Goal: Task Accomplishment & Management: Use online tool/utility

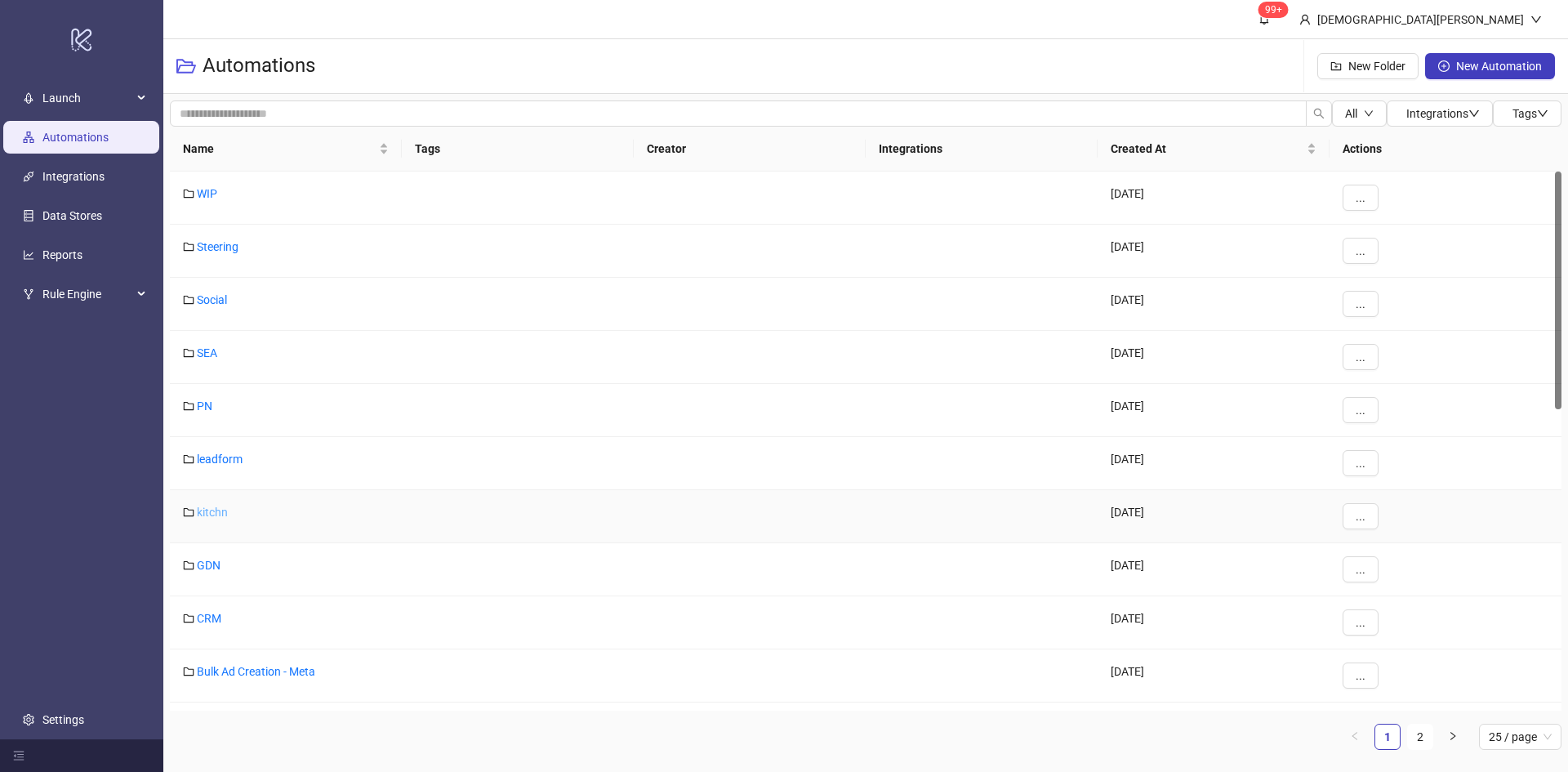
click at [218, 508] on link "kitchn" at bounding box center [212, 512] width 31 height 13
click at [196, 402] on div "PN" at bounding box center [286, 410] width 232 height 53
click at [201, 399] on link "PN" at bounding box center [204, 406] width 16 height 13
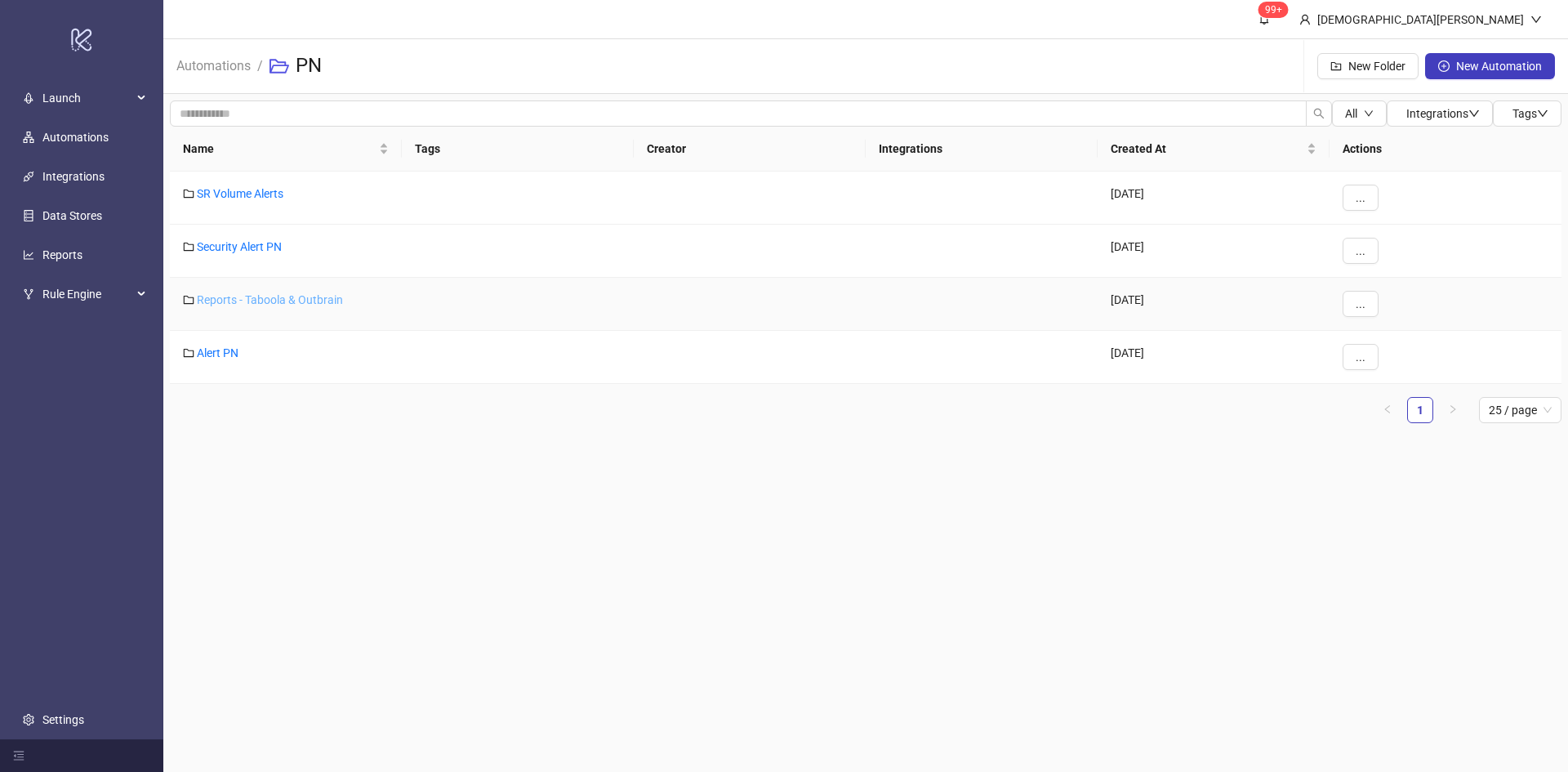
click at [273, 302] on link "Reports - Taboola & Outbrain" at bounding box center [269, 299] width 146 height 13
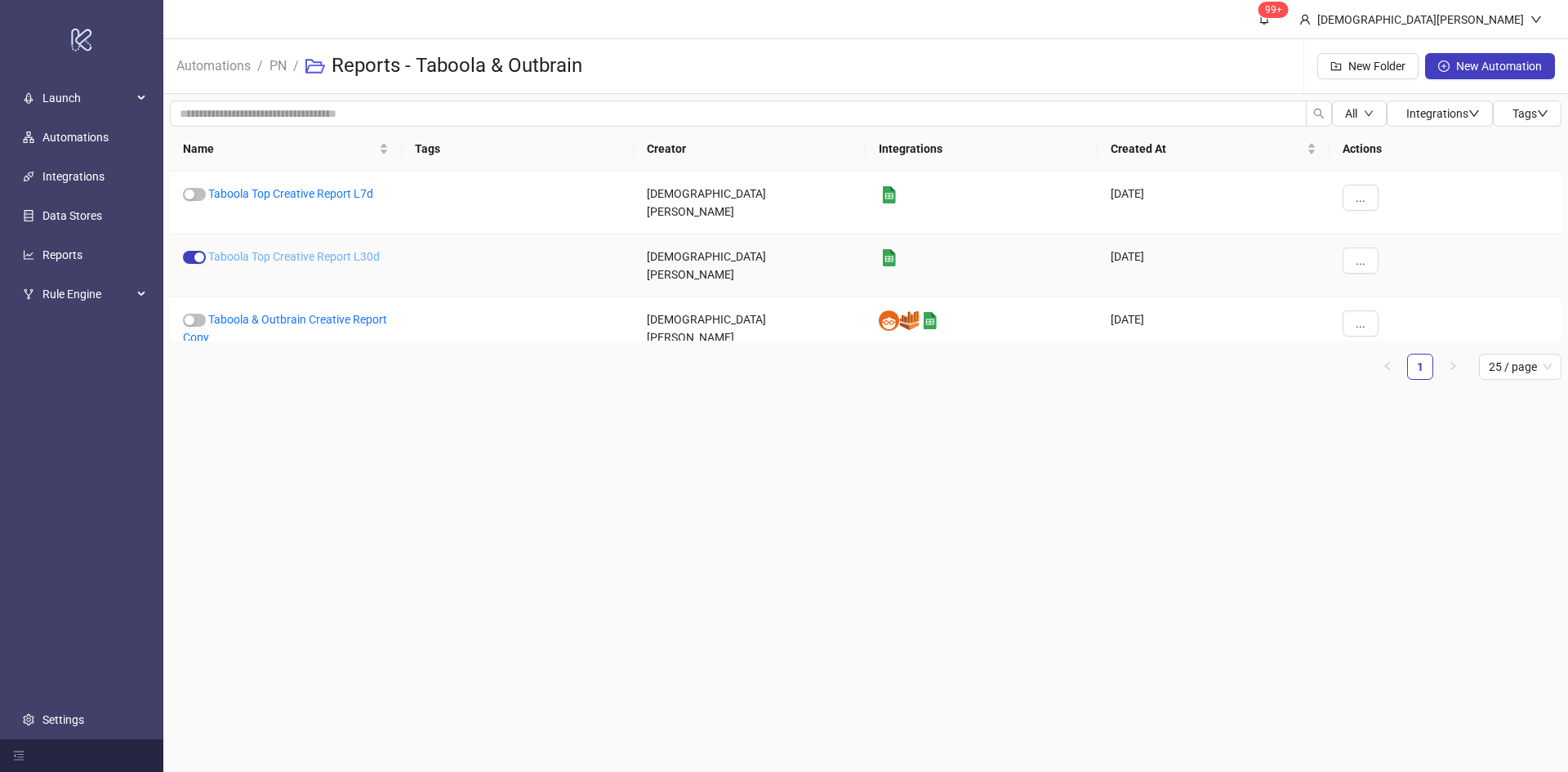
click at [289, 250] on link "Taboola Top Creative Report L30d" at bounding box center [294, 256] width 172 height 13
click at [265, 198] on link "Taboola Top Creative Report L7d" at bounding box center [291, 194] width 165 height 13
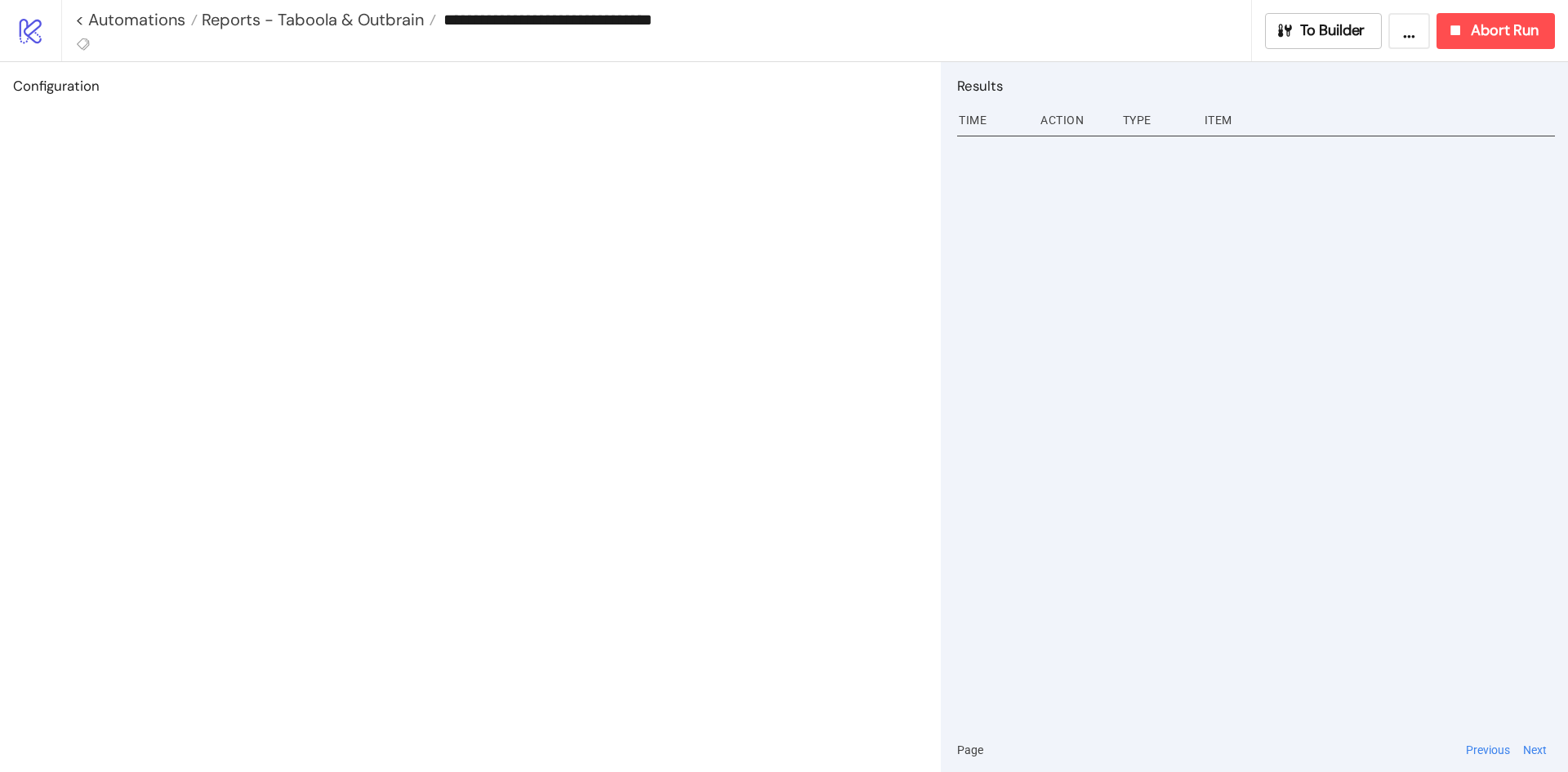
type input "**********"
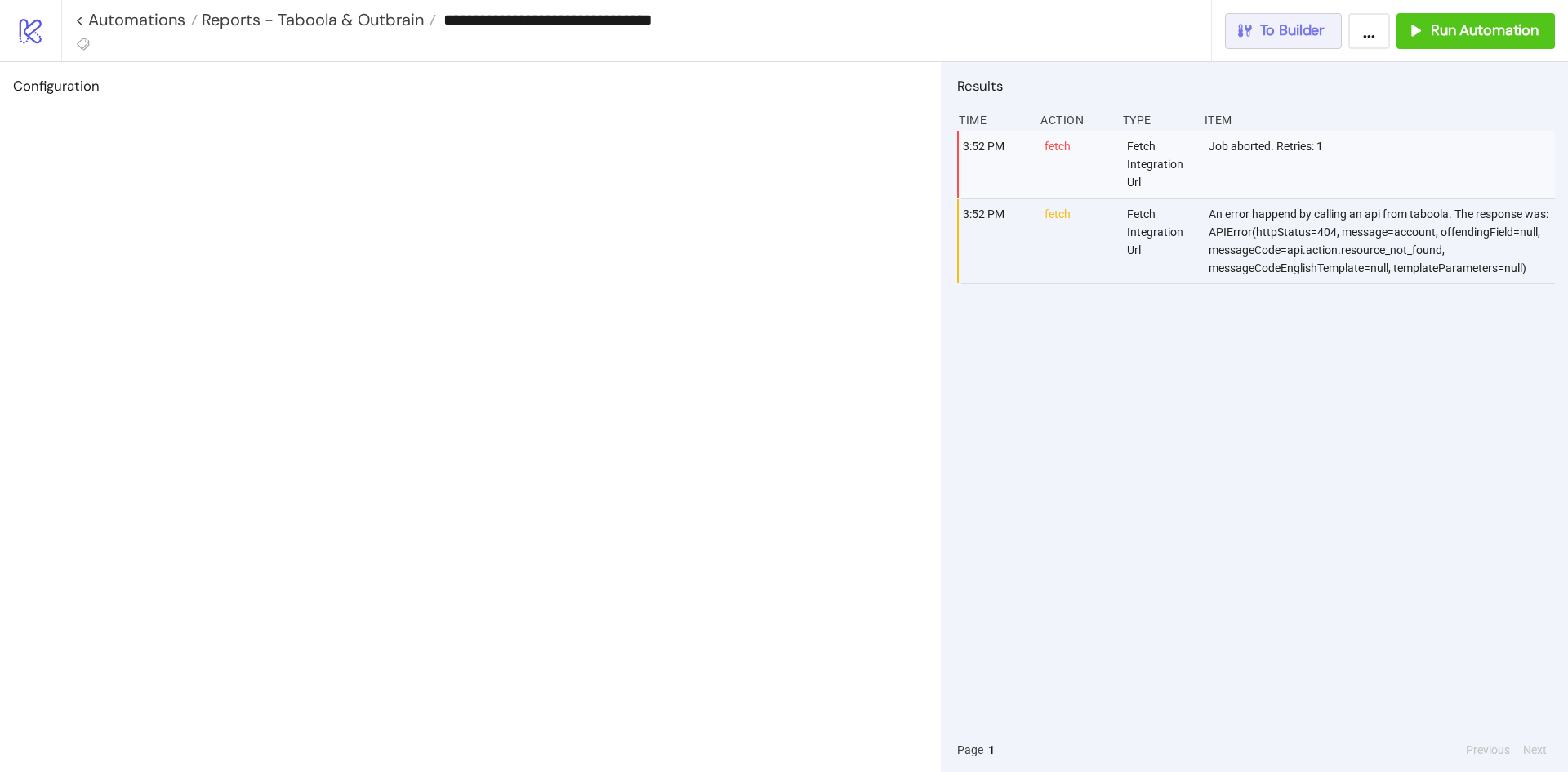
click at [1286, 29] on span "To Builder" at bounding box center [1293, 30] width 65 height 18
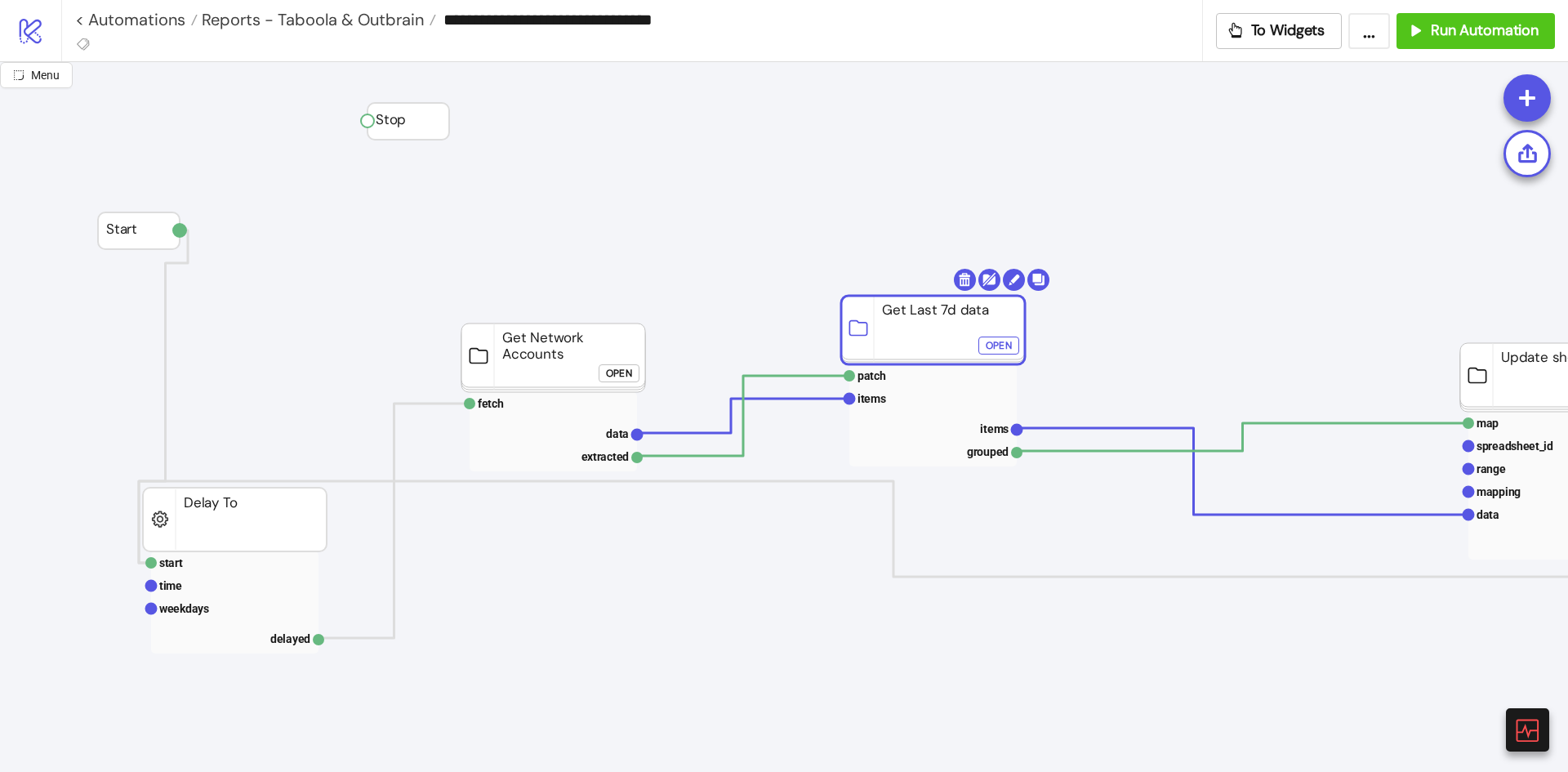
drag, startPoint x: 891, startPoint y: 307, endPoint x: 856, endPoint y: 328, distance: 40.8
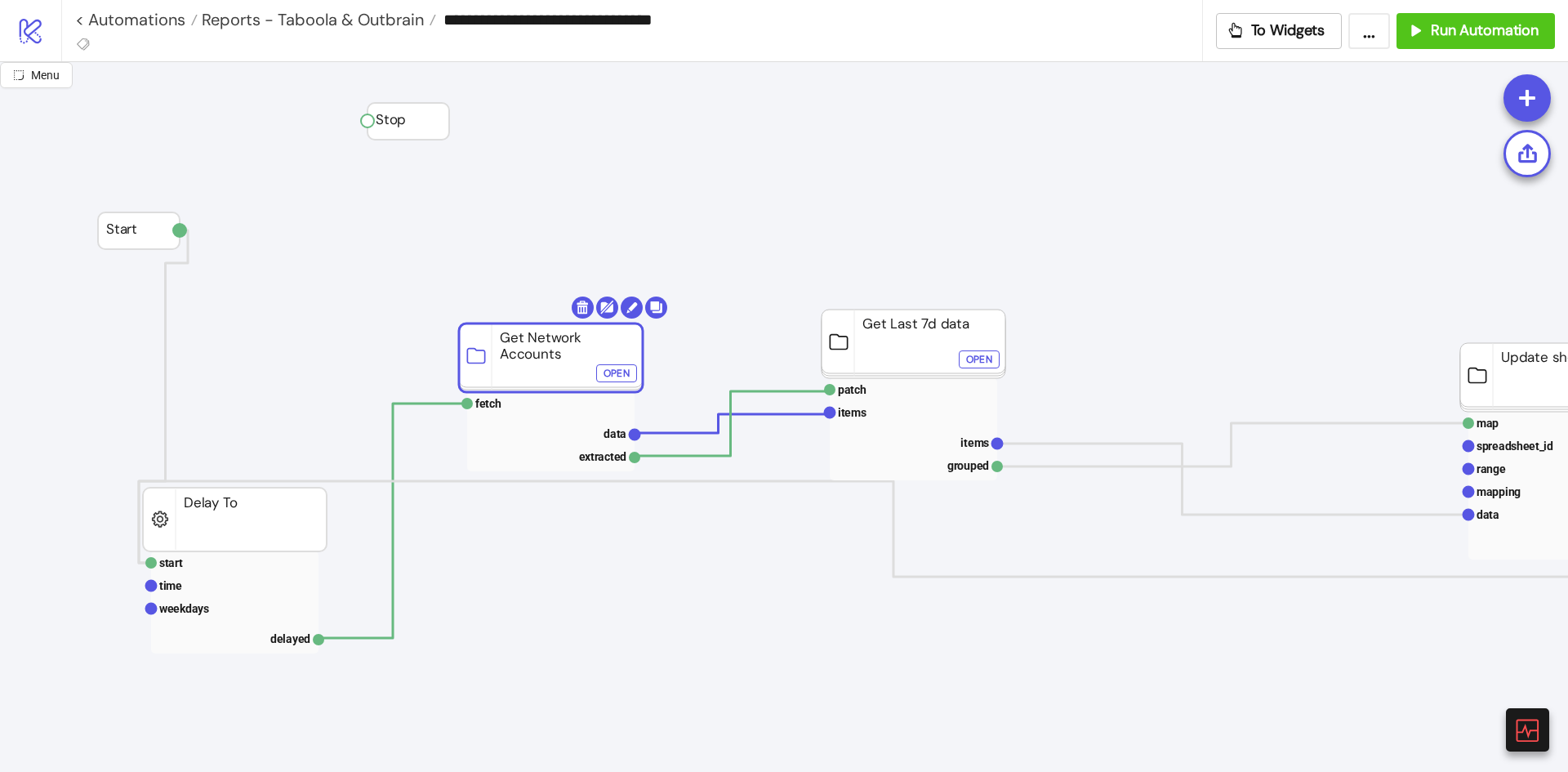
drag, startPoint x: 603, startPoint y: 337, endPoint x: 766, endPoint y: 332, distance: 163.1
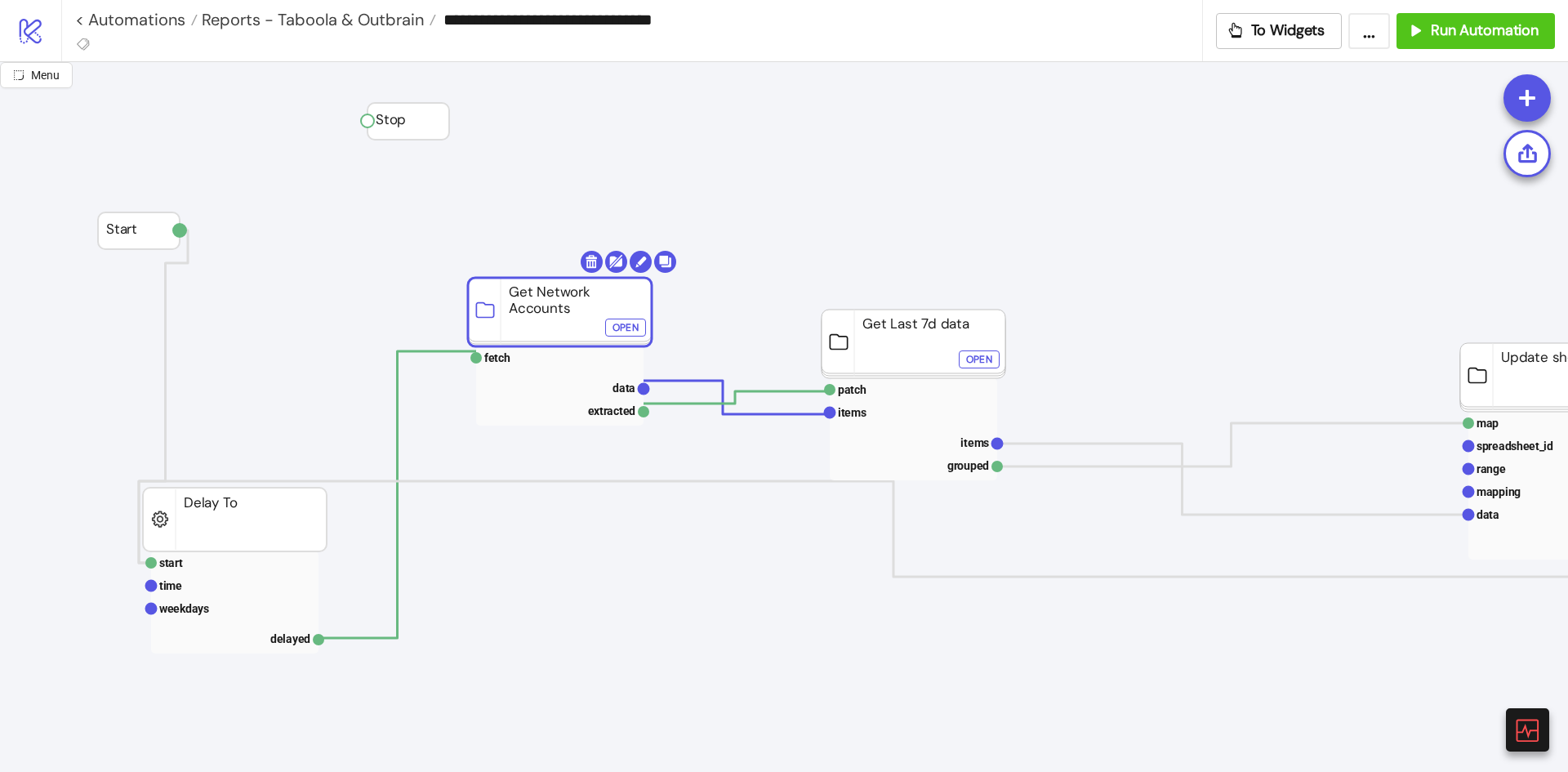
click at [620, 323] on div "Open" at bounding box center [625, 328] width 26 height 18
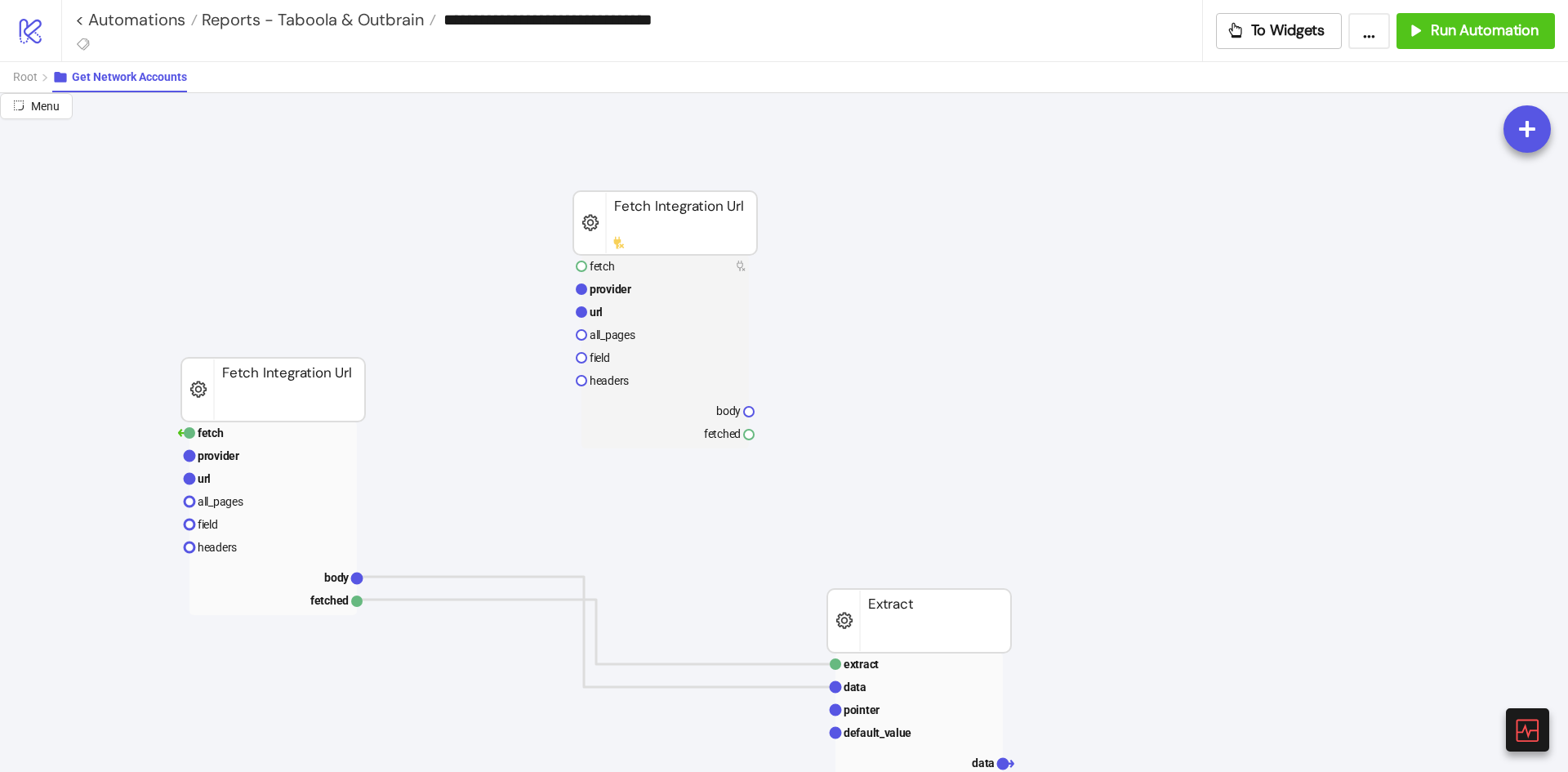
scroll to position [82, 0]
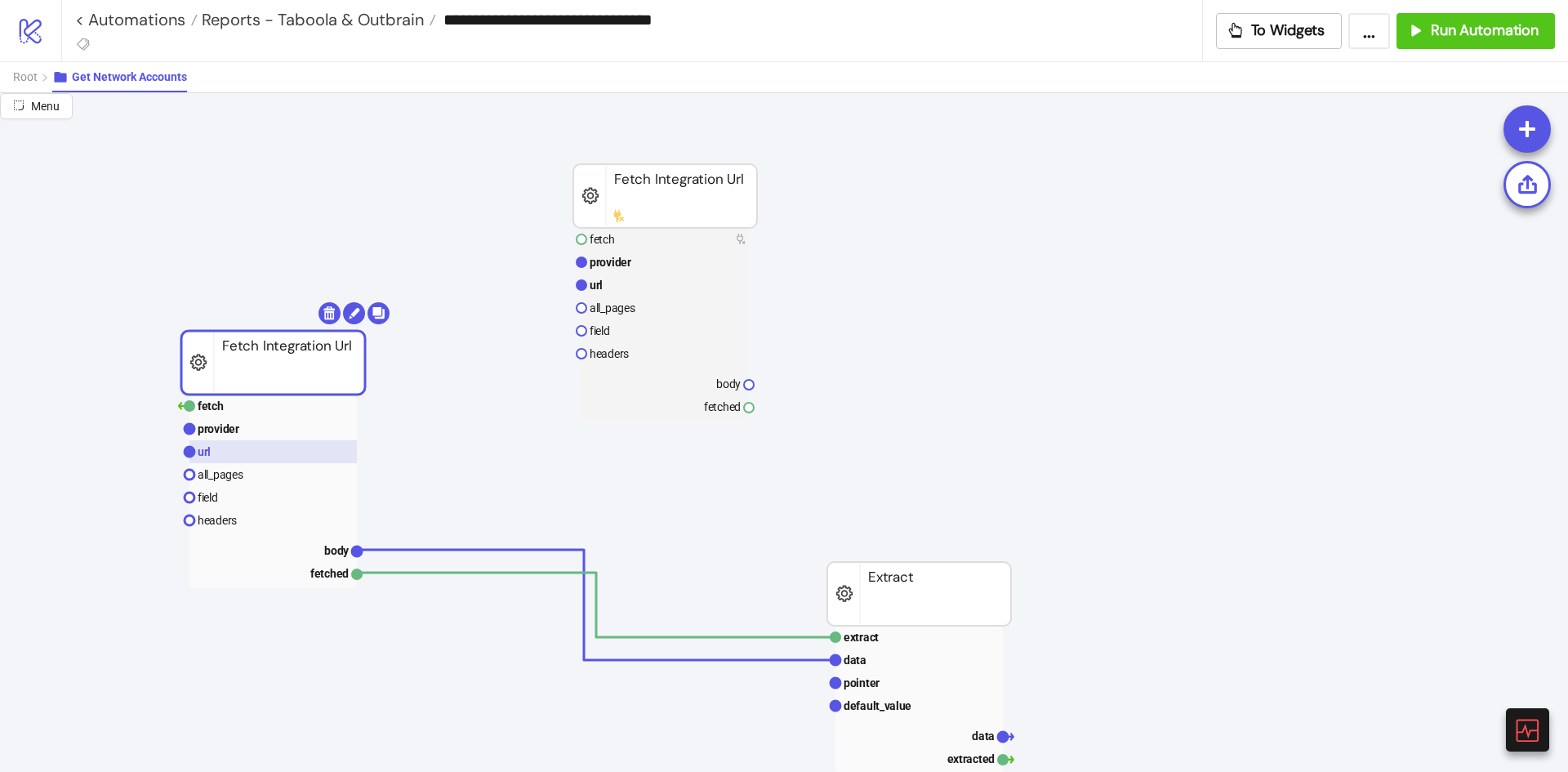
click at [267, 462] on rect at bounding box center [273, 452] width 167 height 23
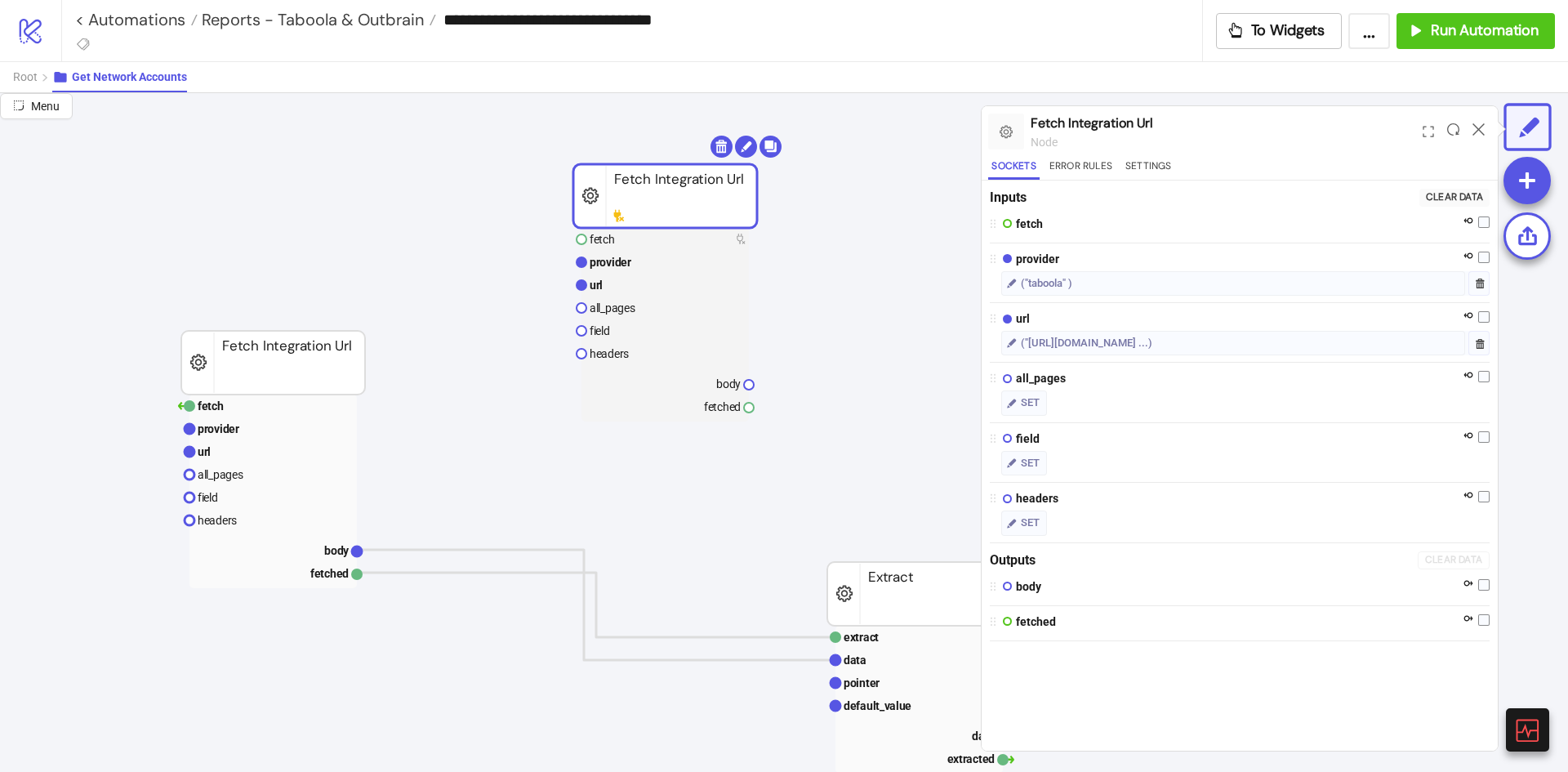
drag, startPoint x: 630, startPoint y: 208, endPoint x: 606, endPoint y: 227, distance: 30.6
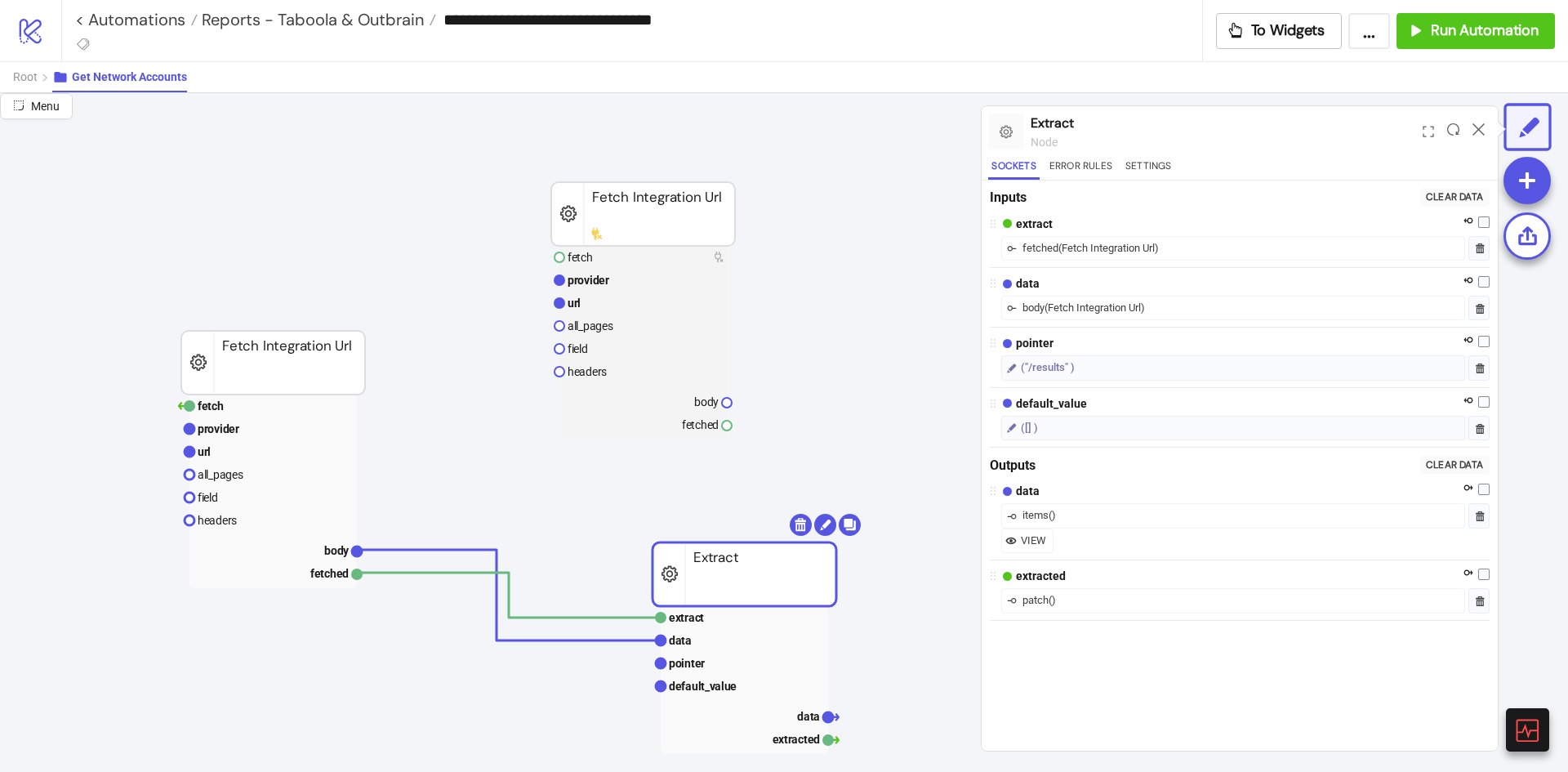
drag, startPoint x: 903, startPoint y: 595, endPoint x: 734, endPoint y: 578, distance: 169.9
click at [722, 632] on rect at bounding box center [745, 640] width 167 height 23
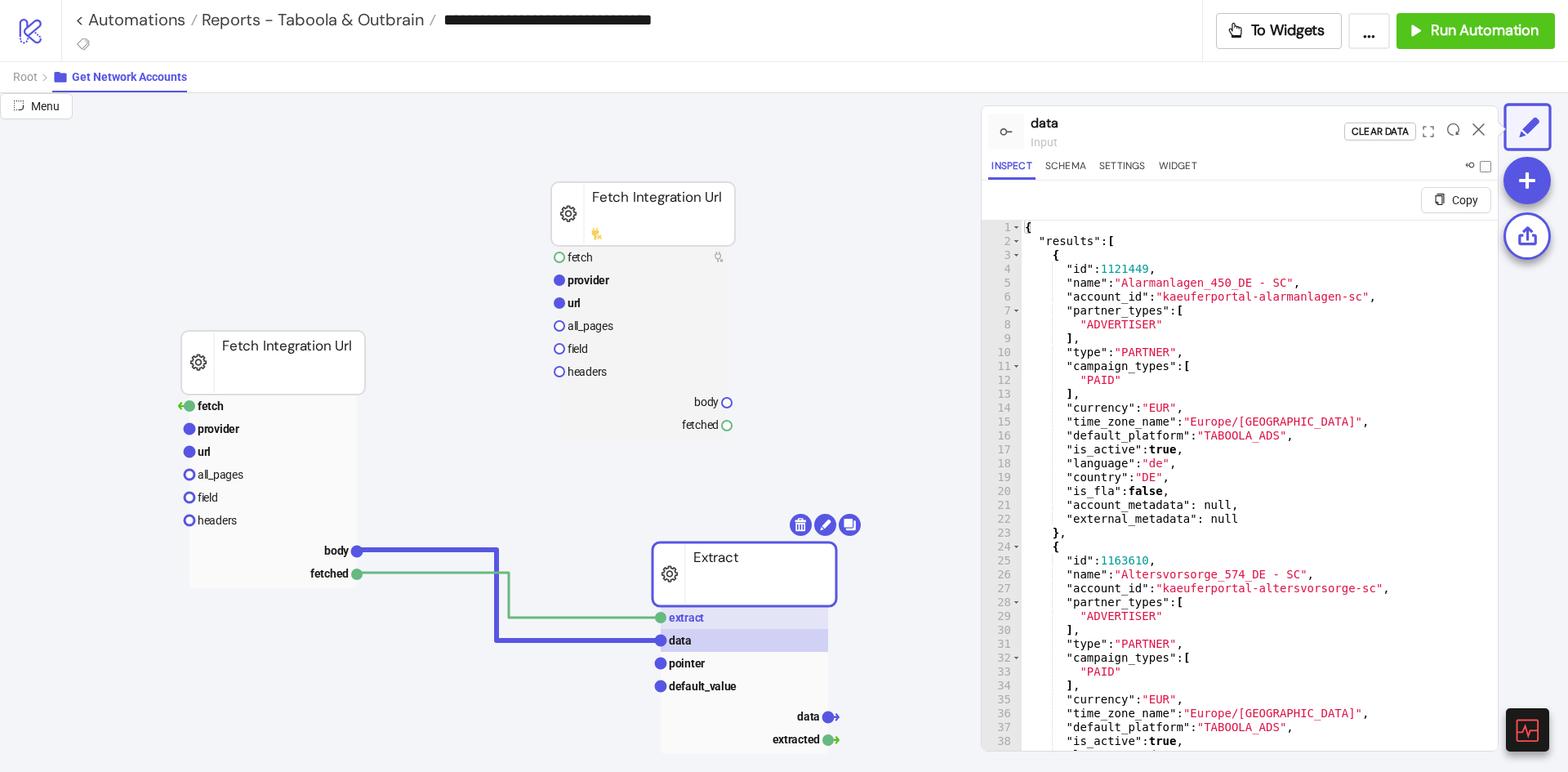
click at [723, 625] on rect at bounding box center [745, 617] width 167 height 23
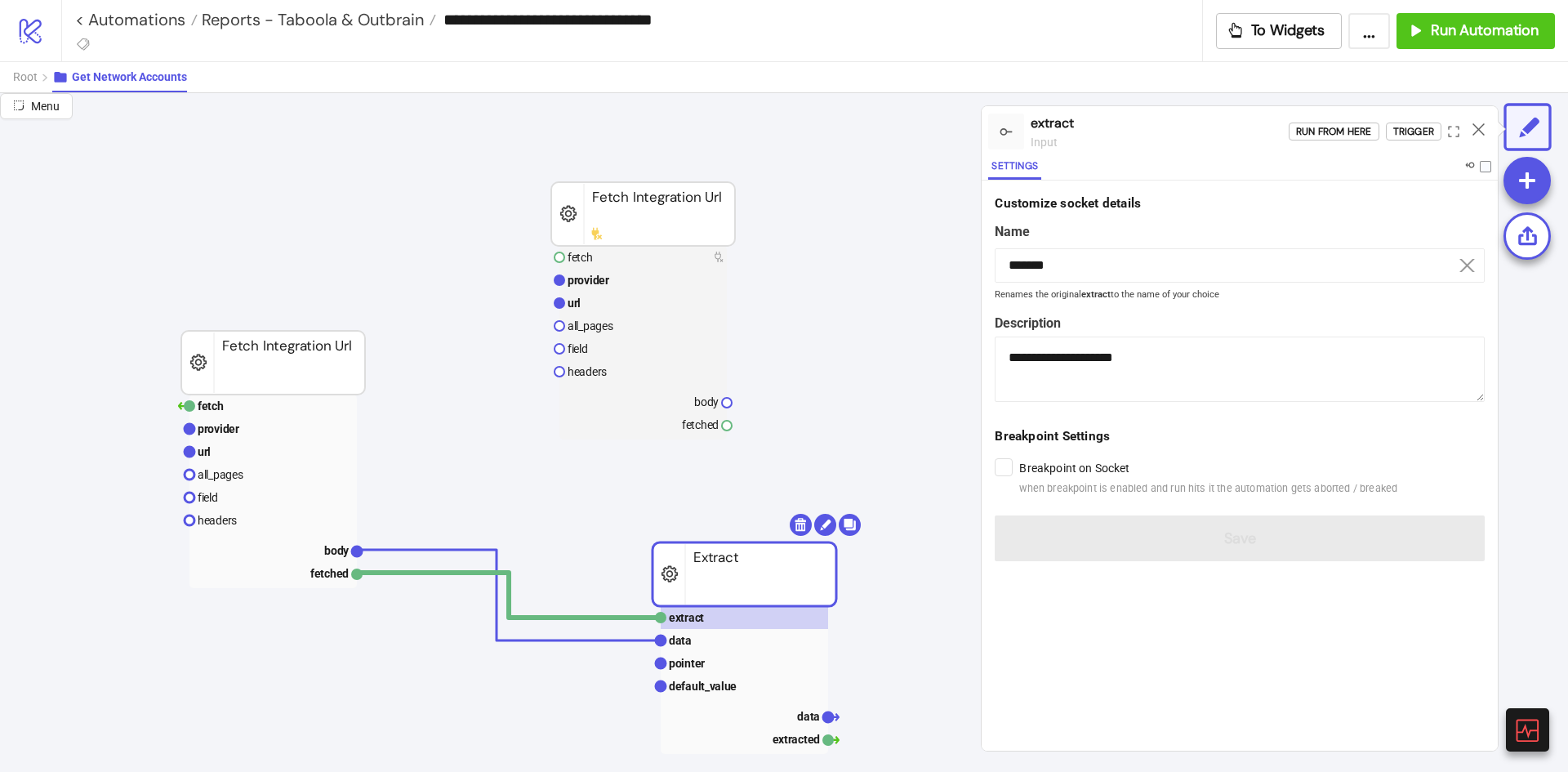
drag, startPoint x: 298, startPoint y: 374, endPoint x: 289, endPoint y: 410, distance: 37.1
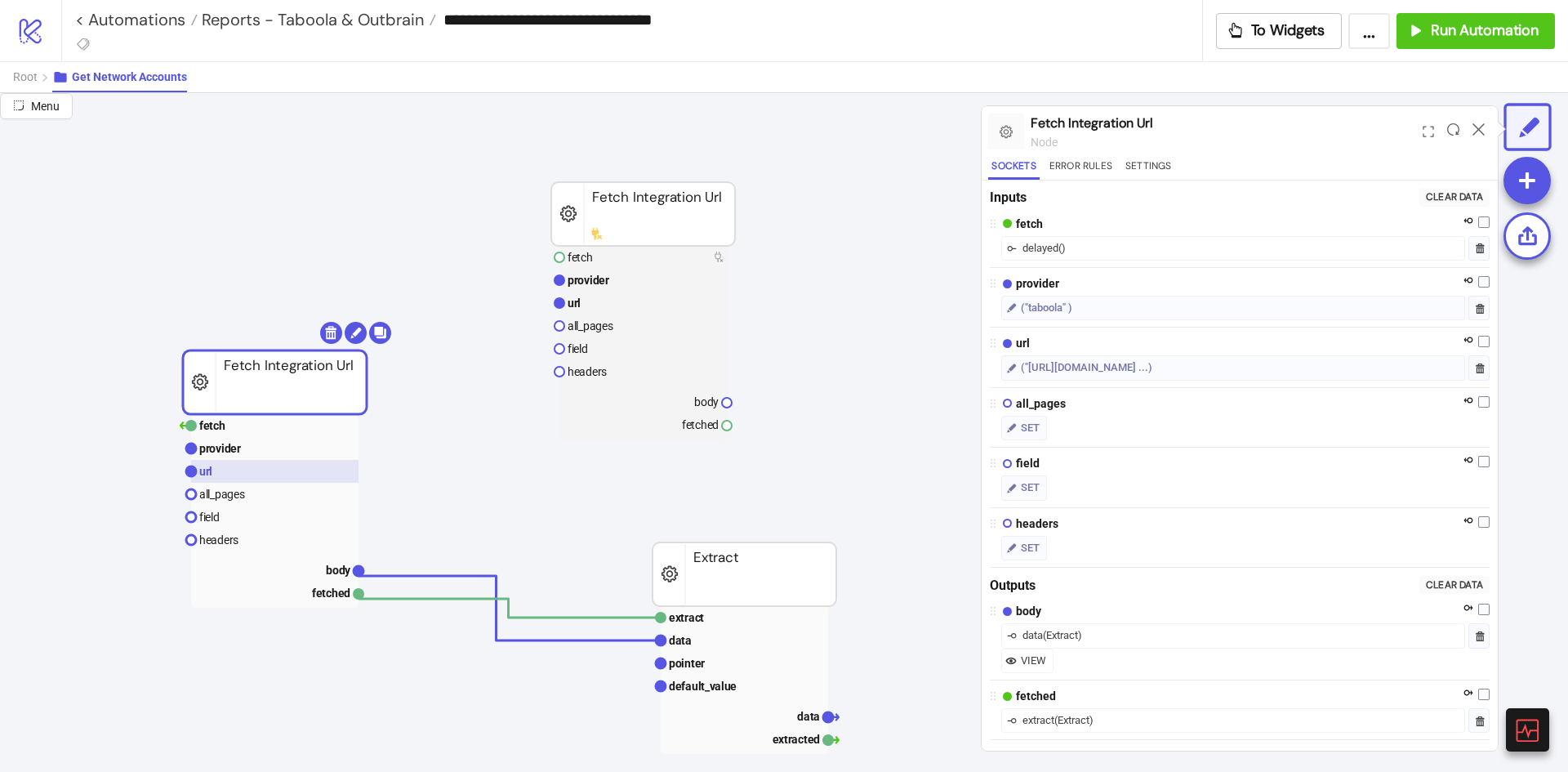
click at [237, 482] on rect at bounding box center [274, 471] width 167 height 23
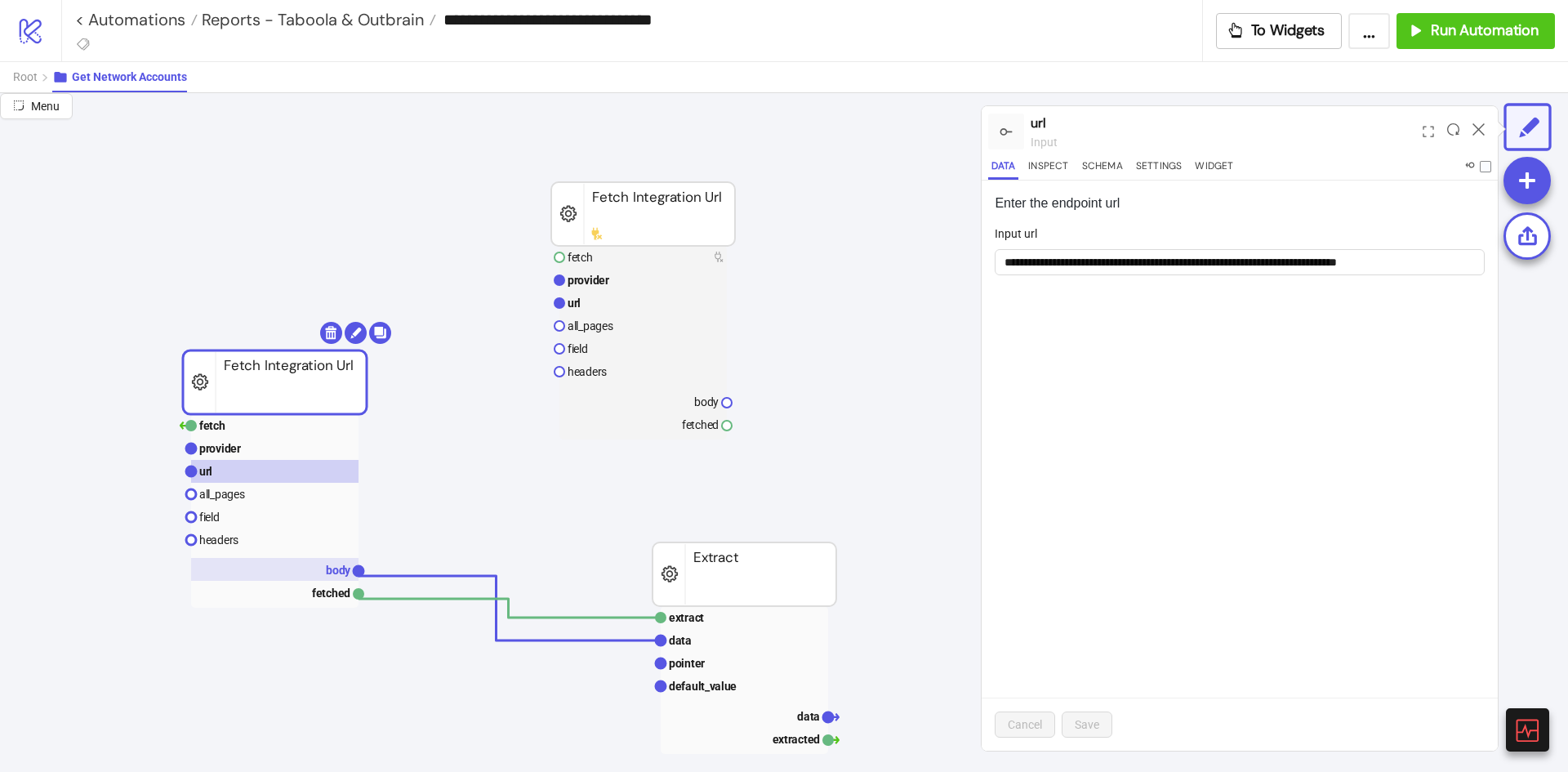
click at [345, 578] on rect at bounding box center [274, 569] width 167 height 23
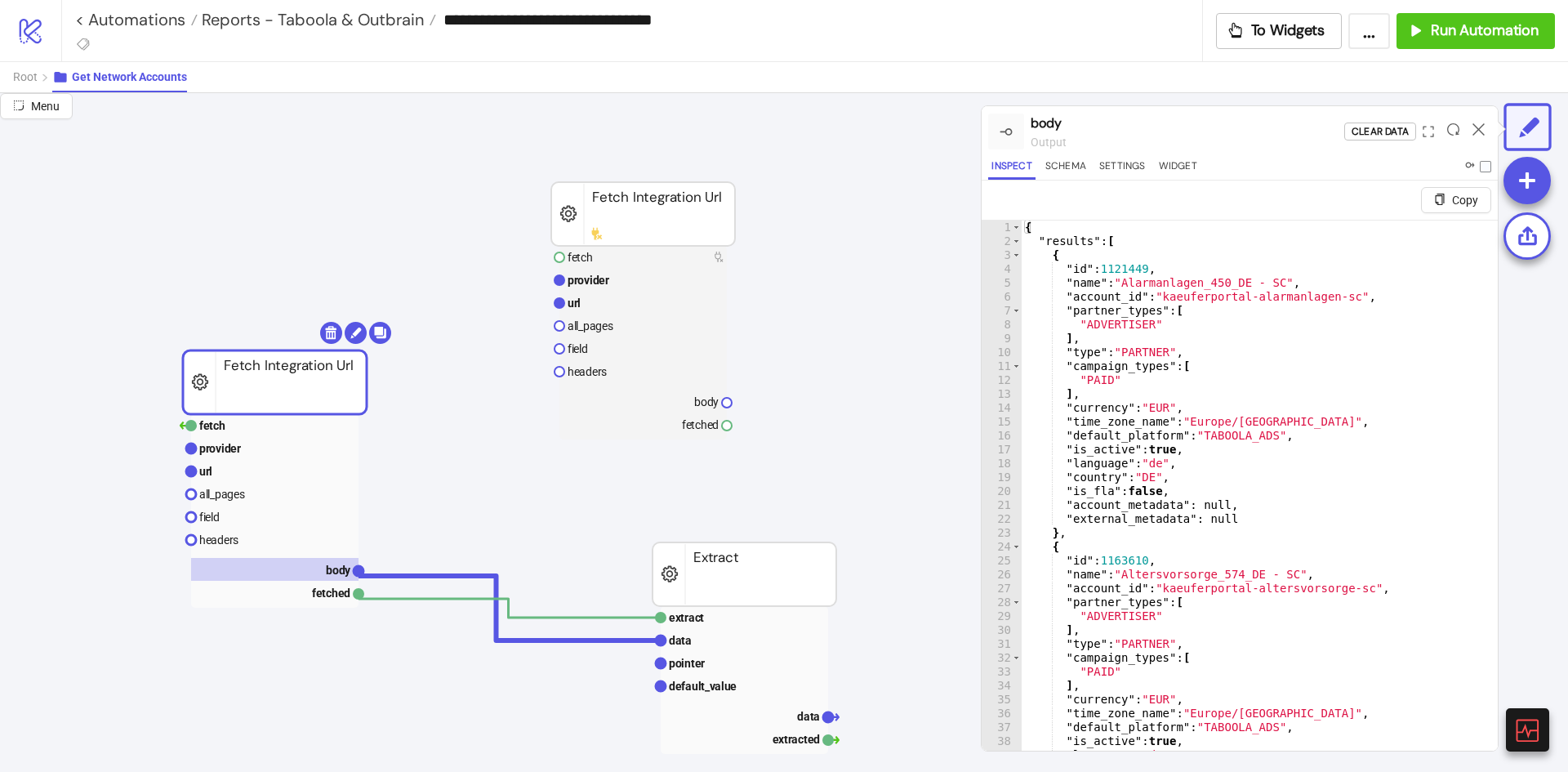
scroll to position [98, 0]
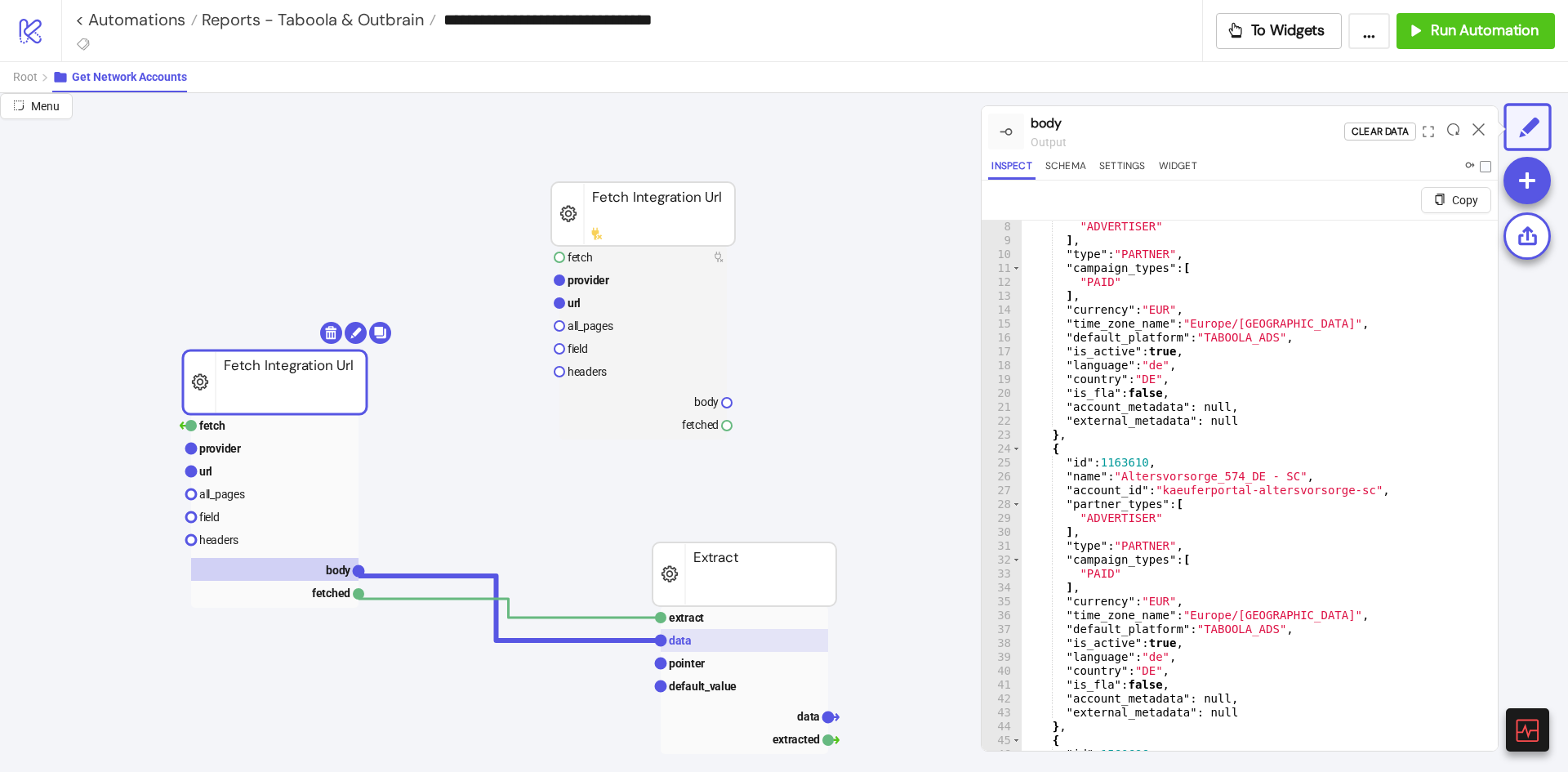
click at [748, 643] on rect at bounding box center [745, 640] width 167 height 23
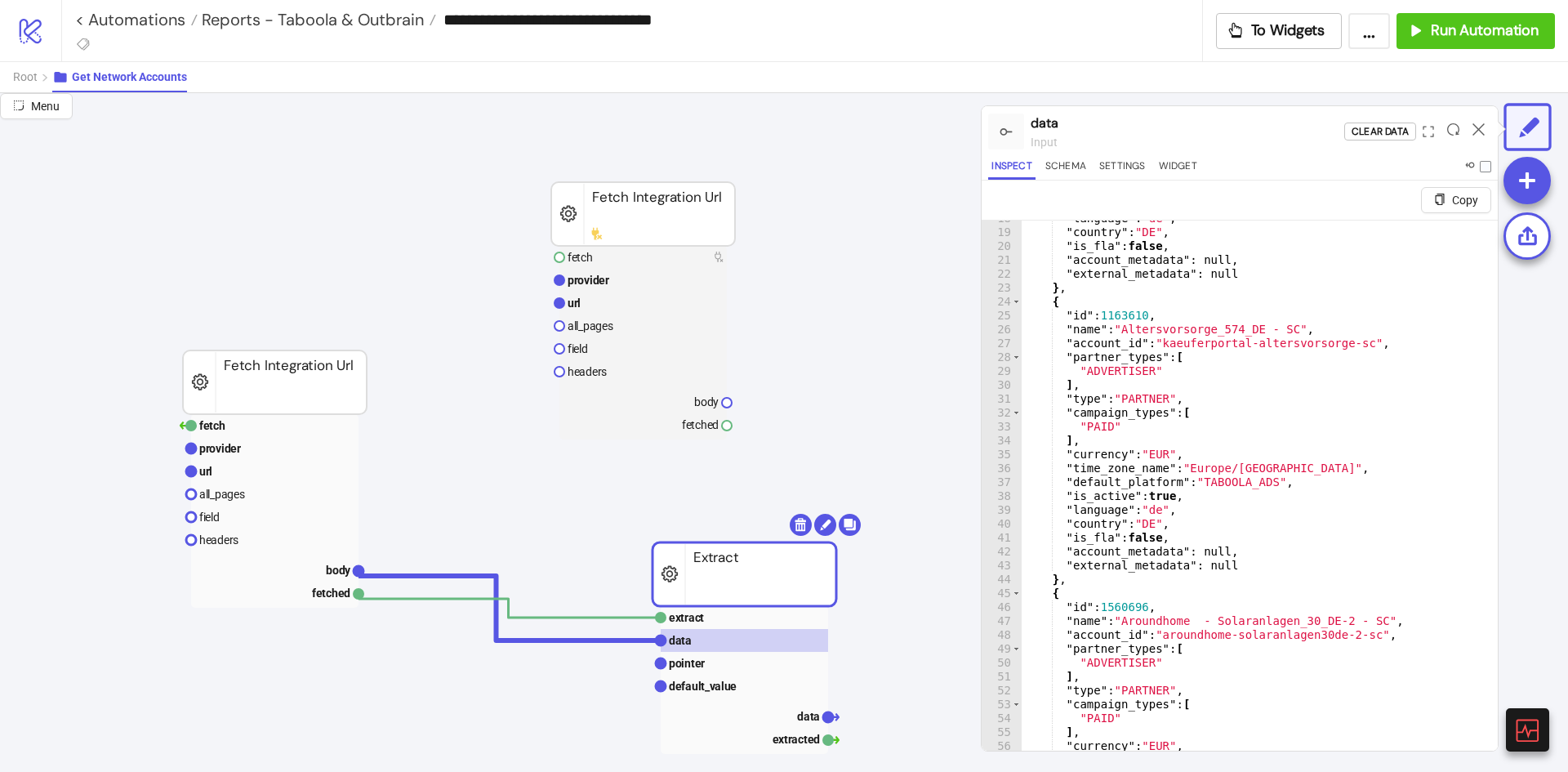
scroll to position [294, 0]
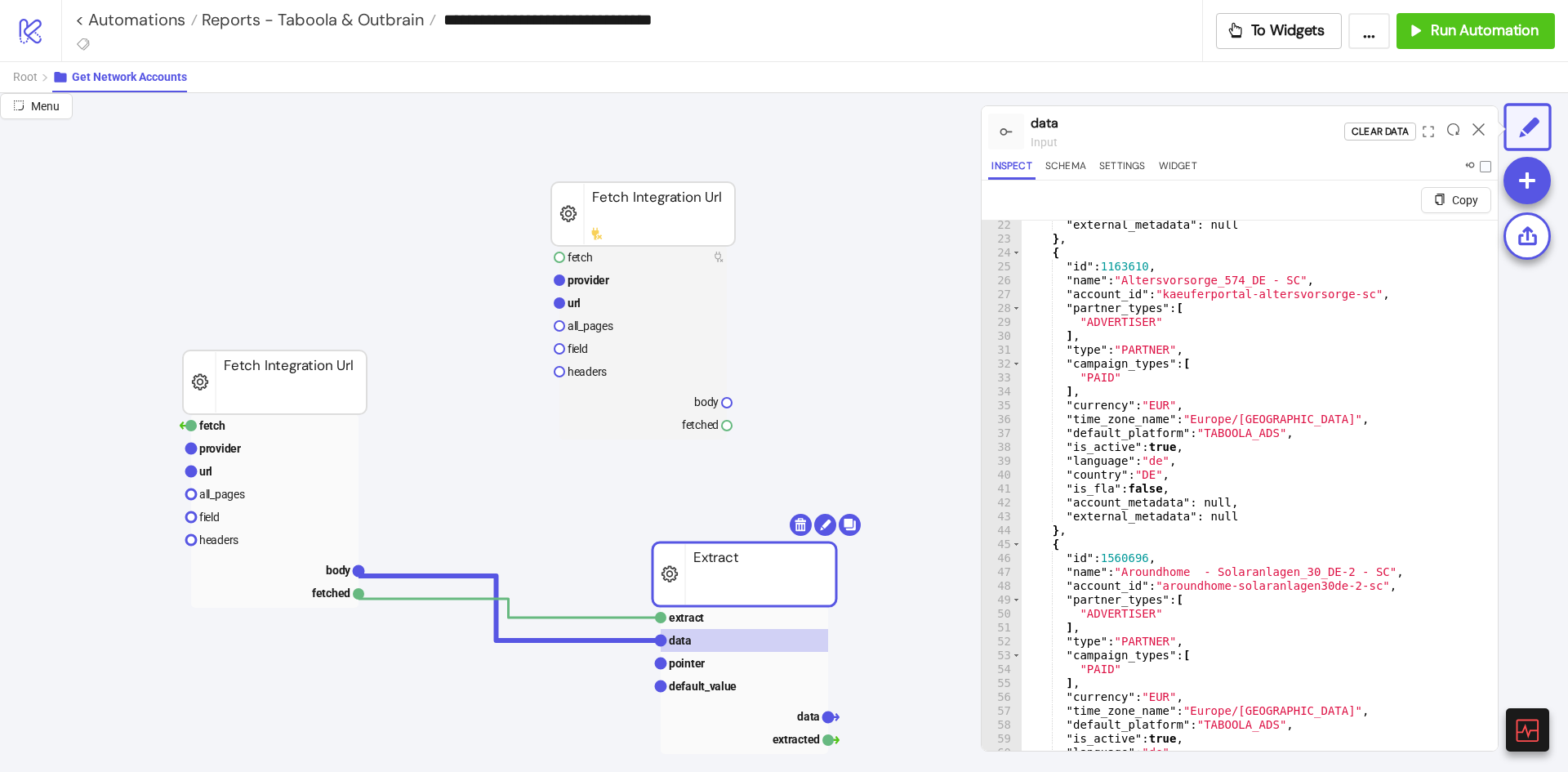
click at [1473, 136] on div at bounding box center [1479, 131] width 26 height 44
click at [1476, 133] on icon at bounding box center [1478, 129] width 12 height 12
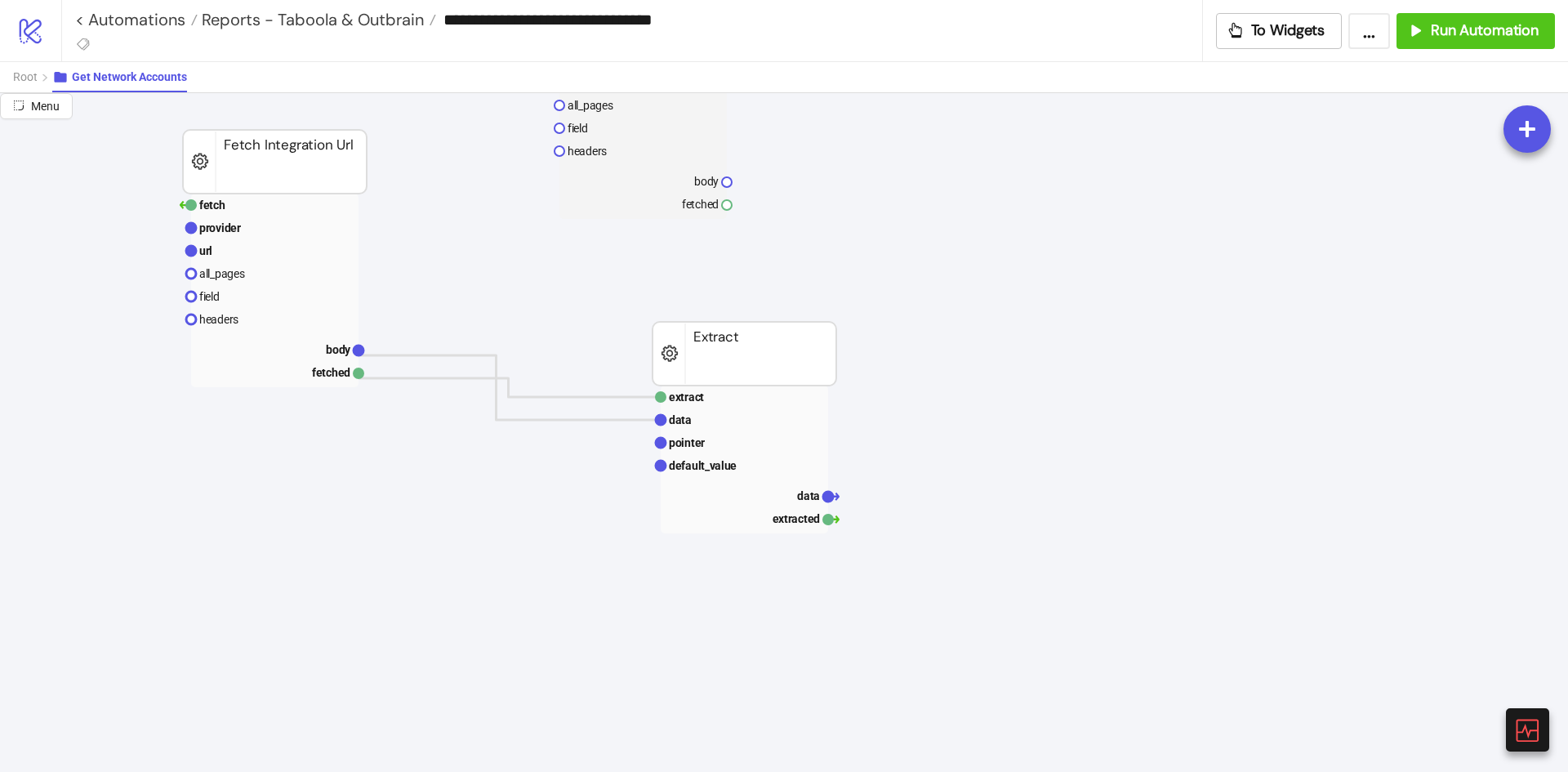
scroll to position [163, 0]
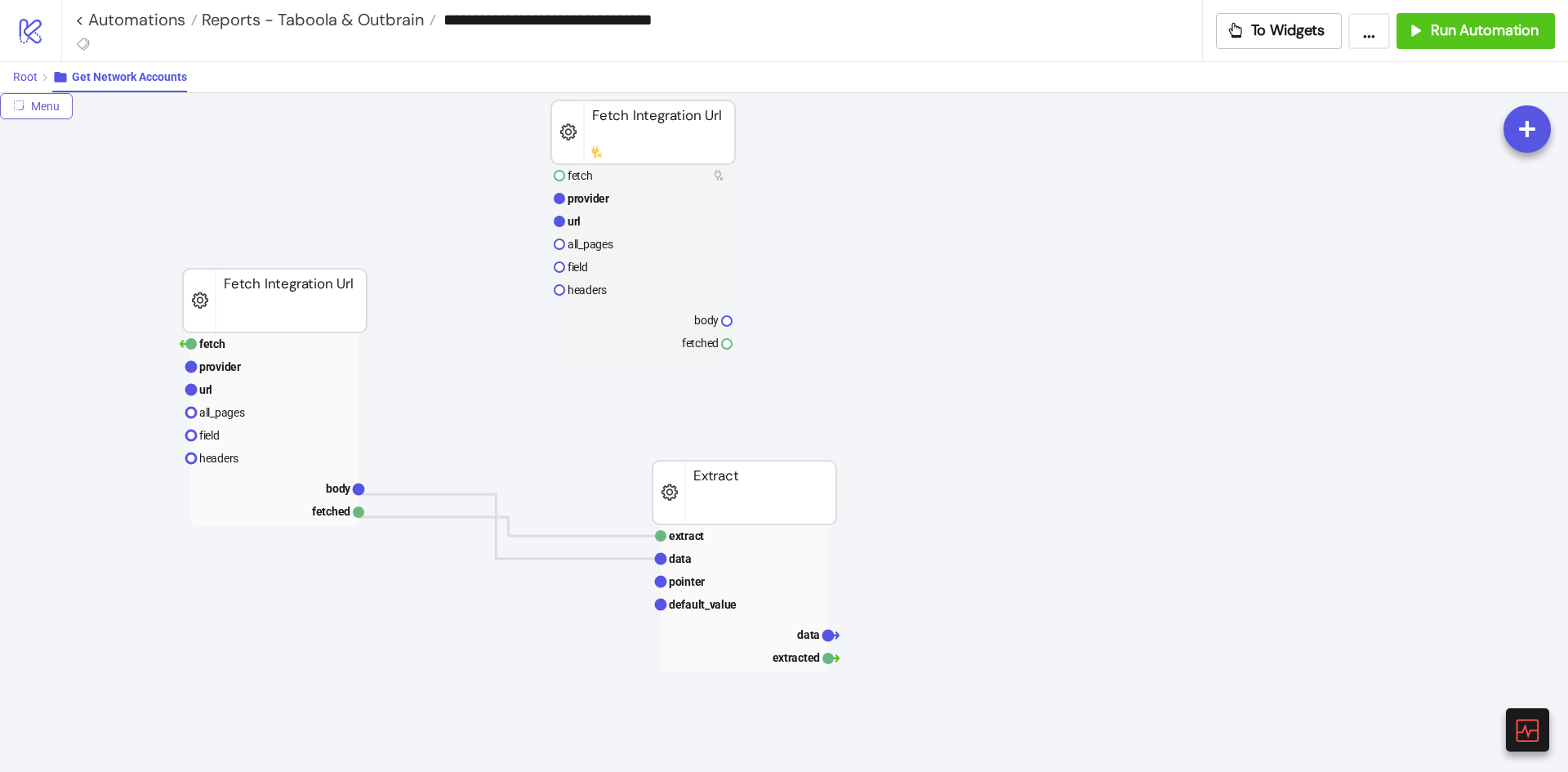
click at [28, 85] on button "Root" at bounding box center [32, 77] width 39 height 30
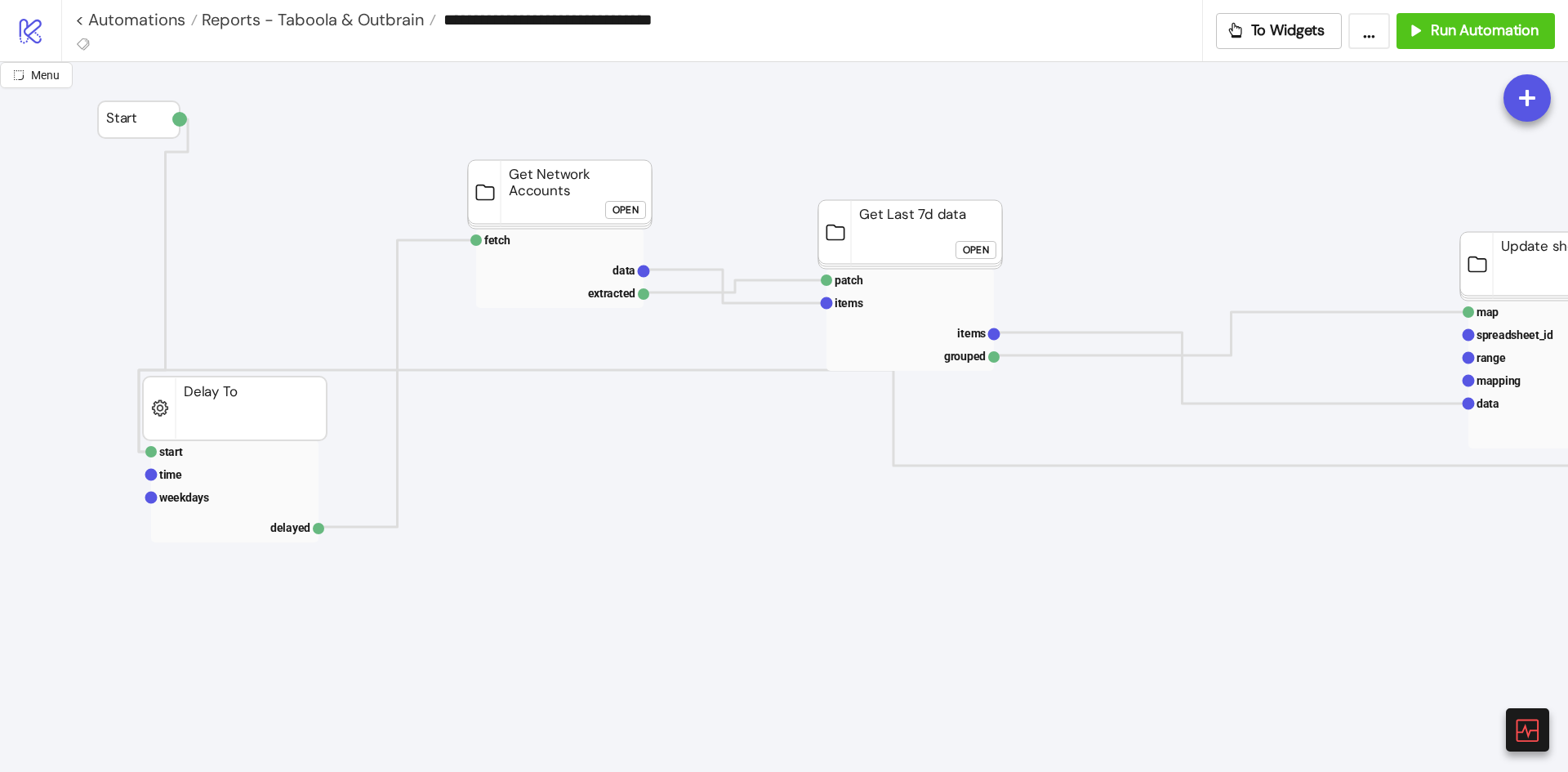
scroll to position [82, 0]
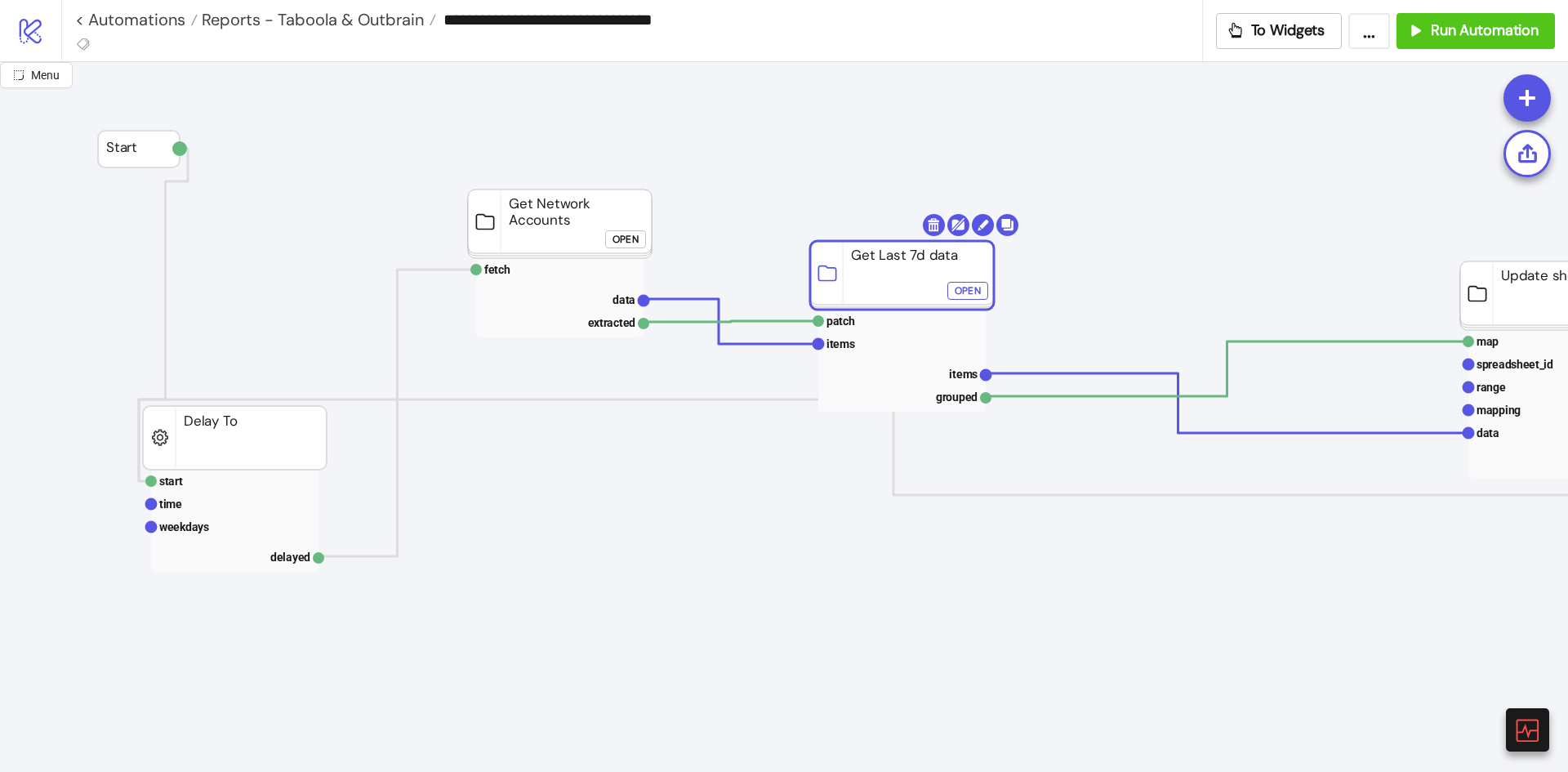
drag, startPoint x: 890, startPoint y: 281, endPoint x: 859, endPoint y: 323, distance: 52.2
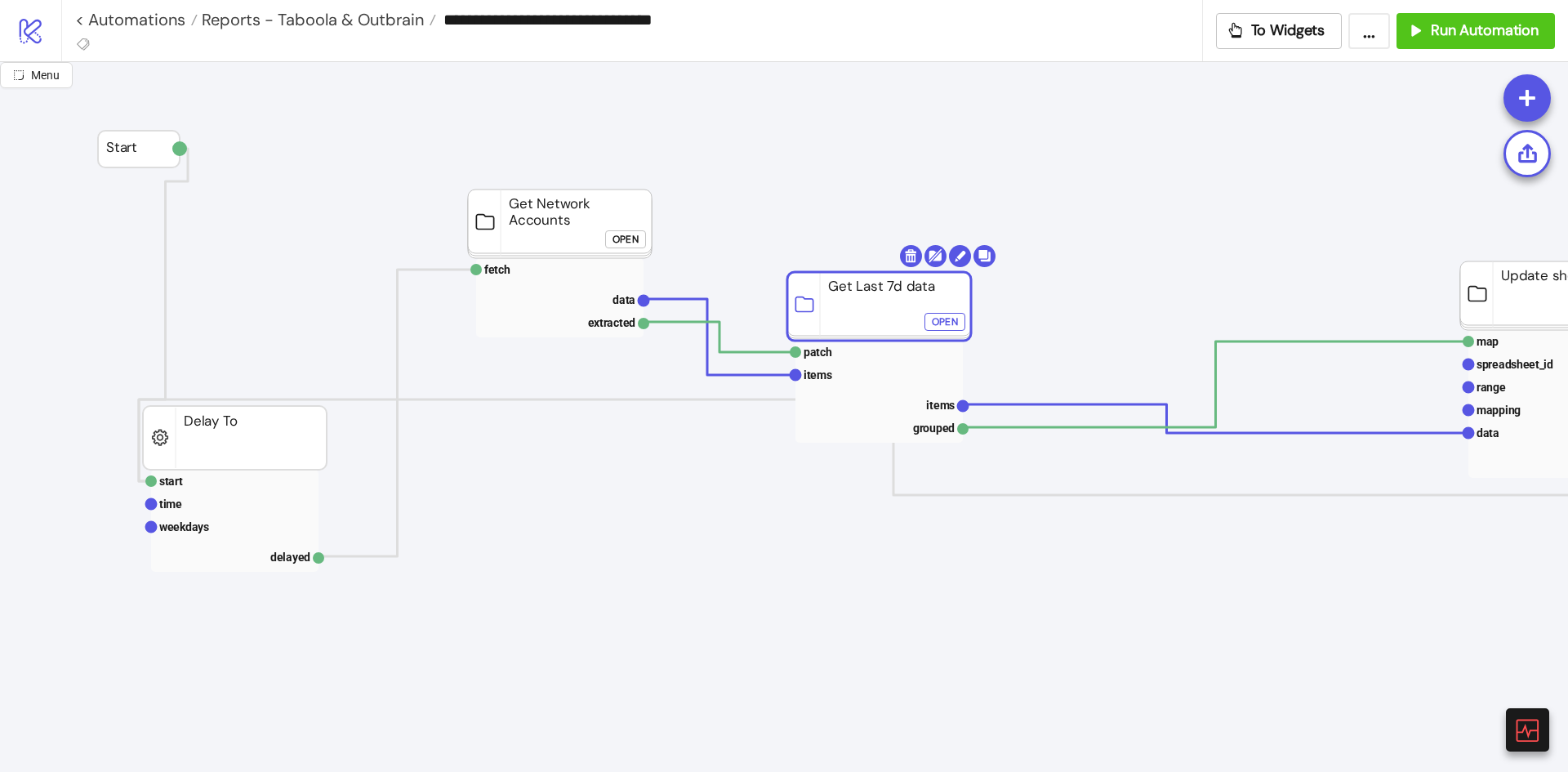
click at [942, 321] on div "Open" at bounding box center [945, 322] width 26 height 18
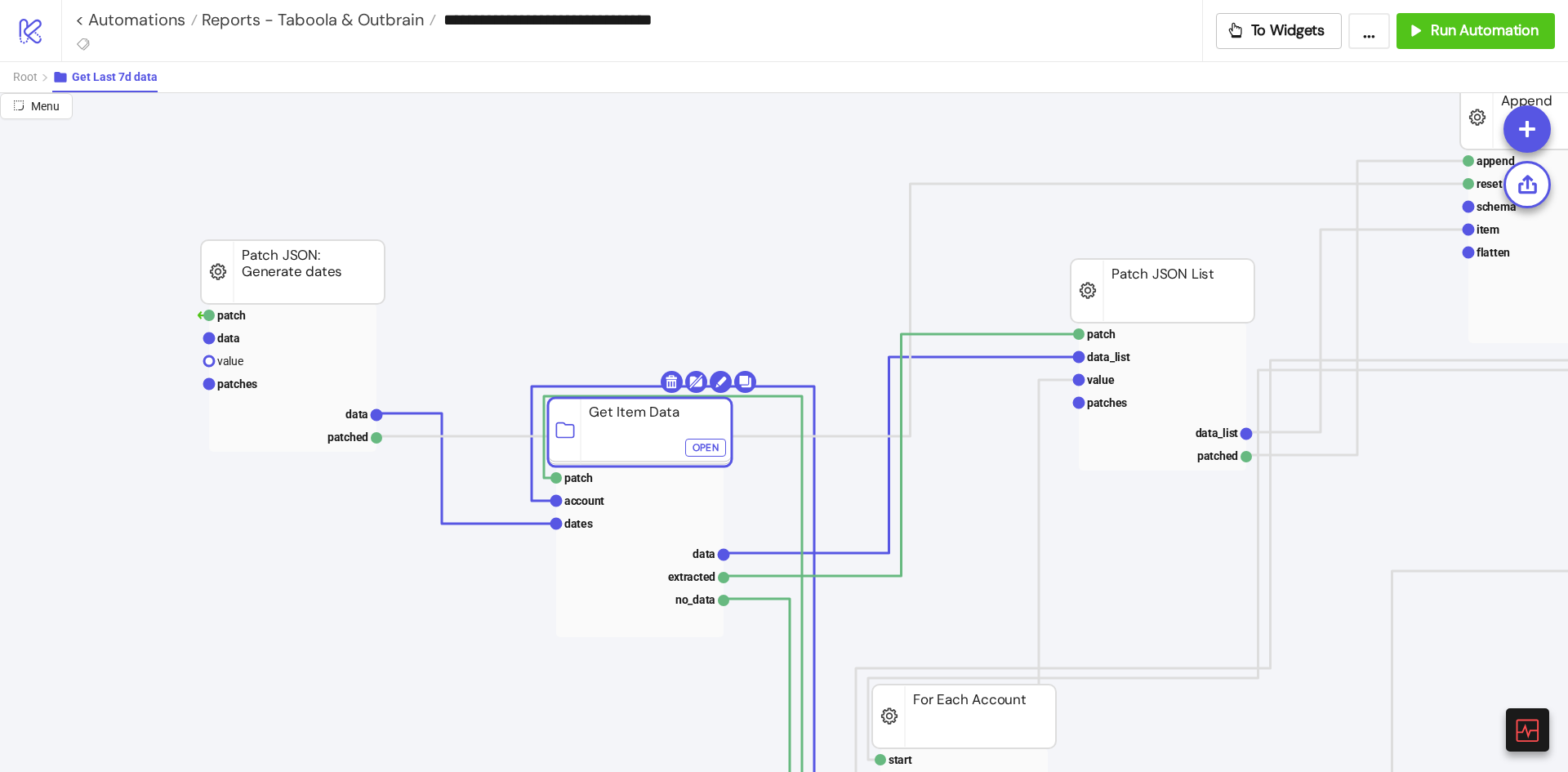
drag, startPoint x: 622, startPoint y: 376, endPoint x: 388, endPoint y: 265, distance: 259.0
click at [619, 450] on rect at bounding box center [640, 431] width 184 height 69
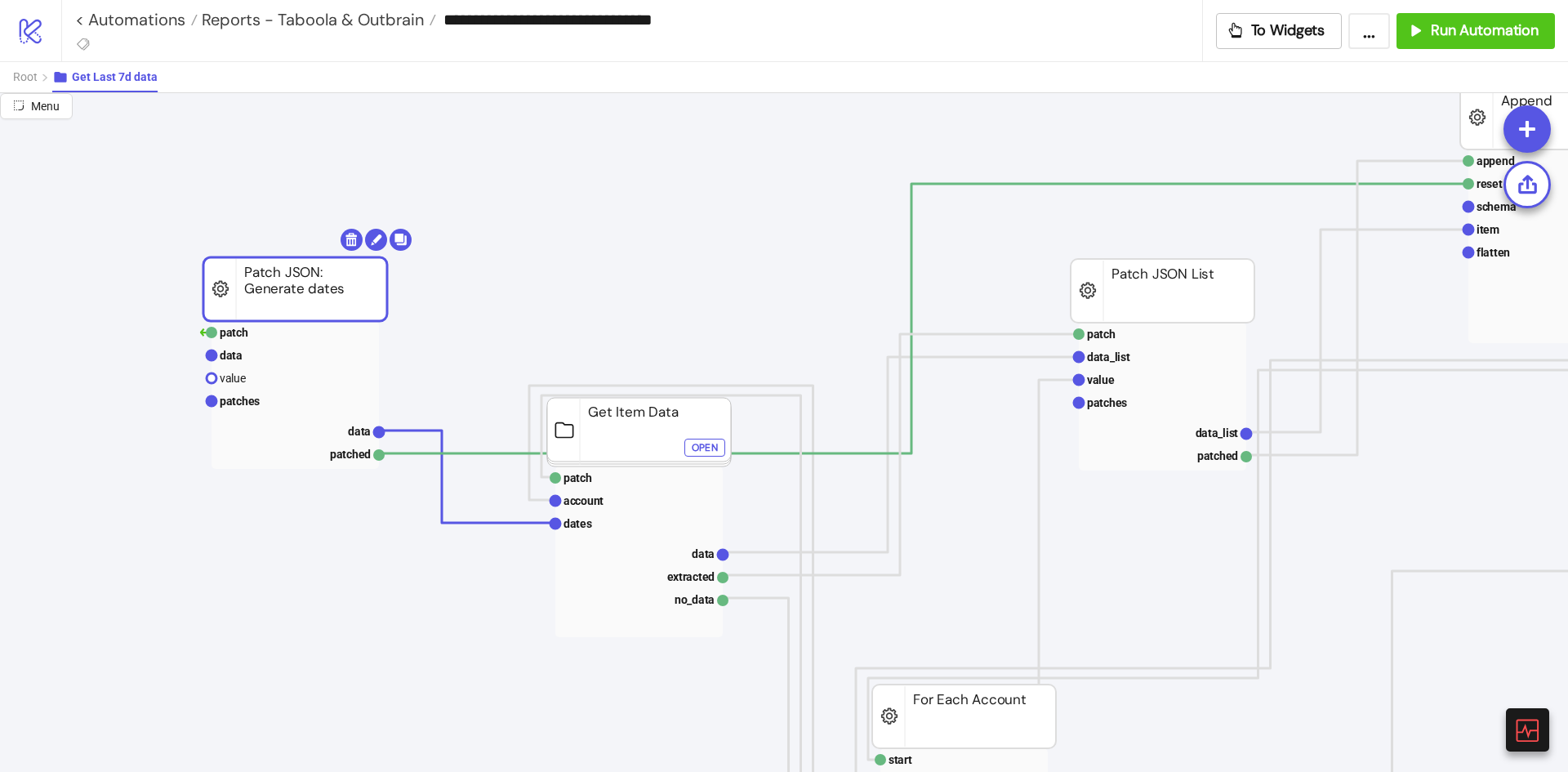
drag, startPoint x: 319, startPoint y: 257, endPoint x: 321, endPoint y: 274, distance: 17.1
click at [292, 359] on rect at bounding box center [295, 355] width 167 height 23
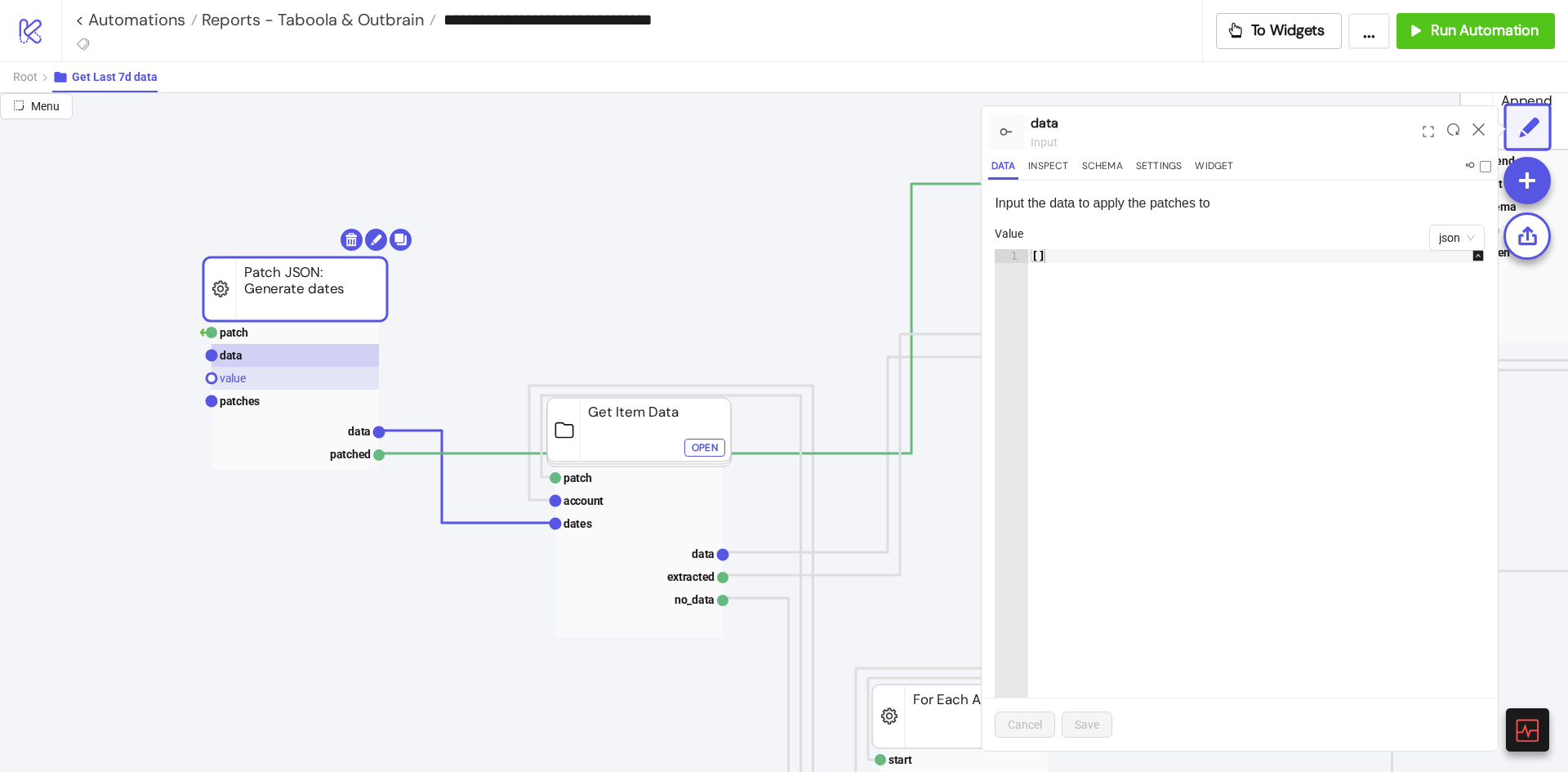
click at [276, 388] on rect at bounding box center [295, 377] width 167 height 23
click div "Open"
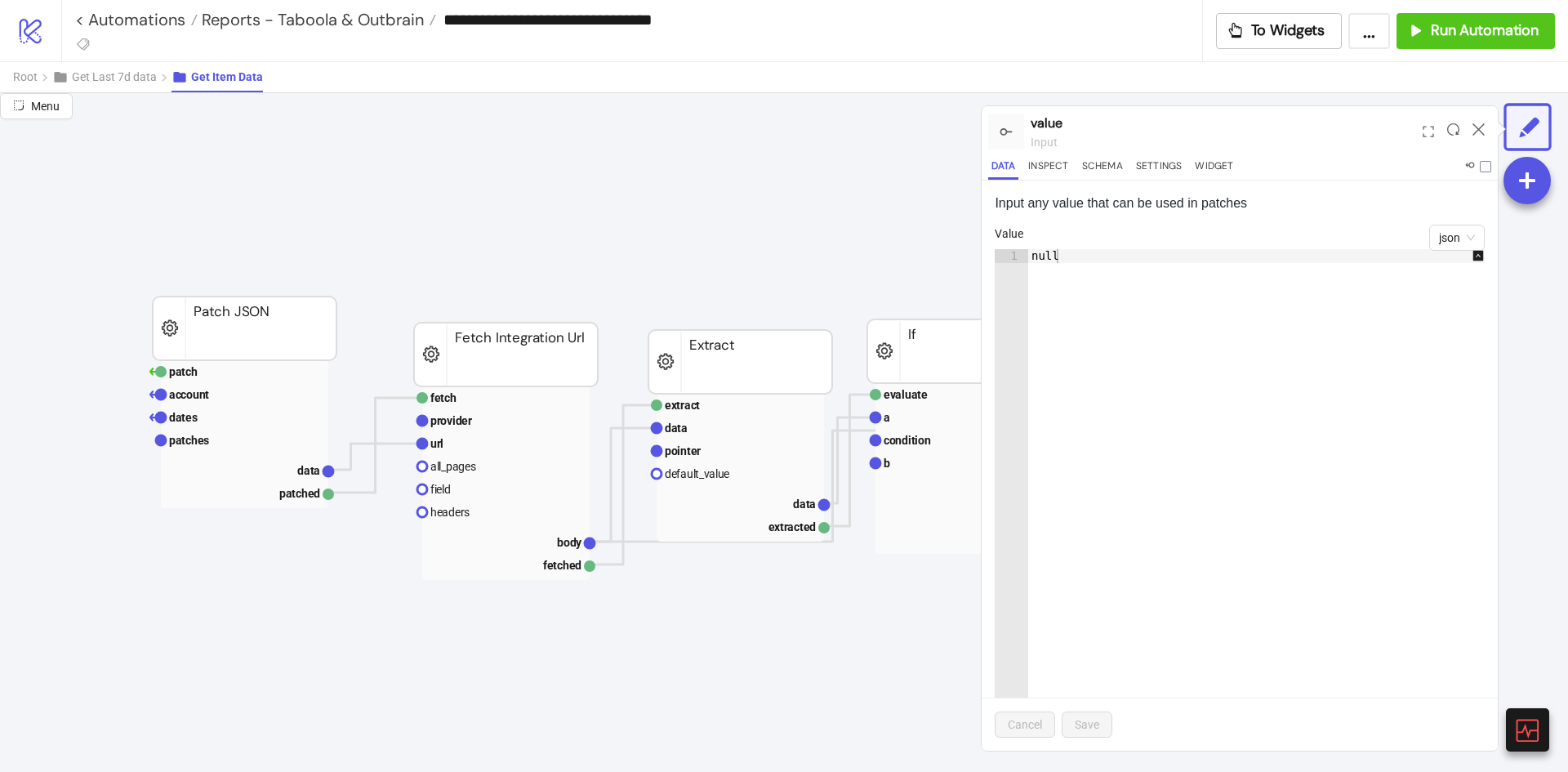
click at [286, 330] on rect at bounding box center [244, 328] width 184 height 63
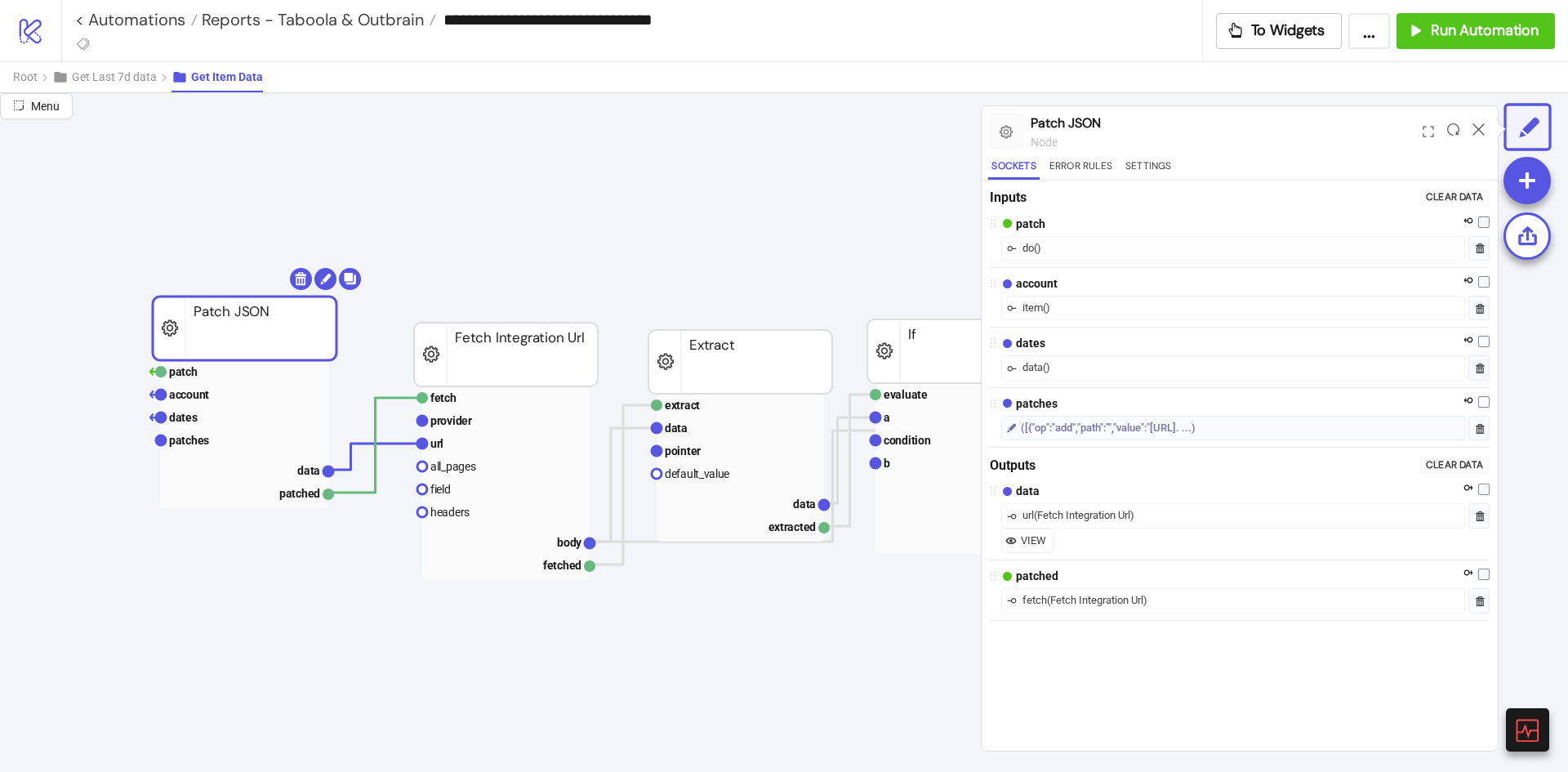
drag, startPoint x: 549, startPoint y: 364, endPoint x: 522, endPoint y: 388, distance: 36.1
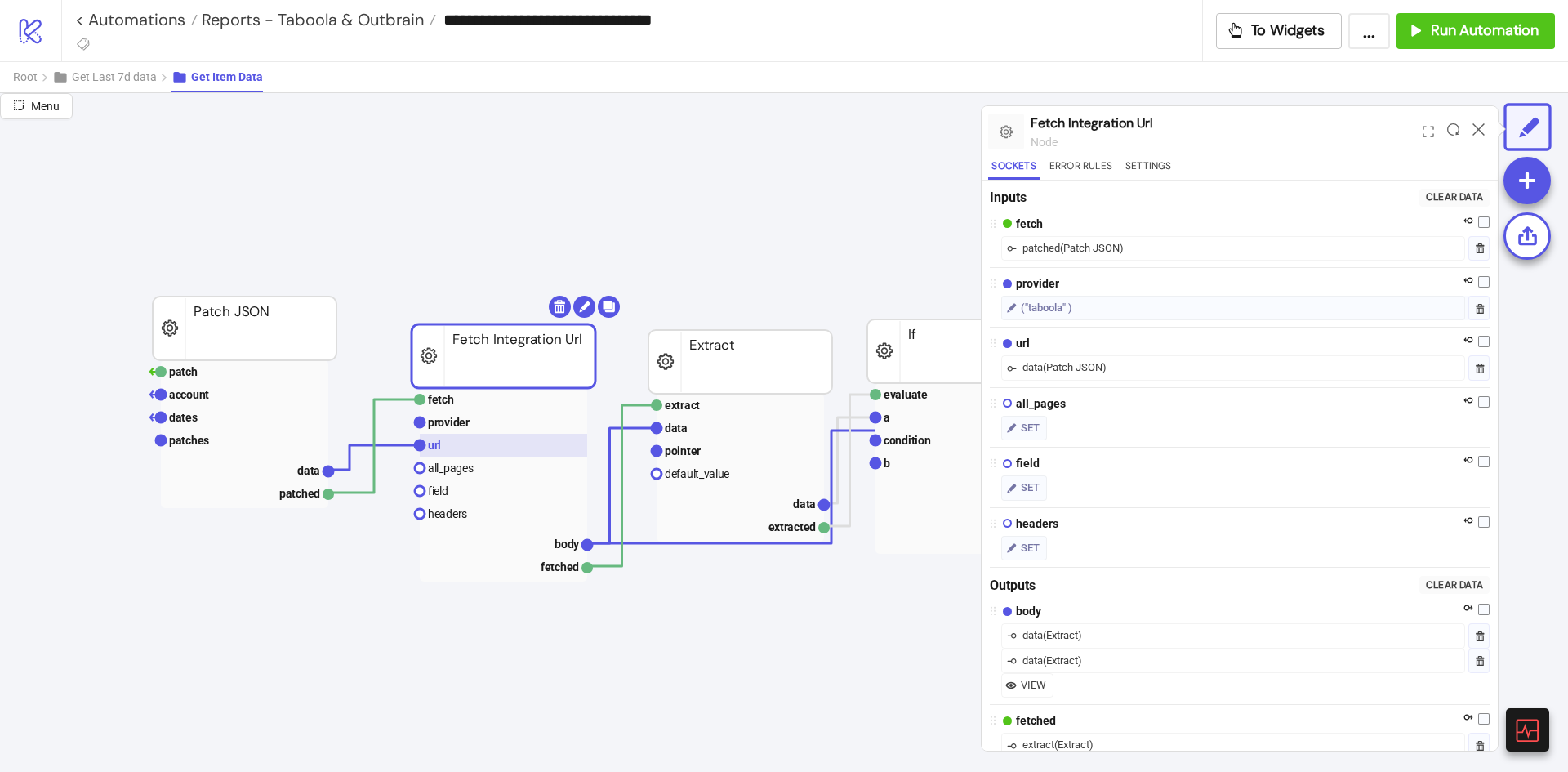
click at [497, 434] on rect at bounding box center [503, 444] width 167 height 23
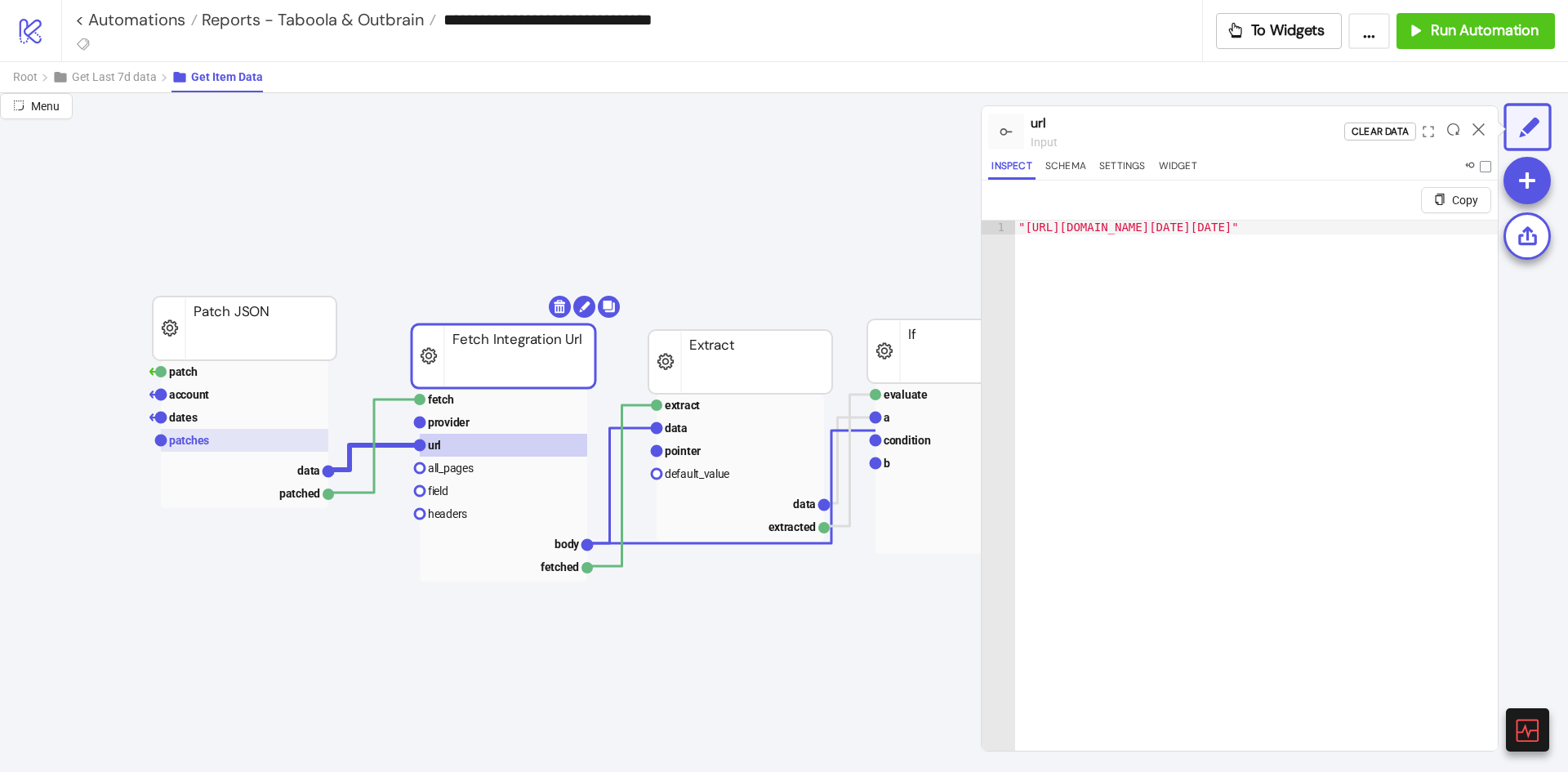
click at [259, 441] on rect at bounding box center [244, 440] width 167 height 23
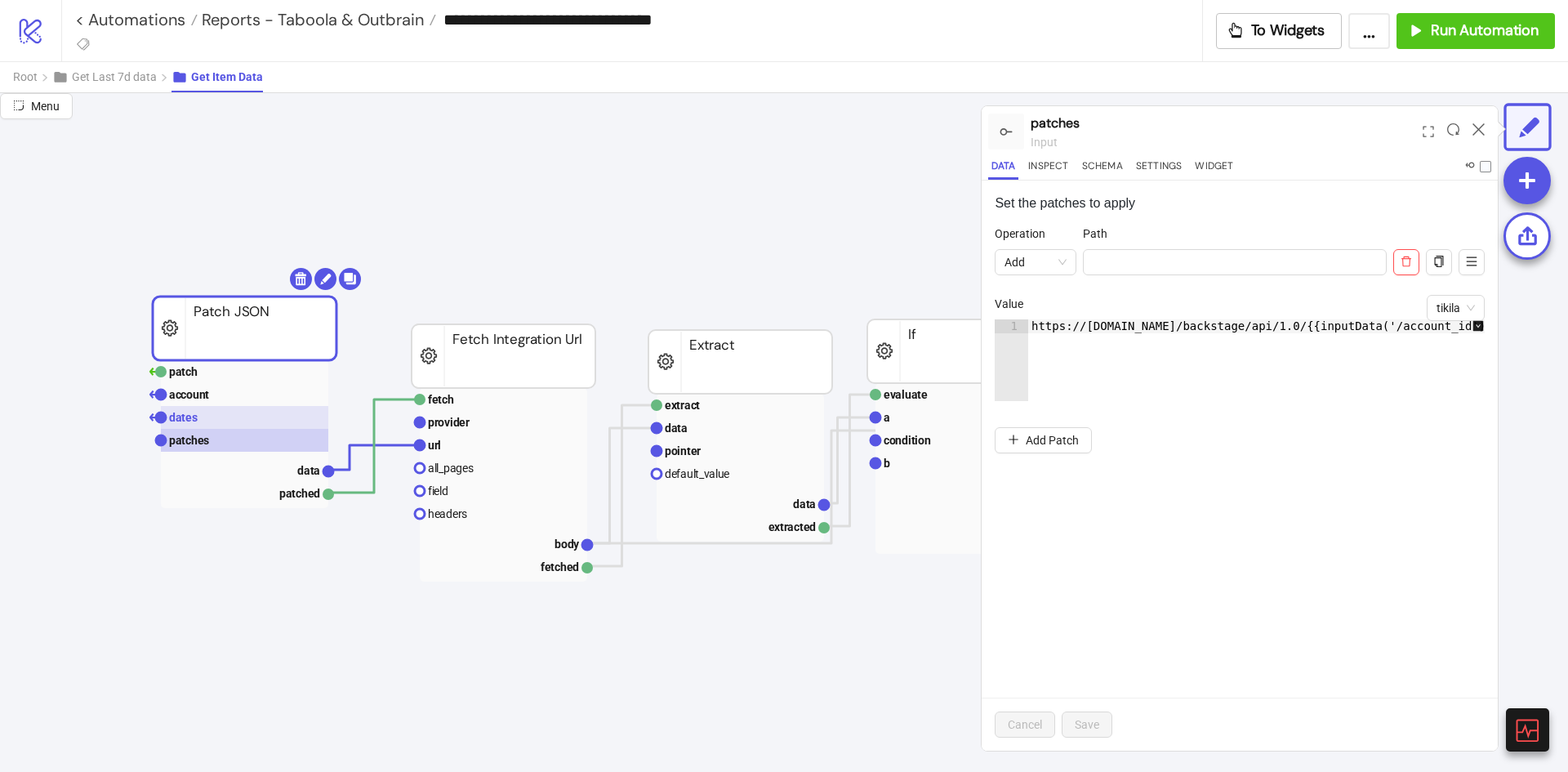
scroll to position [0, 0]
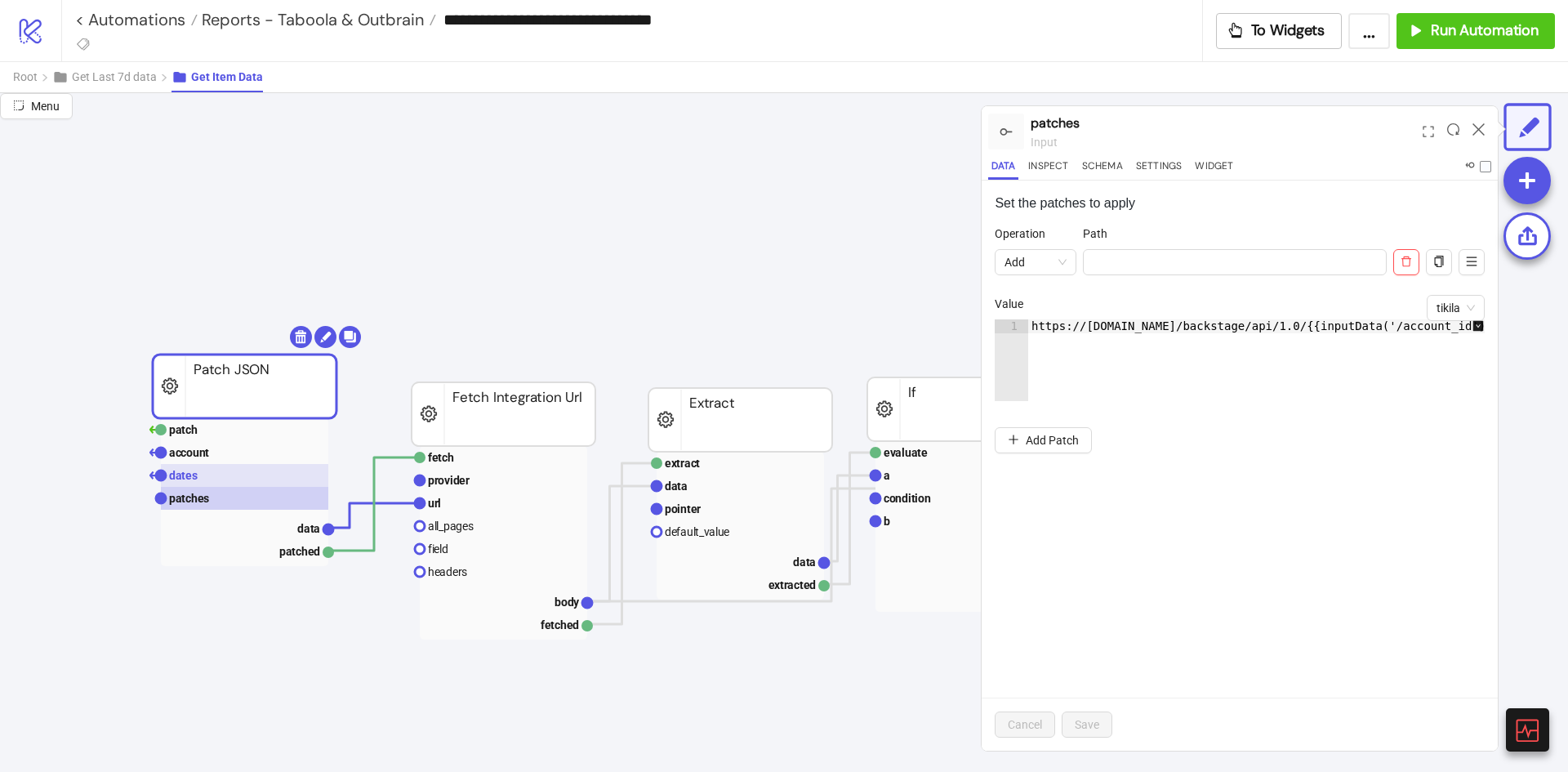
click at [234, 414] on g "patch account dates patches data patched Patch JSON" at bounding box center [255, 446] width 211 height 241
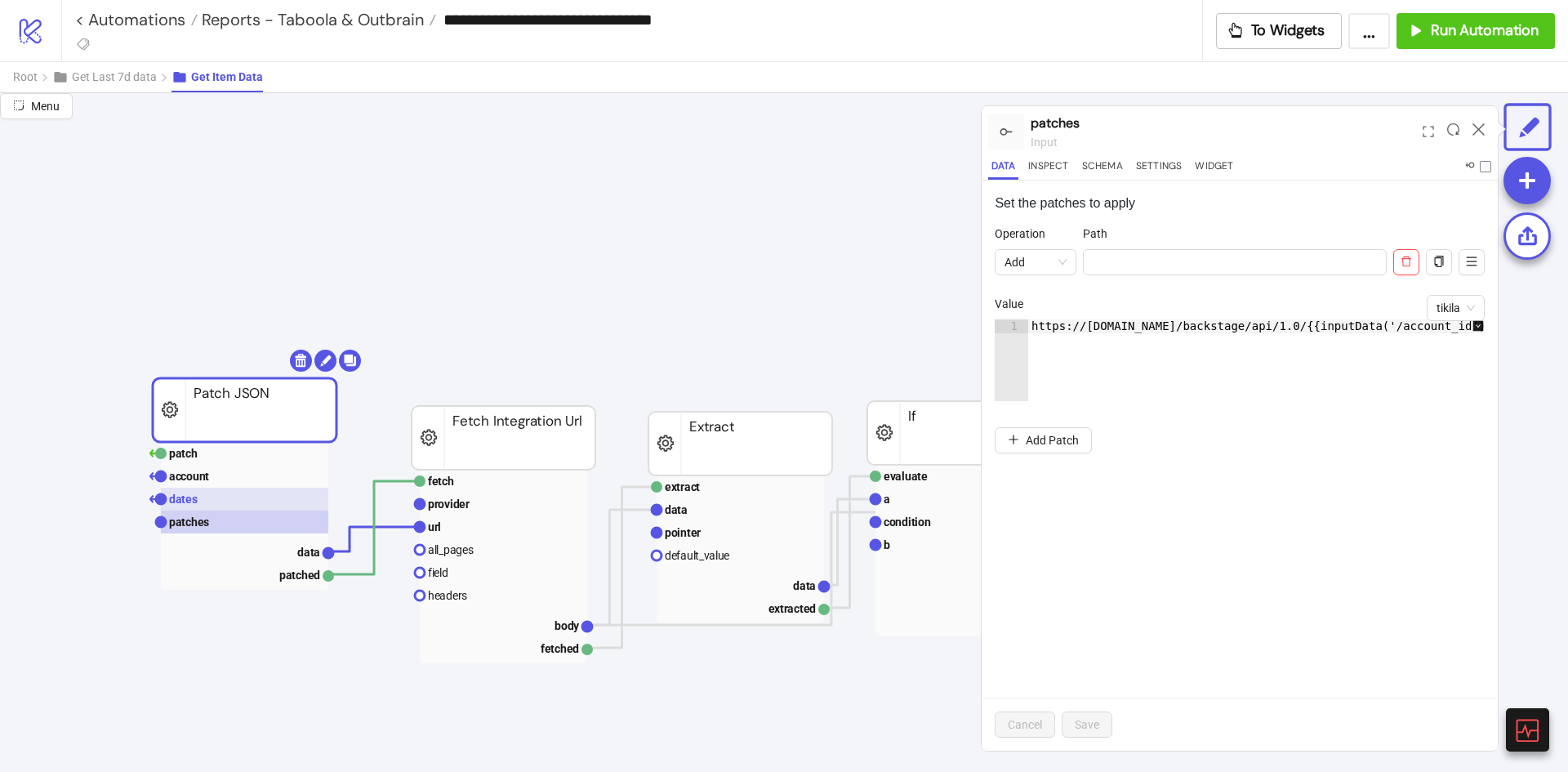
click at [226, 502] on rect at bounding box center [244, 498] width 167 height 23
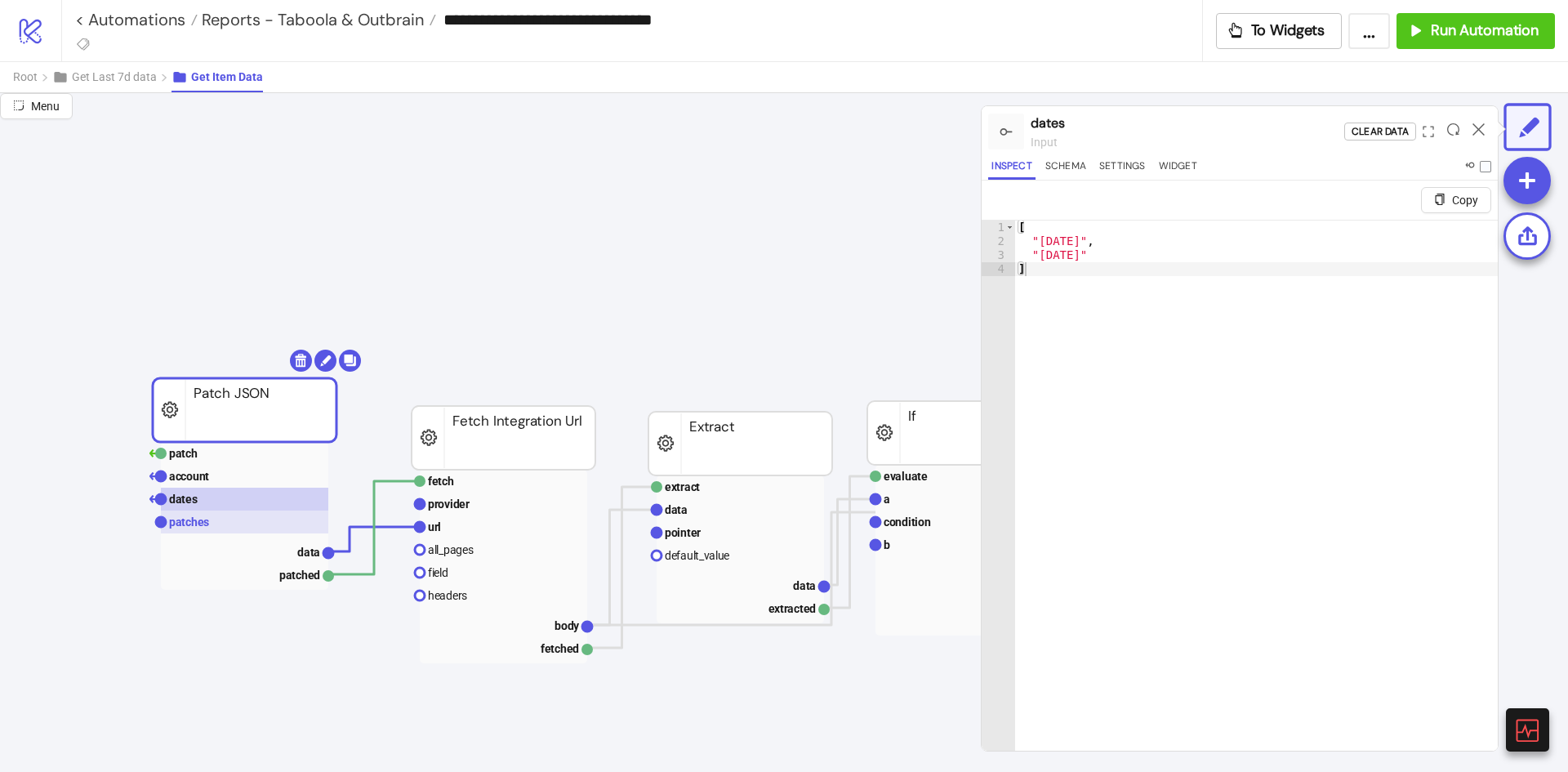
click at [227, 523] on rect at bounding box center [244, 521] width 167 height 23
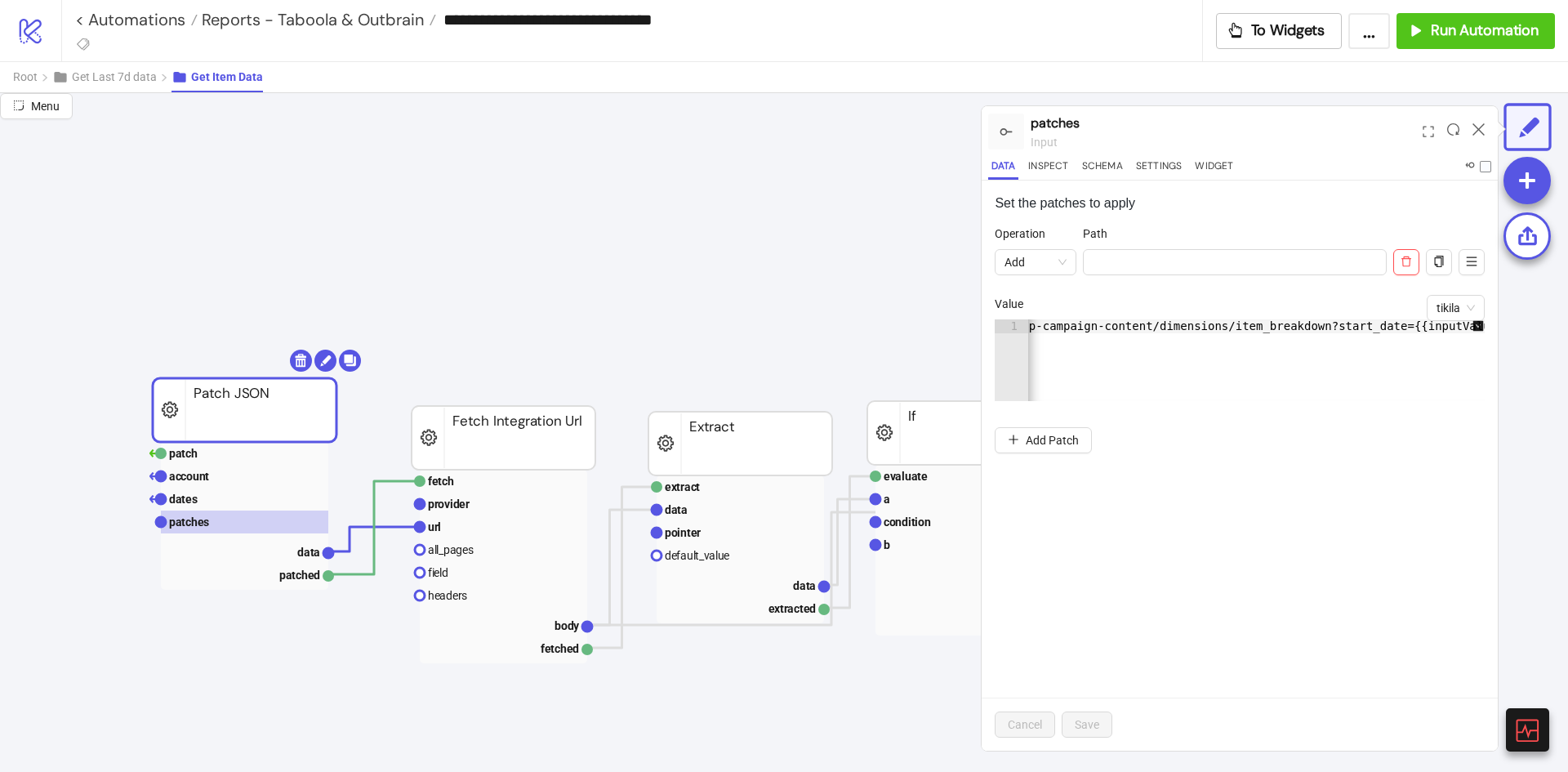
scroll to position [0, 490]
click at [470, 529] on rect at bounding box center [503, 526] width 167 height 23
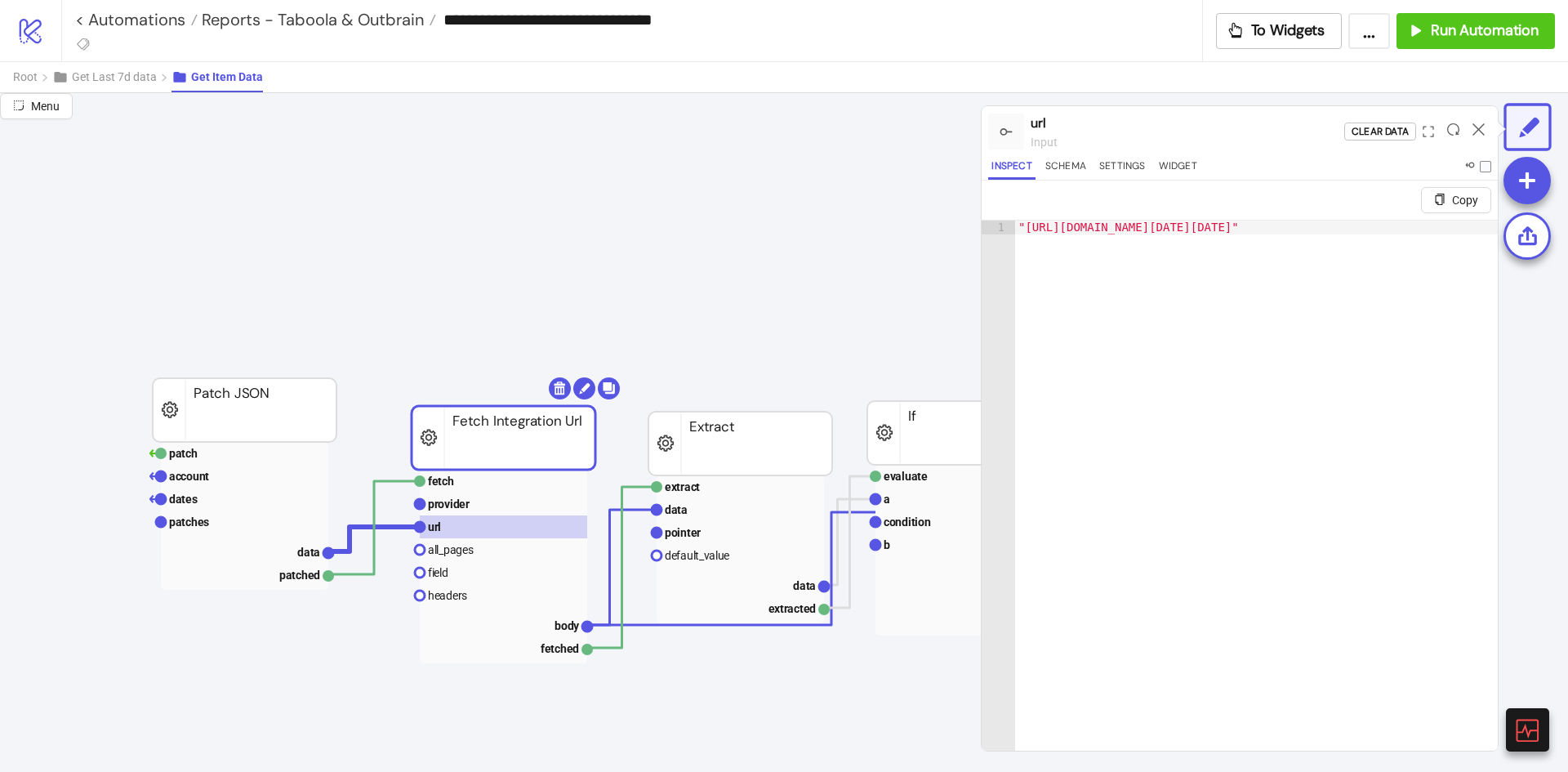
type textarea "**********"
drag, startPoint x: 1185, startPoint y: 229, endPoint x: 1178, endPoint y: 246, distance: 18.4
click at [1106, 219] on div "**********" at bounding box center [1239, 504] width 516 height 570
click at [1290, 296] on div ""[URL][DOMAIN_NAME][DATE][DATE]"" at bounding box center [1556, 512] width 1081 height 585
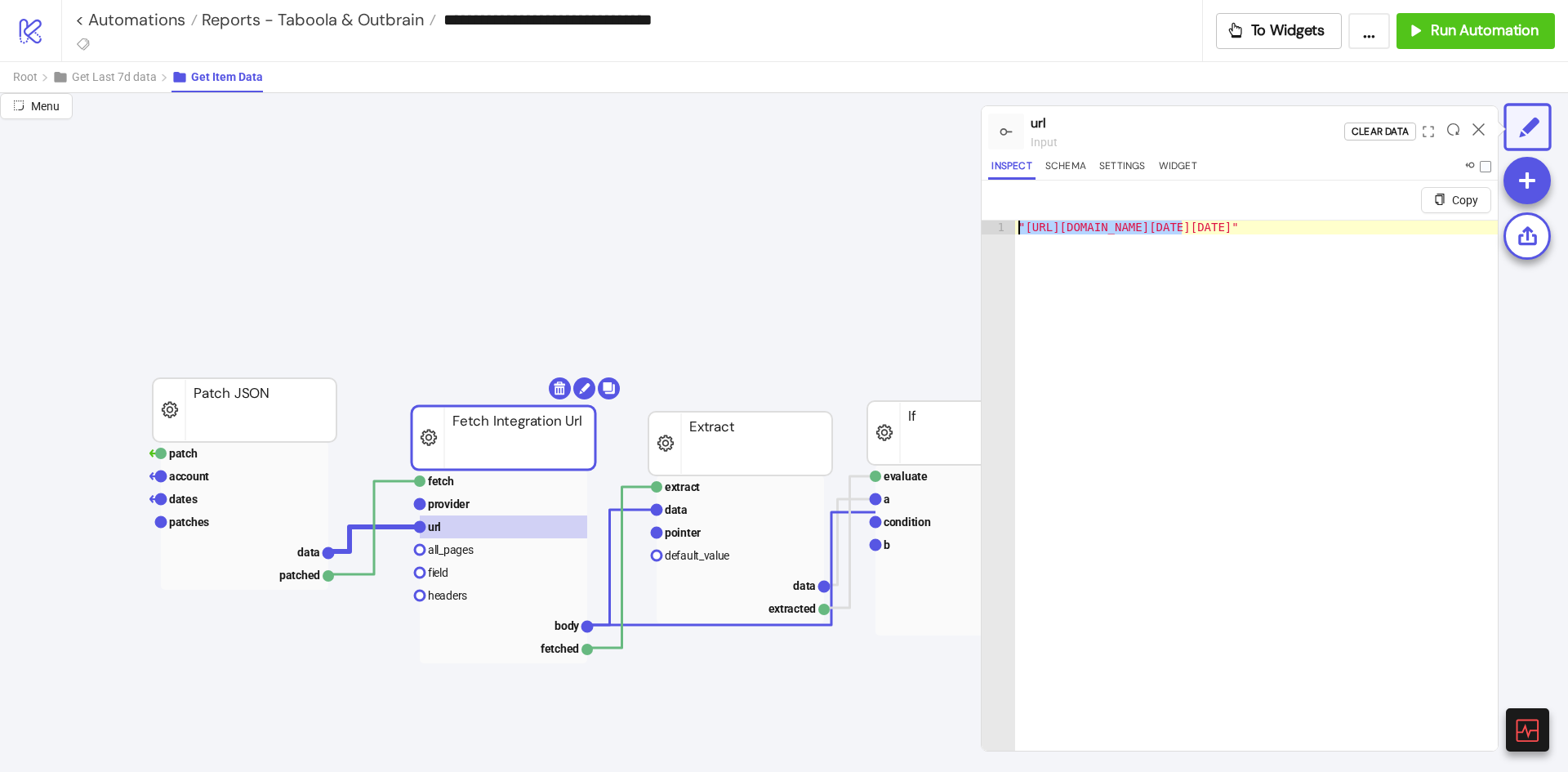
scroll to position [0, 610]
click at [1305, 246] on div ""[URL][DOMAIN_NAME][DATE][DATE]"" at bounding box center [945, 512] width 1081 height 585
click at [1145, 237] on div ""[URL][DOMAIN_NAME][DATE][DATE]"" at bounding box center [945, 512] width 1081 height 585
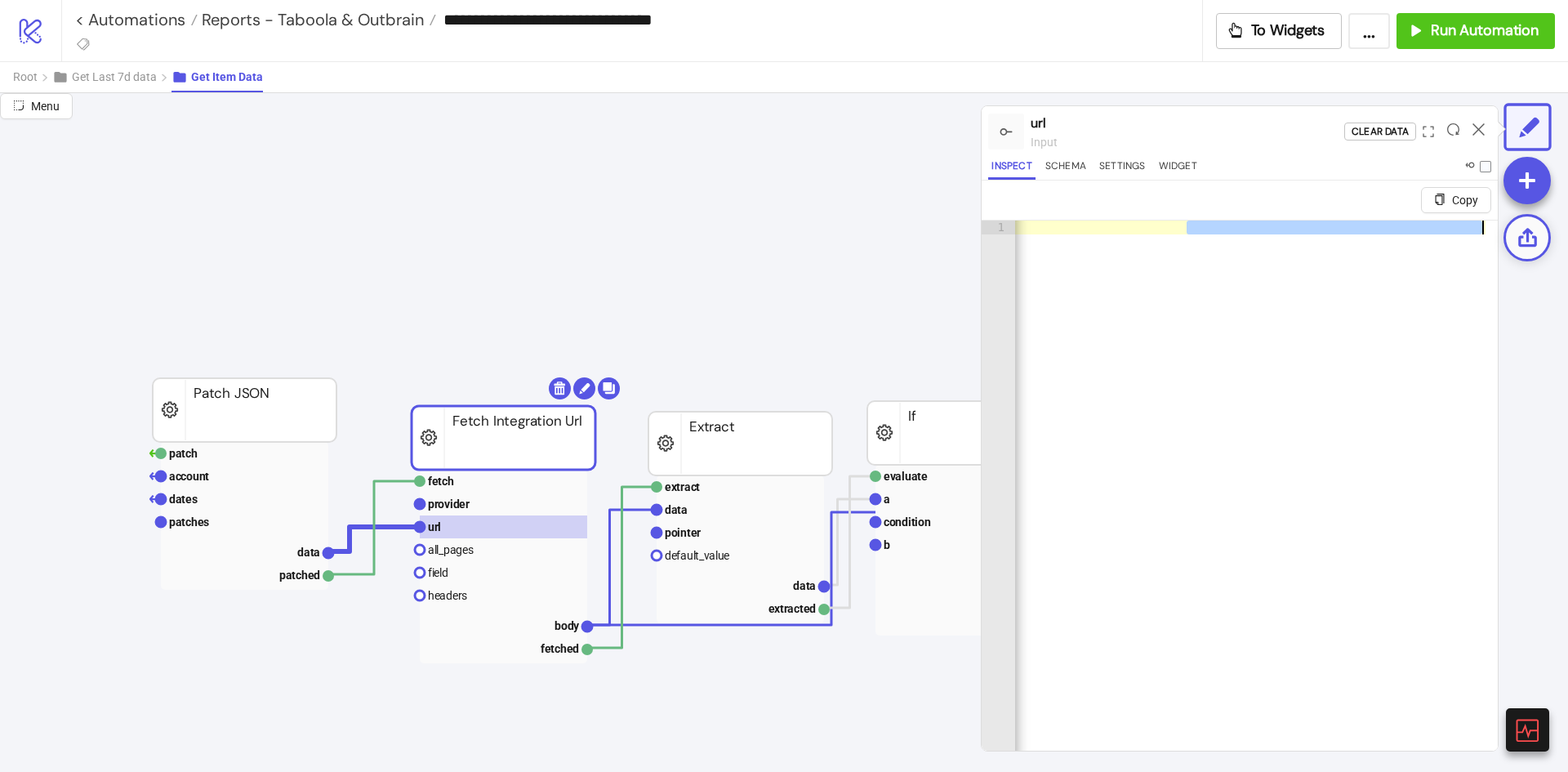
drag, startPoint x: 1186, startPoint y: 221, endPoint x: 1535, endPoint y: 236, distance: 349.3
click at [1535, 236] on div "**********" at bounding box center [784, 431] width 1568 height 678
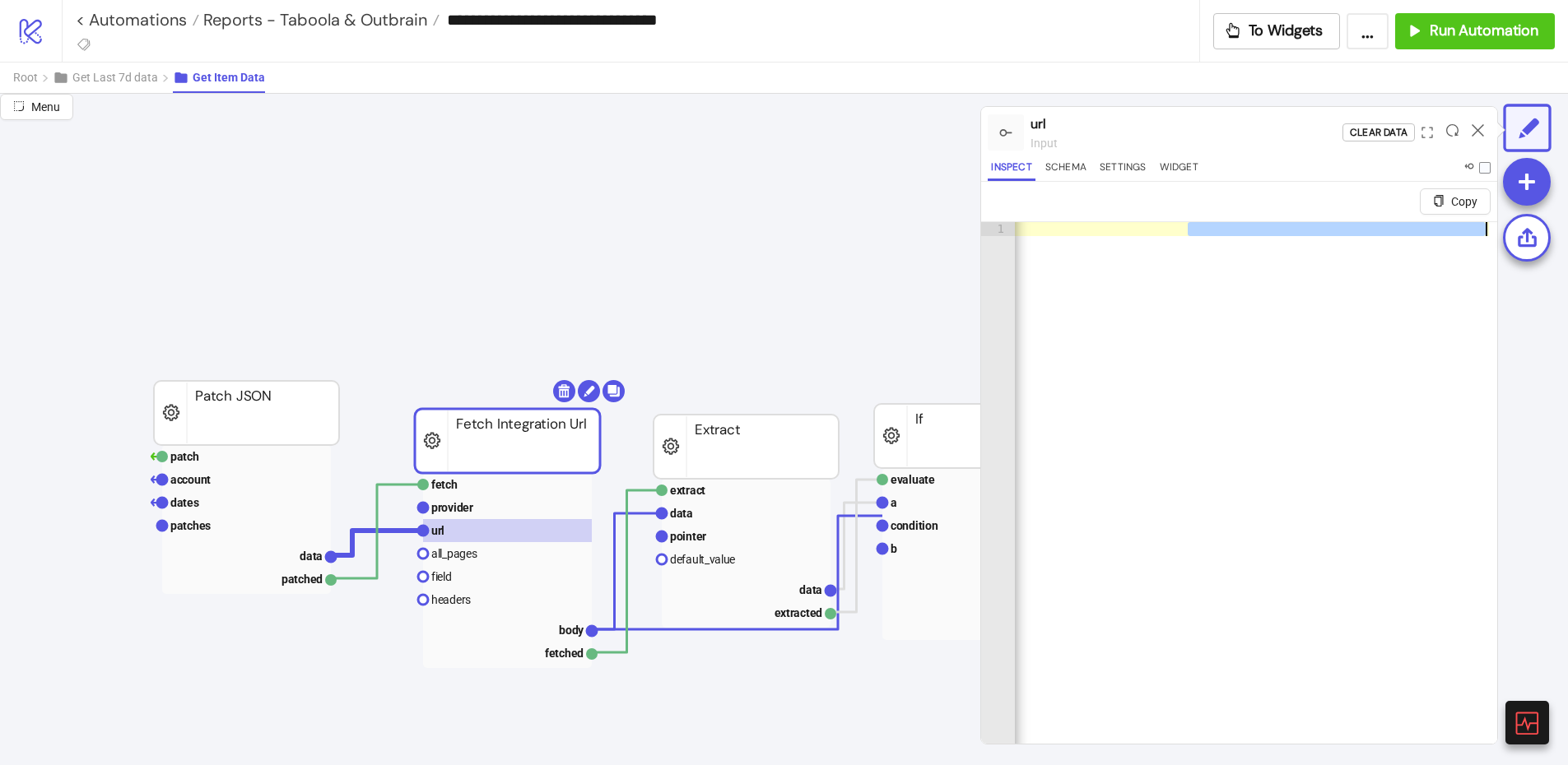
click at [1421, 363] on div ""[URL][DOMAIN_NAME][DATE][DATE]"" at bounding box center [1255, 502] width 482 height 561
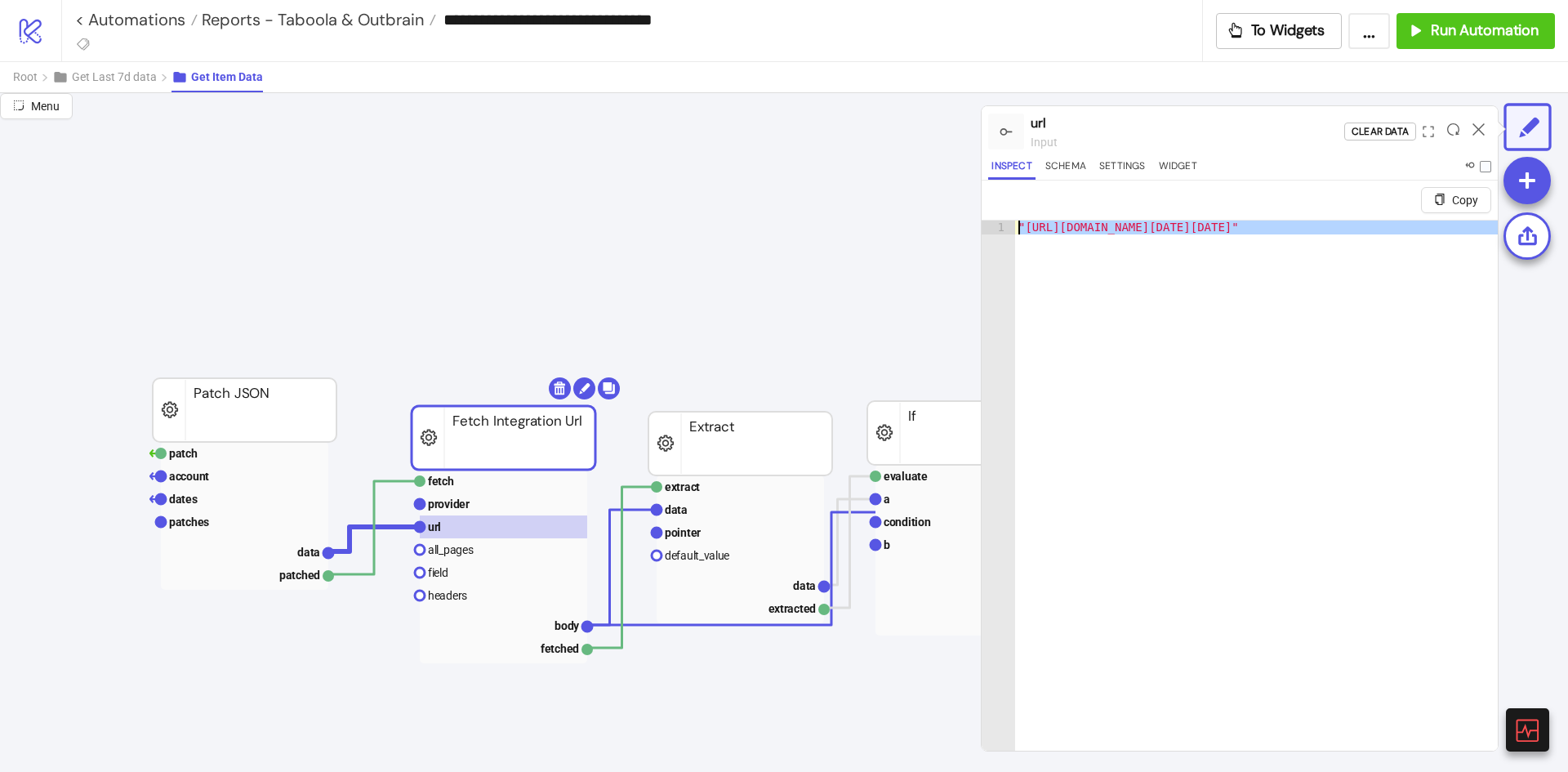
scroll to position [0, 0]
drag, startPoint x: 1226, startPoint y: 227, endPoint x: 1010, endPoint y: 225, distance: 216.0
click at [1010, 225] on div "**********" at bounding box center [1239, 504] width 516 height 570
click at [1271, 276] on div ""[URL][DOMAIN_NAME][DATE][DATE]"" at bounding box center [1556, 512] width 1081 height 585
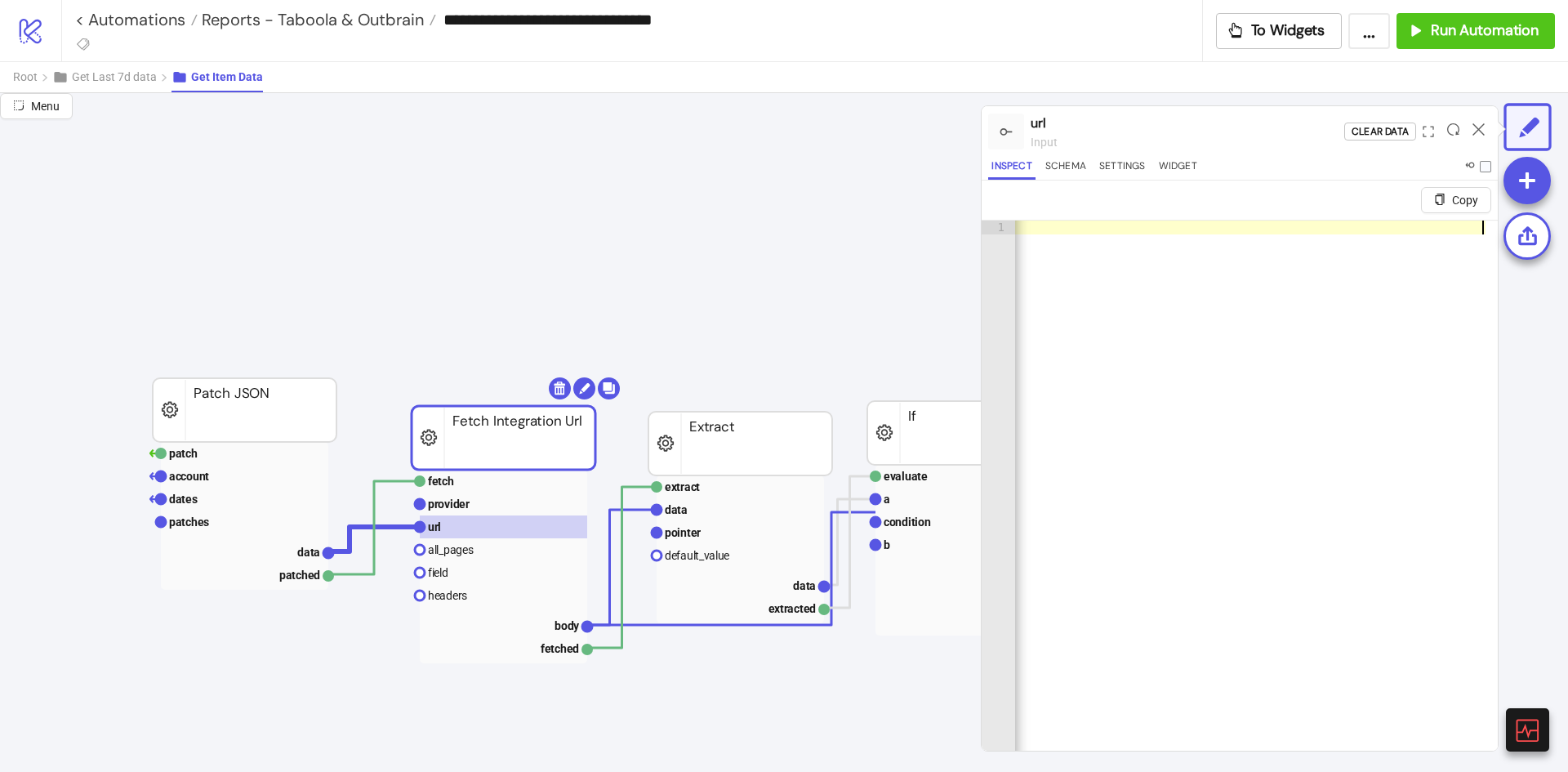
drag, startPoint x: 1344, startPoint y: 219, endPoint x: 1325, endPoint y: 228, distance: 21.0
click at [1342, 220] on div ""[URL][DOMAIN_NAME][DATE][DATE]"" at bounding box center [1257, 505] width 483 height 569
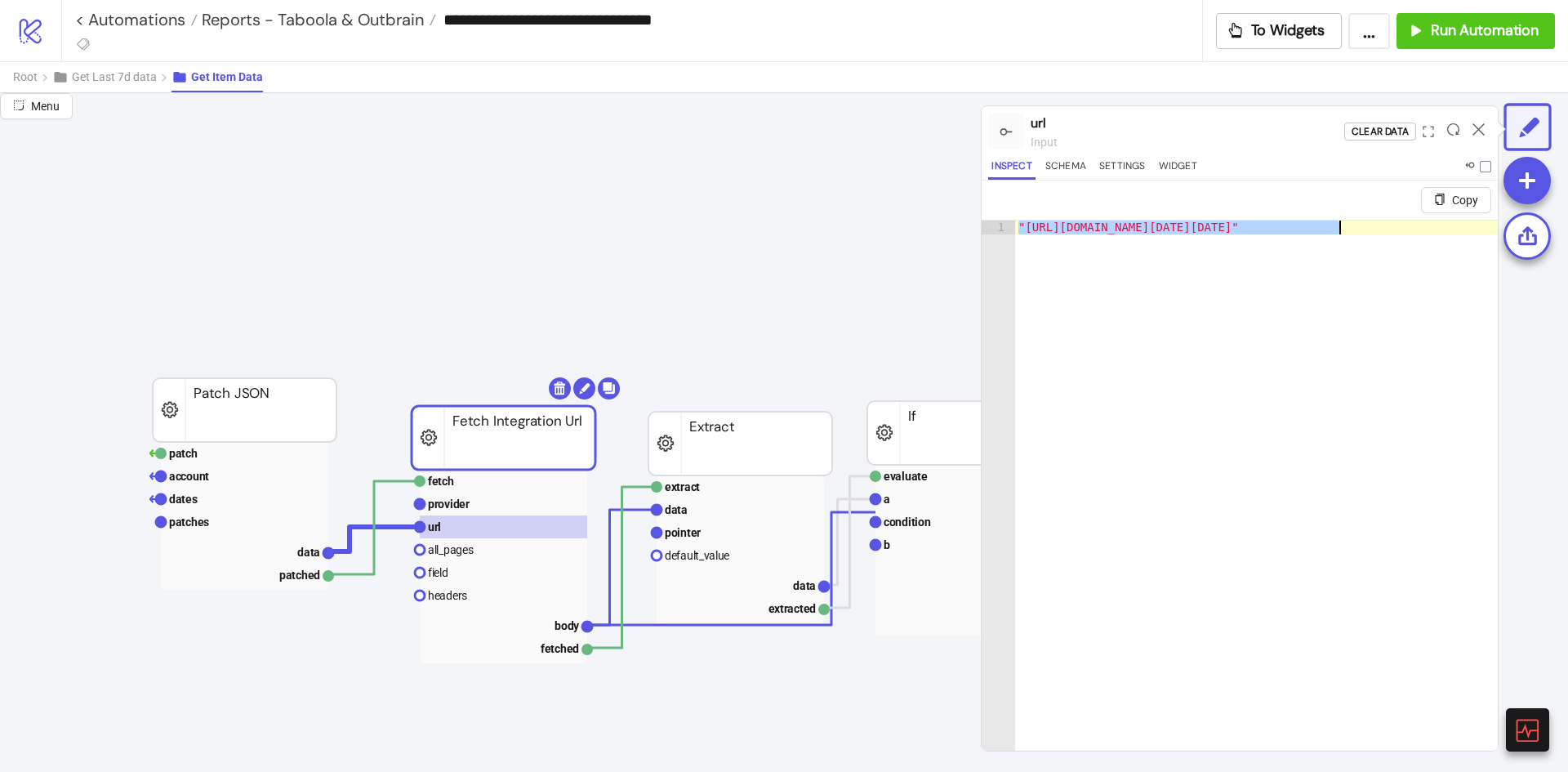
click at [1253, 280] on div ""[URL][DOMAIN_NAME][DATE][DATE]"" at bounding box center [1556, 512] width 1081 height 585
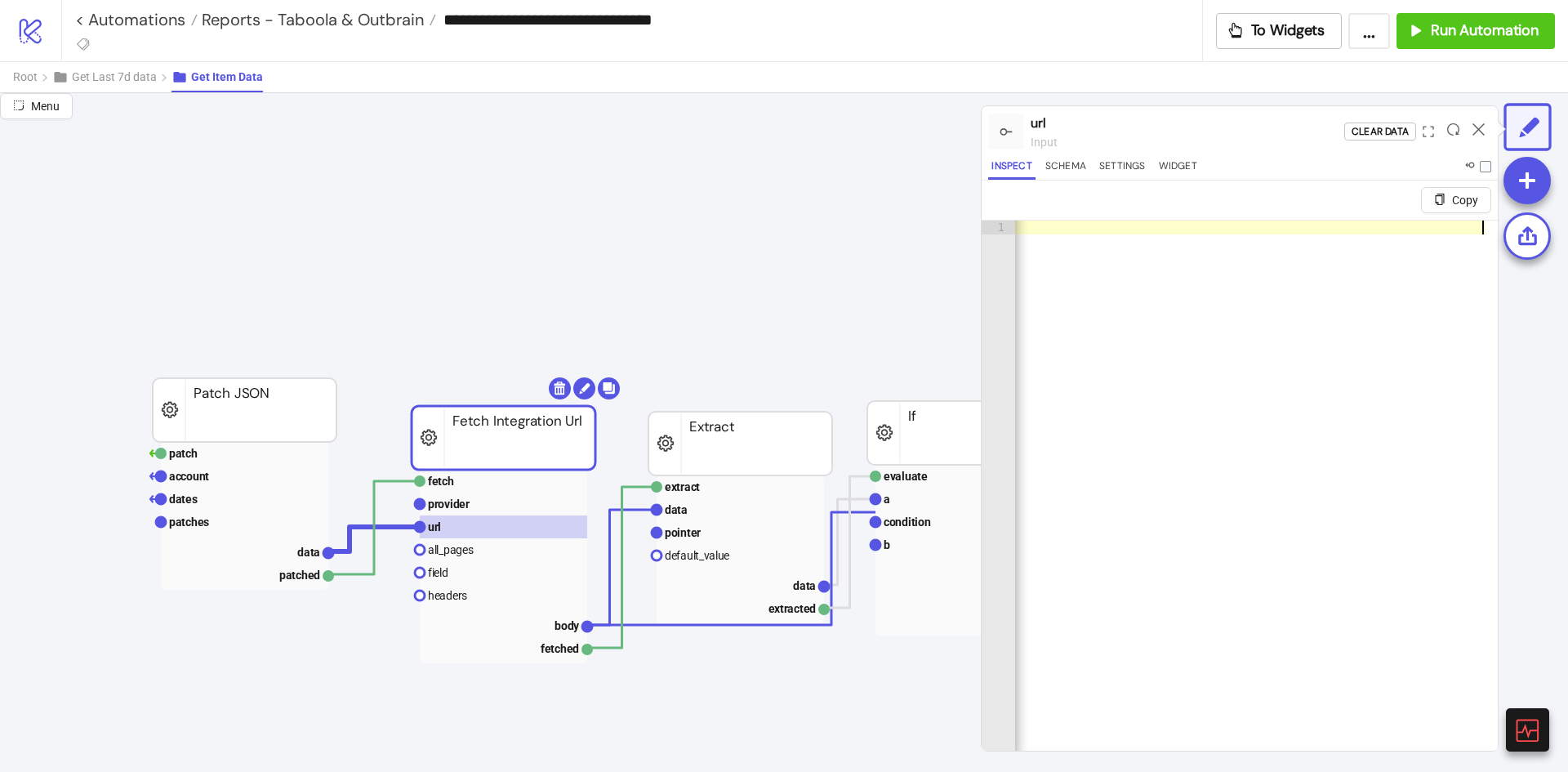
click at [1253, 235] on div ""[URL][DOMAIN_NAME][DATE][DATE]"" at bounding box center [945, 512] width 1081 height 585
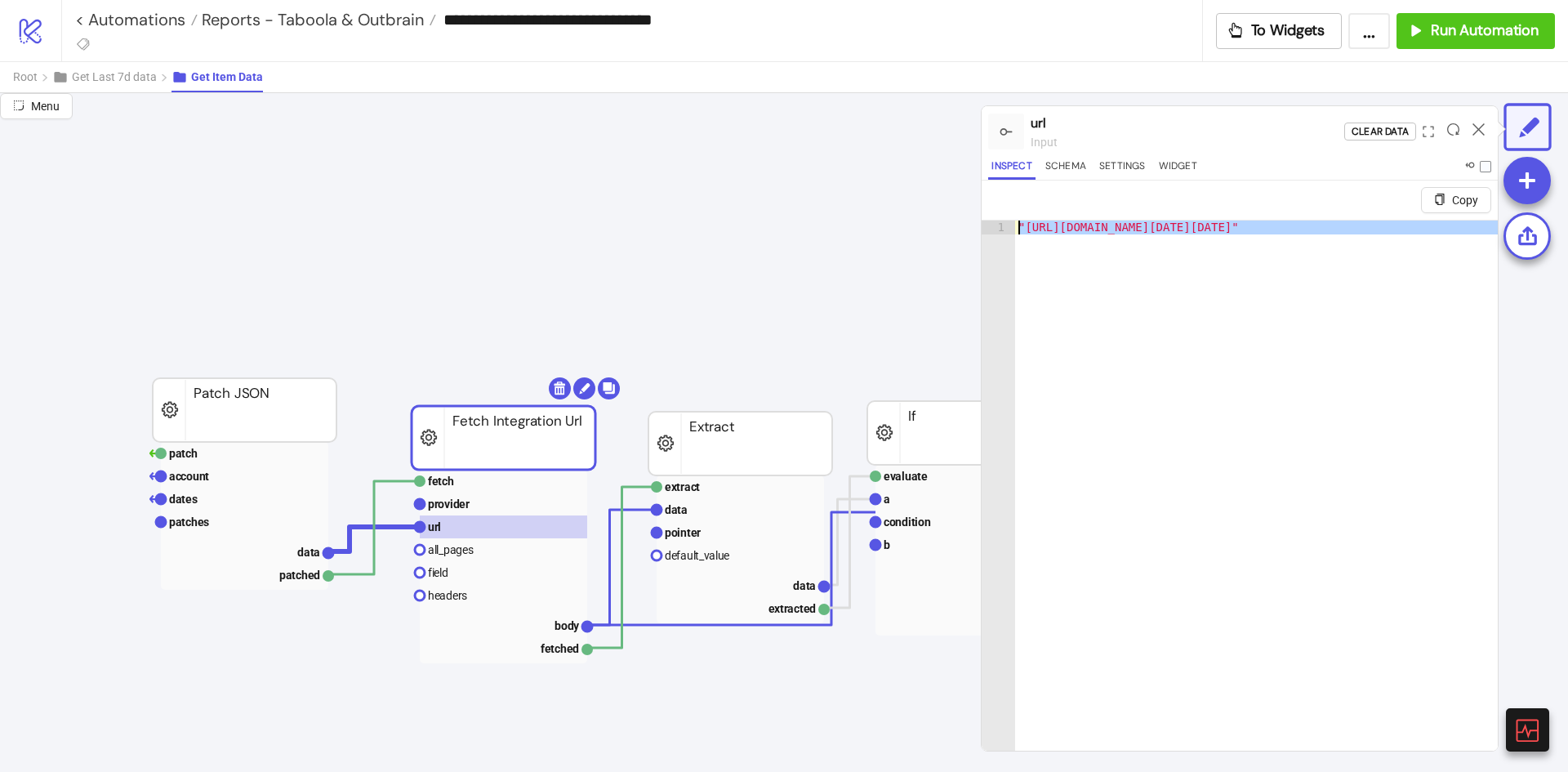
scroll to position [0, 0]
drag, startPoint x: 1271, startPoint y: 230, endPoint x: 1047, endPoint y: 219, distance: 224.3
click at [1047, 220] on div ""[URL][DOMAIN_NAME][DATE][DATE]"" at bounding box center [1257, 505] width 483 height 569
click at [1237, 393] on div ""[URL][DOMAIN_NAME][DATE][DATE]"" at bounding box center [1556, 512] width 1081 height 585
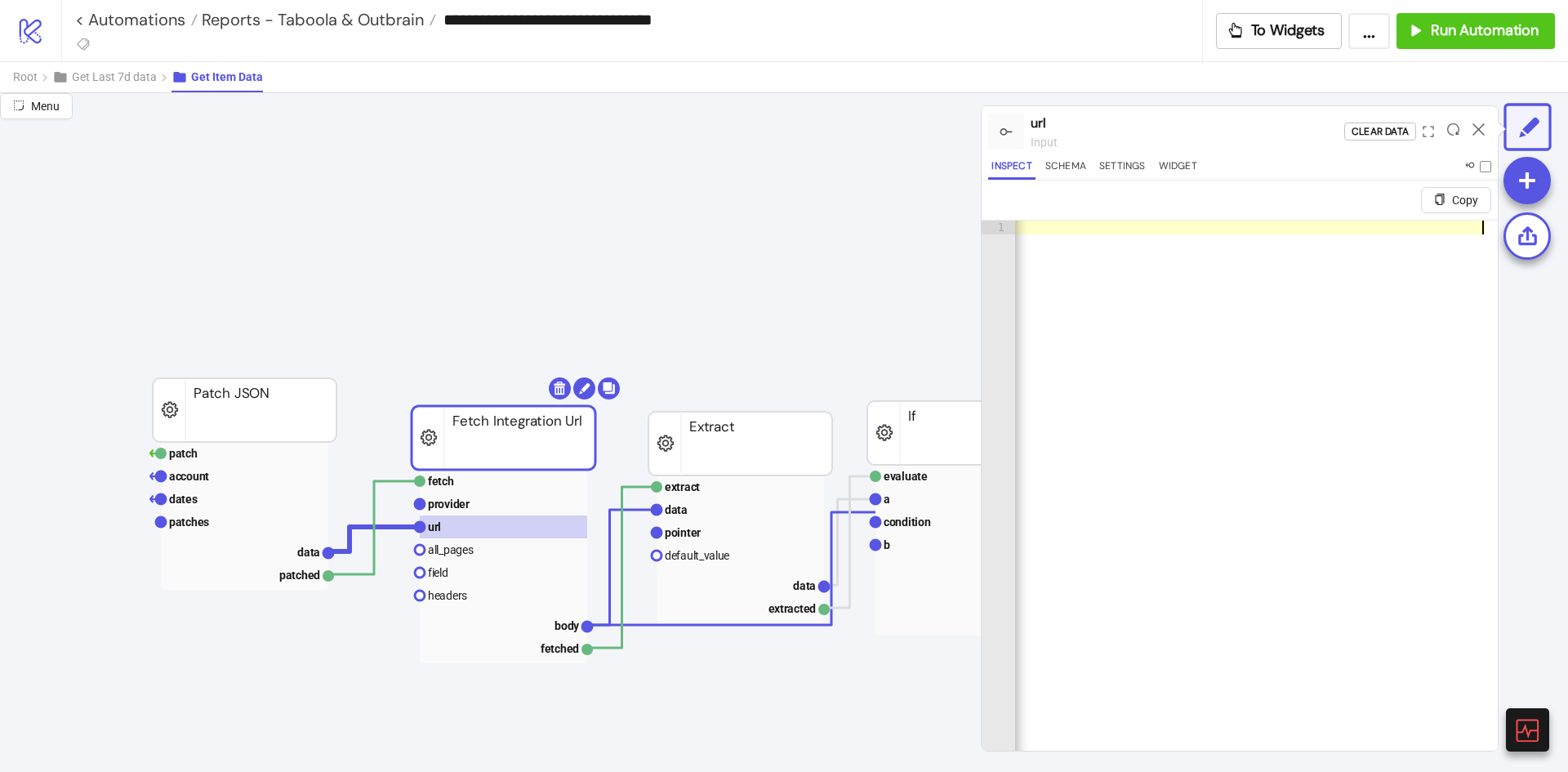
scroll to position [0, 610]
click at [1481, 129] on icon at bounding box center [1478, 129] width 12 height 12
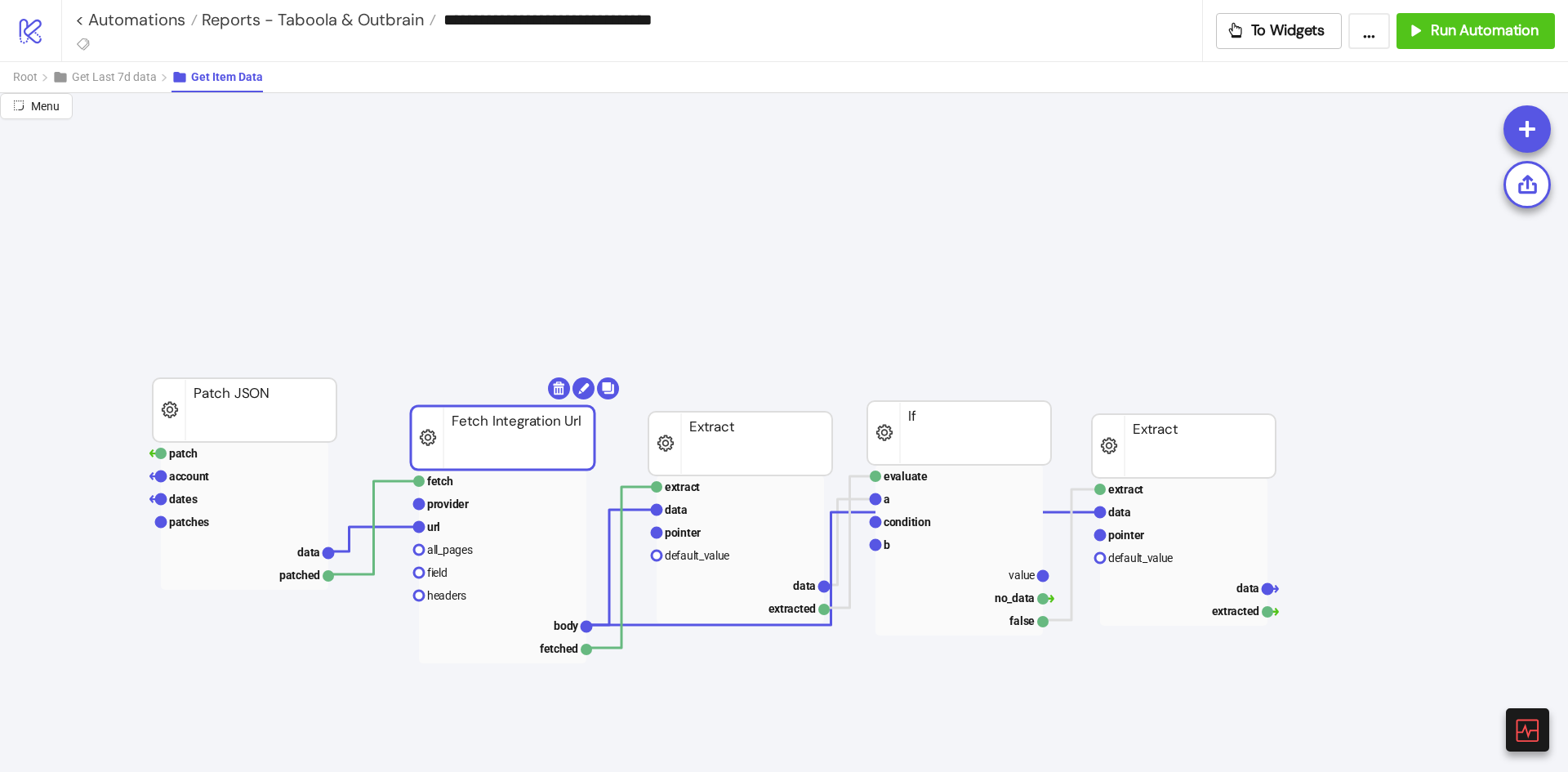
drag, startPoint x: 545, startPoint y: 448, endPoint x: 536, endPoint y: 435, distance: 15.8
click at [536, 435] on rect at bounding box center [502, 437] width 184 height 63
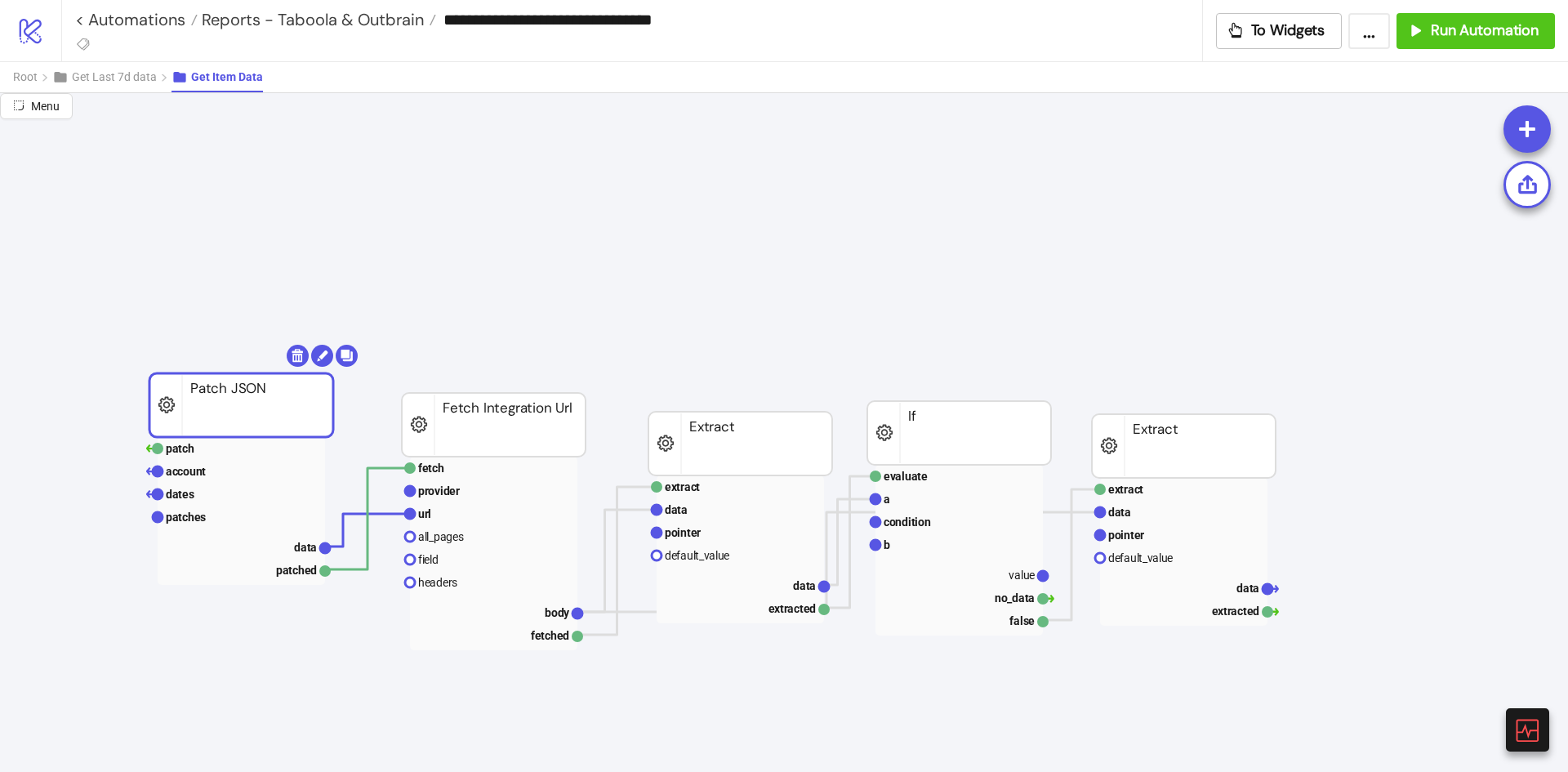
drag, startPoint x: 281, startPoint y: 412, endPoint x: 199, endPoint y: 311, distance: 130.1
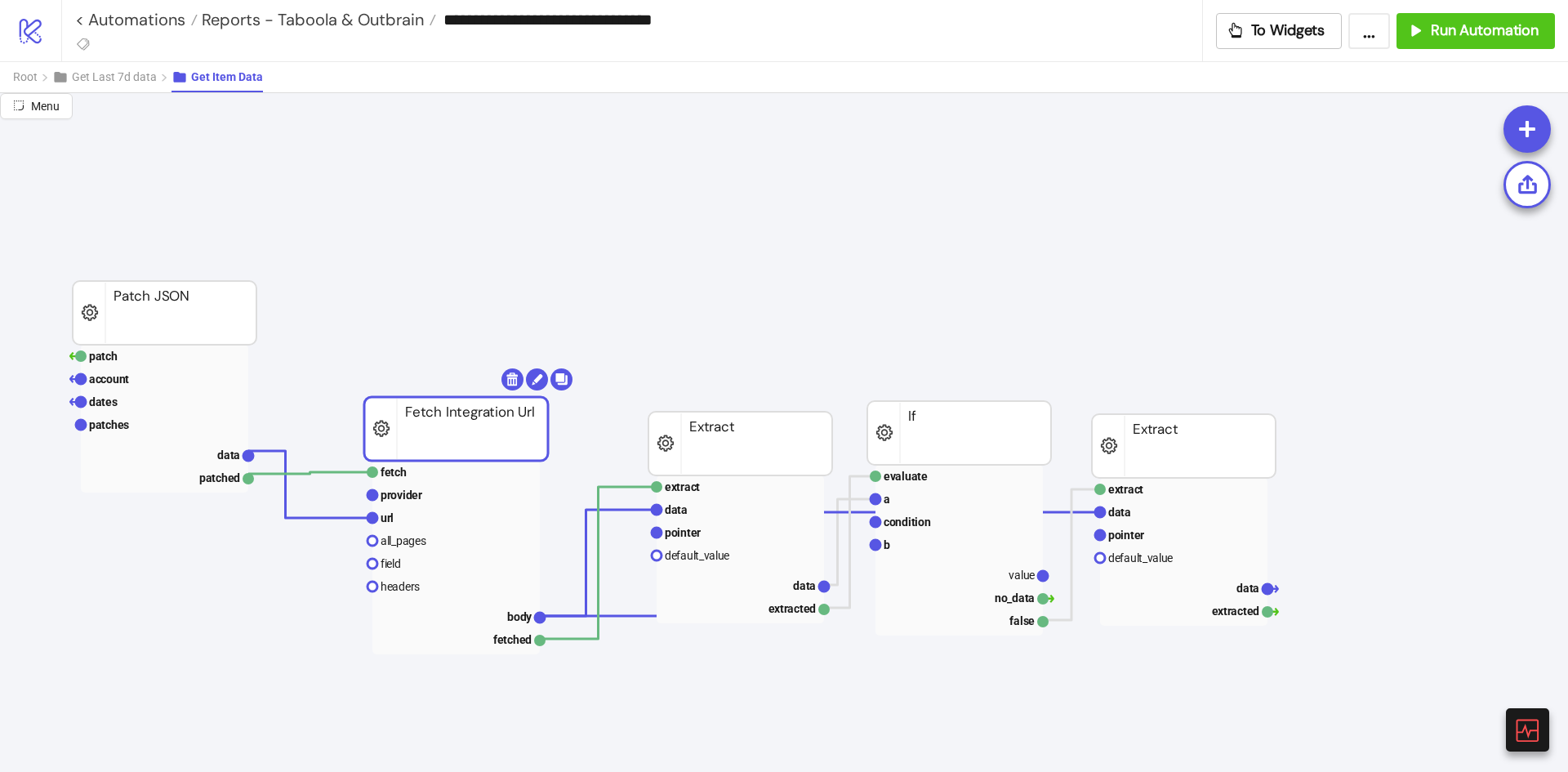
drag, startPoint x: 553, startPoint y: 433, endPoint x: 515, endPoint y: 435, distance: 38.1
drag, startPoint x: 851, startPoint y: 460, endPoint x: 840, endPoint y: 460, distance: 11.0
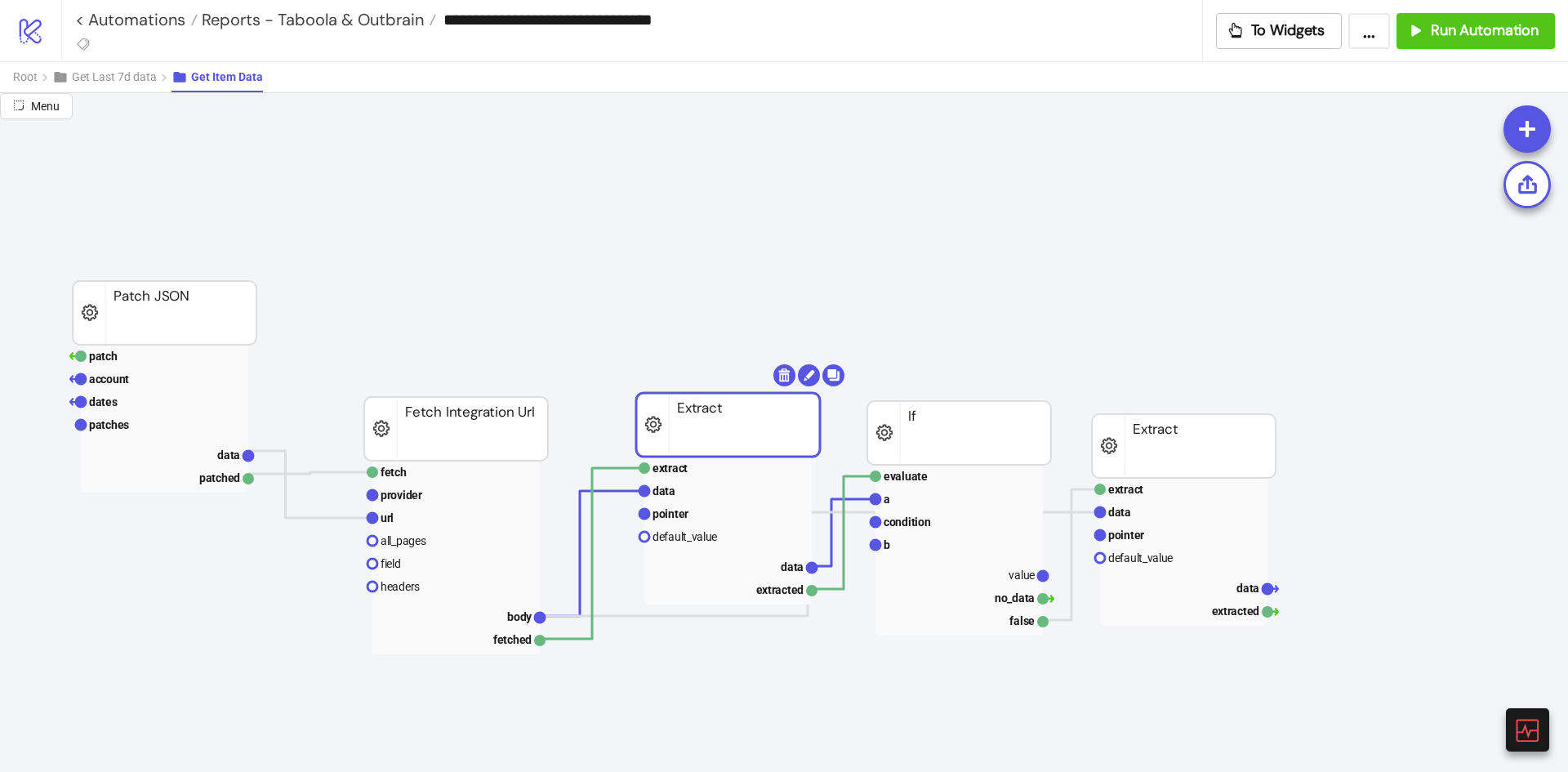
drag, startPoint x: 811, startPoint y: 449, endPoint x: 801, endPoint y: 431, distance: 20.6
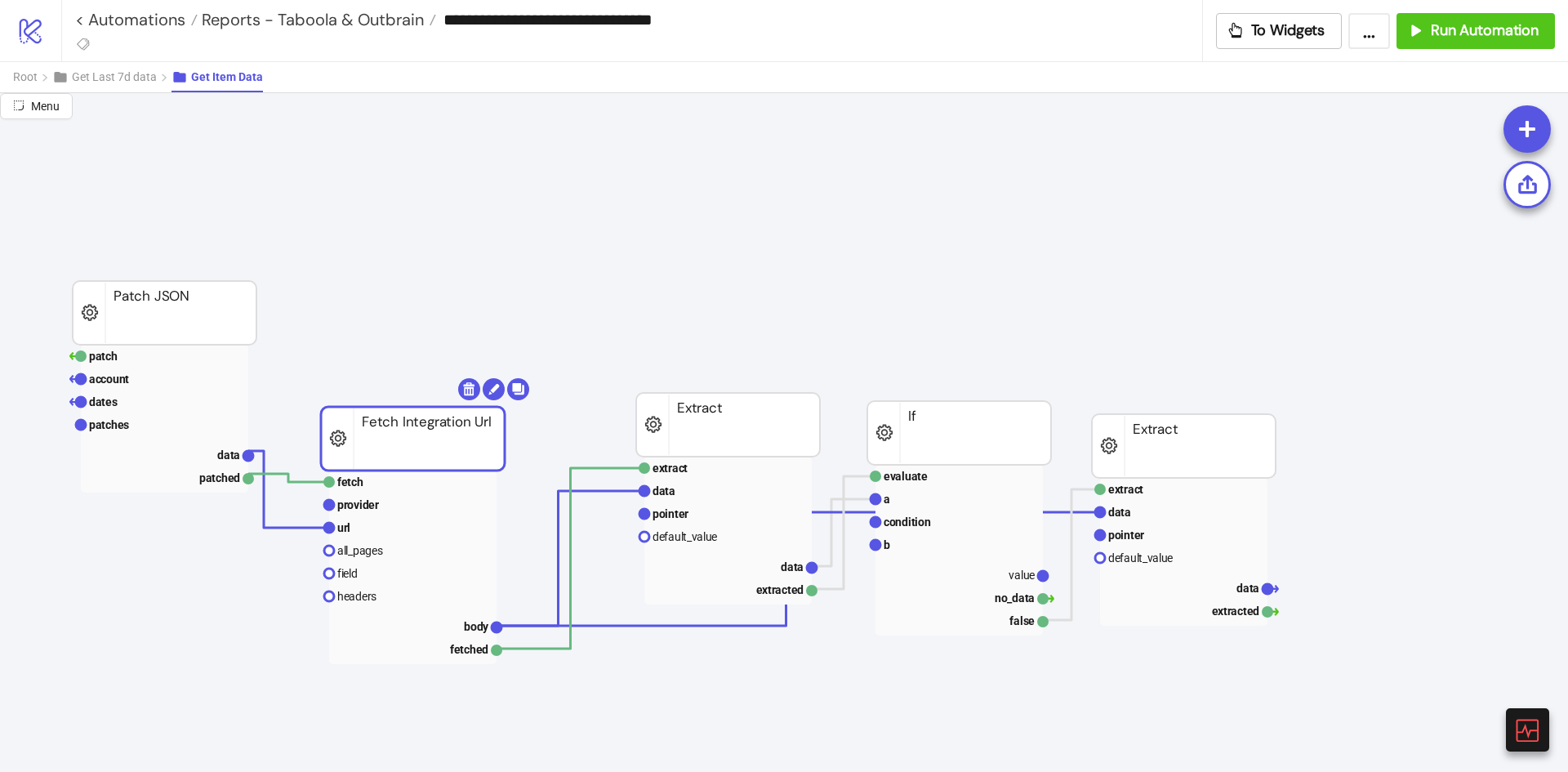
drag, startPoint x: 513, startPoint y: 415, endPoint x: 499, endPoint y: 423, distance: 16.1
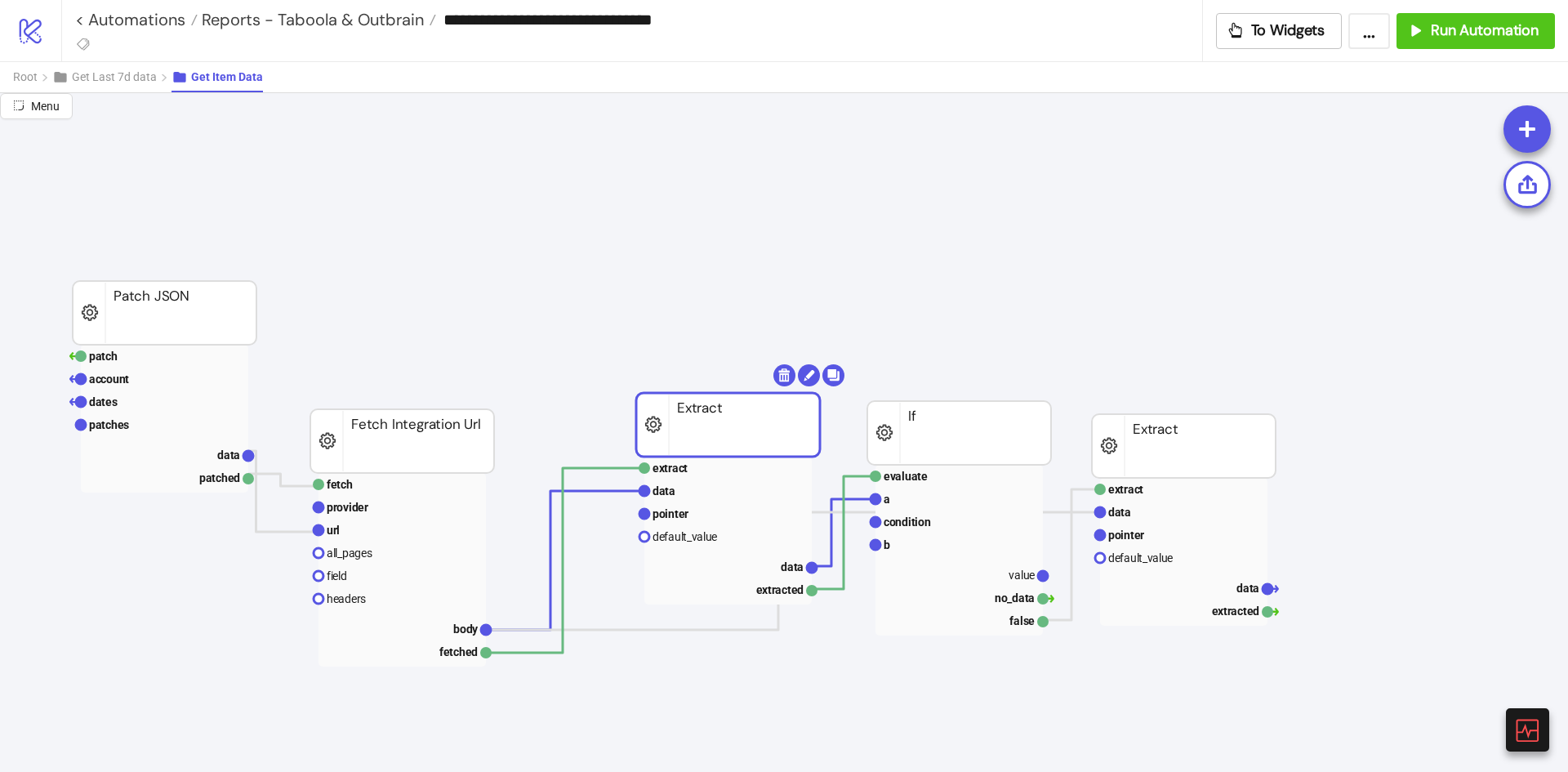
drag, startPoint x: 751, startPoint y: 441, endPoint x: 682, endPoint y: 472, distance: 75.6
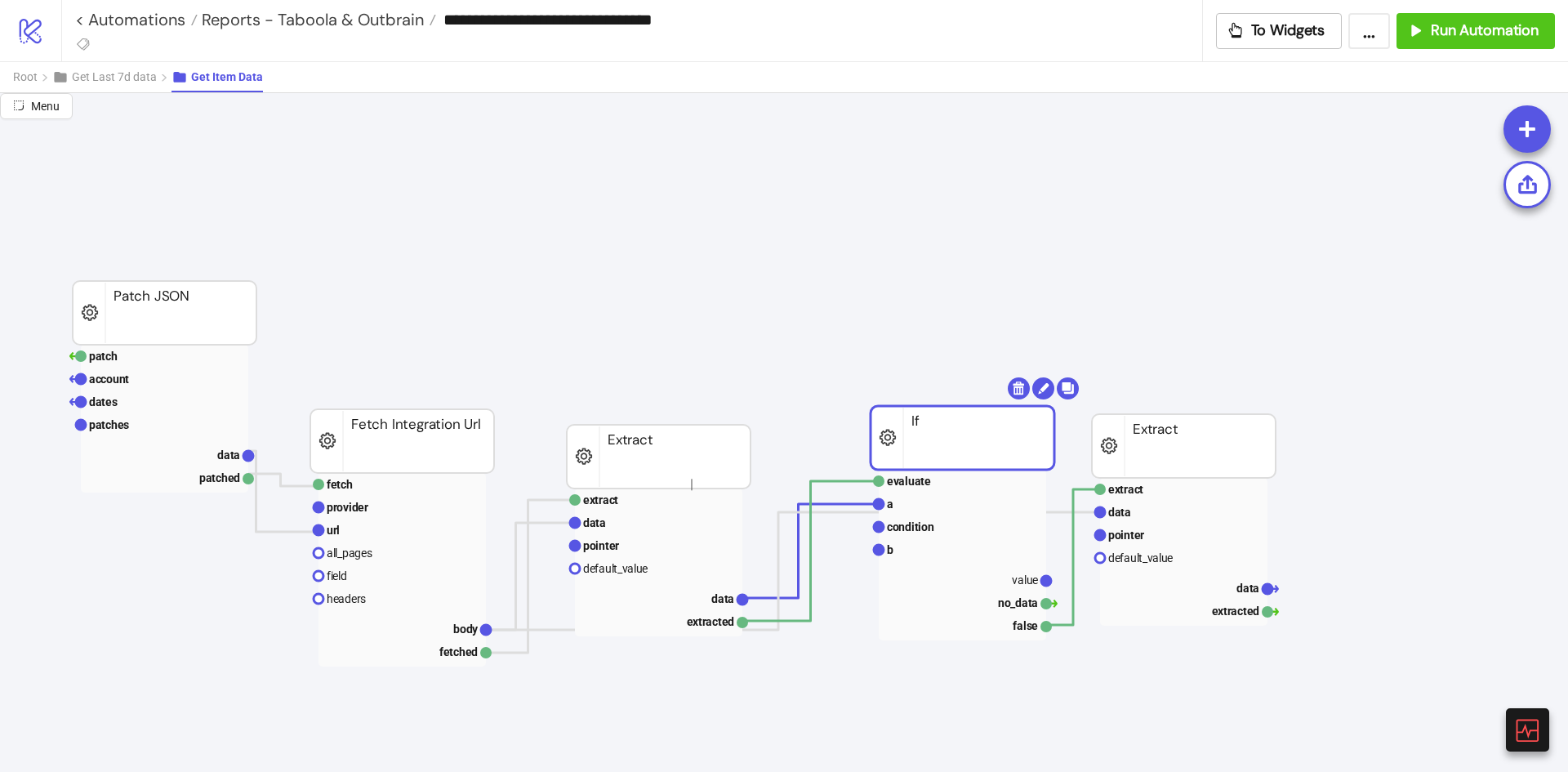
drag, startPoint x: 691, startPoint y: 490, endPoint x: 692, endPoint y: 478, distance: 12.0
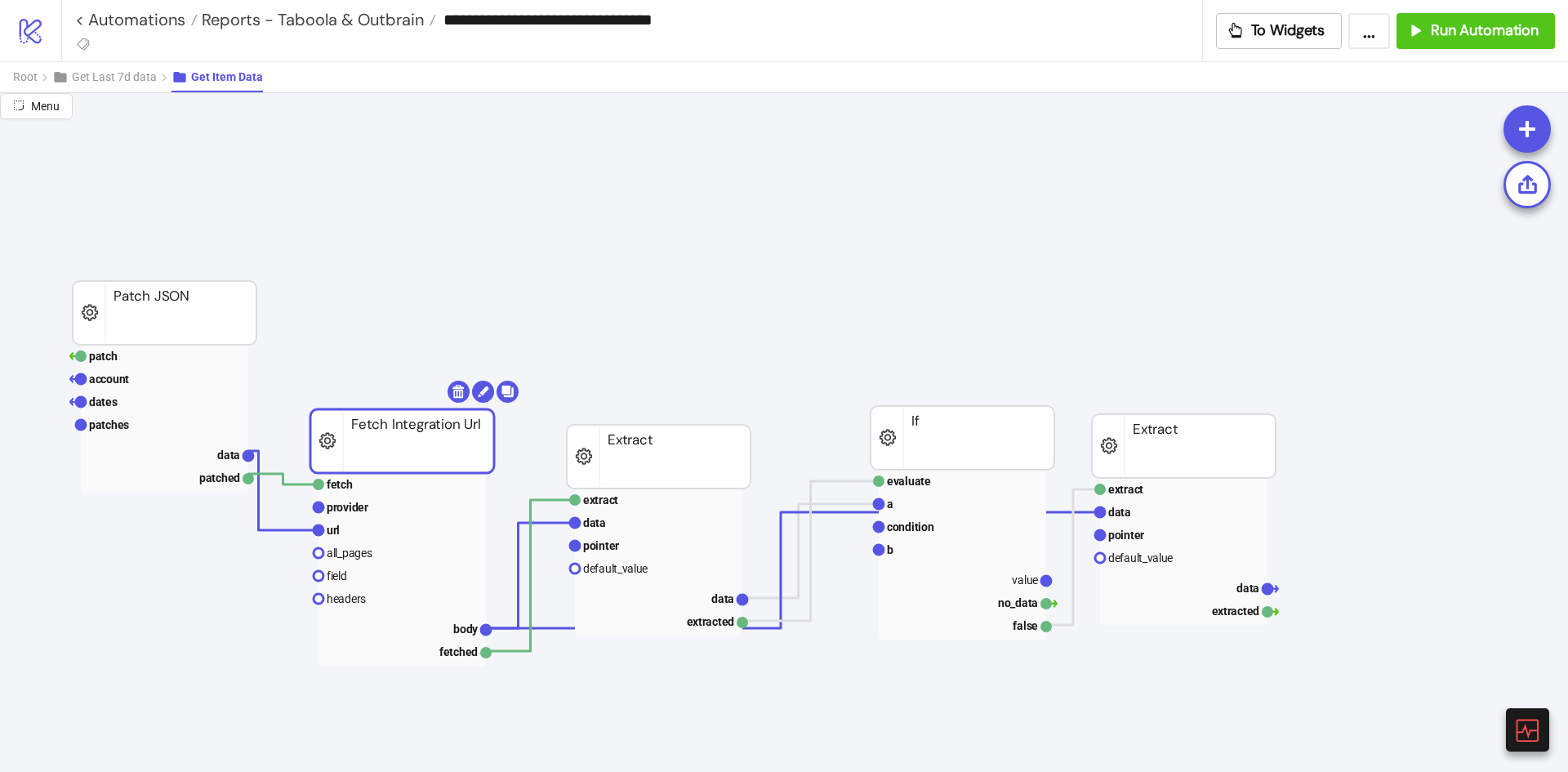
drag, startPoint x: 457, startPoint y: 442, endPoint x: 507, endPoint y: 442, distance: 50.0
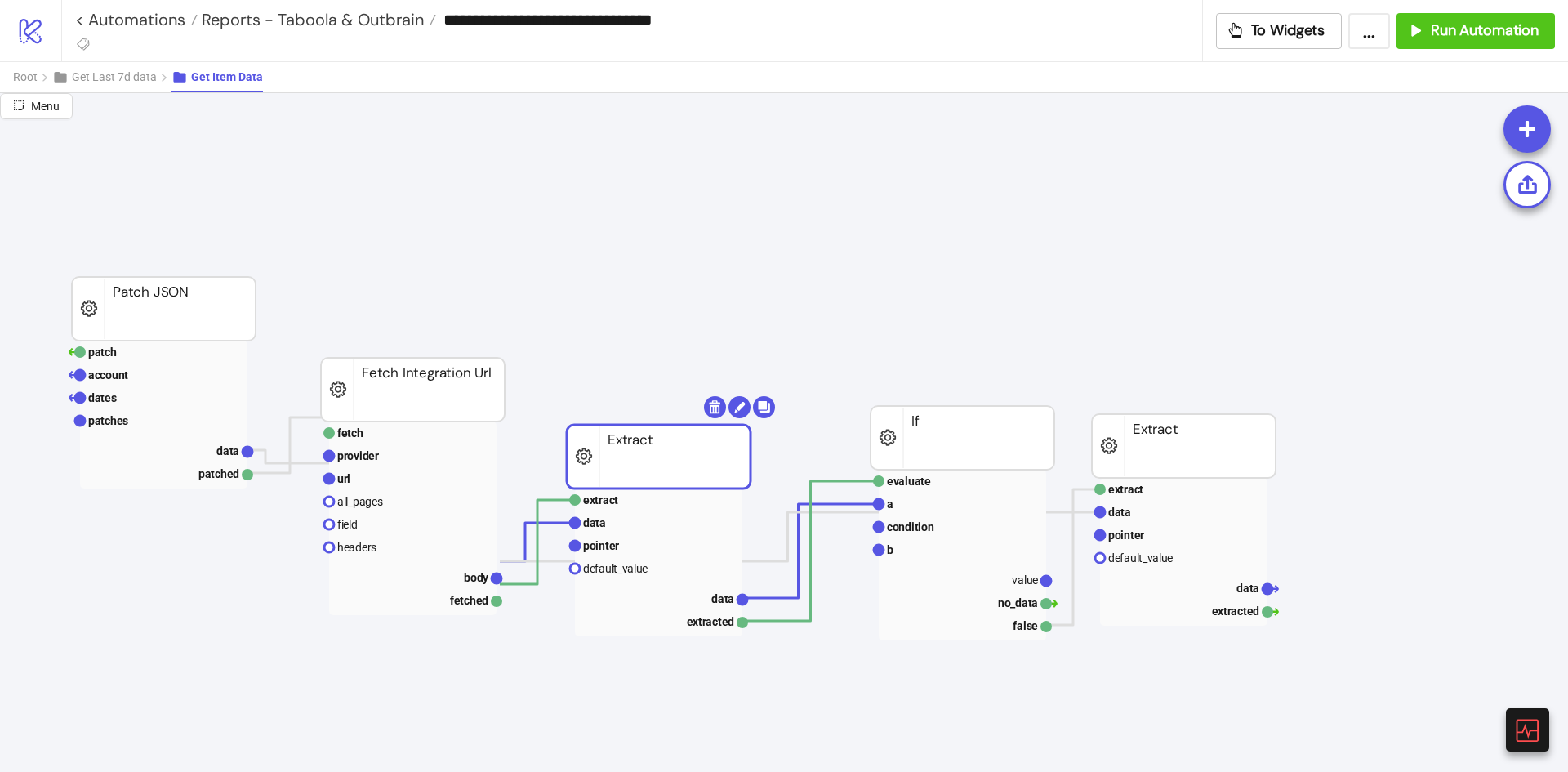
drag, startPoint x: 667, startPoint y: 460, endPoint x: 650, endPoint y: 436, distance: 29.4
click at [650, 436] on rect at bounding box center [658, 456] width 184 height 63
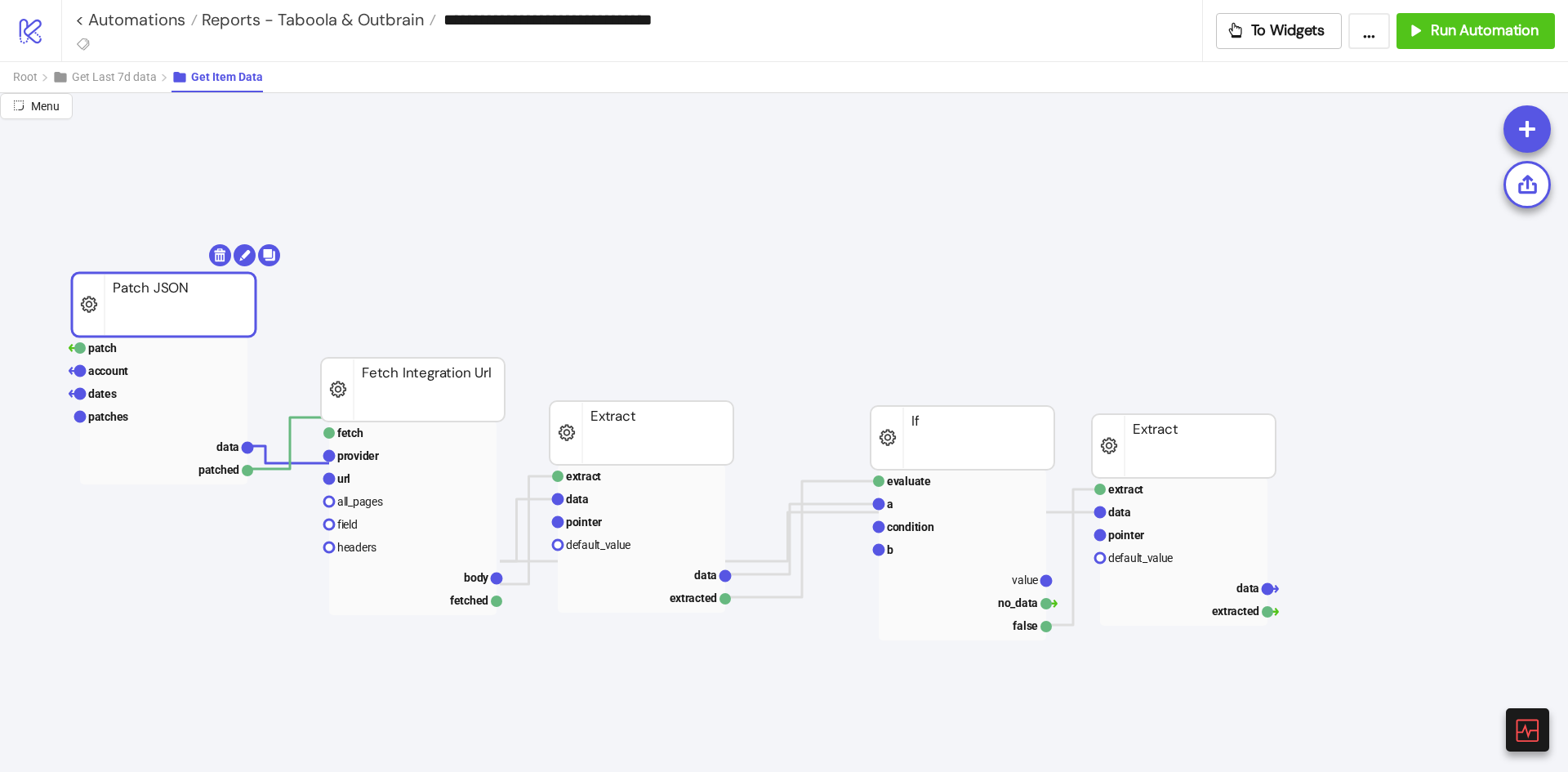
drag, startPoint x: 239, startPoint y: 332, endPoint x: 239, endPoint y: 310, distance: 22.0
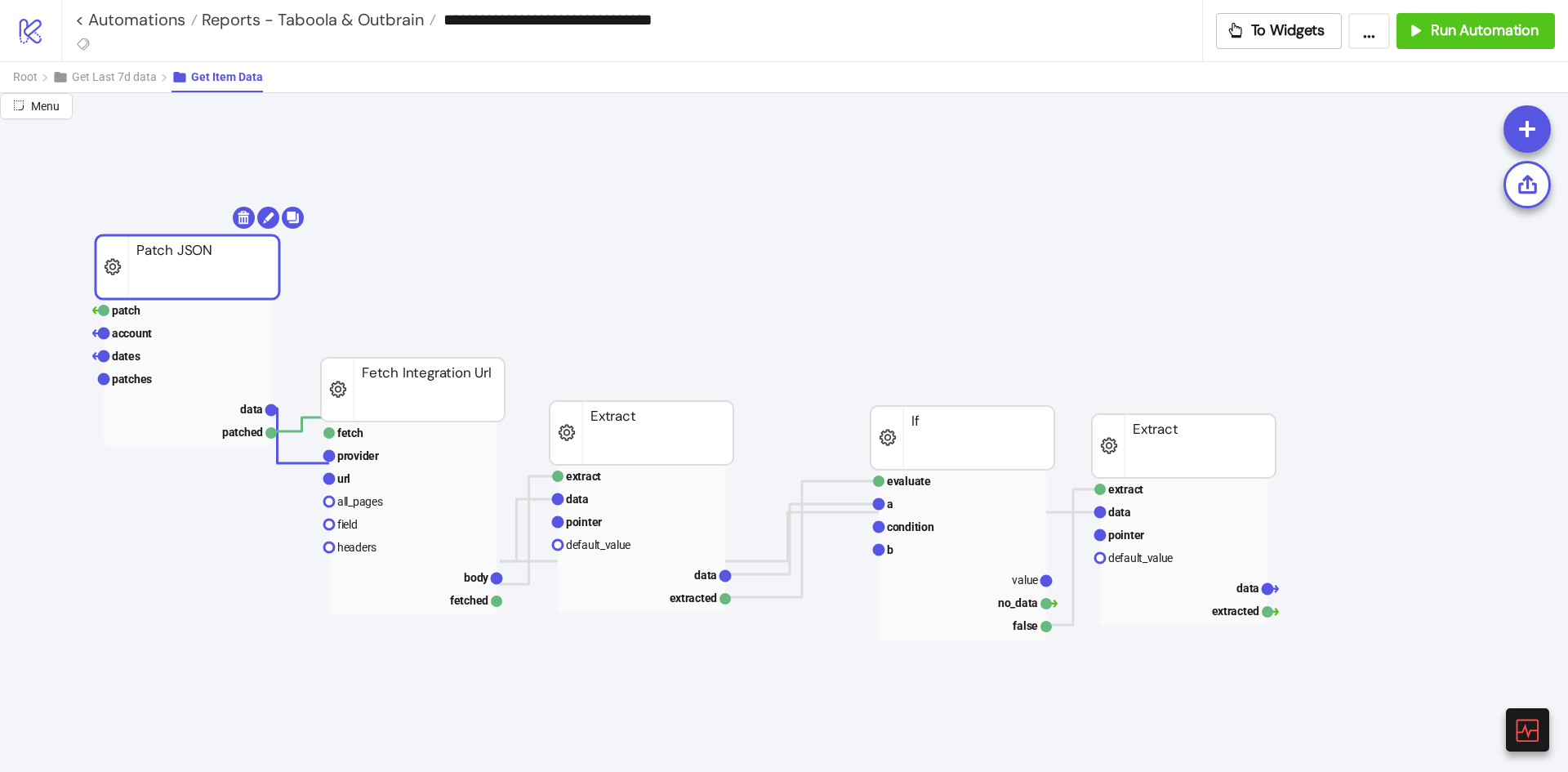
drag, startPoint x: 198, startPoint y: 308, endPoint x: 219, endPoint y: 291, distance: 27.0
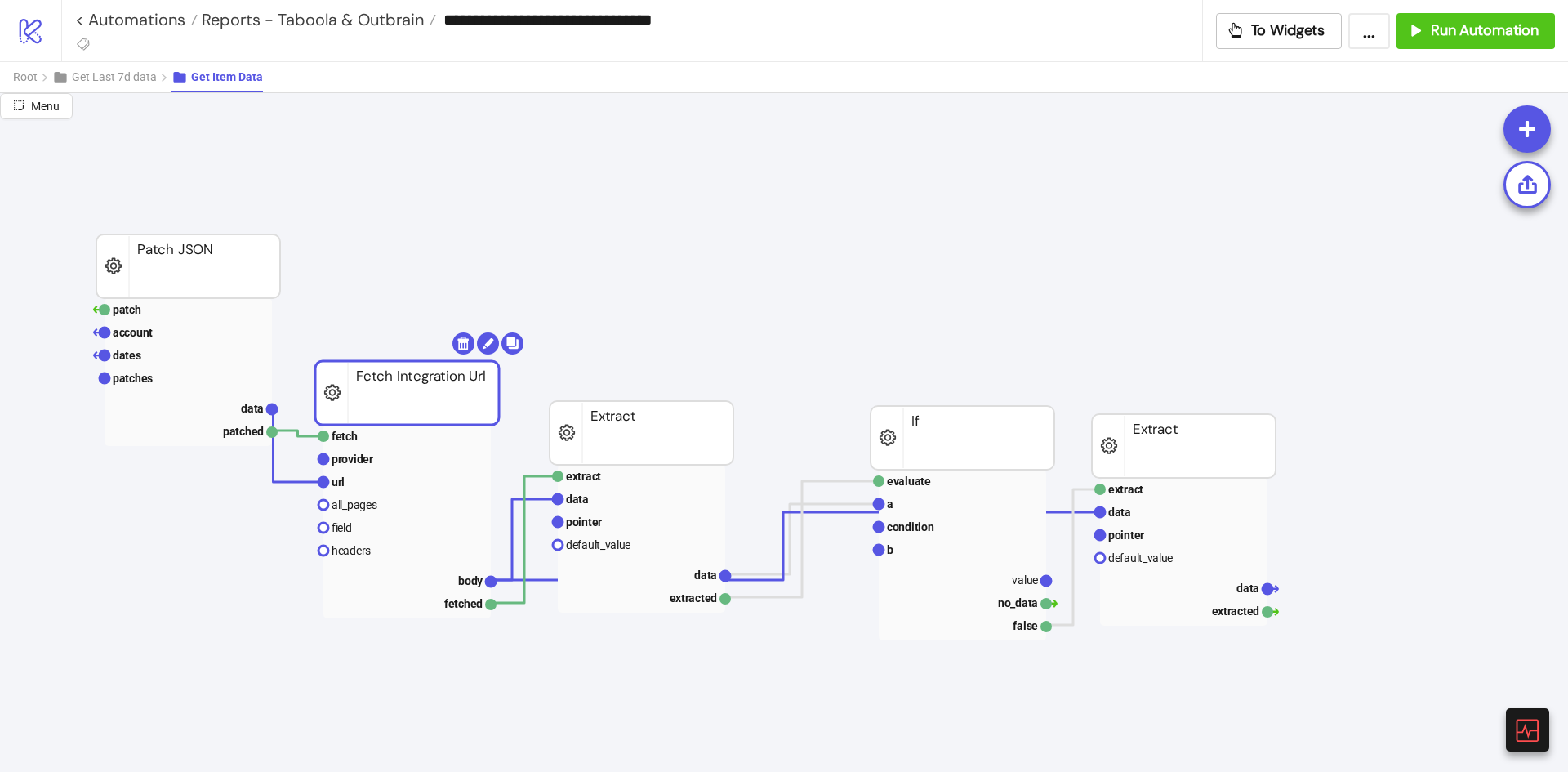
drag, startPoint x: 423, startPoint y: 399, endPoint x: 338, endPoint y: 338, distance: 104.6
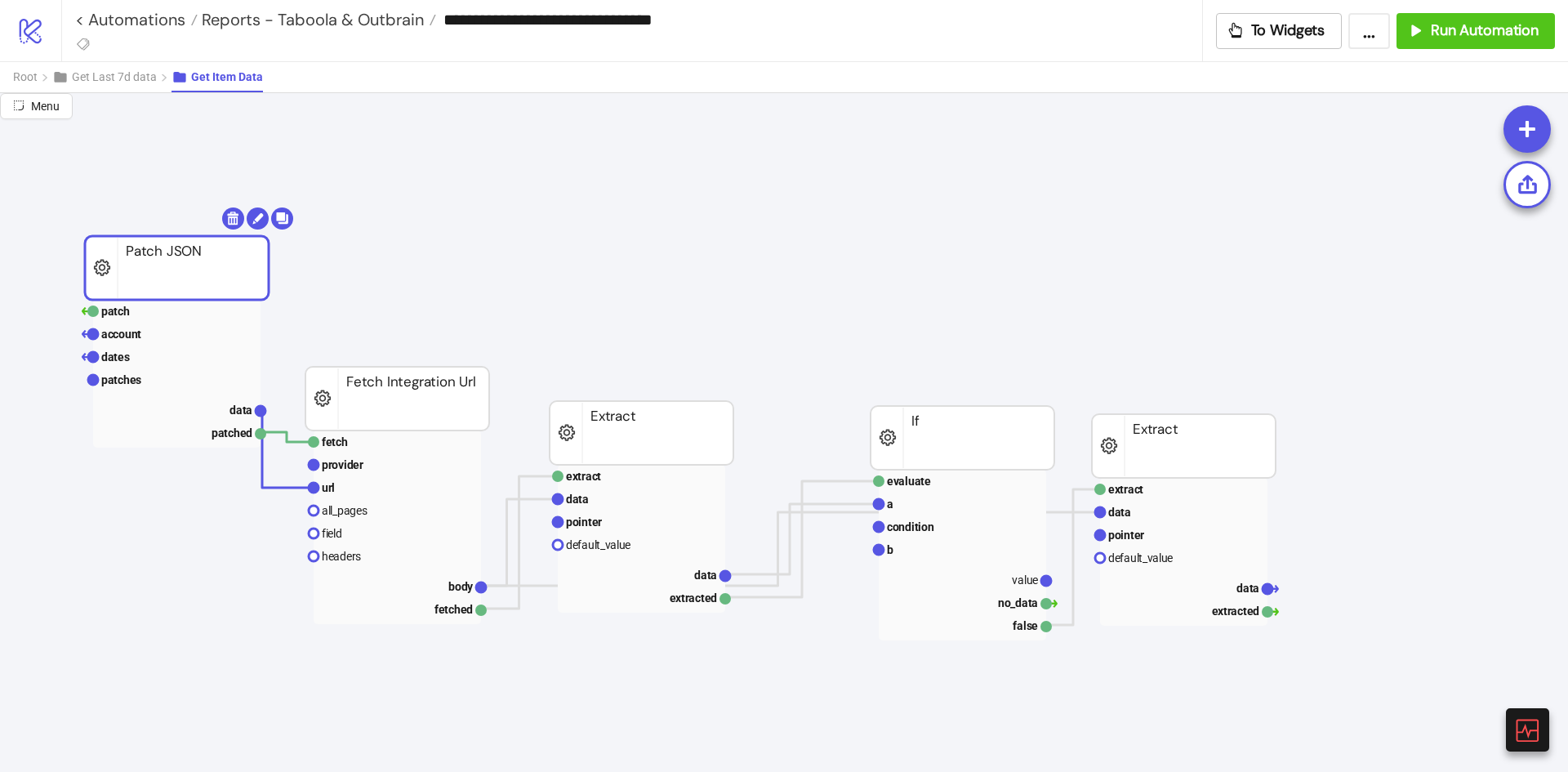
drag, startPoint x: 235, startPoint y: 263, endPoint x: 229, endPoint y: 269, distance: 8.5
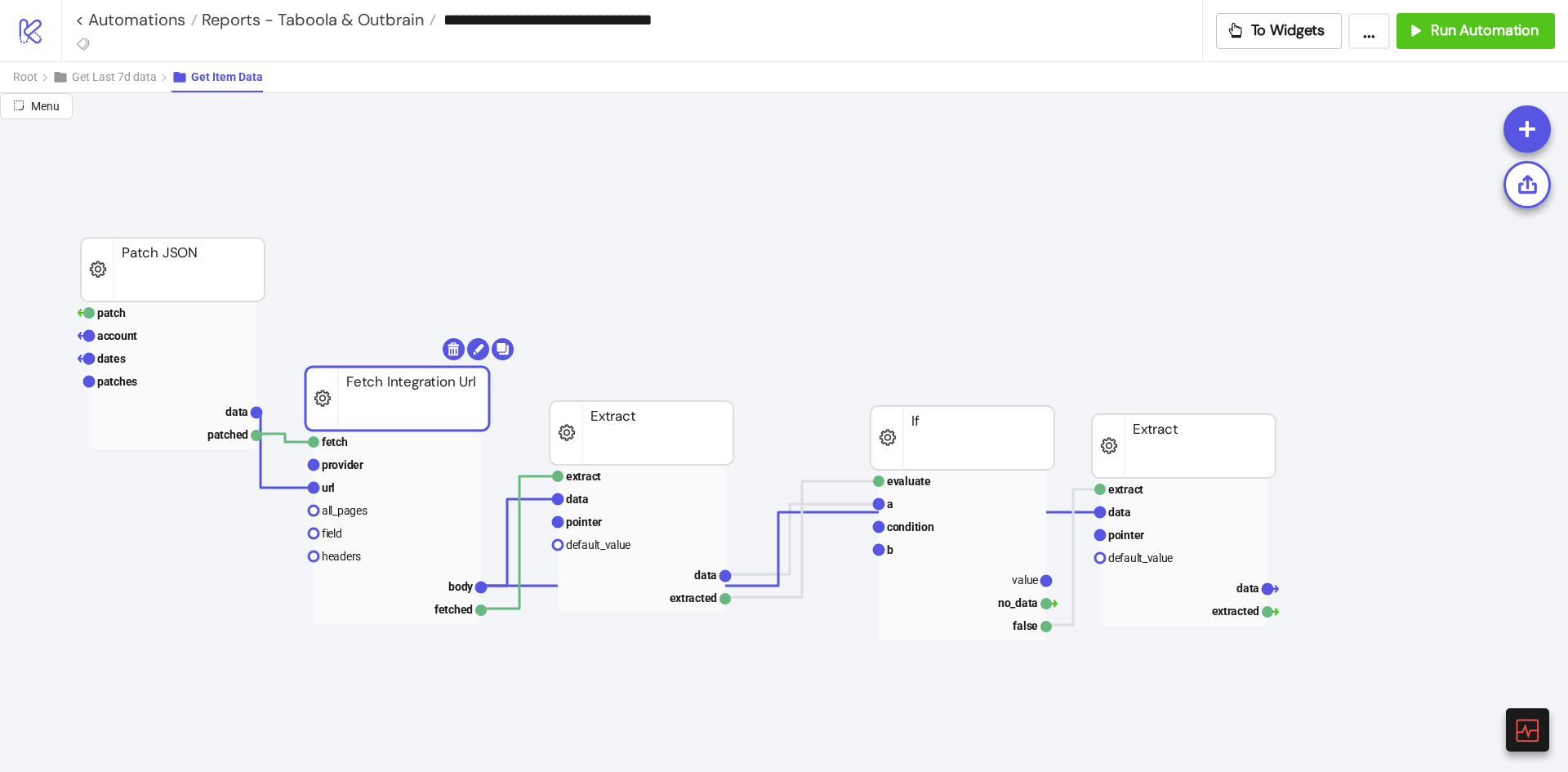
drag, startPoint x: 403, startPoint y: 394, endPoint x: 433, endPoint y: 401, distance: 30.8
click at [133, 83] on span "Get Last 7d data" at bounding box center [114, 77] width 85 height 13
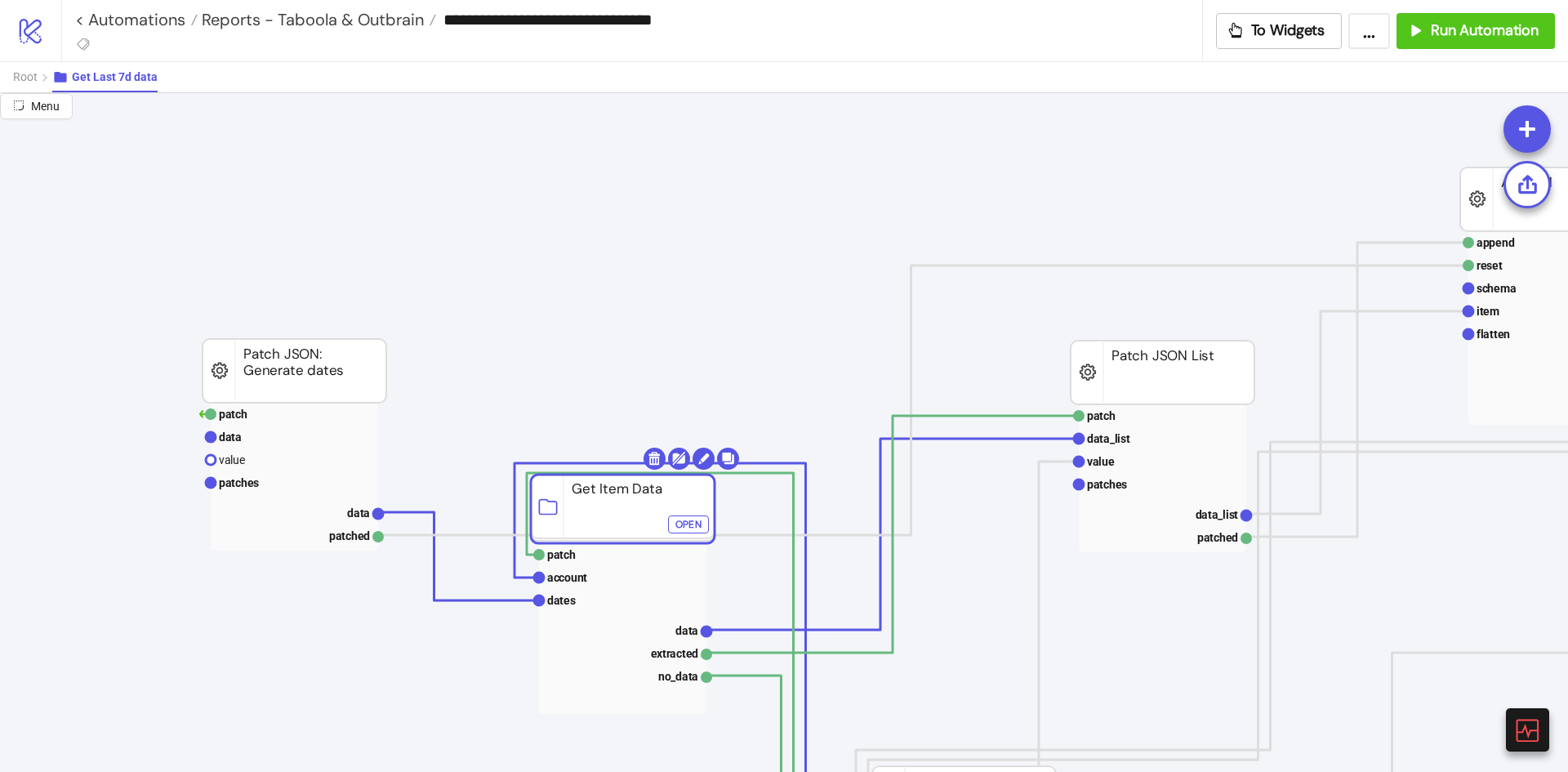
drag, startPoint x: 584, startPoint y: 511, endPoint x: 554, endPoint y: 501, distance: 31.6
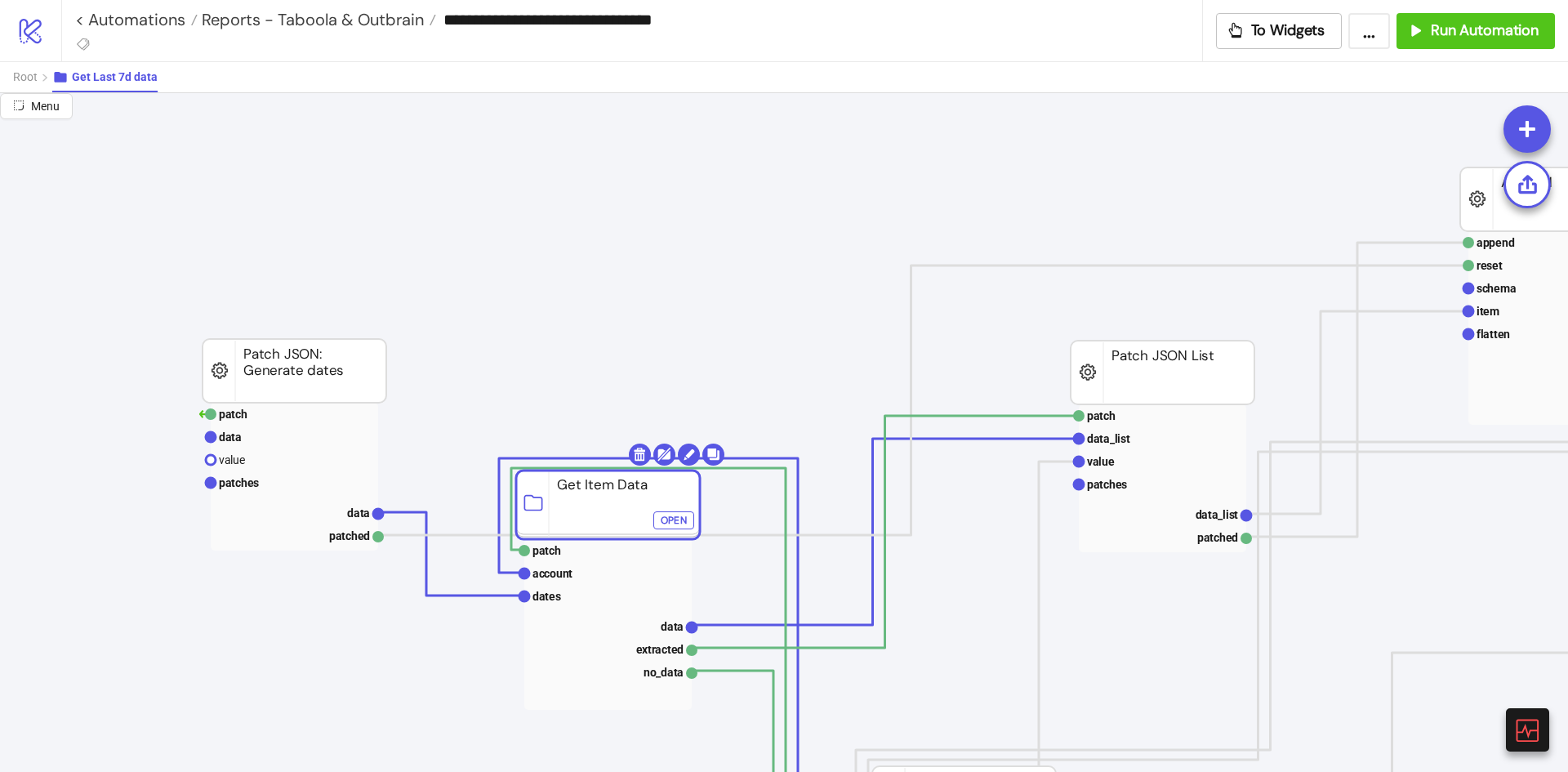
click at [678, 520] on div "Open" at bounding box center [674, 520] width 26 height 18
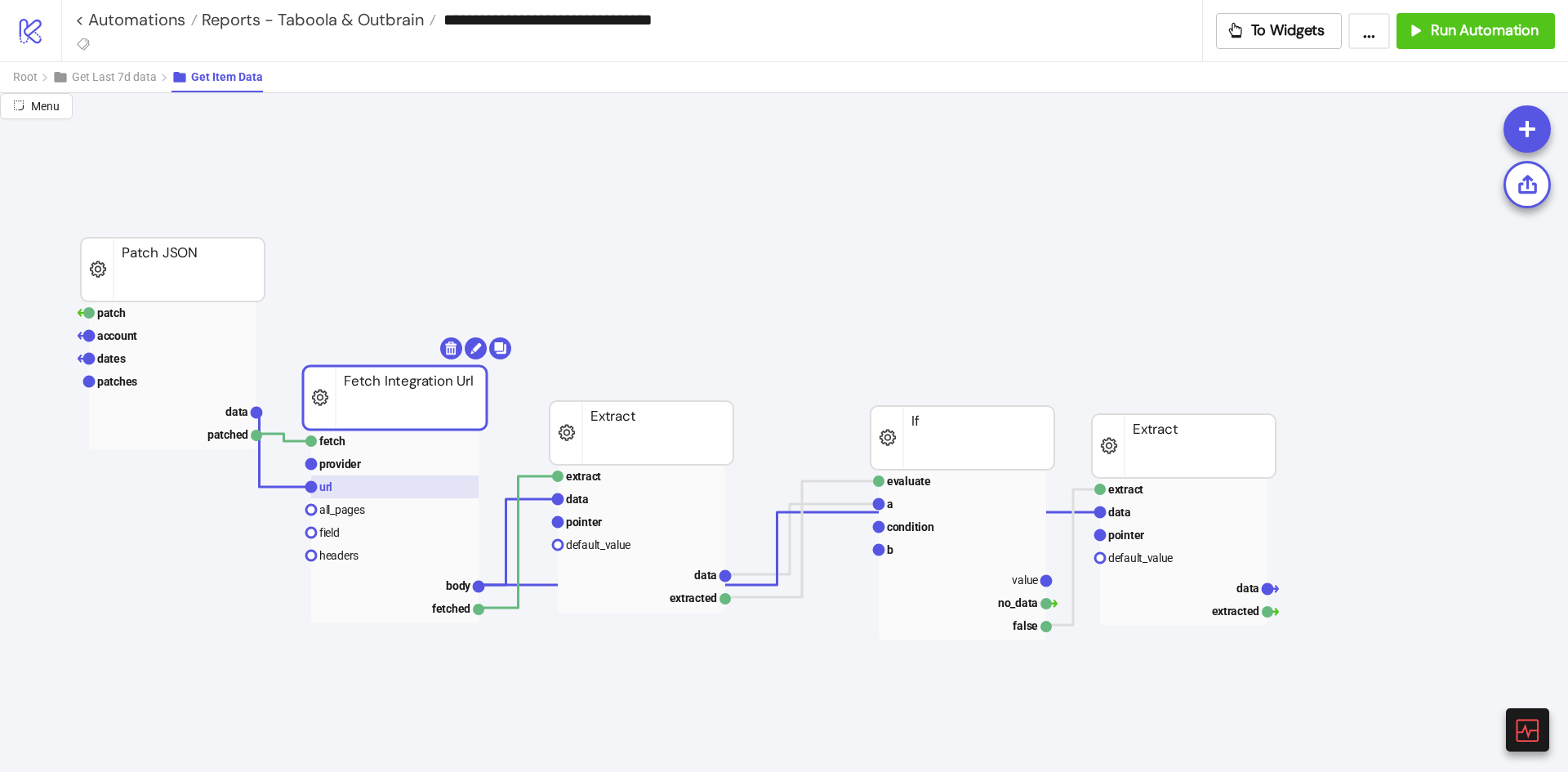
click at [406, 488] on rect at bounding box center [395, 487] width 167 height 23
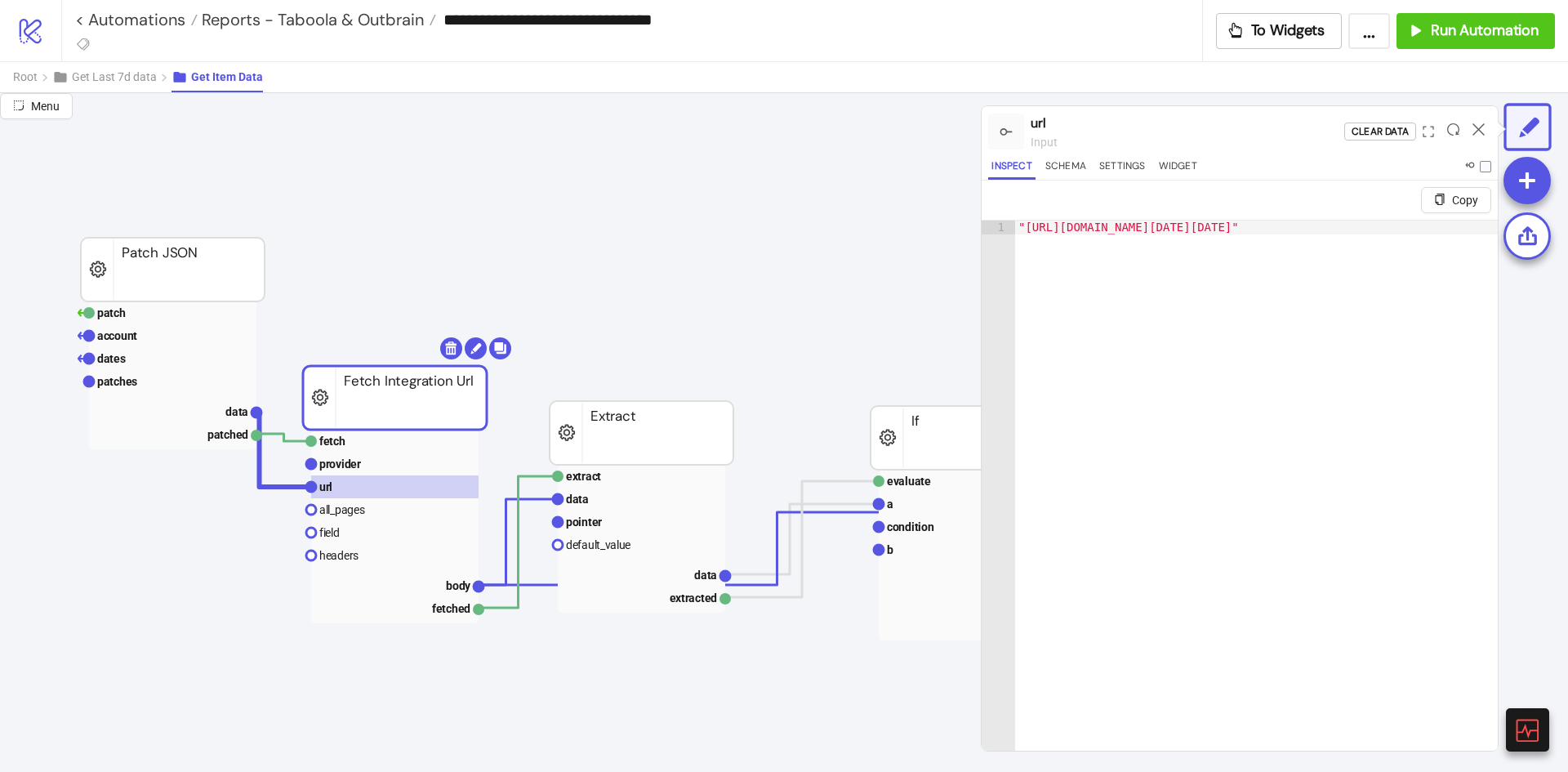
type textarea "**********"
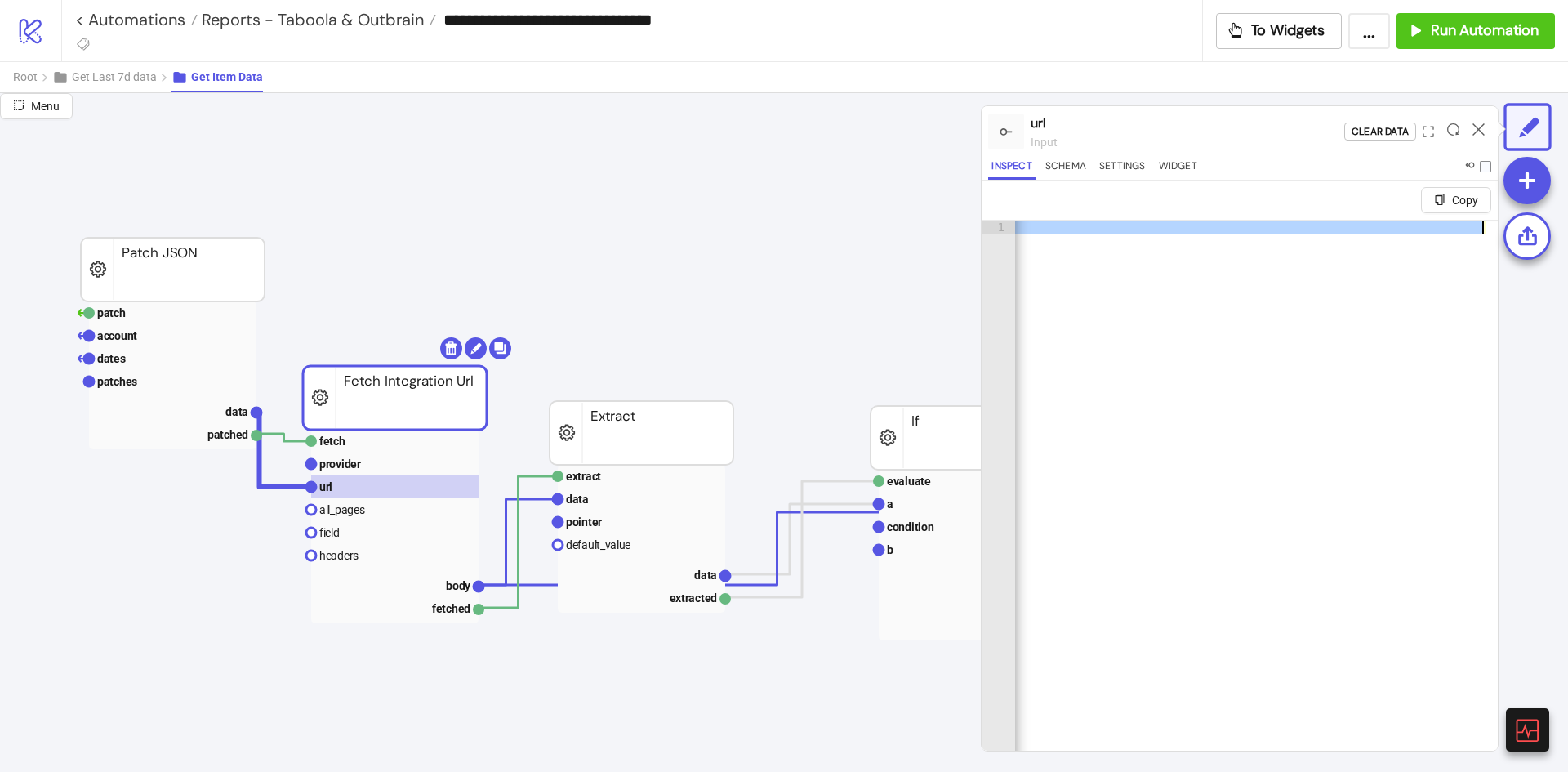
drag, startPoint x: 1081, startPoint y: 229, endPoint x: 1493, endPoint y: 233, distance: 412.0
click at [1493, 233] on div "**********" at bounding box center [1239, 465] width 516 height 570
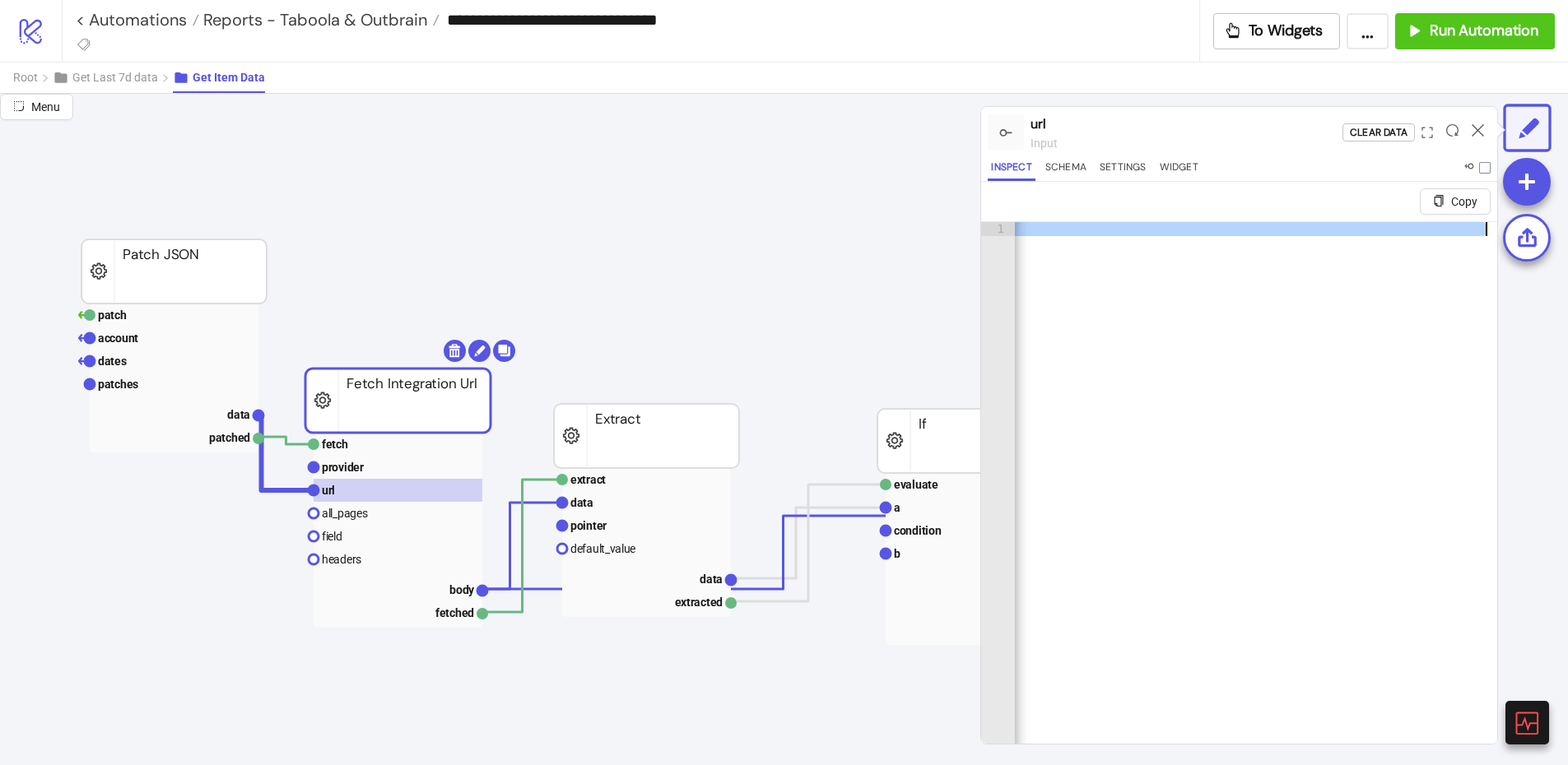
click at [1325, 266] on div ""[URL][DOMAIN_NAME][DATE][DATE]"" at bounding box center [1255, 502] width 482 height 561
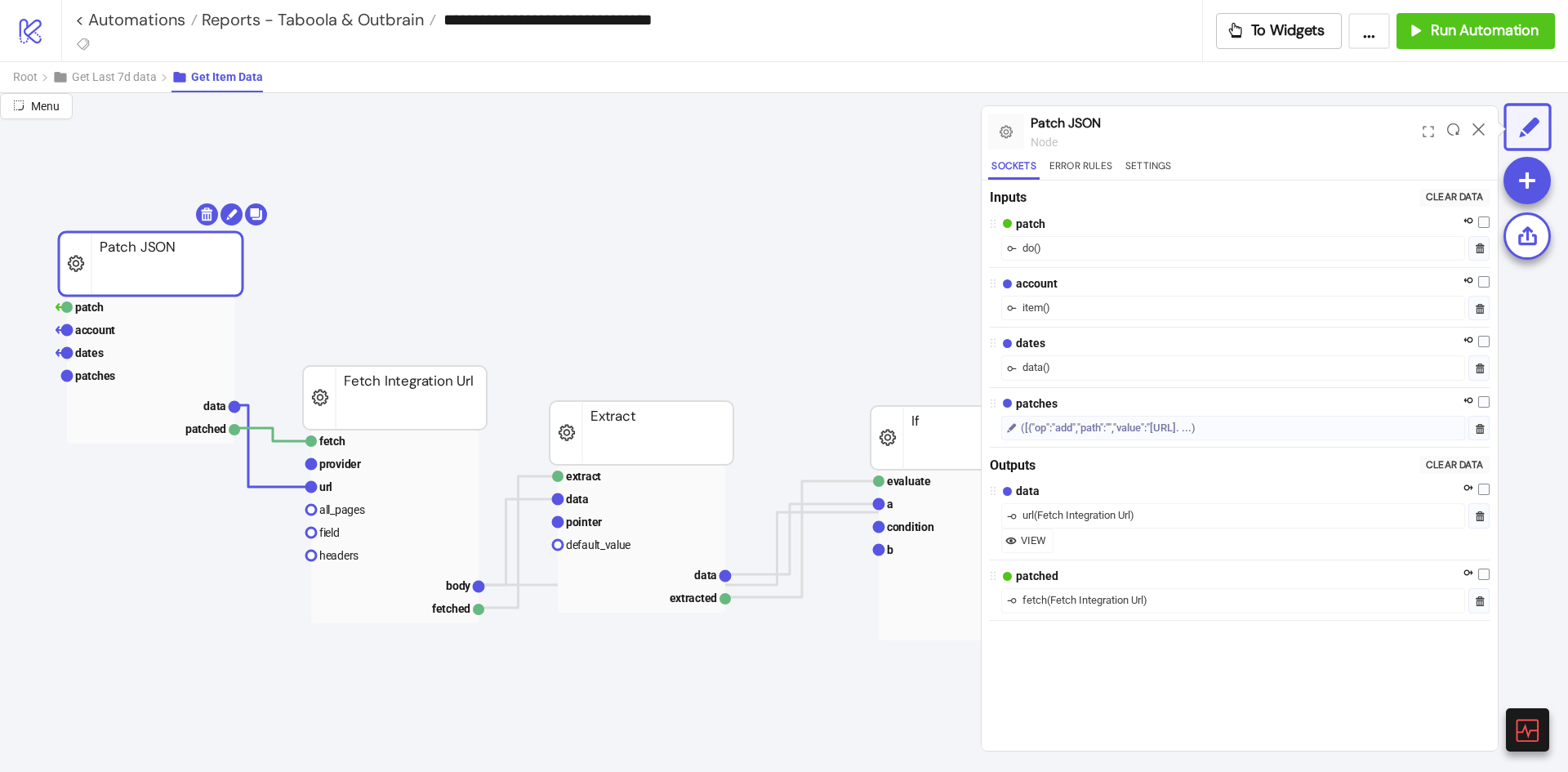
drag, startPoint x: 175, startPoint y: 273, endPoint x: 243, endPoint y: 299, distance: 72.8
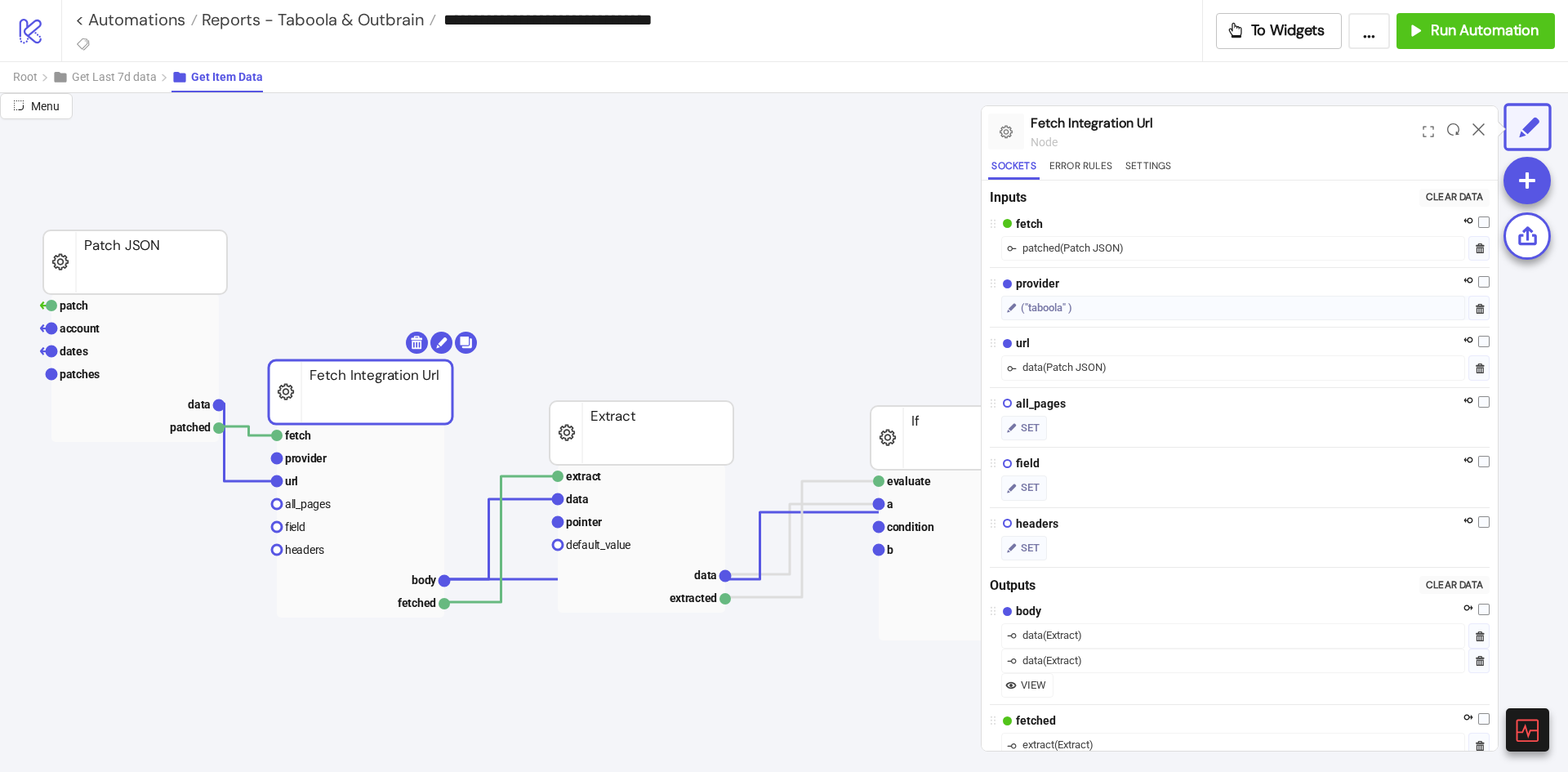
drag, startPoint x: 441, startPoint y: 413, endPoint x: 388, endPoint y: 404, distance: 53.8
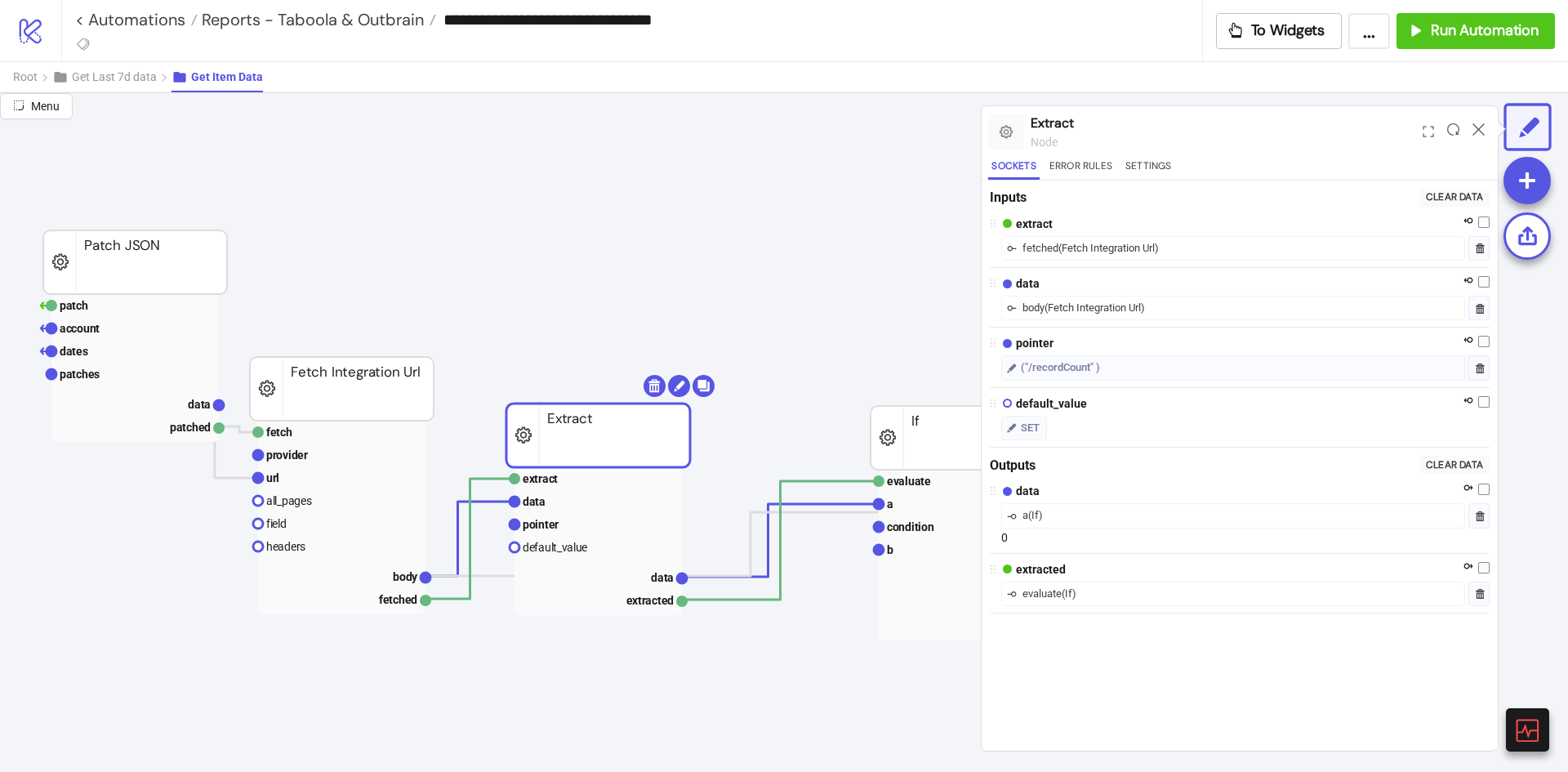
drag, startPoint x: 618, startPoint y: 441, endPoint x: 574, endPoint y: 446, distance: 44.3
drag, startPoint x: 936, startPoint y: 455, endPoint x: 617, endPoint y: 523, distance: 326.2
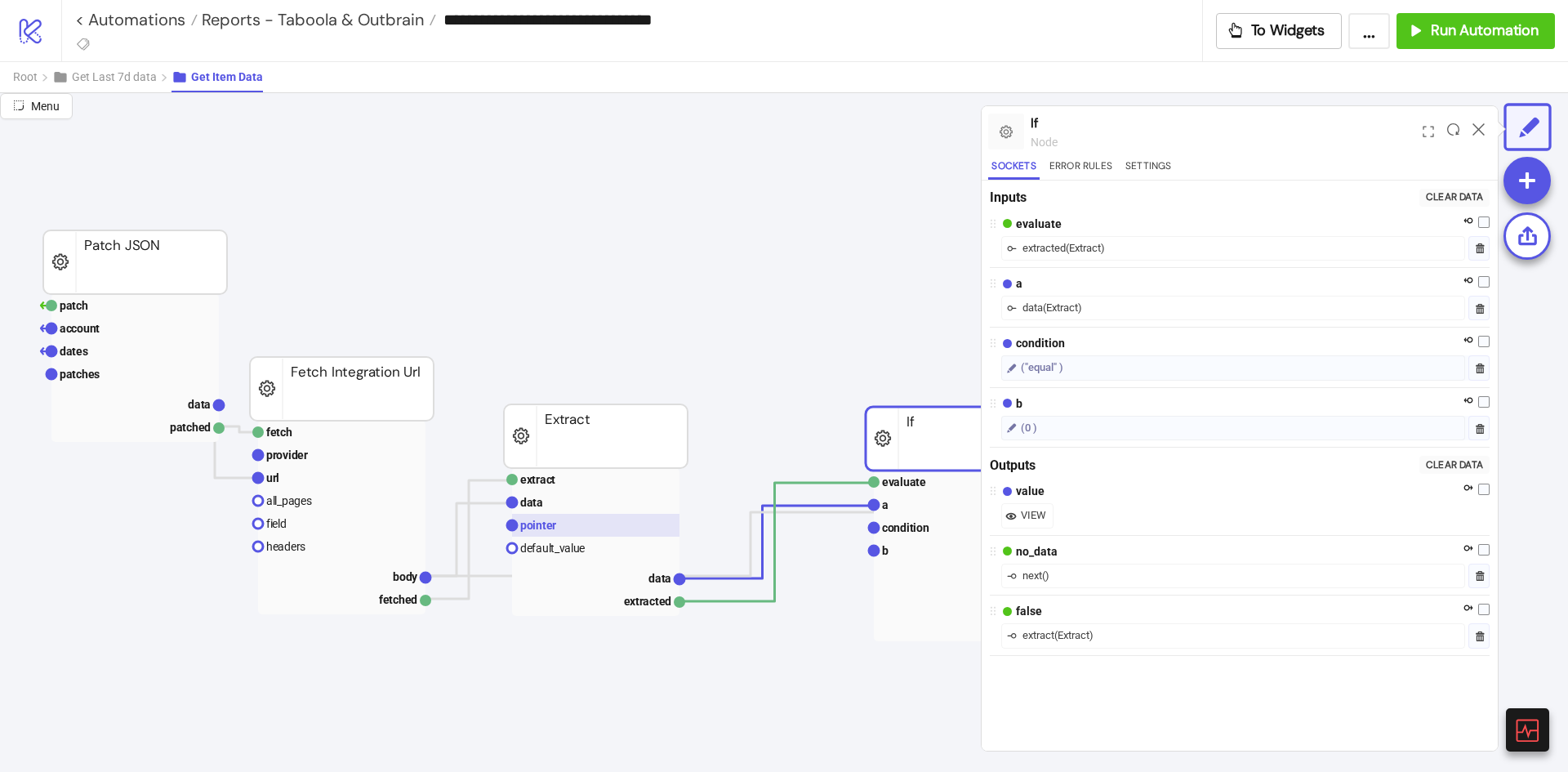
click at [583, 529] on rect at bounding box center [596, 525] width 167 height 23
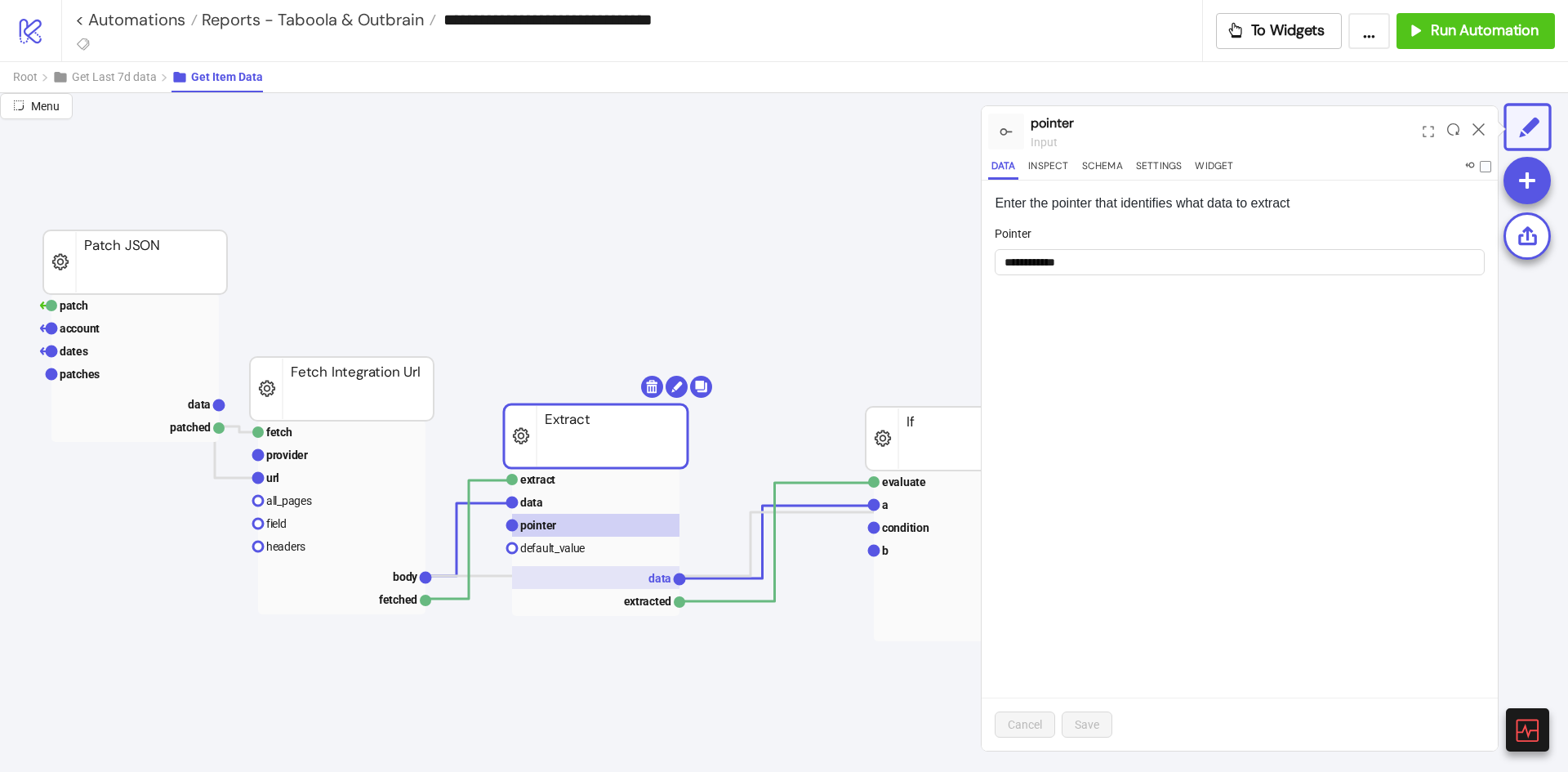
click at [650, 567] on rect at bounding box center [596, 577] width 167 height 23
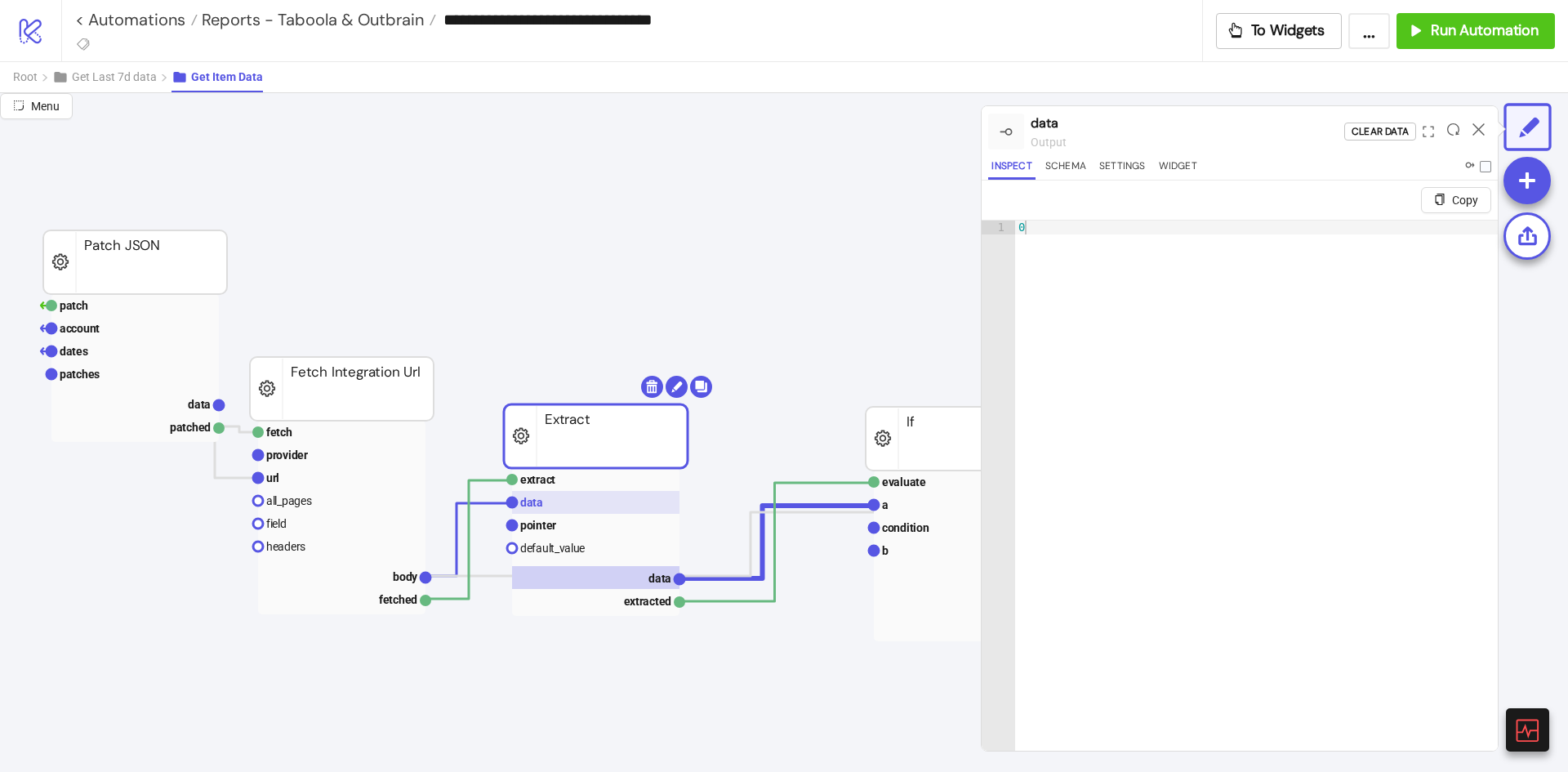
click at [649, 500] on rect at bounding box center [596, 502] width 167 height 23
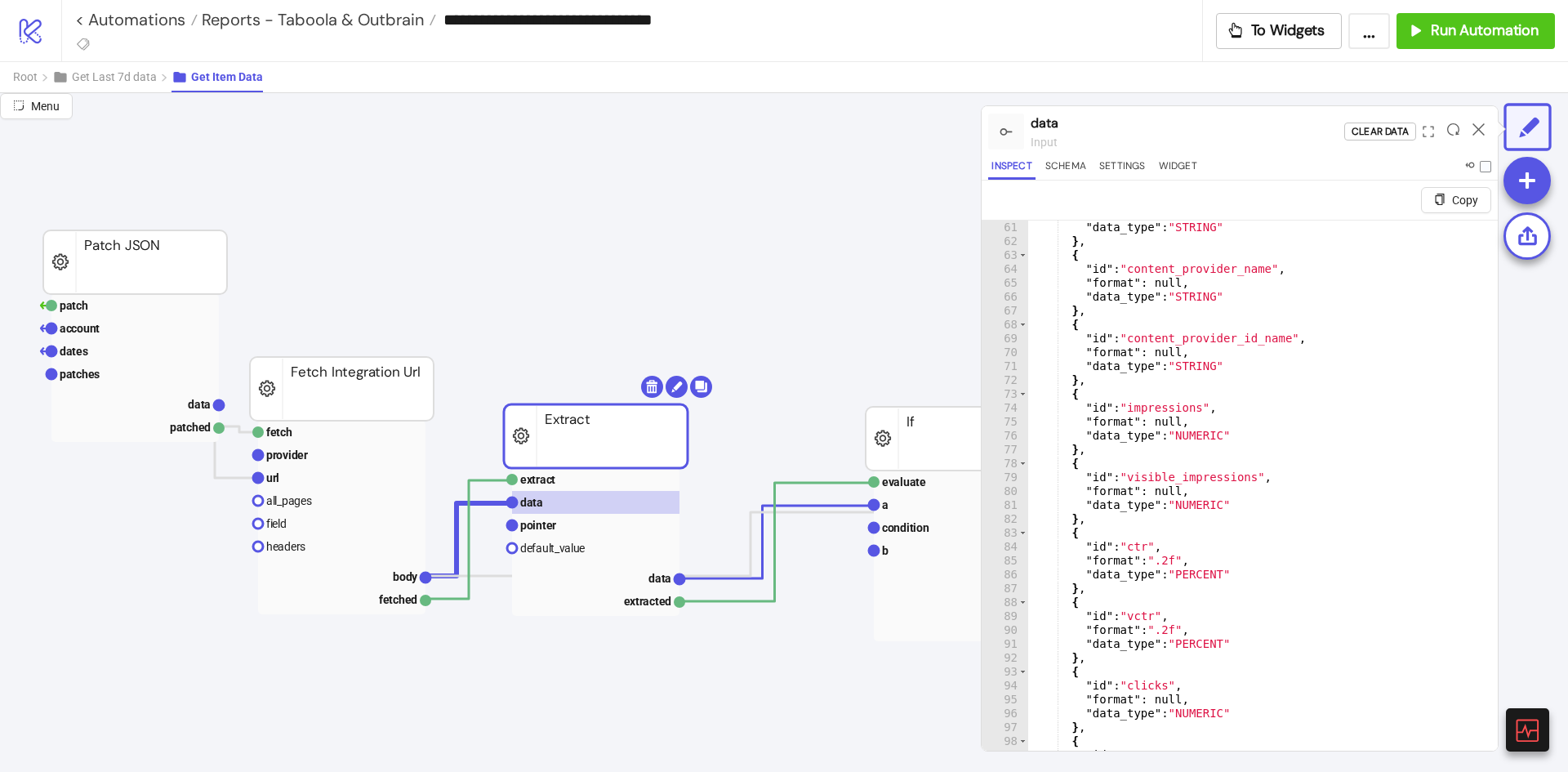
scroll to position [637, 0]
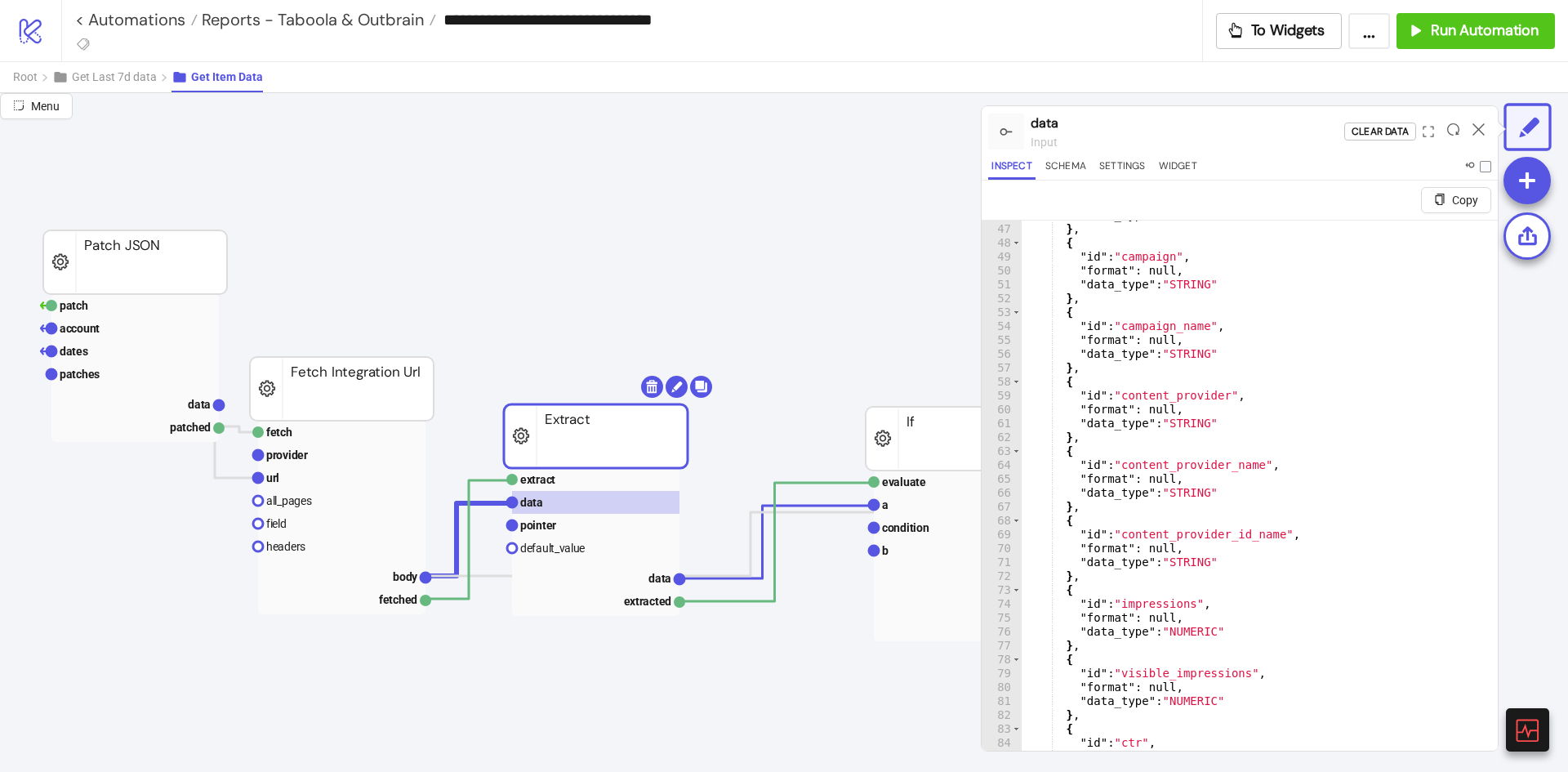
type textarea "*"
click at [1301, 522] on div ""data_type" : "STRING" } , { "id" : "campaign" , "format" : null , "data_type" …" at bounding box center [1253, 507] width 464 height 597
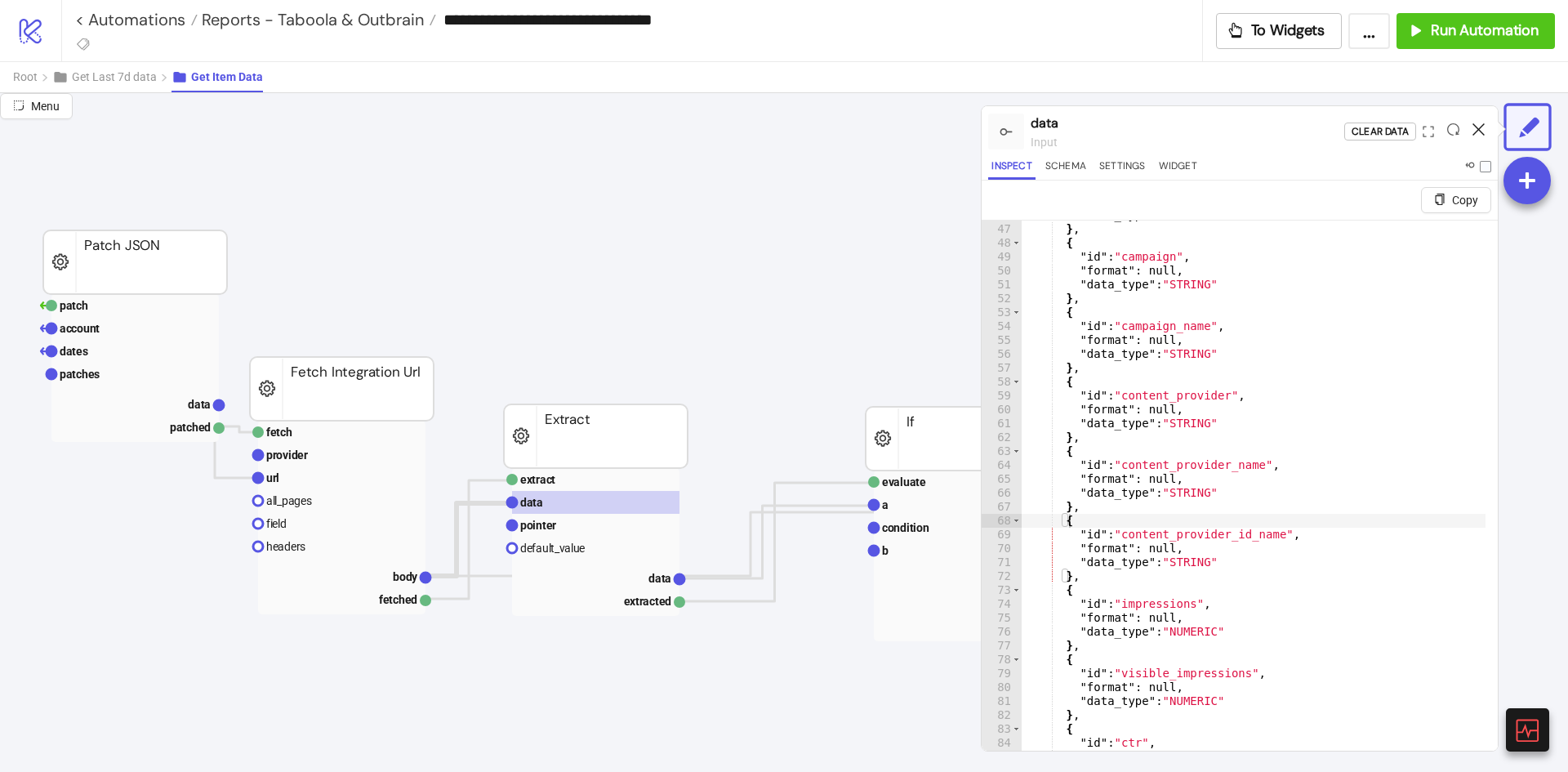
click at [1478, 126] on icon at bounding box center [1478, 129] width 12 height 12
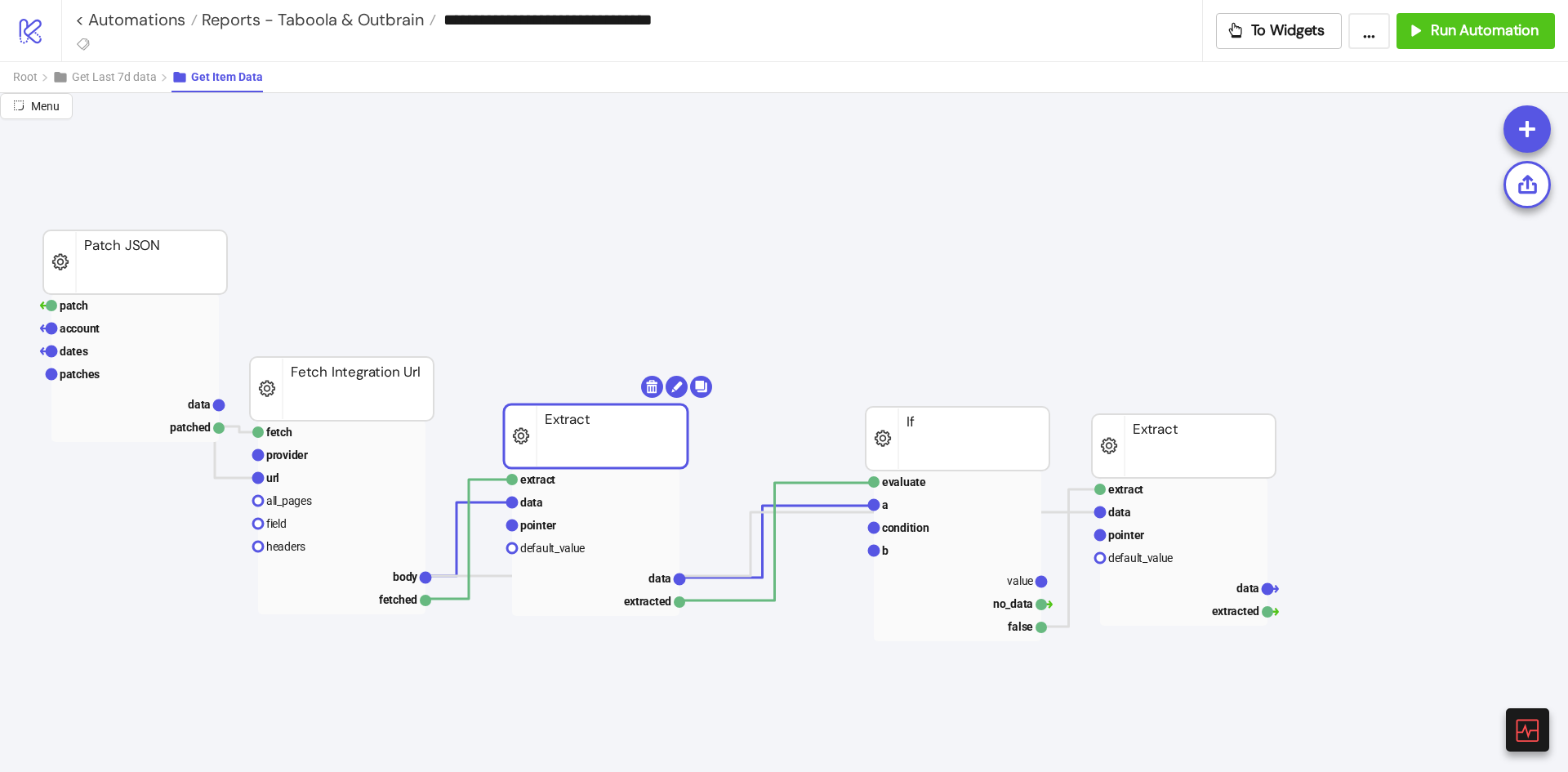
drag, startPoint x: 616, startPoint y: 438, endPoint x: 674, endPoint y: 412, distance: 63.6
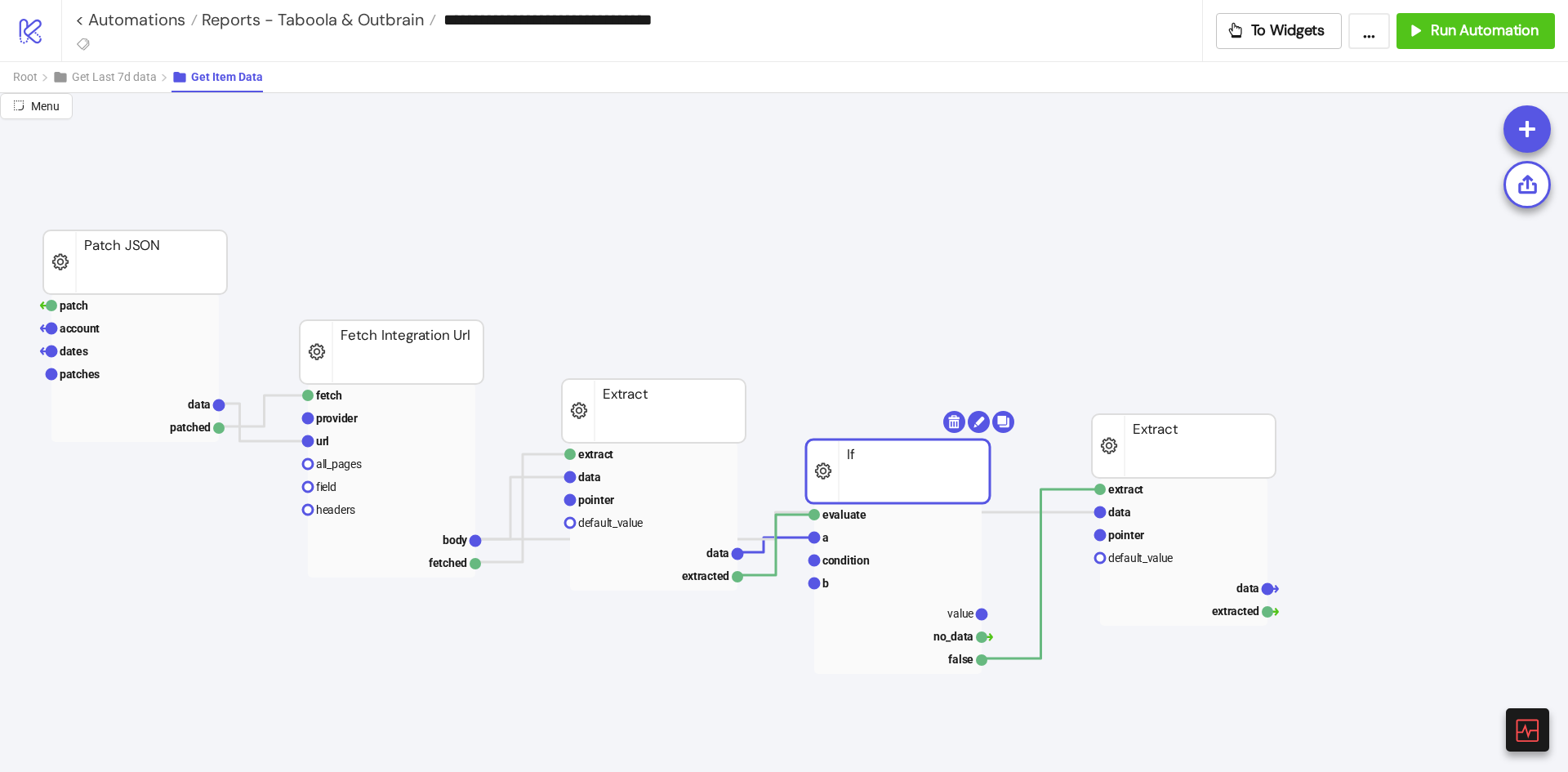
drag, startPoint x: 982, startPoint y: 439, endPoint x: 923, endPoint y: 471, distance: 67.1
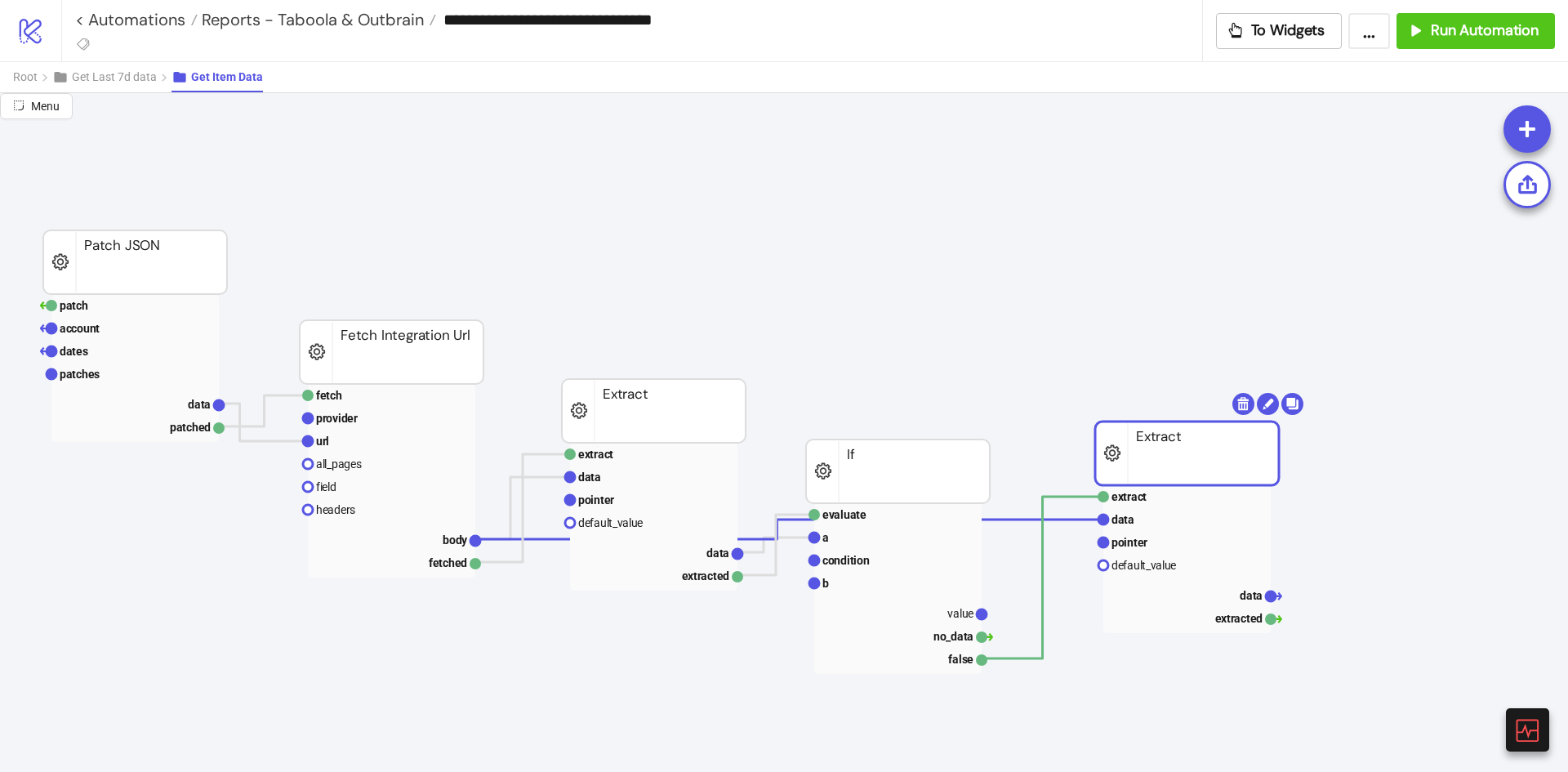
drag, startPoint x: 1174, startPoint y: 457, endPoint x: 1206, endPoint y: 506, distance: 58.5
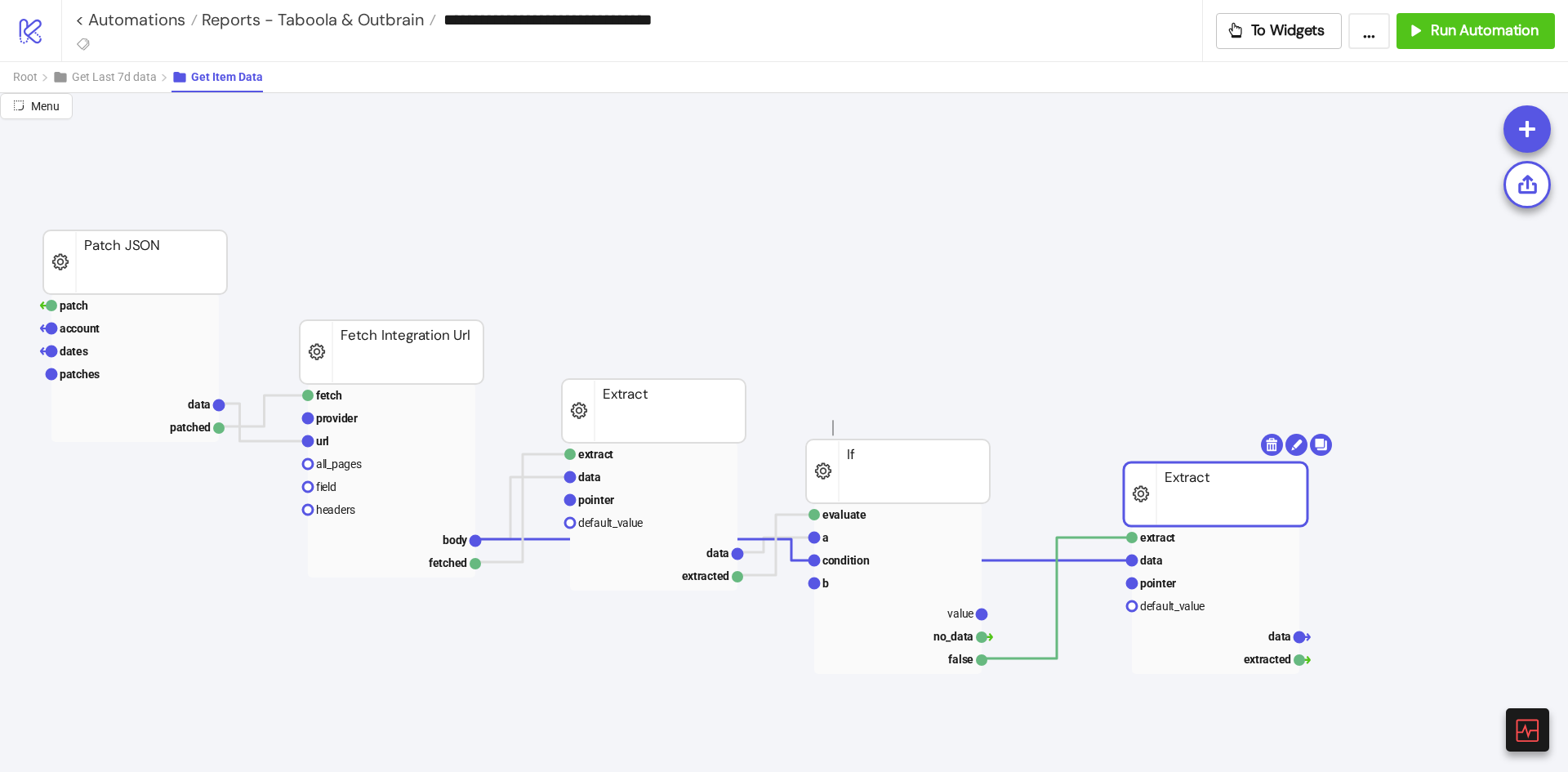
drag, startPoint x: 834, startPoint y: 435, endPoint x: 833, endPoint y: 420, distance: 15.0
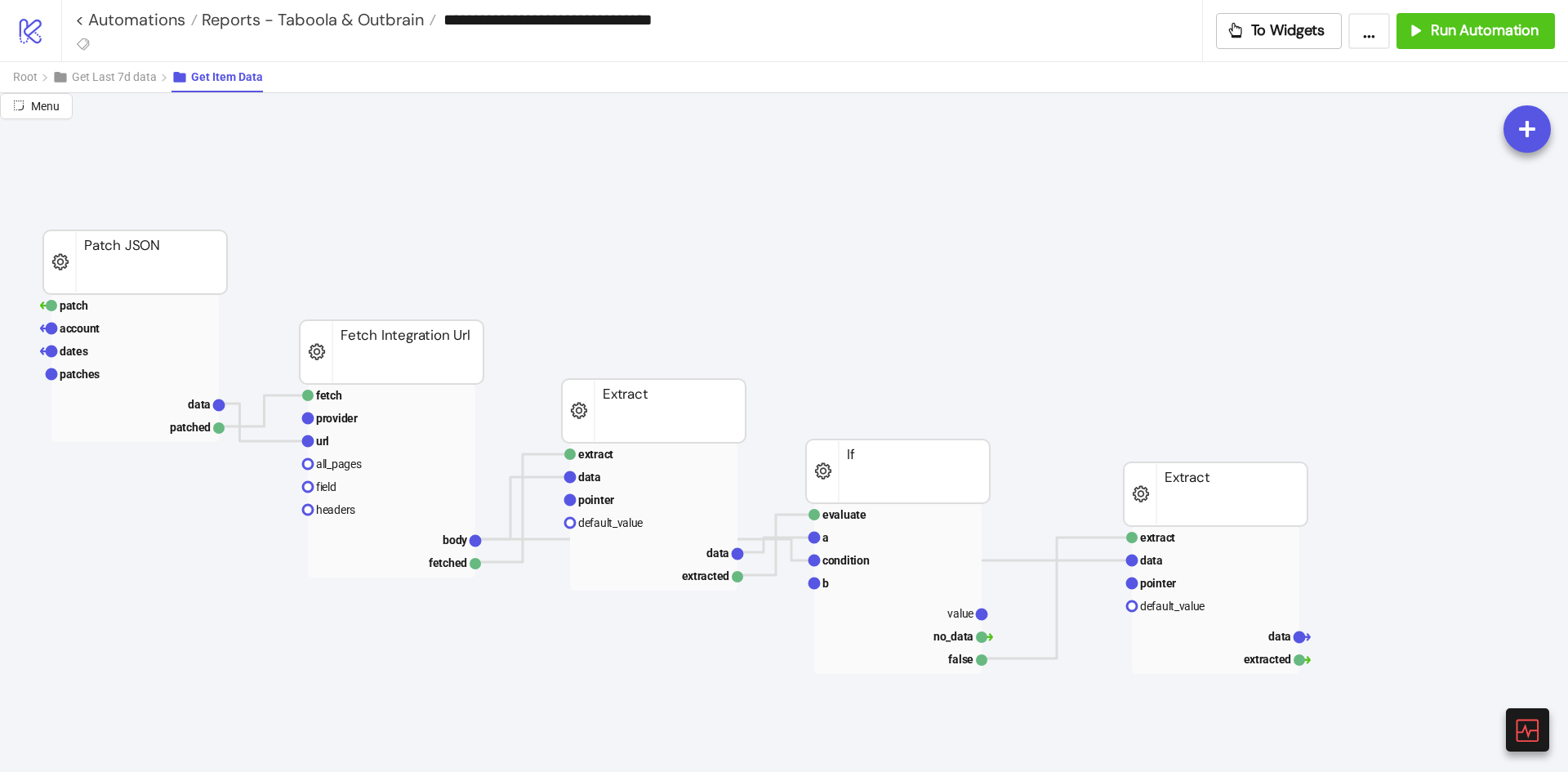
click at [111, 71] on span "Get Last 7d data" at bounding box center [114, 77] width 85 height 13
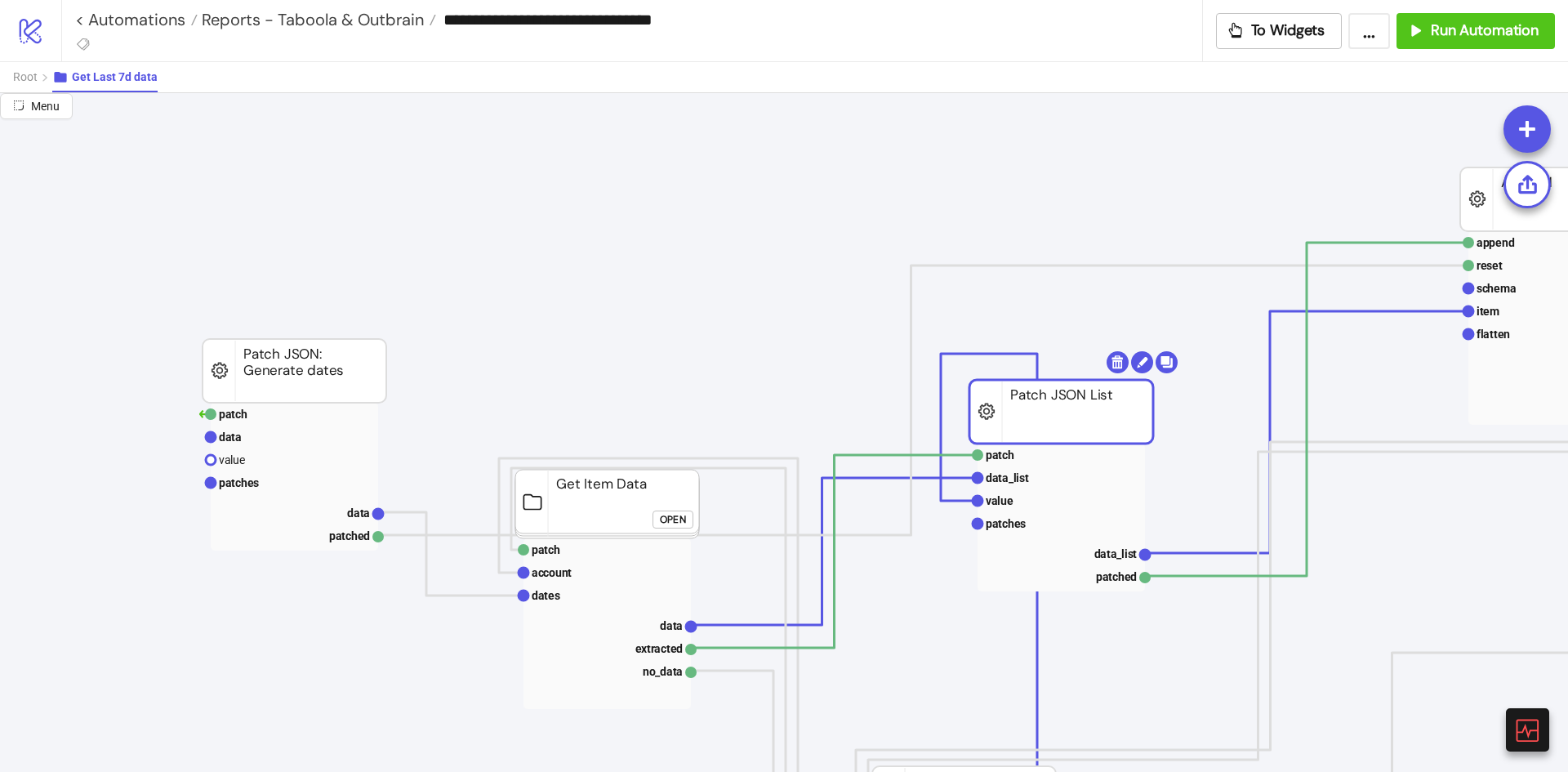
drag, startPoint x: 1147, startPoint y: 377, endPoint x: 1046, endPoint y: 418, distance: 109.0
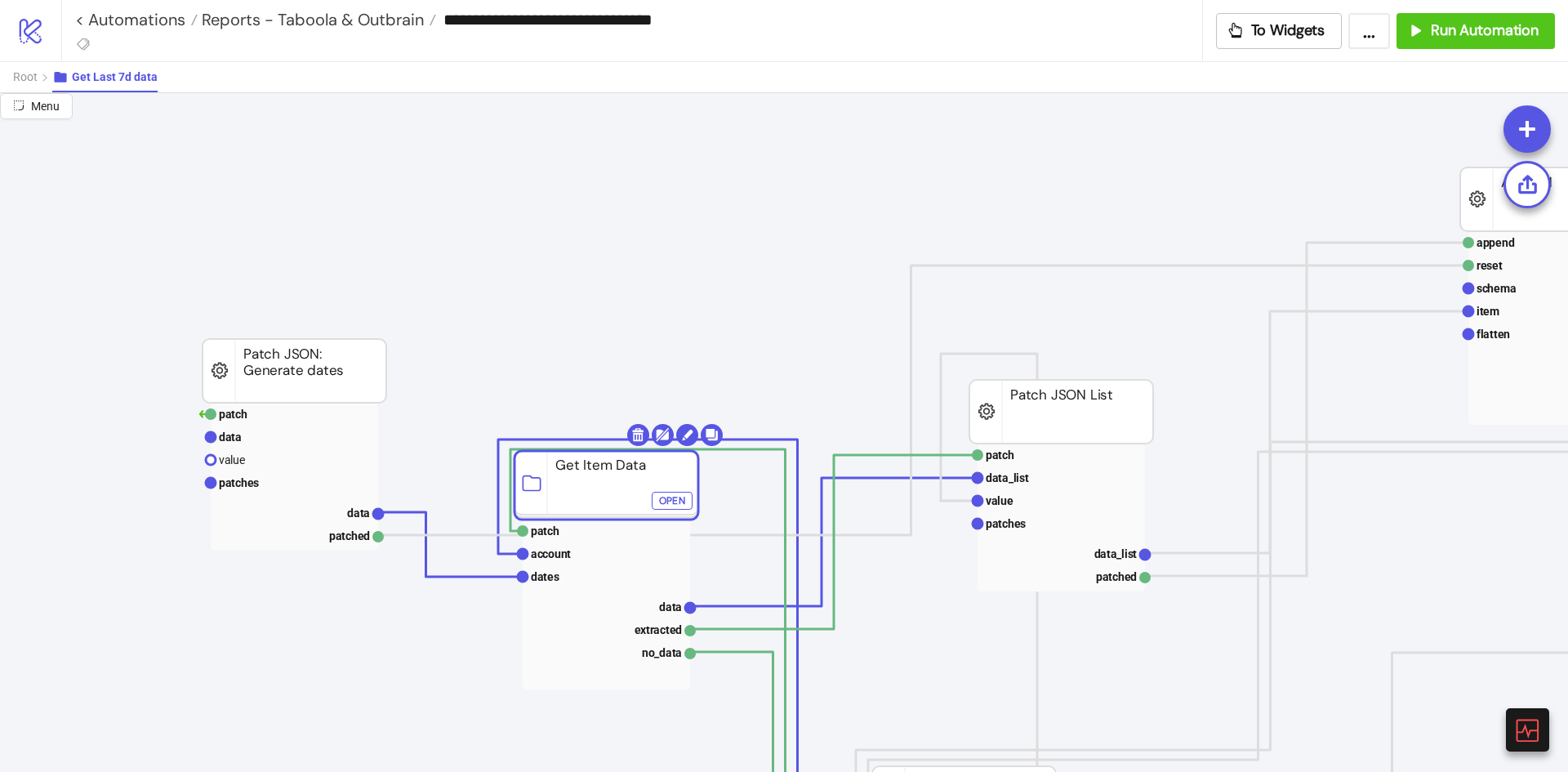
drag, startPoint x: 601, startPoint y: 502, endPoint x: 600, endPoint y: 484, distance: 18.0
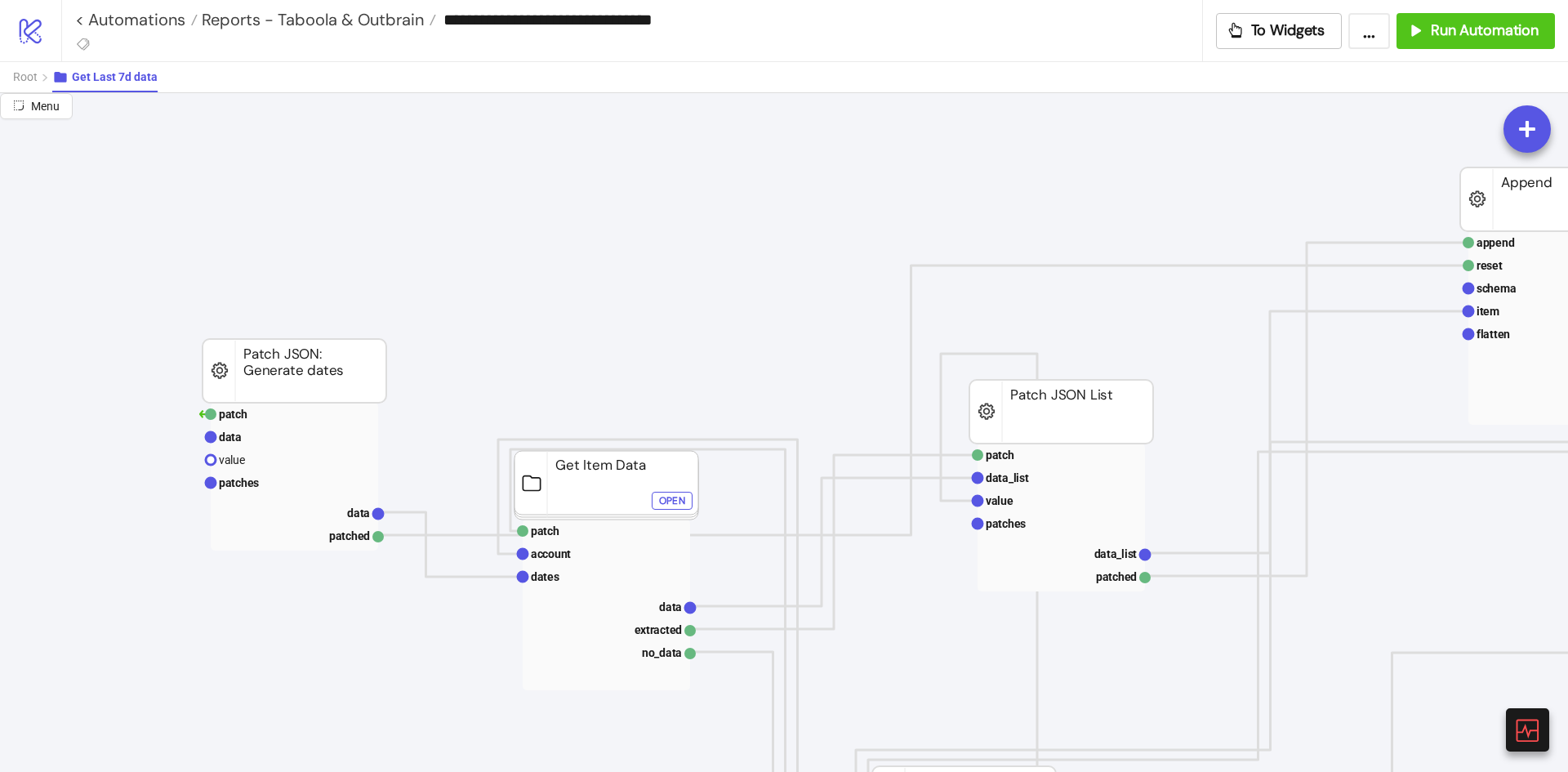
click at [36, 73] on span "Root" at bounding box center [25, 77] width 25 height 13
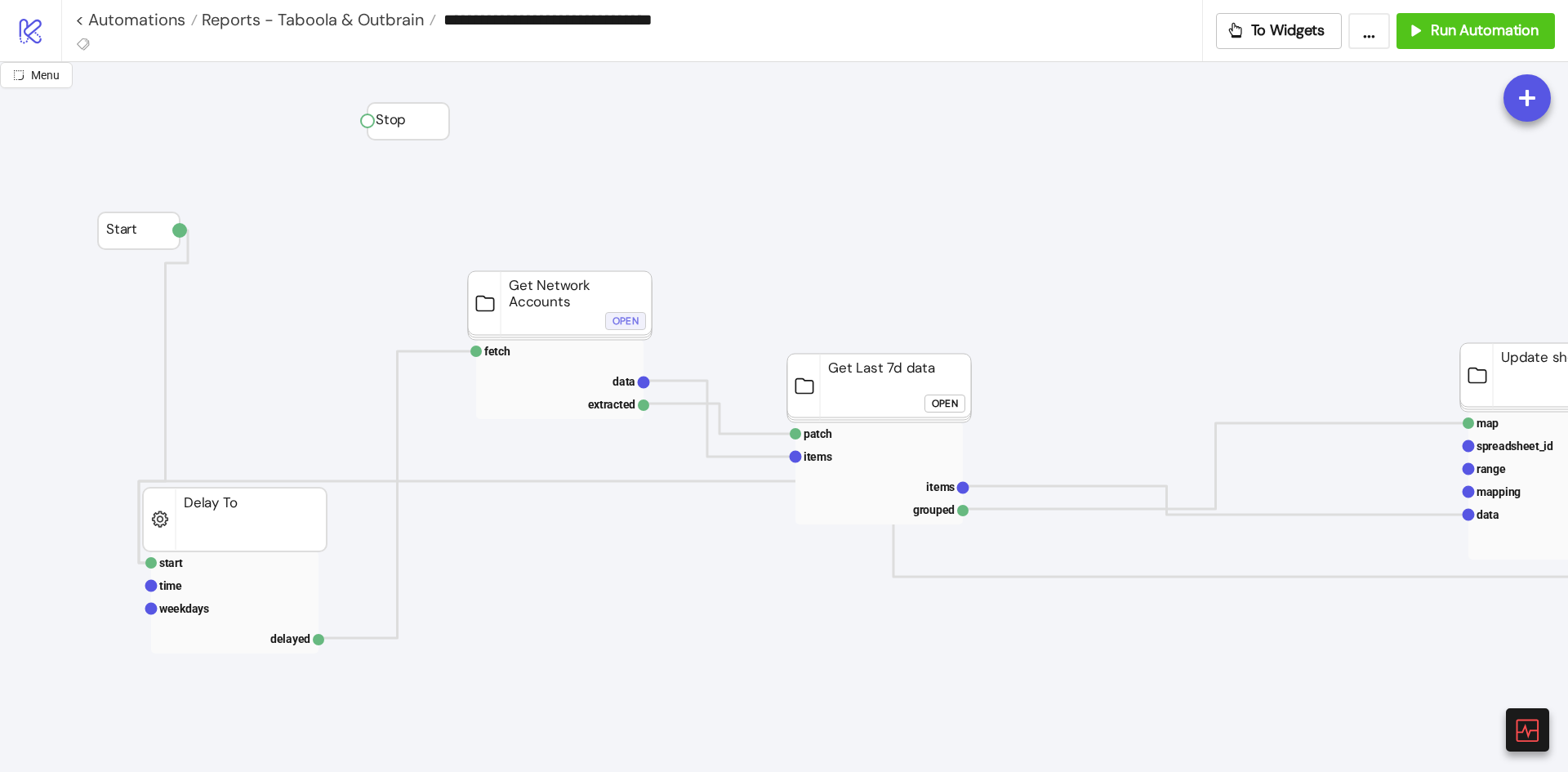
click at [640, 324] on button "Open" at bounding box center [625, 321] width 40 height 18
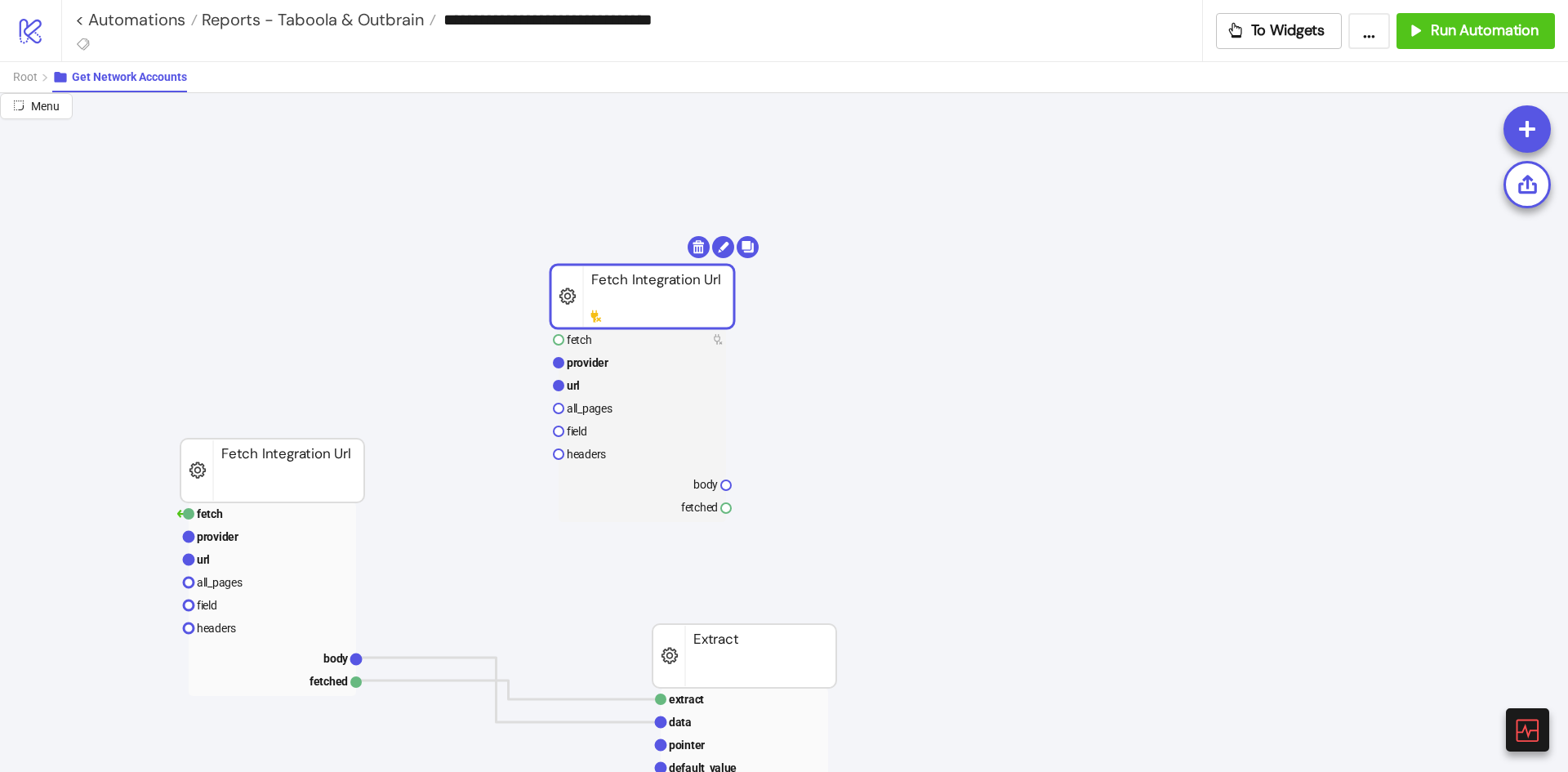
click at [651, 307] on rect at bounding box center [643, 296] width 184 height 63
click at [609, 383] on rect at bounding box center [643, 385] width 167 height 23
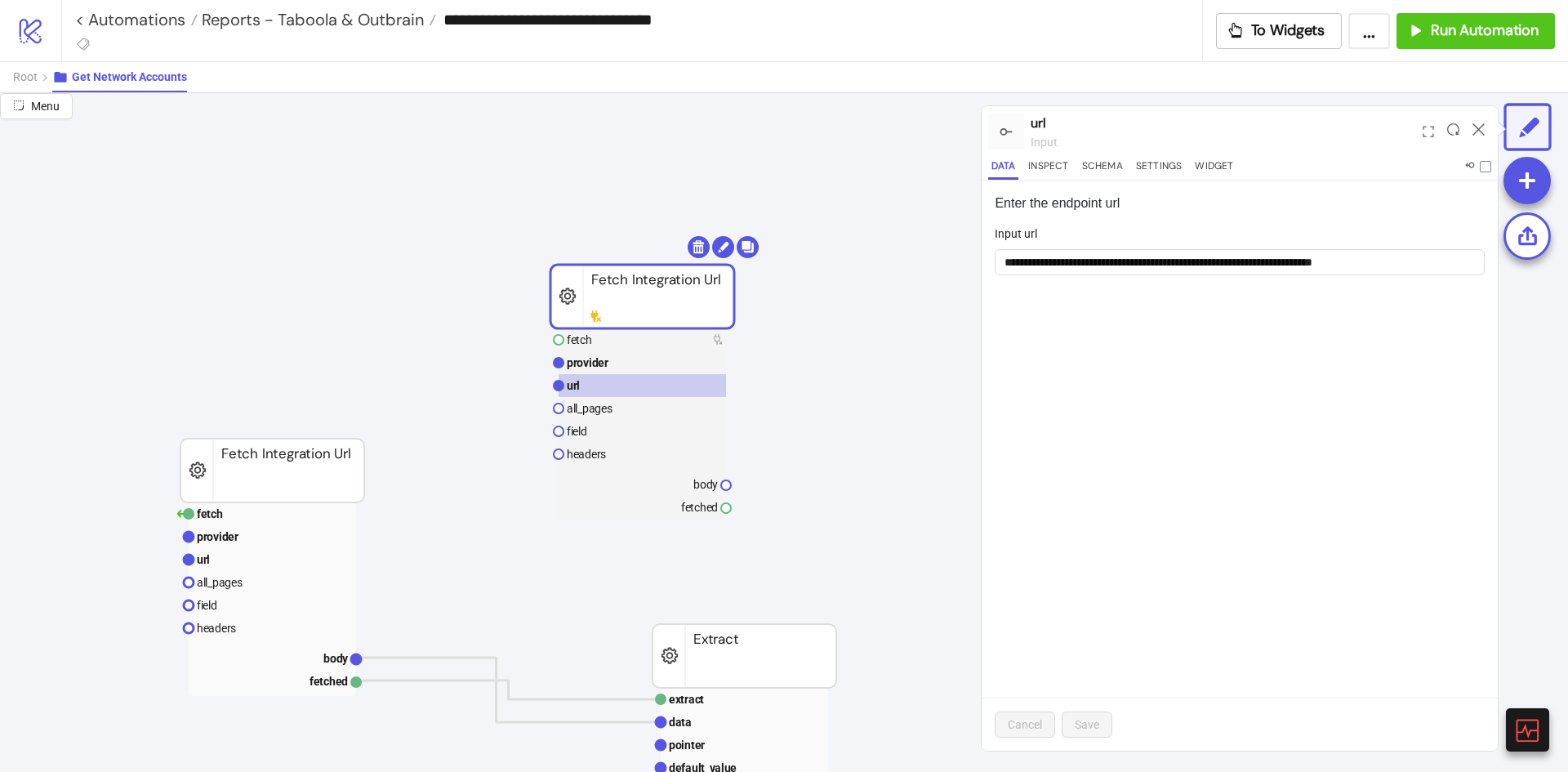
click at [651, 292] on rect at bounding box center [643, 296] width 184 height 63
click at [643, 285] on rect at bounding box center [643, 296] width 184 height 63
click at [669, 319] on rect at bounding box center [643, 296] width 184 height 63
click at [787, 413] on span "Generate link" at bounding box center [766, 409] width 90 height 18
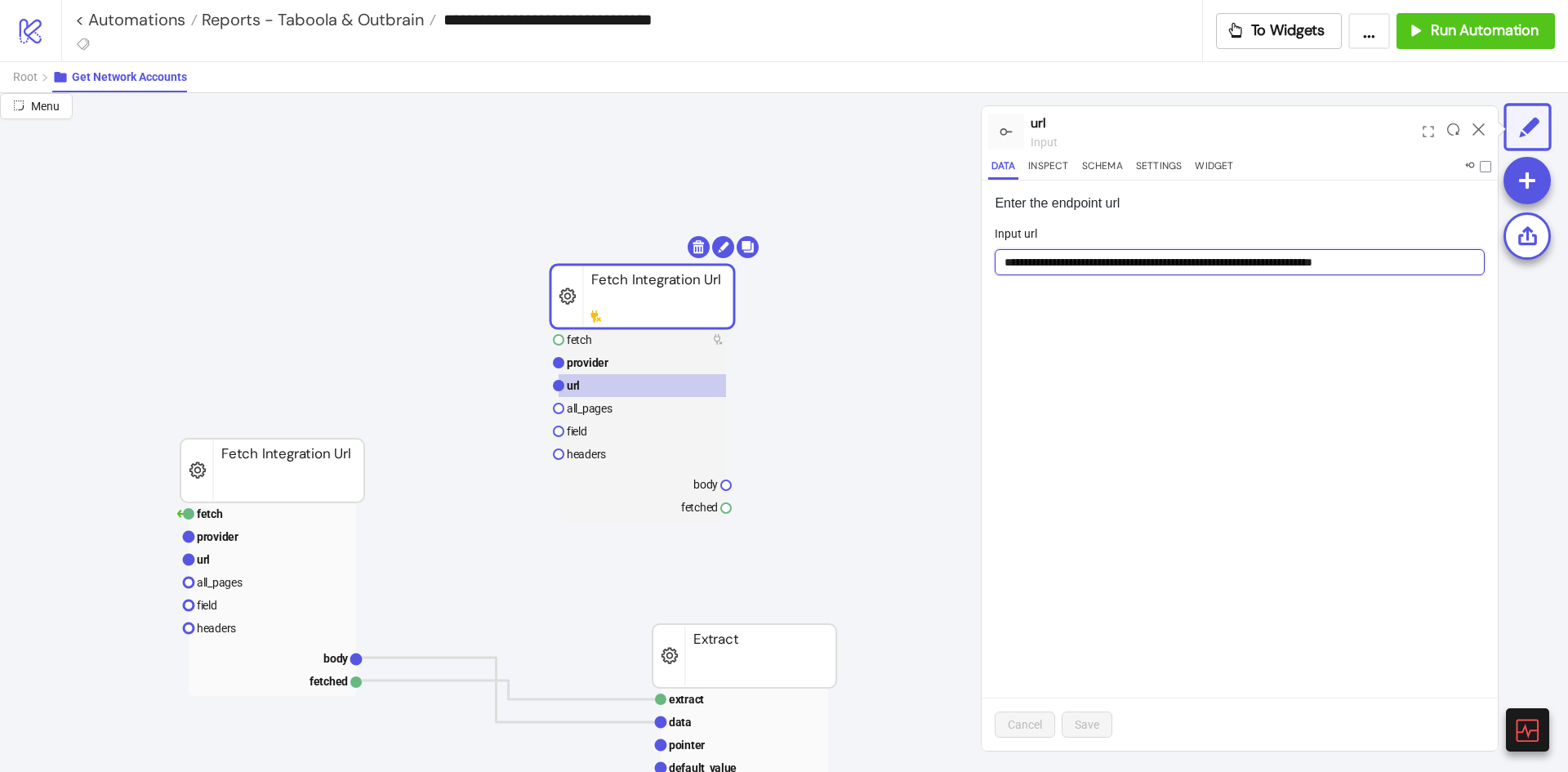
click at [1268, 263] on input "**********" at bounding box center [1240, 262] width 490 height 26
click at [1300, 267] on input "**********" at bounding box center [1240, 262] width 490 height 26
click at [1295, 263] on input "**********" at bounding box center [1240, 262] width 490 height 26
click at [1422, 263] on input "**********" at bounding box center [1240, 262] width 490 height 26
click at [1292, 255] on input "**********" at bounding box center [1240, 262] width 490 height 26
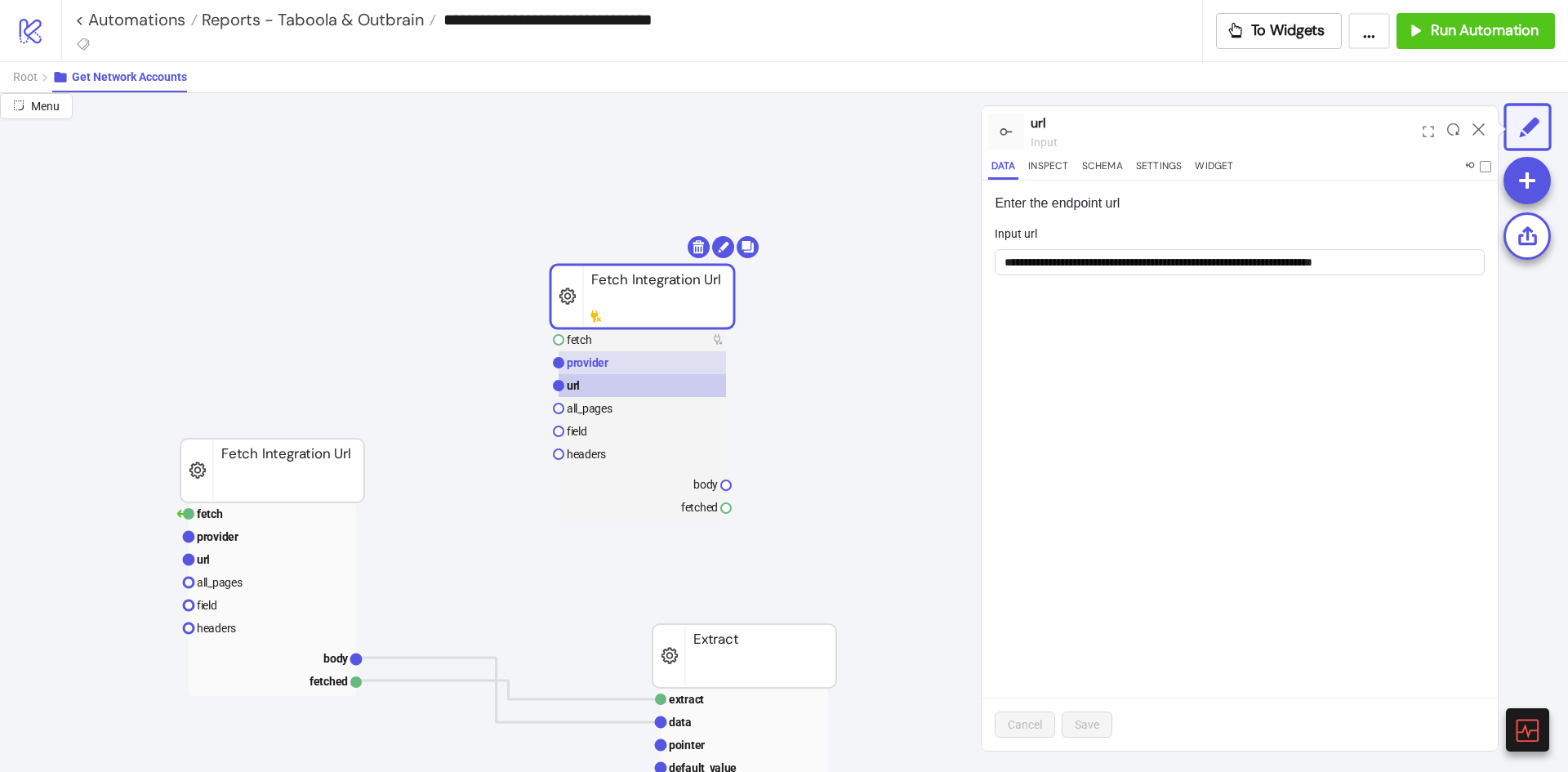
click at [678, 363] on rect at bounding box center [643, 363] width 167 height 23
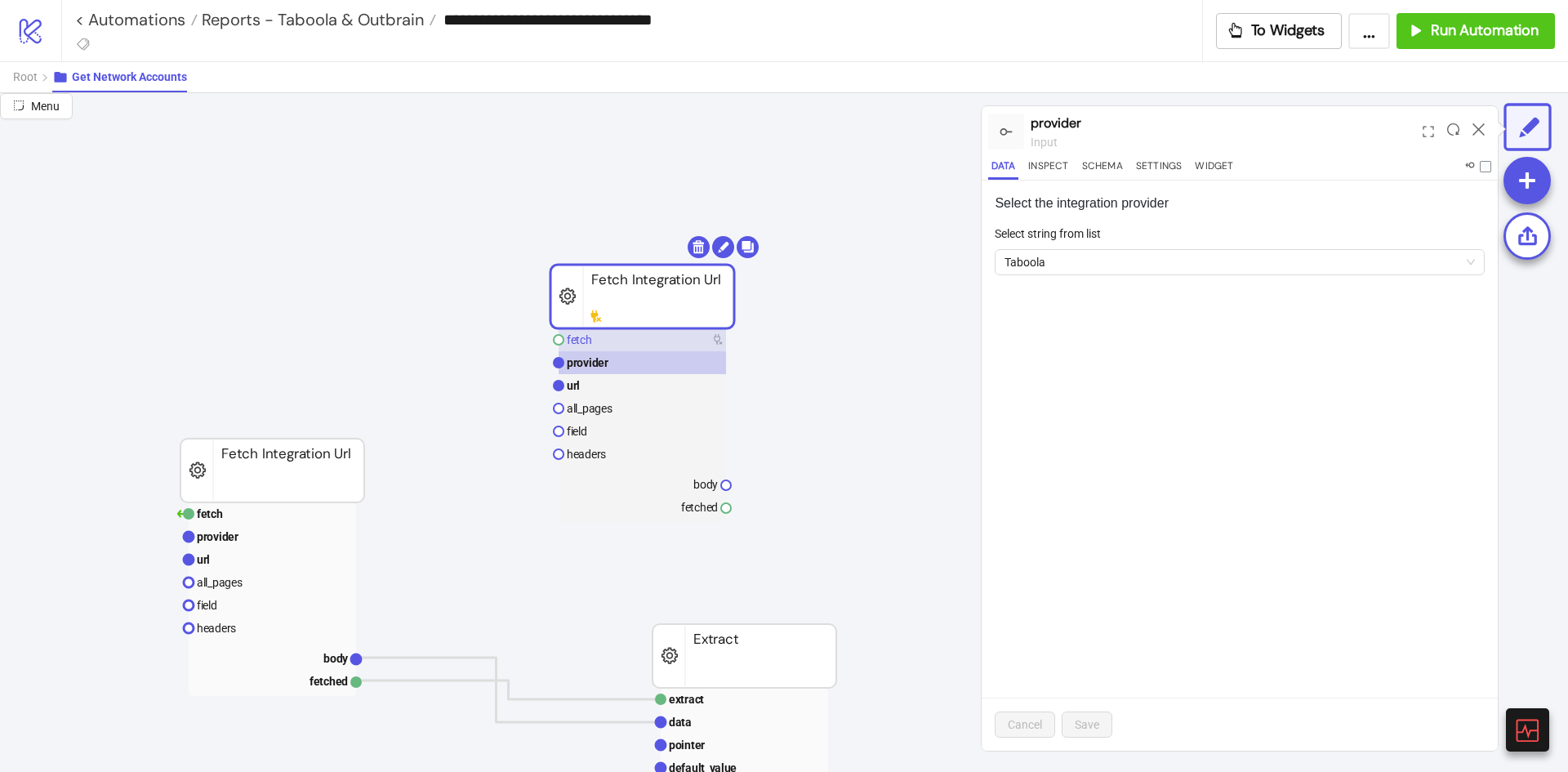
click at [679, 348] on rect at bounding box center [643, 340] width 167 height 23
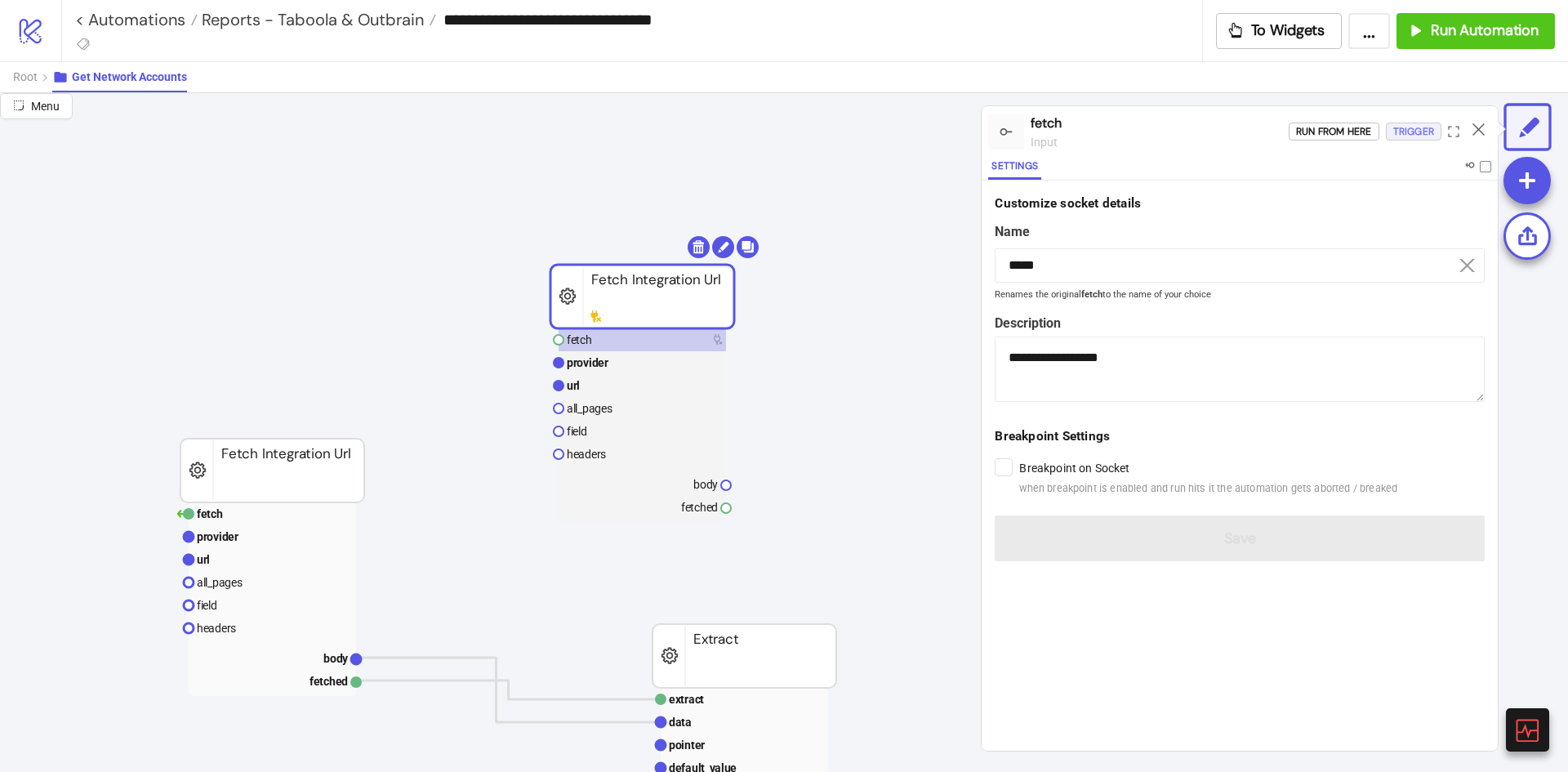
click at [1430, 122] on div "Trigger" at bounding box center [1414, 131] width 40 height 18
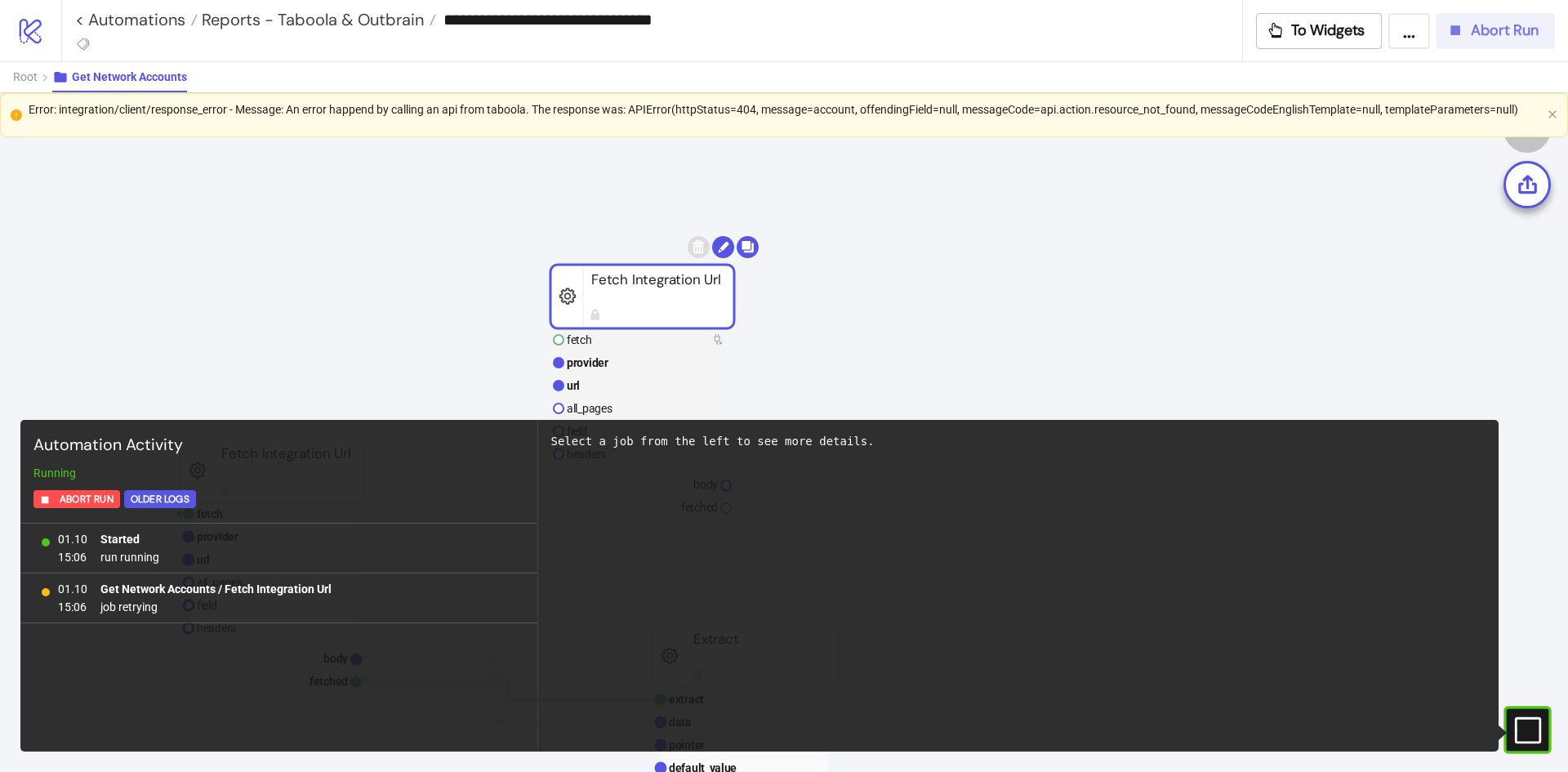
click at [1534, 43] on button "Abort Run" at bounding box center [1495, 30] width 118 height 36
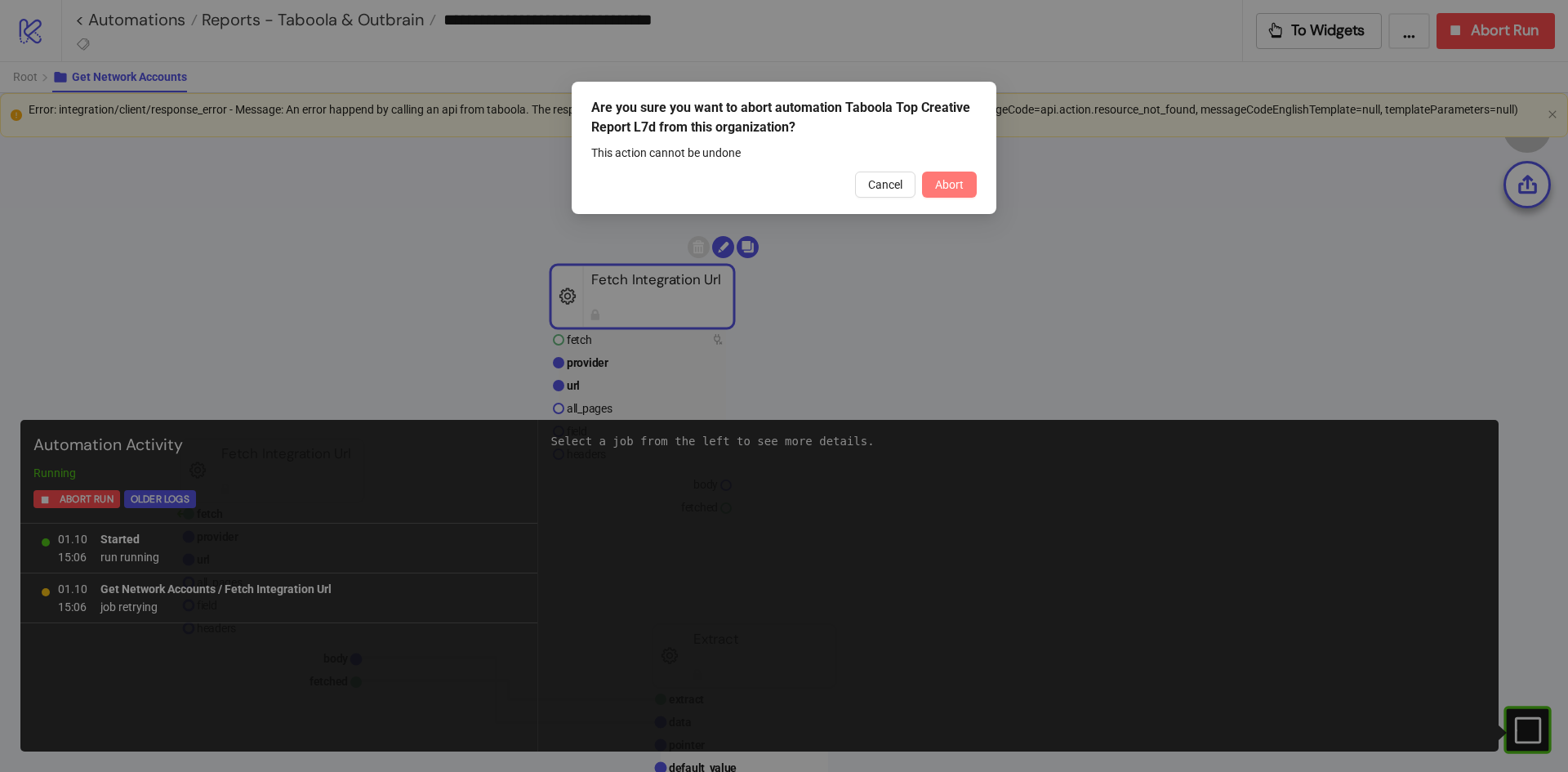
click at [931, 189] on button "Abort" at bounding box center [949, 185] width 55 height 26
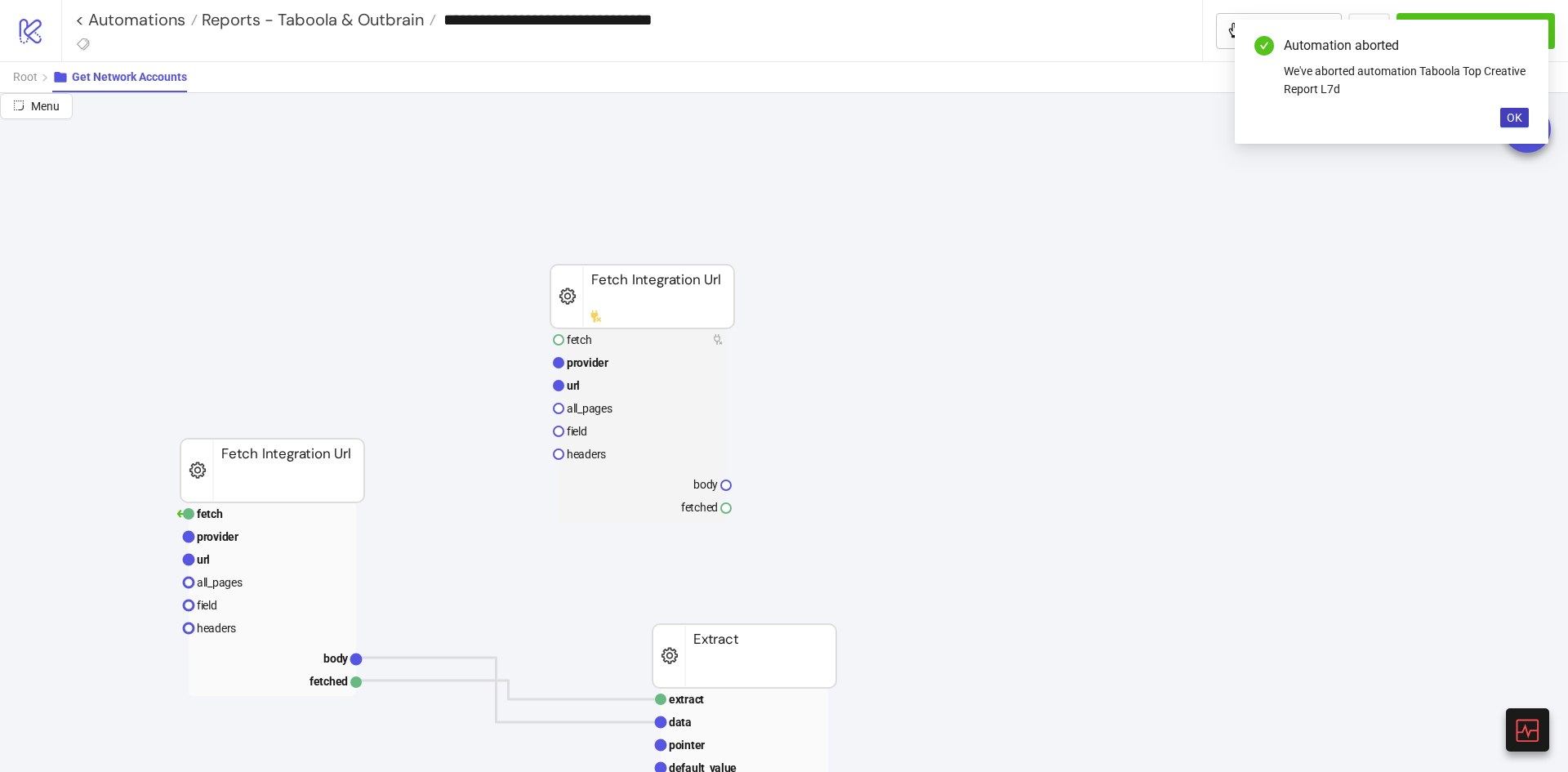
click at [1515, 128] on div "Automation aborted We've aborted automation Taboola Top Creative Report L7d OK" at bounding box center [1392, 81] width 314 height 124
drag, startPoint x: 1508, startPoint y: 116, endPoint x: 1436, endPoint y: 122, distance: 72.2
click at [1499, 117] on div "Automation aborted We've aborted automation Taboola Top Creative Report L7d OK" at bounding box center [1392, 81] width 314 height 124
click at [1514, 106] on div "Automation aborted We've aborted automation Taboola Top Creative Report L7d OK" at bounding box center [1392, 81] width 314 height 124
click at [1512, 111] on span "OK" at bounding box center [1514, 117] width 16 height 13
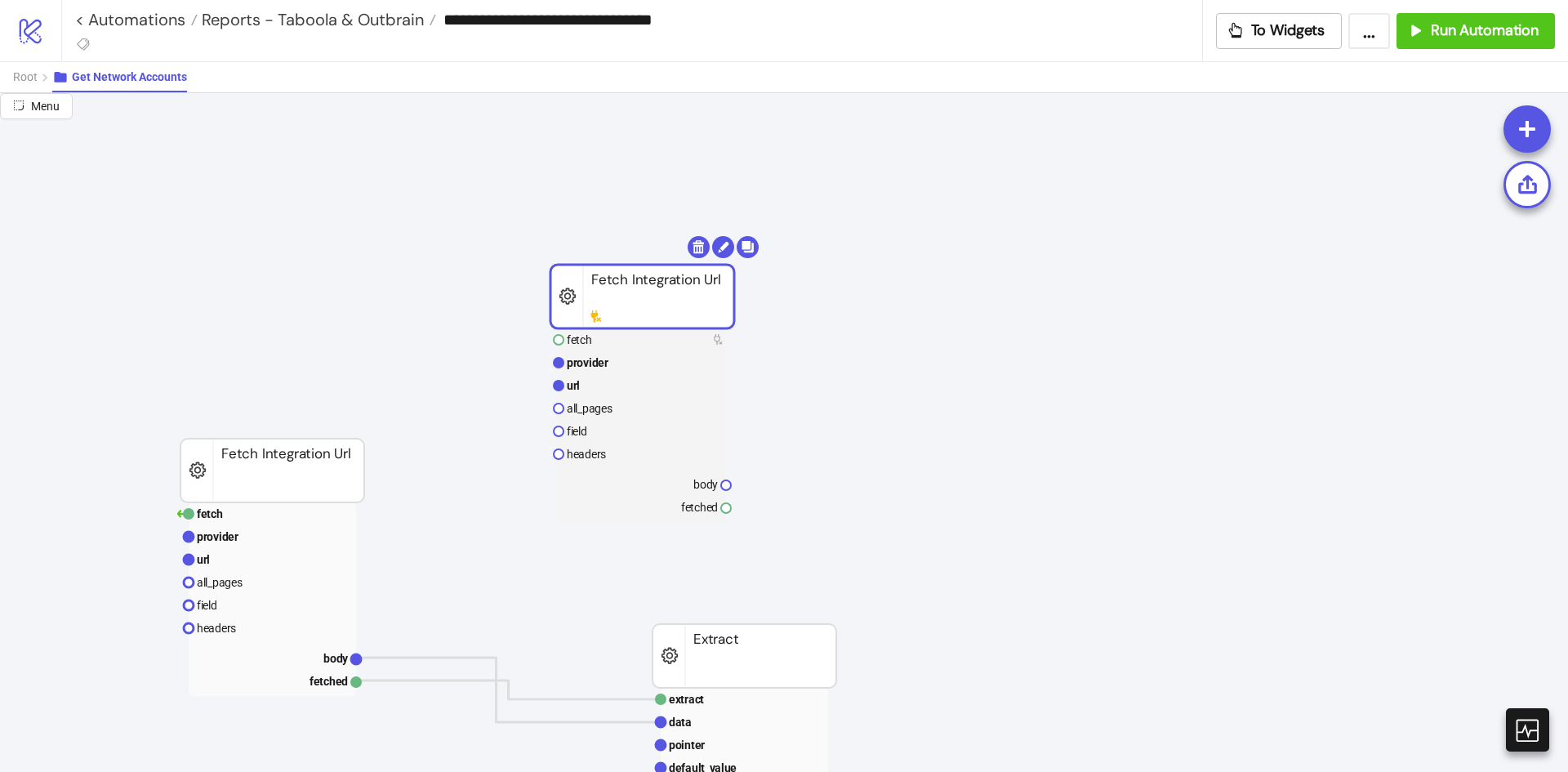
drag, startPoint x: 682, startPoint y: 307, endPoint x: 625, endPoint y: 307, distance: 57.0
click at [625, 307] on rect at bounding box center [643, 296] width 184 height 63
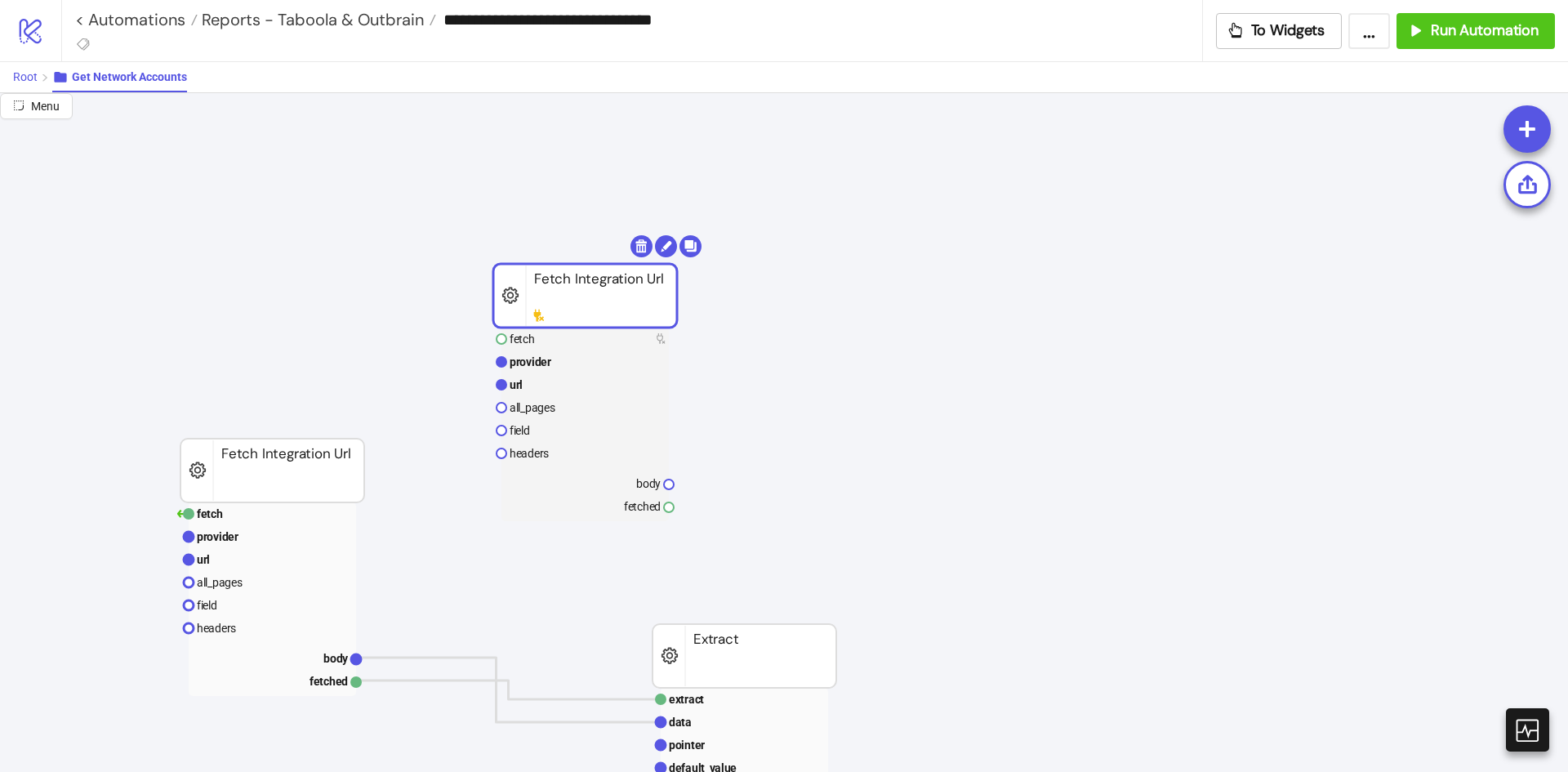
click at [28, 71] on span "Root" at bounding box center [25, 77] width 25 height 13
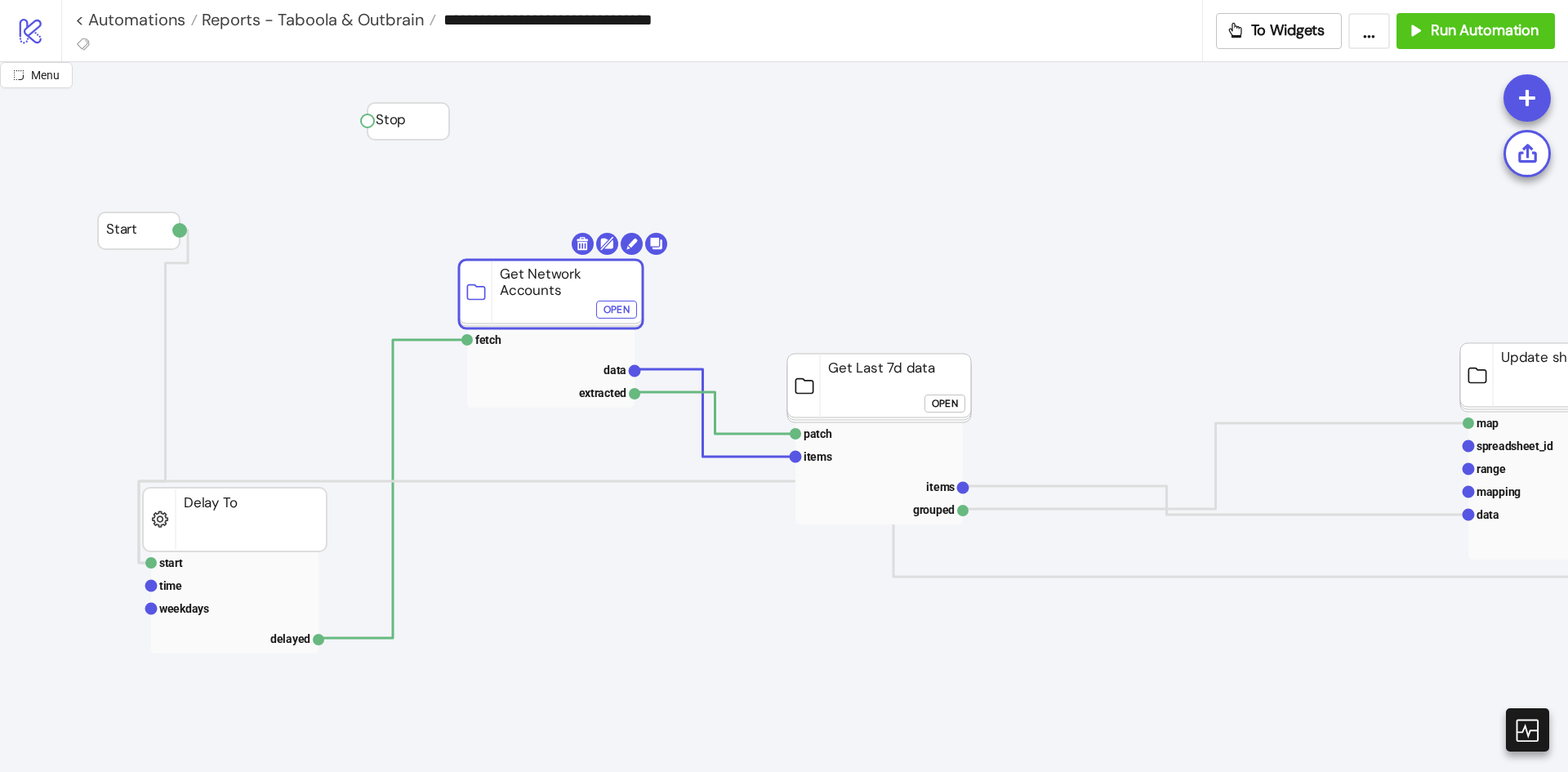
drag, startPoint x: 521, startPoint y: 285, endPoint x: 504, endPoint y: 254, distance: 35.4
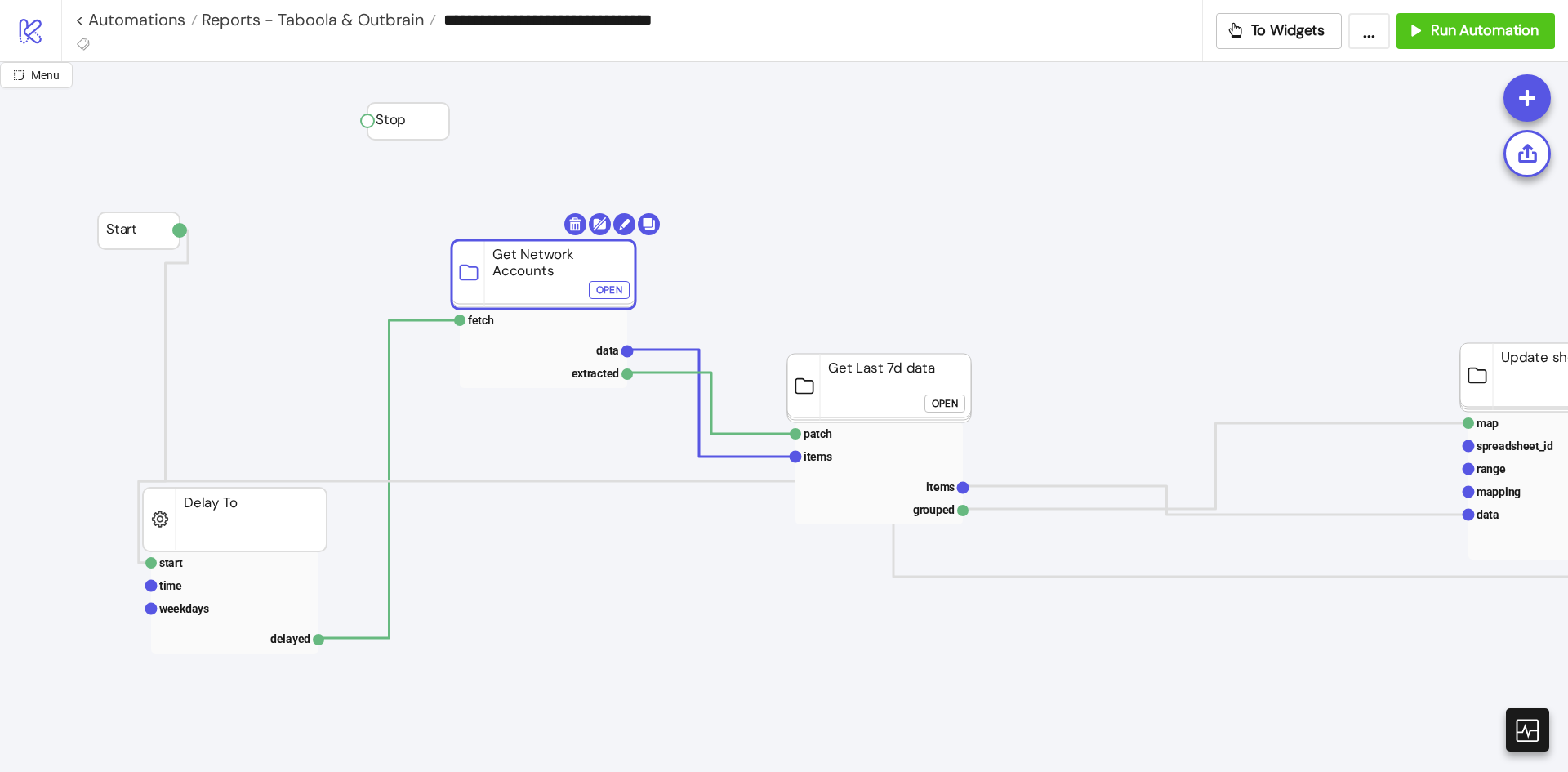
drag, startPoint x: 823, startPoint y: 387, endPoint x: 827, endPoint y: 395, distance: 8.9
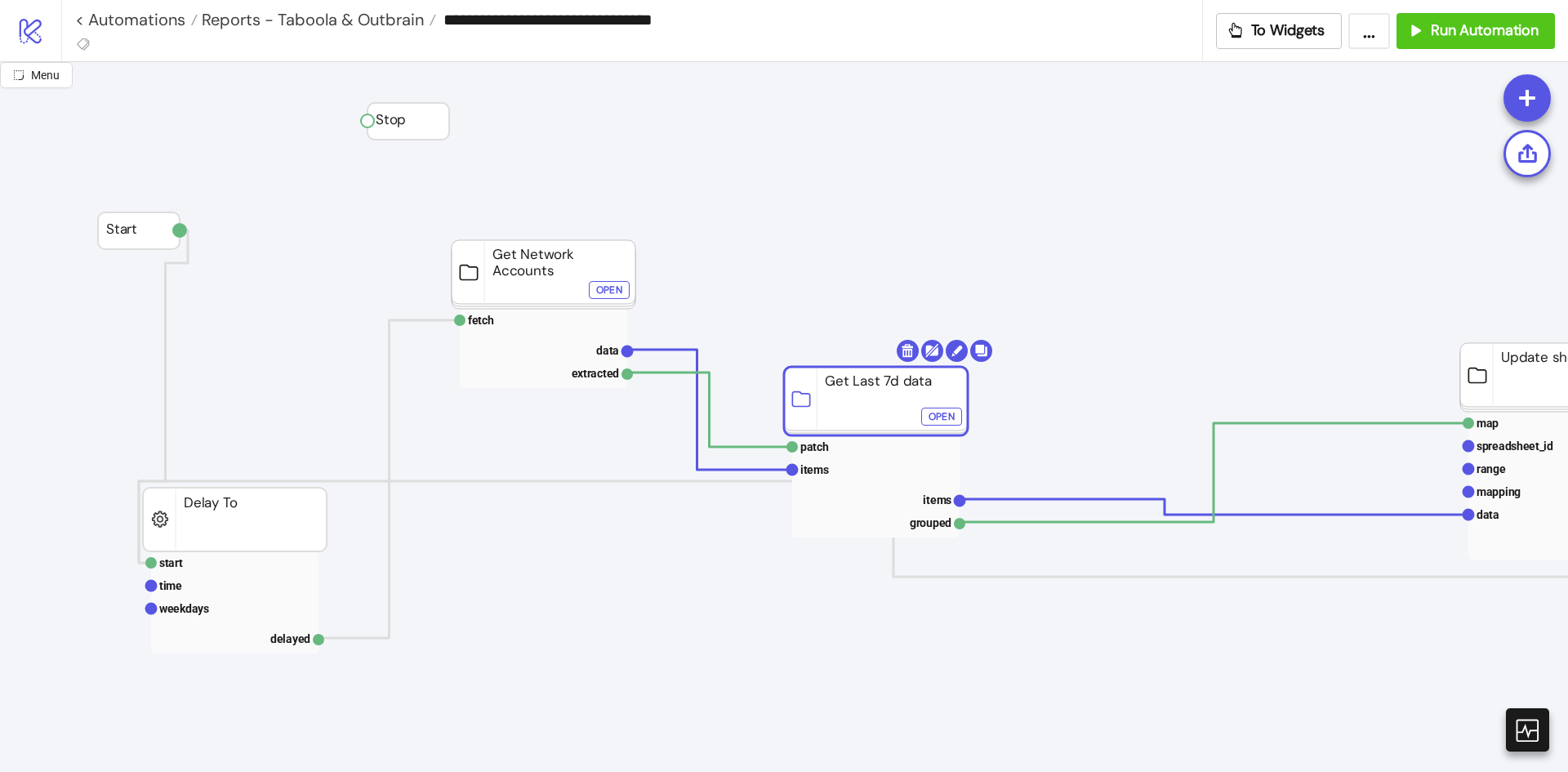
click at [946, 418] on div "Open" at bounding box center [942, 417] width 26 height 18
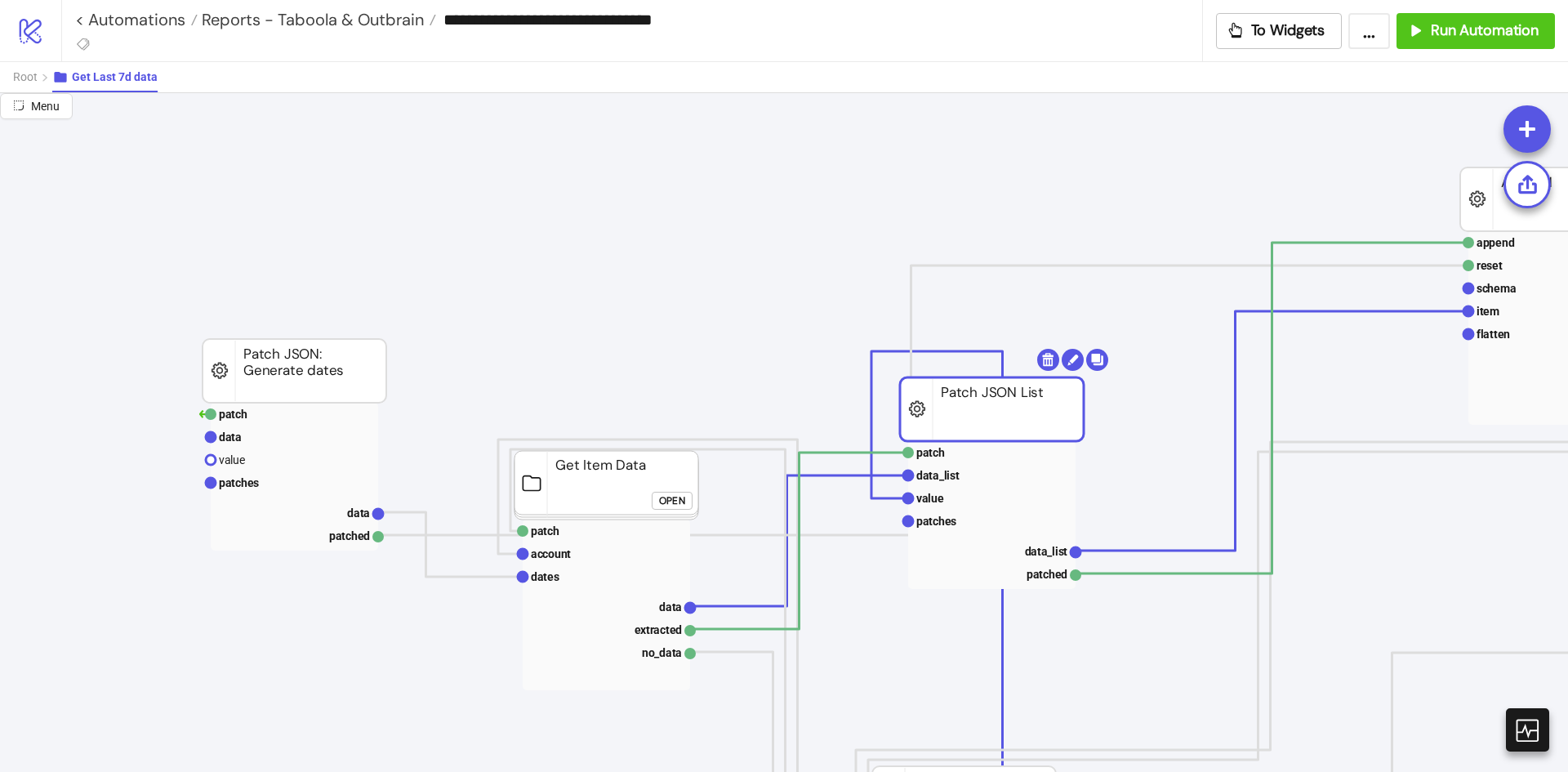
drag, startPoint x: 1119, startPoint y: 412, endPoint x: 1091, endPoint y: 377, distance: 44.8
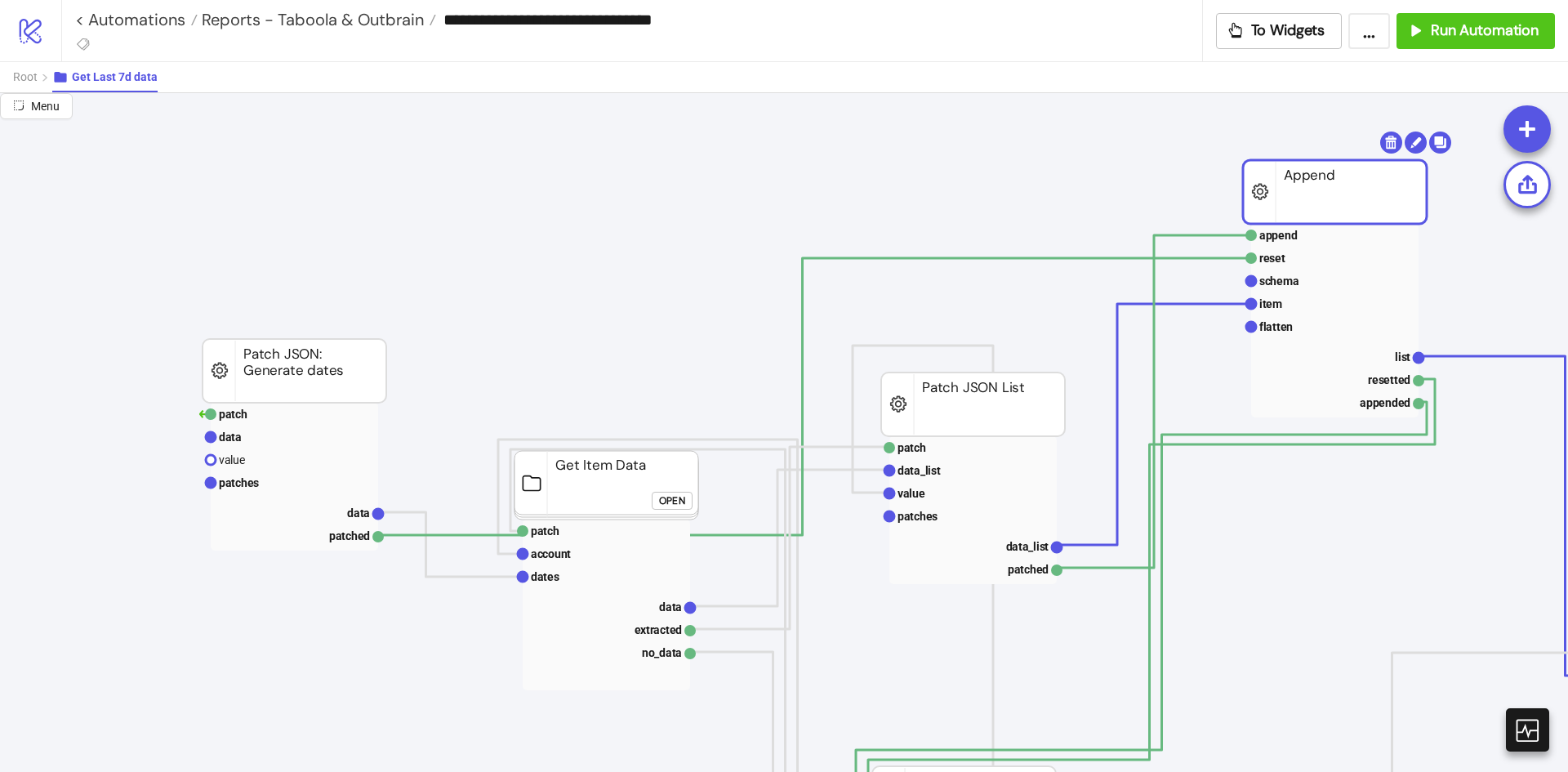
drag, startPoint x: 1487, startPoint y: 226, endPoint x: 1097, endPoint y: 209, distance: 390.4
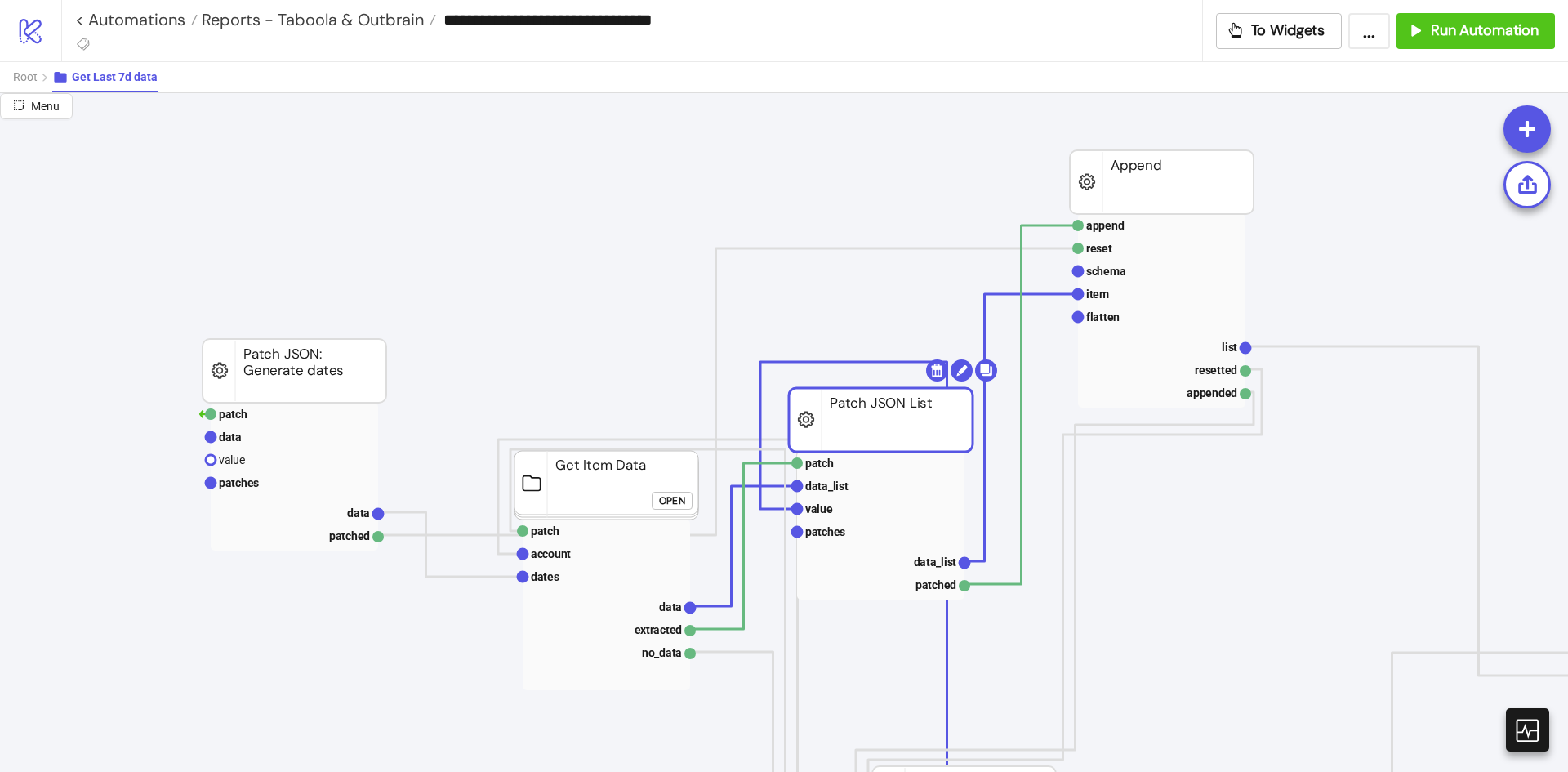
drag, startPoint x: 985, startPoint y: 390, endPoint x: 921, endPoint y: 419, distance: 70.3
click at [921, 419] on rect at bounding box center [880, 420] width 184 height 63
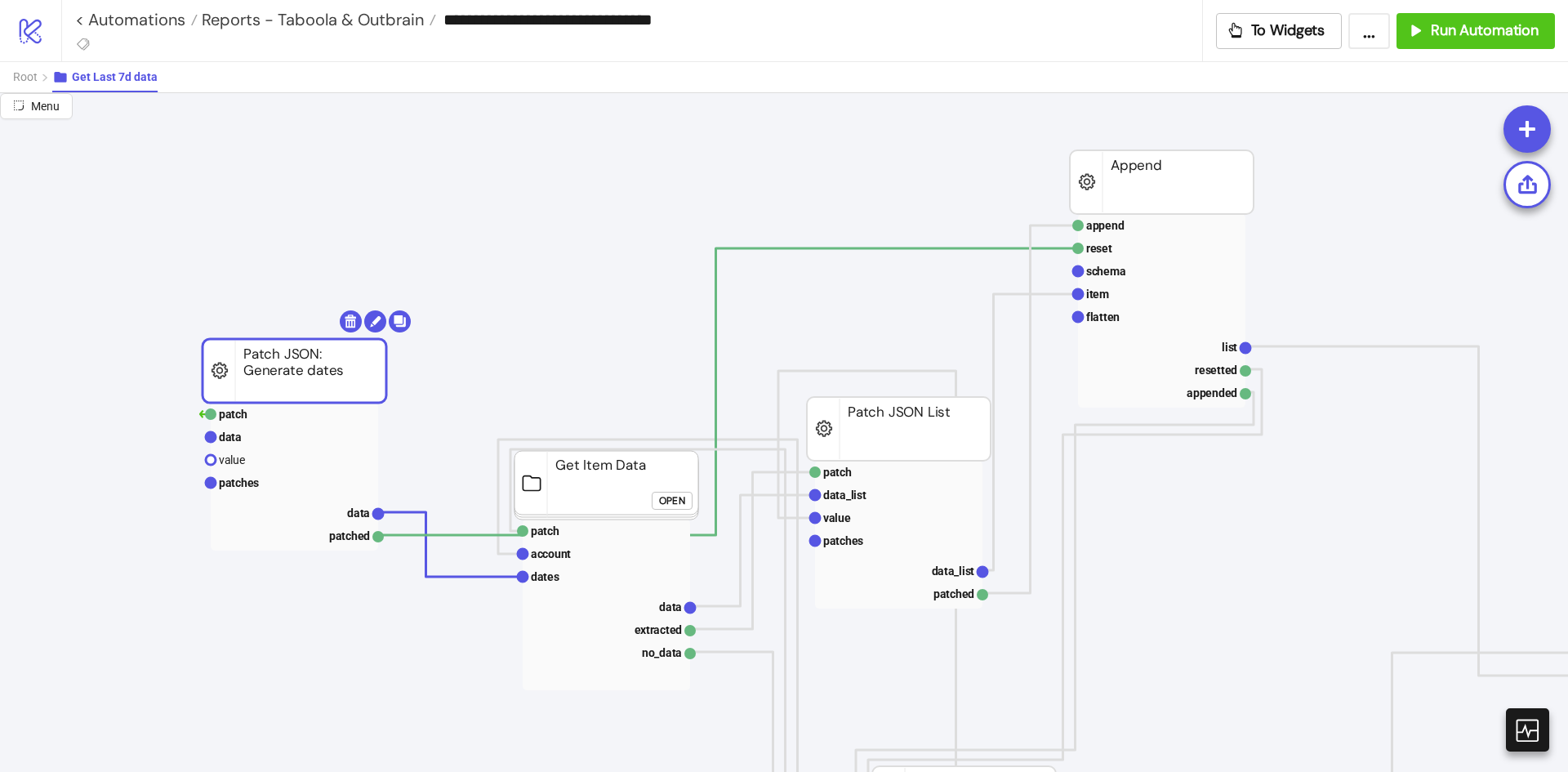
drag, startPoint x: 323, startPoint y: 380, endPoint x: 309, endPoint y: 321, distance: 60.6
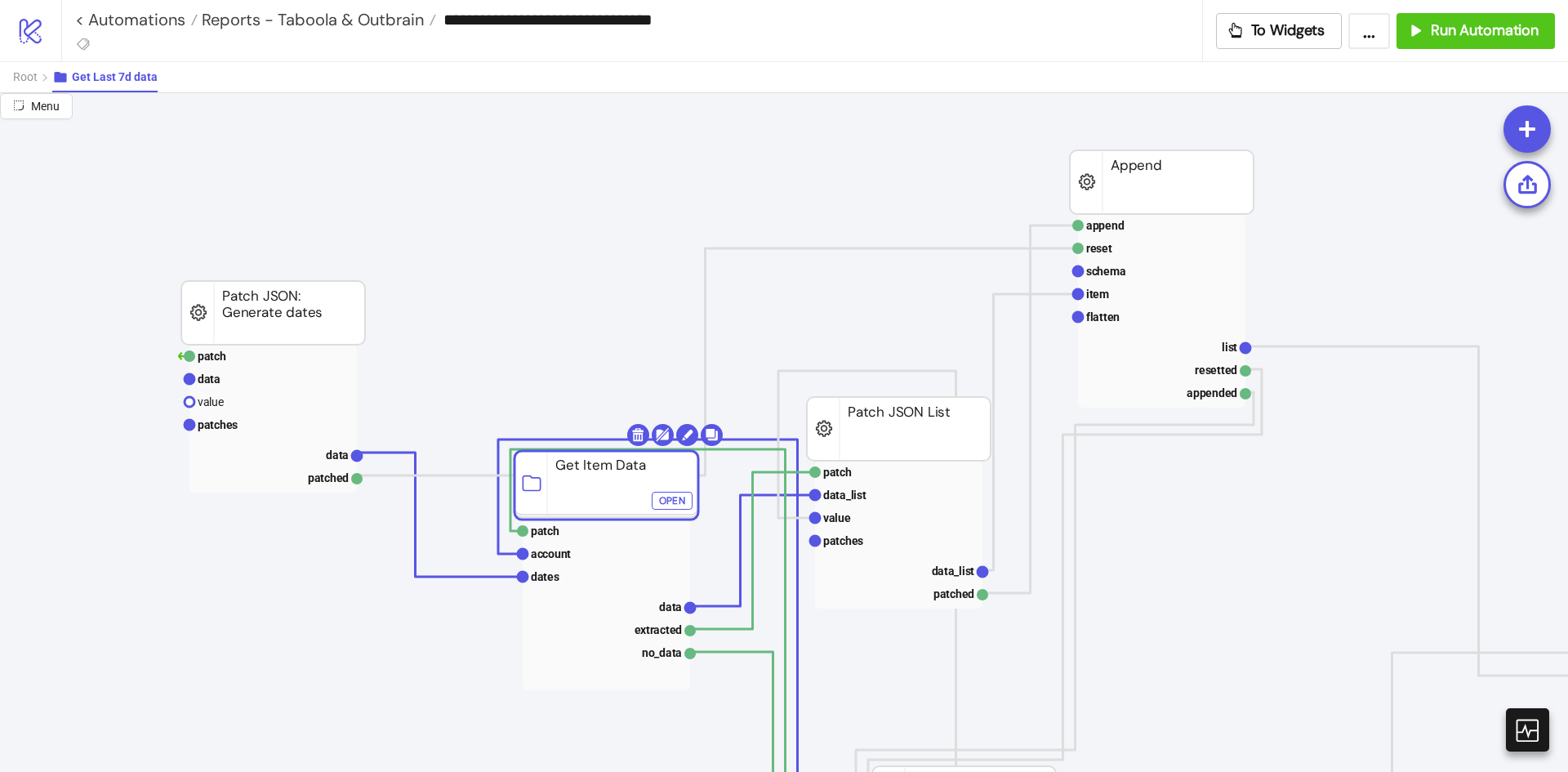
drag, startPoint x: 601, startPoint y: 504, endPoint x: 580, endPoint y: 495, distance: 22.8
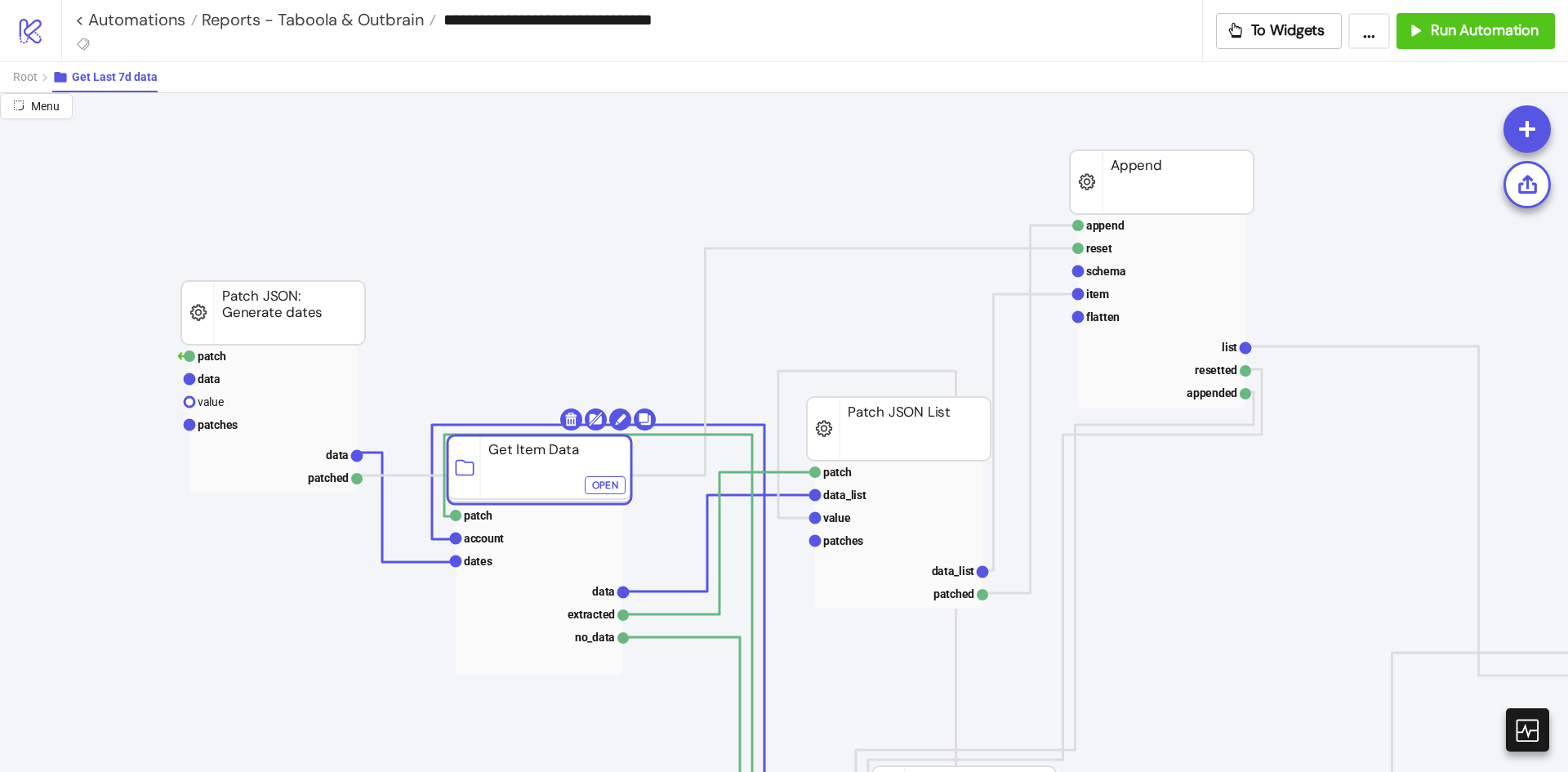
click at [617, 486] on div "Open" at bounding box center [605, 485] width 26 height 18
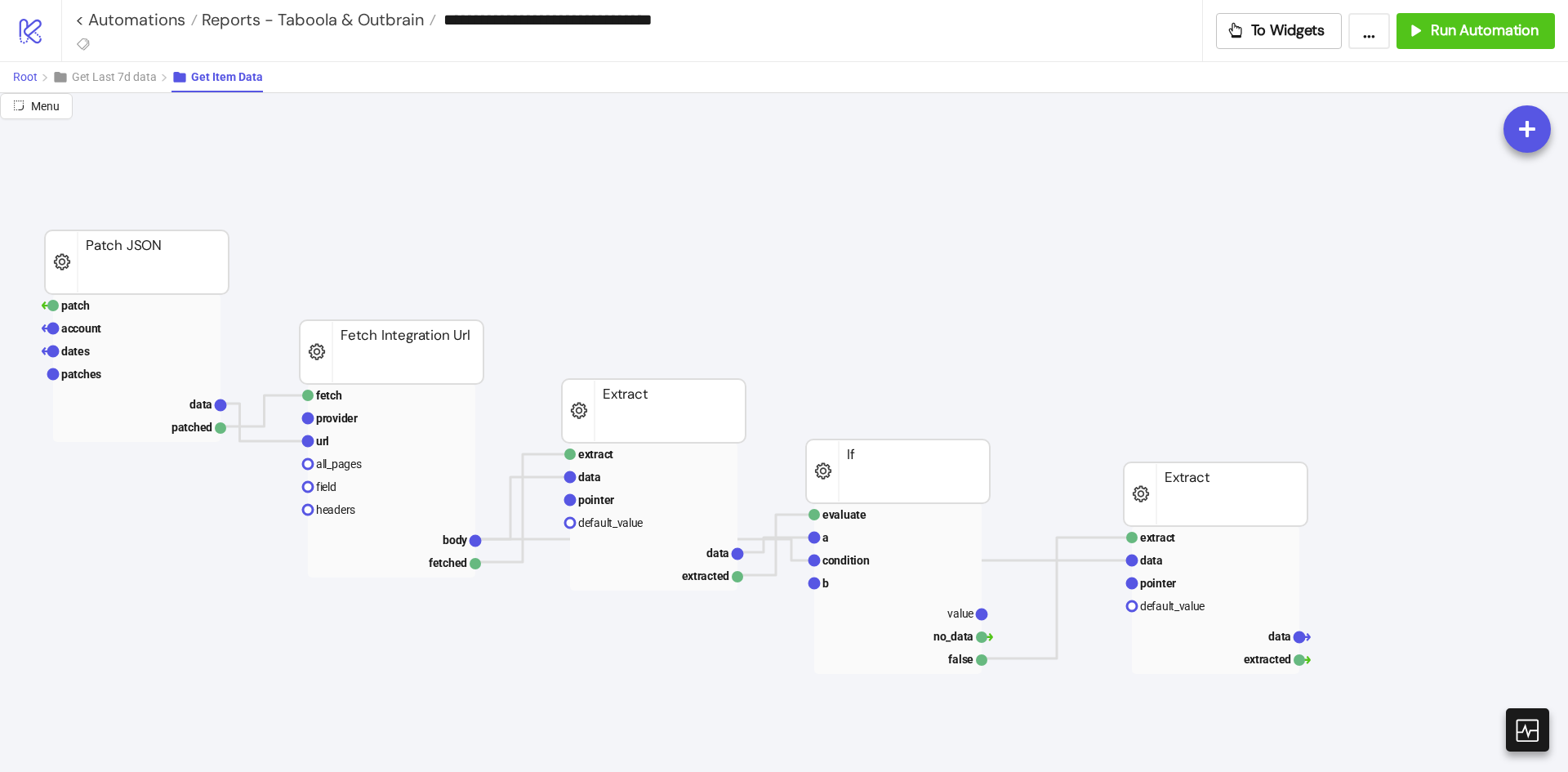
click at [27, 76] on span "Root" at bounding box center [25, 77] width 25 height 13
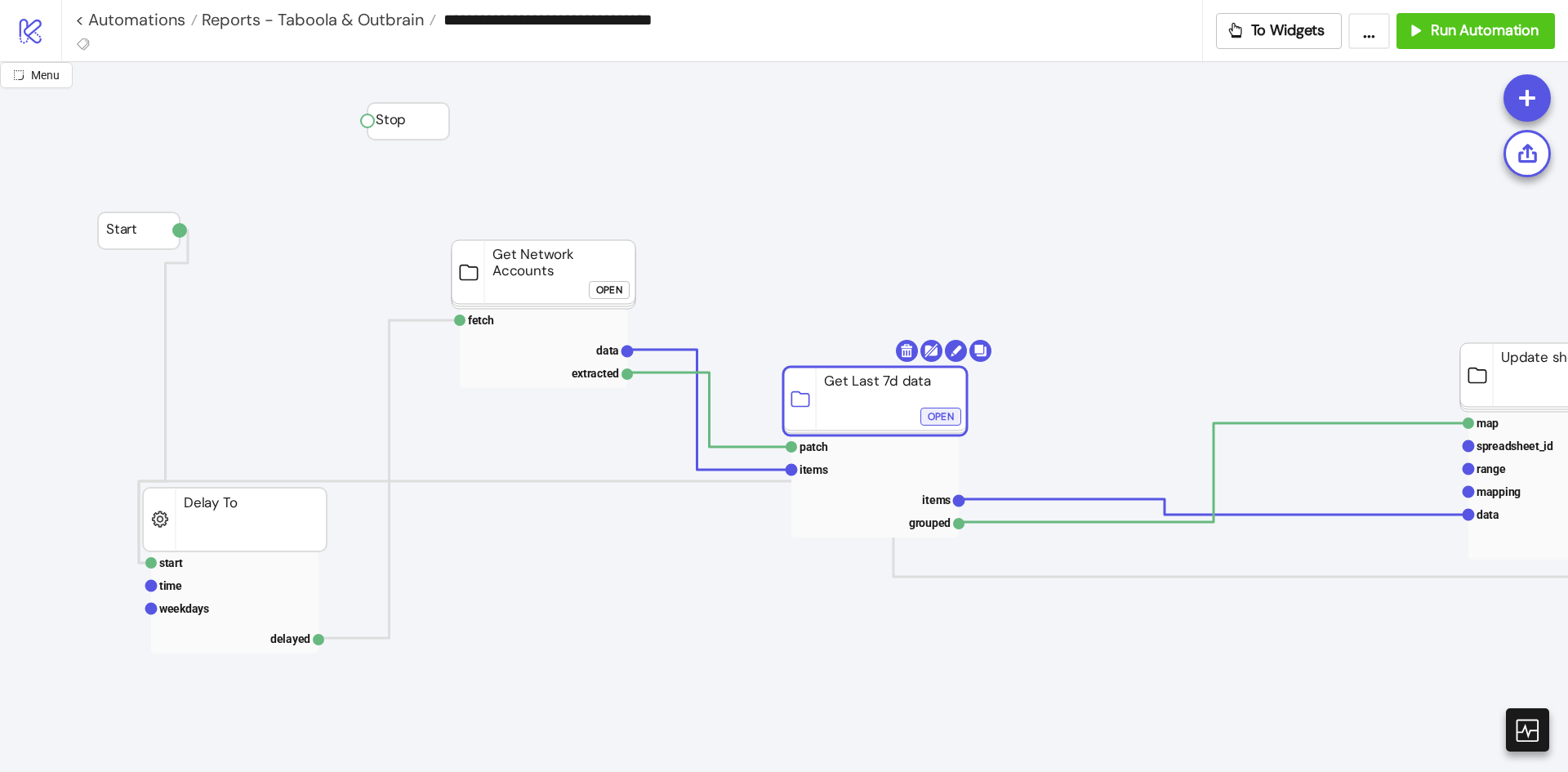
click at [949, 414] on div "Open" at bounding box center [941, 417] width 26 height 18
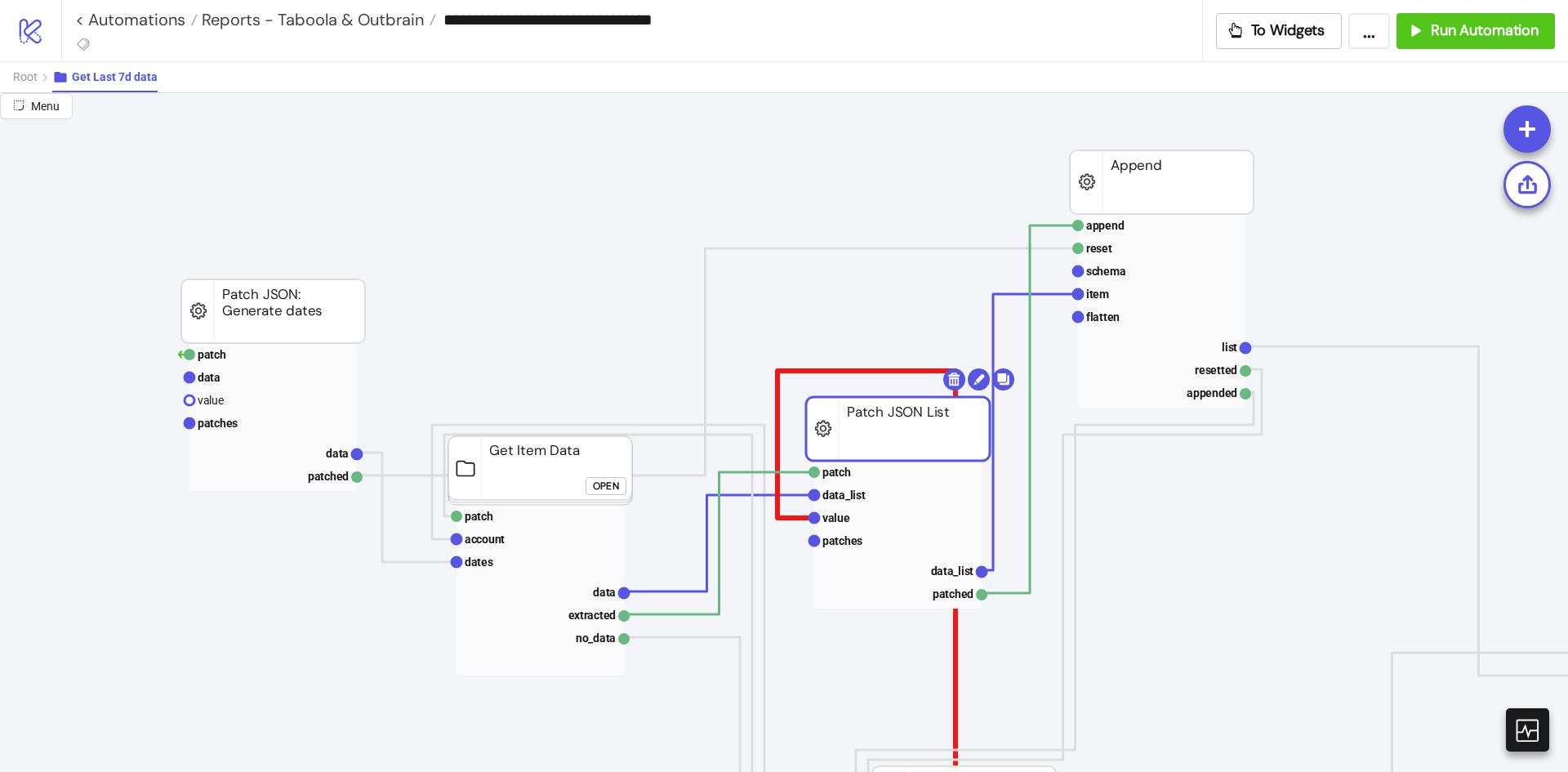
drag, startPoint x: 933, startPoint y: 421, endPoint x: 945, endPoint y: 396, distance: 27.7
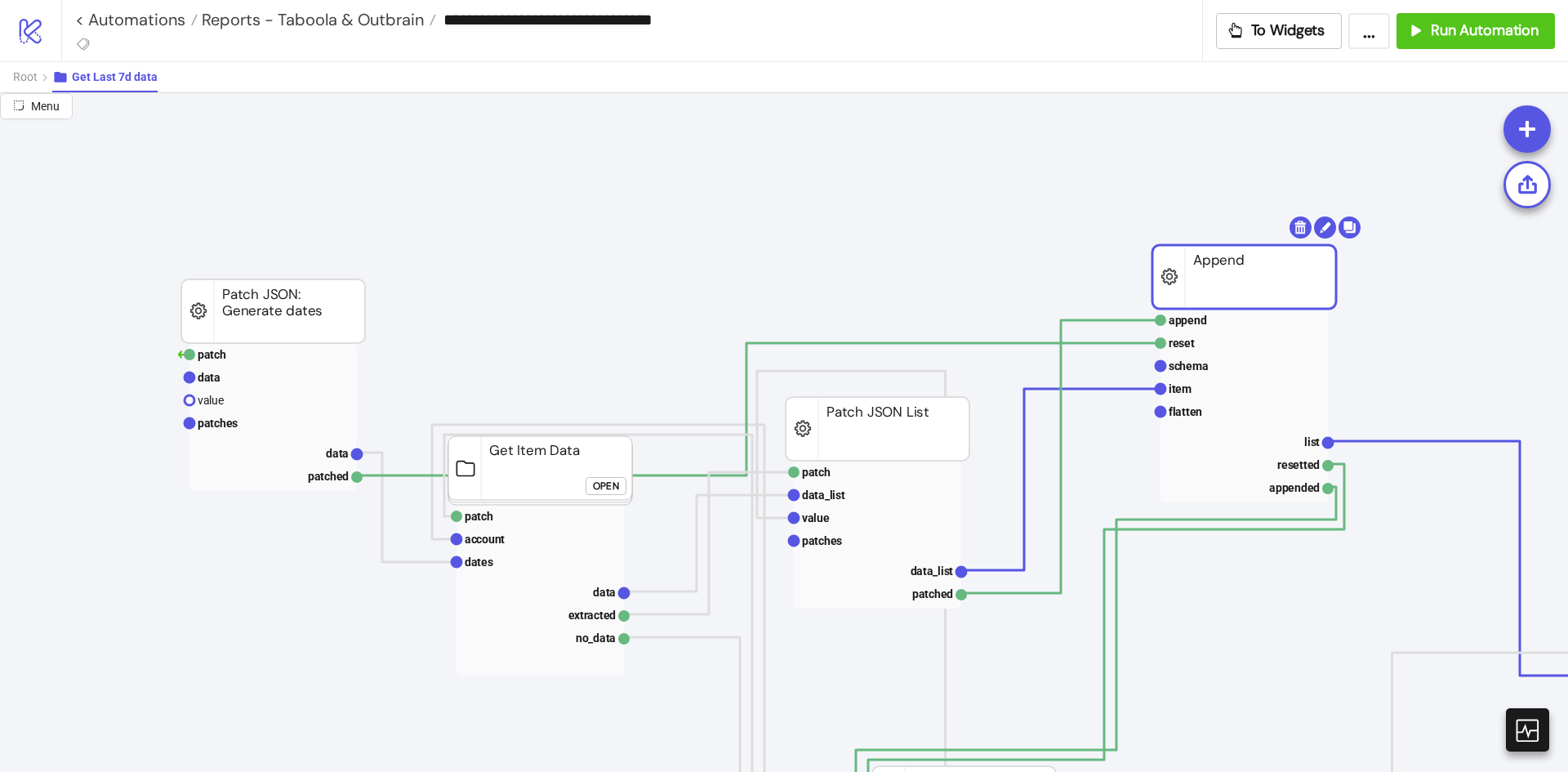
drag, startPoint x: 1189, startPoint y: 263, endPoint x: 1106, endPoint y: 287, distance: 86.4
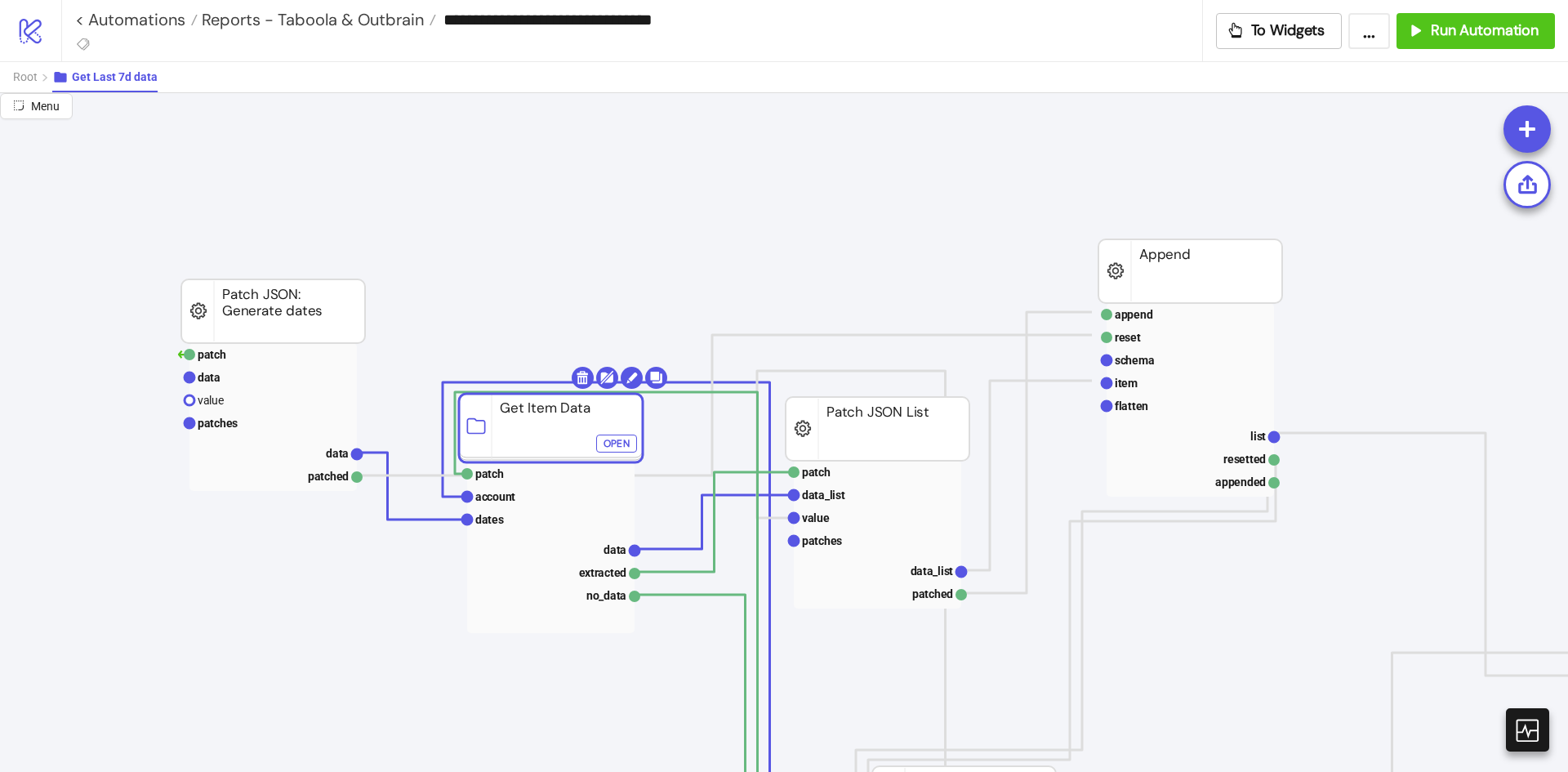
drag, startPoint x: 562, startPoint y: 469, endPoint x: 573, endPoint y: 426, distance: 44.4
click at [615, 437] on div "Open" at bounding box center [616, 442] width 26 height 18
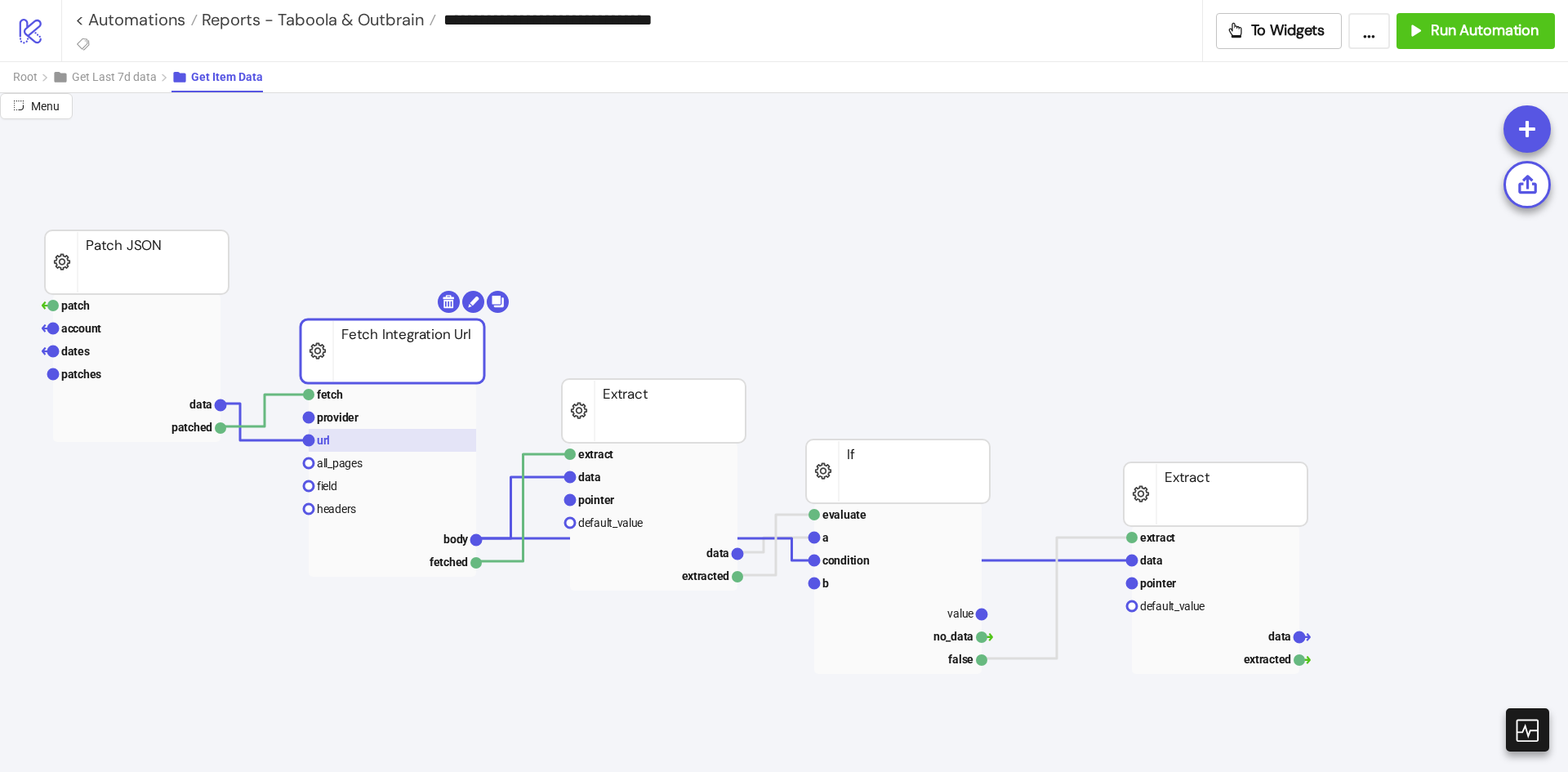
click at [382, 439] on rect at bounding box center [392, 440] width 167 height 23
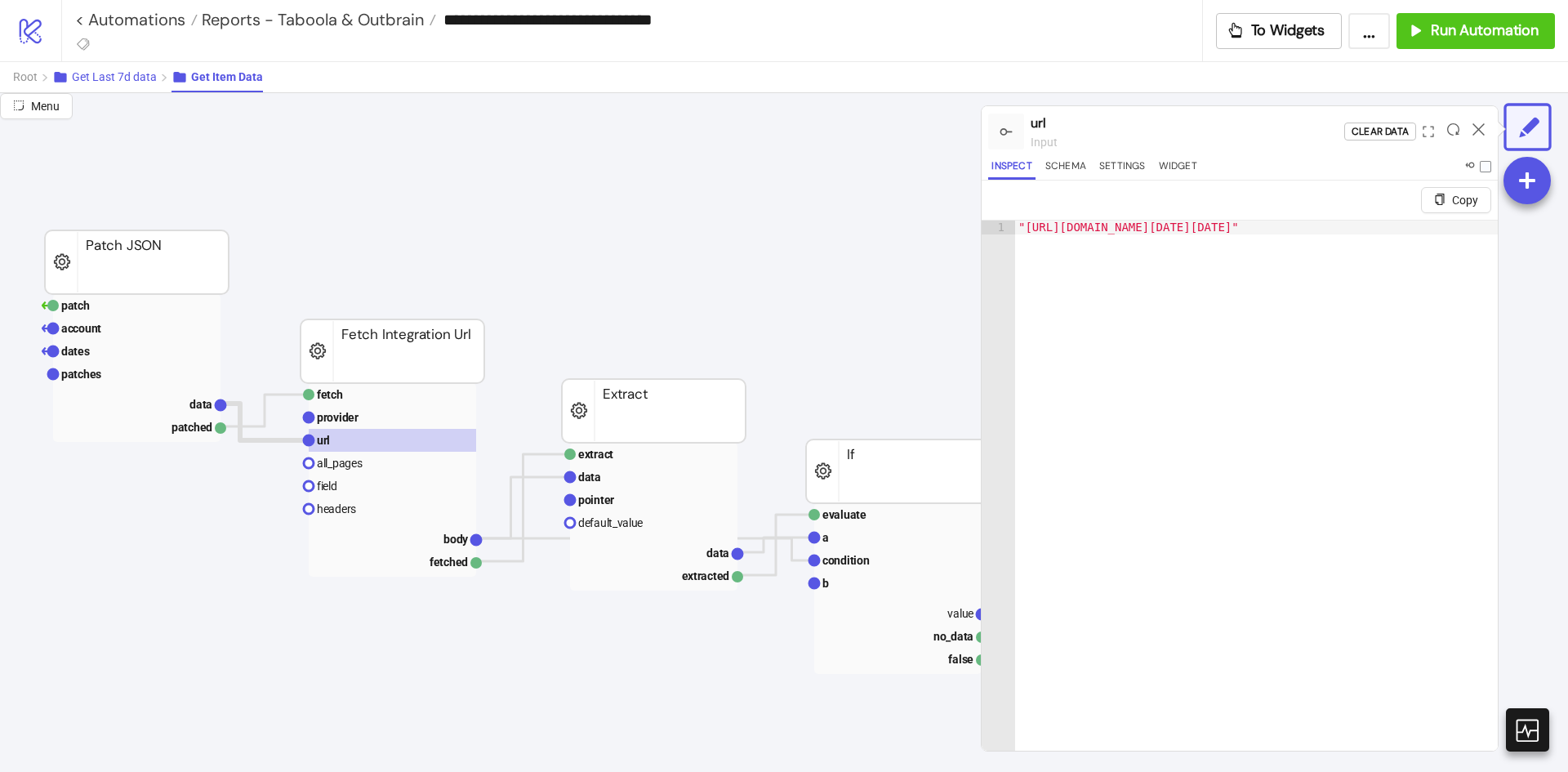
click at [132, 79] on span "Get Last 7d data" at bounding box center [114, 77] width 85 height 13
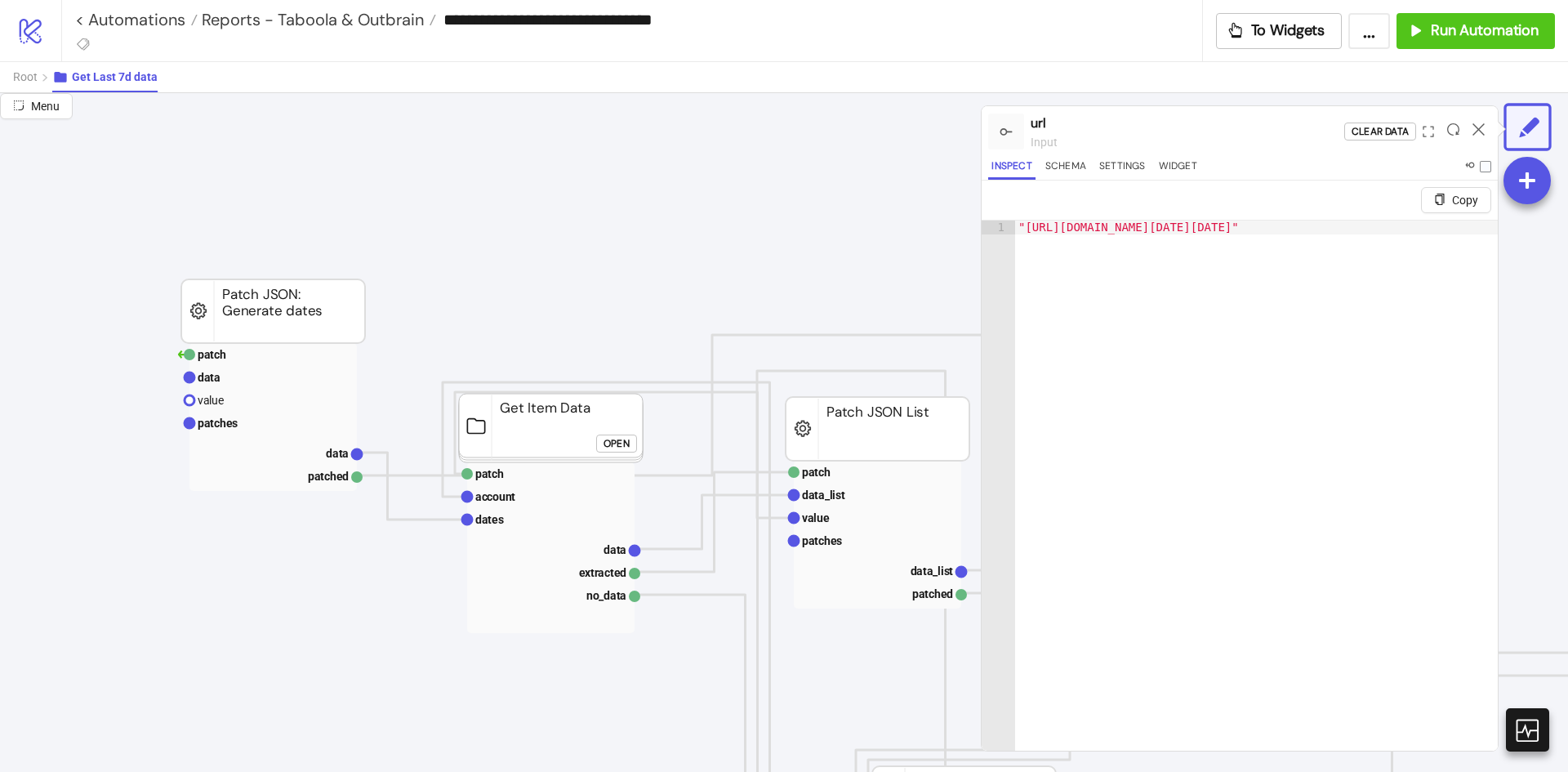
drag, startPoint x: 1484, startPoint y: 129, endPoint x: 1345, endPoint y: 104, distance: 141.2
click at [1484, 129] on icon at bounding box center [1478, 129] width 12 height 12
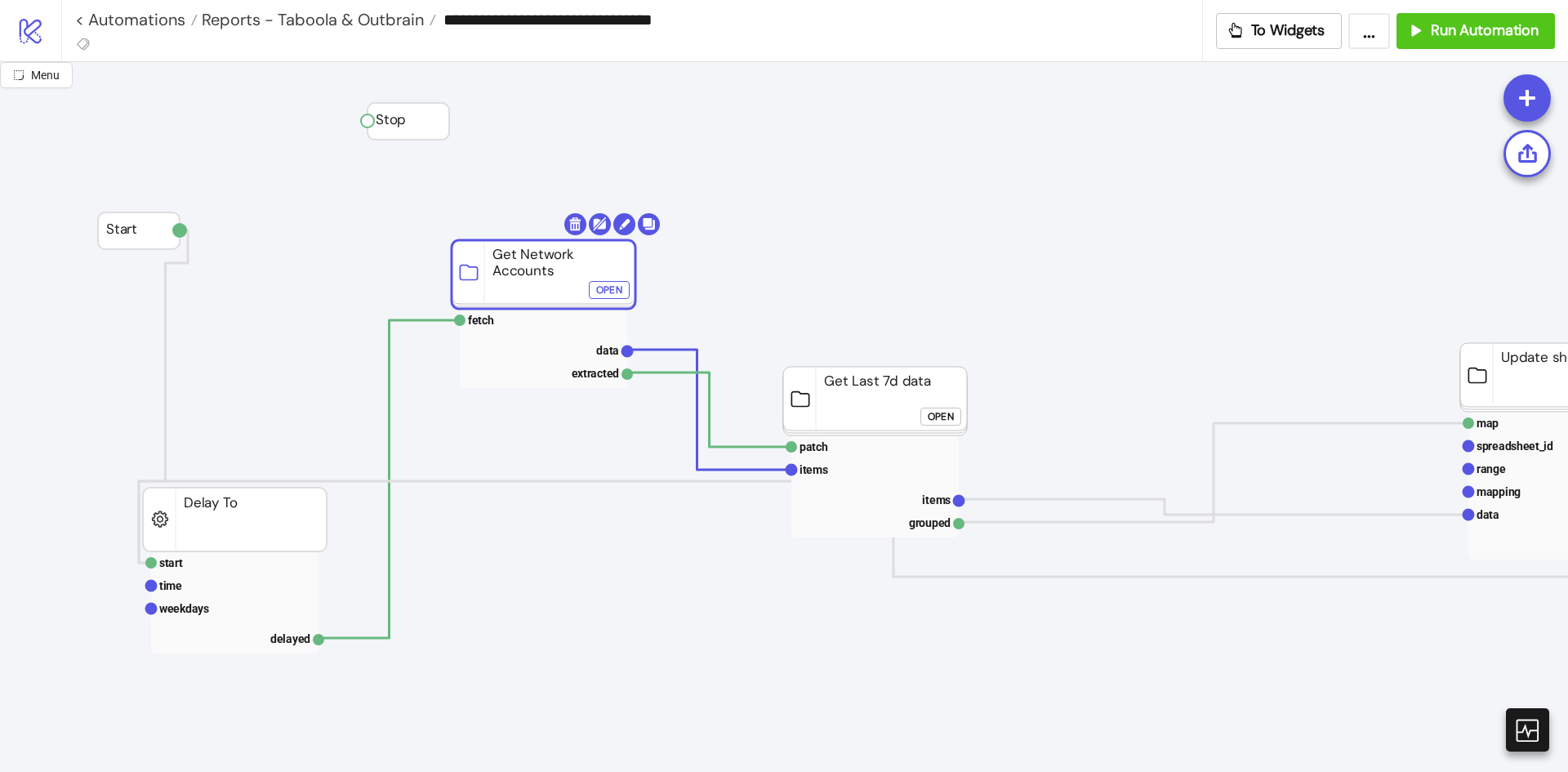
drag, startPoint x: 549, startPoint y: 280, endPoint x: 509, endPoint y: 295, distance: 42.7
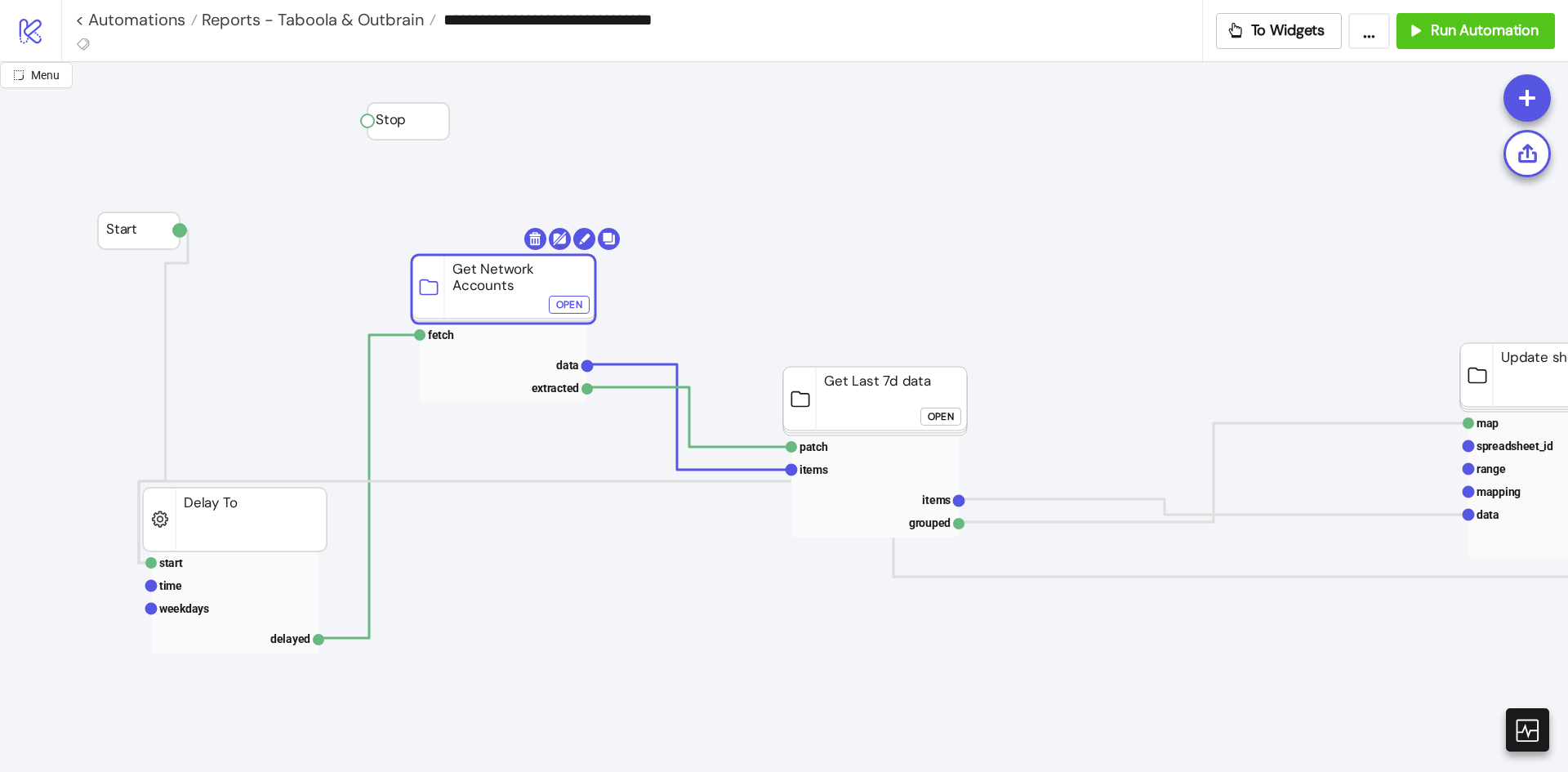
click at [574, 303] on div "Open" at bounding box center [569, 305] width 26 height 18
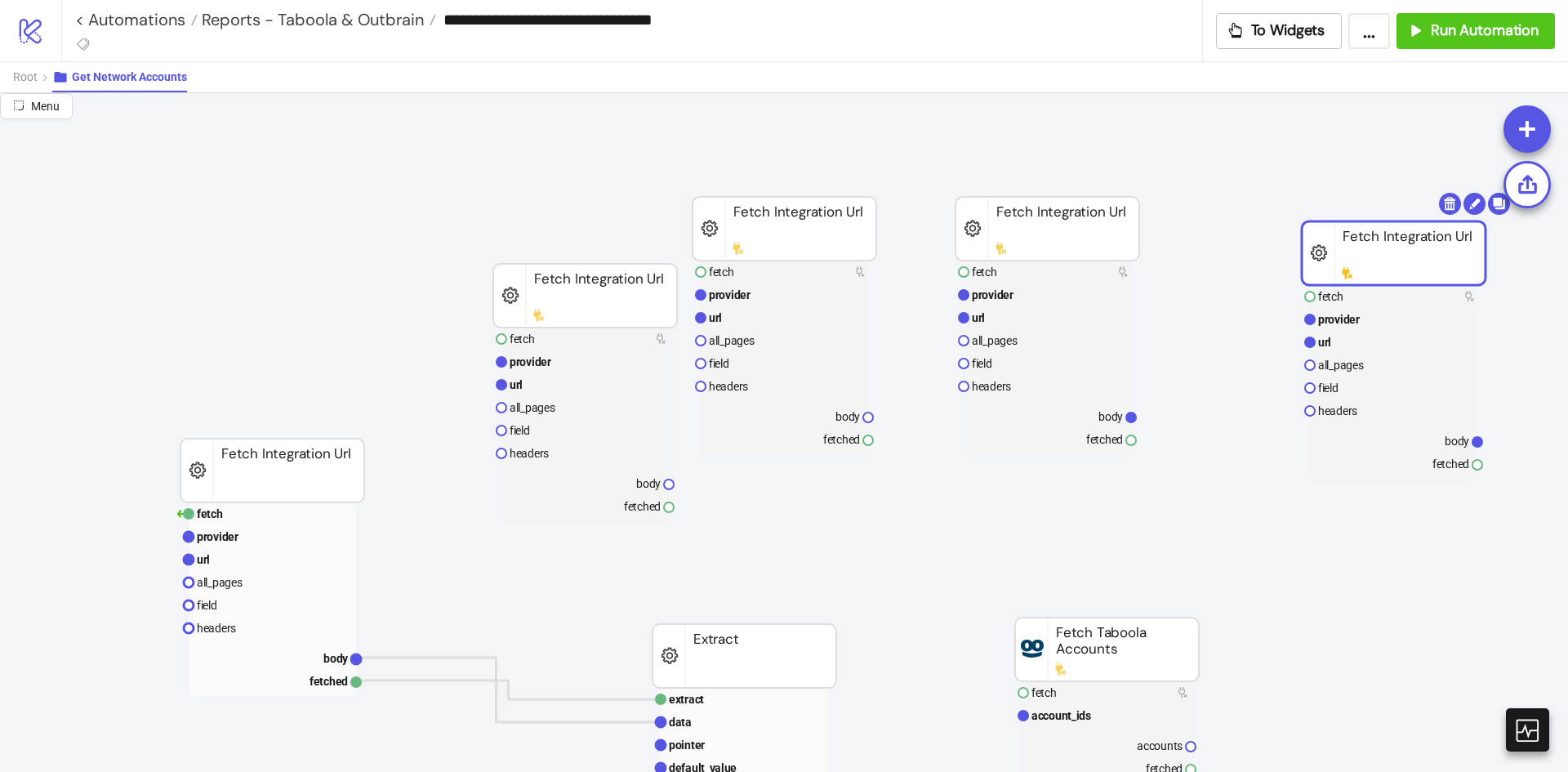
drag, startPoint x: 1409, startPoint y: 257, endPoint x: 1366, endPoint y: 307, distance: 65.9
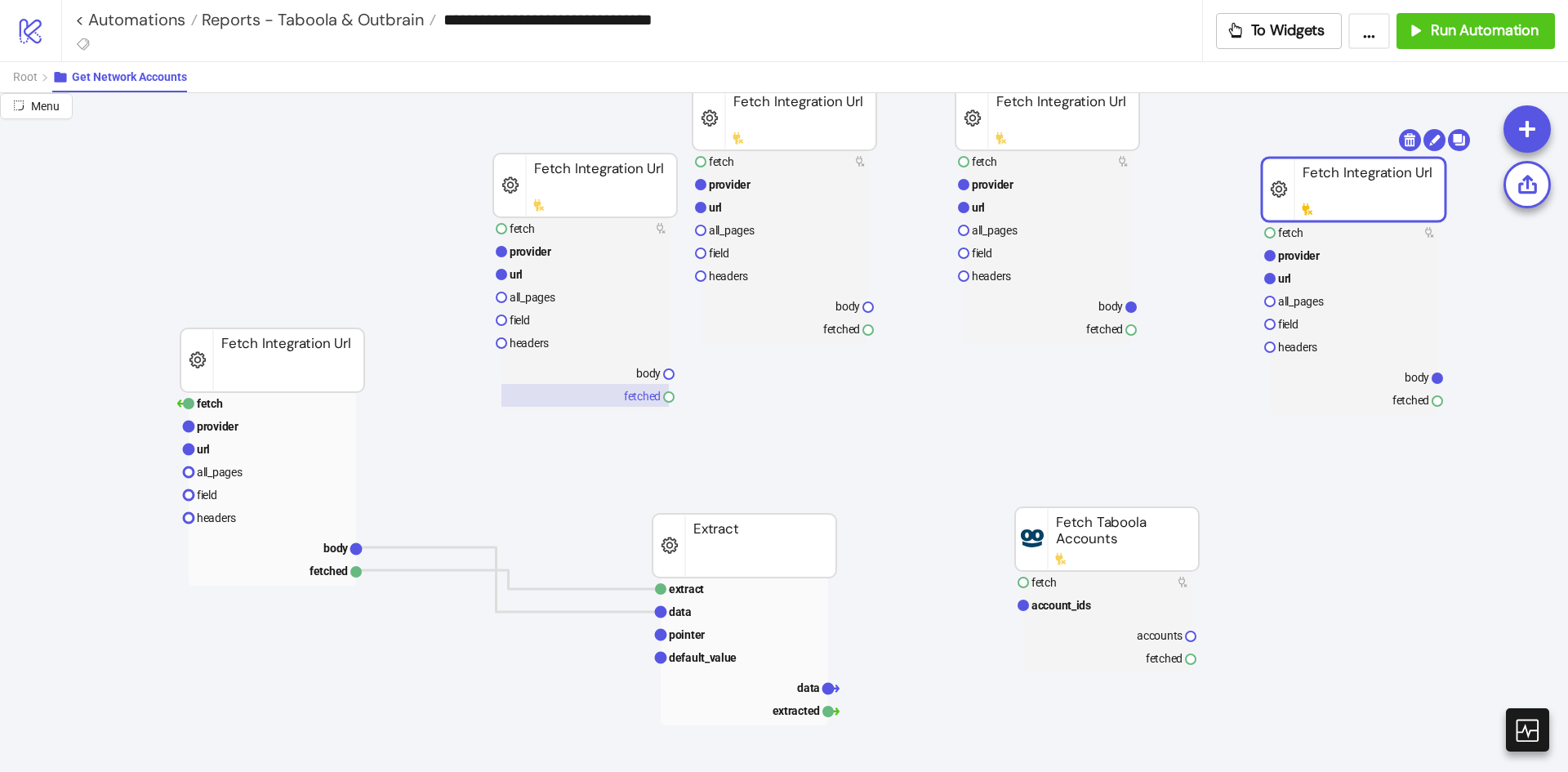
scroll to position [82, 0]
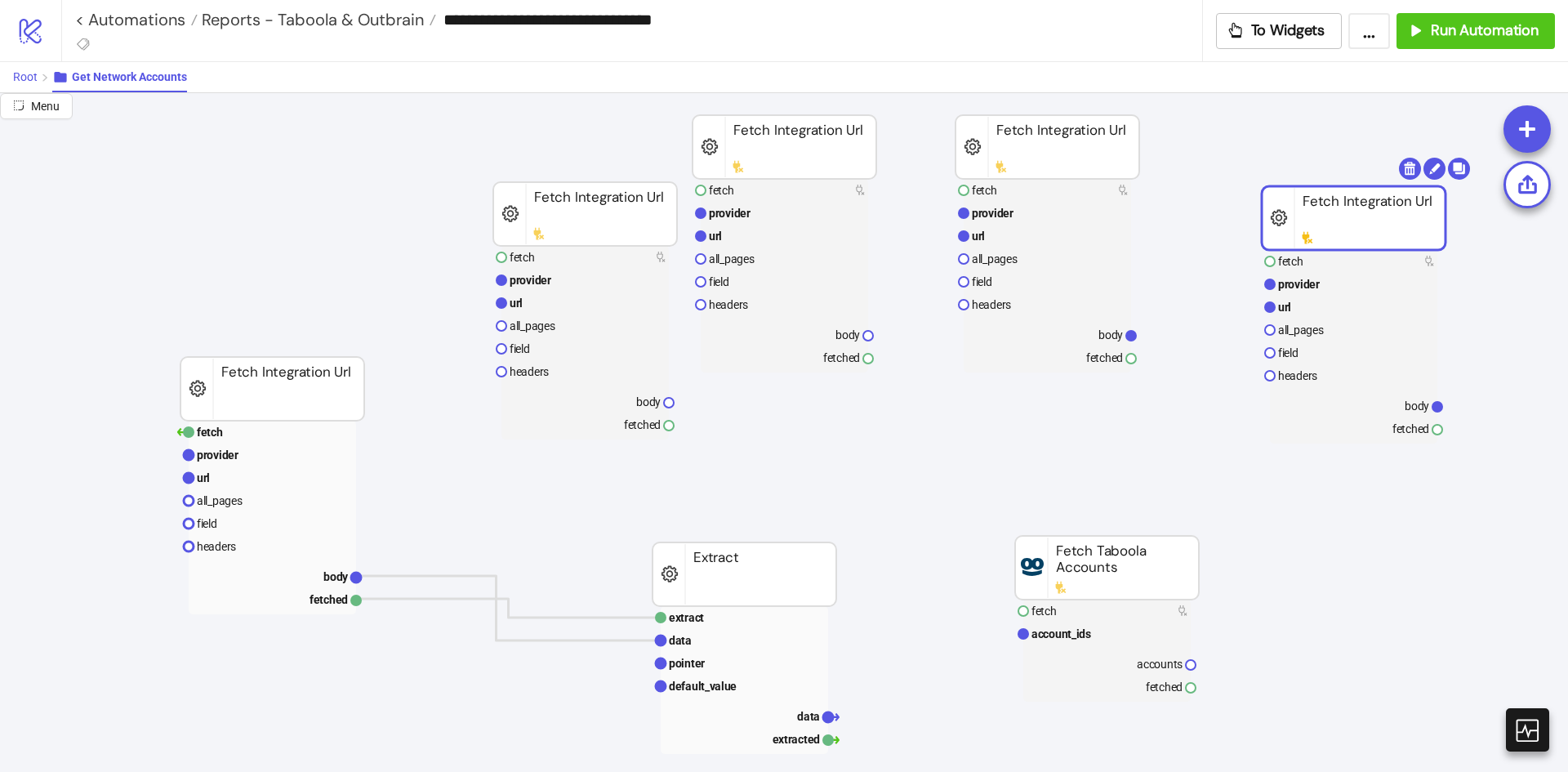
click at [19, 79] on span "Root" at bounding box center [25, 77] width 25 height 13
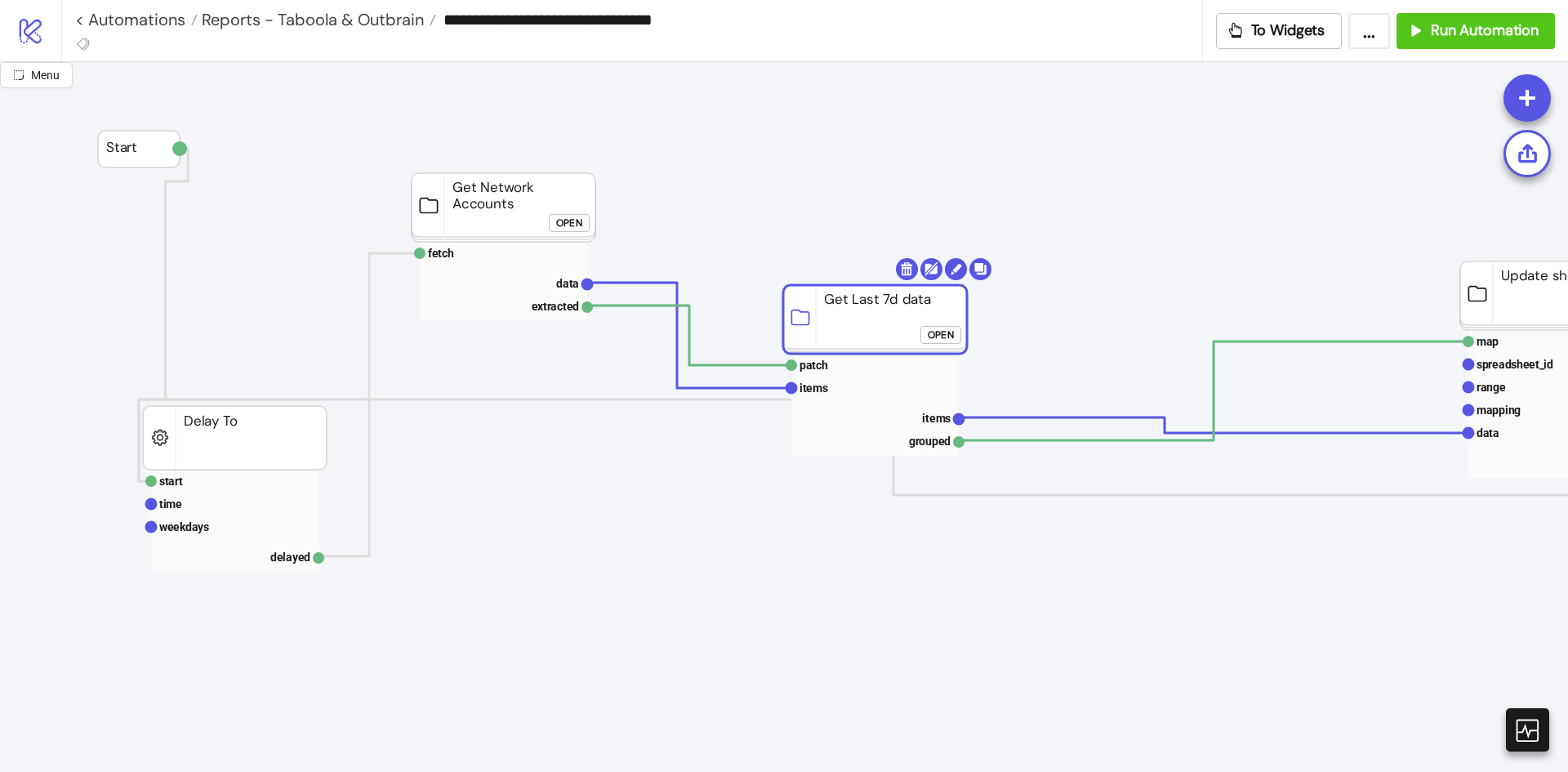
click at [866, 314] on rect at bounding box center [875, 319] width 184 height 69
click at [924, 322] on rect at bounding box center [875, 319] width 184 height 69
click div "Open"
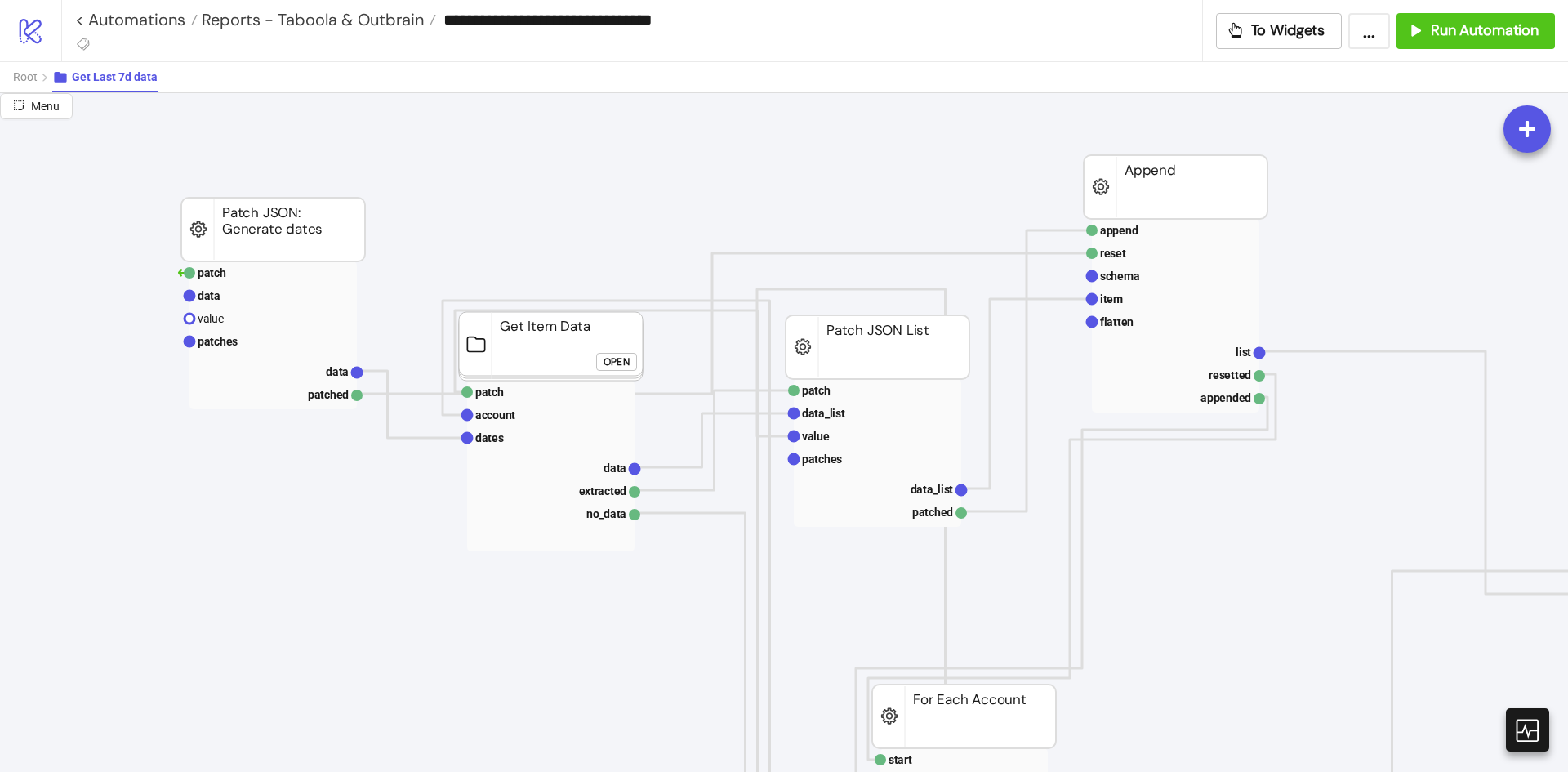
click at [557, 335] on rect at bounding box center [551, 346] width 184 height 69
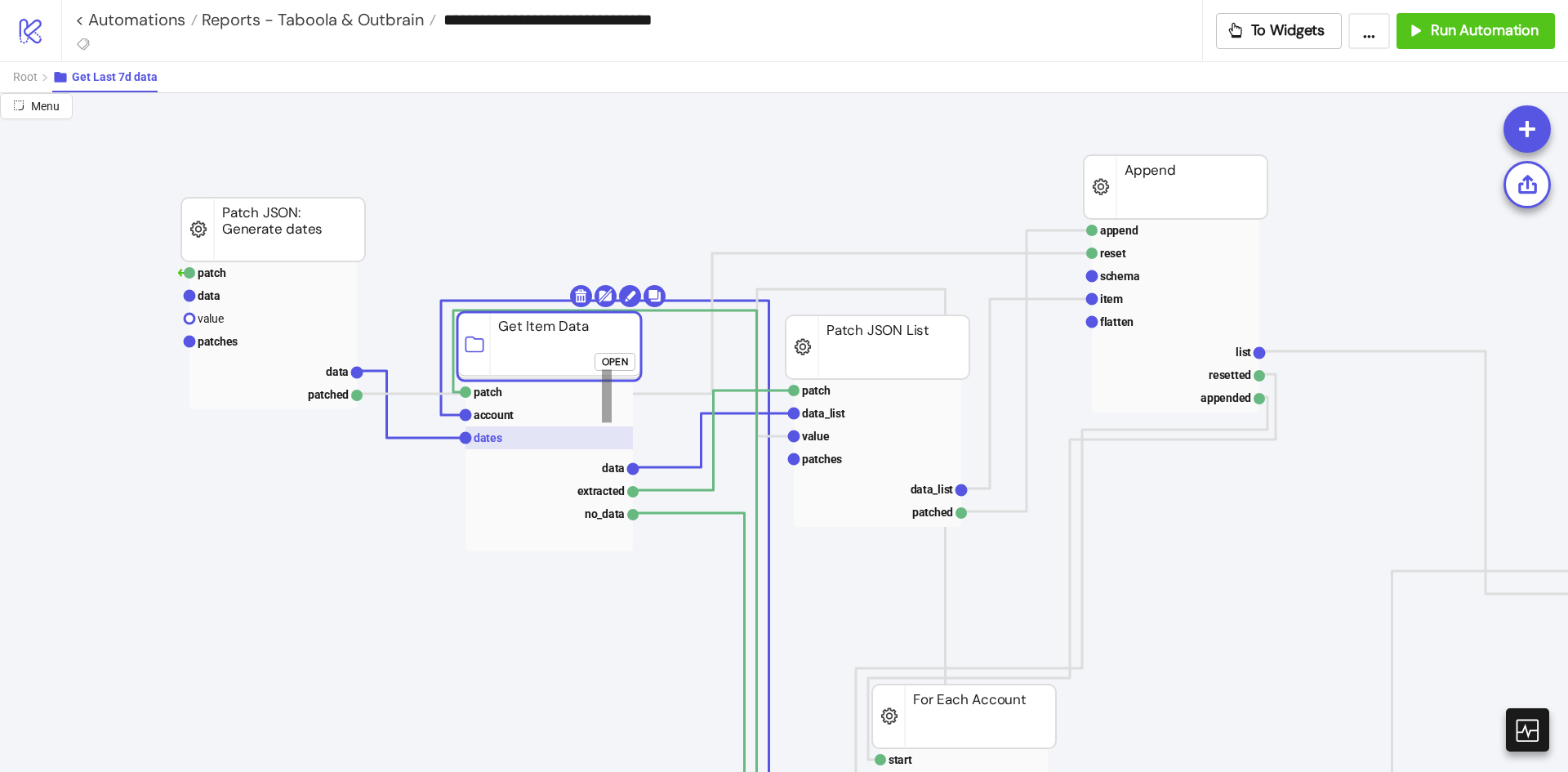
drag, startPoint x: 611, startPoint y: 369, endPoint x: 566, endPoint y: 431, distance: 76.6
click at [596, 428] on g "patch account dates data extracted no_data Get Item Data Open" at bounding box center [561, 418] width 208 height 266
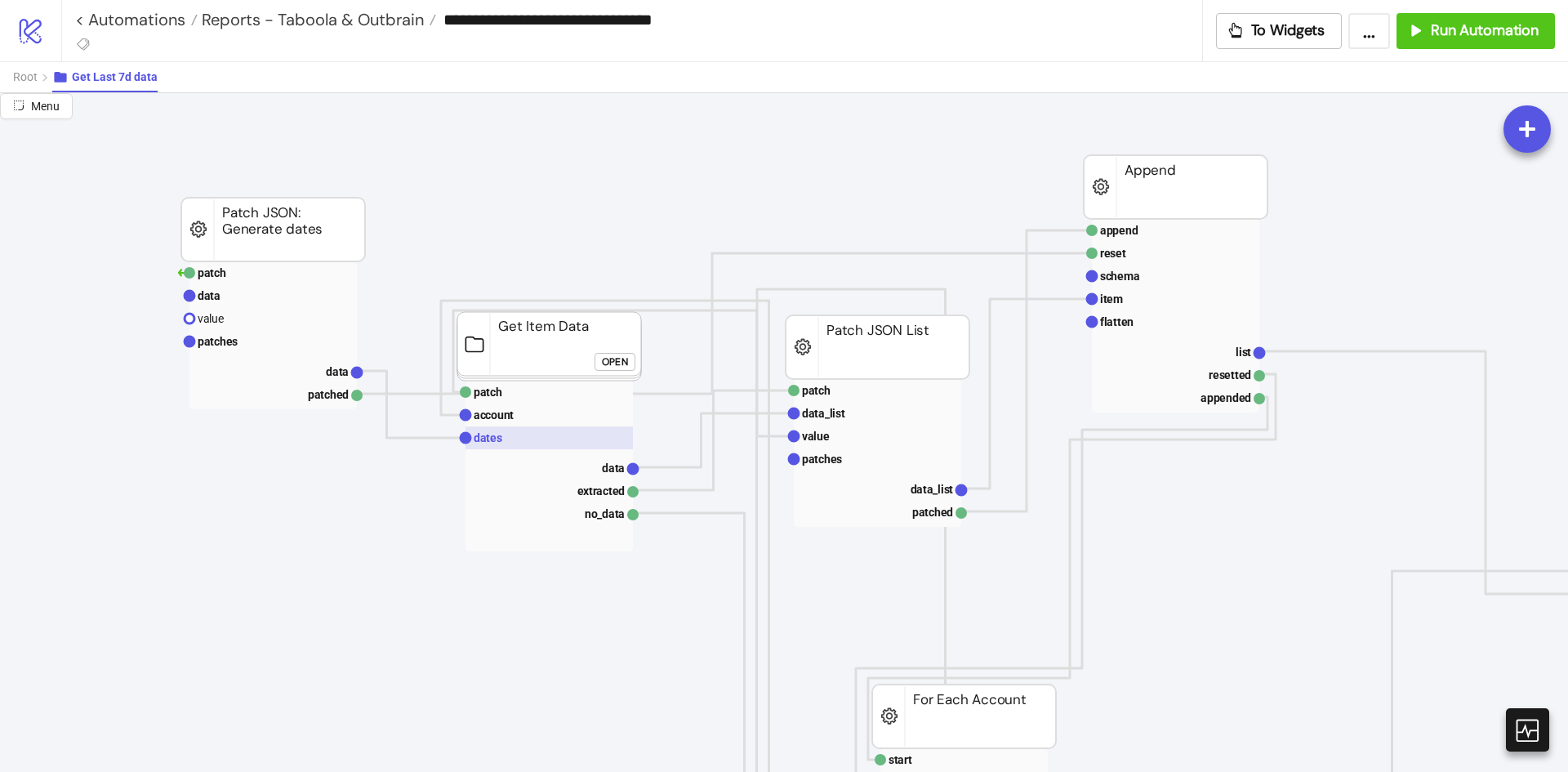
click at [557, 438] on rect at bounding box center [549, 437] width 167 height 23
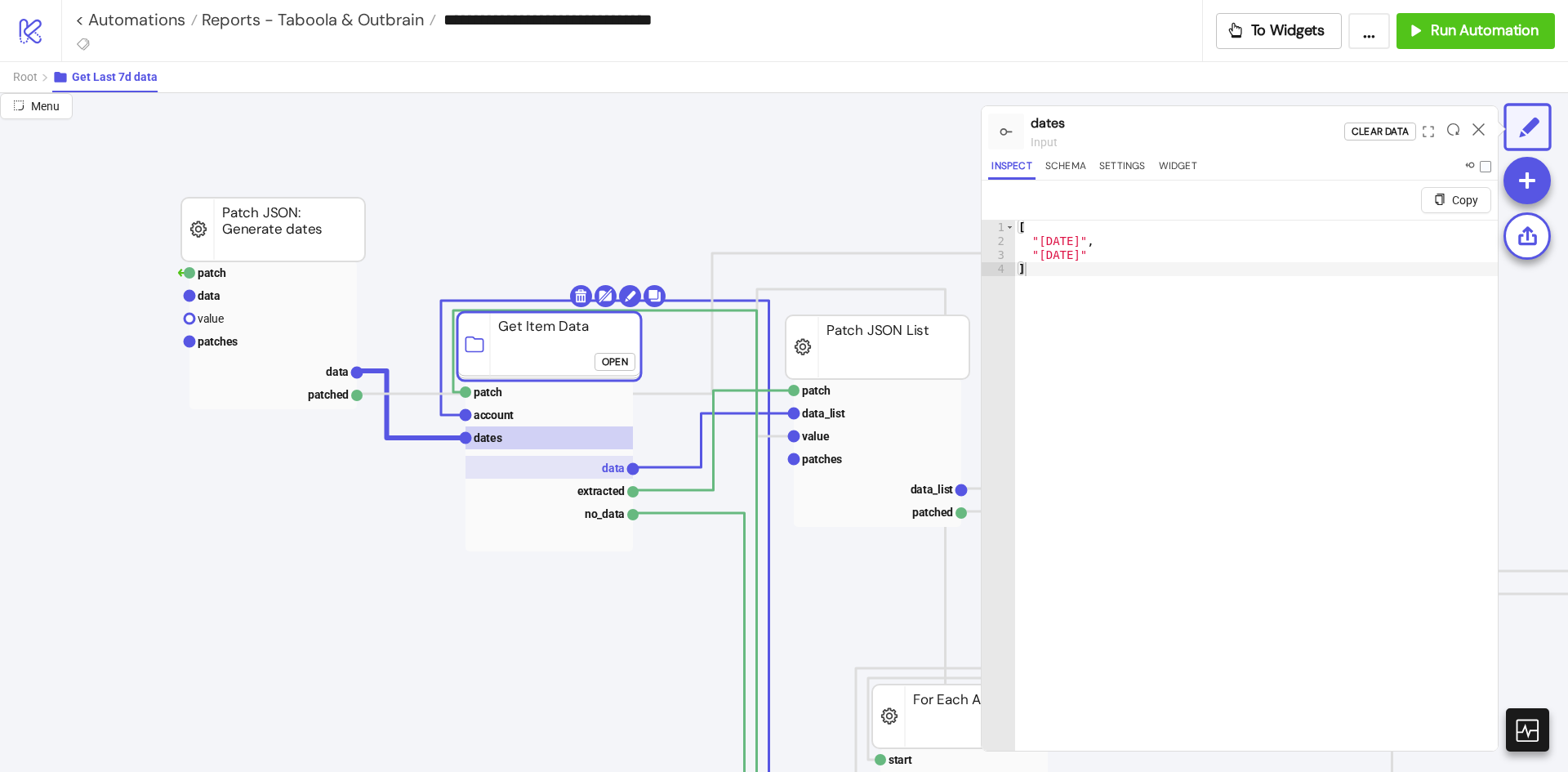
click at [601, 476] on rect at bounding box center [549, 466] width 167 height 23
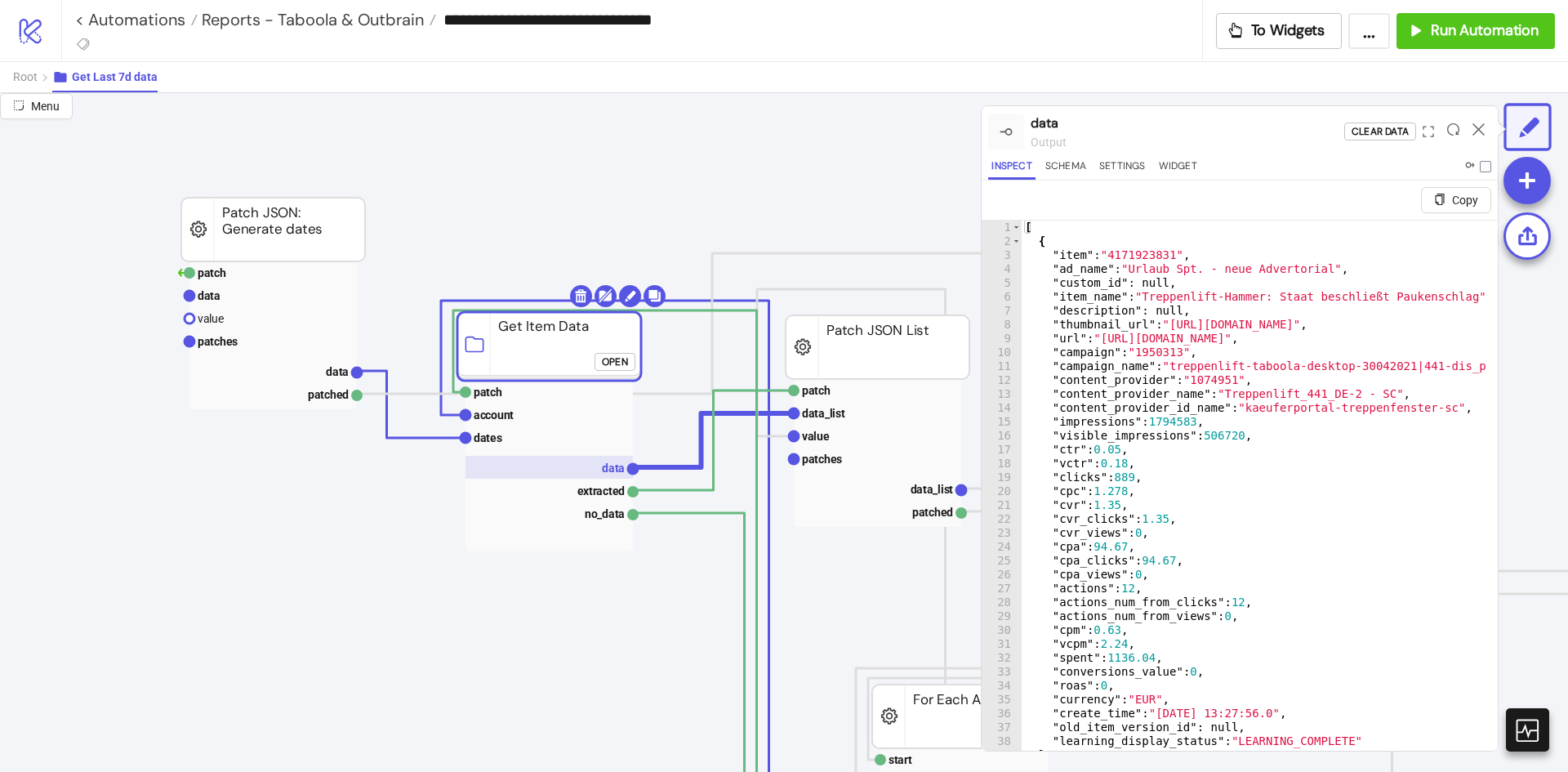
click at [608, 462] on text "data" at bounding box center [613, 468] width 23 height 13
click at [605, 479] on rect at bounding box center [549, 489] width 167 height 23
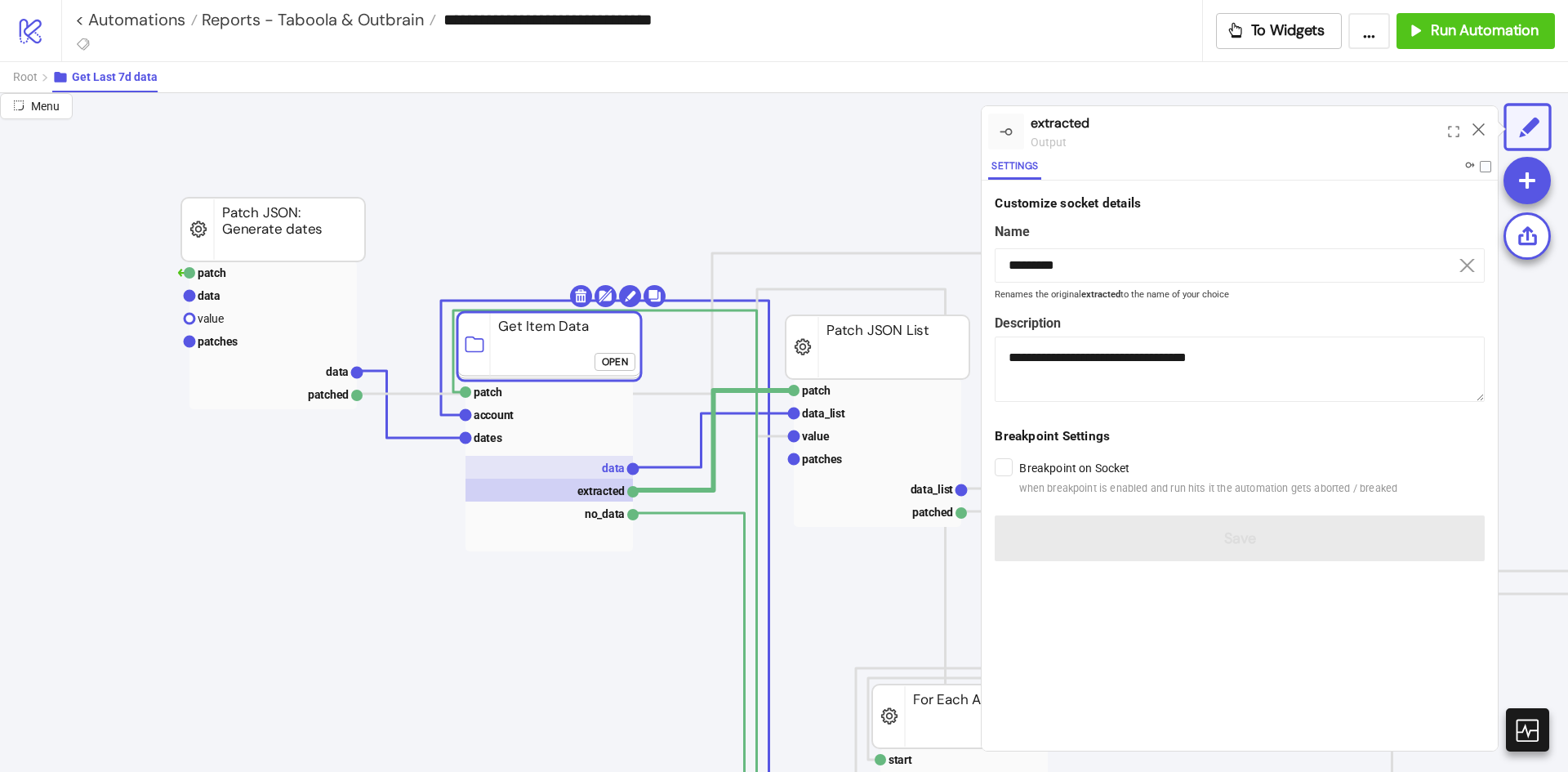
click at [610, 472] on text "data" at bounding box center [613, 468] width 23 height 13
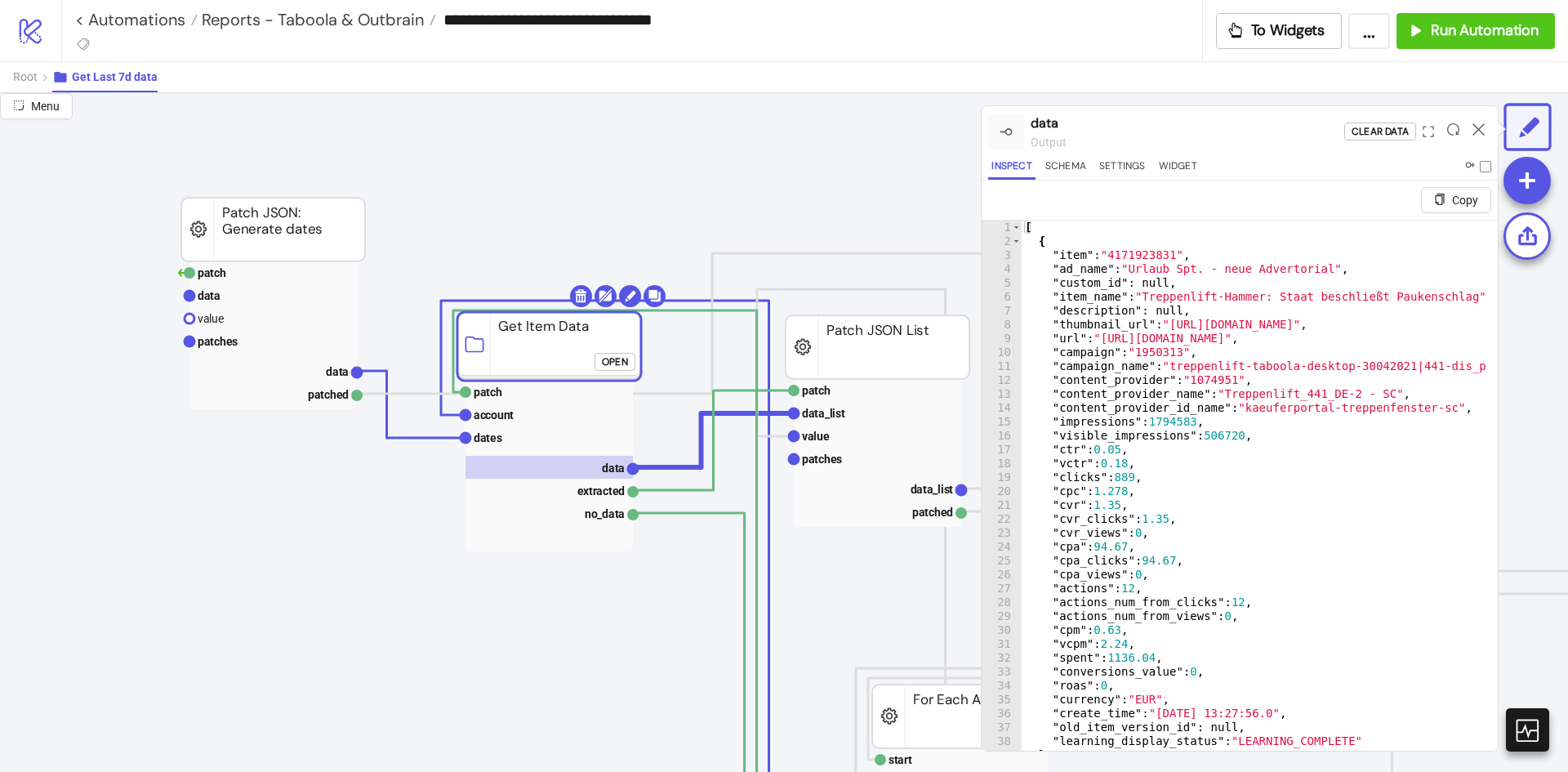
type textarea "**********"
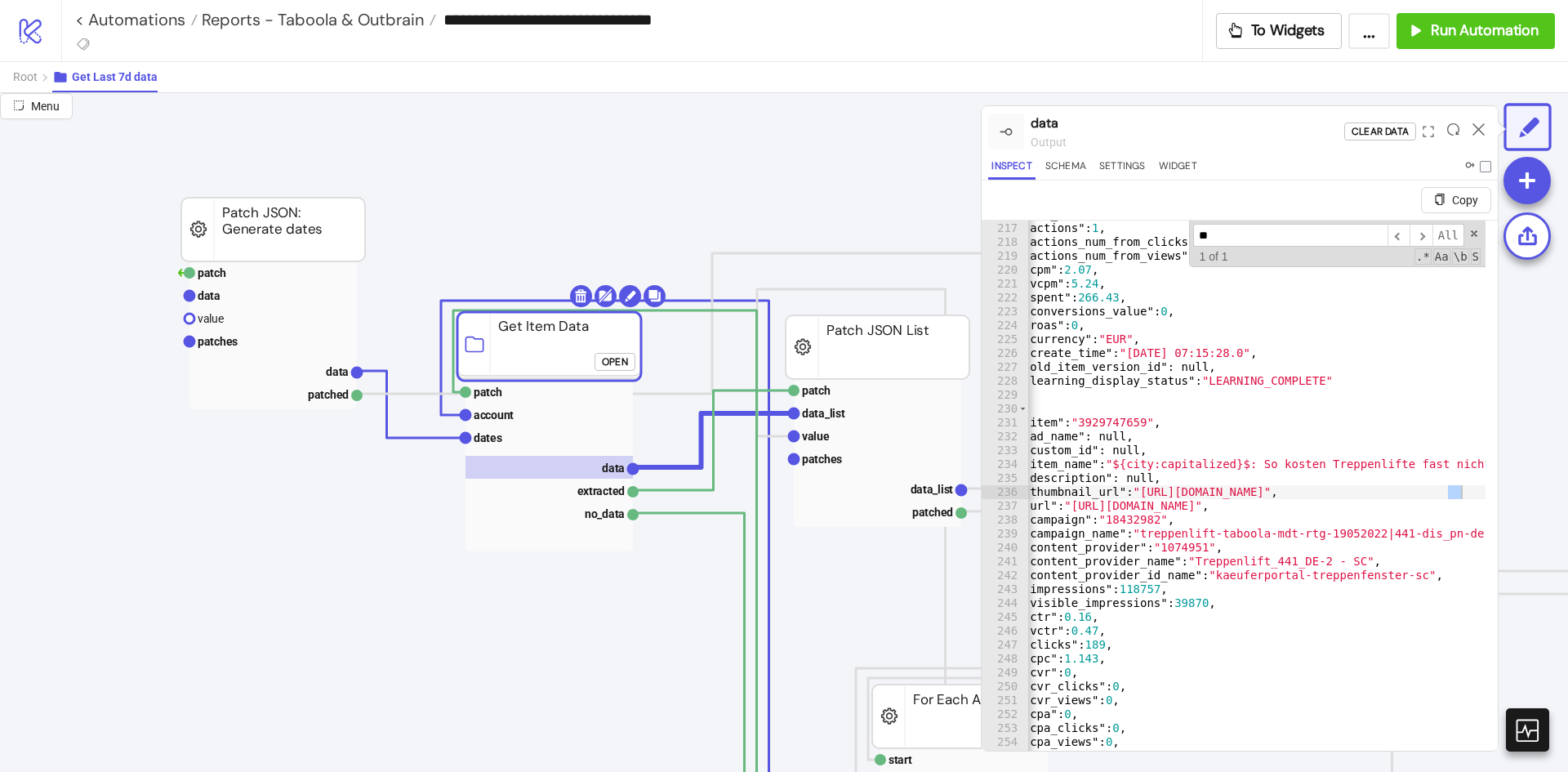
scroll to position [0, 35]
type input "*****"
click at [1474, 124] on icon at bounding box center [1478, 129] width 12 height 12
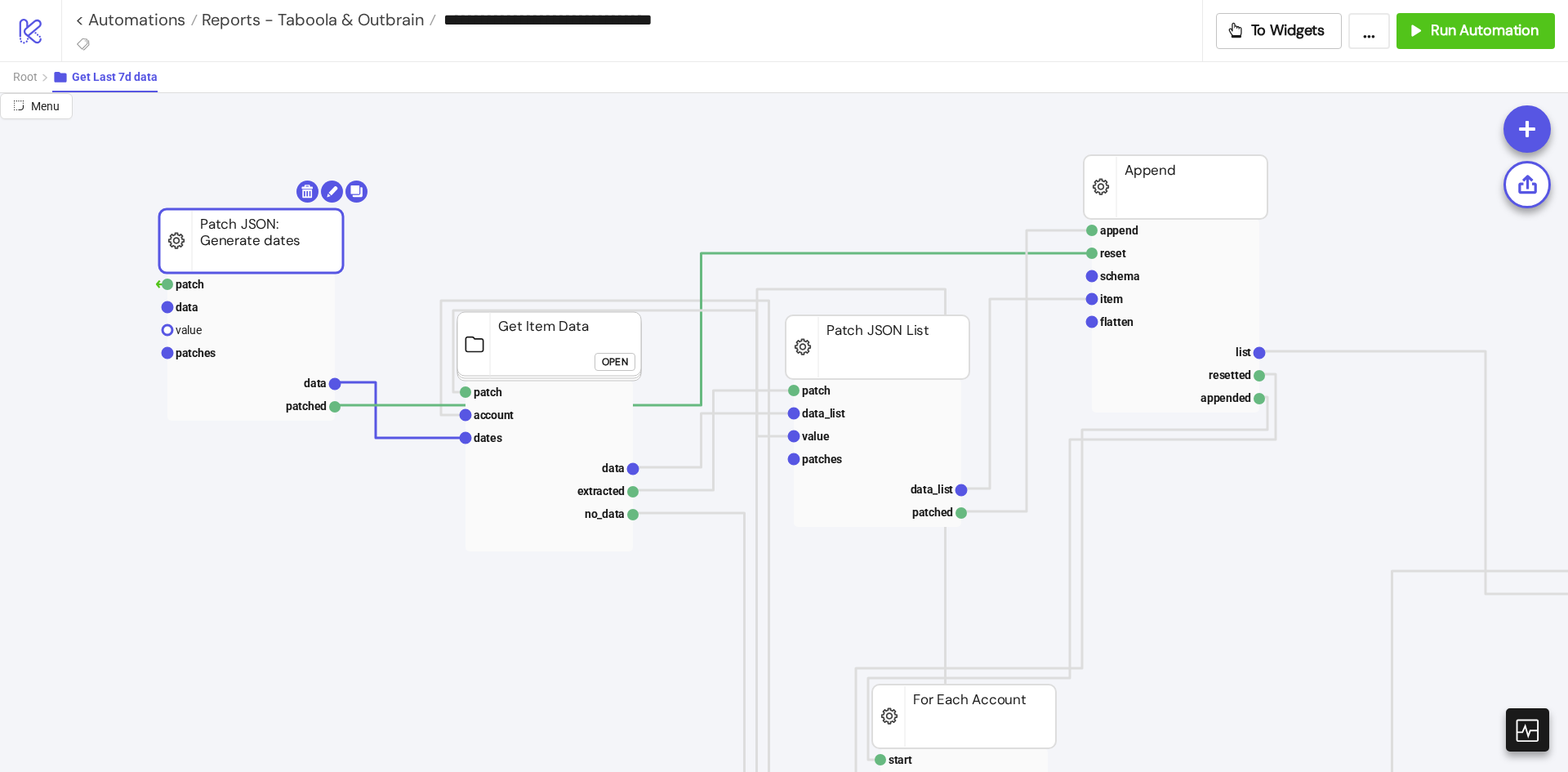
drag, startPoint x: 229, startPoint y: 243, endPoint x: 205, endPoint y: 255, distance: 26.8
click at [40, 80] on button "Root" at bounding box center [32, 77] width 39 height 30
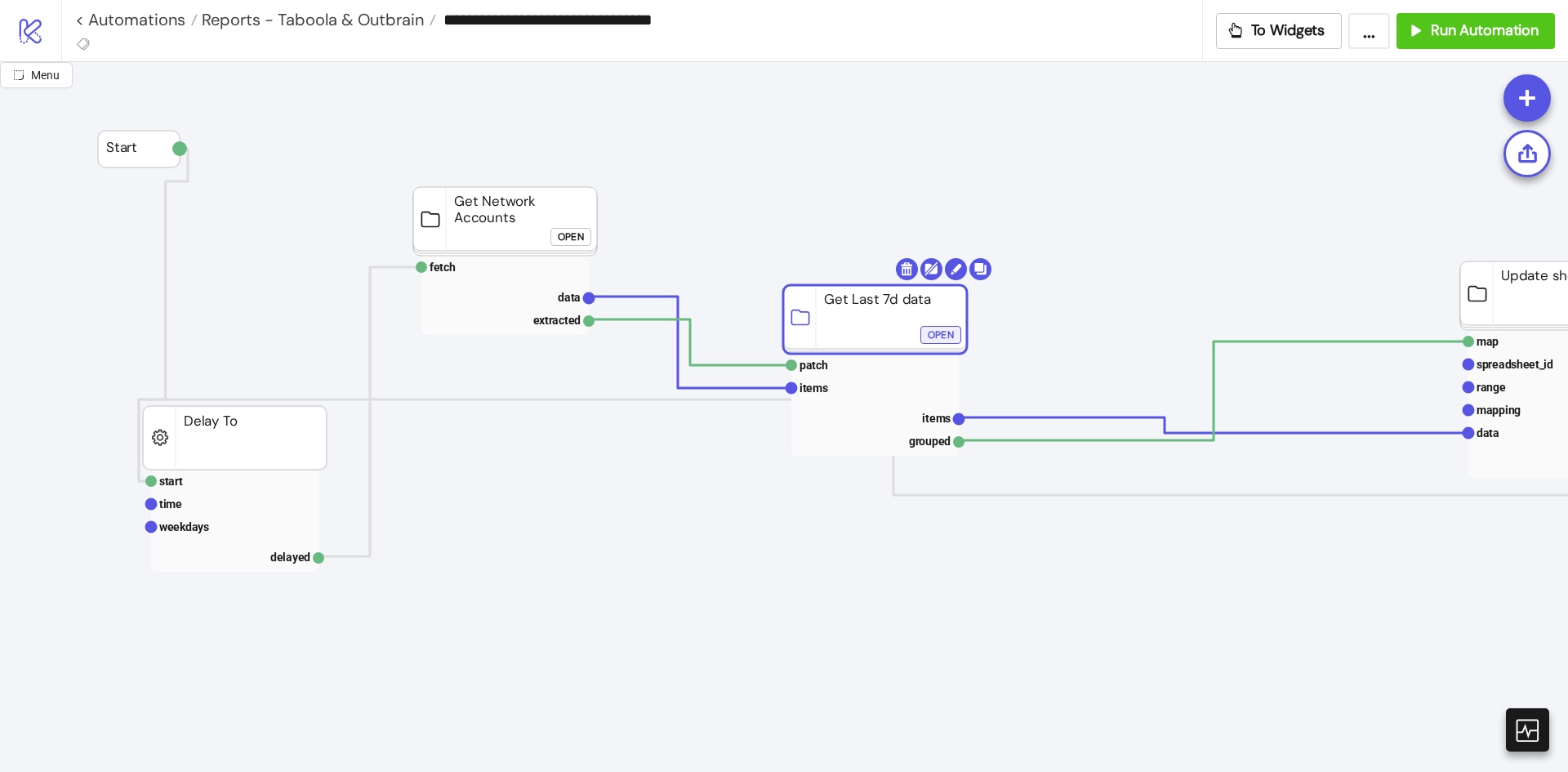
click at [945, 341] on div "Open" at bounding box center [941, 335] width 26 height 18
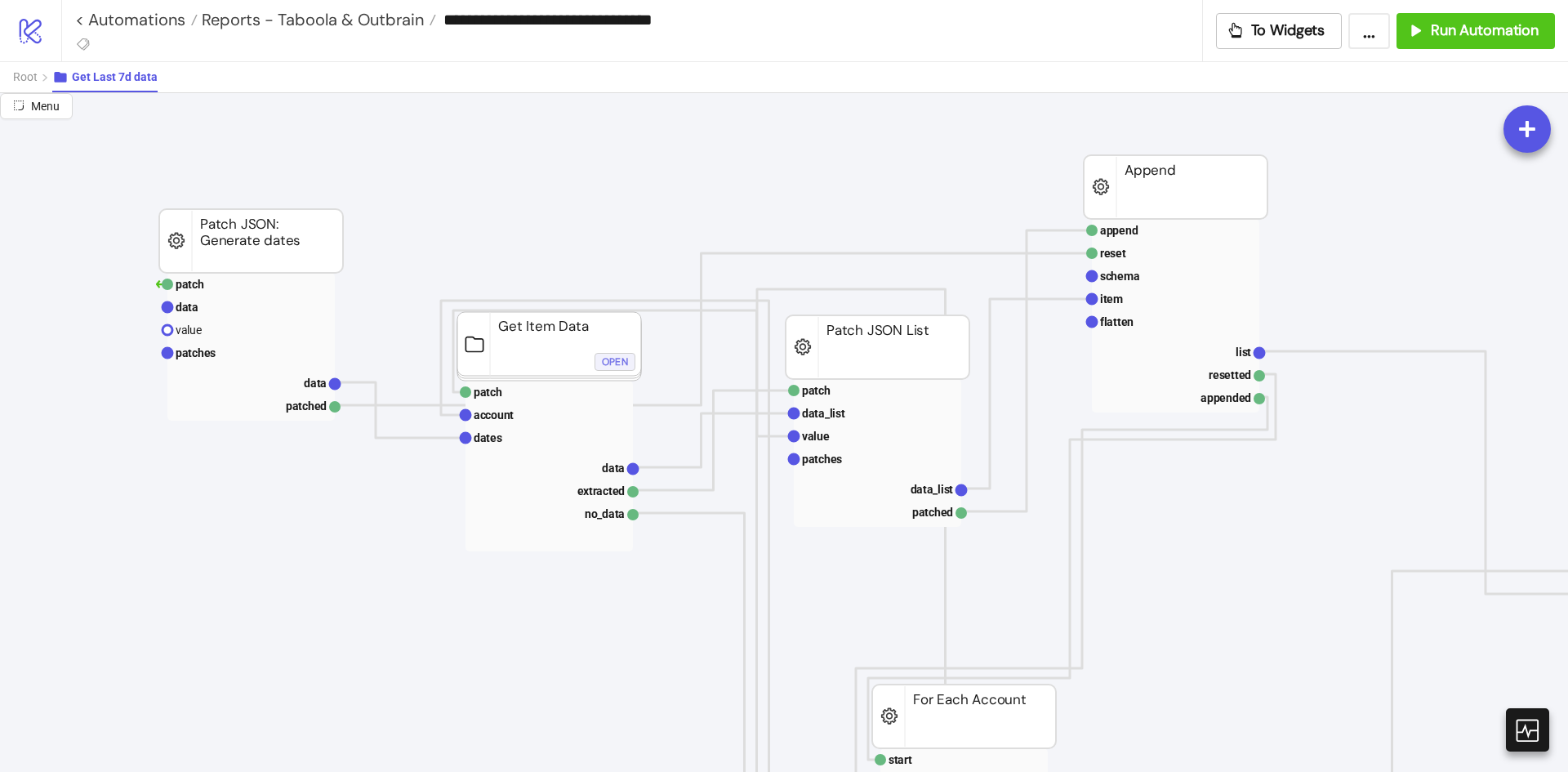
scroll to position [0, 0]
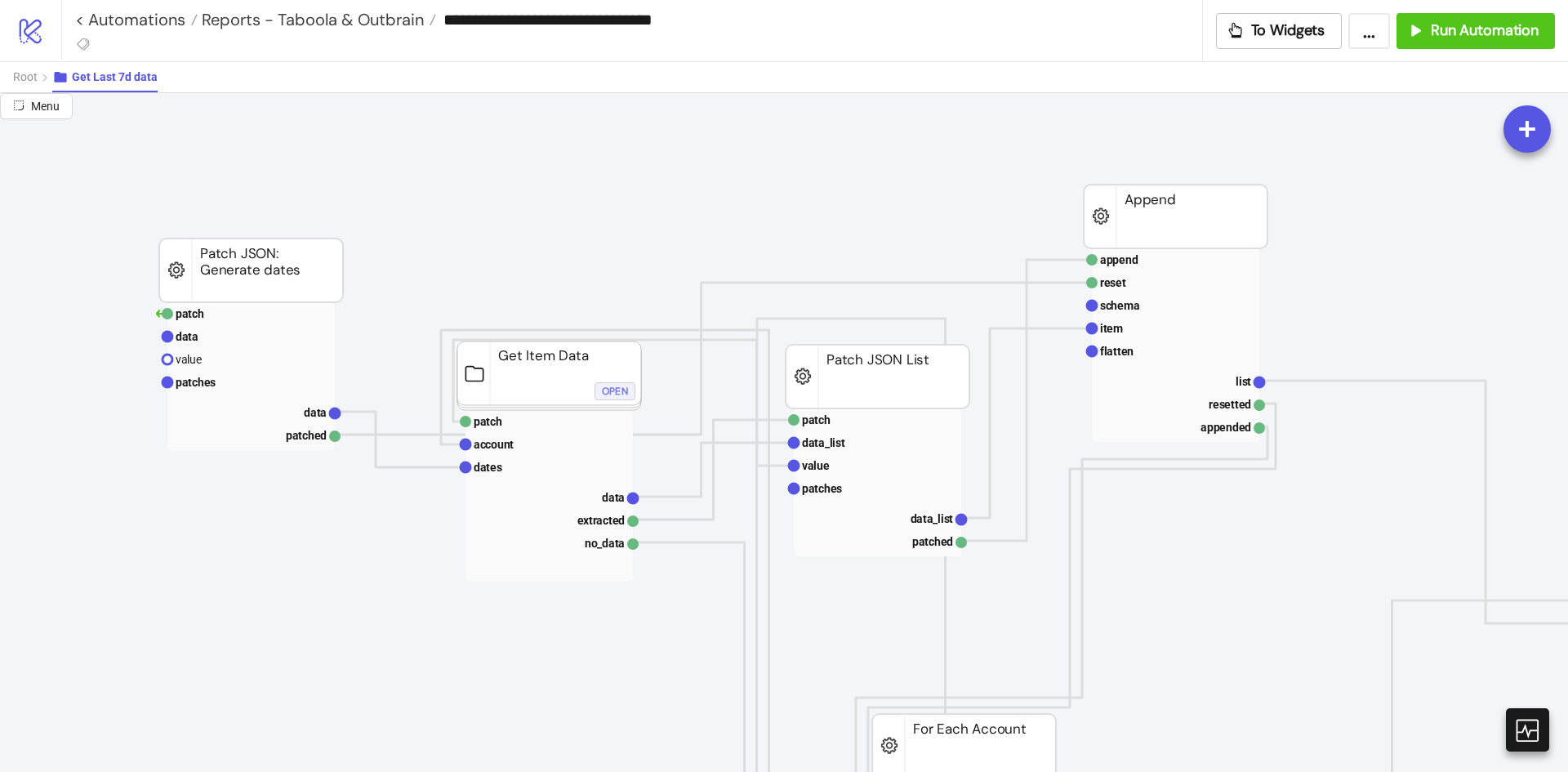
click at [620, 363] on g "Get Item Data Open" at bounding box center [550, 377] width 186 height 72
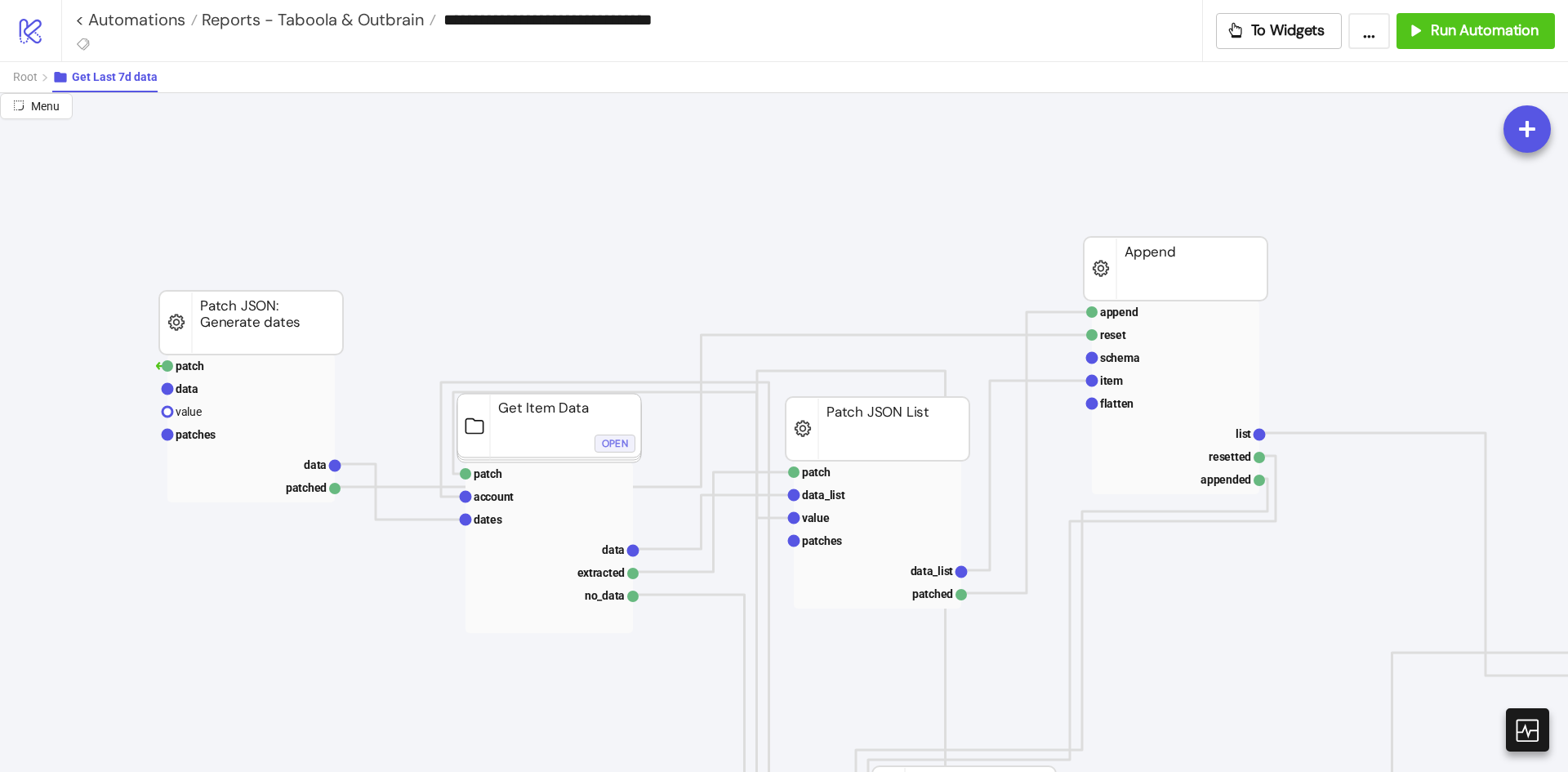
click at [611, 443] on div "Open" at bounding box center [615, 442] width 26 height 18
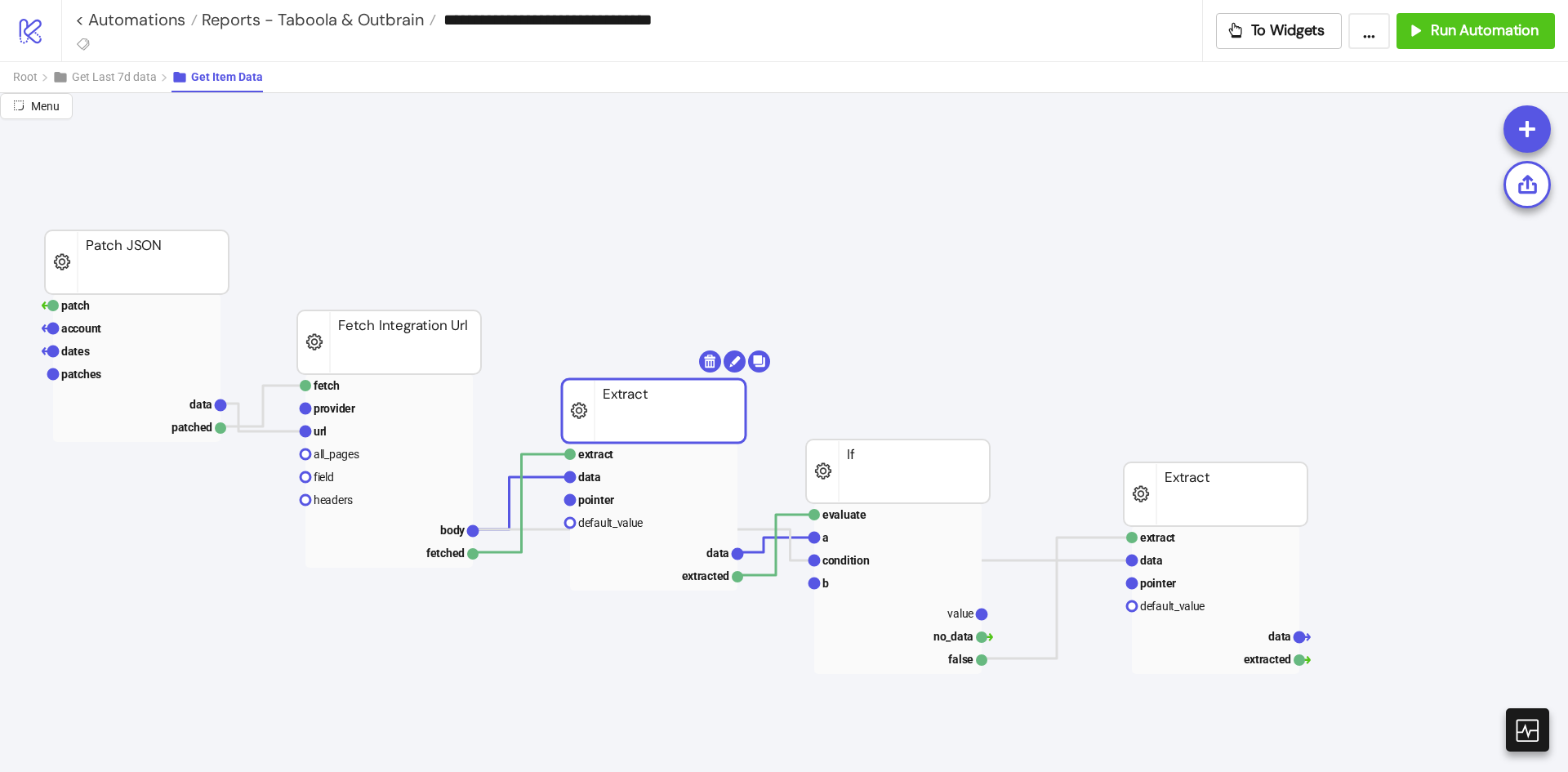
drag, startPoint x: 595, startPoint y: 420, endPoint x: 588, endPoint y: 411, distance: 11.4
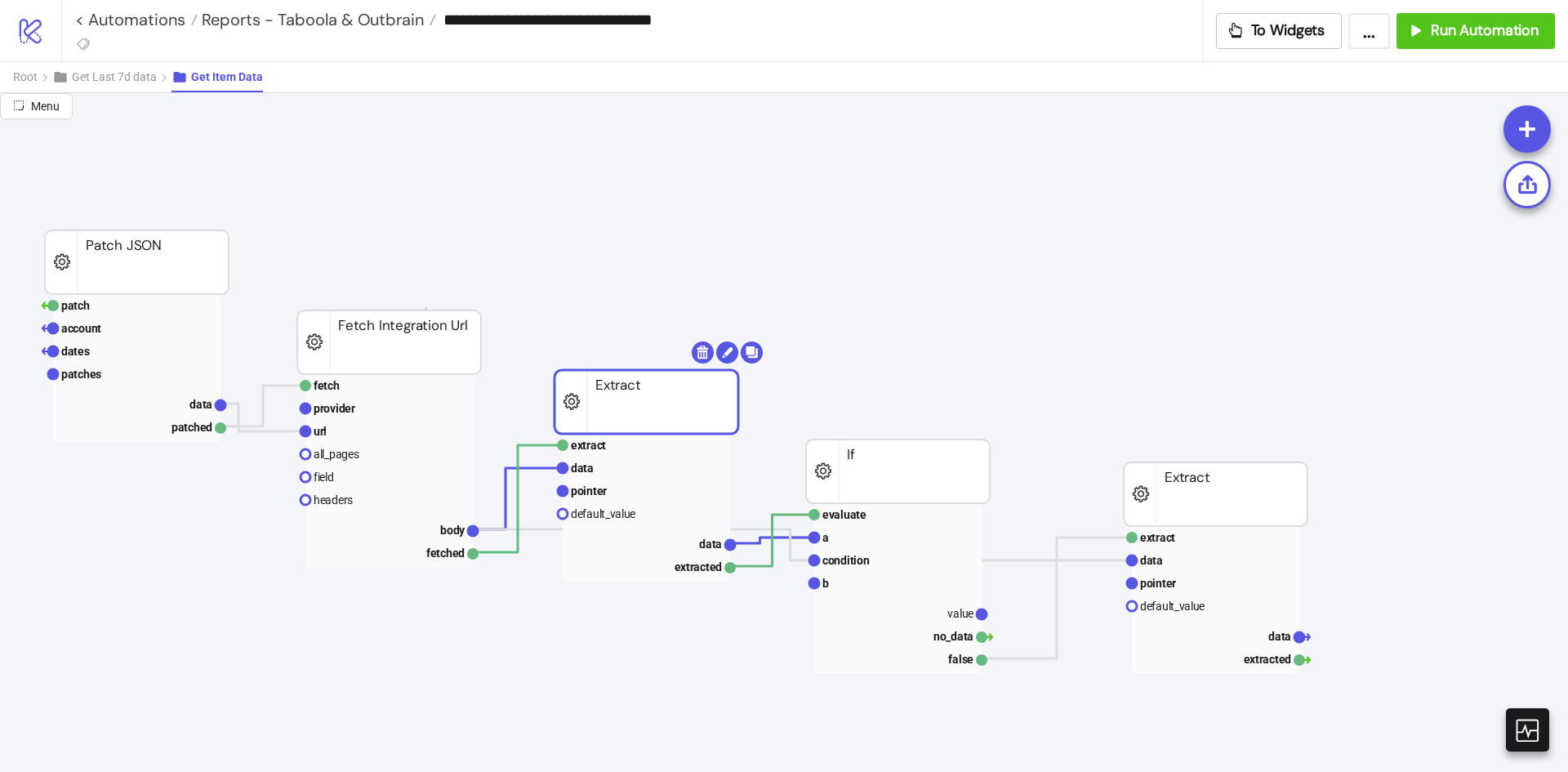
drag, startPoint x: 425, startPoint y: 307, endPoint x: 436, endPoint y: 315, distance: 13.6
click at [432, 310] on rect at bounding box center [389, 341] width 184 height 63
click at [634, 386] on rect at bounding box center [639, 400] width 184 height 63
click at [196, 403] on text "data" at bounding box center [200, 404] width 23 height 13
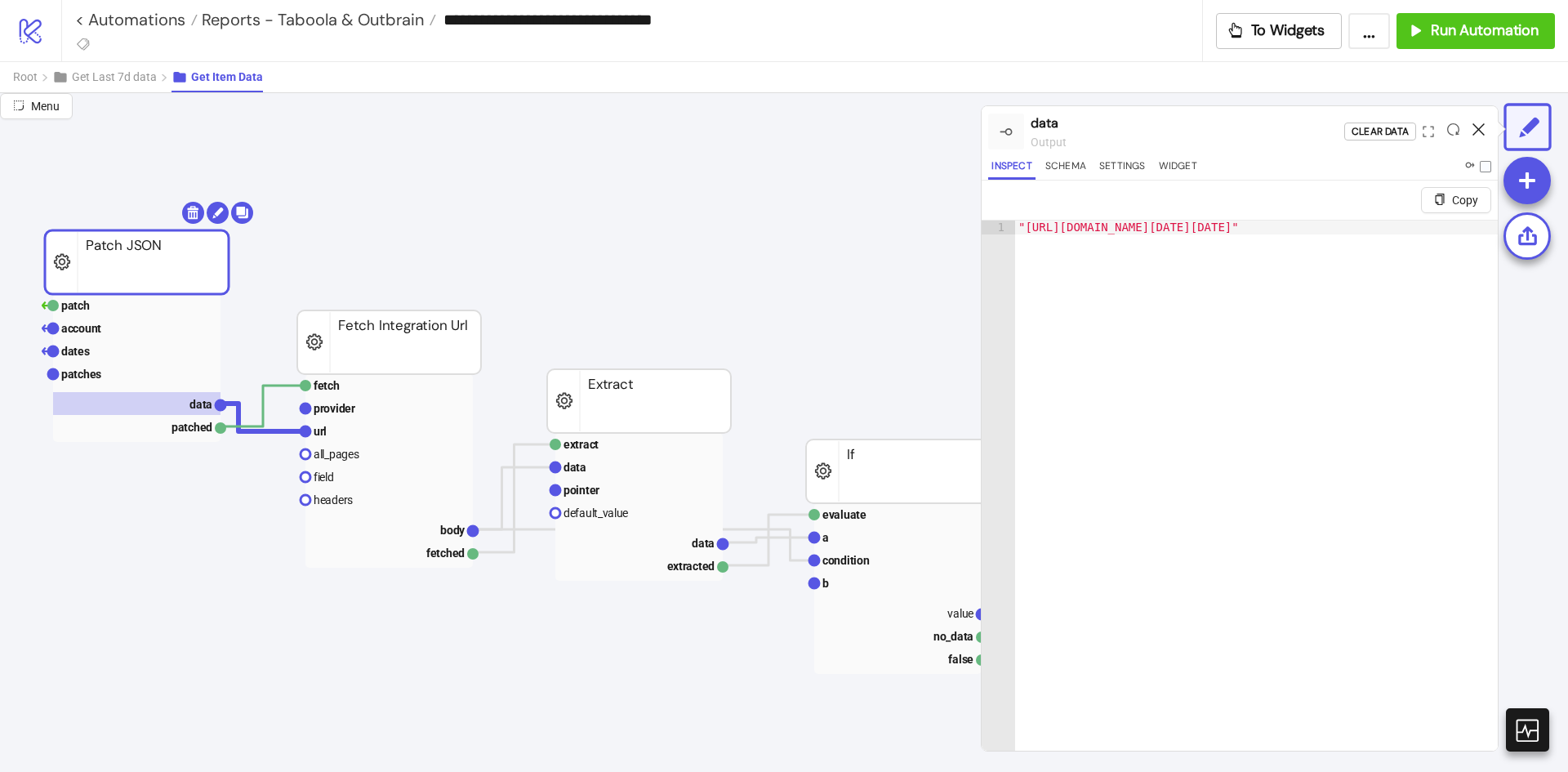
click at [1482, 126] on icon at bounding box center [1478, 129] width 12 height 12
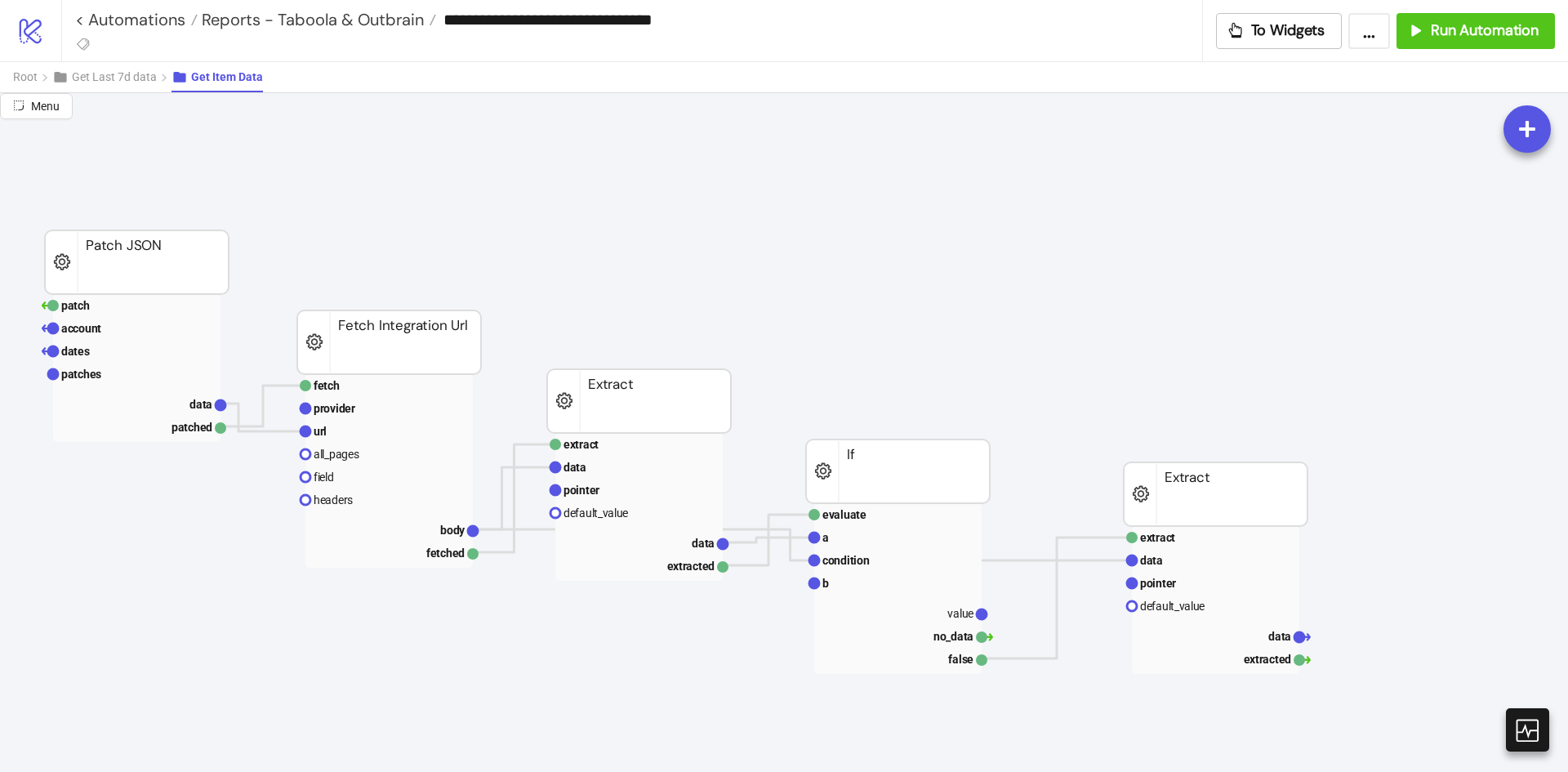
click at [629, 400] on rect at bounding box center [639, 400] width 184 height 63
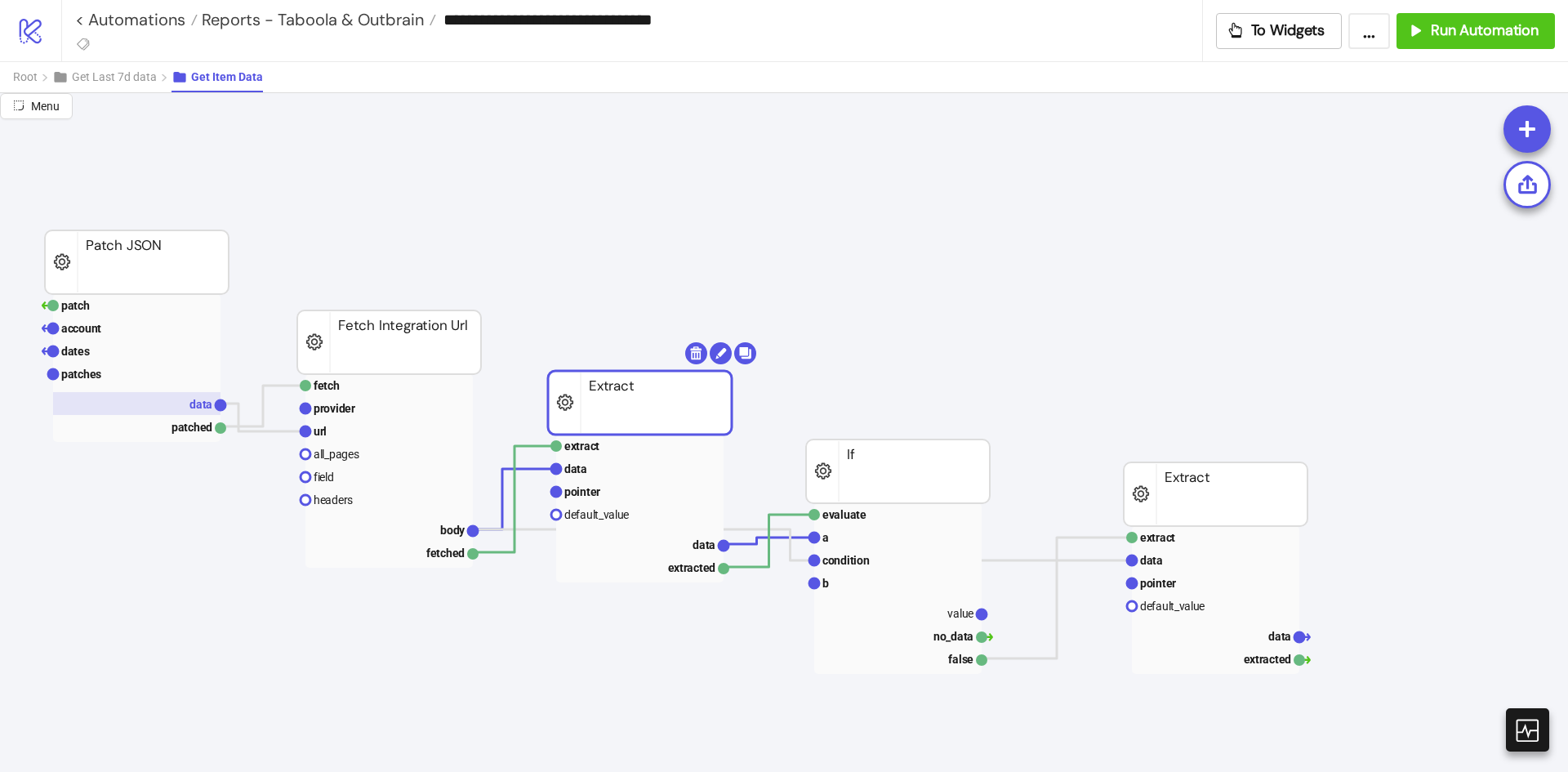
click at [196, 399] on text "data" at bounding box center [200, 404] width 23 height 13
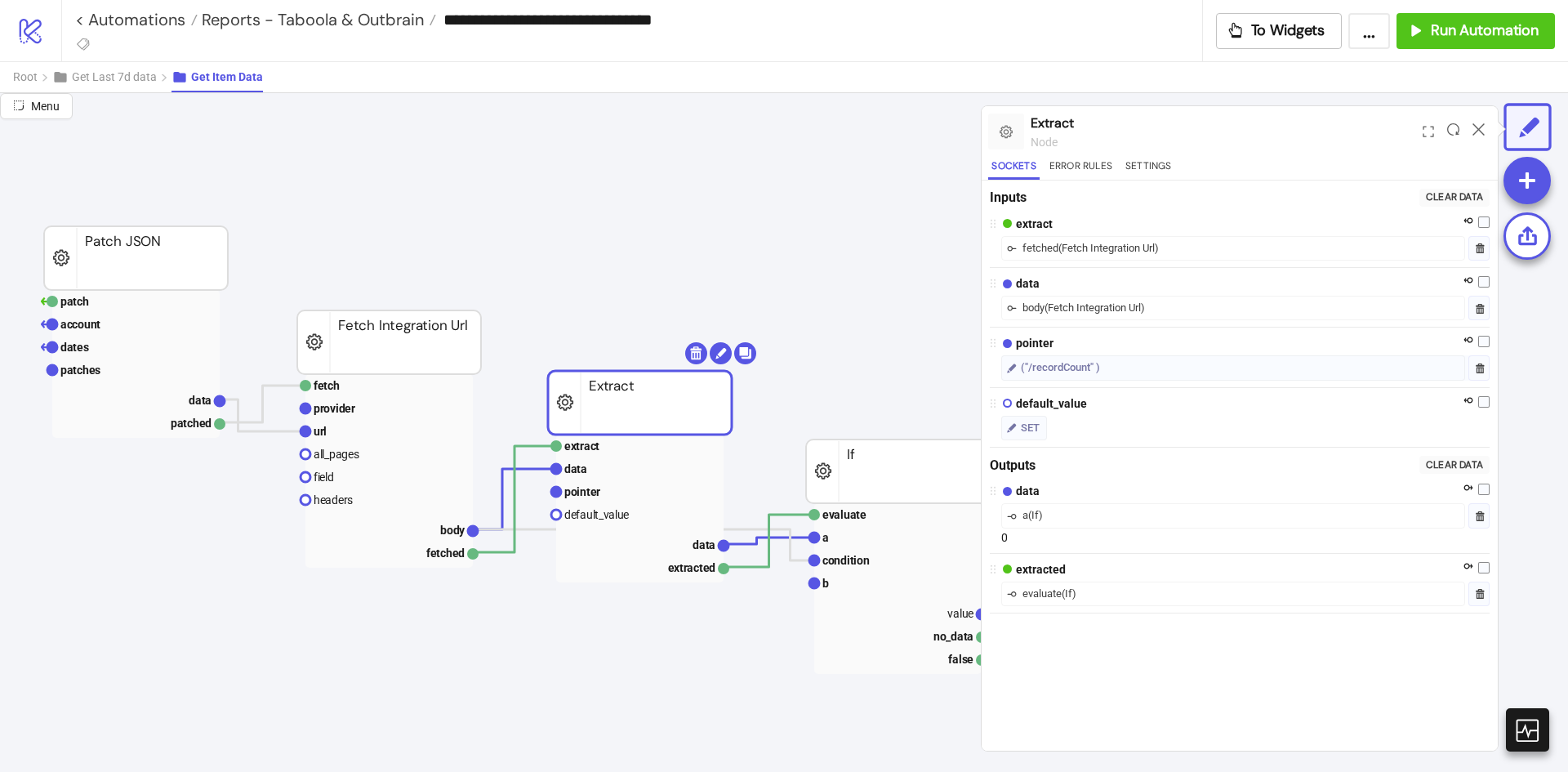
drag, startPoint x: 687, startPoint y: 410, endPoint x: 669, endPoint y: 410, distance: 18.0
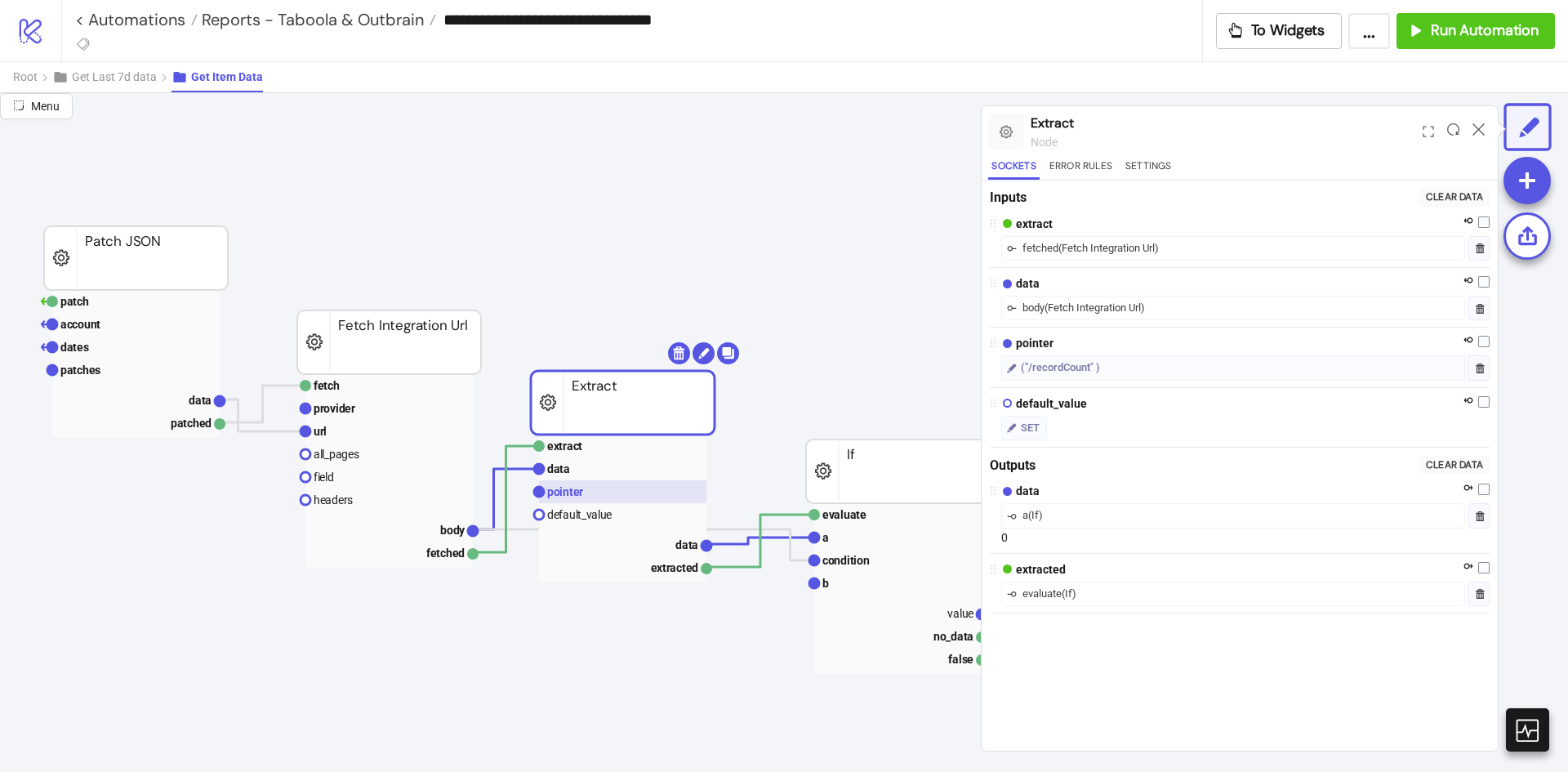
click at [622, 485] on rect at bounding box center [622, 491] width 167 height 23
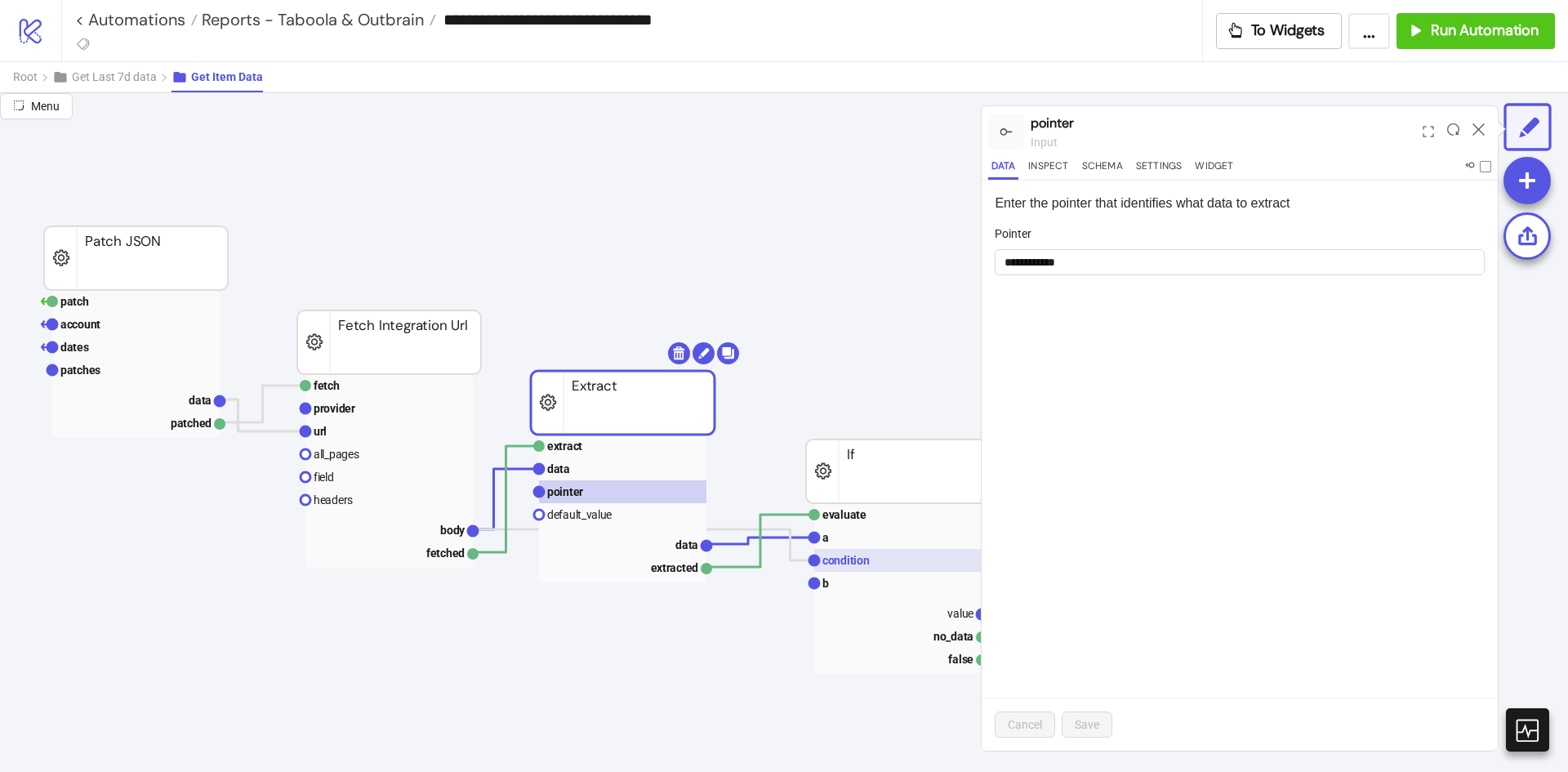
click at [845, 552] on rect at bounding box center [898, 560] width 167 height 23
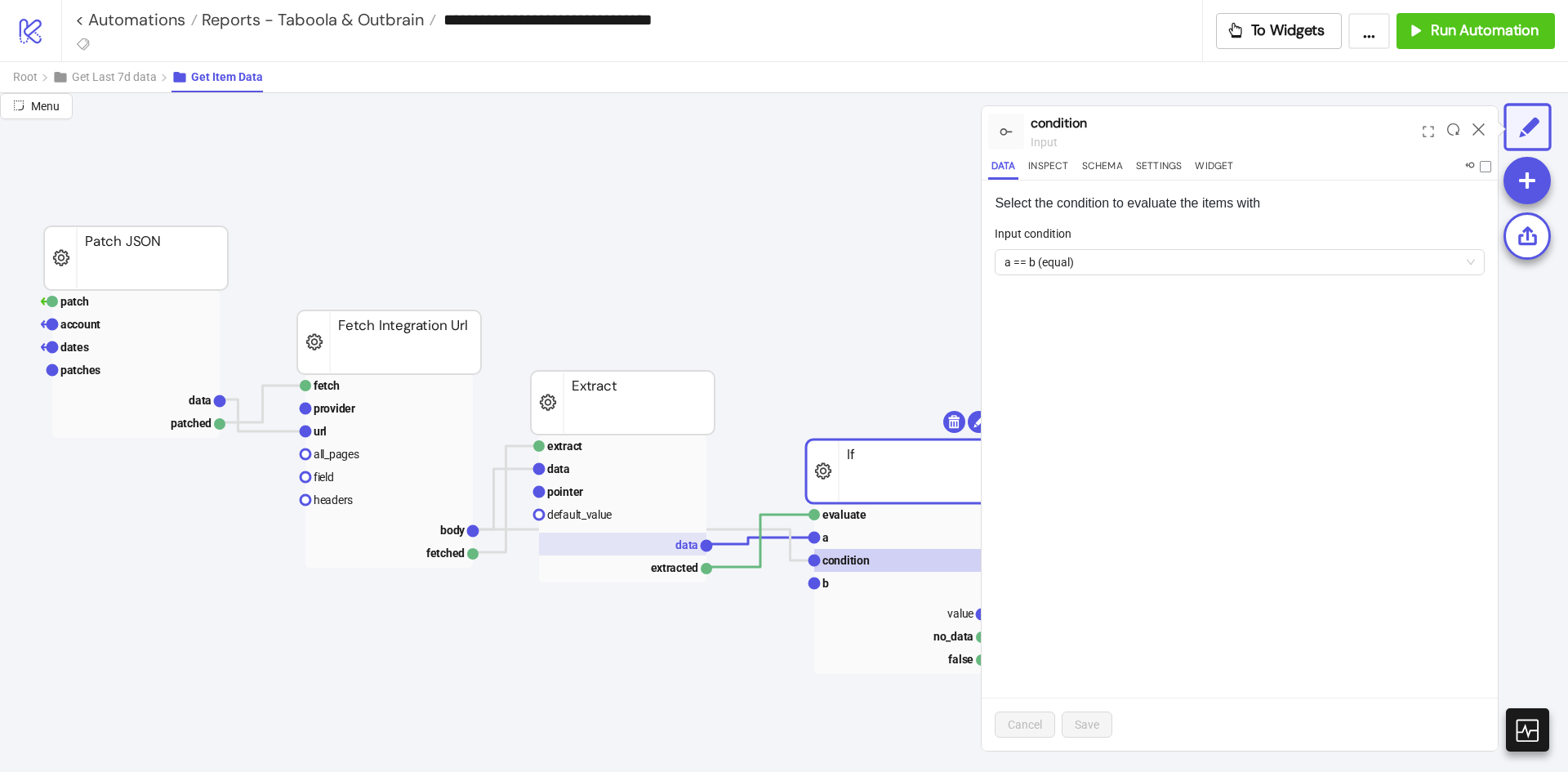
click at [661, 543] on rect at bounding box center [622, 543] width 167 height 23
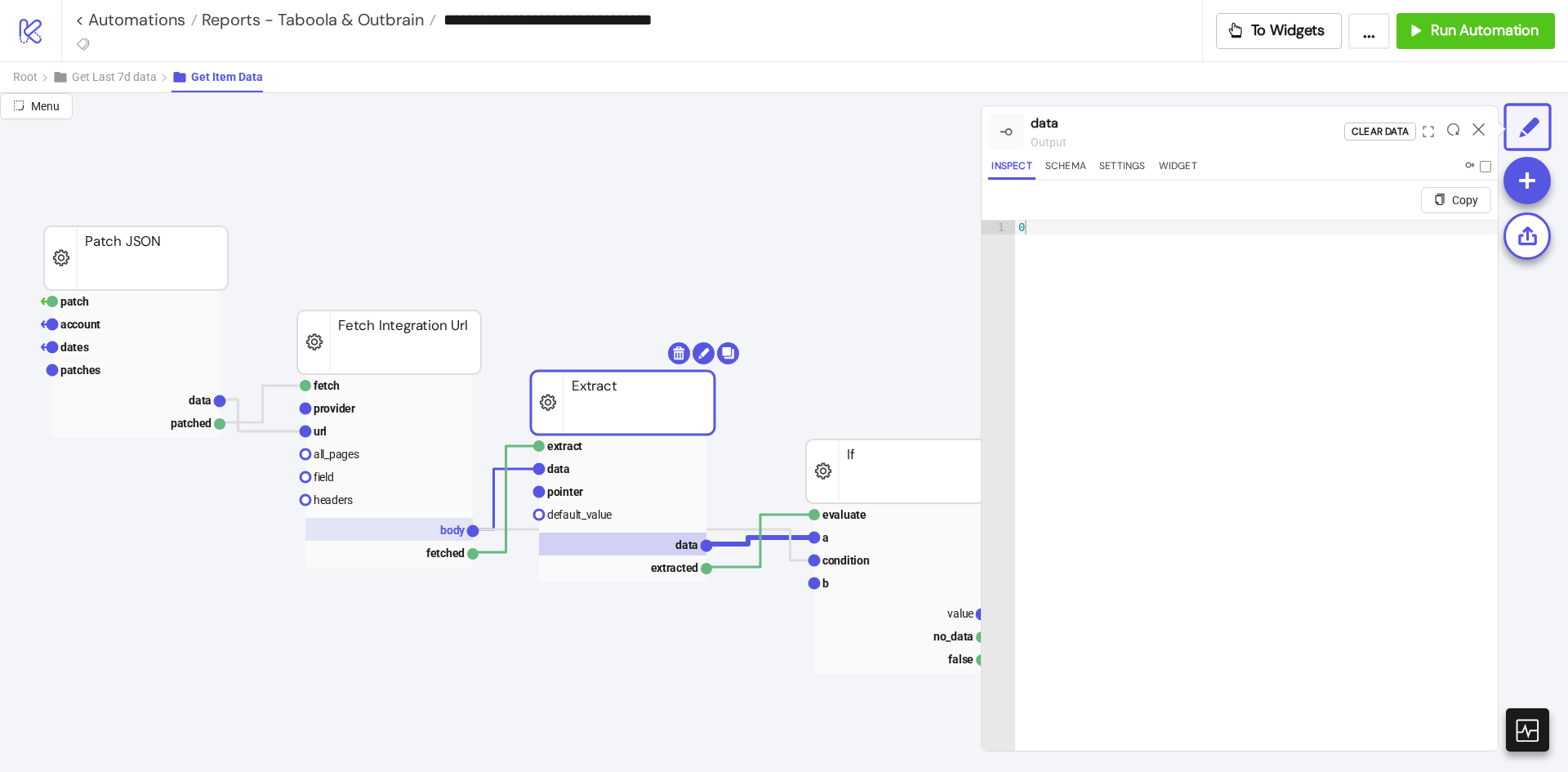
click at [446, 529] on text "body" at bounding box center [454, 530] width 26 height 13
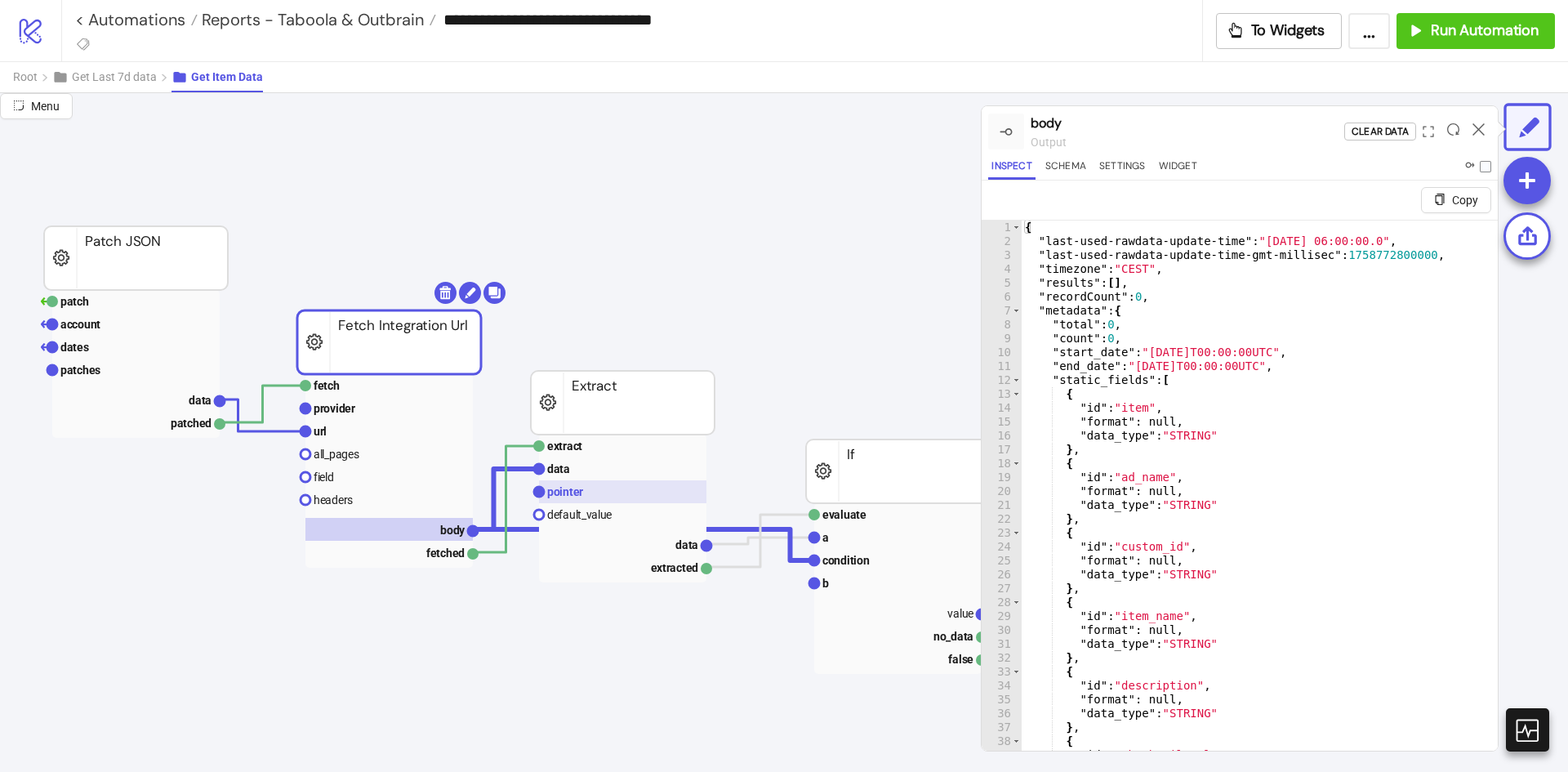
click at [616, 485] on rect at bounding box center [622, 491] width 167 height 23
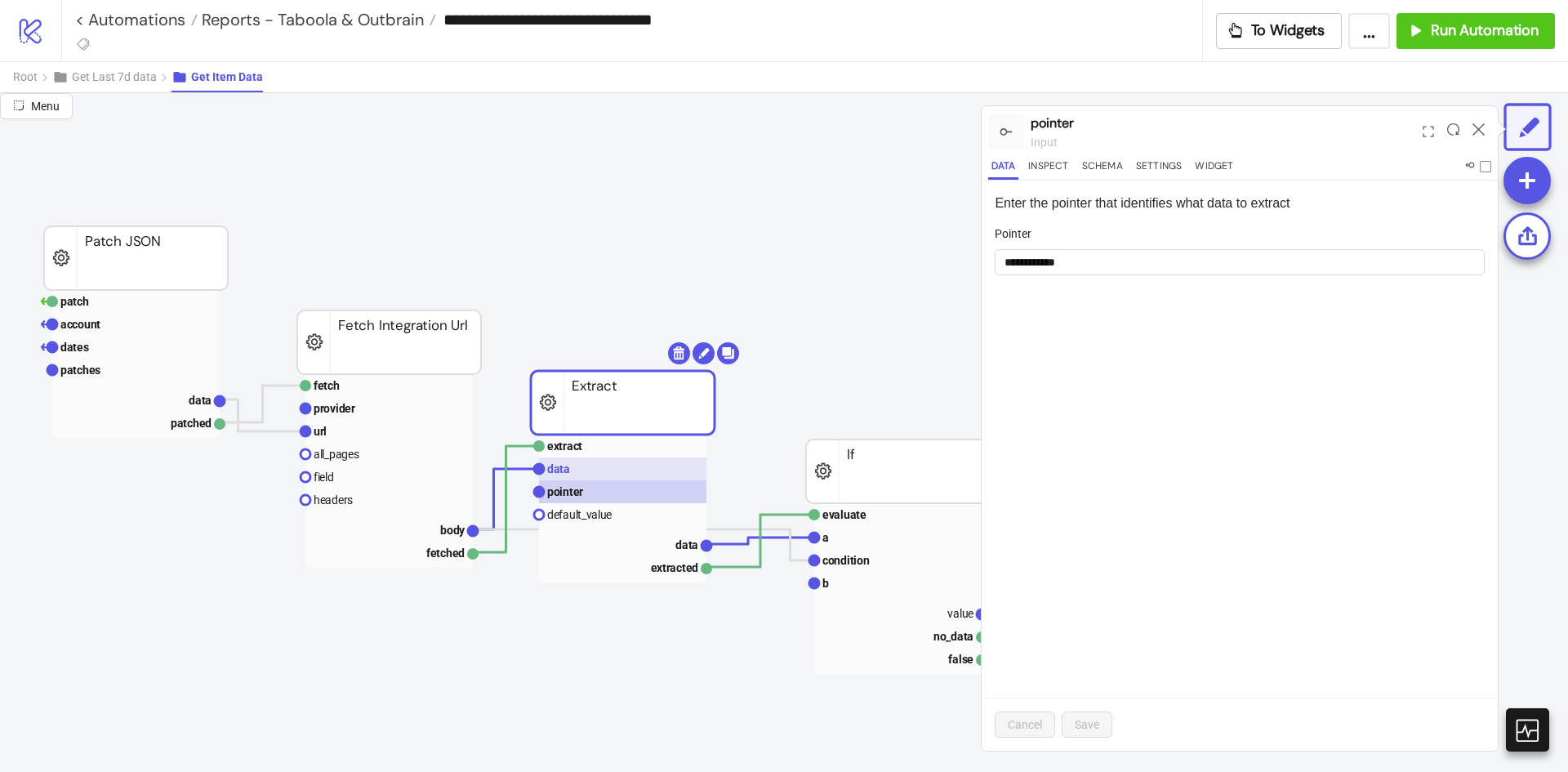
click at [610, 470] on rect at bounding box center [622, 468] width 167 height 23
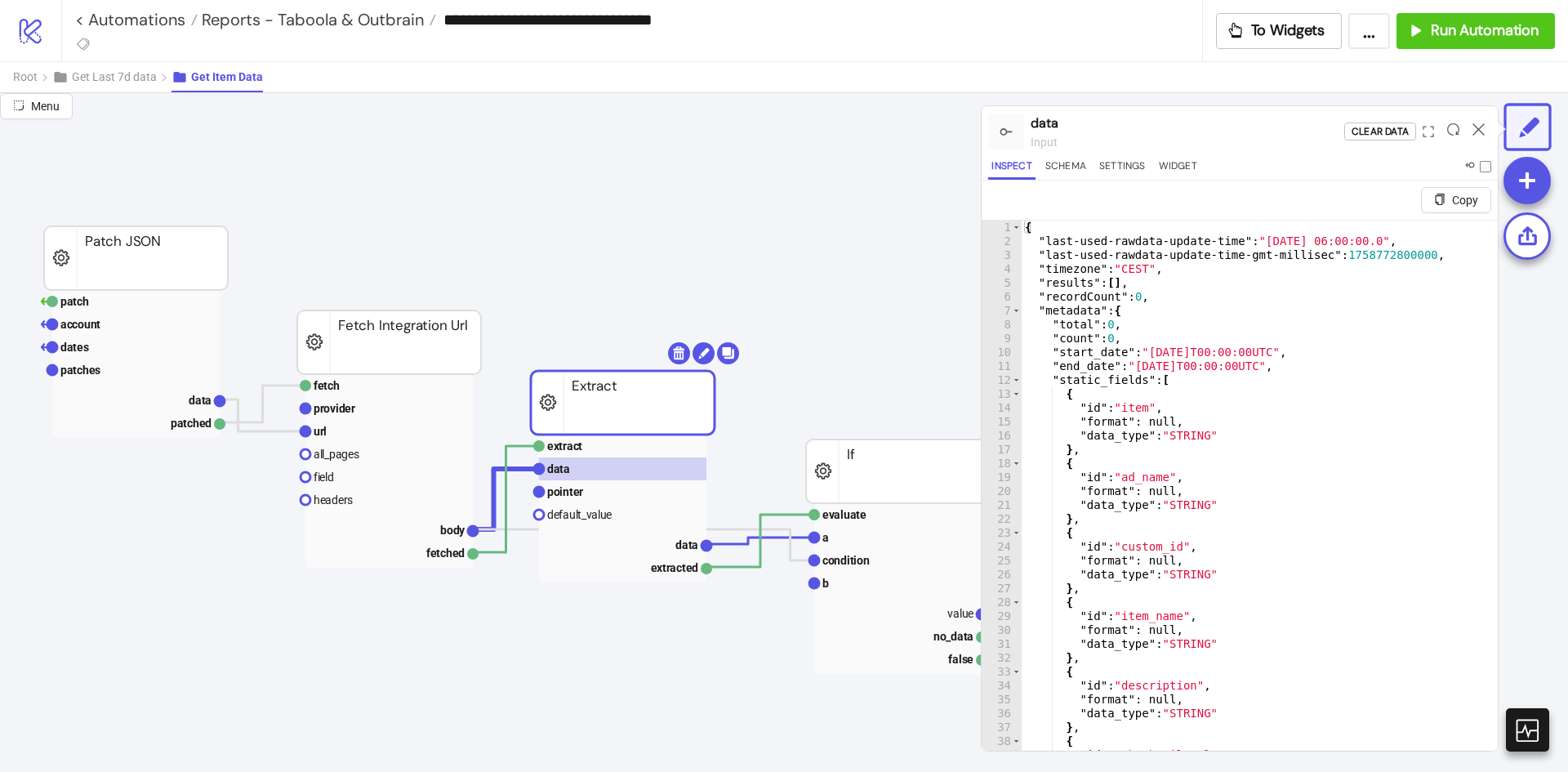
type textarea "**"
click at [1203, 451] on div "{ "last-used-rawdata-update-time" : "2025-09-25 06:00:00.0" , "last-used-rawdat…" at bounding box center [1253, 519] width 464 height 597
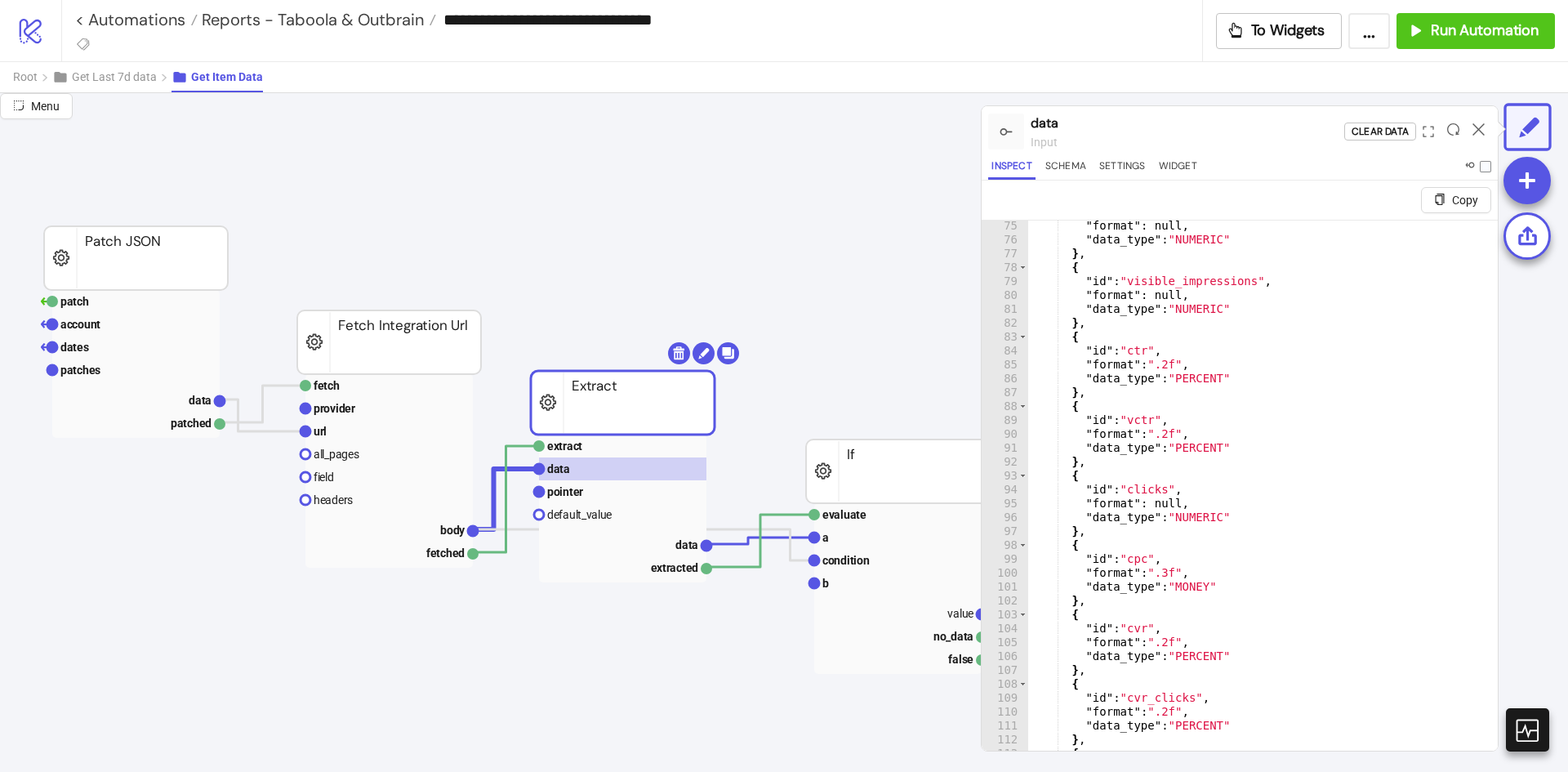
scroll to position [1029, 0]
click at [379, 434] on rect at bounding box center [389, 431] width 167 height 23
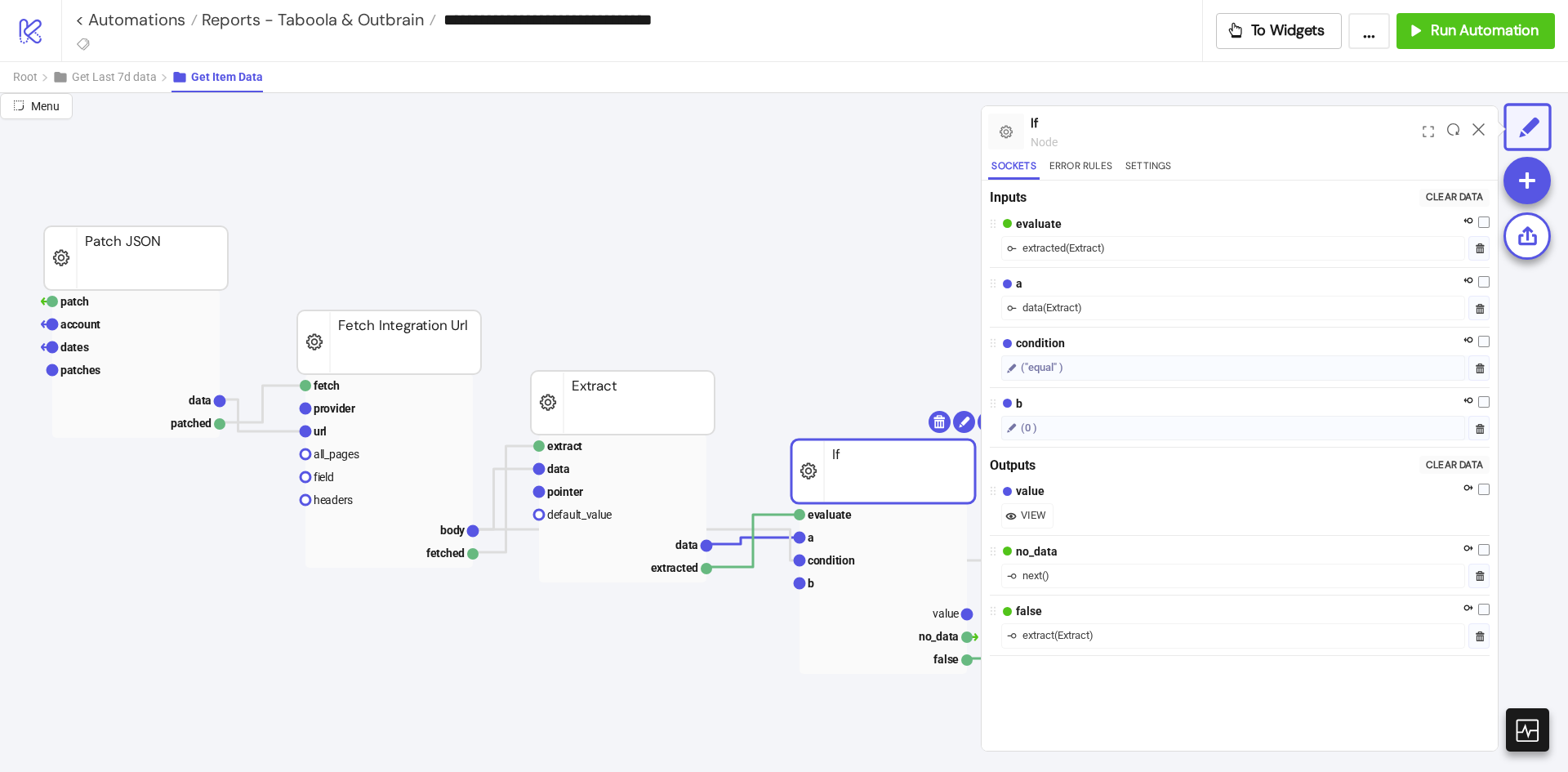
drag, startPoint x: 855, startPoint y: 488, endPoint x: 840, endPoint y: 488, distance: 15.0
click at [579, 483] on rect at bounding box center [622, 491] width 167 height 23
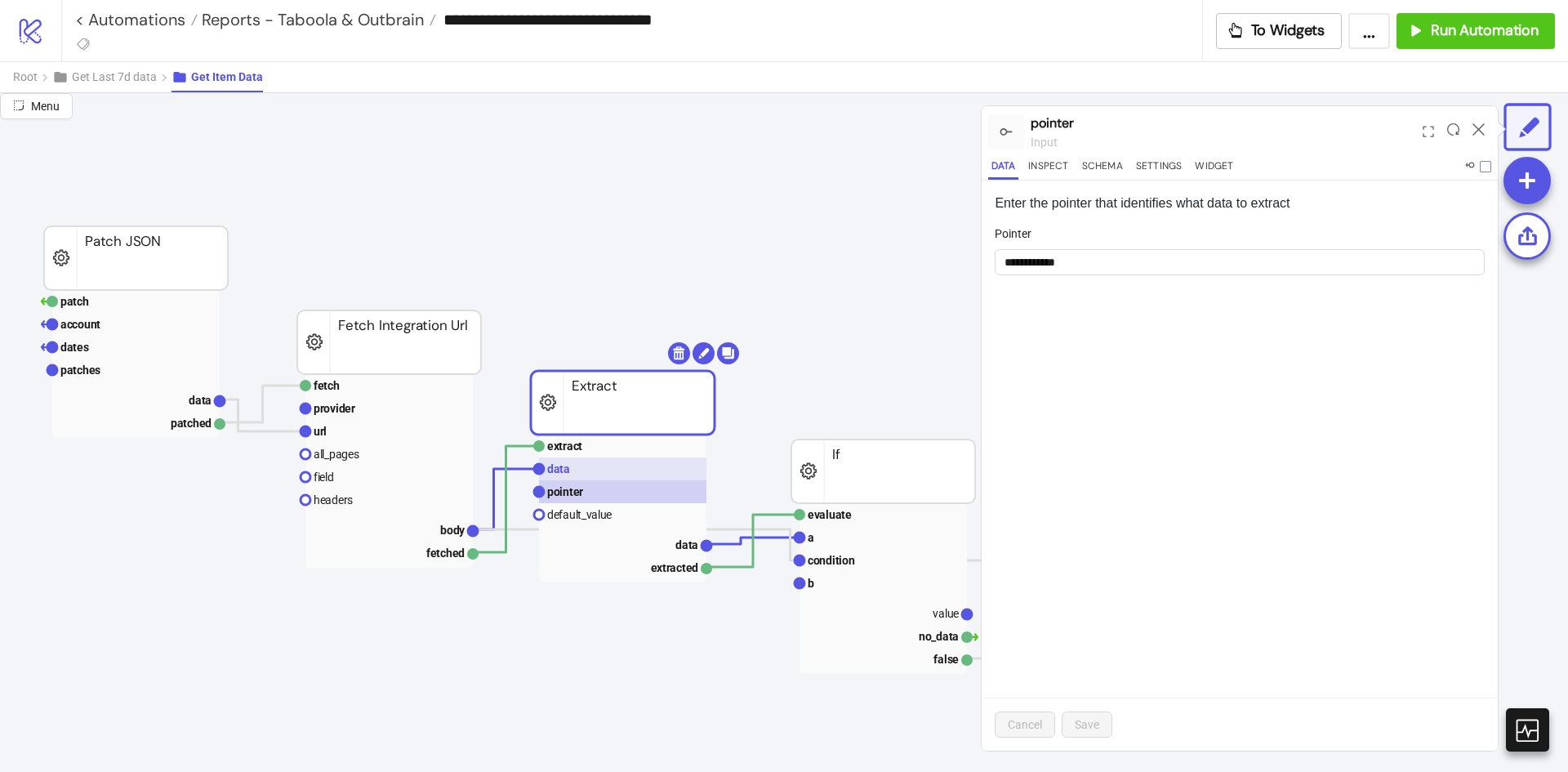
click at [598, 471] on rect at bounding box center [622, 468] width 167 height 23
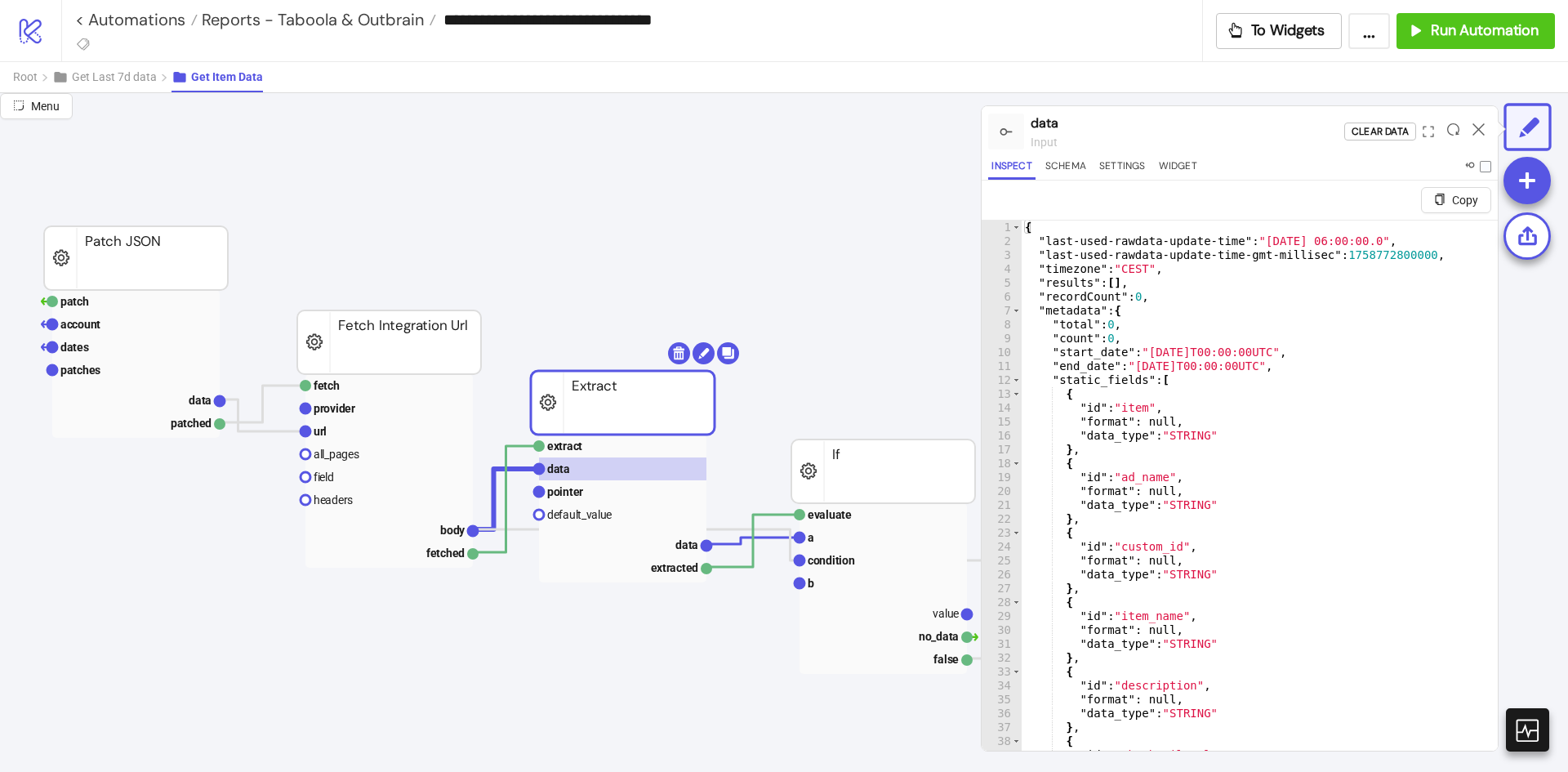
type textarea "**********"
click at [1254, 372] on div "{ "last-used-rawdata-update-time" : "2025-09-25 06:00:00.0" , "last-used-rawdat…" at bounding box center [1253, 519] width 464 height 597
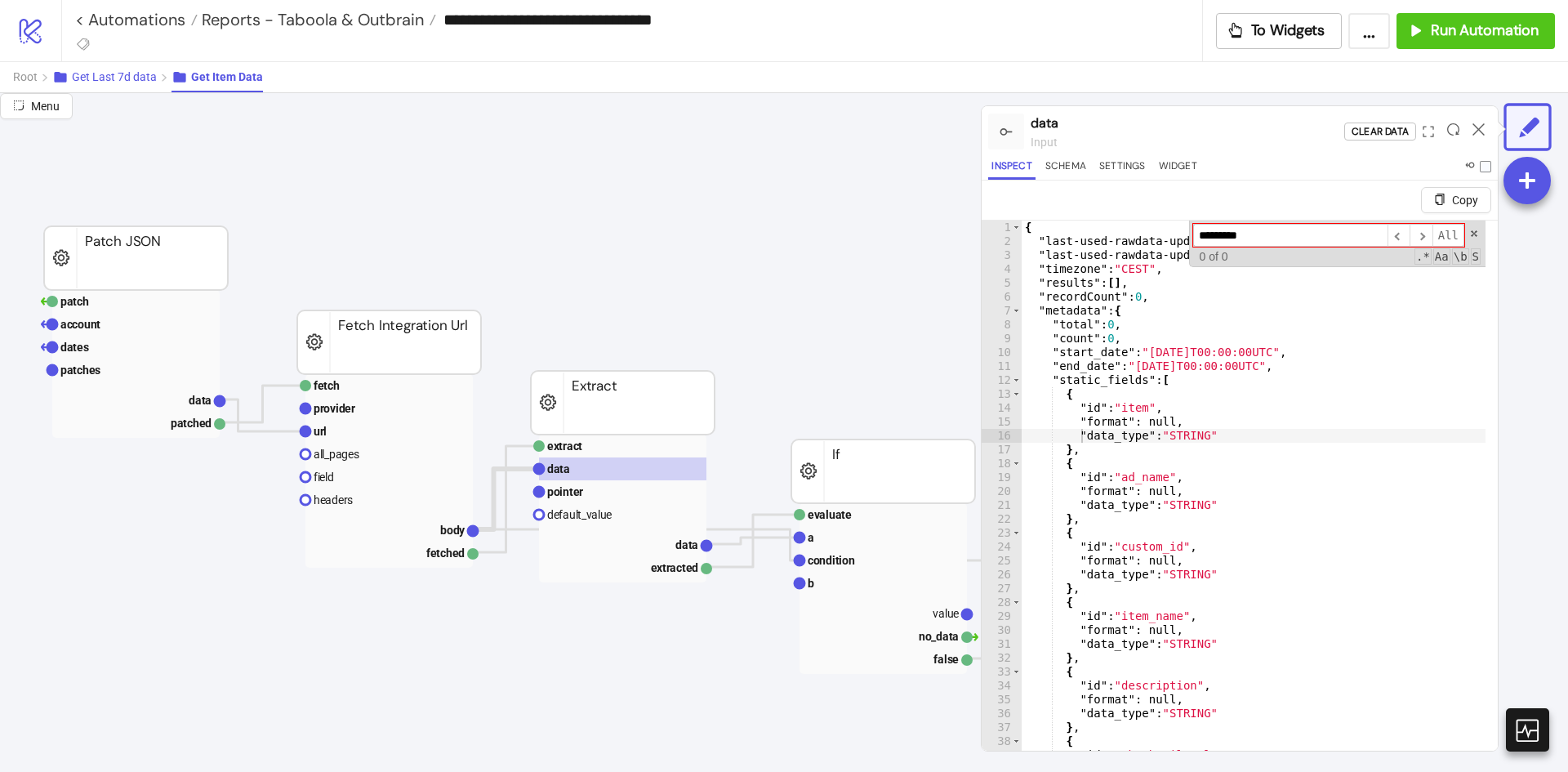
type input "*********"
click at [121, 77] on span "Get Last 7d data" at bounding box center [114, 77] width 85 height 13
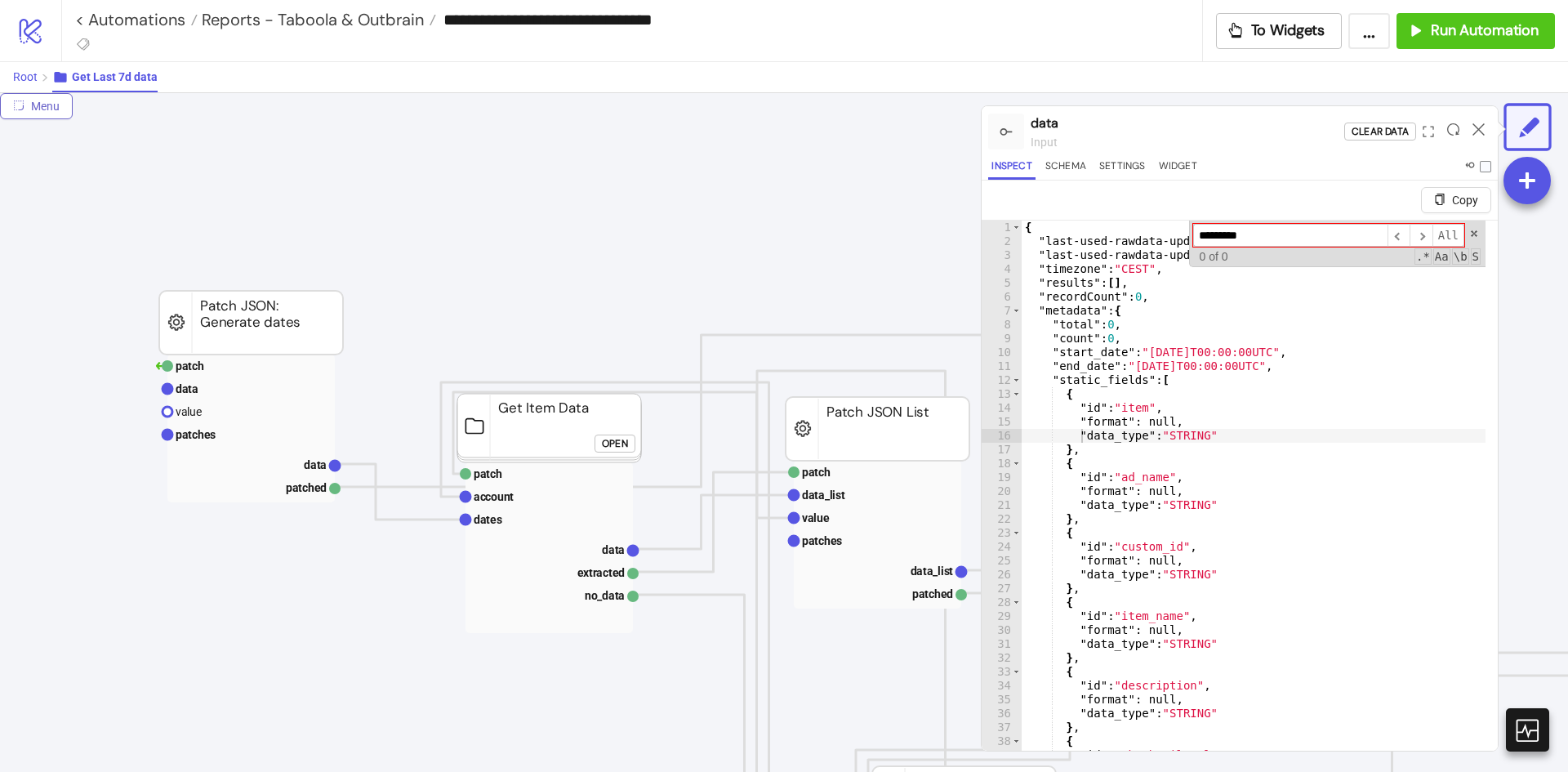
click at [39, 78] on button "Root" at bounding box center [32, 77] width 39 height 30
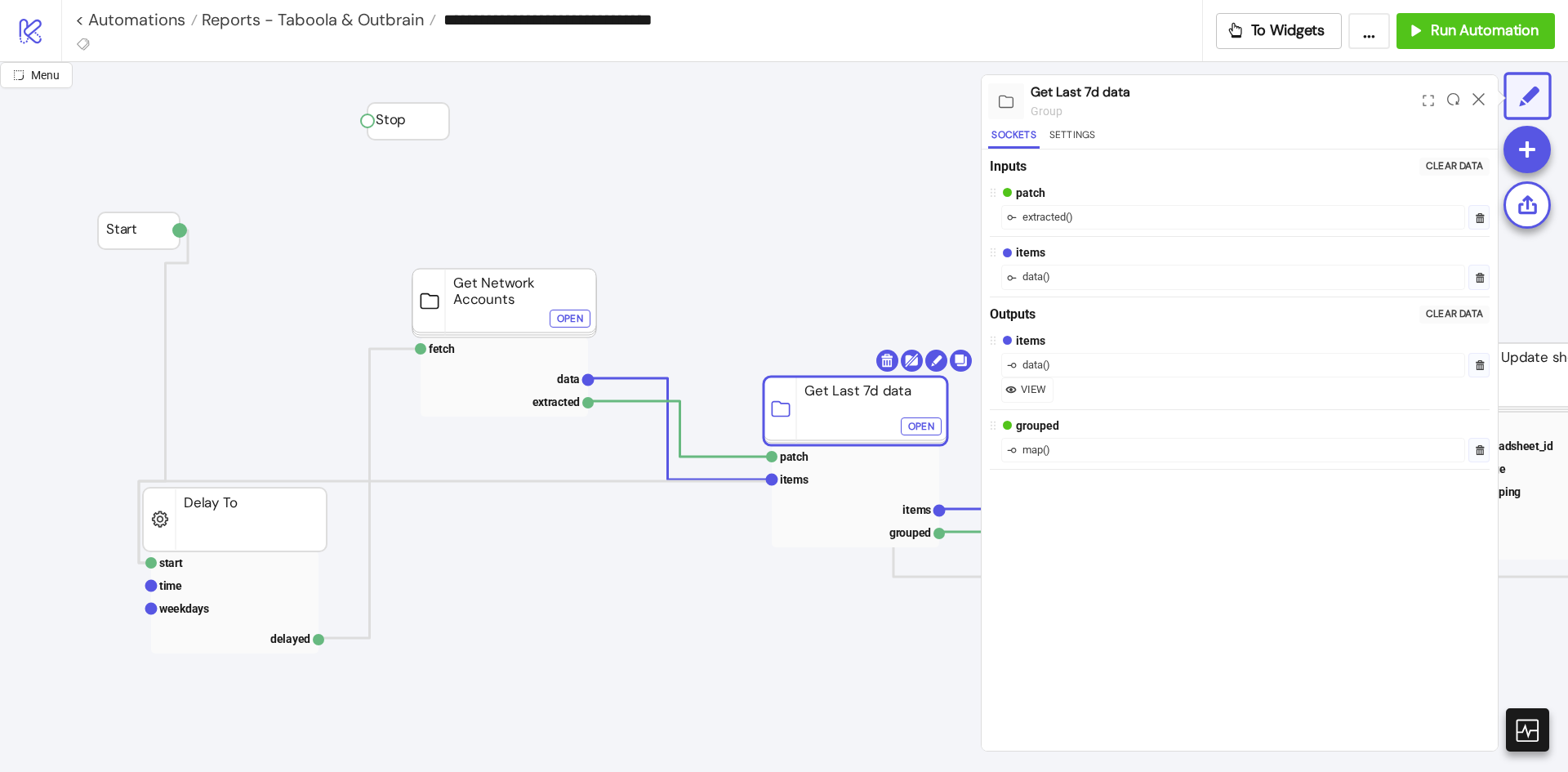
drag, startPoint x: 858, startPoint y: 408, endPoint x: 805, endPoint y: 417, distance: 53.8
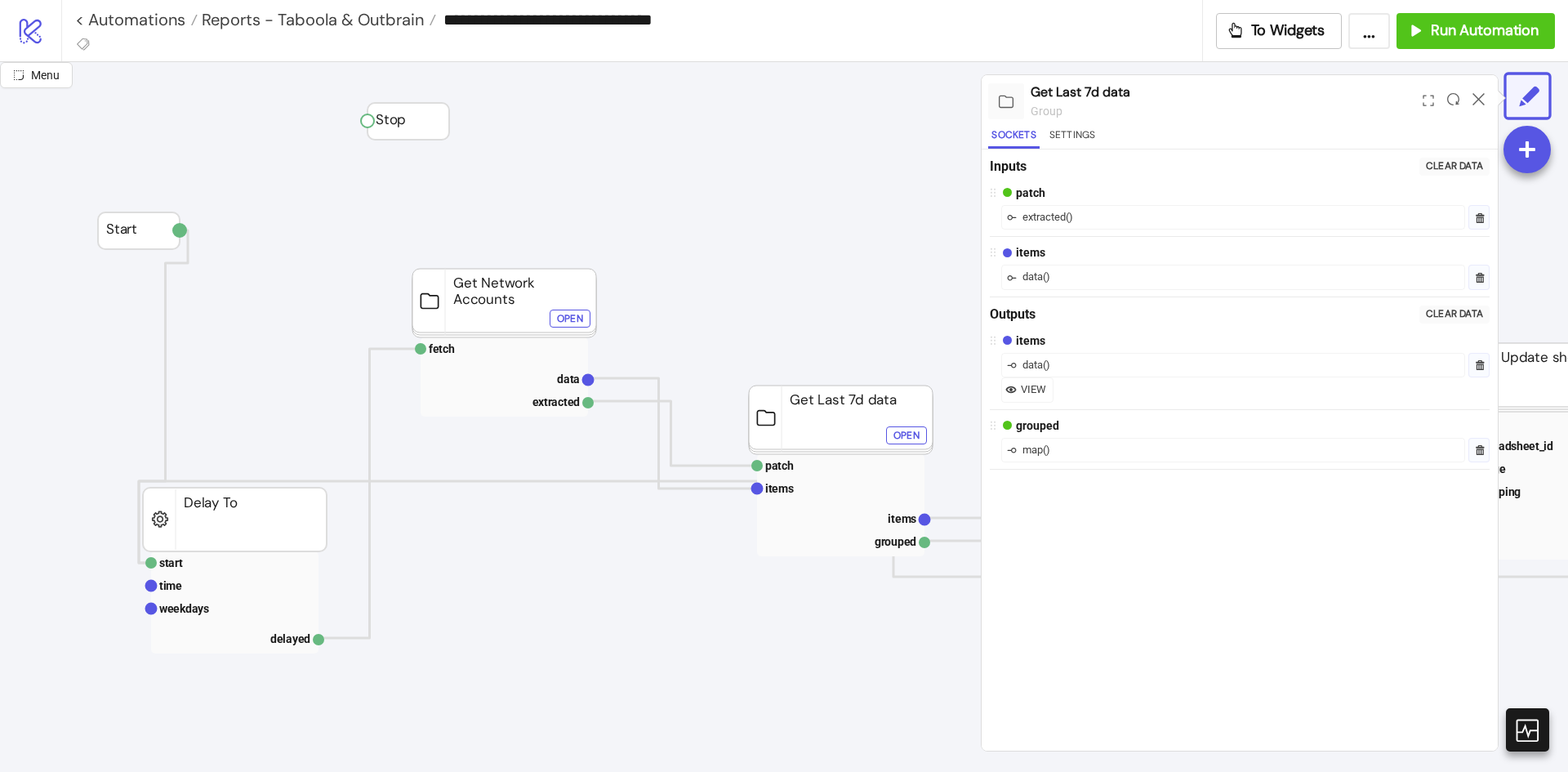
click div "Open"
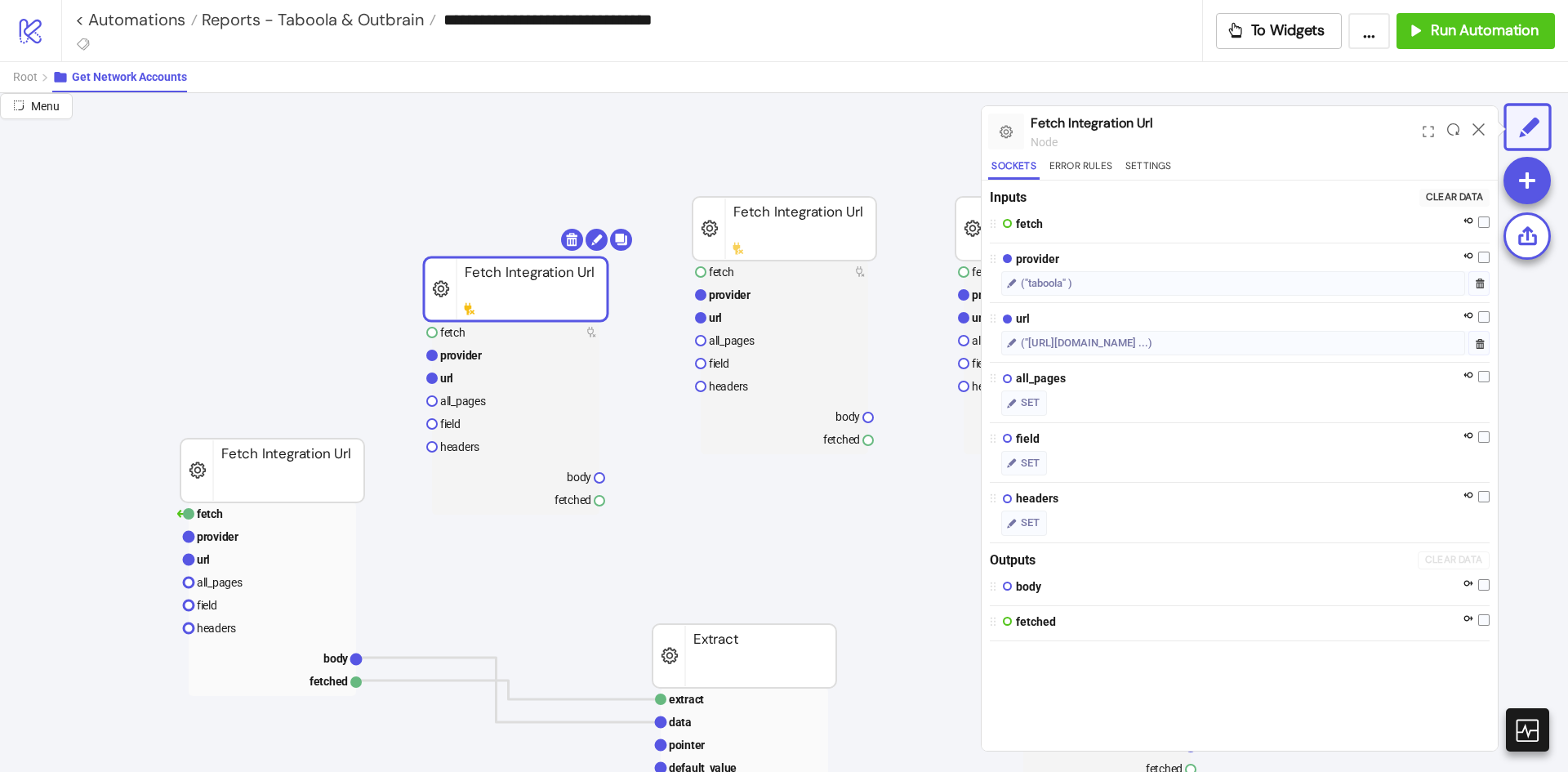
drag, startPoint x: 552, startPoint y: 292, endPoint x: 497, endPoint y: 286, distance: 55.3
click at [1482, 129] on icon at bounding box center [1478, 129] width 12 height 12
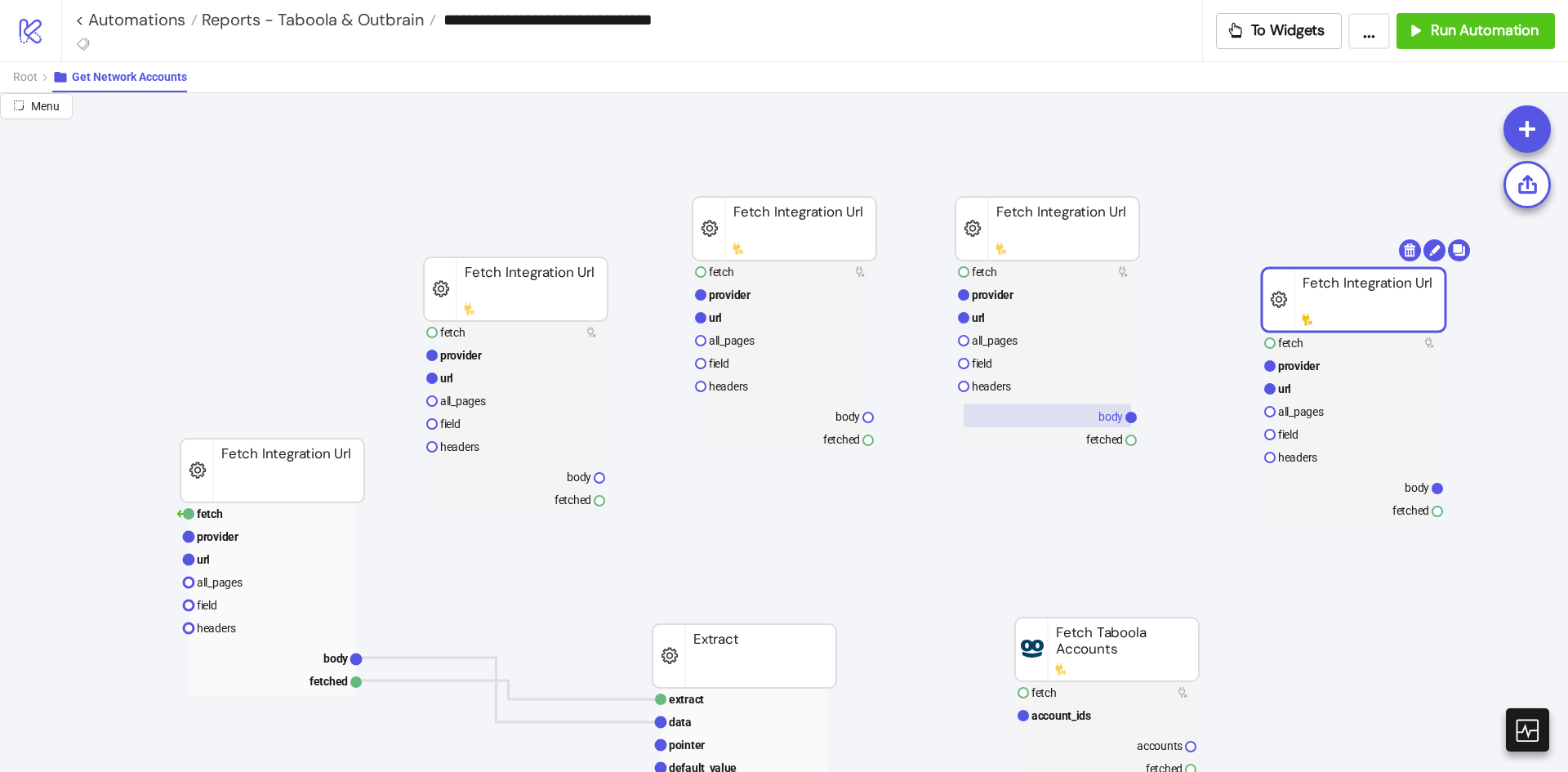
click at [1079, 415] on rect at bounding box center [1047, 415] width 167 height 23
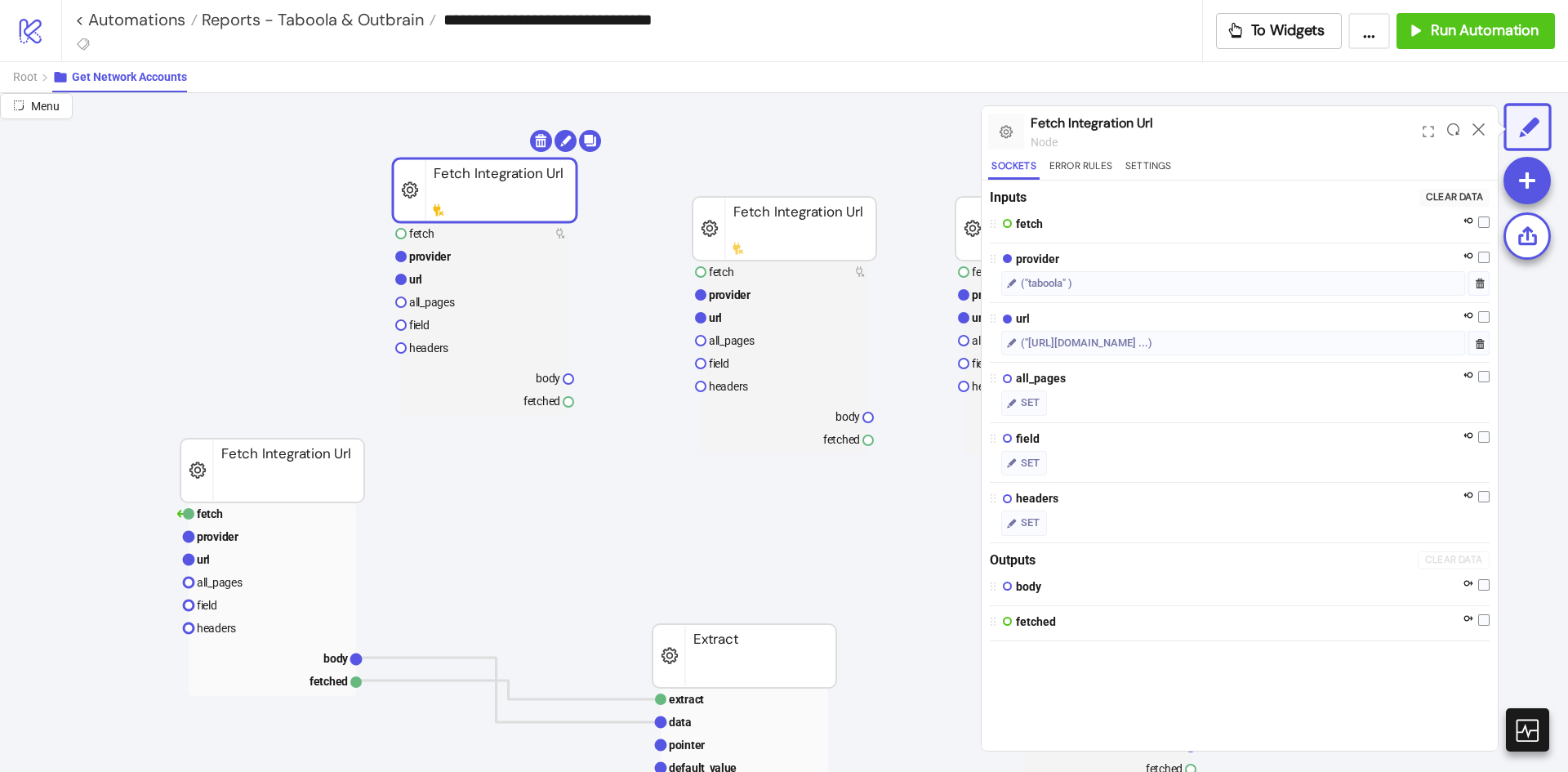
drag, startPoint x: 510, startPoint y: 274, endPoint x: 479, endPoint y: 174, distance: 104.7
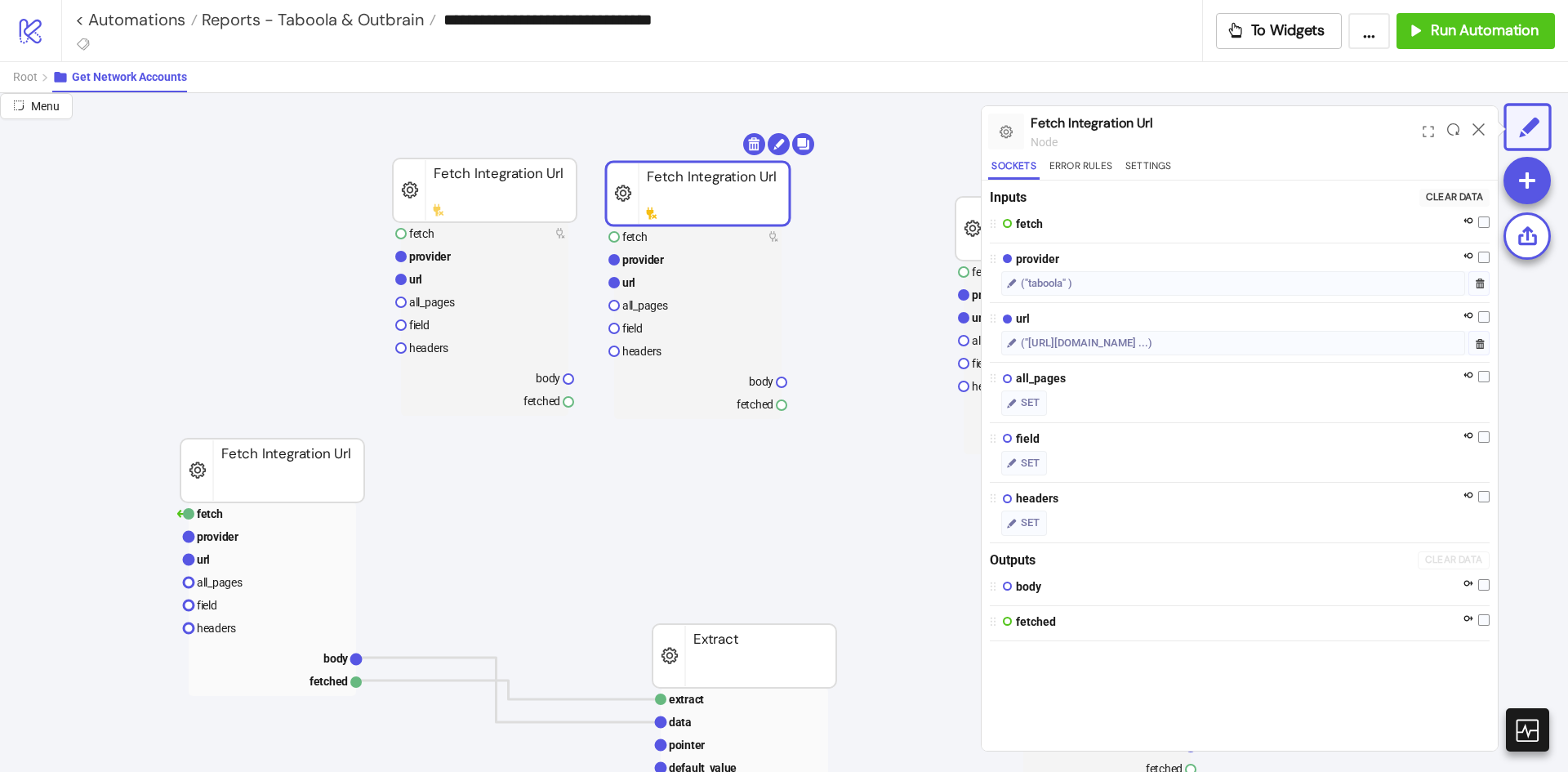
drag, startPoint x: 773, startPoint y: 233, endPoint x: 690, endPoint y: 194, distance: 91.7
click at [1473, 126] on icon at bounding box center [1478, 129] width 12 height 12
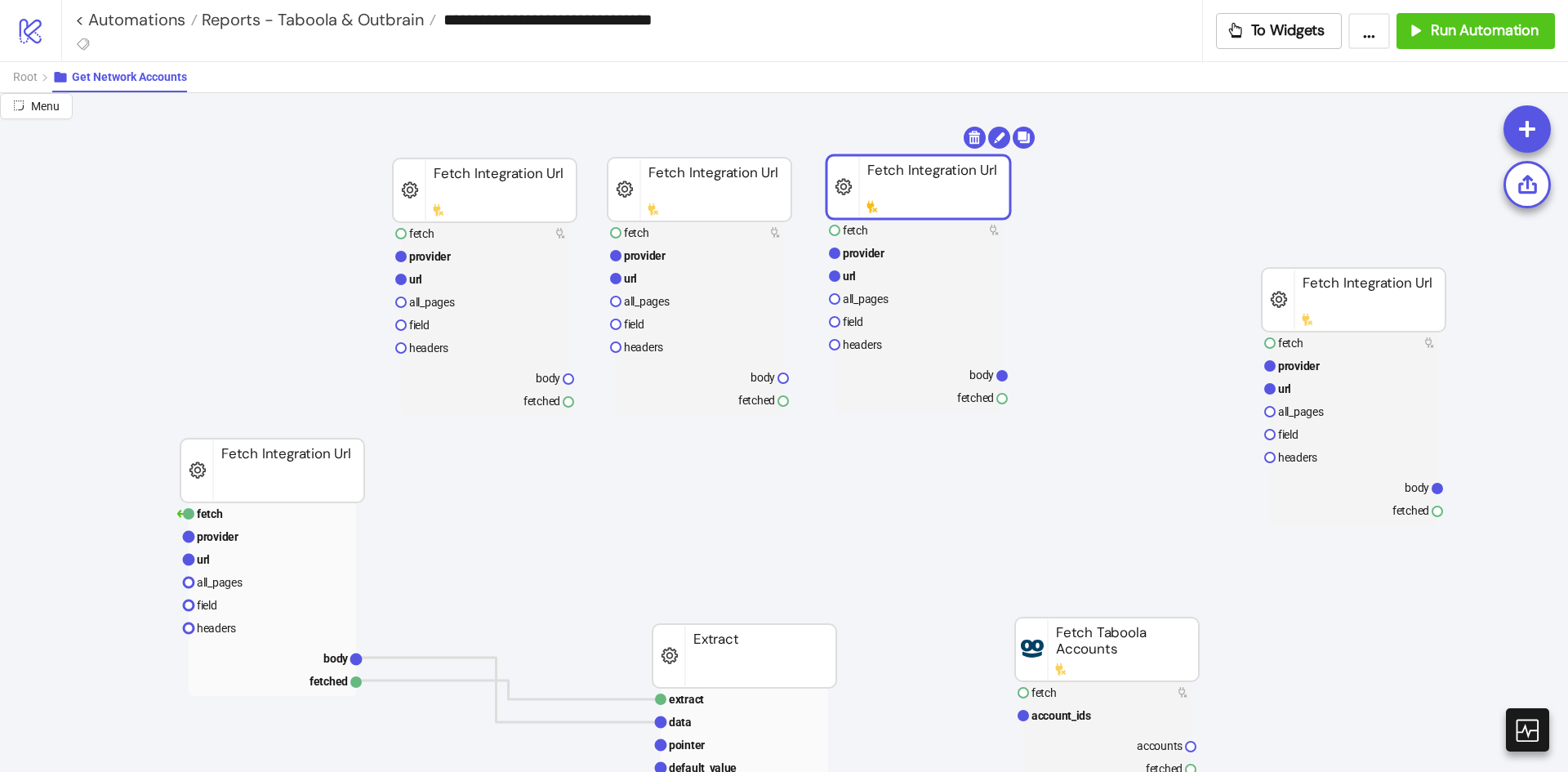
drag, startPoint x: 1094, startPoint y: 233, endPoint x: 966, endPoint y: 192, distance: 134.4
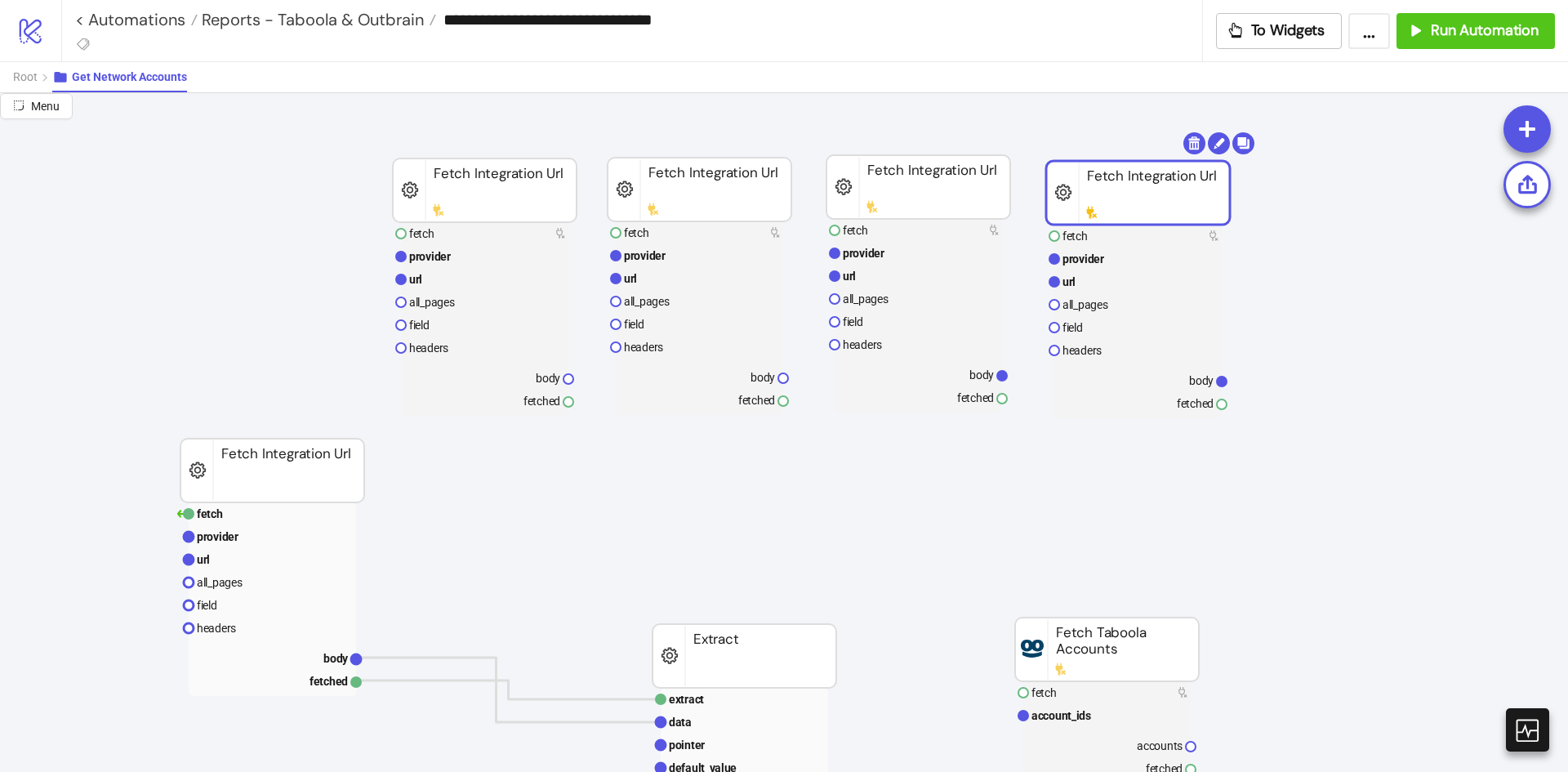
drag, startPoint x: 1368, startPoint y: 296, endPoint x: 1154, endPoint y: 192, distance: 237.9
click at [1154, 192] on rect at bounding box center [1138, 192] width 184 height 63
click at [11, 75] on div "Root Get Network Accounts" at bounding box center [784, 77] width 1568 height 31
click at [30, 78] on span "Root" at bounding box center [25, 77] width 25 height 13
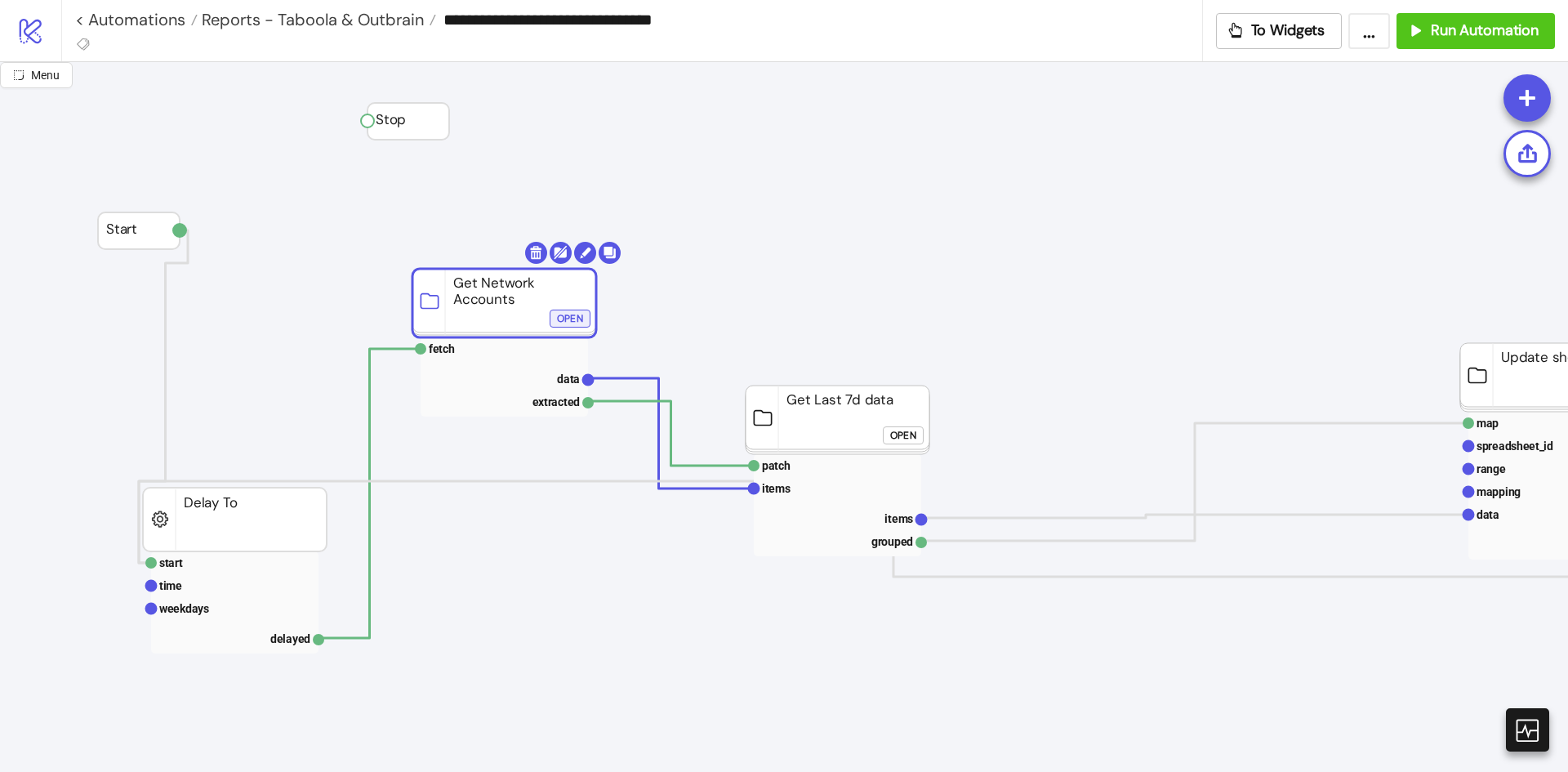
click at [581, 322] on div "Open" at bounding box center [570, 319] width 26 height 18
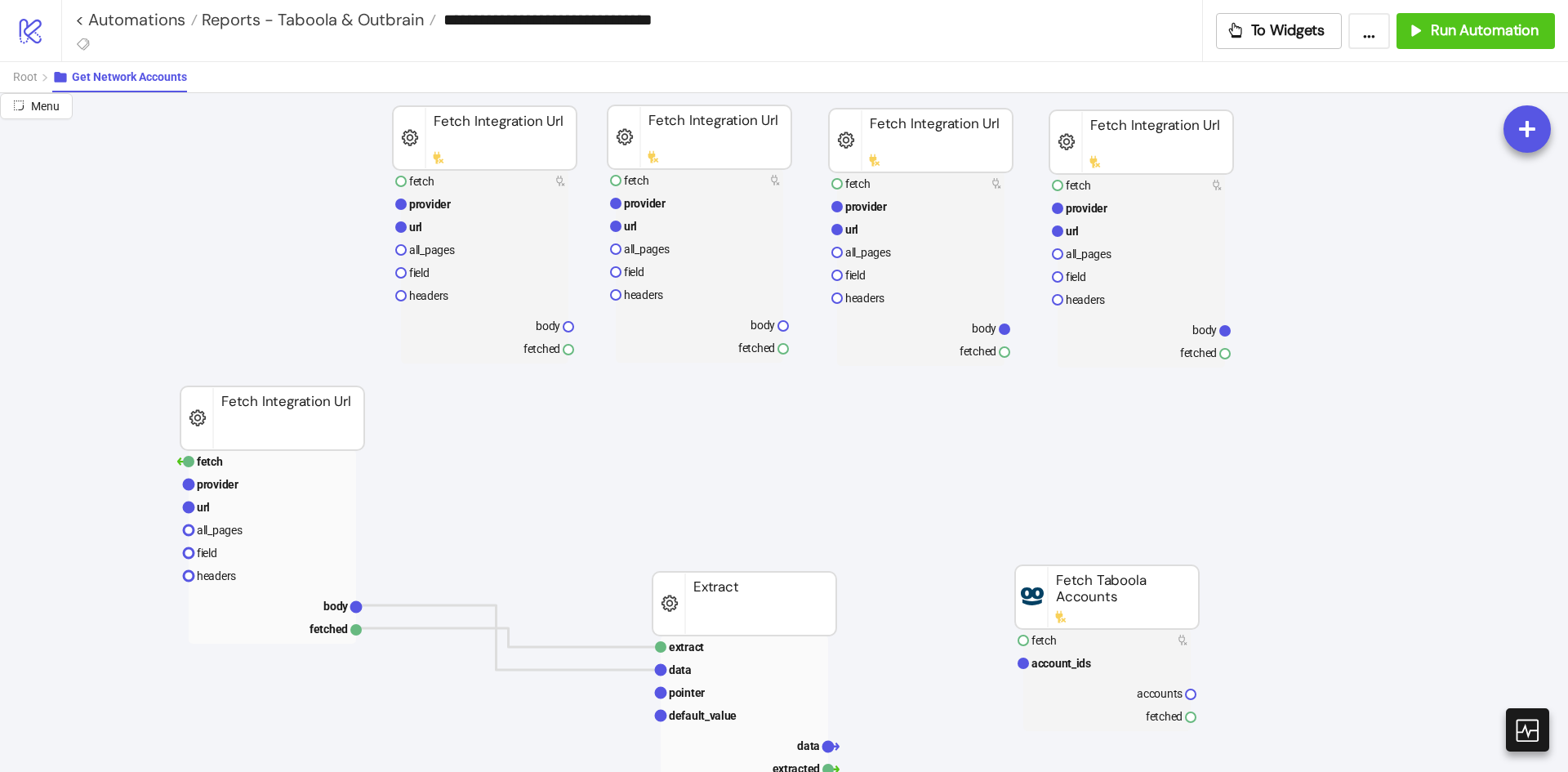
scroll to position [82, 0]
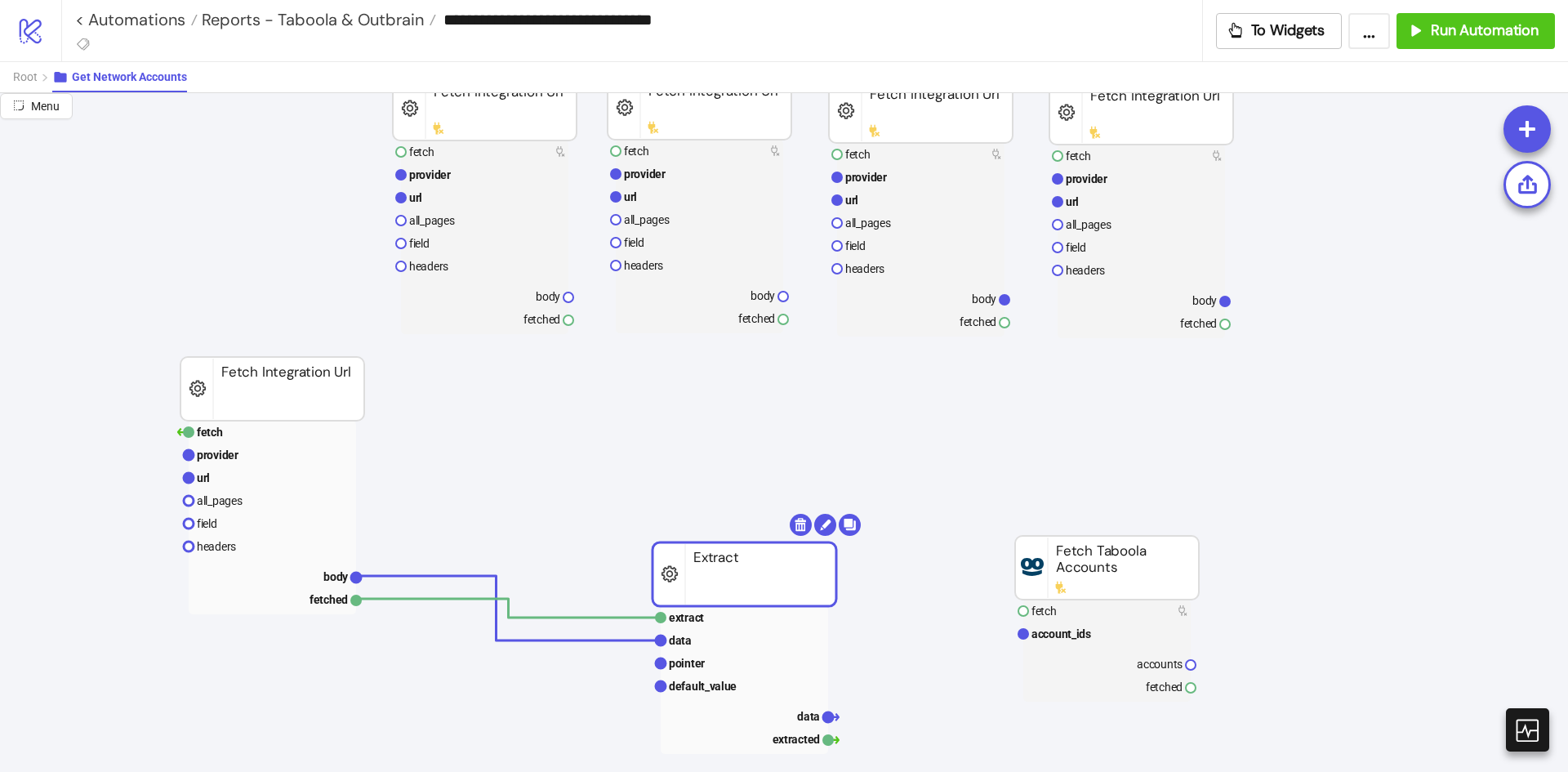
drag, startPoint x: 714, startPoint y: 561, endPoint x: 615, endPoint y: 503, distance: 114.7
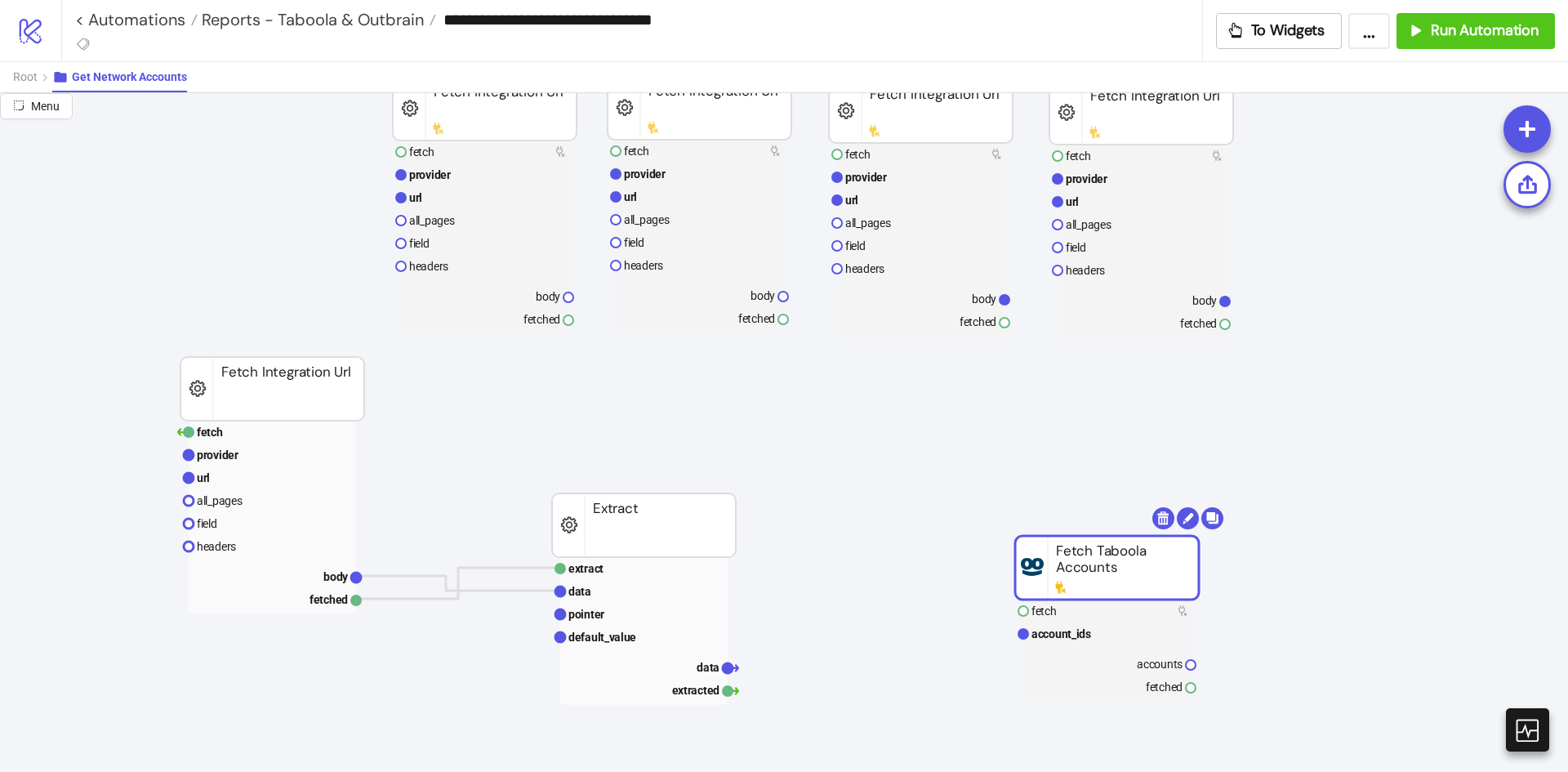
drag, startPoint x: 1085, startPoint y: 546, endPoint x: 1047, endPoint y: 504, distance: 56.6
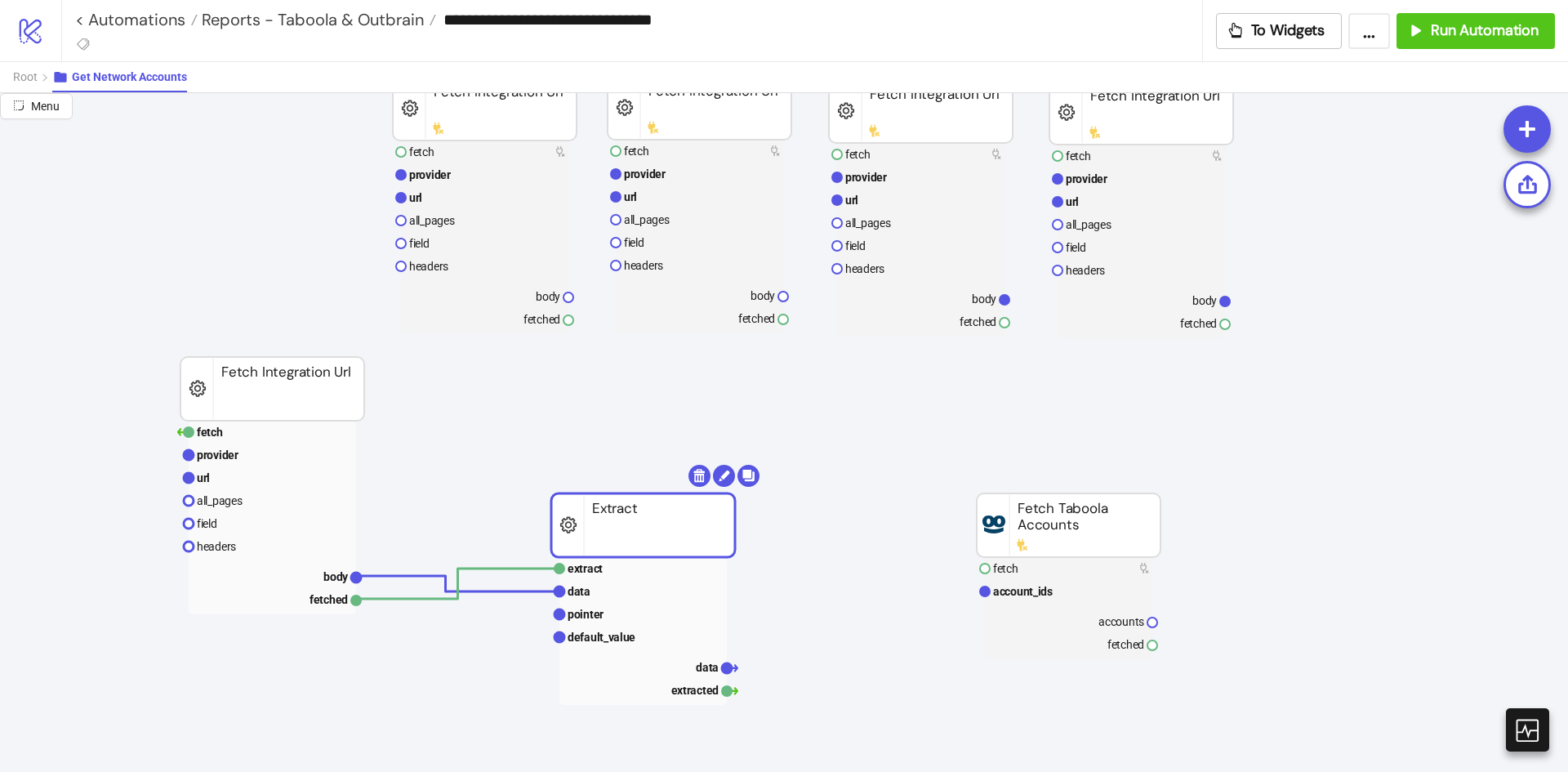
drag, startPoint x: 705, startPoint y: 530, endPoint x: 707, endPoint y: 512, distance: 18.1
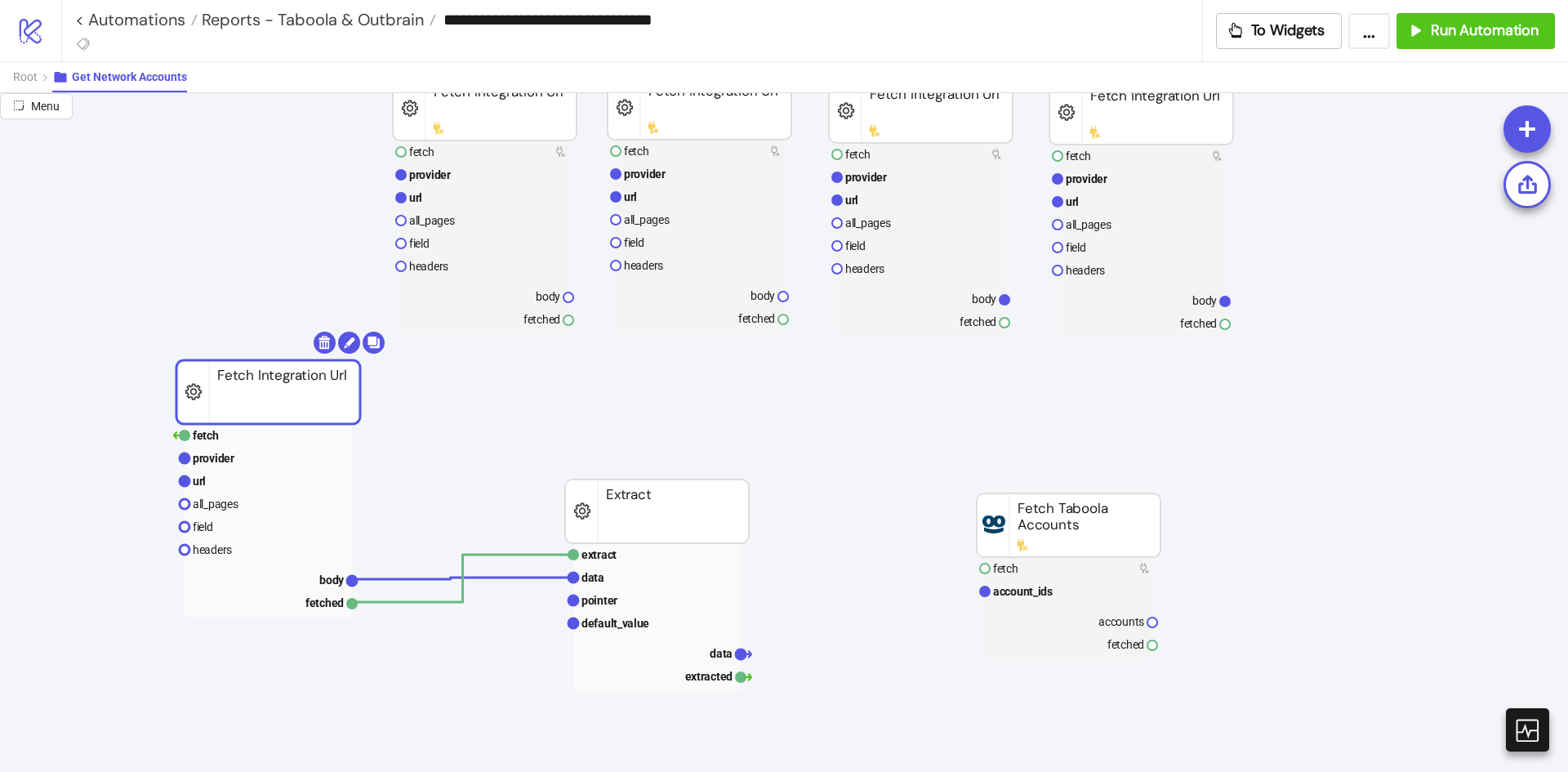
drag, startPoint x: 346, startPoint y: 398, endPoint x: 330, endPoint y: 412, distance: 21.3
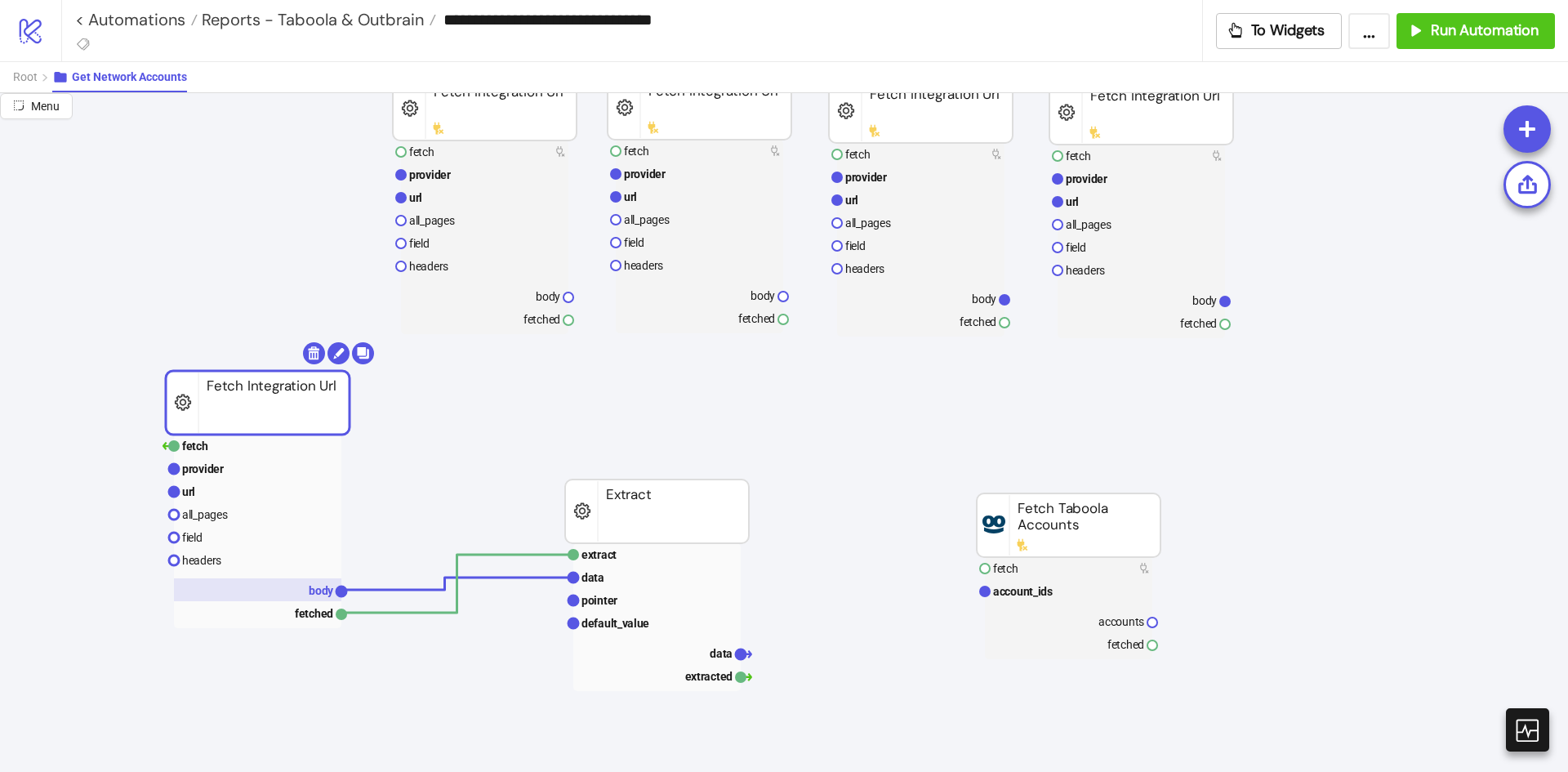
click at [284, 585] on rect at bounding box center [257, 589] width 167 height 23
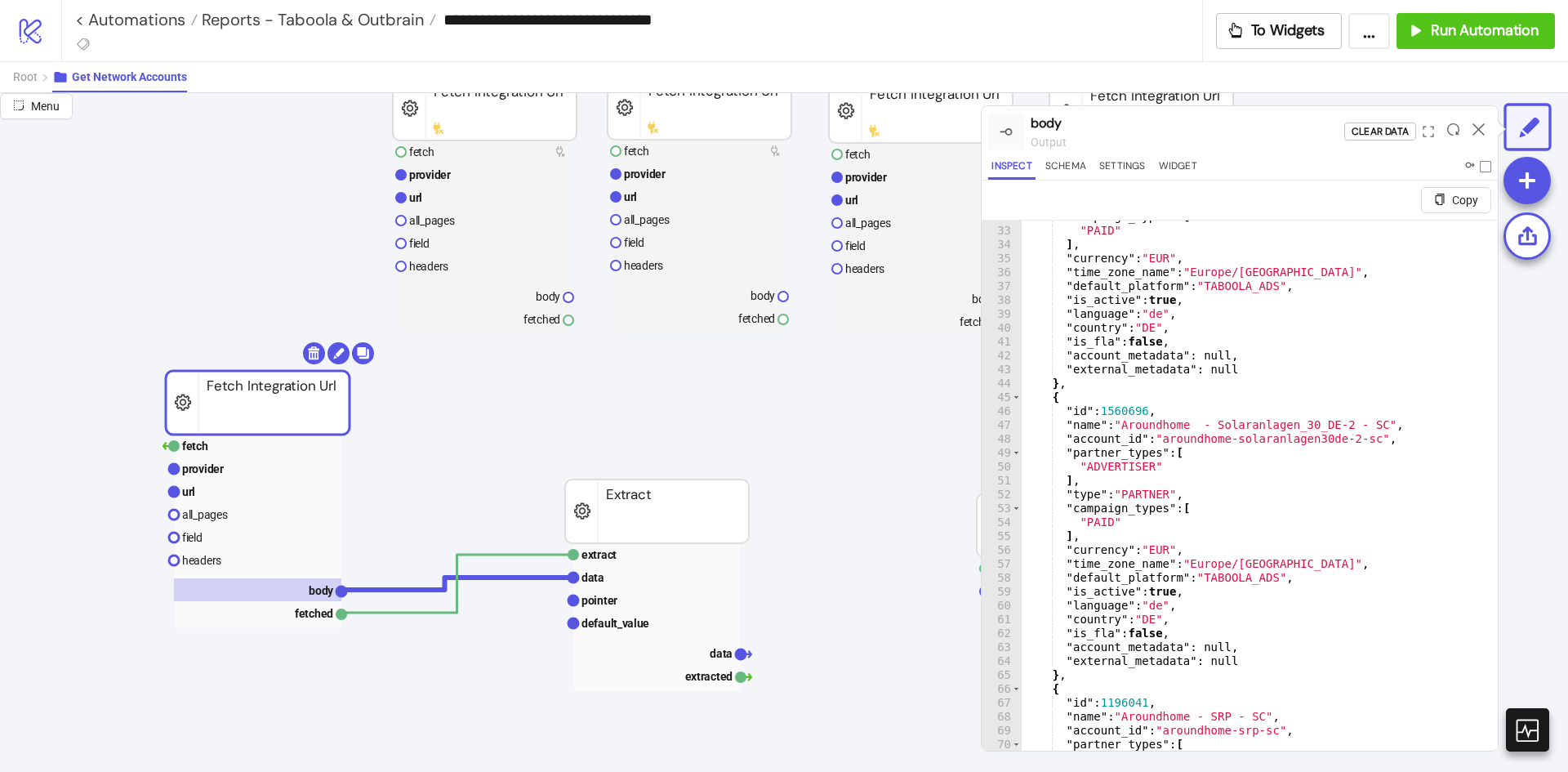
scroll to position [441, 0]
click at [1158, 591] on div ""campaign_types" : [ "PAID" ] , "currency" : "EUR" , "time_zone_name" : "Europe…" at bounding box center [1253, 509] width 464 height 597
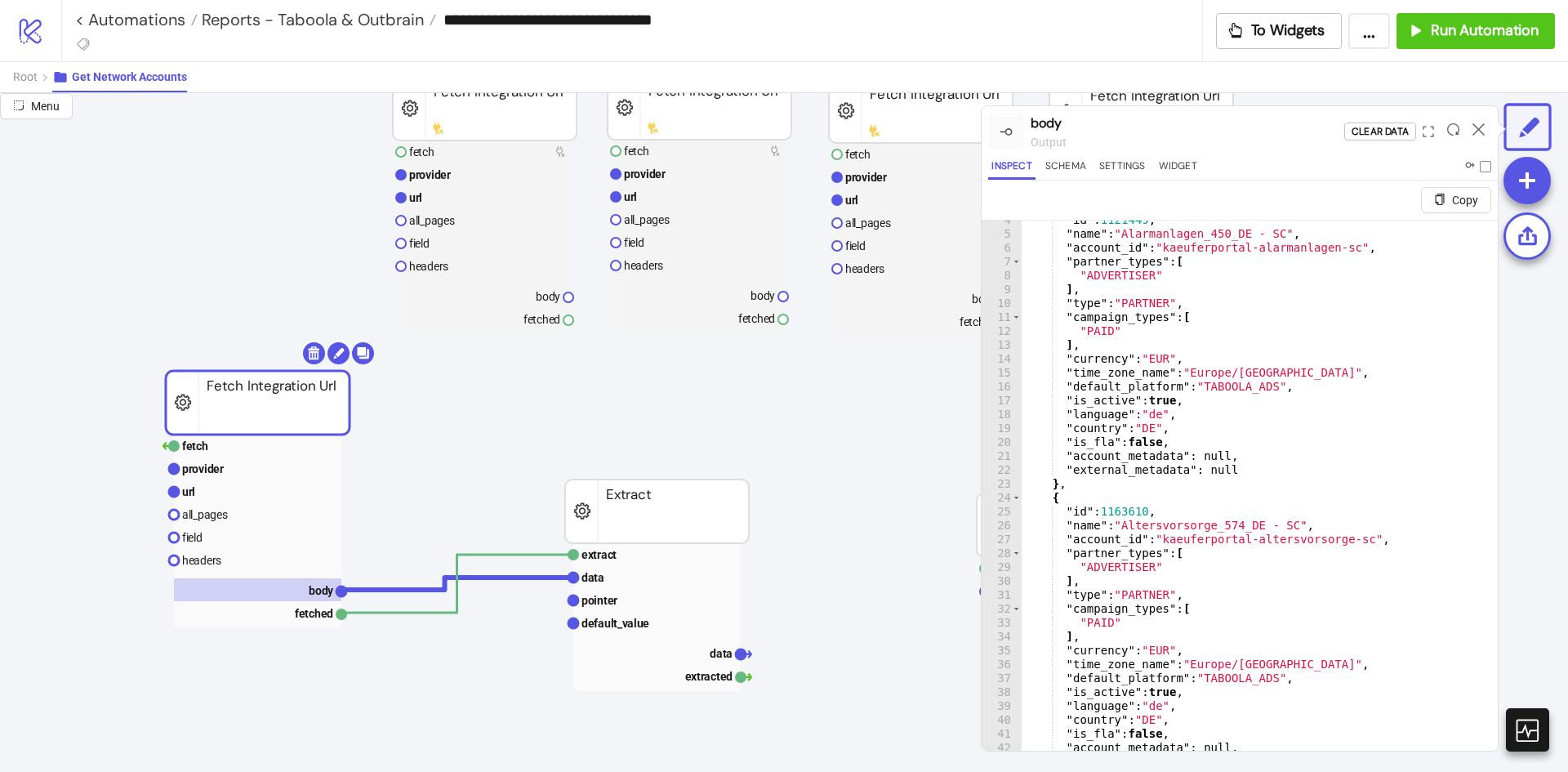
scroll to position [0, 0]
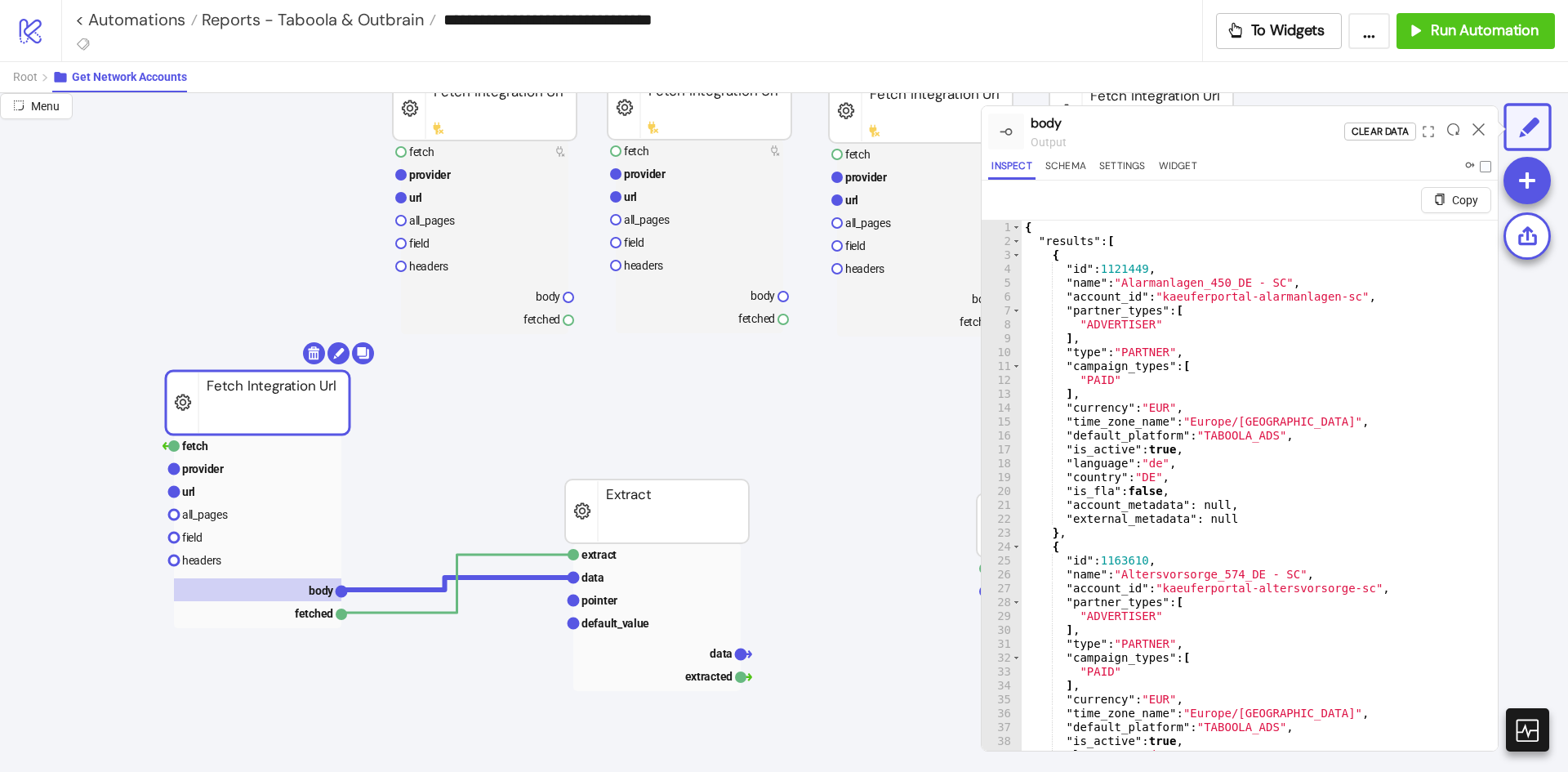
click at [1259, 301] on div "{ "results" : [ { "id" : 1121449 , "name" : "Alarmanlagen_450_DE - SC" , "accou…" at bounding box center [1253, 519] width 464 height 597
click at [1154, 458] on div "{ "results" : [ { "id" : 1121449 , "name" : "Alarmanlagen_450_DE - SC" , "accou…" at bounding box center [1253, 519] width 464 height 597
click at [1139, 547] on div "{ "results" : [ { "id" : 1121449 , "name" : "Alarmanlagen_450_DE - SC" , "accou…" at bounding box center [1253, 519] width 464 height 597
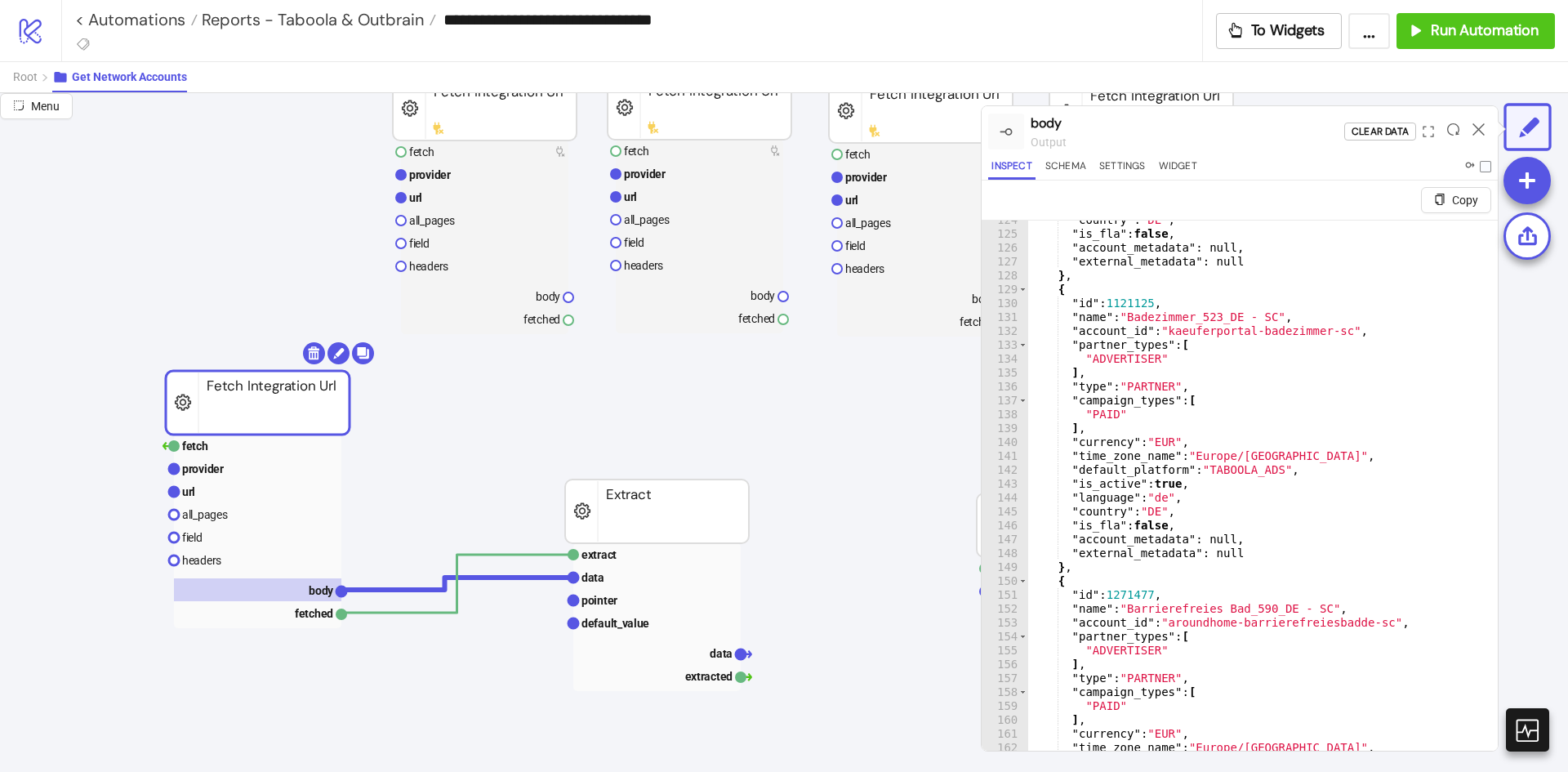
scroll to position [1960, 0]
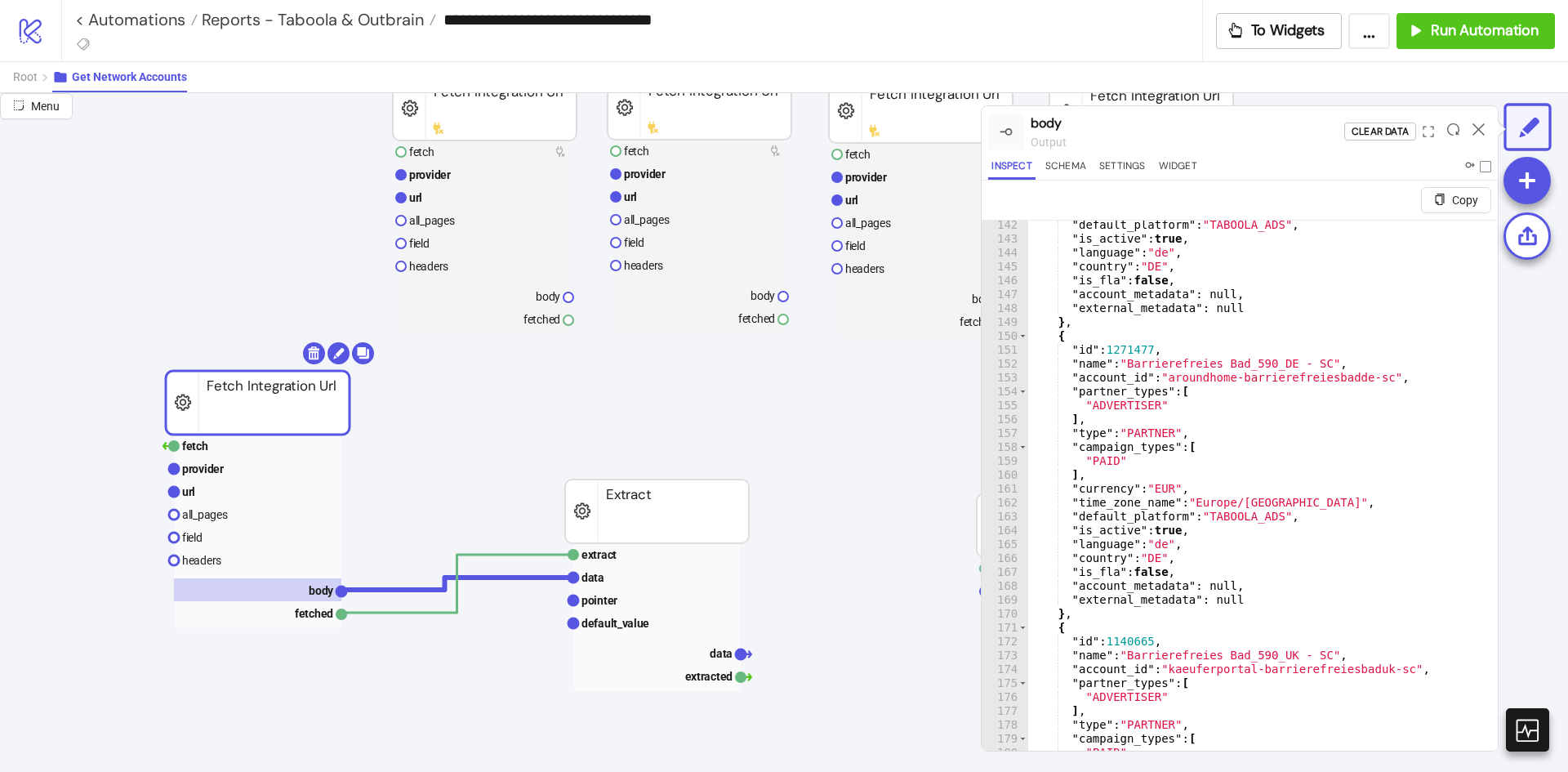
click at [1163, 526] on div ""default_platform" : "TABOOLA_ADS" , "is_active" : true , "language" : "de" , "…" at bounding box center [1256, 517] width 458 height 597
type textarea "**********"
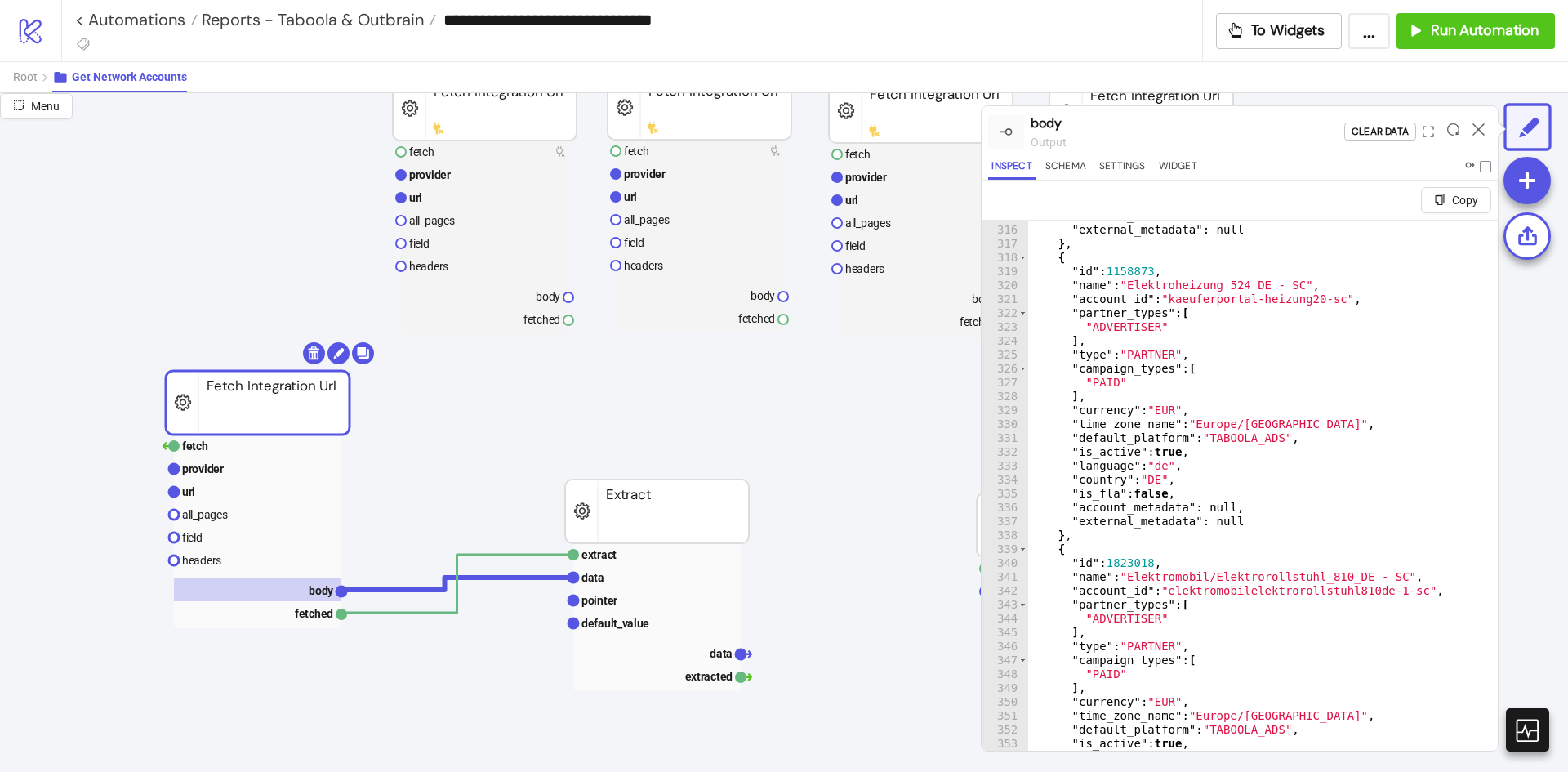
scroll to position [6748, 0]
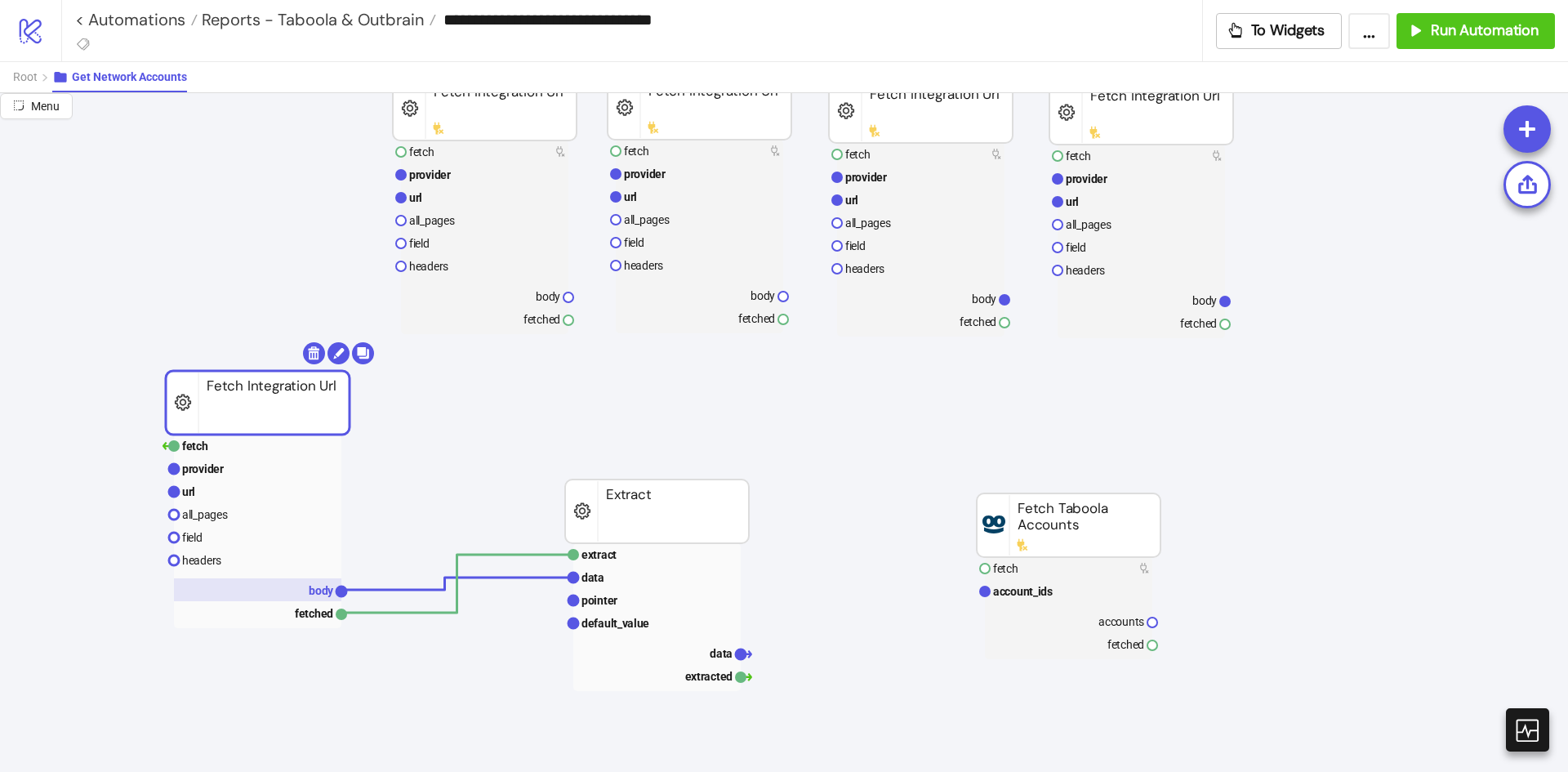
click at [313, 588] on text "body" at bounding box center [321, 590] width 26 height 13
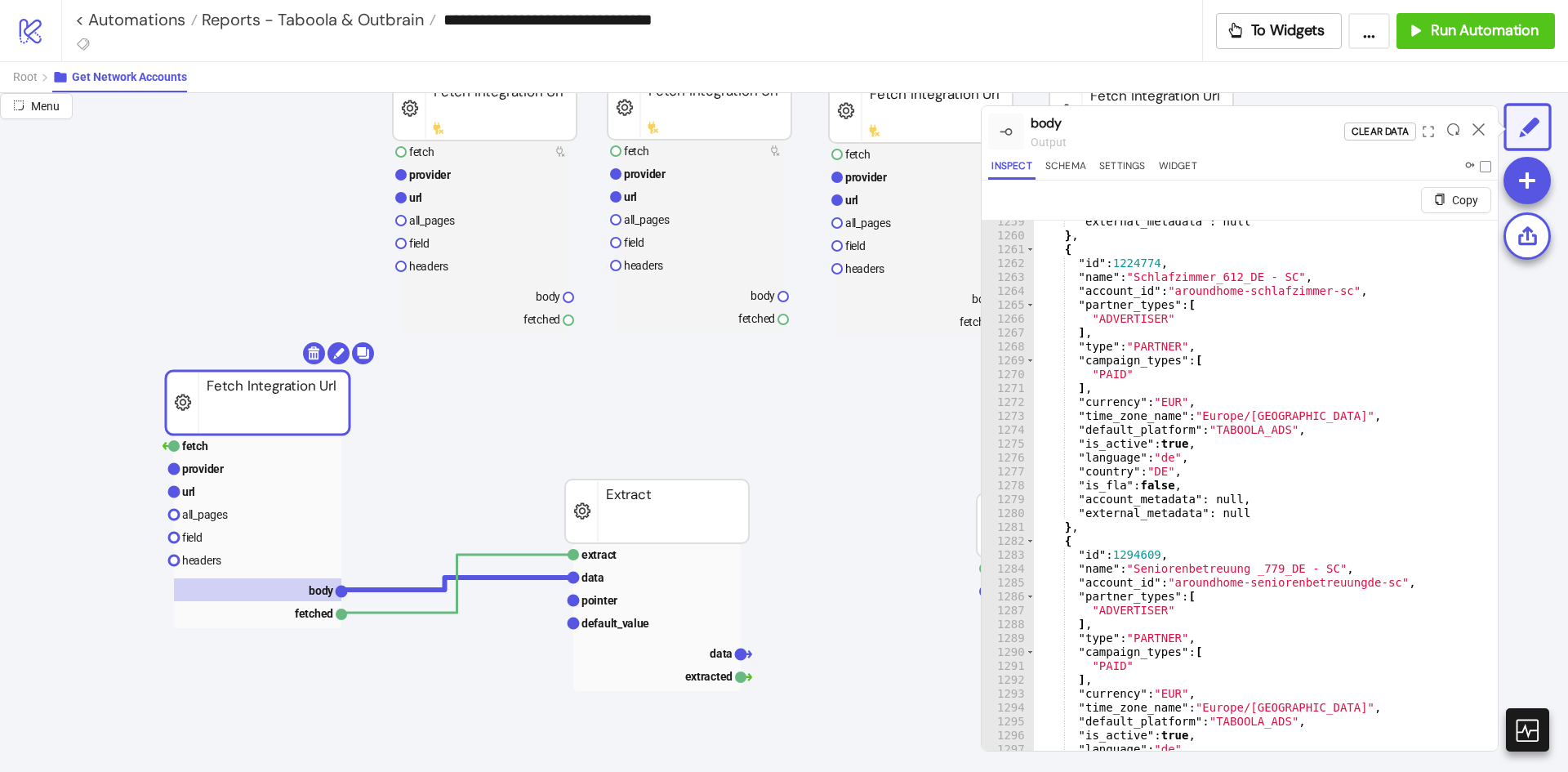
scroll to position [17903, 0]
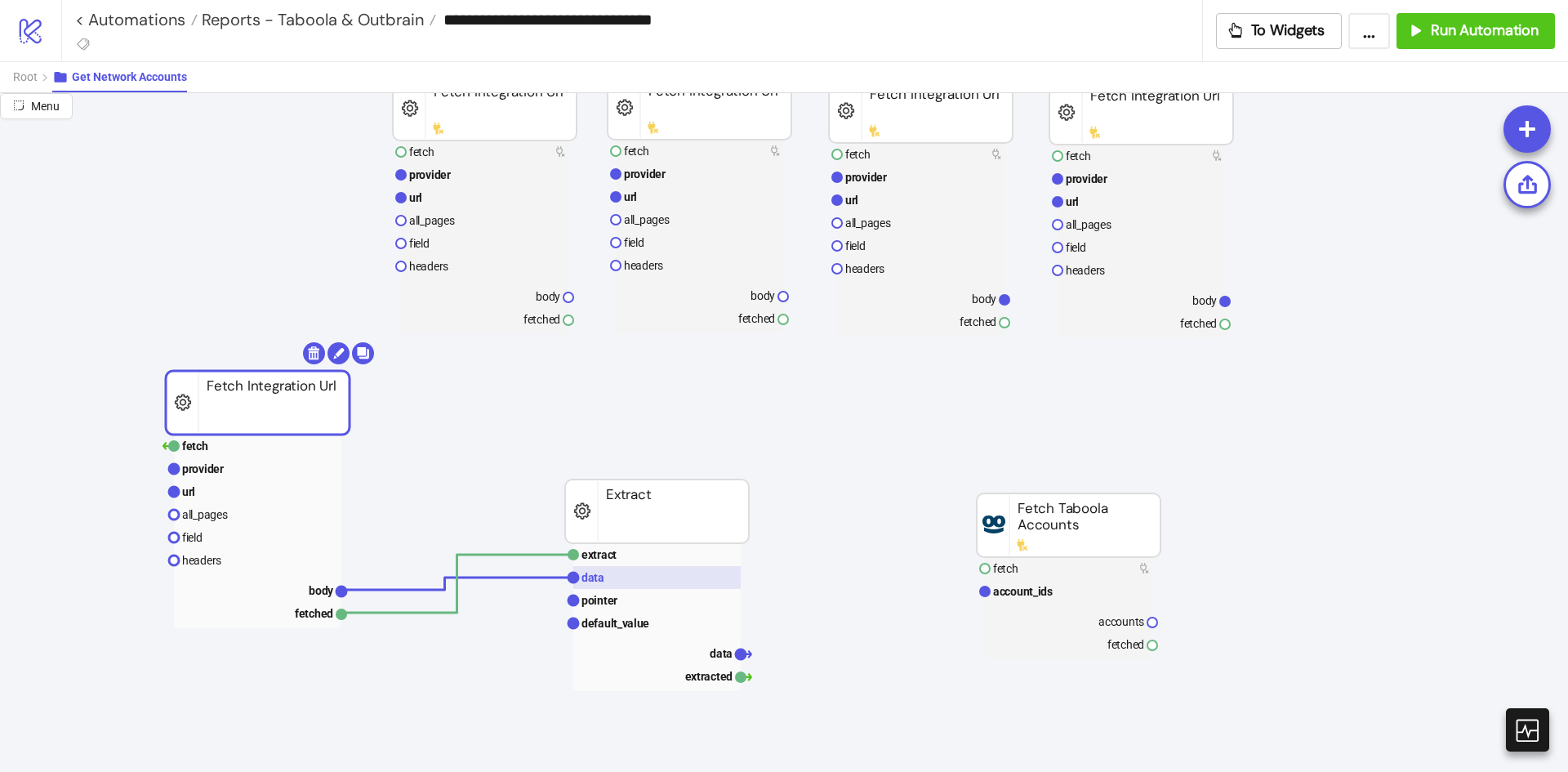
click at [614, 581] on rect at bounding box center [657, 577] width 167 height 23
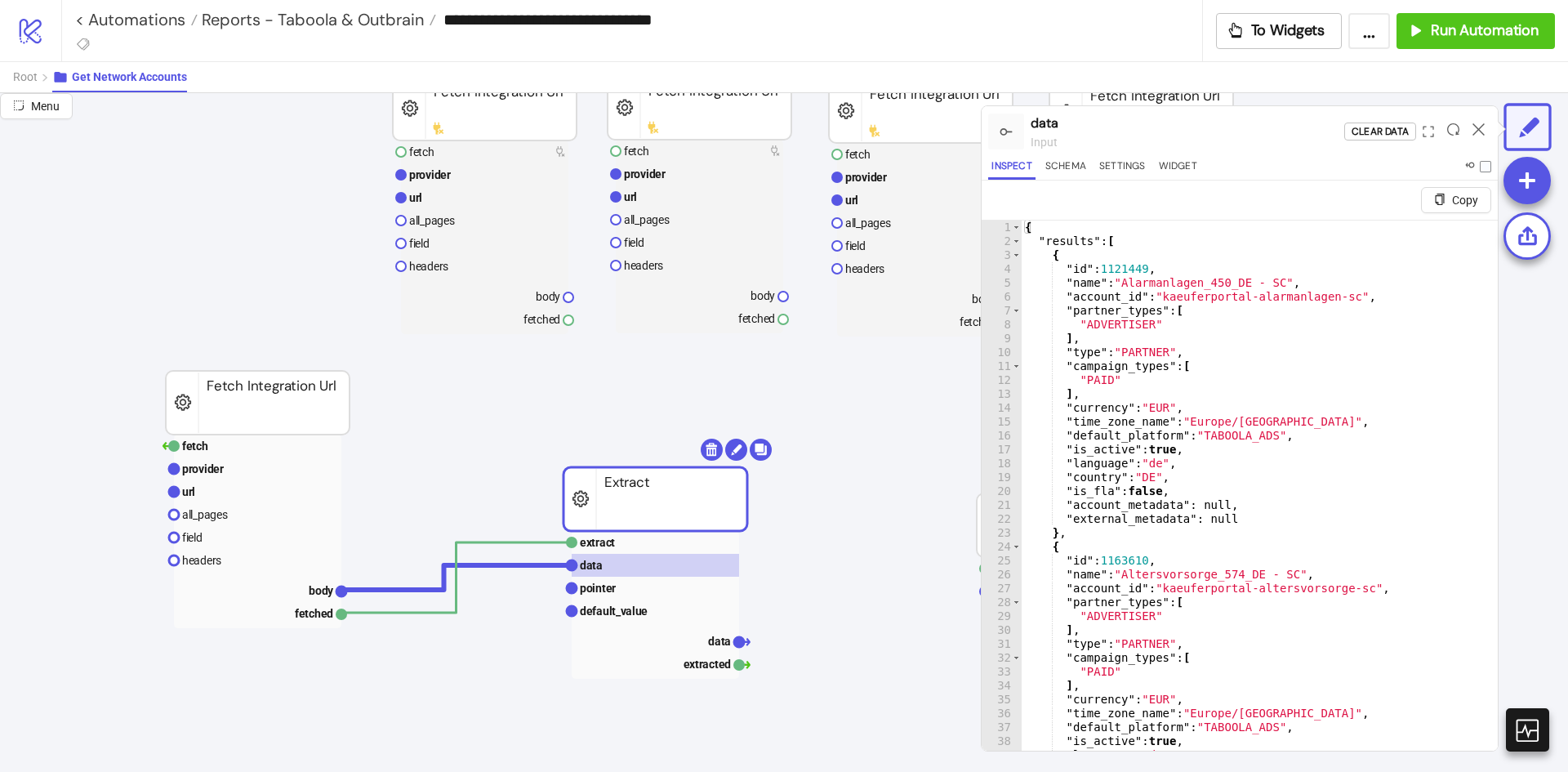
drag, startPoint x: 695, startPoint y: 521, endPoint x: 693, endPoint y: 509, distance: 12.2
click at [609, 543] on text "extract" at bounding box center [598, 543] width 35 height 13
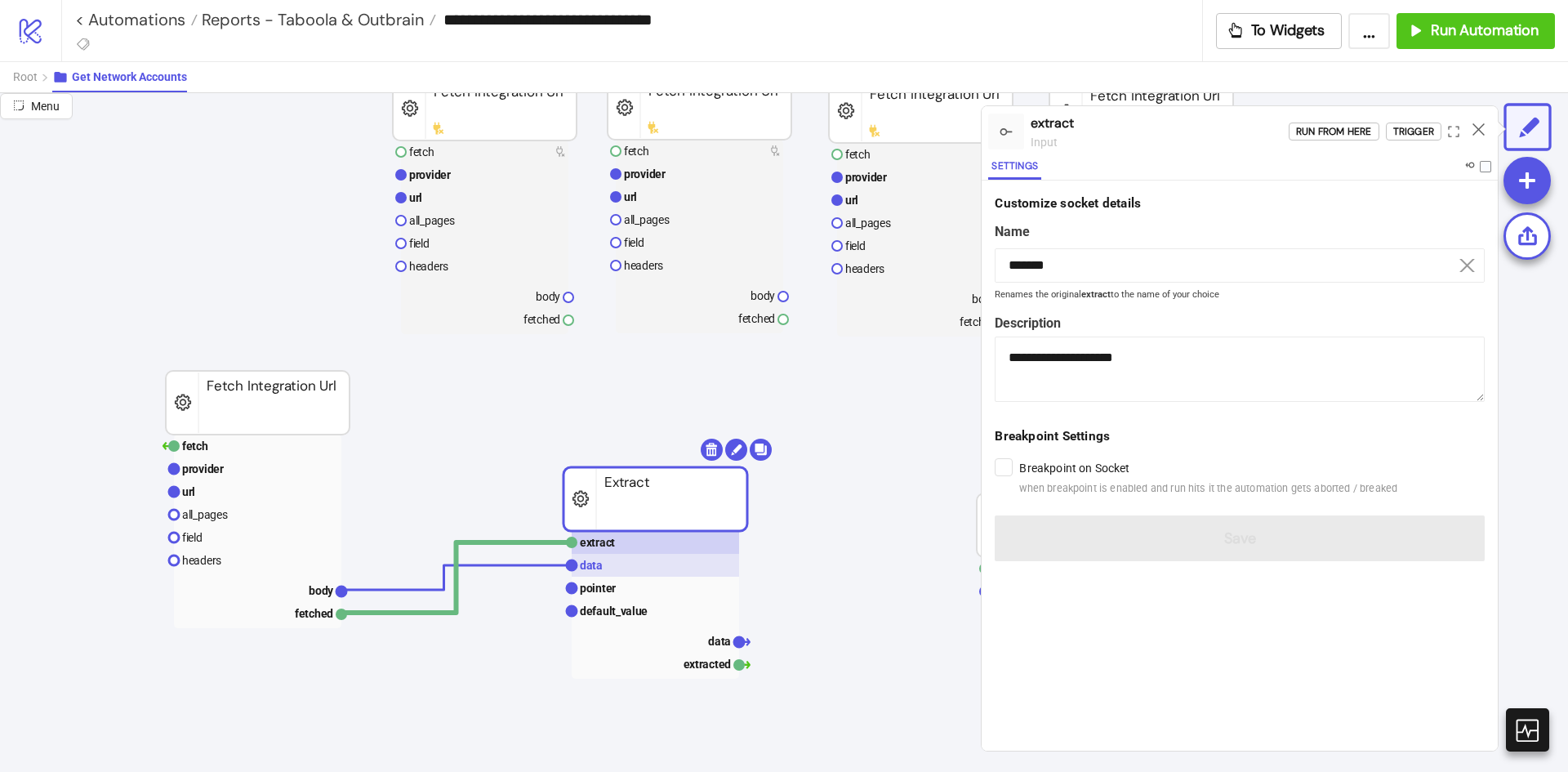
click at [617, 566] on rect at bounding box center [655, 565] width 167 height 23
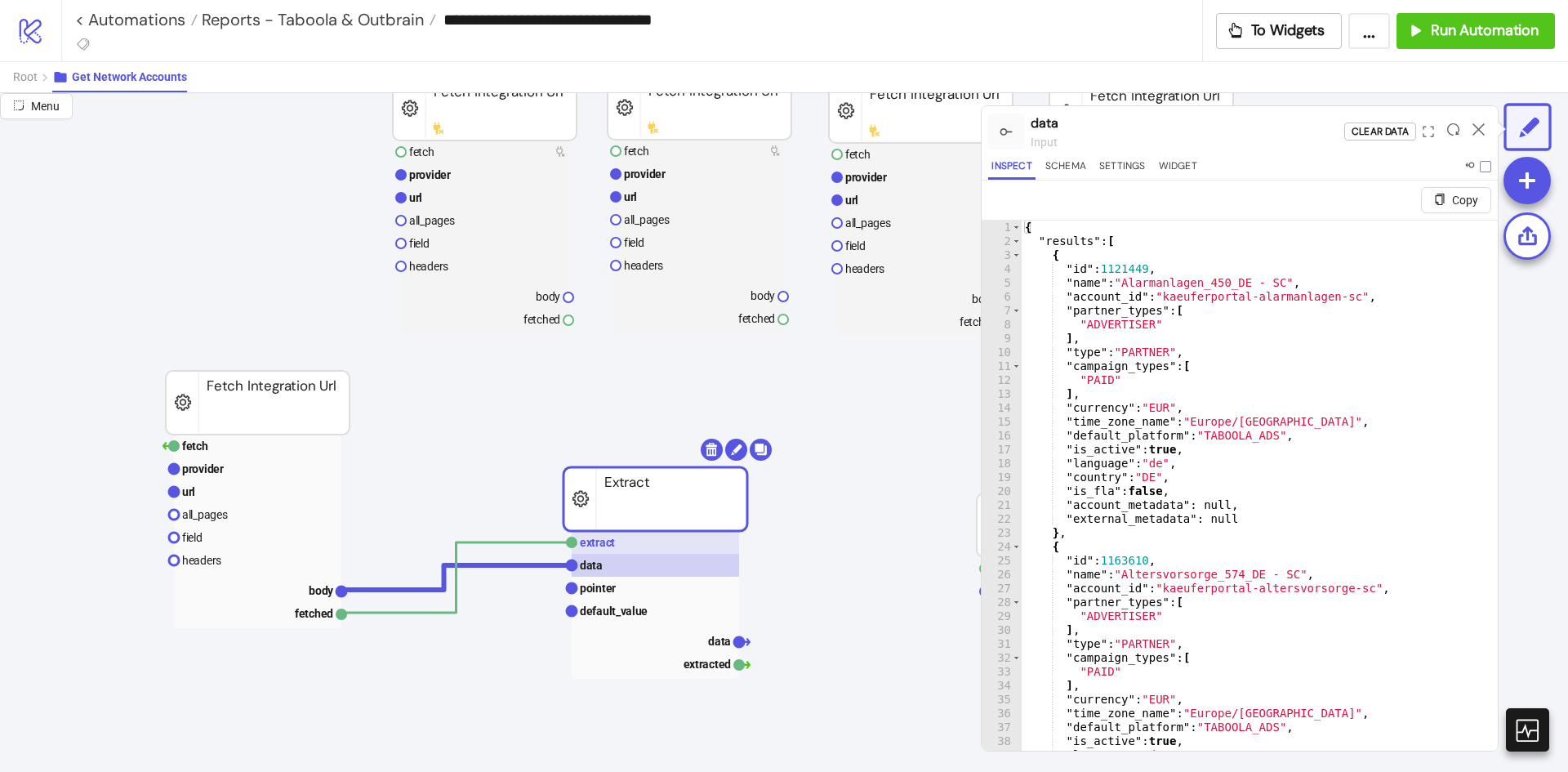
click at [655, 546] on rect at bounding box center [655, 542] width 167 height 23
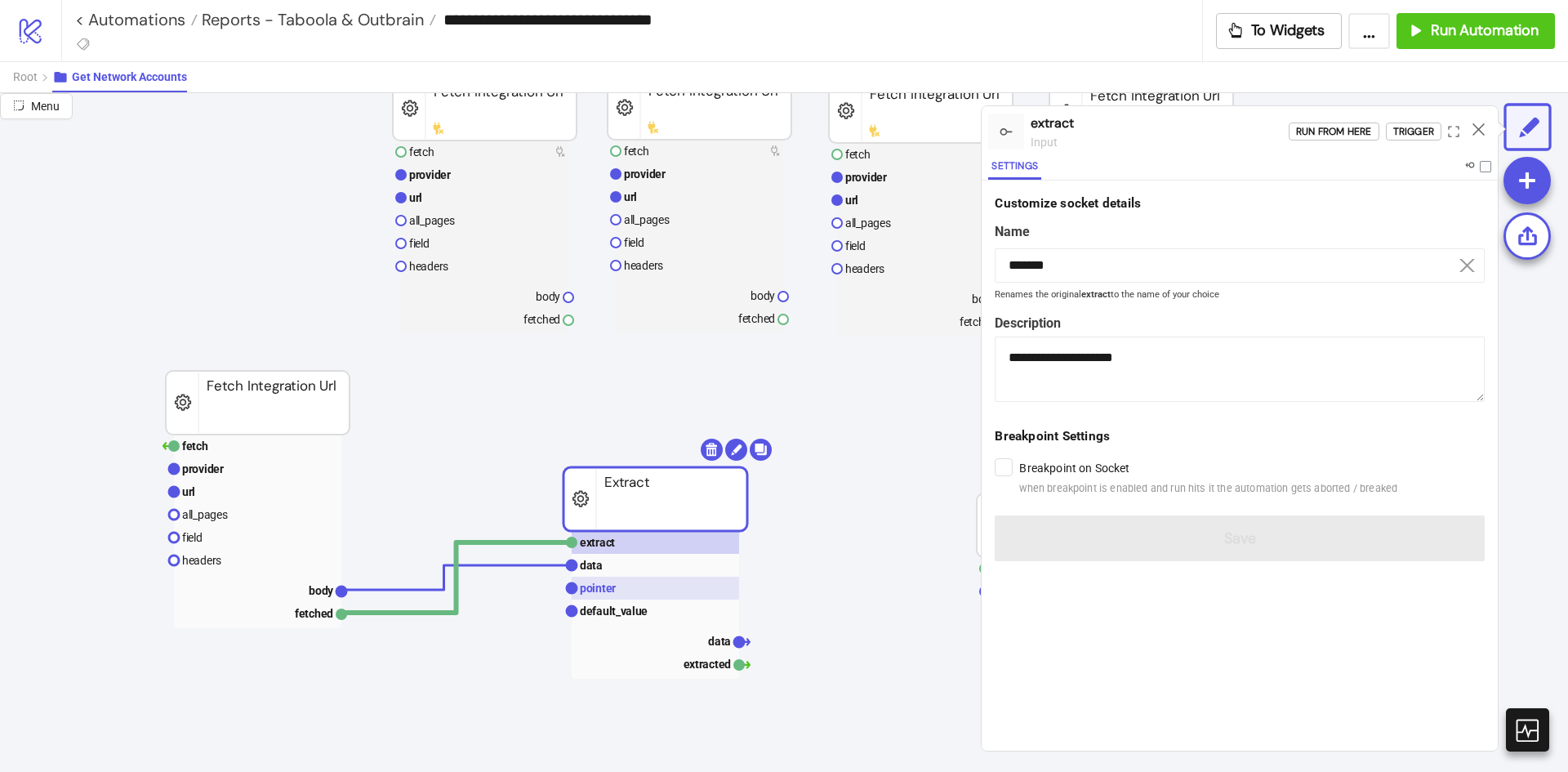
click at [639, 588] on rect at bounding box center [655, 587] width 167 height 23
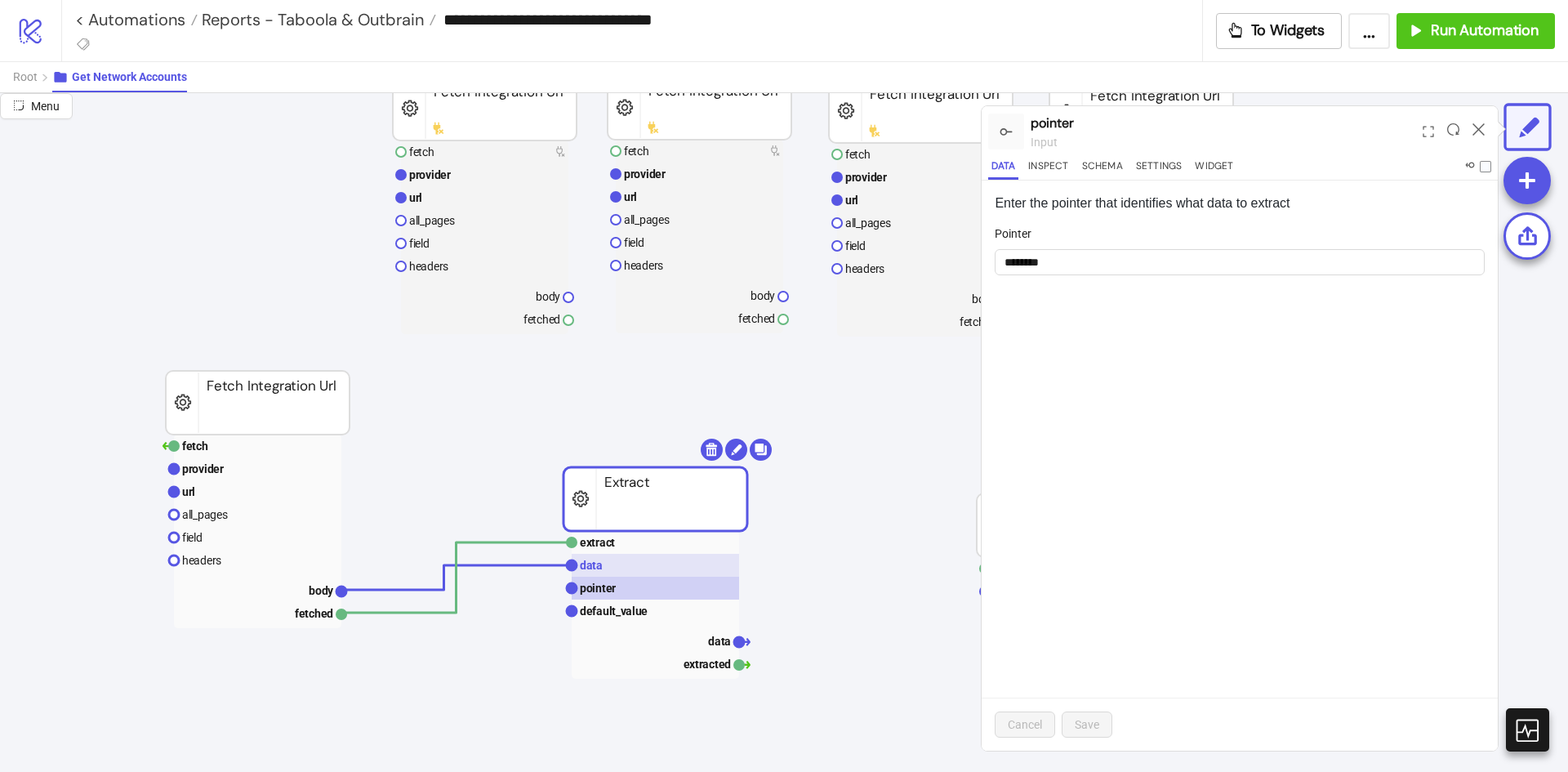
click at [639, 570] on rect at bounding box center [655, 565] width 167 height 23
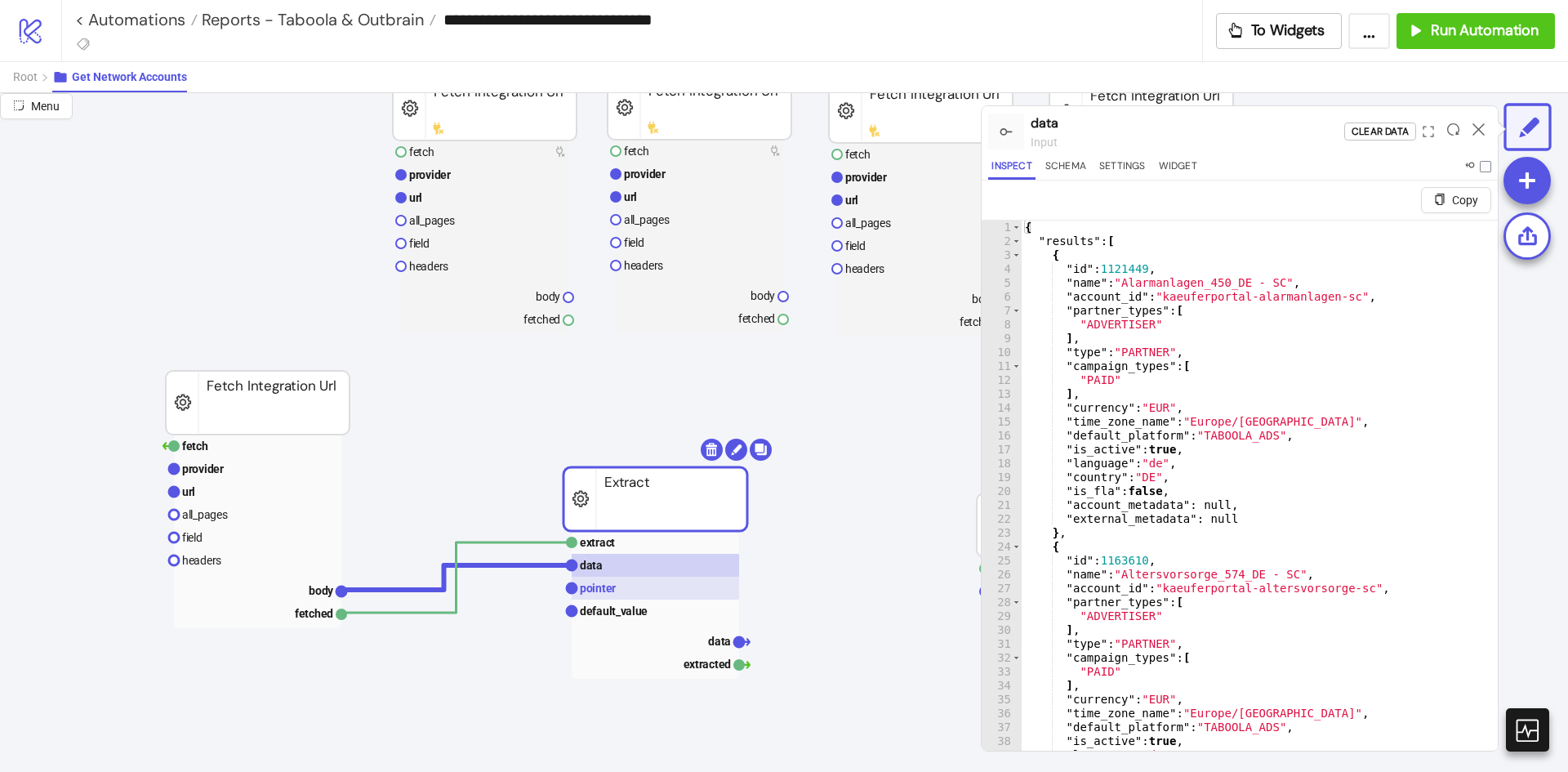
click at [654, 595] on rect at bounding box center [655, 587] width 167 height 23
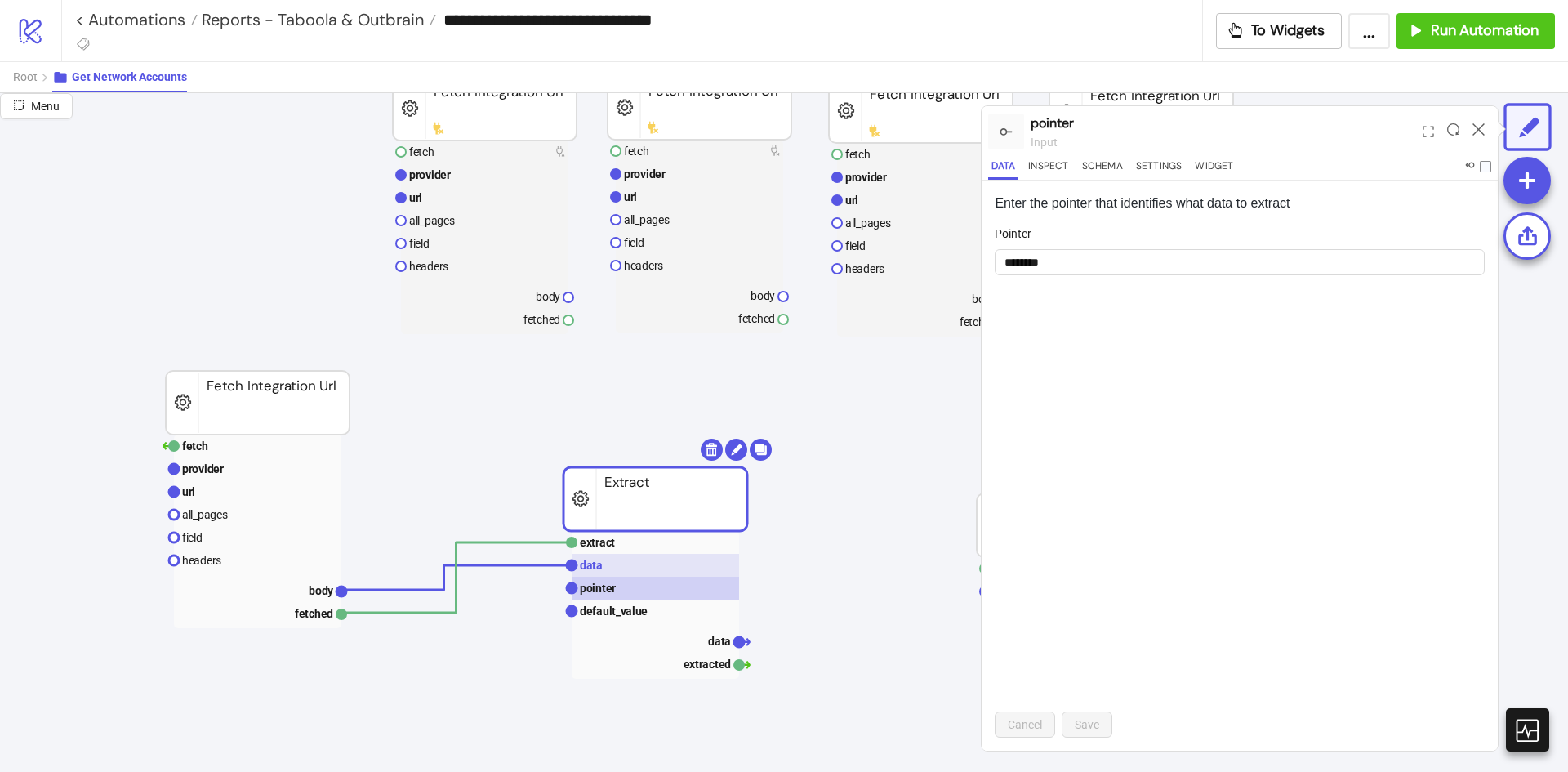
click at [655, 574] on rect at bounding box center [655, 565] width 167 height 23
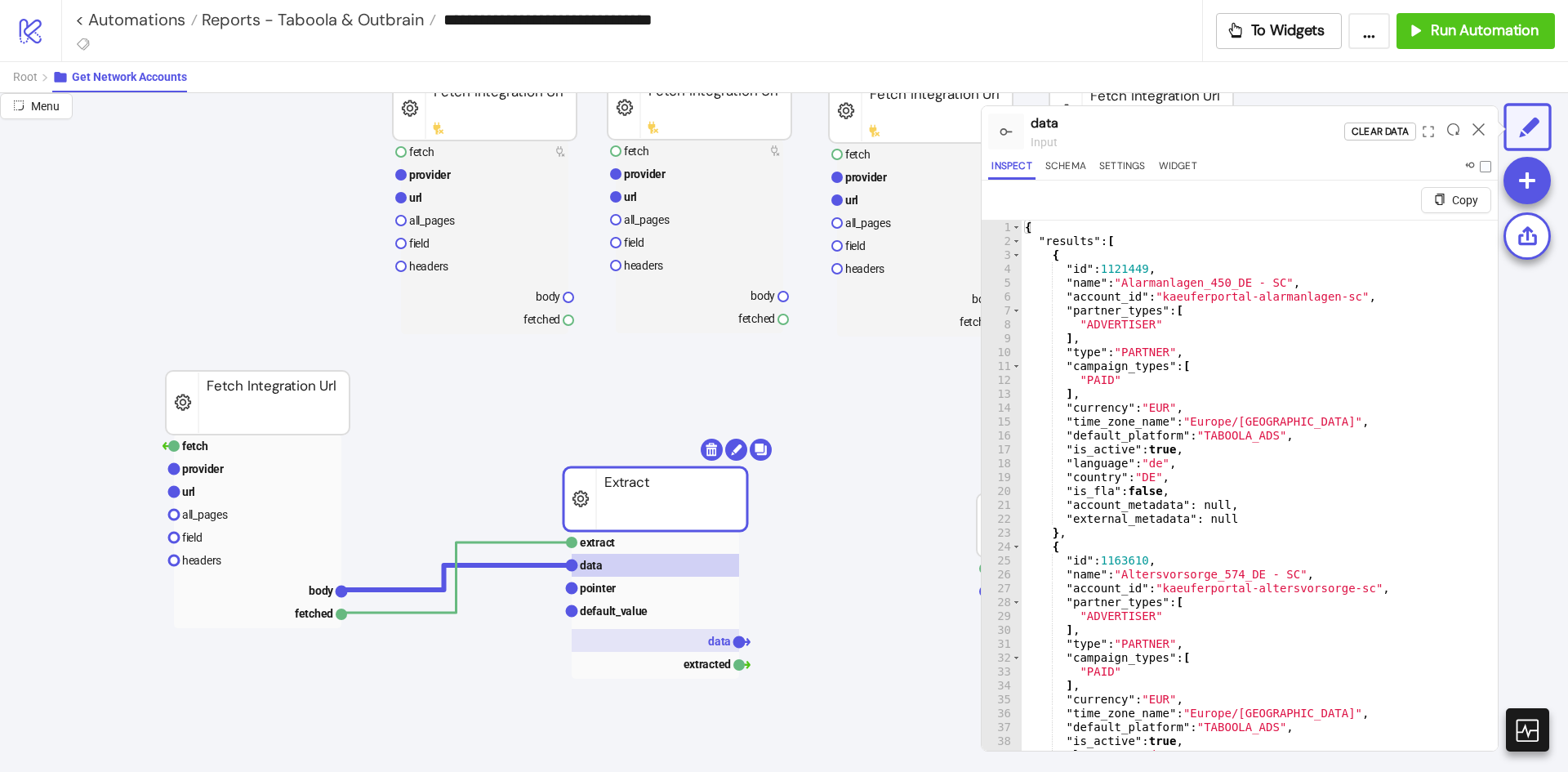
click at [711, 632] on rect at bounding box center [655, 640] width 167 height 23
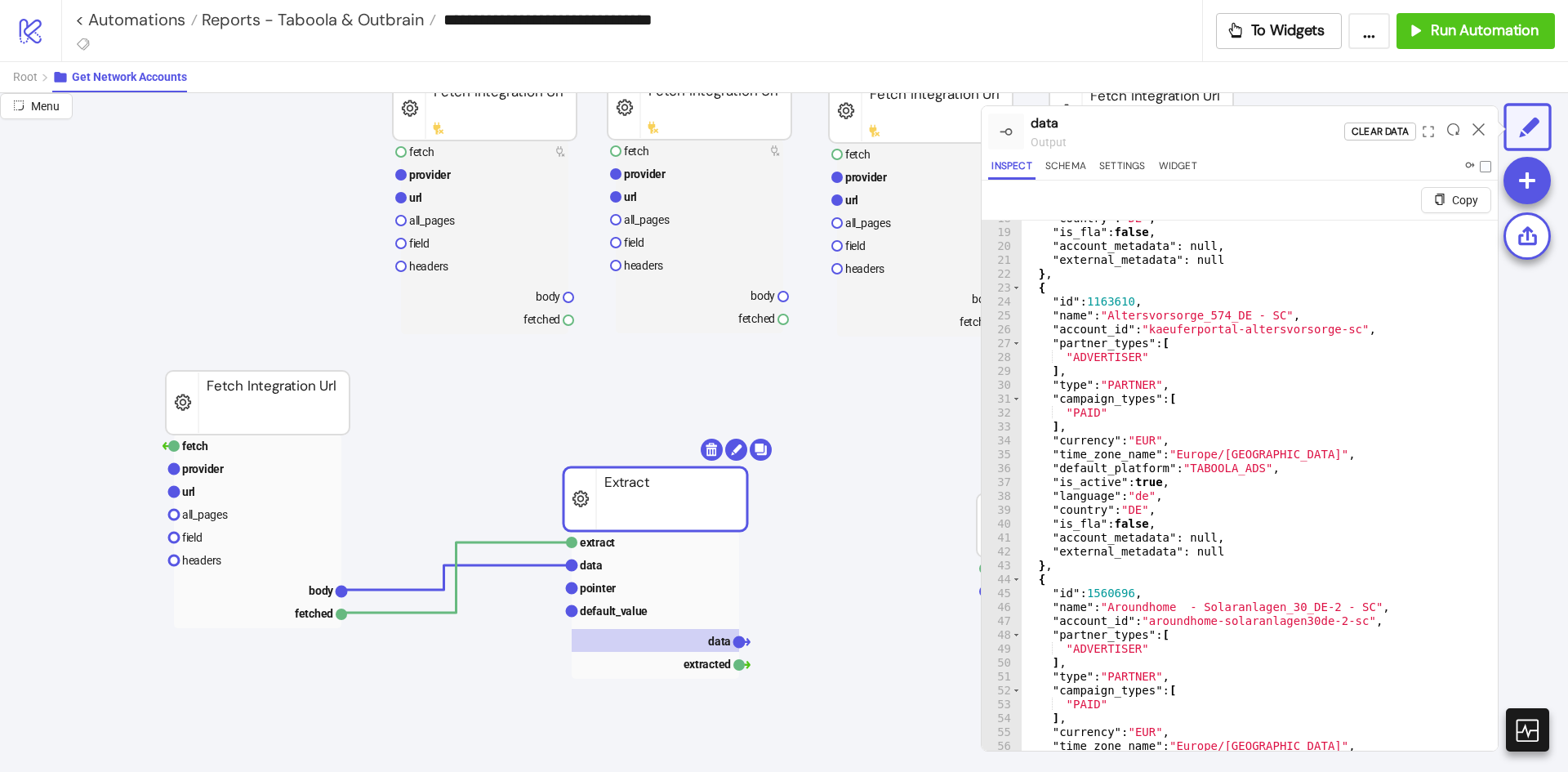
scroll to position [245, 0]
click at [624, 574] on rect at bounding box center [655, 565] width 167 height 23
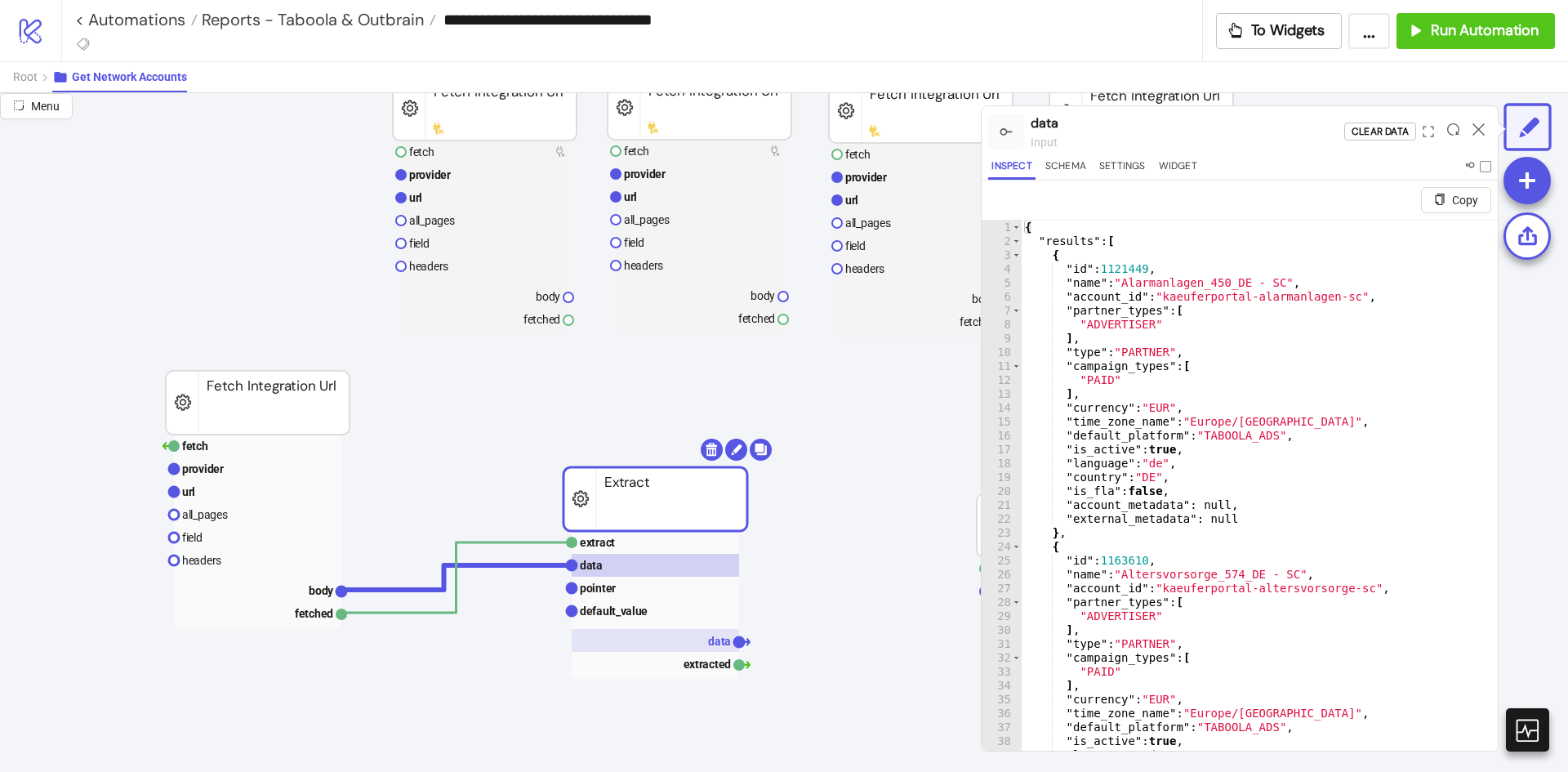
click at [707, 645] on rect at bounding box center [655, 640] width 167 height 23
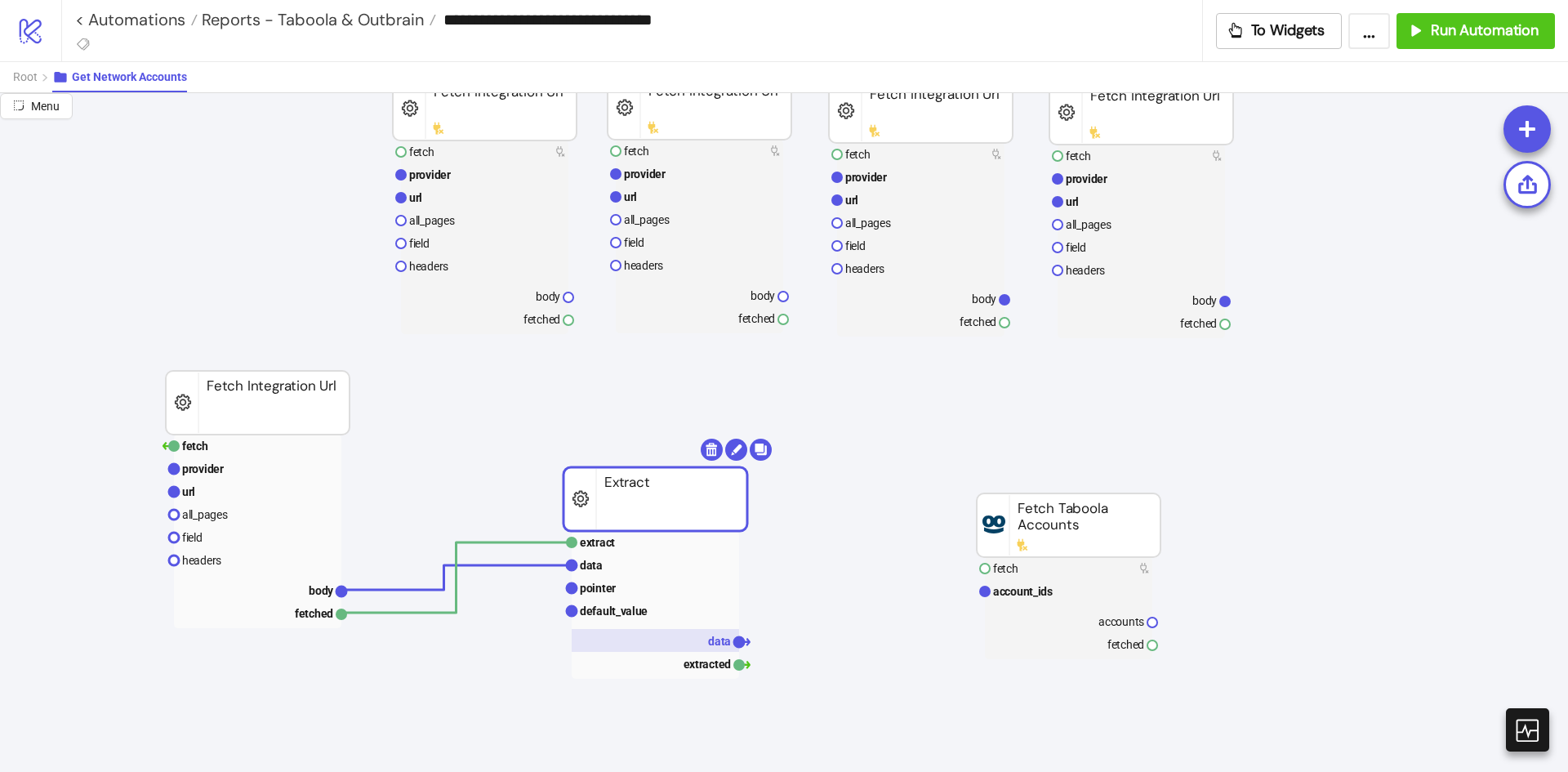
click at [723, 632] on rect at bounding box center [655, 640] width 167 height 23
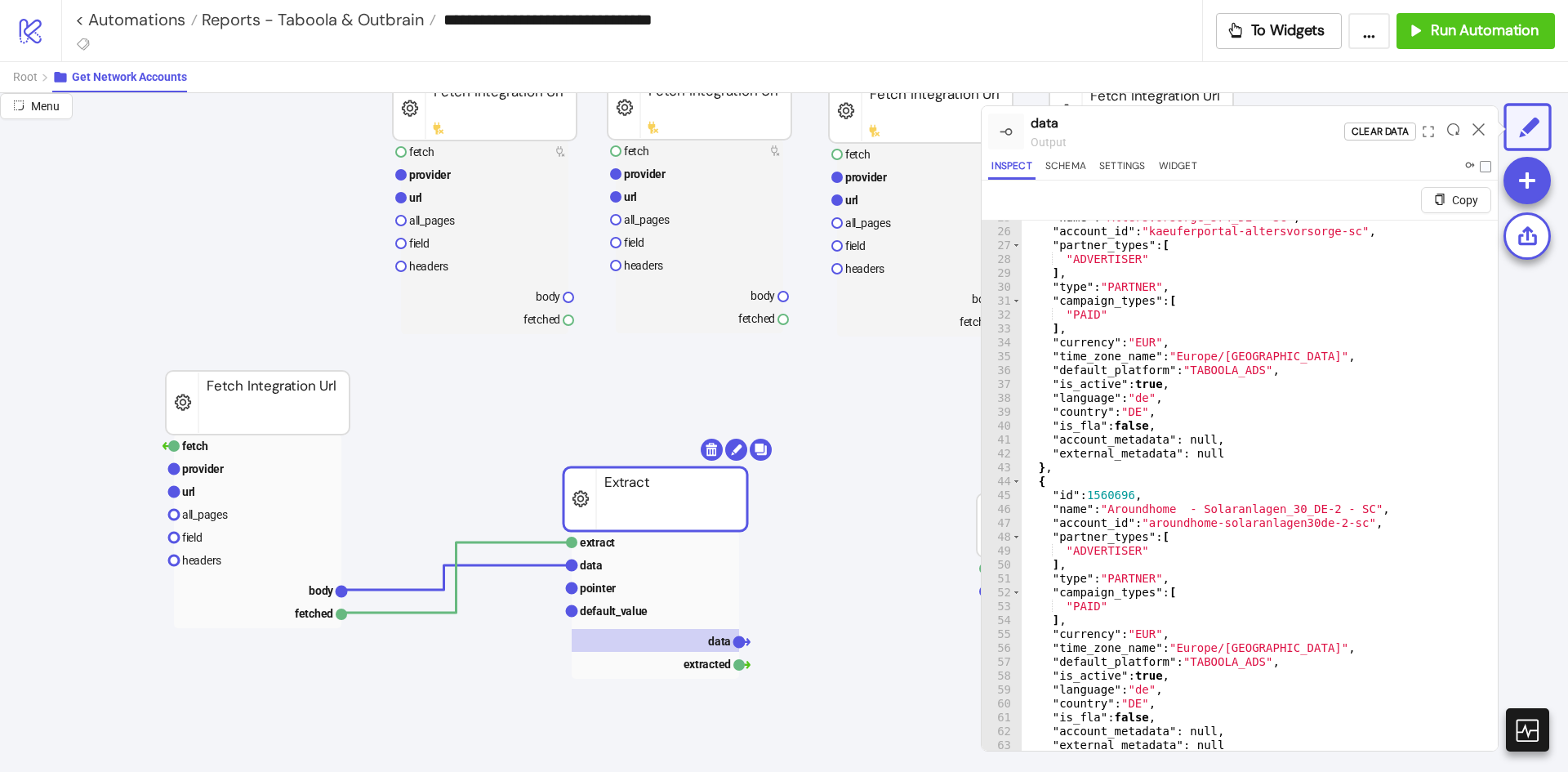
scroll to position [637, 0]
click at [1259, 455] on div ""name" : "Aroundhome - Solaranlagen_30_DE-2 - SC" , "account_id" : "aroundhome-…" at bounding box center [1253, 507] width 464 height 597
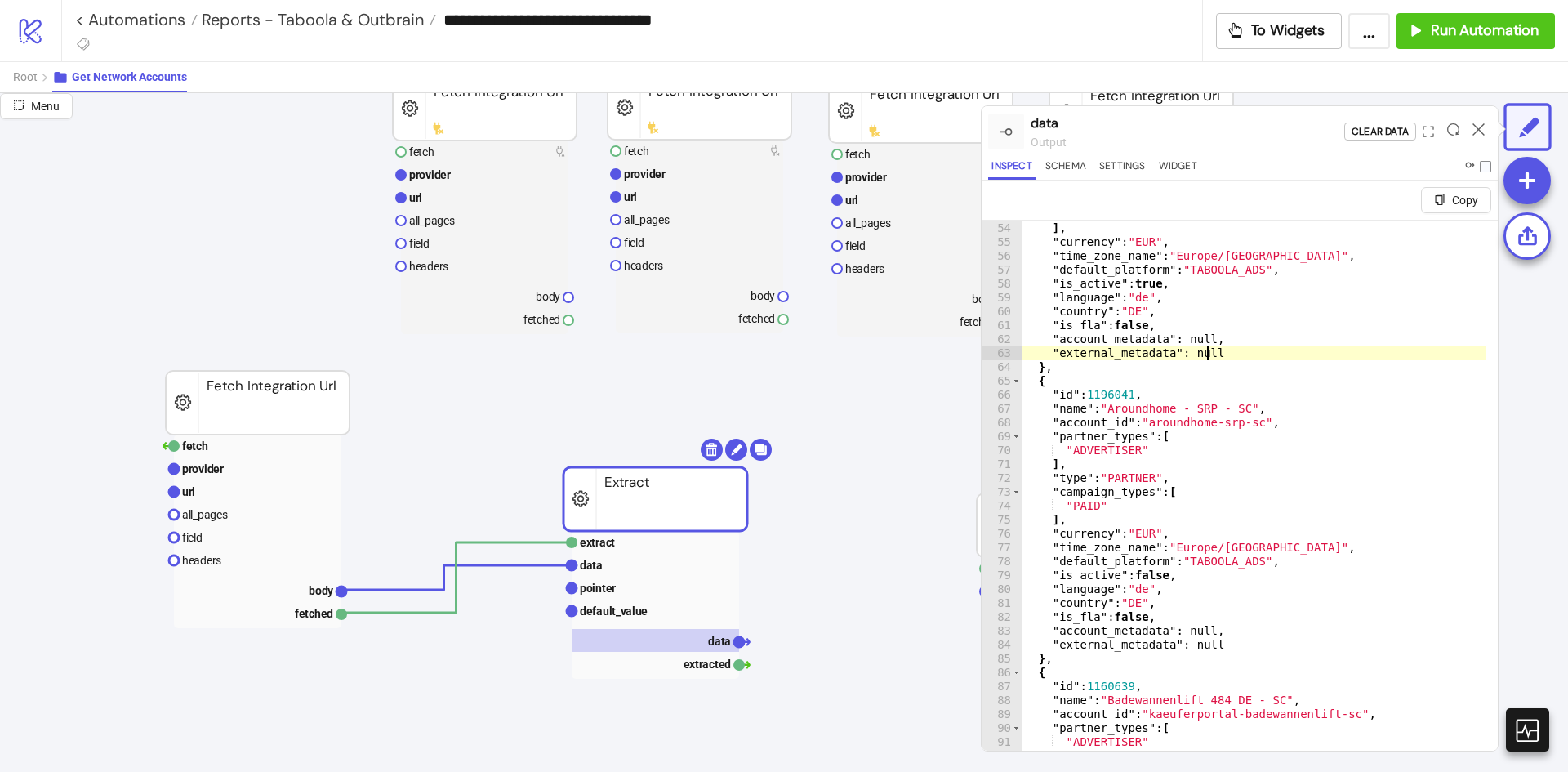
scroll to position [735, 0]
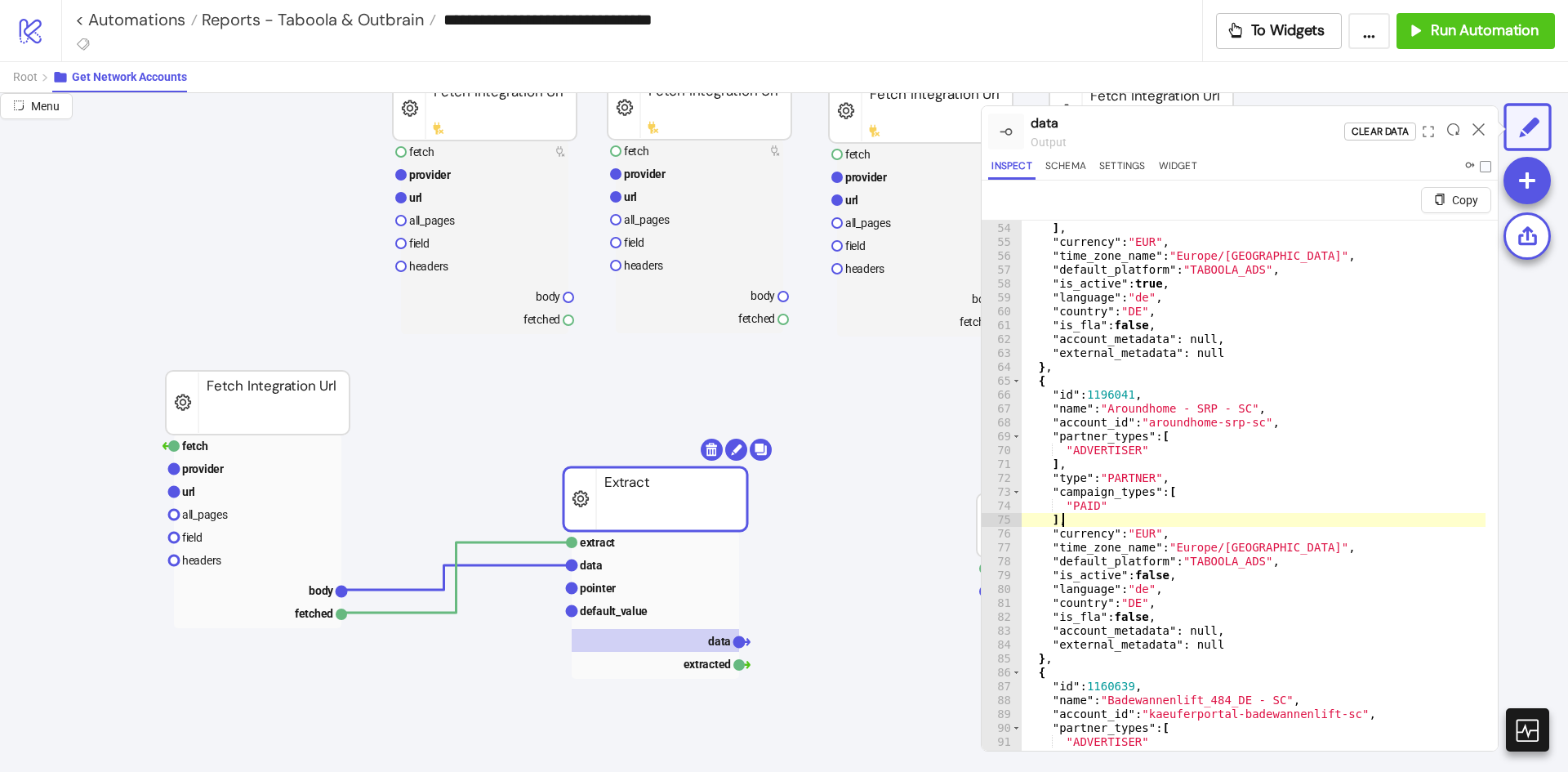
click at [1263, 520] on div ""PAID" ] , "currency" : "EUR" , "time_zone_name" : "Europe/Berlin" , "default_p…" at bounding box center [1253, 506] width 464 height 597
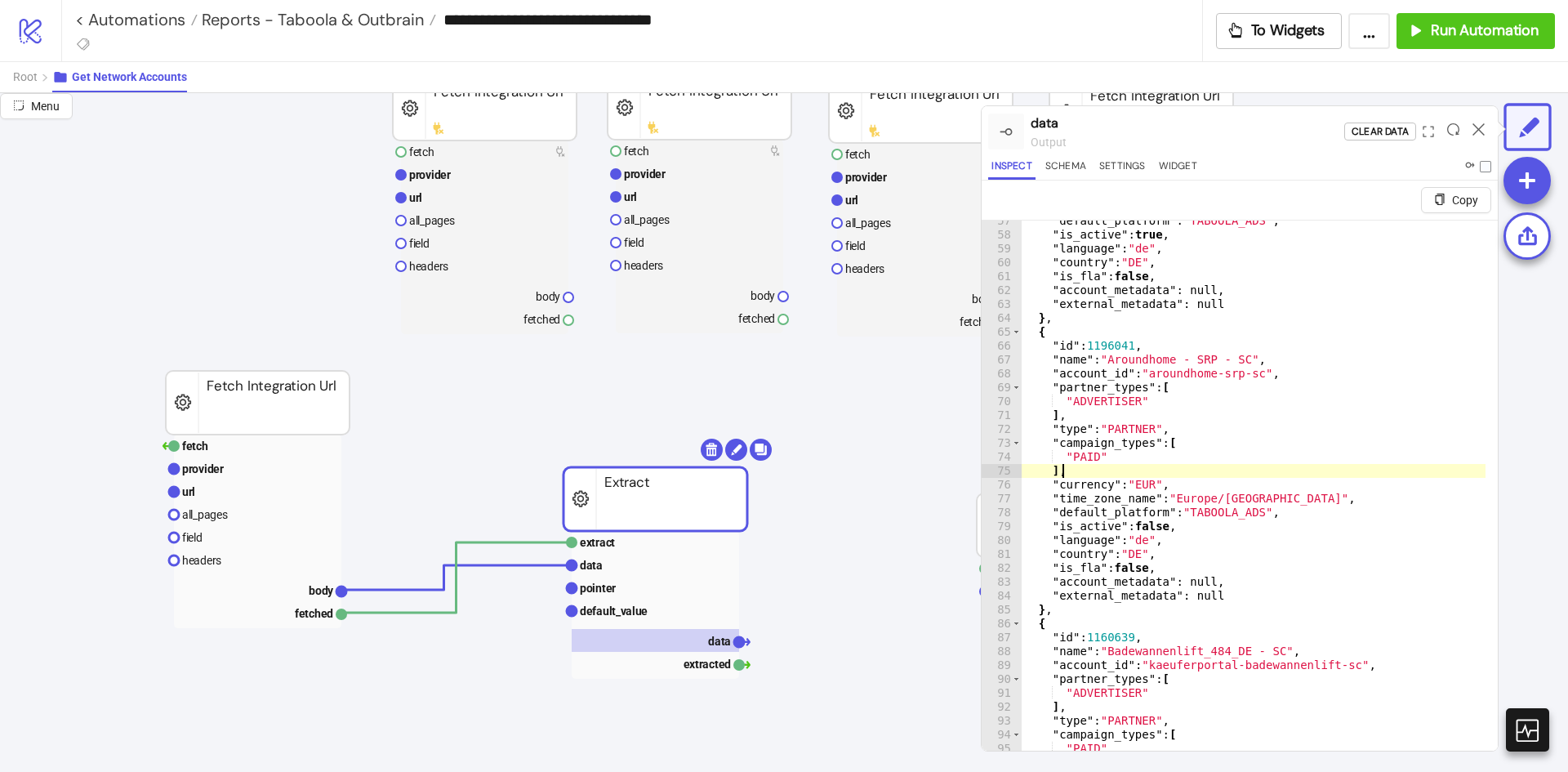
scroll to position [784, 0]
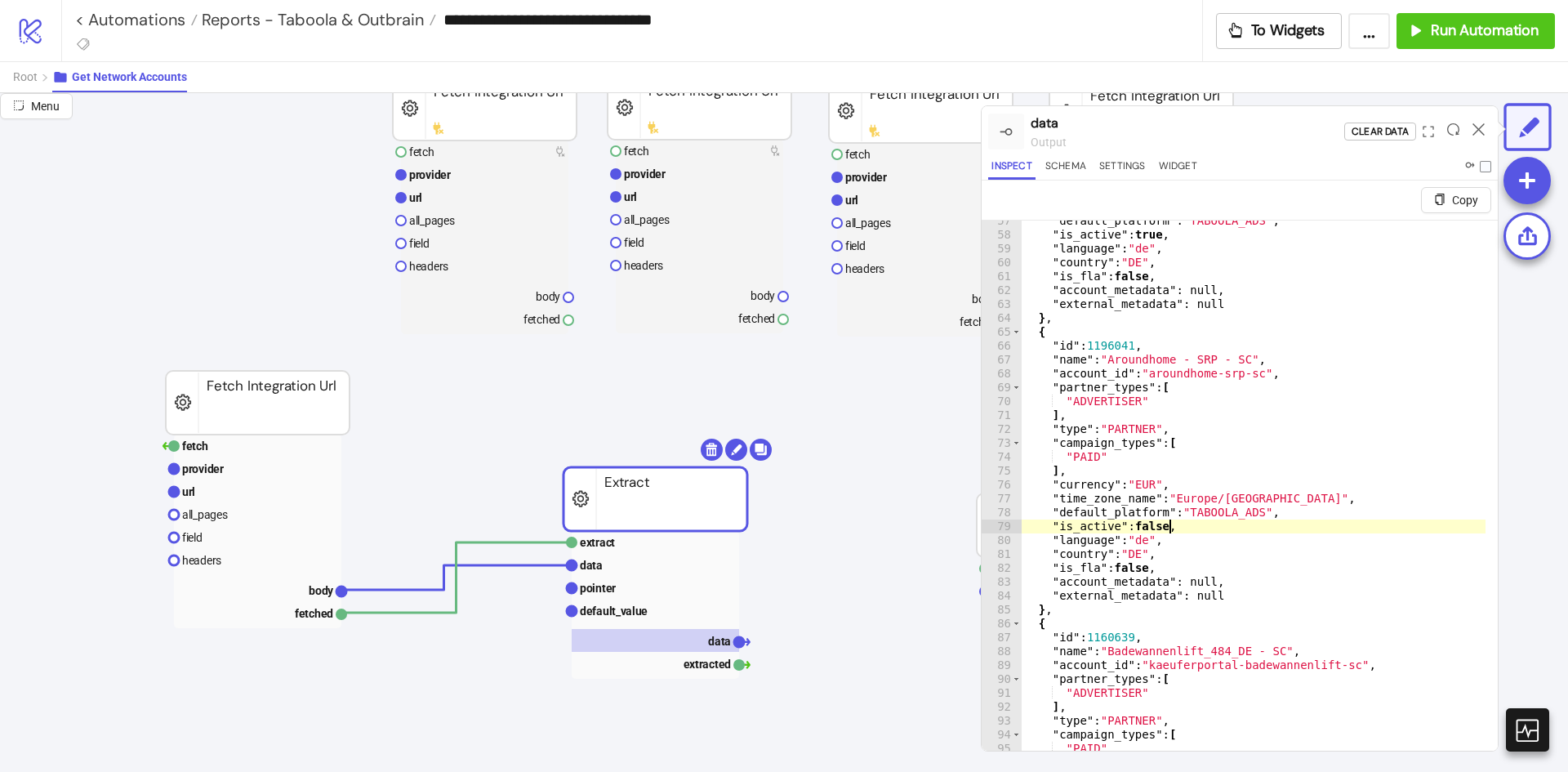
click at [1176, 529] on div ""default_platform" : "TABOOLA_ADS" , "is_active" : true , "language" : "de" , "…" at bounding box center [1253, 512] width 464 height 597
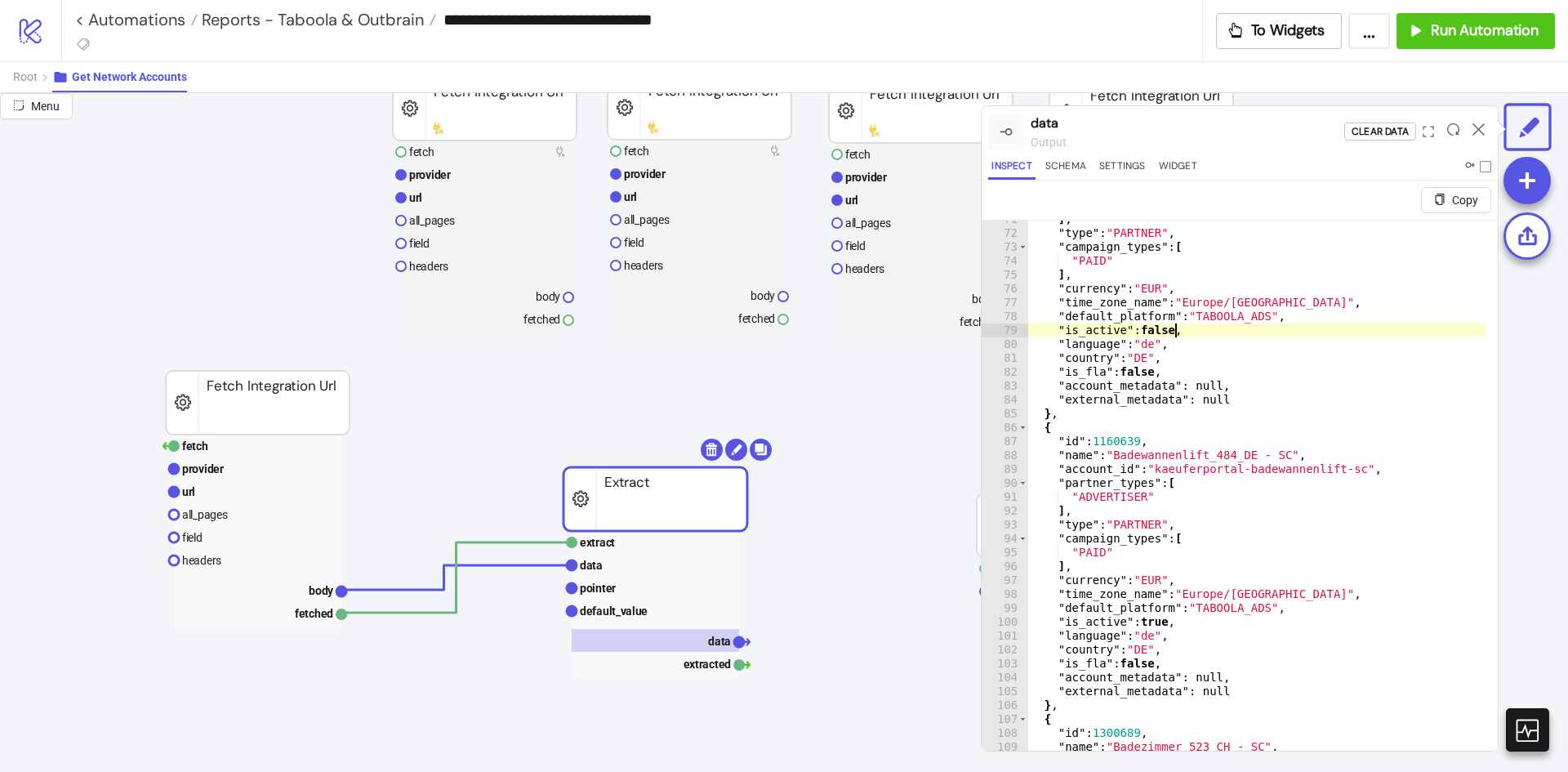
scroll to position [980, 0]
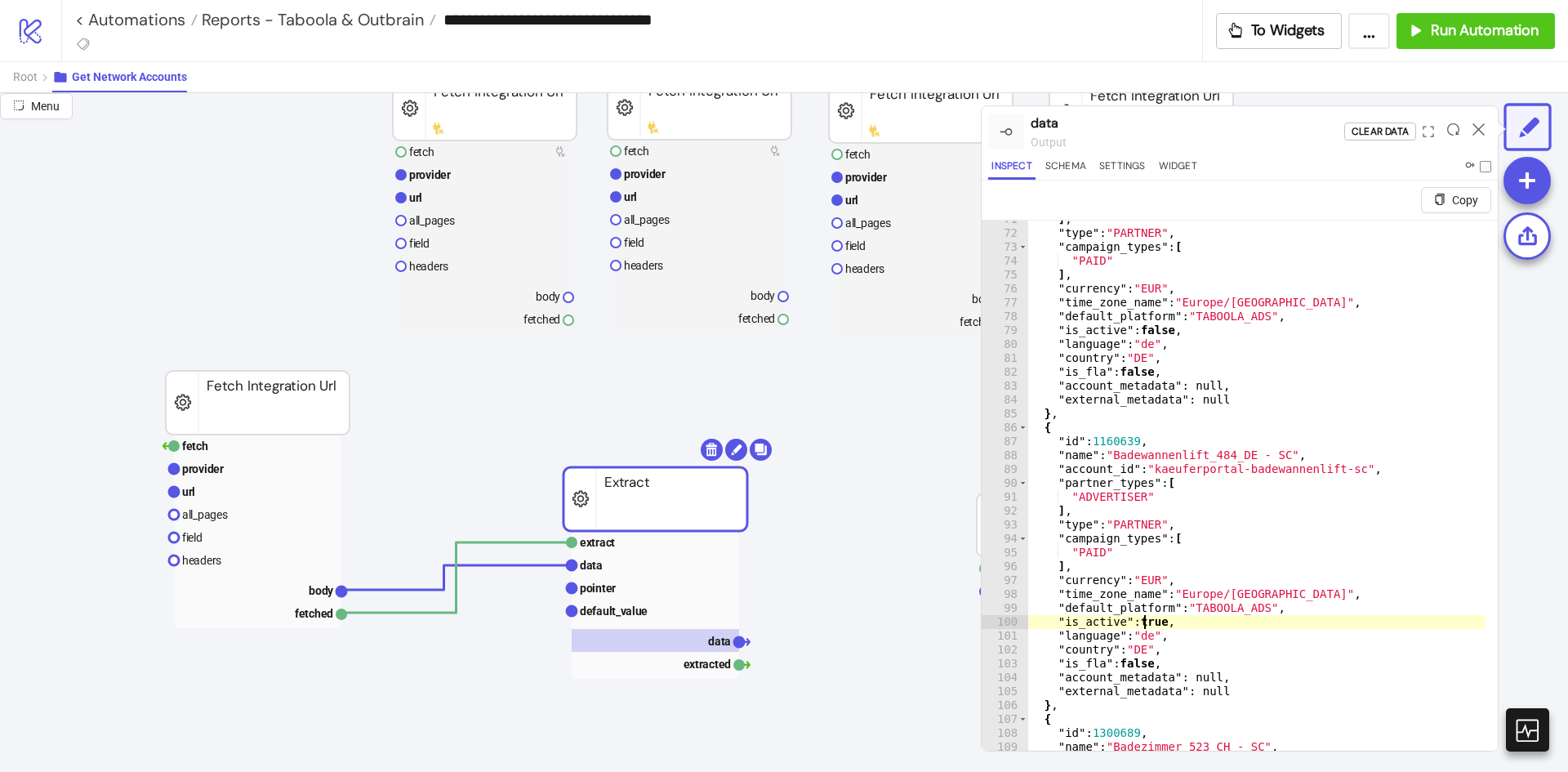
click at [1147, 624] on div "] , "type" : "PARTNER" , "campaign_types" : [ "PAID" ] , "currency" : "EUR" , "…" at bounding box center [1256, 510] width 458 height 597
type textarea "**********"
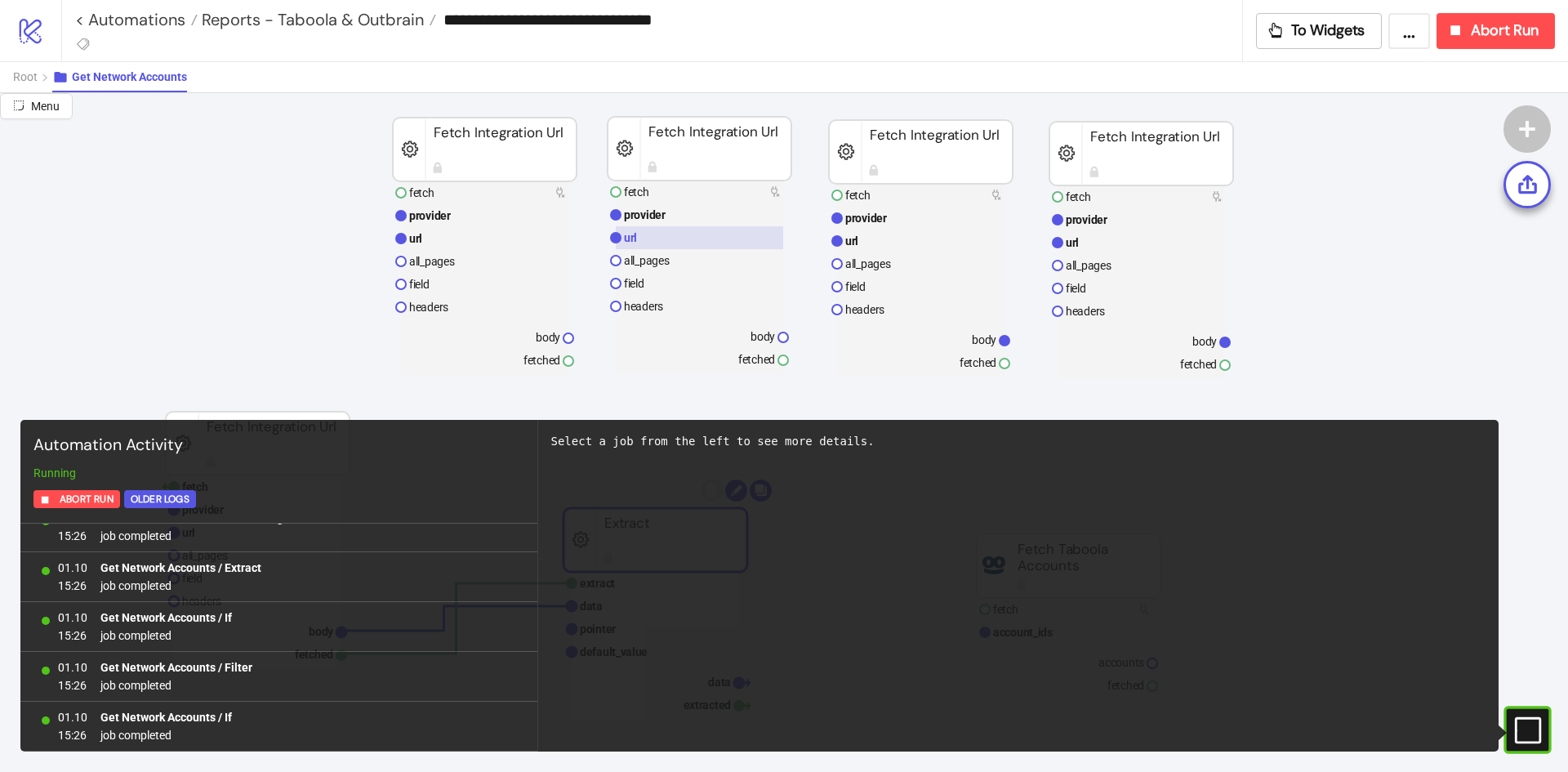
scroll to position [0, 0]
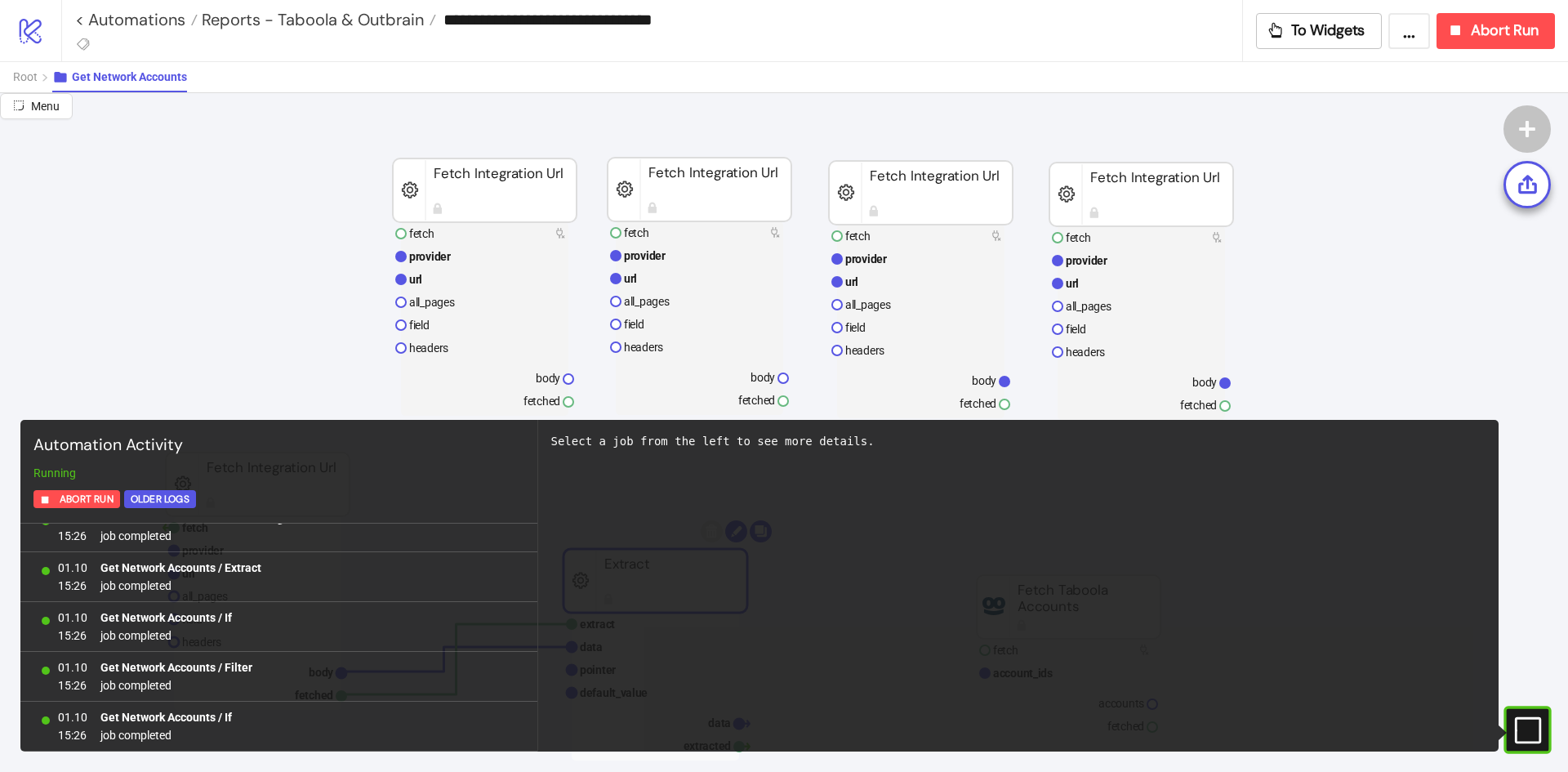
click at [487, 167] on rect at bounding box center [485, 190] width 184 height 63
click at [669, 263] on rect at bounding box center [700, 255] width 167 height 23
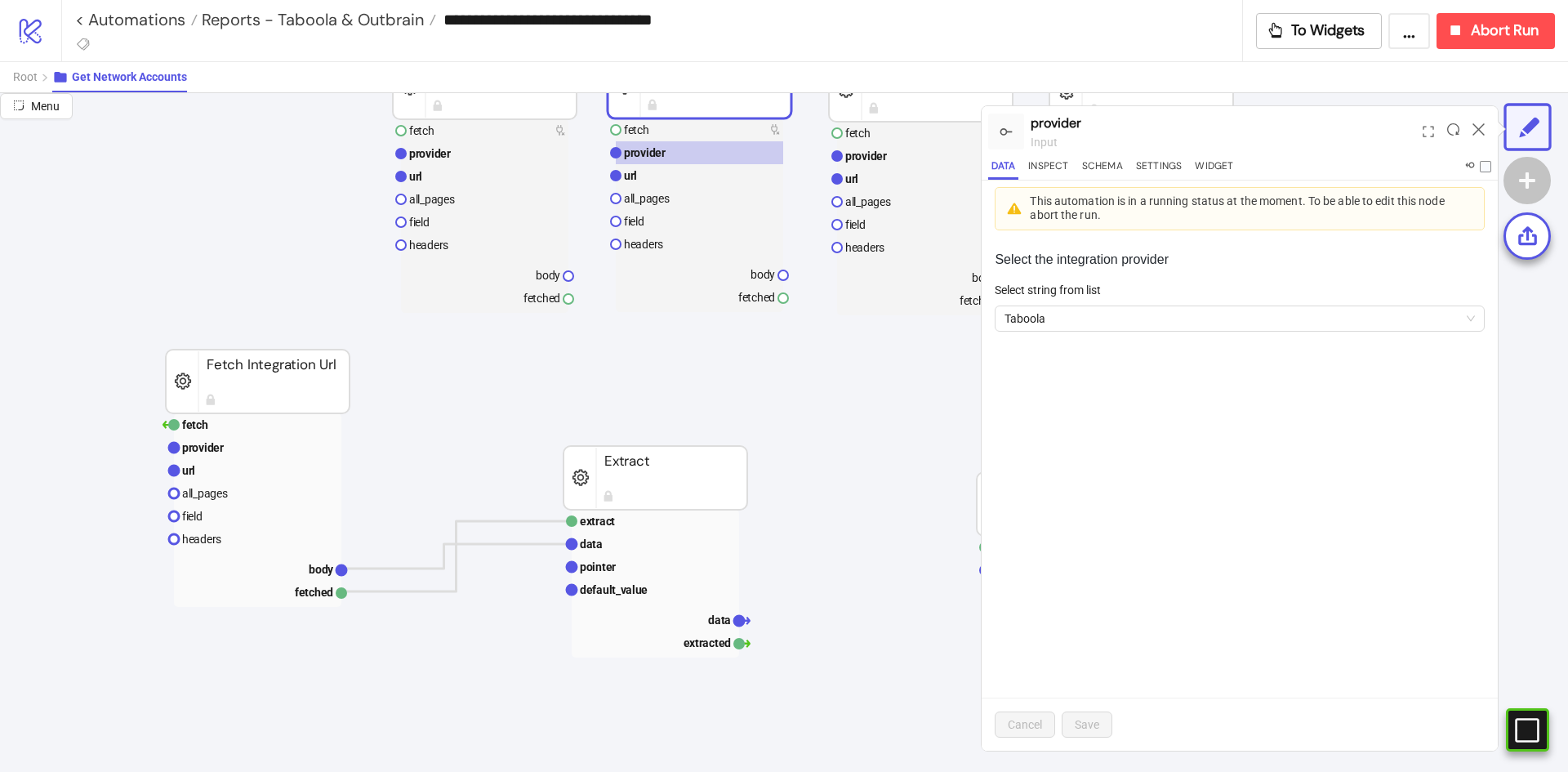
scroll to position [163, 0]
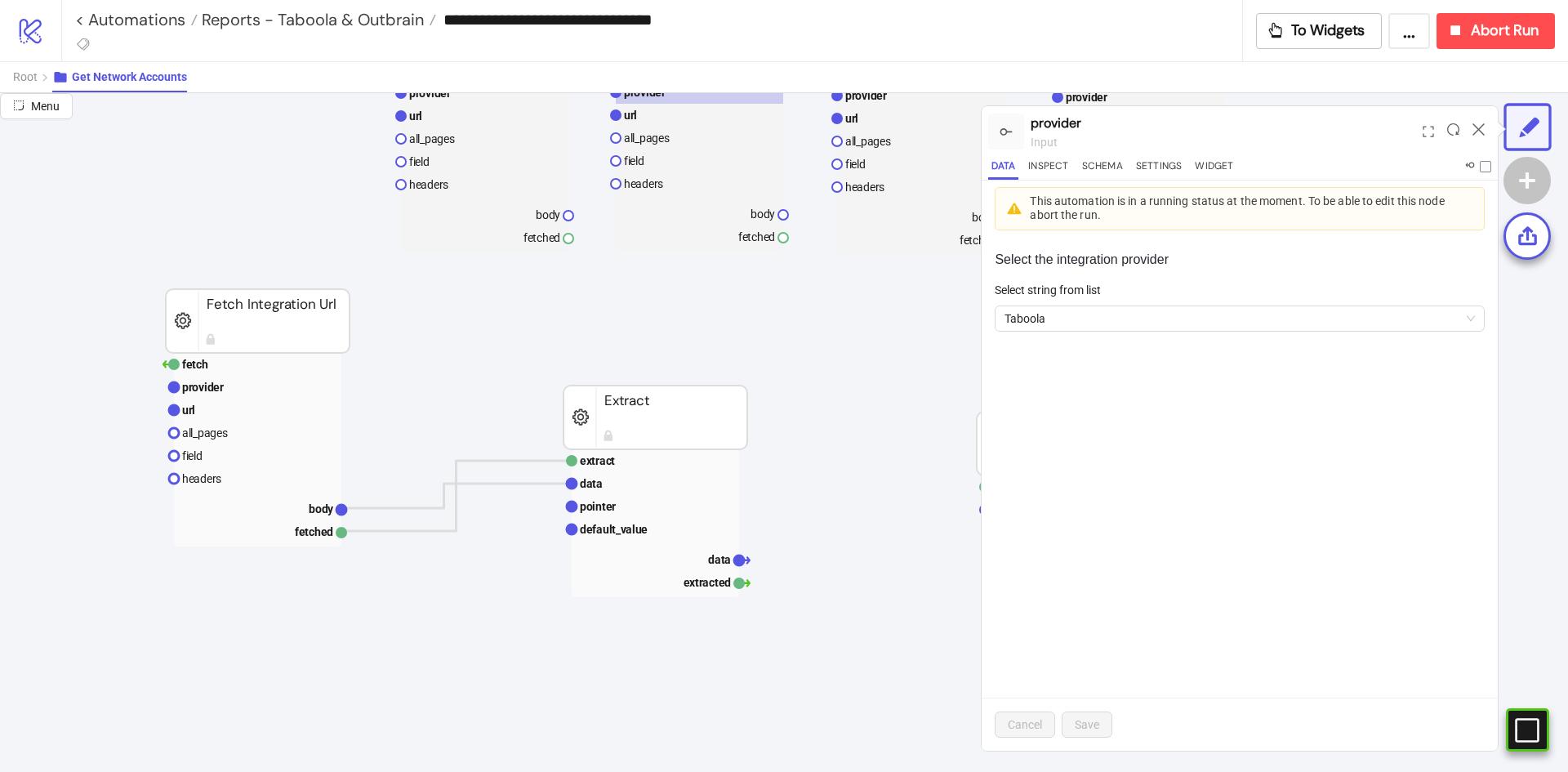
click at [1462, 129] on div at bounding box center [1453, 131] width 26 height 44
click at [1476, 130] on icon at bounding box center [1478, 129] width 12 height 12
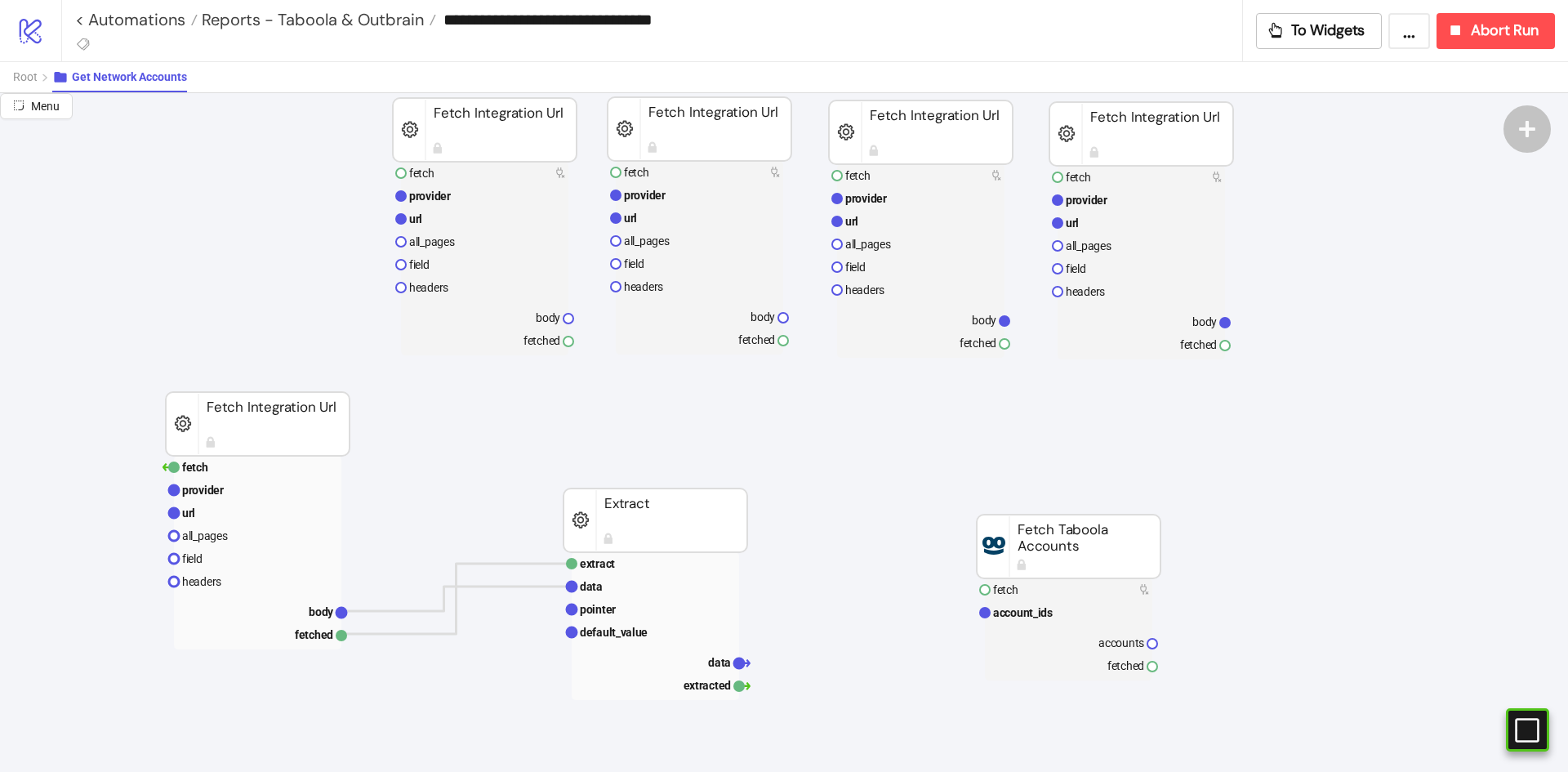
scroll to position [0, 0]
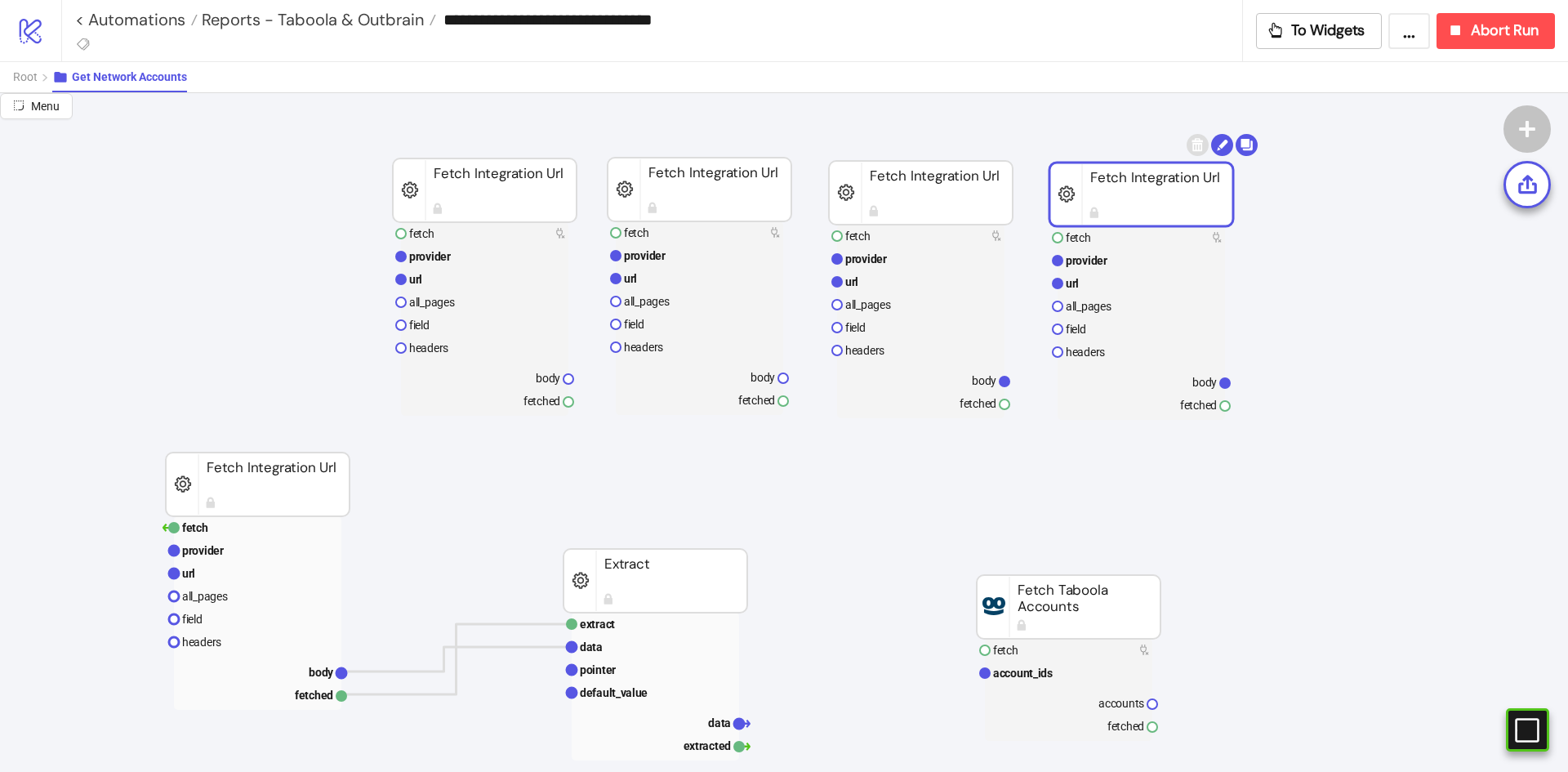
click at [1167, 197] on rect at bounding box center [1141, 194] width 184 height 63
click at [1125, 285] on rect at bounding box center [1141, 283] width 167 height 23
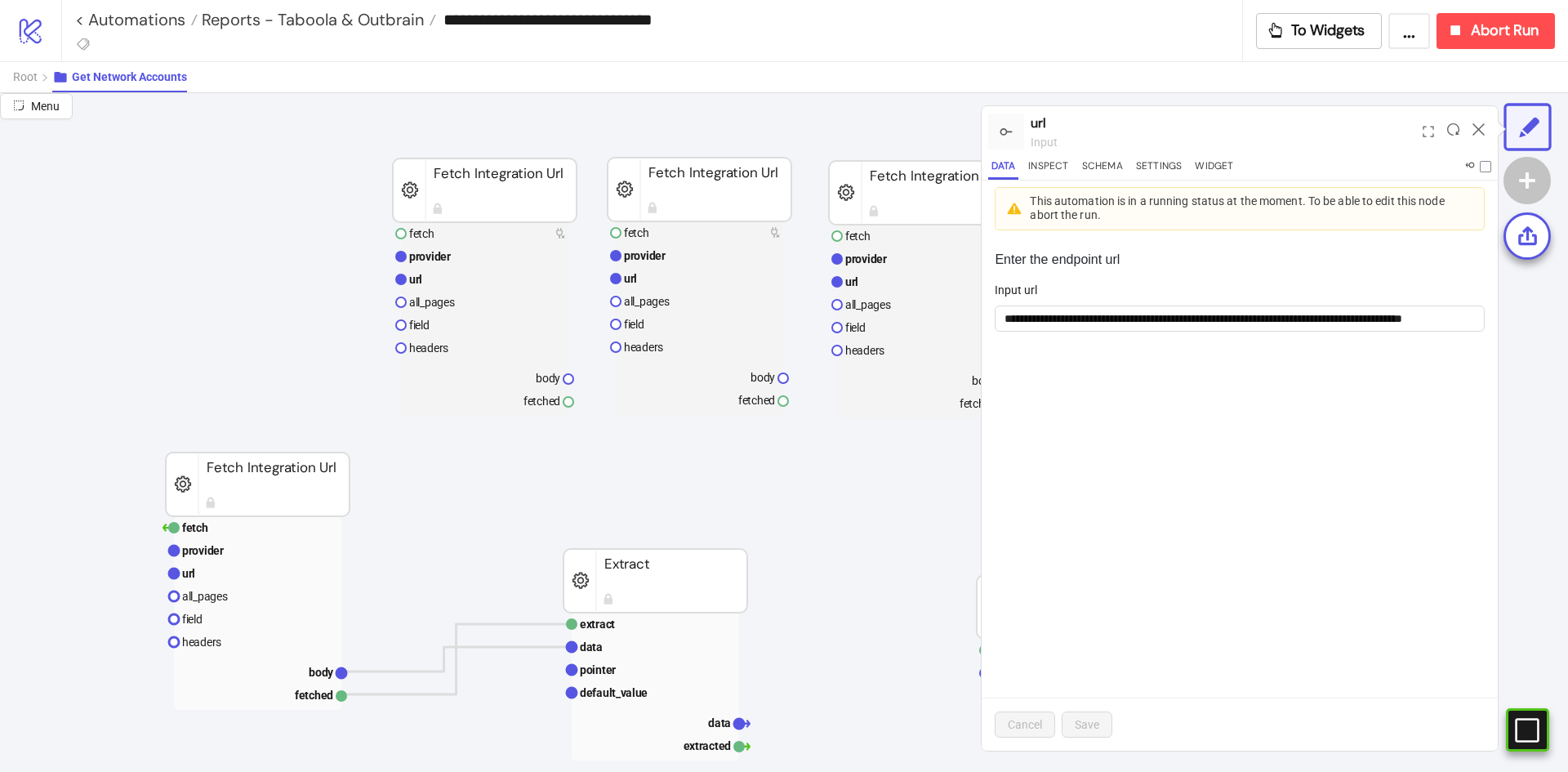
click at [1484, 127] on div at bounding box center [1479, 131] width 26 height 44
click at [1475, 129] on icon at bounding box center [1478, 129] width 12 height 12
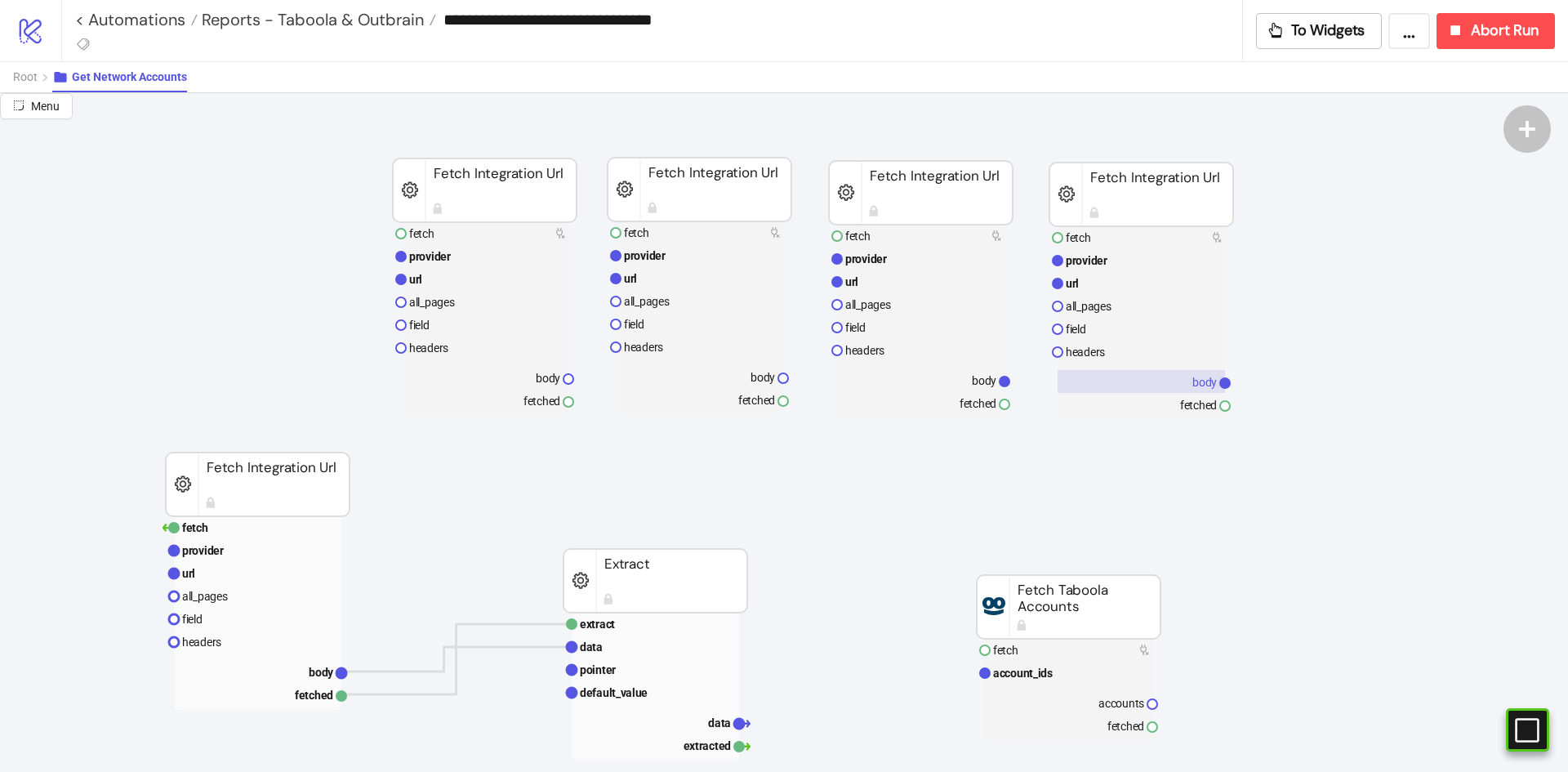
click at [1180, 374] on rect at bounding box center [1141, 381] width 167 height 23
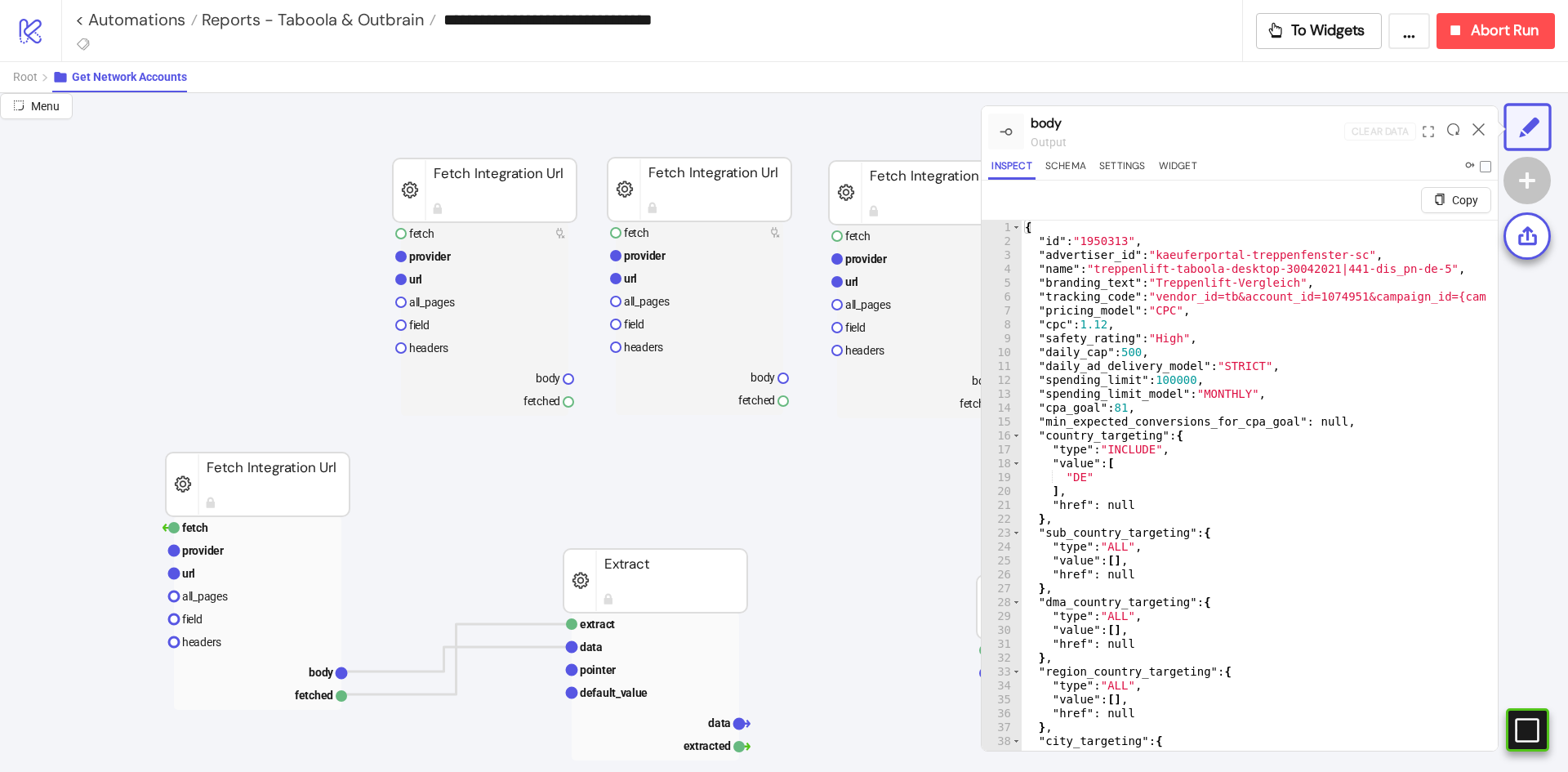
click at [1485, 127] on div at bounding box center [1479, 131] width 26 height 44
click at [1481, 127] on icon at bounding box center [1478, 129] width 12 height 12
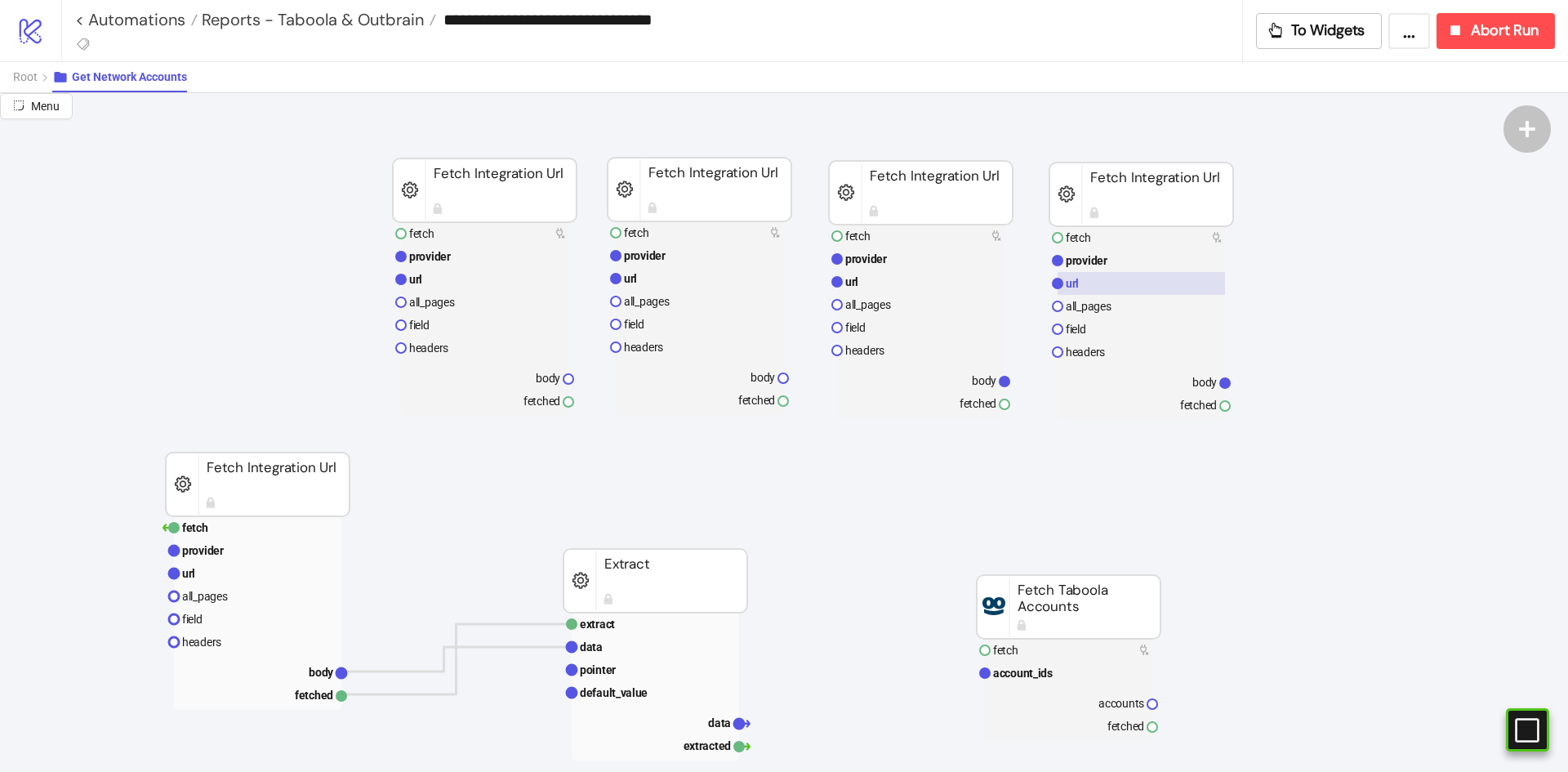
click at [1137, 289] on rect at bounding box center [1141, 283] width 167 height 23
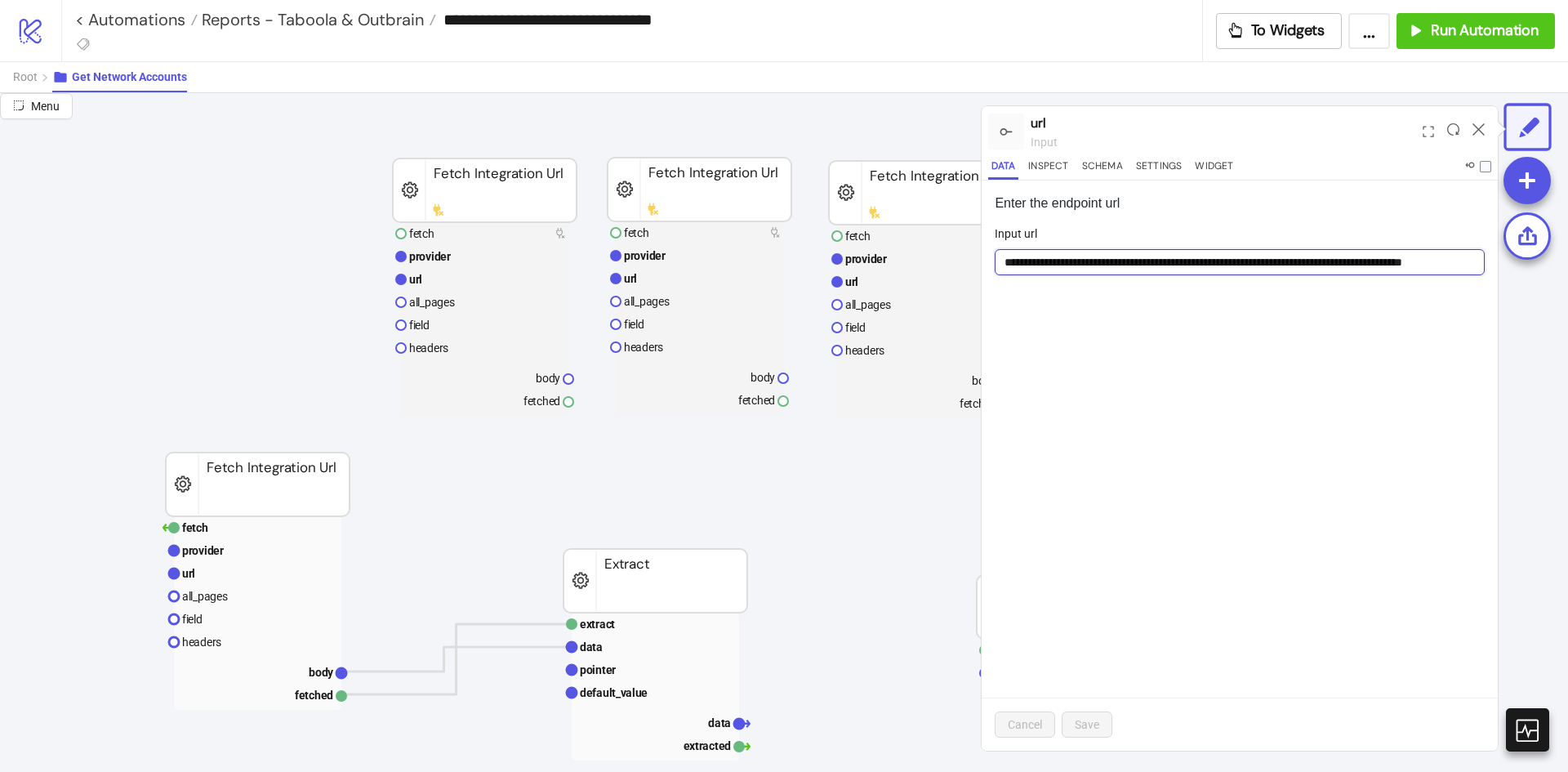
scroll to position [0, 61]
drag, startPoint x: 1265, startPoint y: 257, endPoint x: 1540, endPoint y: 259, distance: 275.0
click at [1540, 259] on div "**********" at bounding box center [784, 431] width 1568 height 678
click at [1420, 290] on form "**********" at bounding box center [1240, 260] width 490 height 71
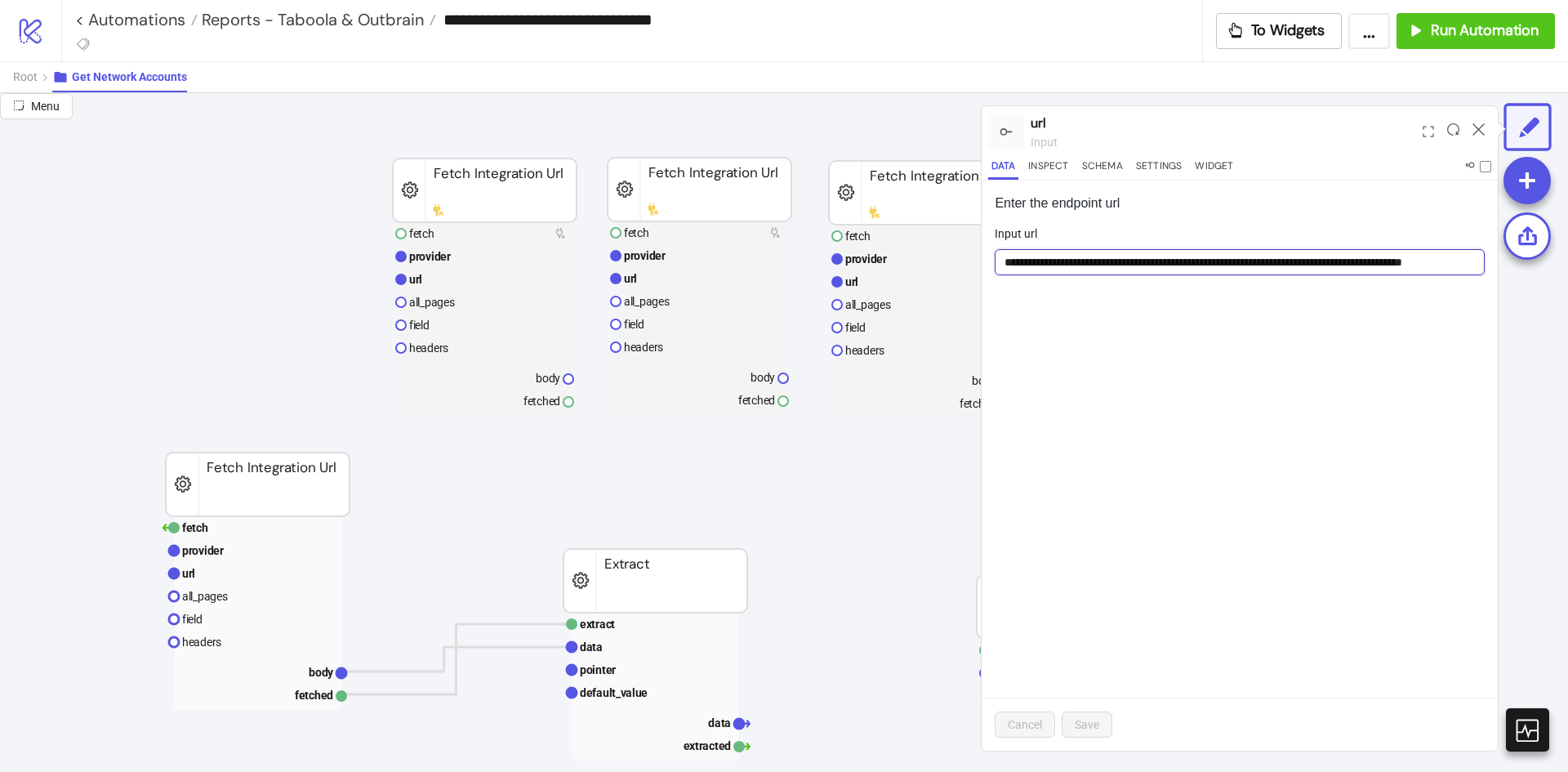
click at [1412, 254] on input "**********" at bounding box center [1240, 262] width 490 height 26
drag, startPoint x: 1462, startPoint y: 265, endPoint x: 1567, endPoint y: 268, distance: 105.0
click at [1567, 268] on div "**********" at bounding box center [784, 431] width 1568 height 678
click at [1450, 256] on input "**********" at bounding box center [1240, 262] width 490 height 26
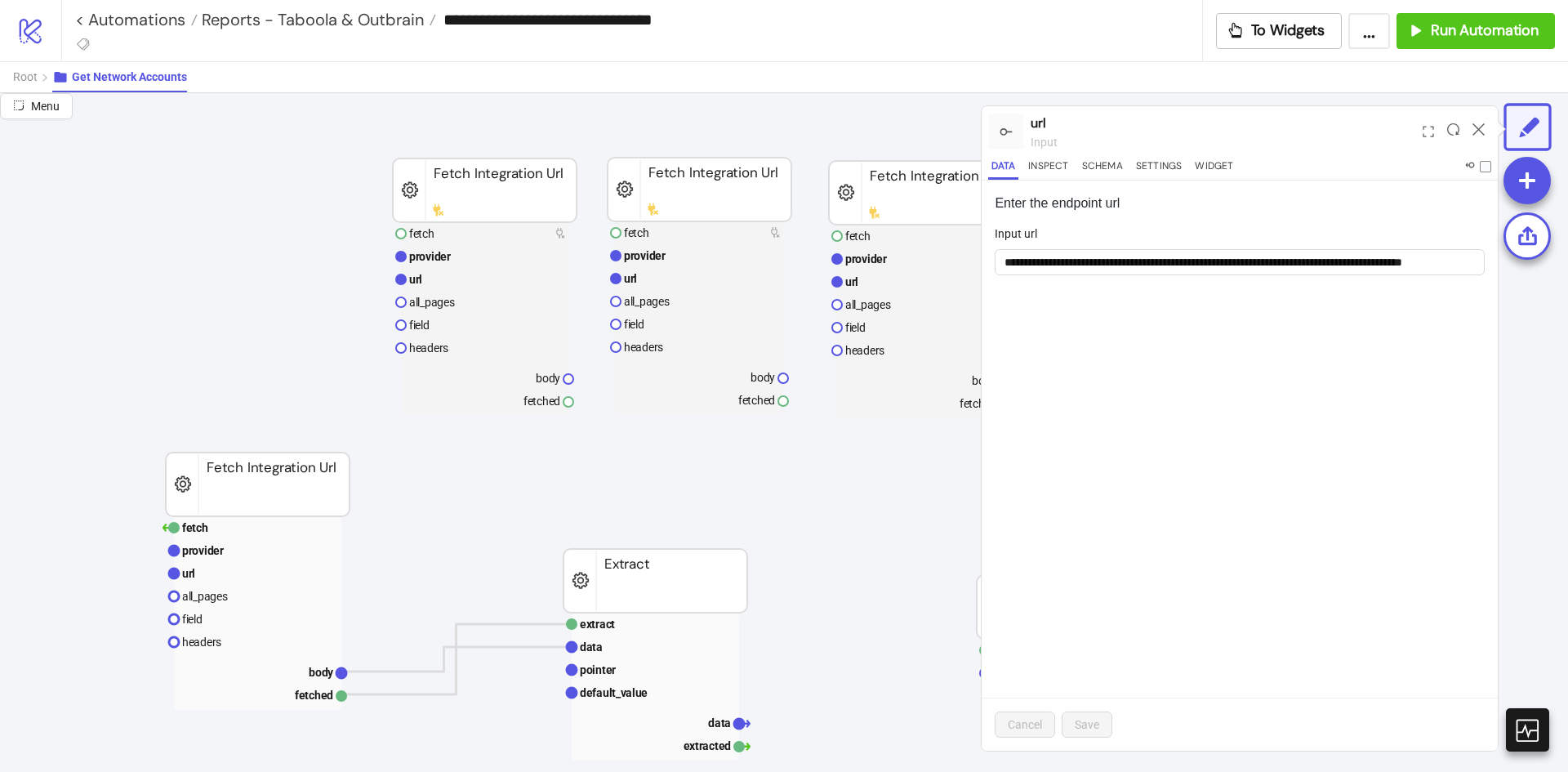
click at [1472, 128] on div at bounding box center [1479, 131] width 26 height 44
click at [1484, 128] on icon at bounding box center [1478, 129] width 12 height 12
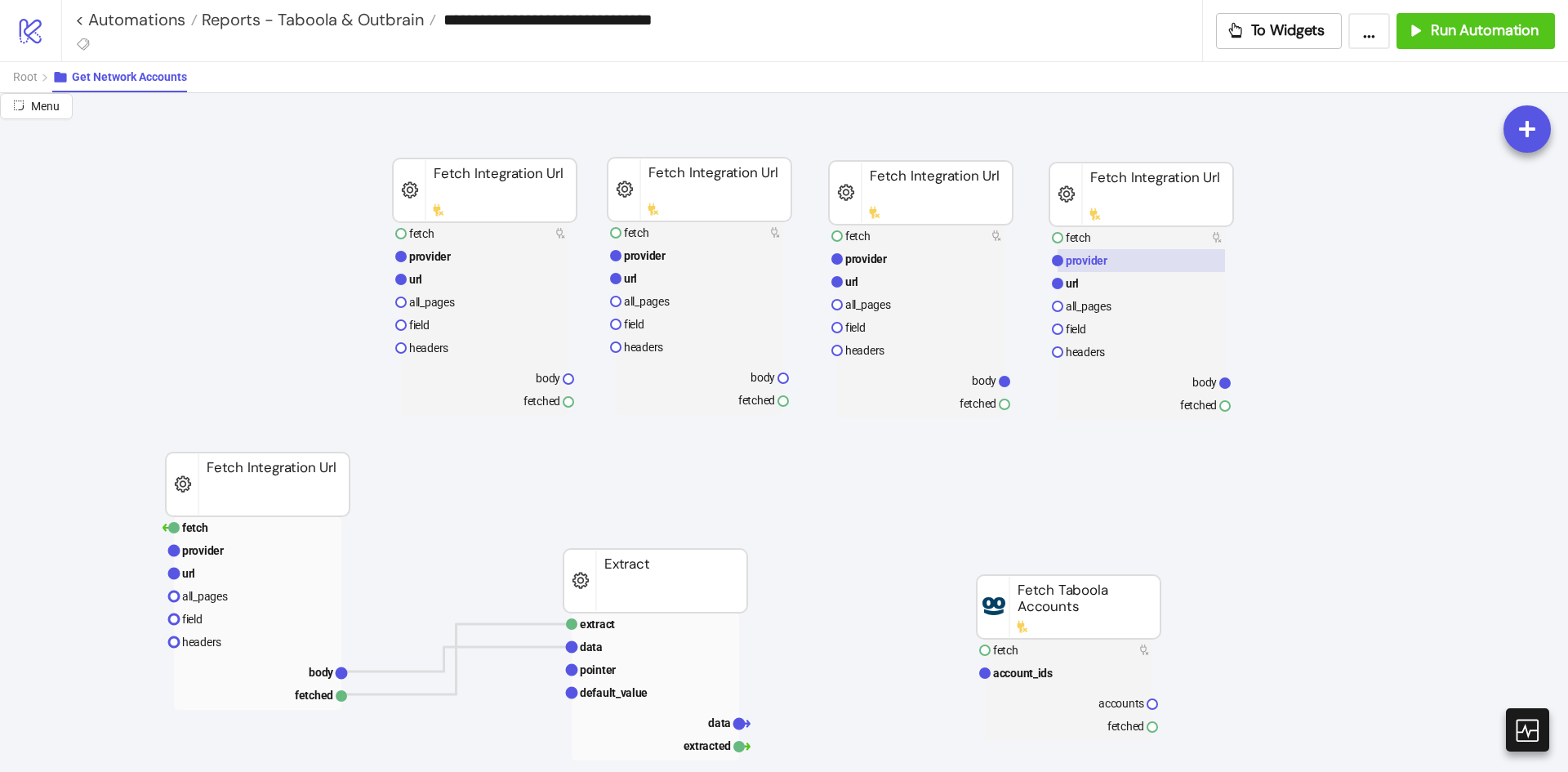
click at [1099, 263] on text "provider" at bounding box center [1086, 261] width 41 height 13
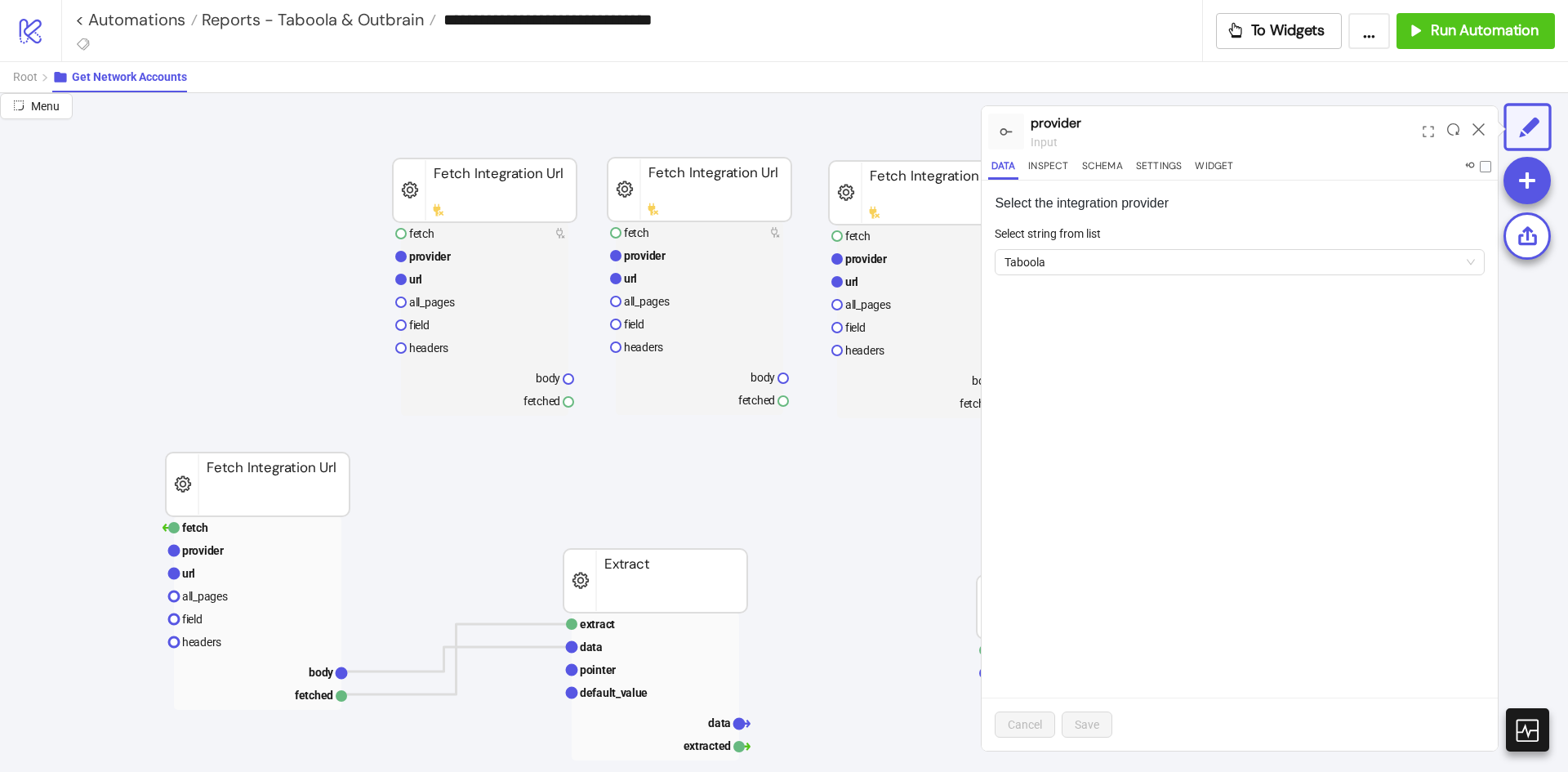
click at [1489, 130] on div at bounding box center [1479, 131] width 26 height 44
click at [1484, 129] on div at bounding box center [1479, 131] width 26 height 44
click at [1474, 127] on icon at bounding box center [1478, 129] width 12 height 12
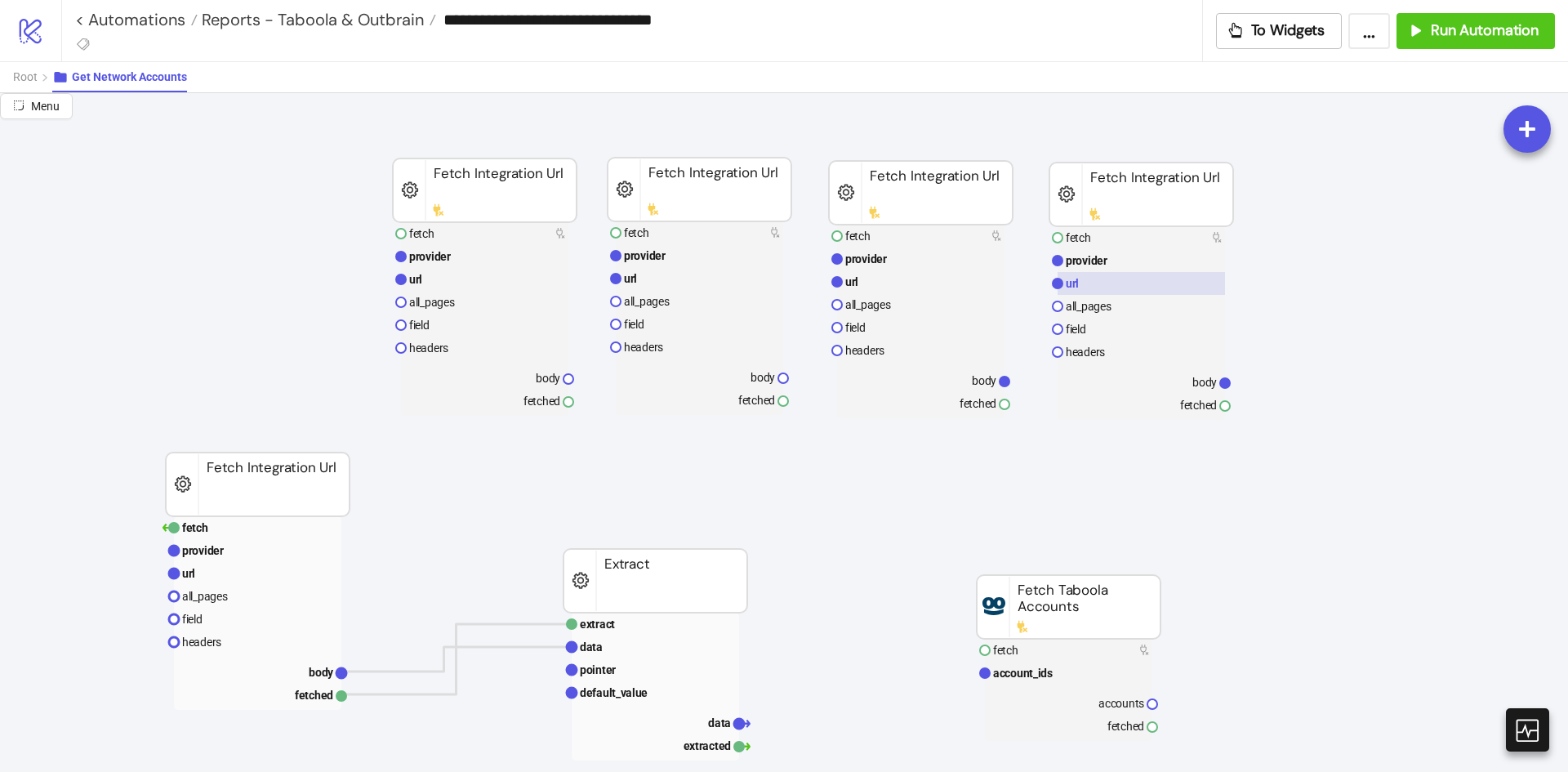
click at [1179, 285] on rect at bounding box center [1141, 283] width 167 height 23
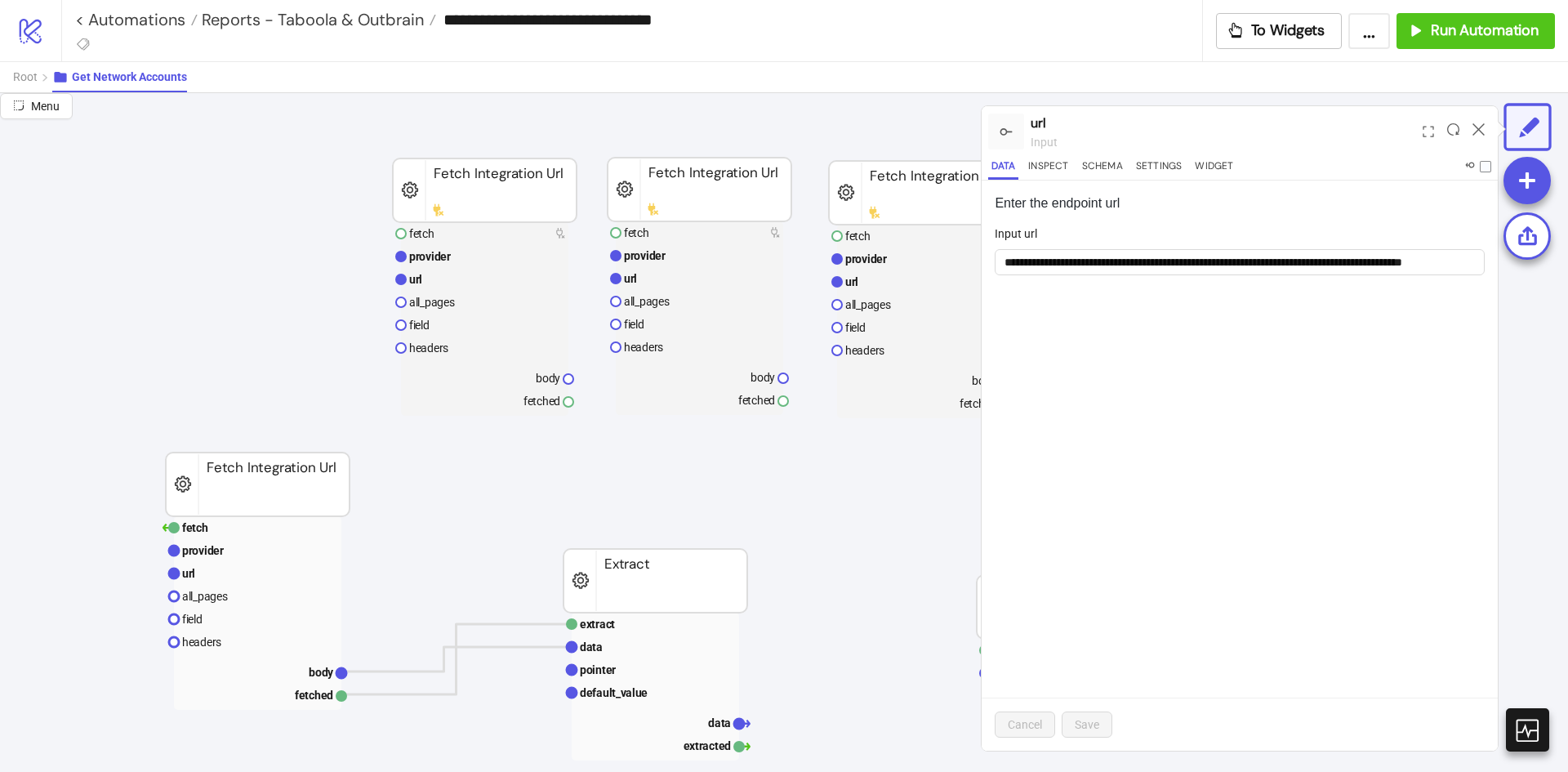
click at [773, 7] on input "**********" at bounding box center [819, 19] width 766 height 25
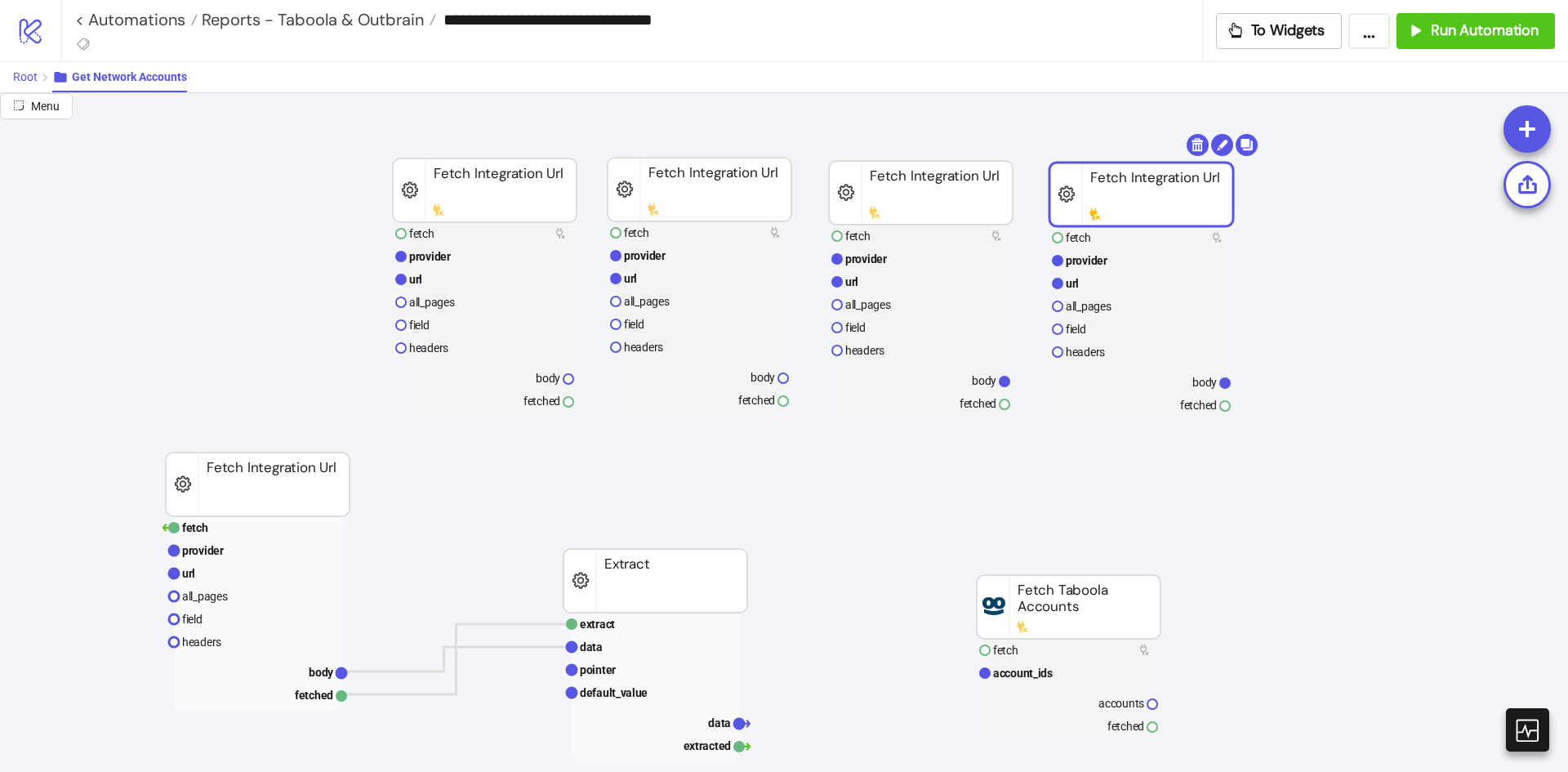
click at [33, 79] on span "Root" at bounding box center [25, 77] width 25 height 13
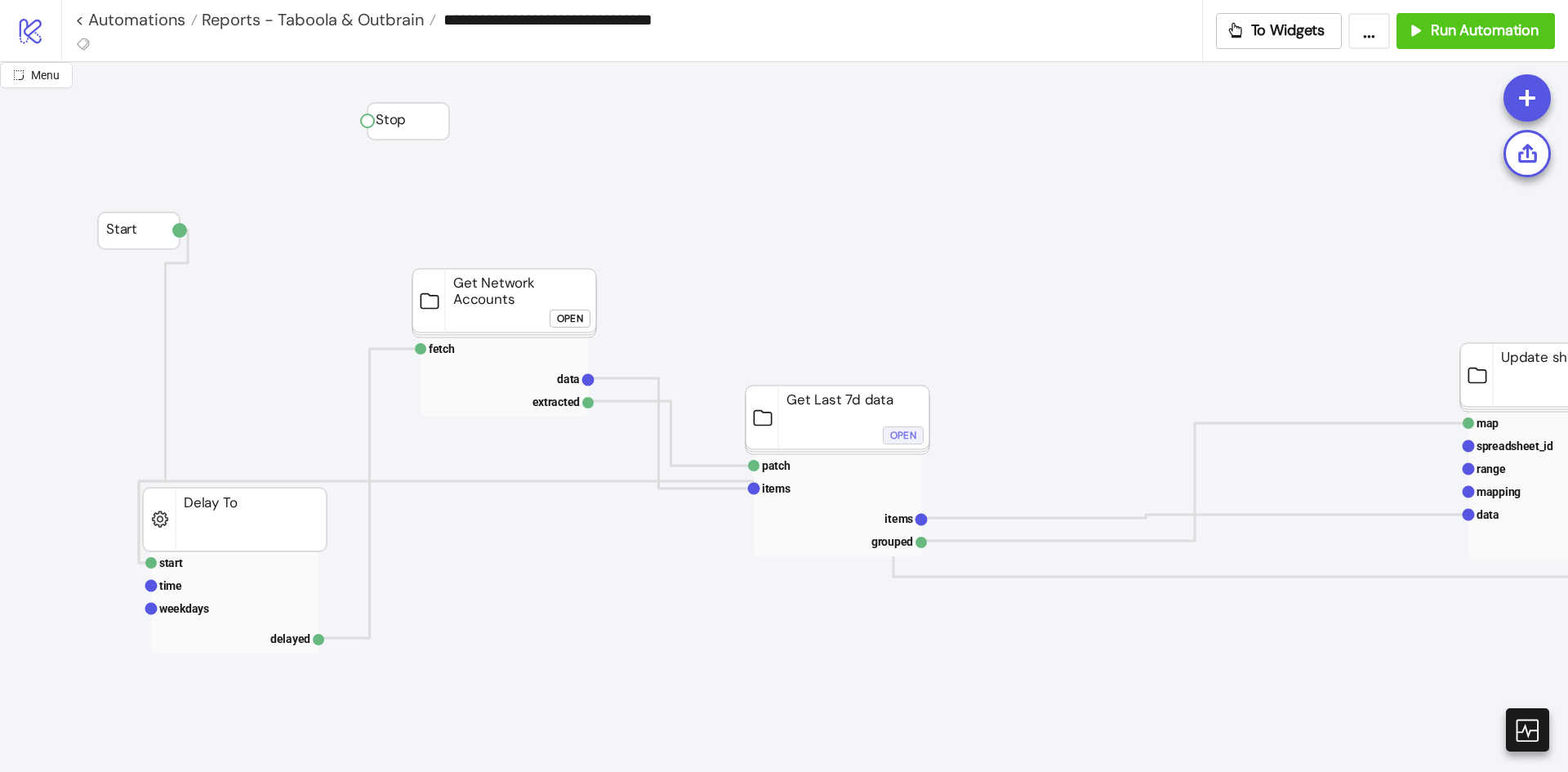
click at [892, 433] on div "Open" at bounding box center [903, 435] width 26 height 18
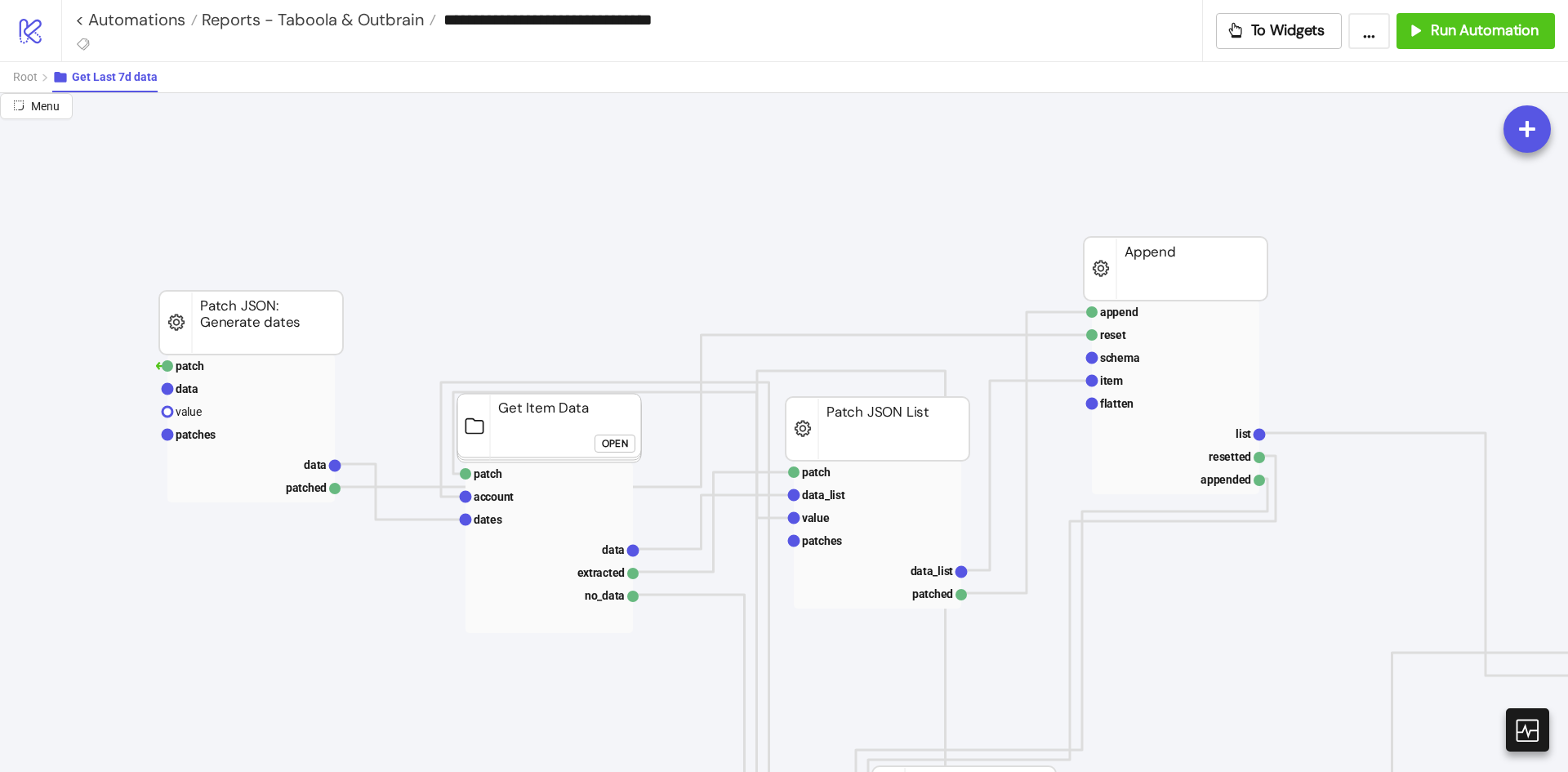
click at [609, 461] on foreignobject "Open" at bounding box center [619, 450] width 49 height 33
click at [613, 441] on div "Open" at bounding box center [615, 442] width 26 height 18
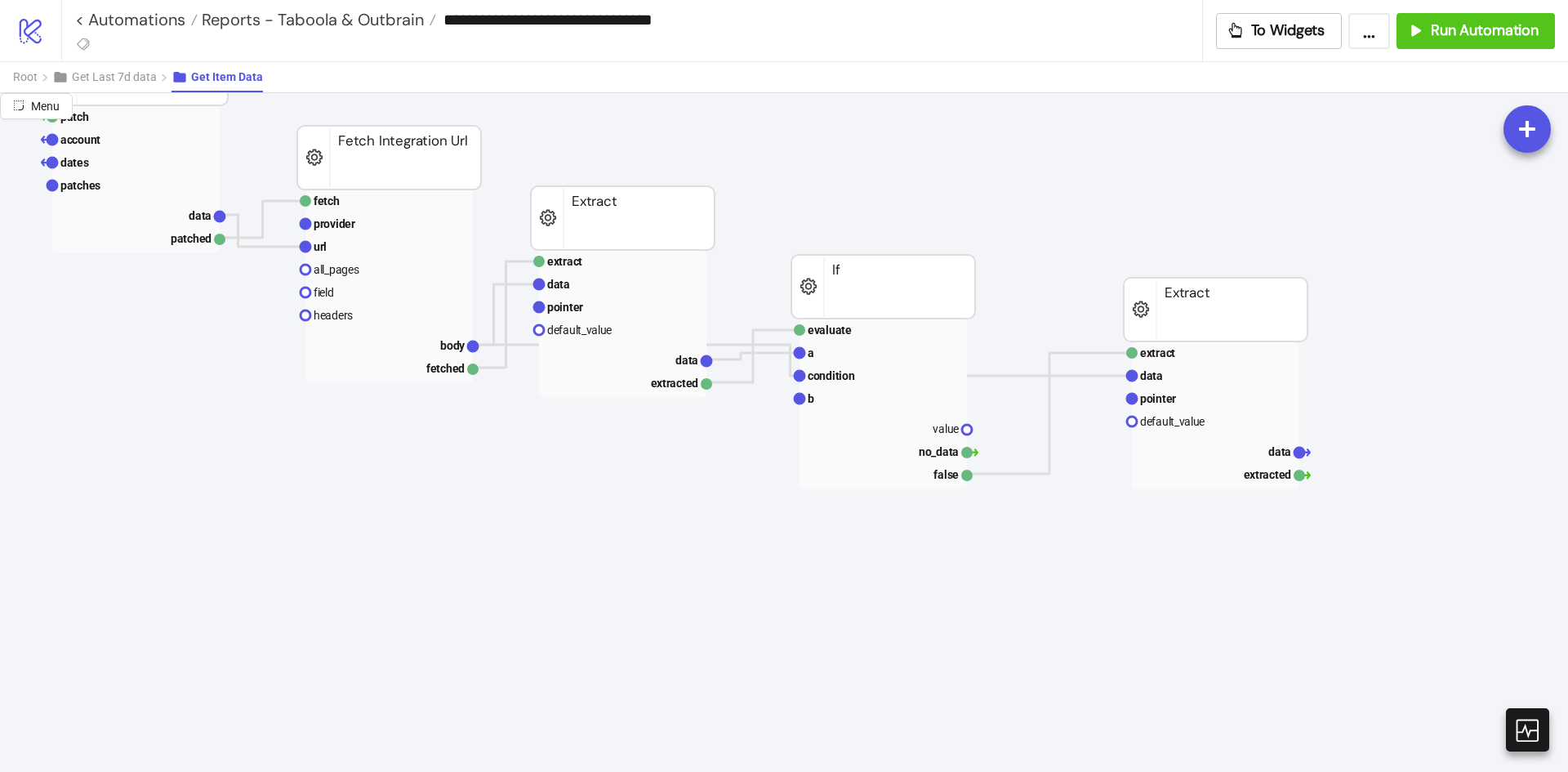
scroll to position [82, 0]
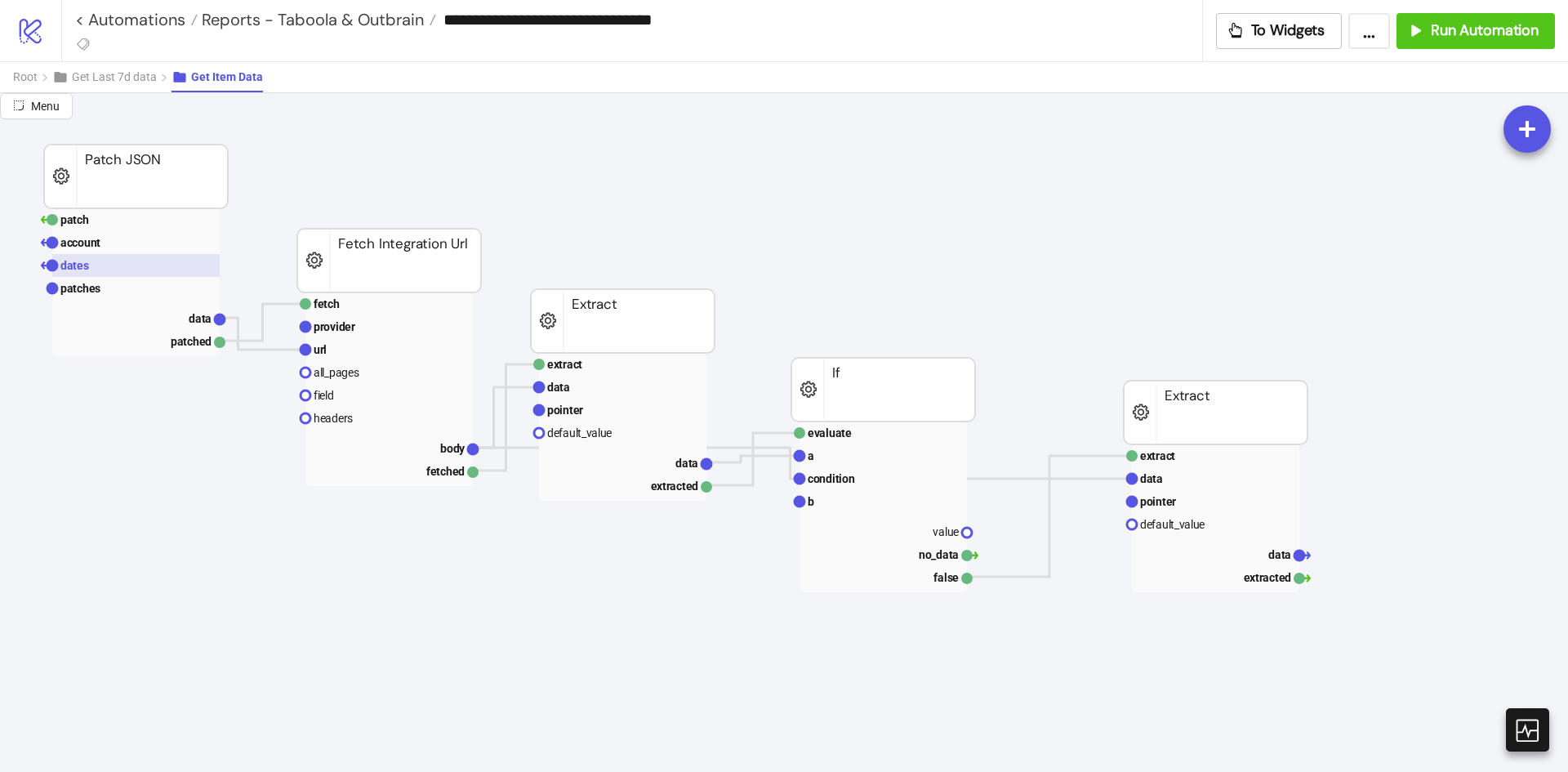
click at [157, 270] on rect at bounding box center [136, 265] width 167 height 23
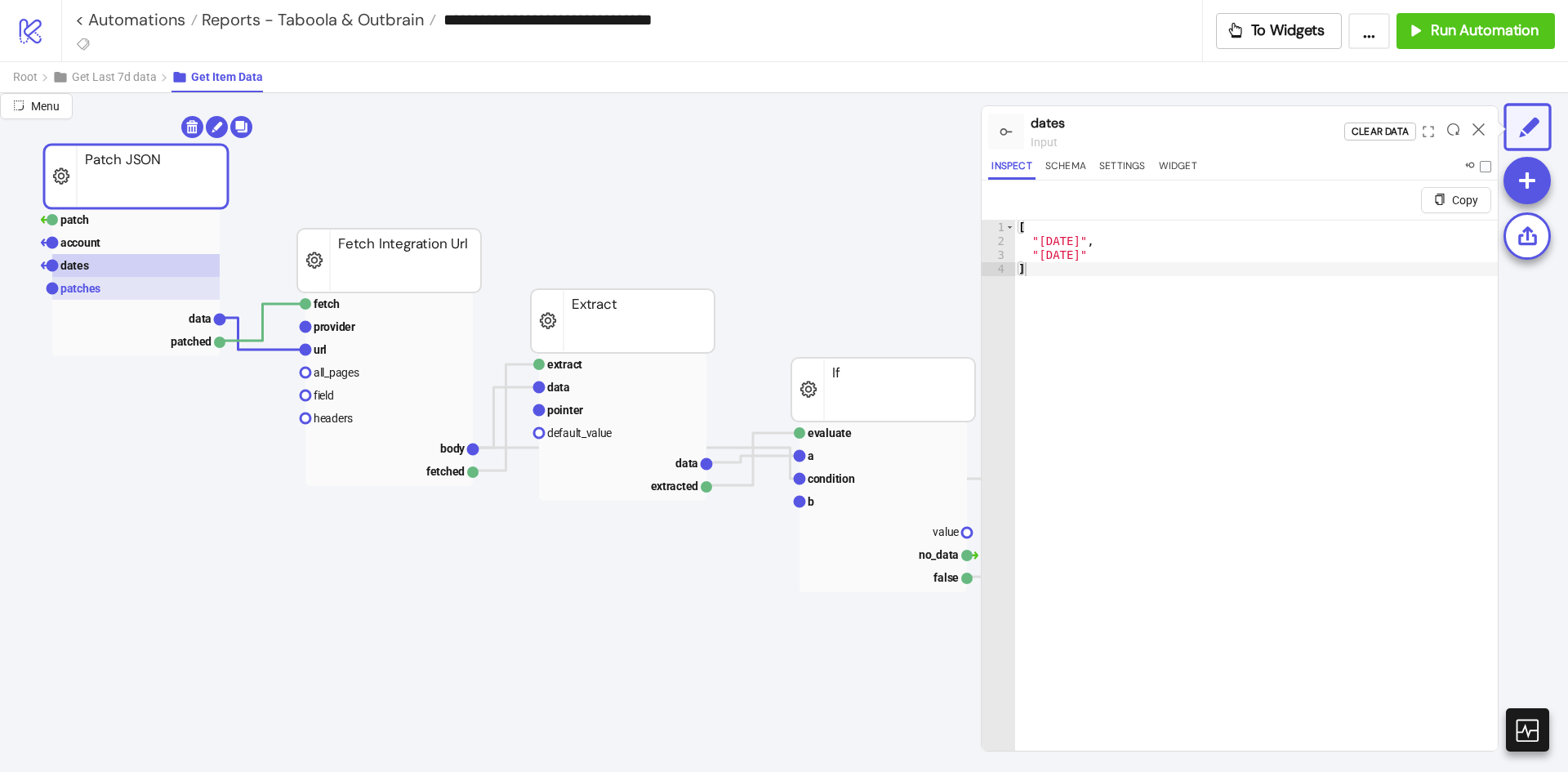
click at [146, 286] on rect at bounding box center [136, 288] width 167 height 23
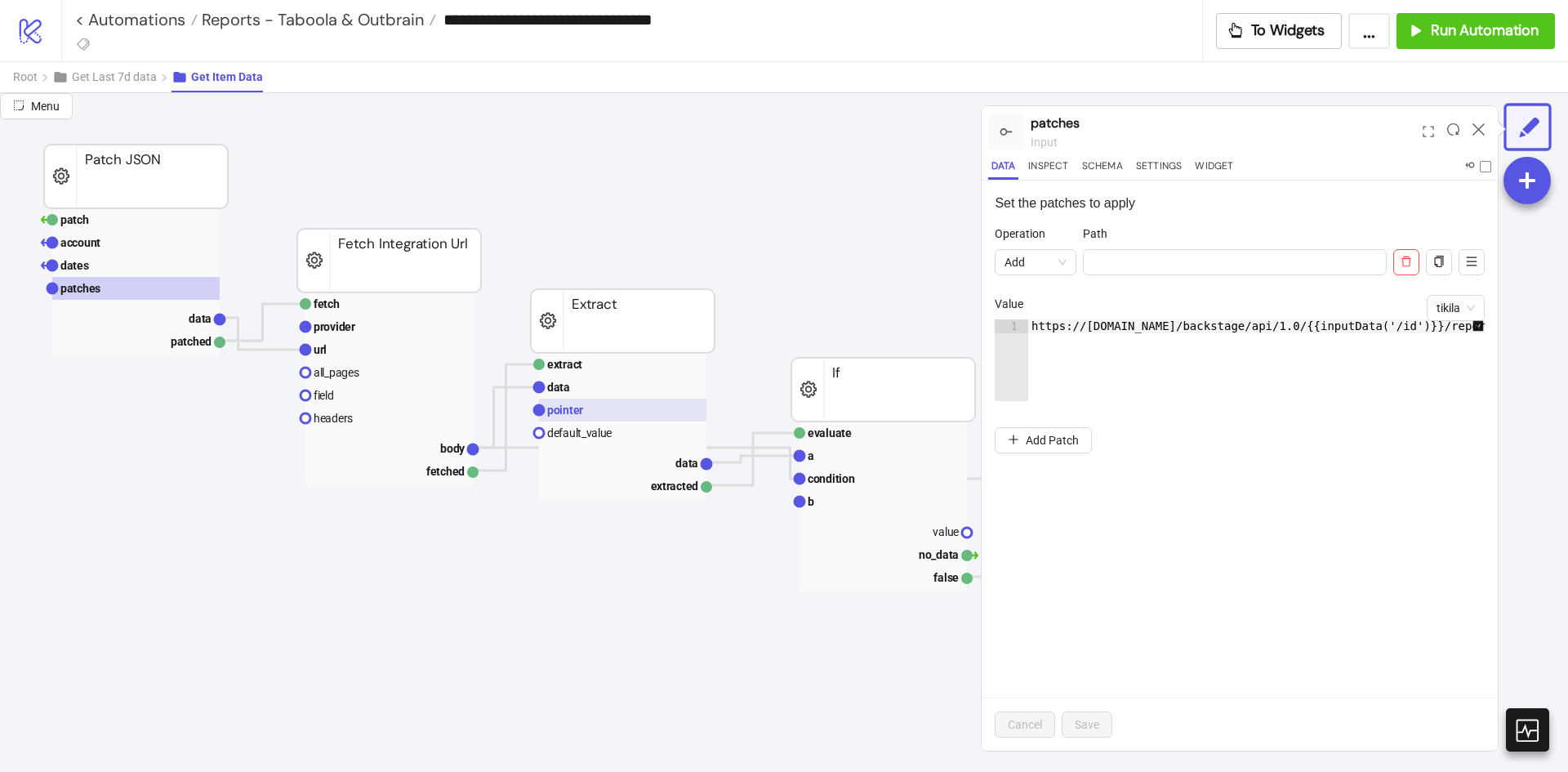
click at [638, 402] on rect at bounding box center [622, 409] width 167 height 23
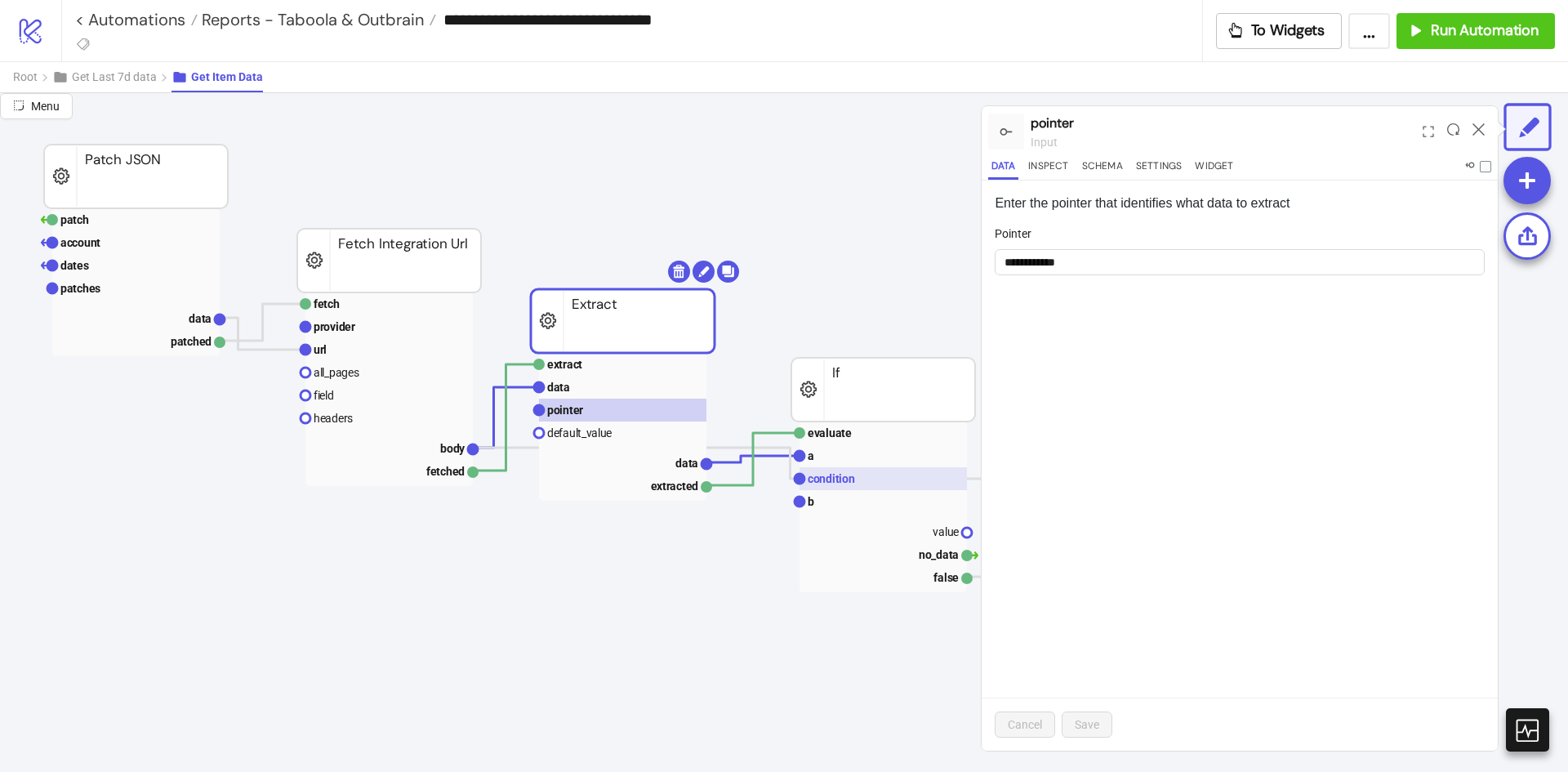
click at [823, 478] on text "condition" at bounding box center [832, 478] width 48 height 13
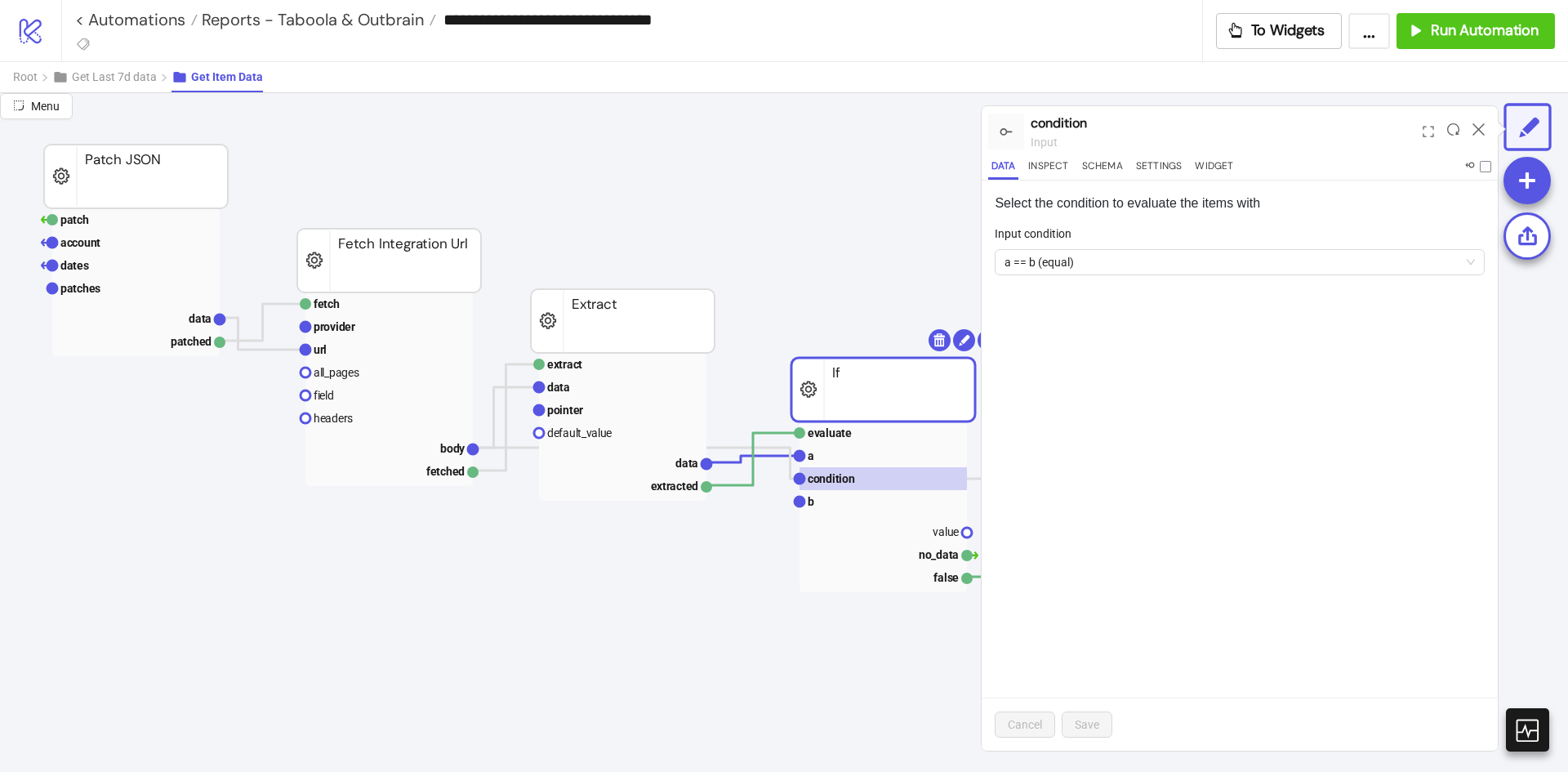
click at [1469, 129] on div at bounding box center [1479, 131] width 26 height 44
click at [1476, 127] on icon at bounding box center [1478, 129] width 12 height 12
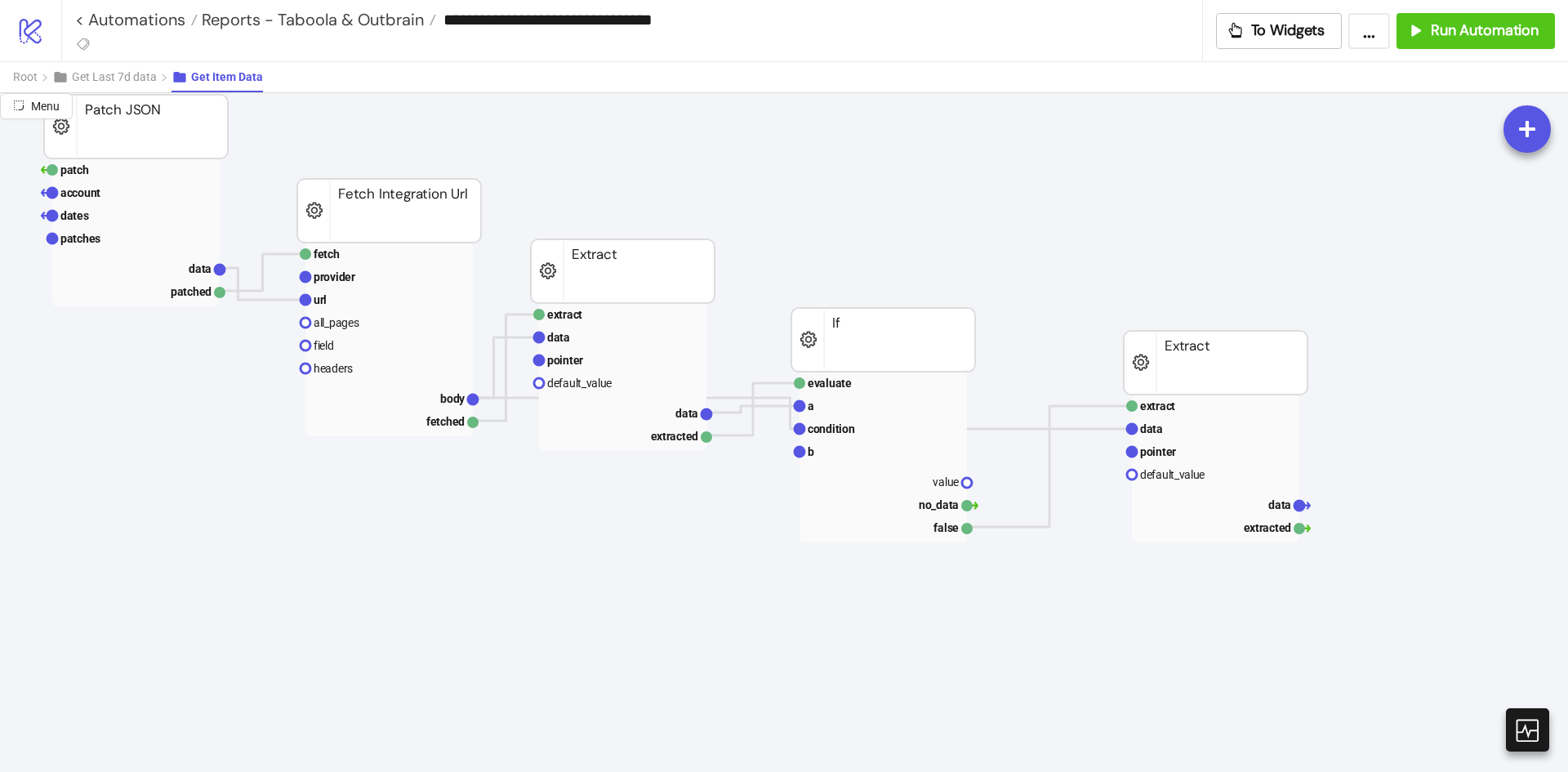
scroll to position [0, 0]
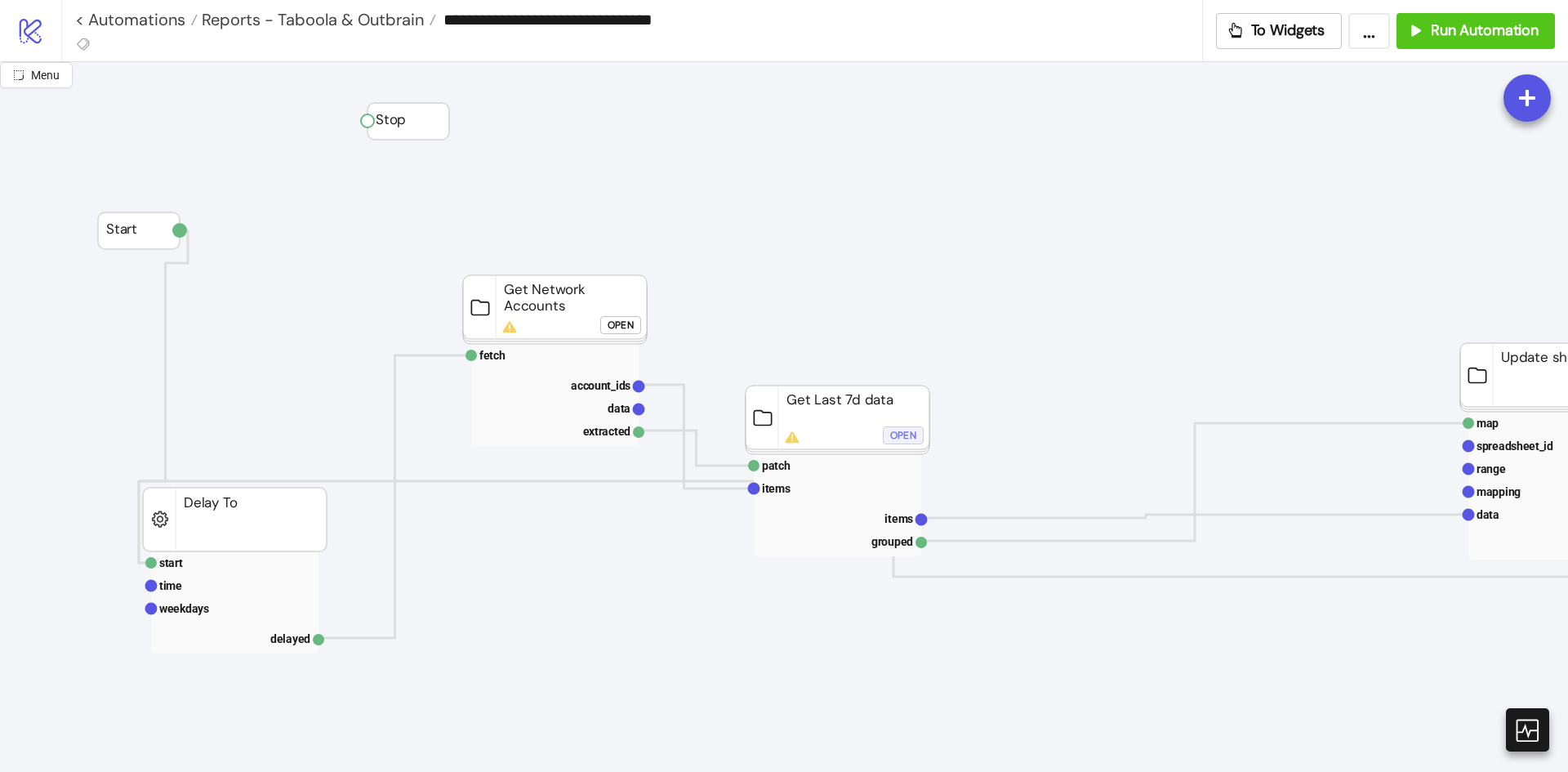
click at [907, 440] on div "Open" at bounding box center [903, 435] width 26 height 18
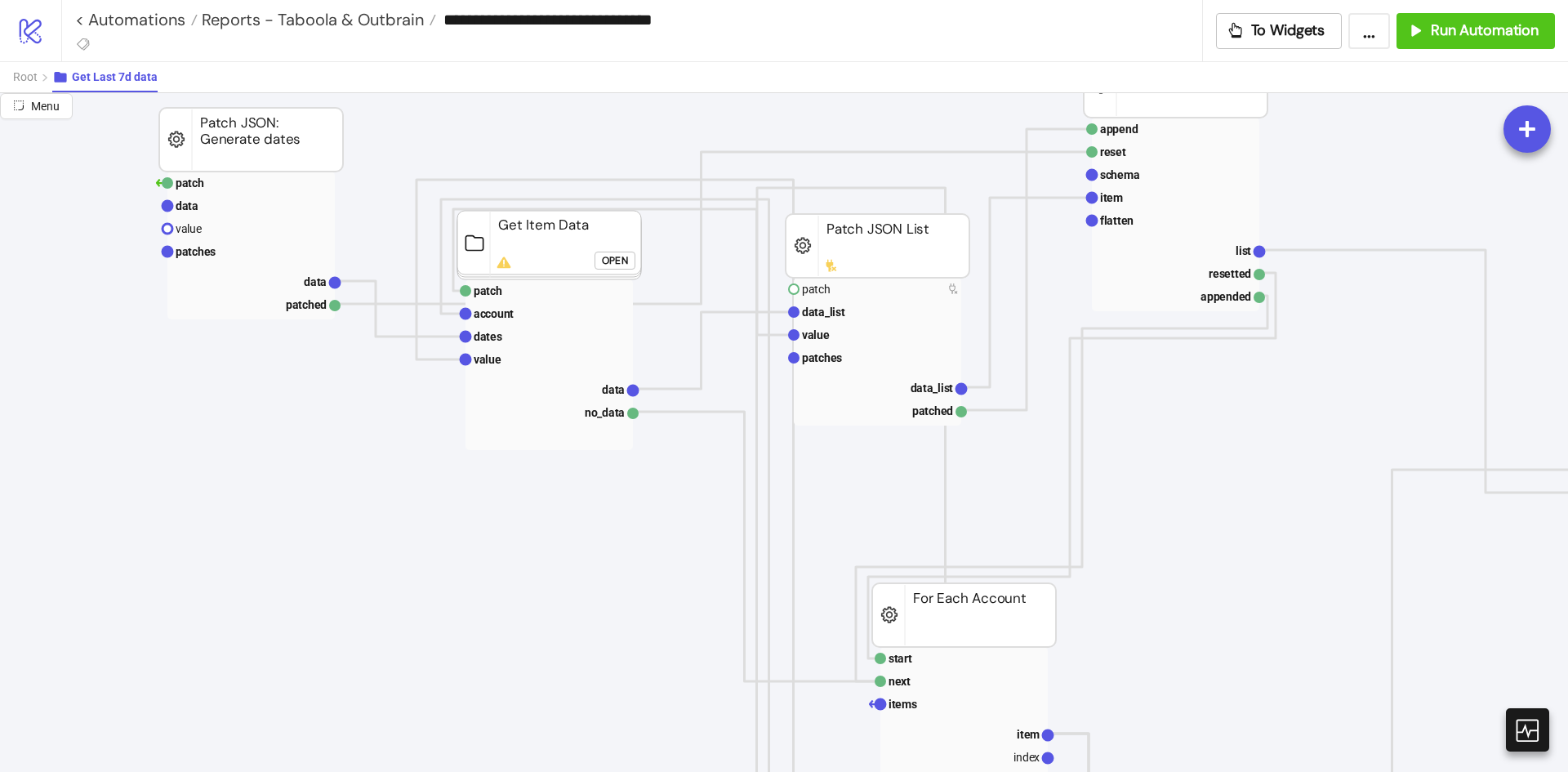
scroll to position [82, 0]
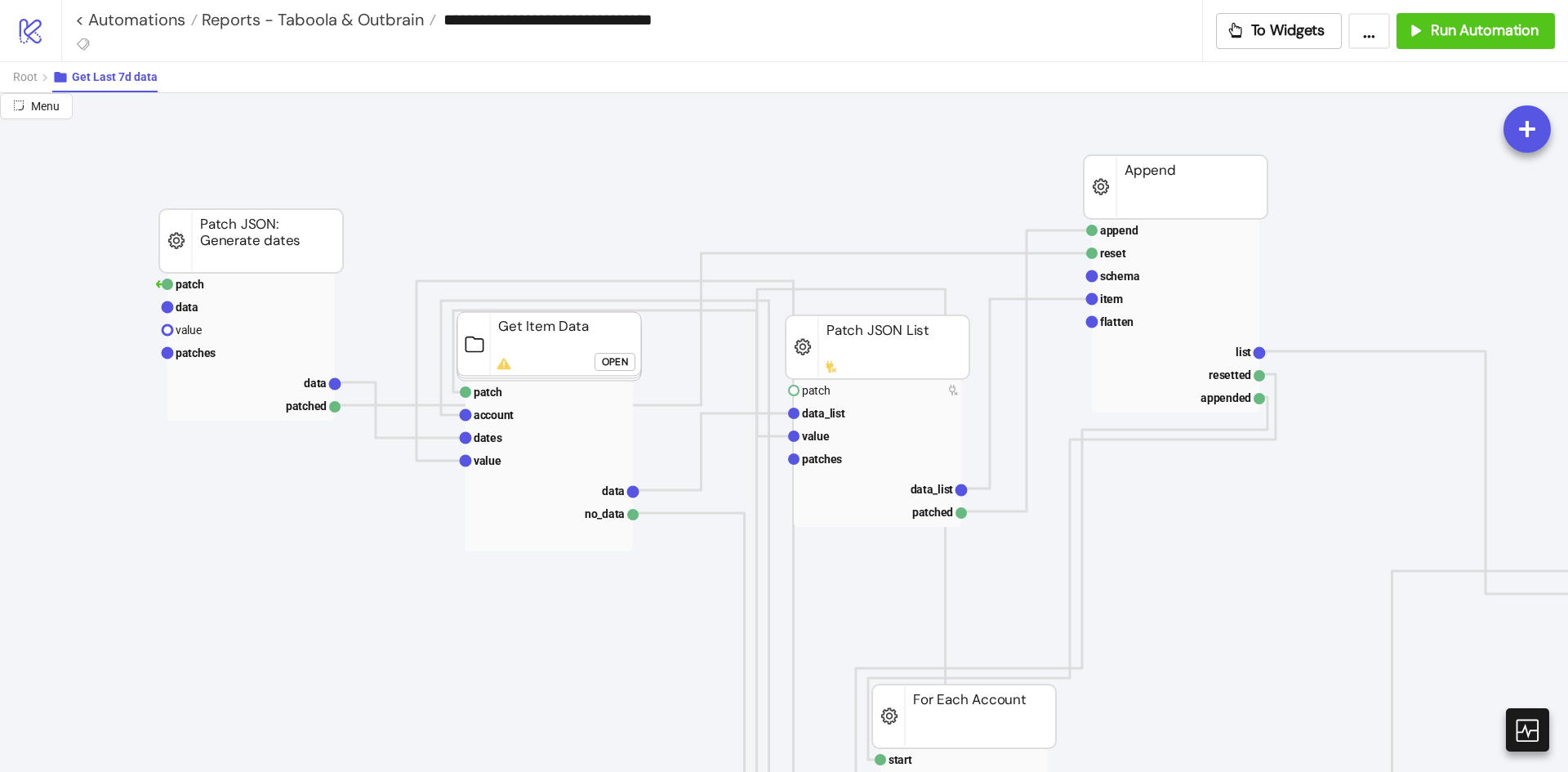
click at [610, 359] on div "Open" at bounding box center [615, 361] width 26 height 18
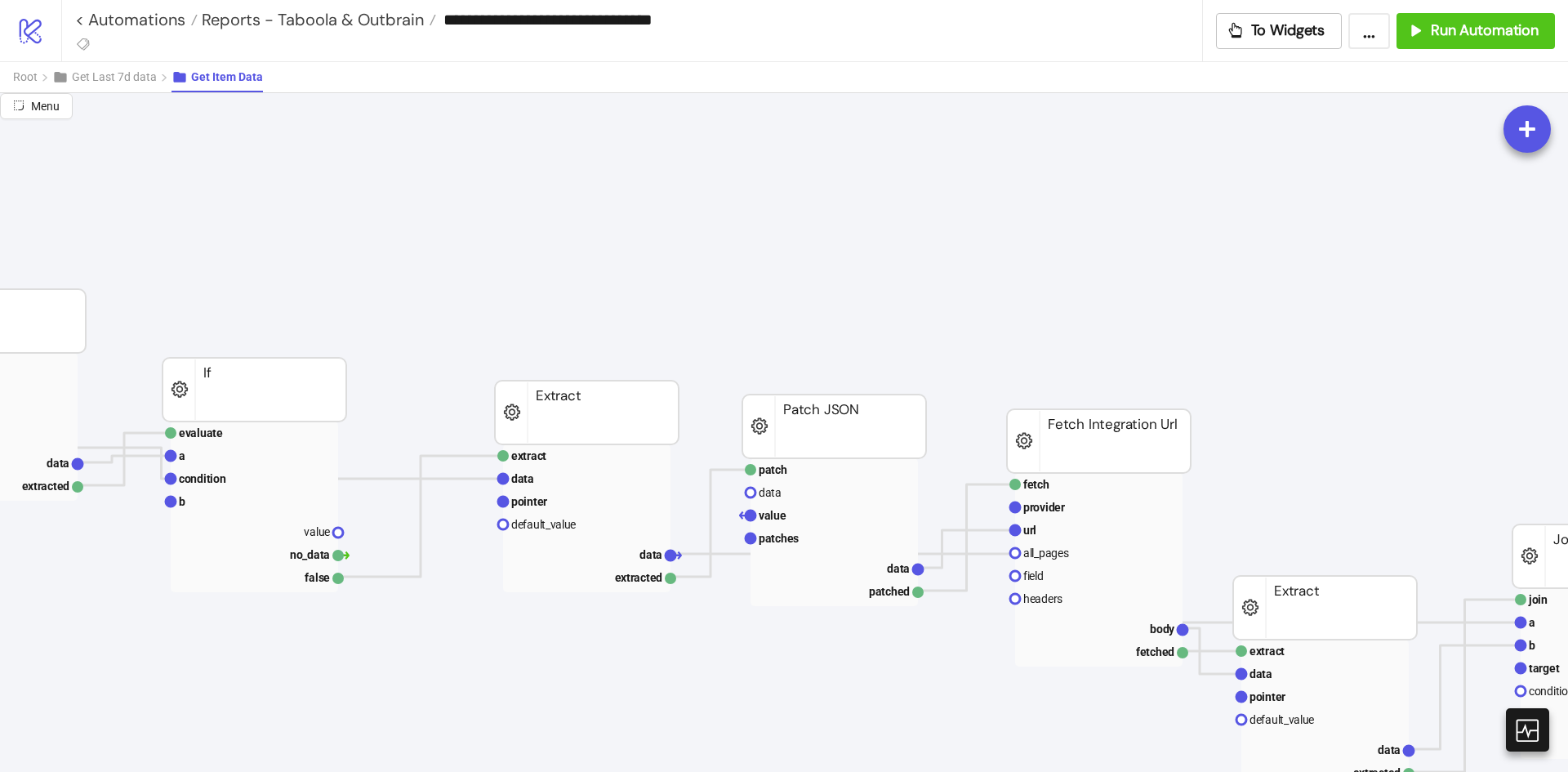
scroll to position [82, 760]
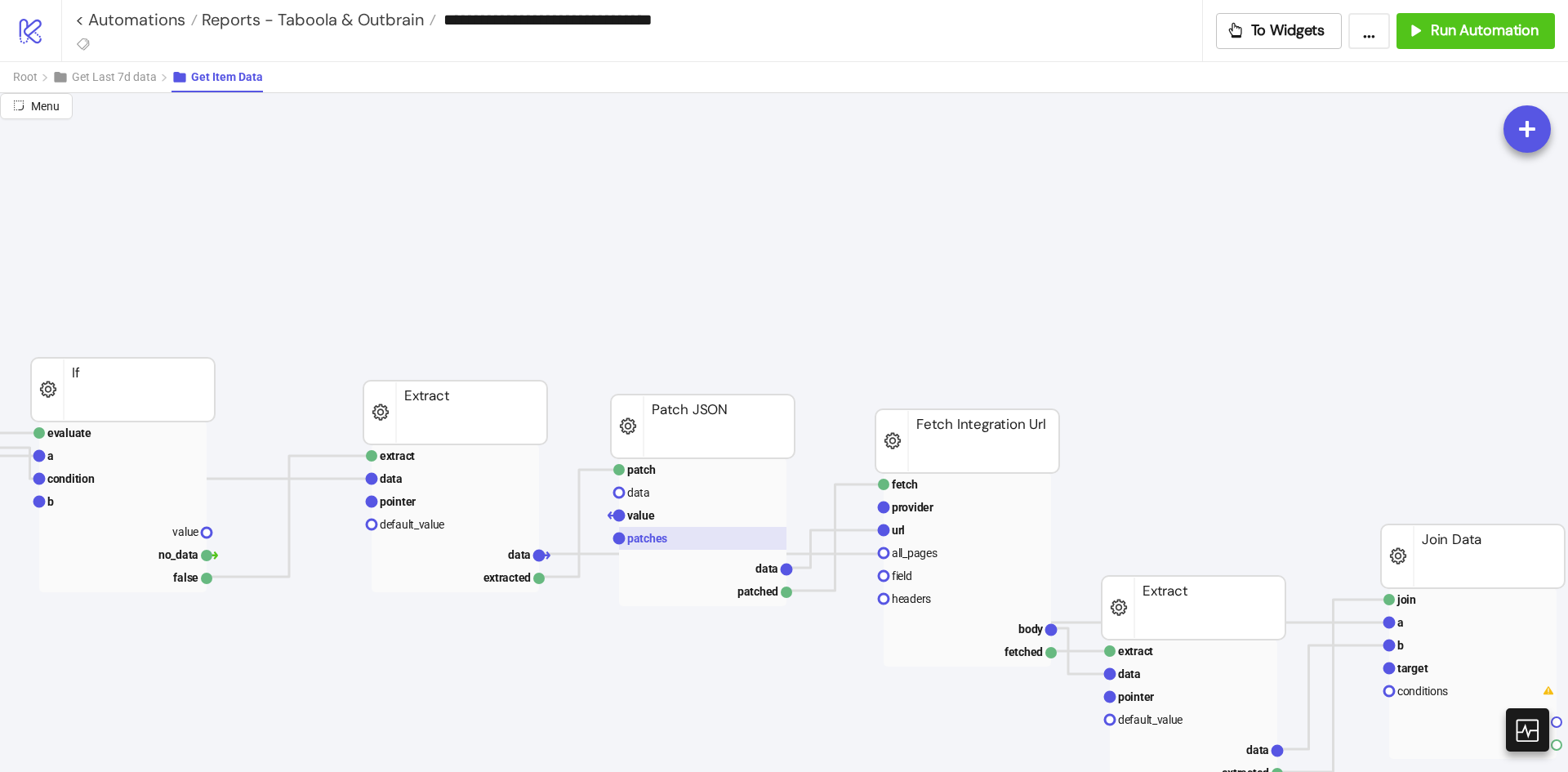
click at [681, 531] on rect at bounding box center [702, 538] width 167 height 23
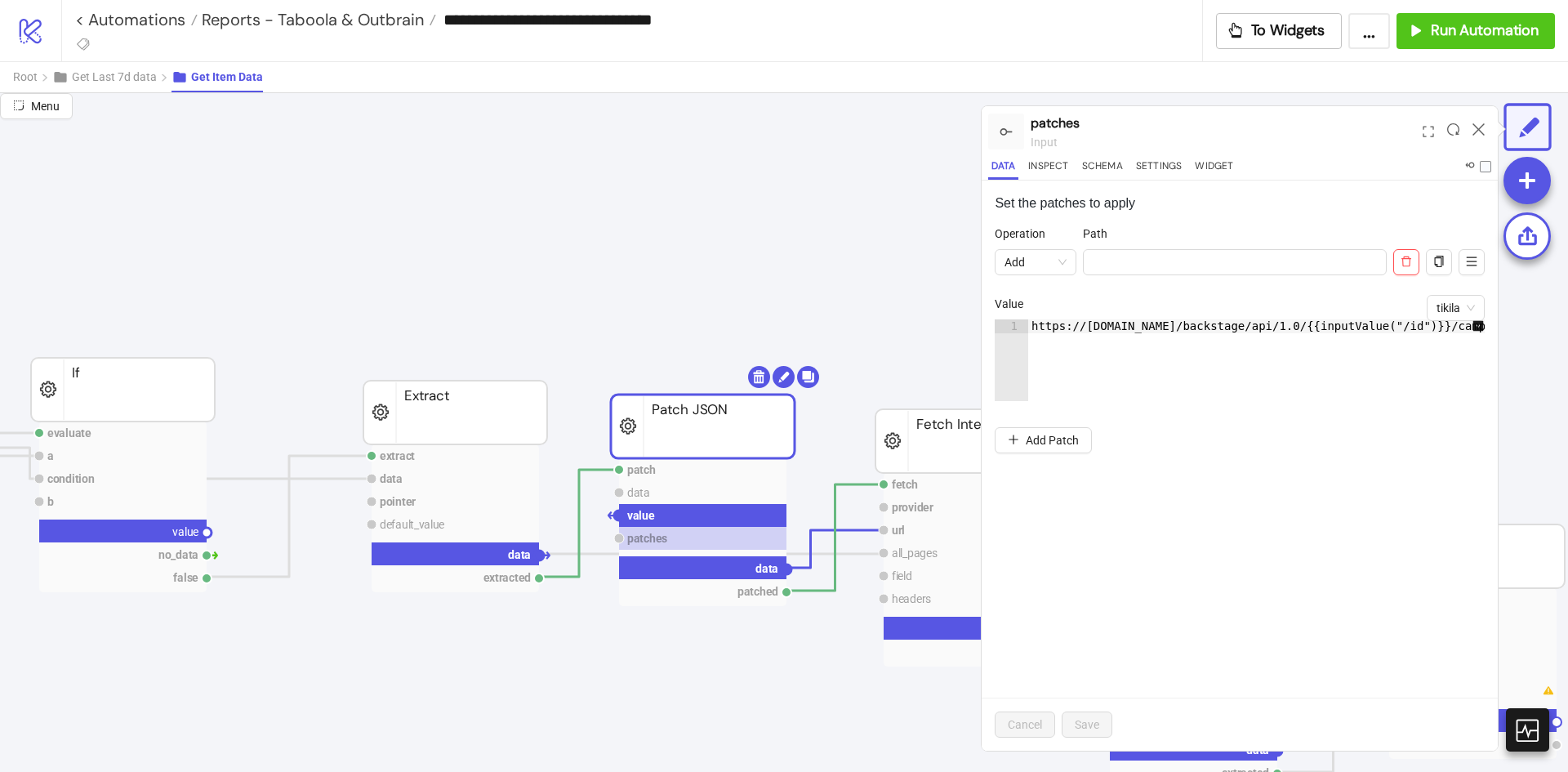
click at [620, 514] on circle at bounding box center [619, 515] width 10 height 10
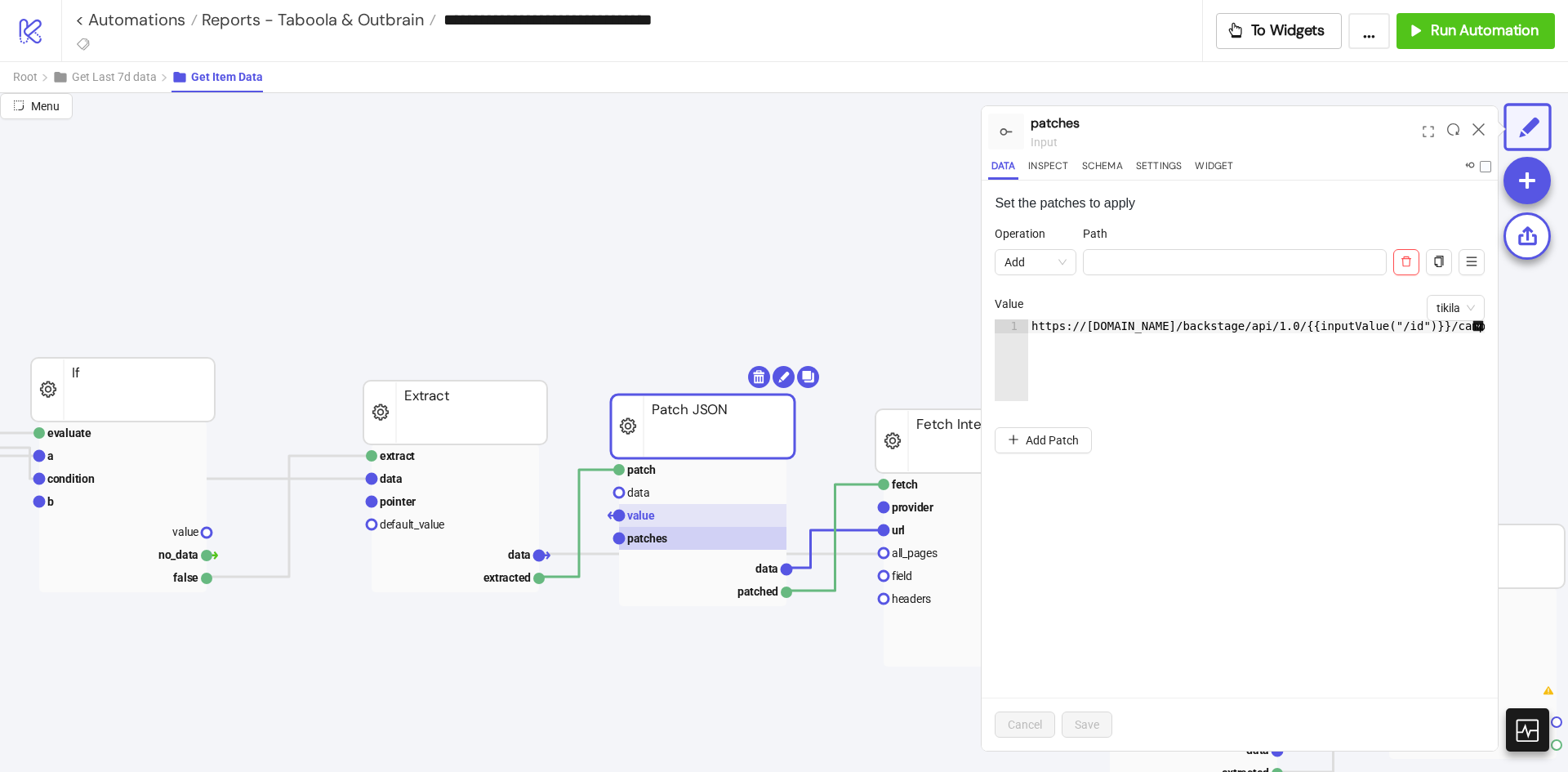
click at [633, 513] on text "value" at bounding box center [641, 515] width 28 height 13
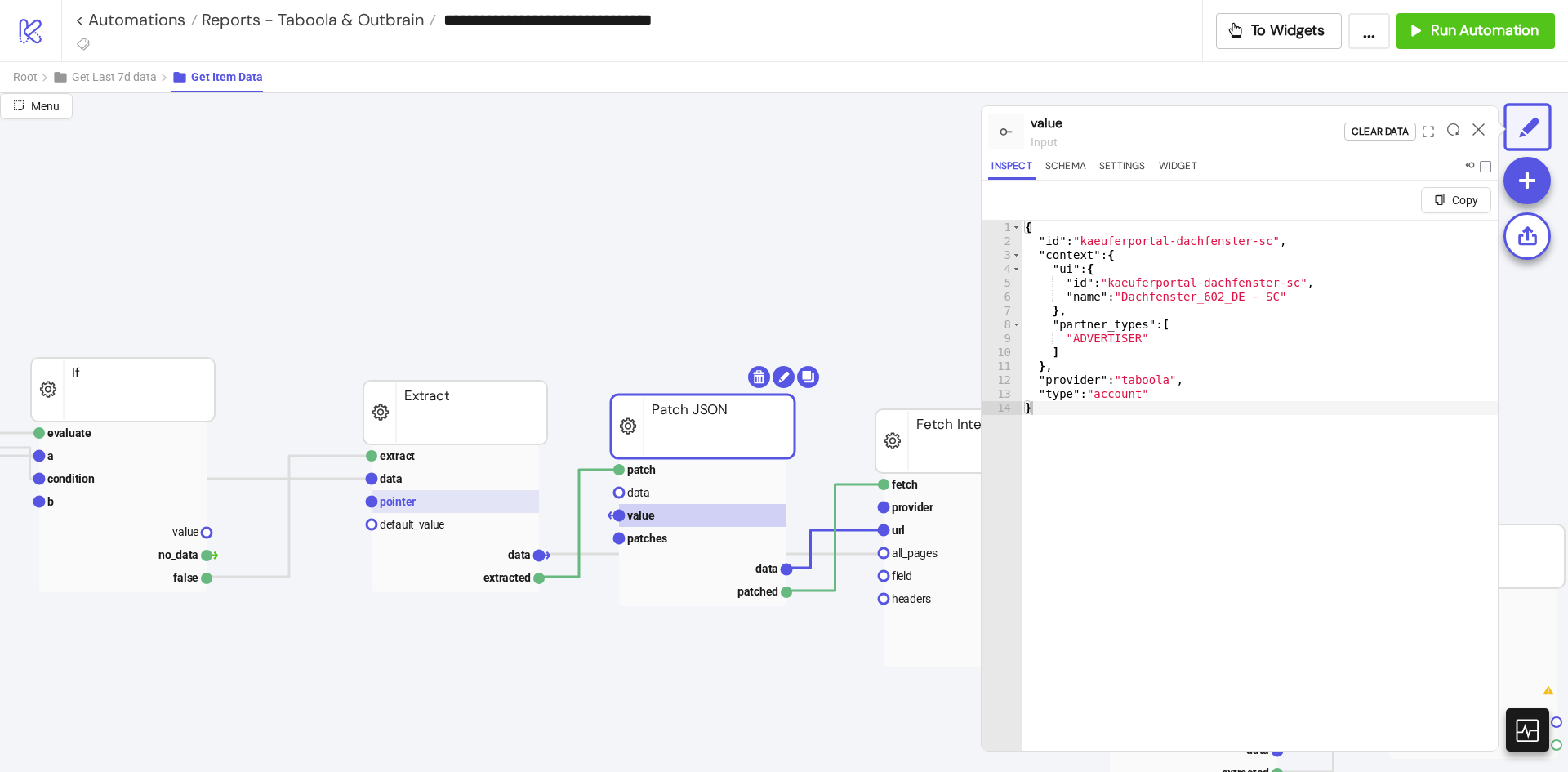
click at [420, 498] on rect at bounding box center [455, 501] width 167 height 23
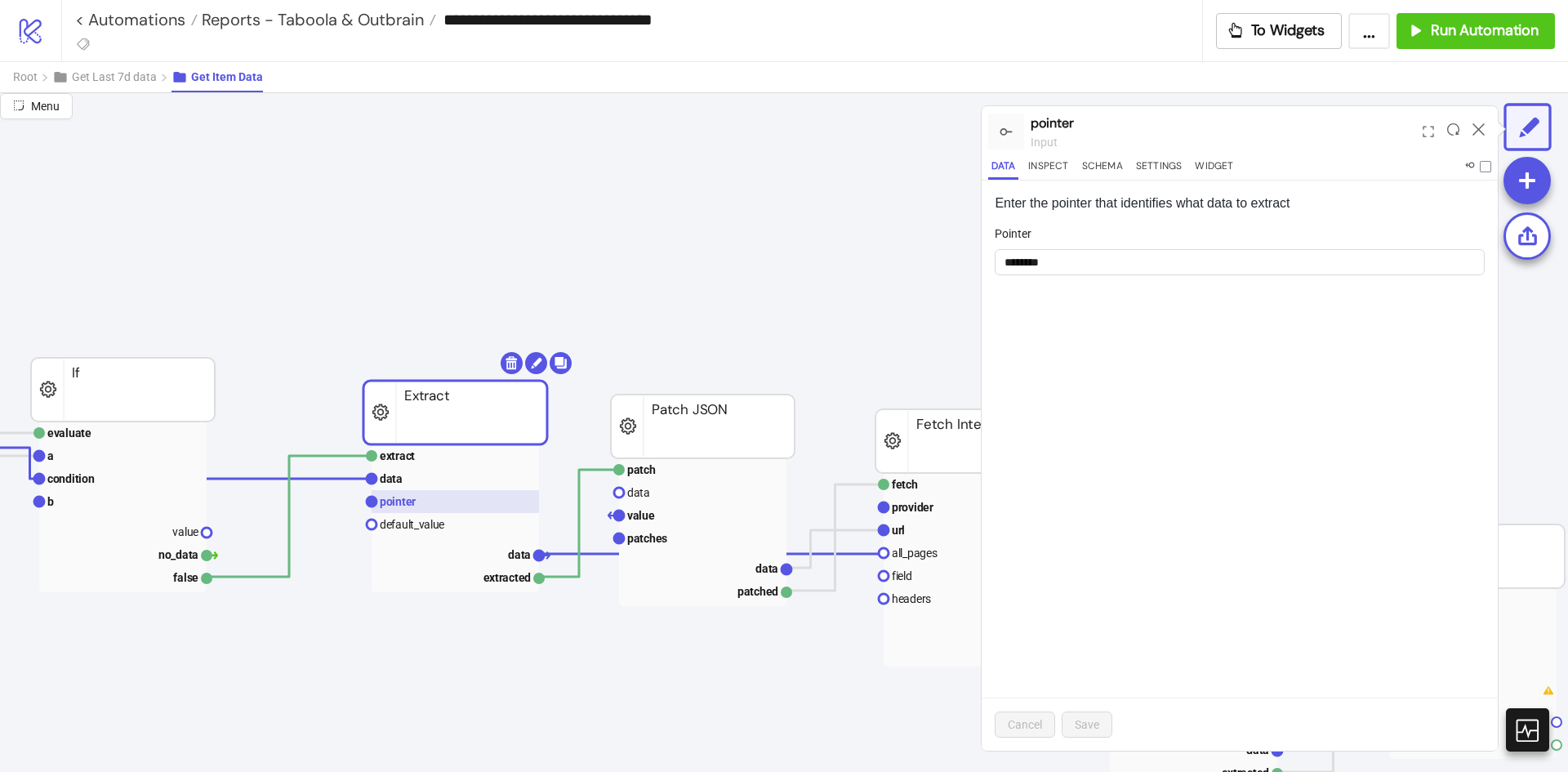
click at [427, 492] on rect at bounding box center [455, 501] width 167 height 23
click at [434, 481] on rect at bounding box center [455, 478] width 167 height 23
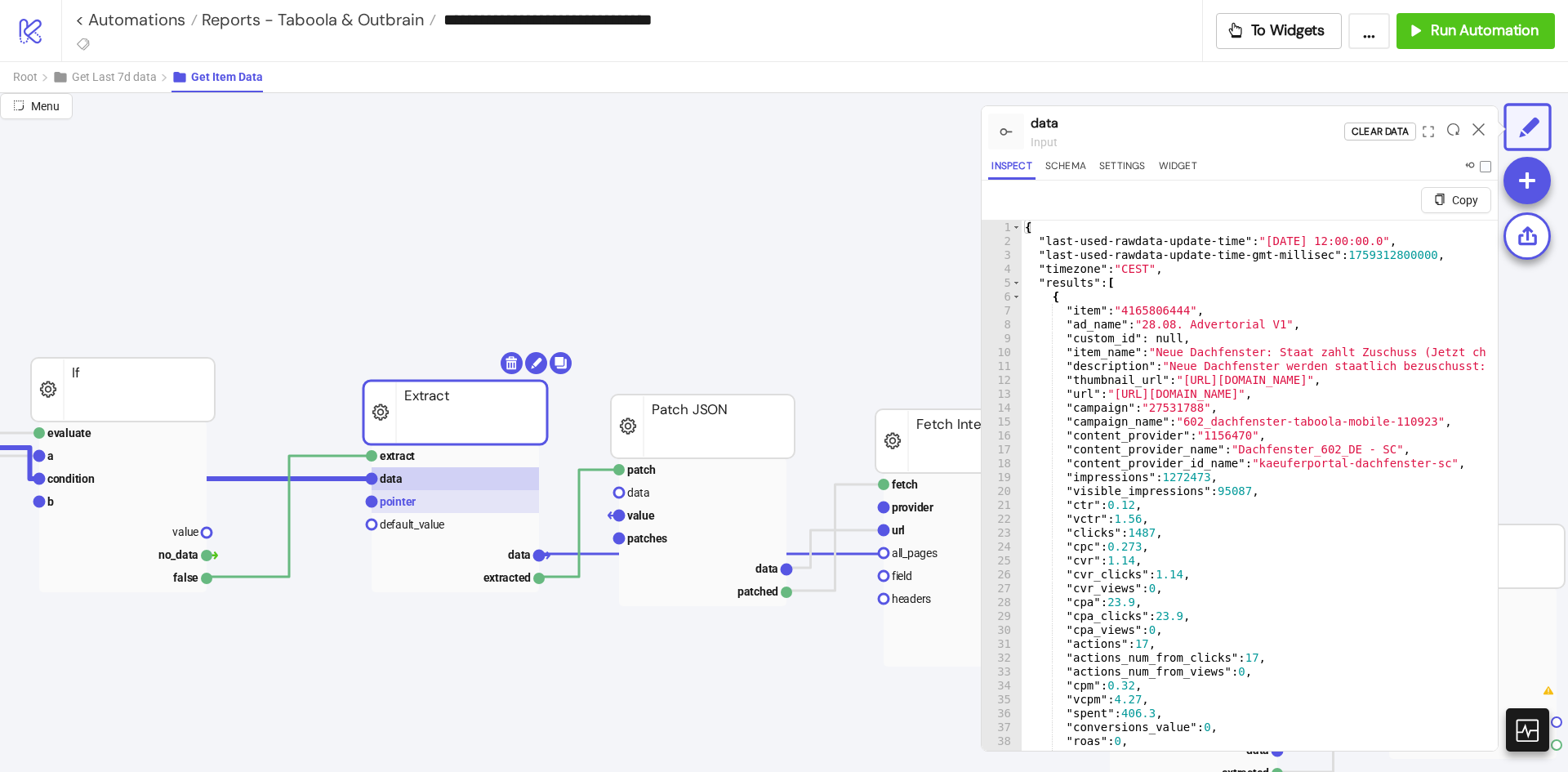
click at [416, 491] on rect at bounding box center [455, 501] width 167 height 23
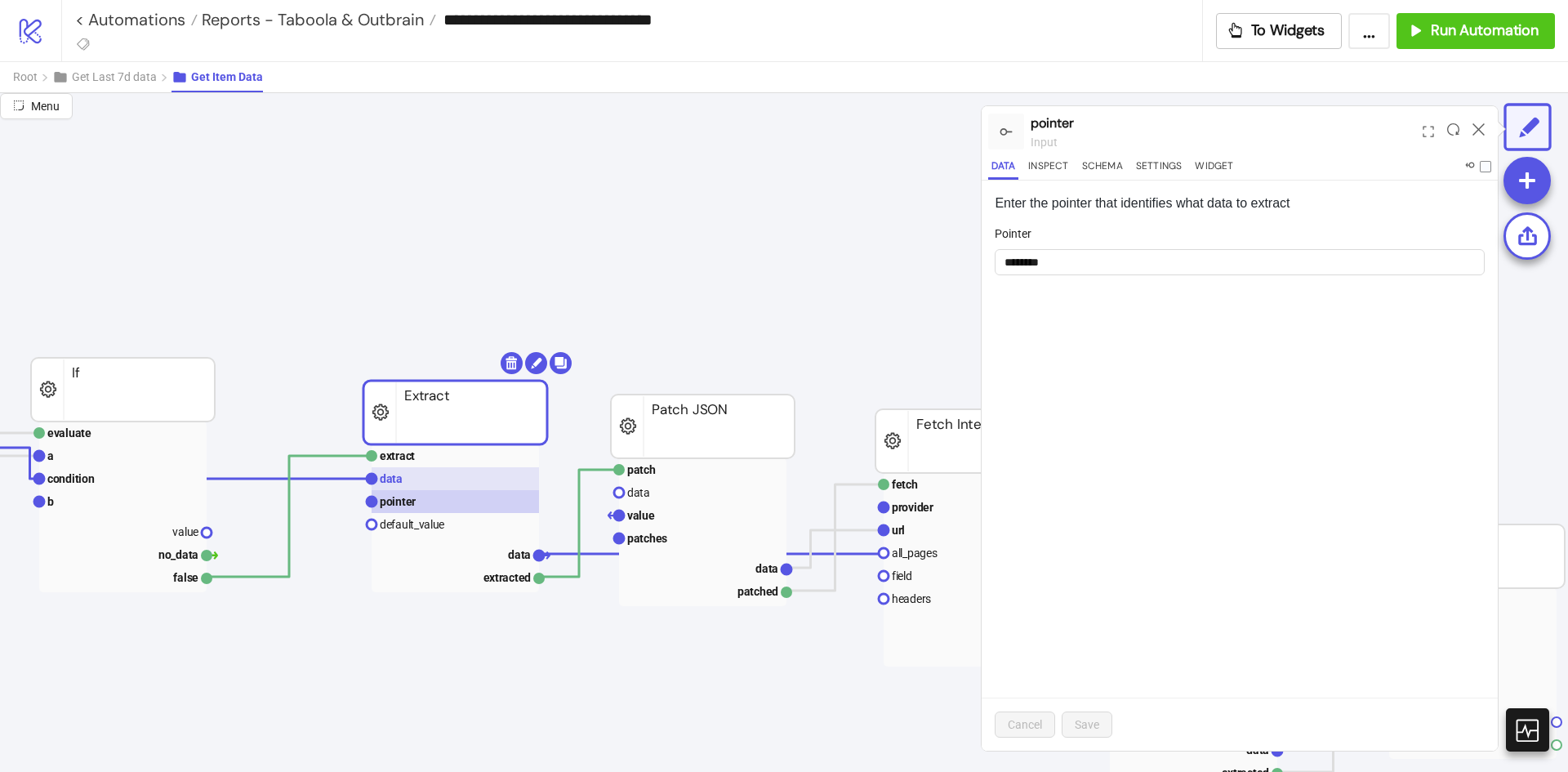
click at [418, 481] on rect at bounding box center [455, 478] width 167 height 23
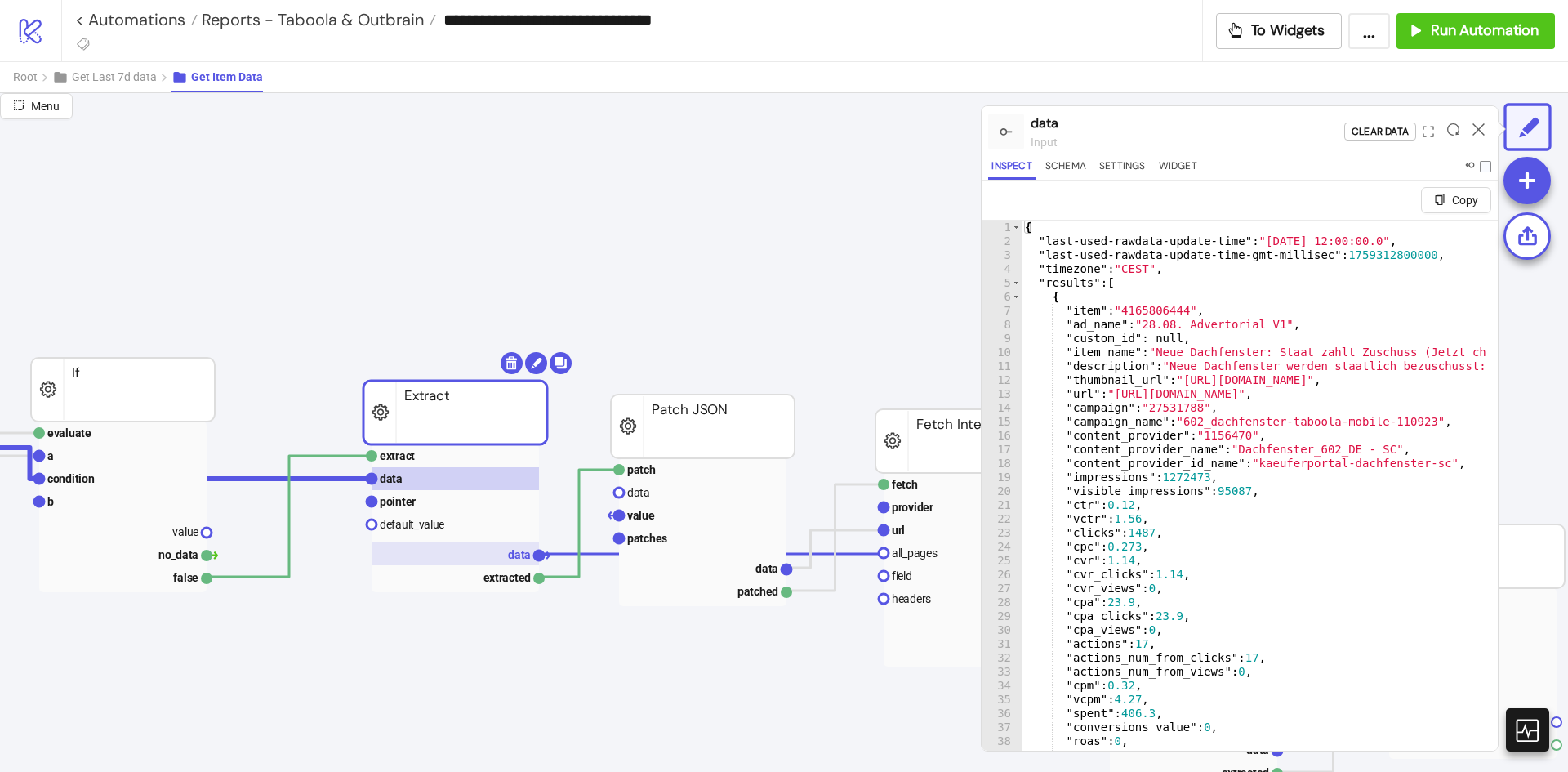
click at [499, 557] on rect at bounding box center [455, 554] width 167 height 23
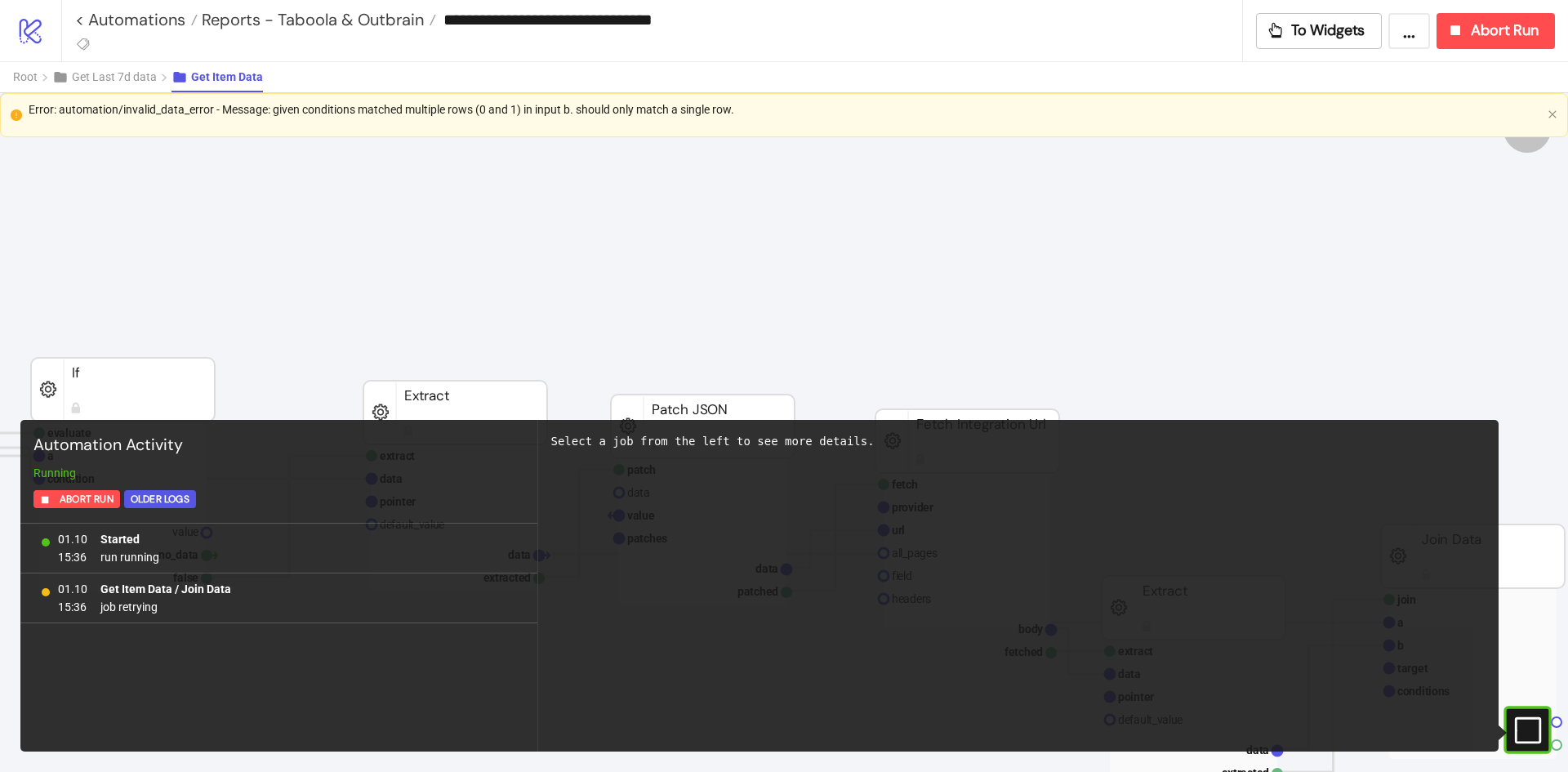
click at [1518, 719] on icon at bounding box center [1527, 729] width 26 height 26
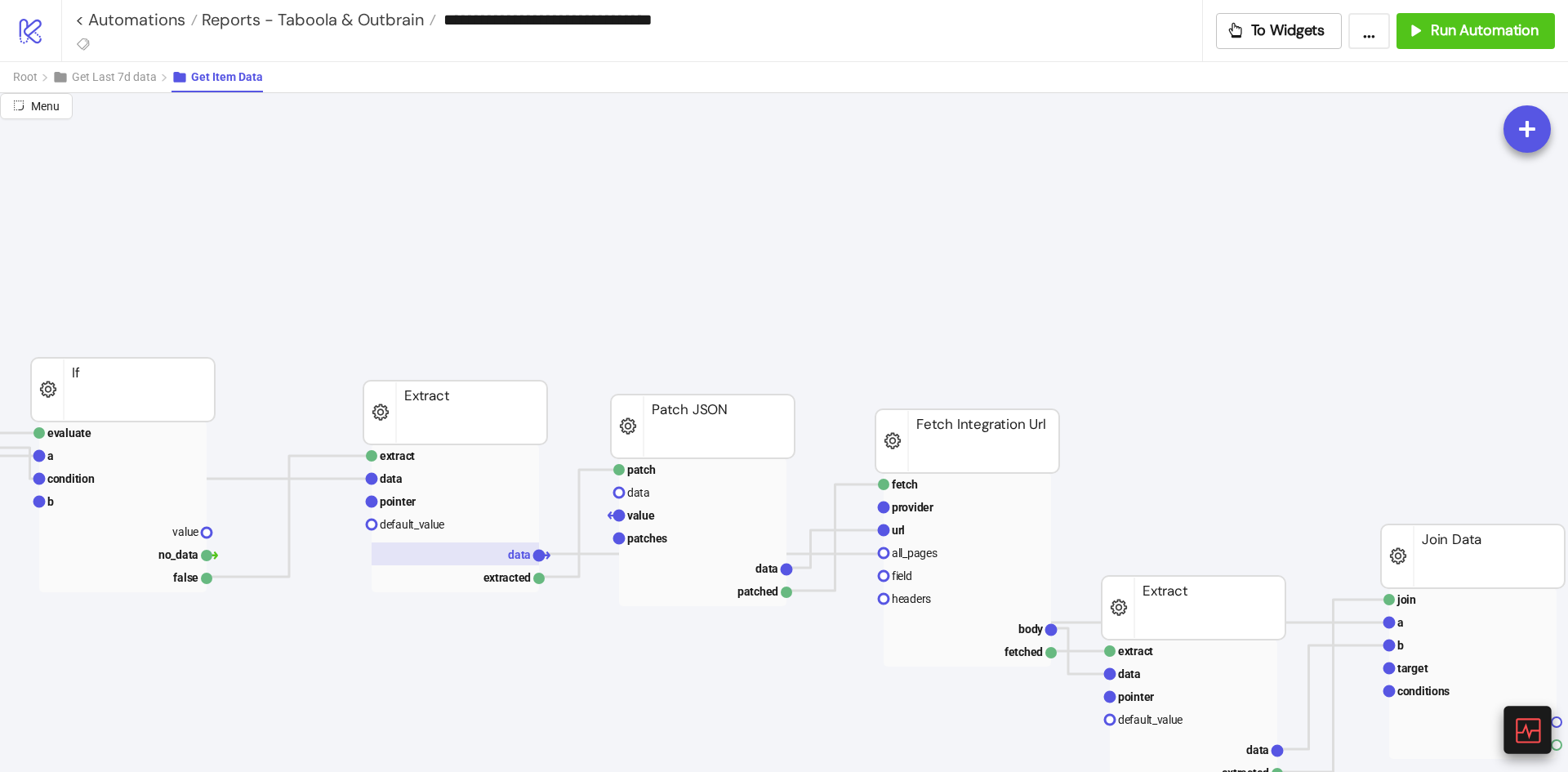
click at [522, 550] on text "data" at bounding box center [519, 554] width 23 height 13
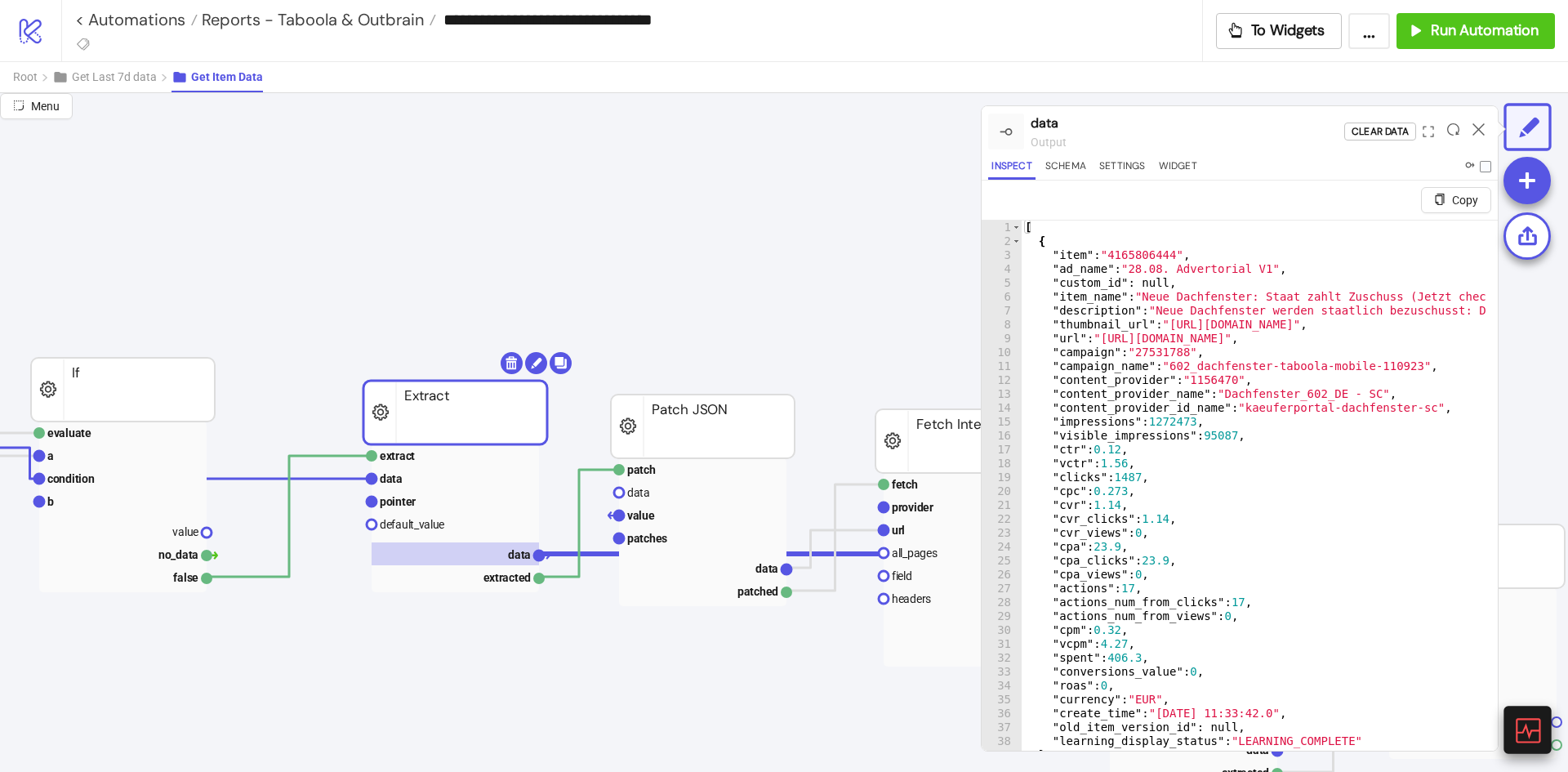
type textarea "**********"
type input "**"
type textarea "**********"
click at [428, 491] on rect at bounding box center [455, 501] width 167 height 23
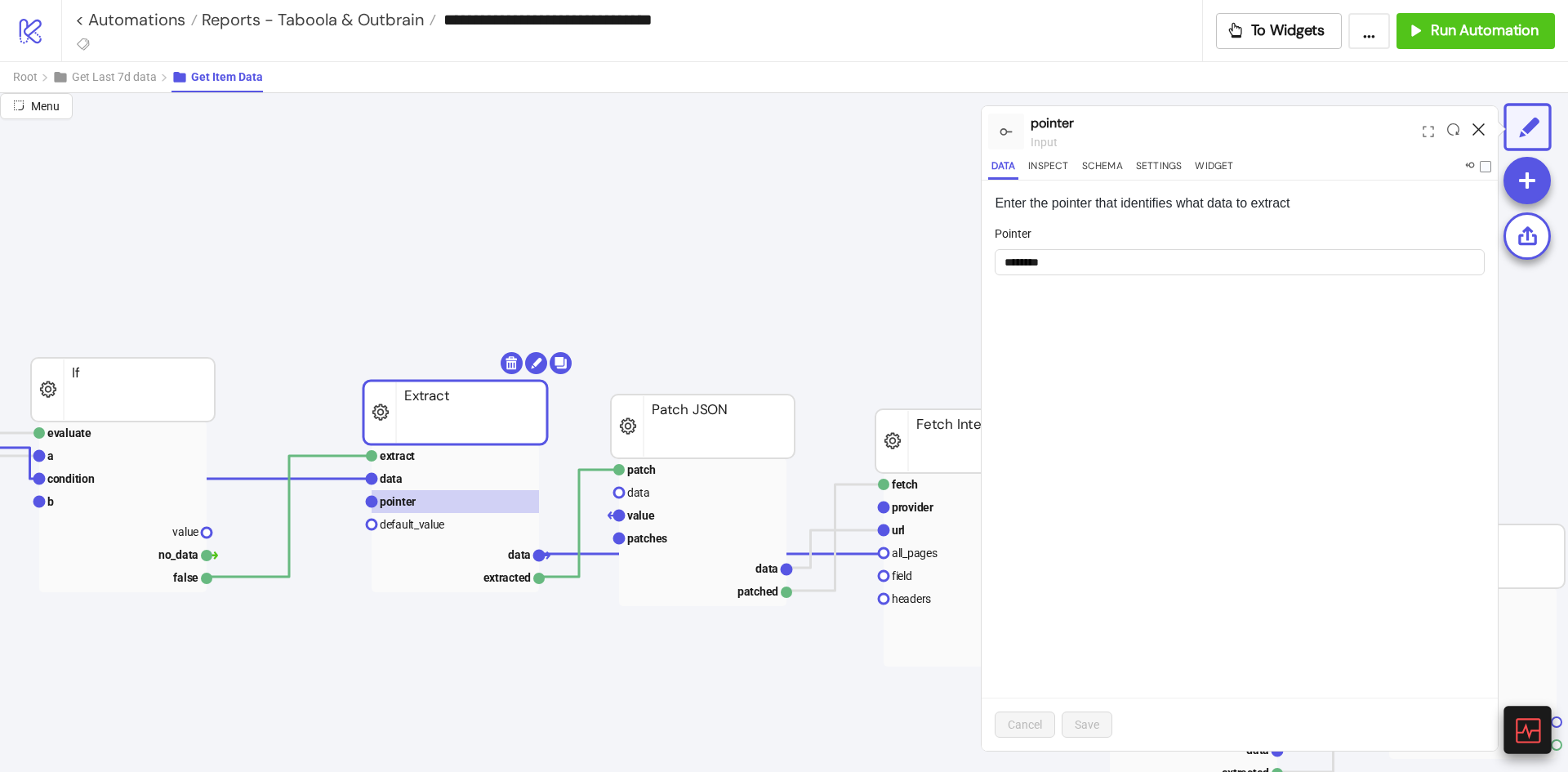
click at [1480, 131] on icon at bounding box center [1478, 129] width 12 height 12
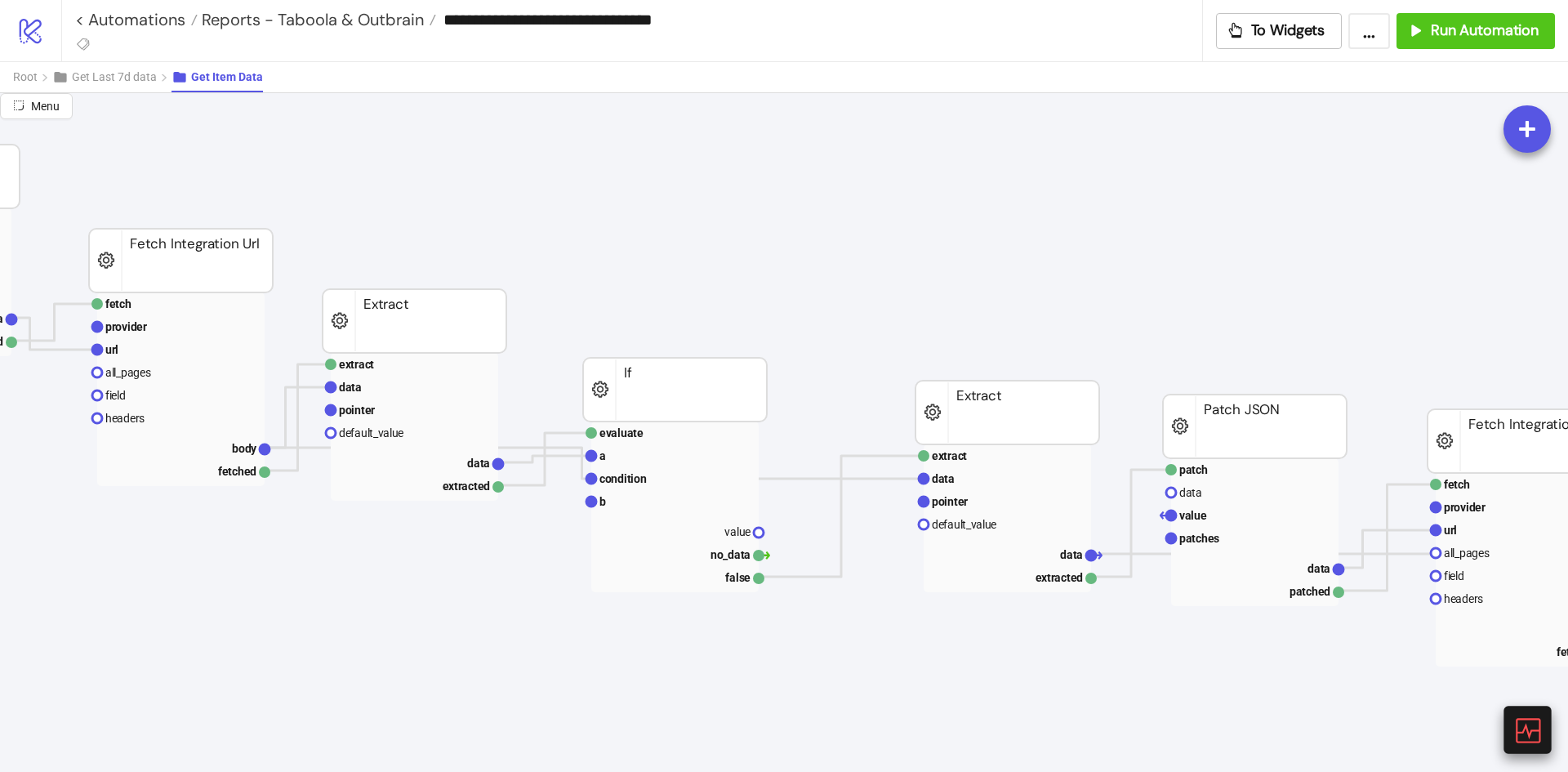
scroll to position [82, 124]
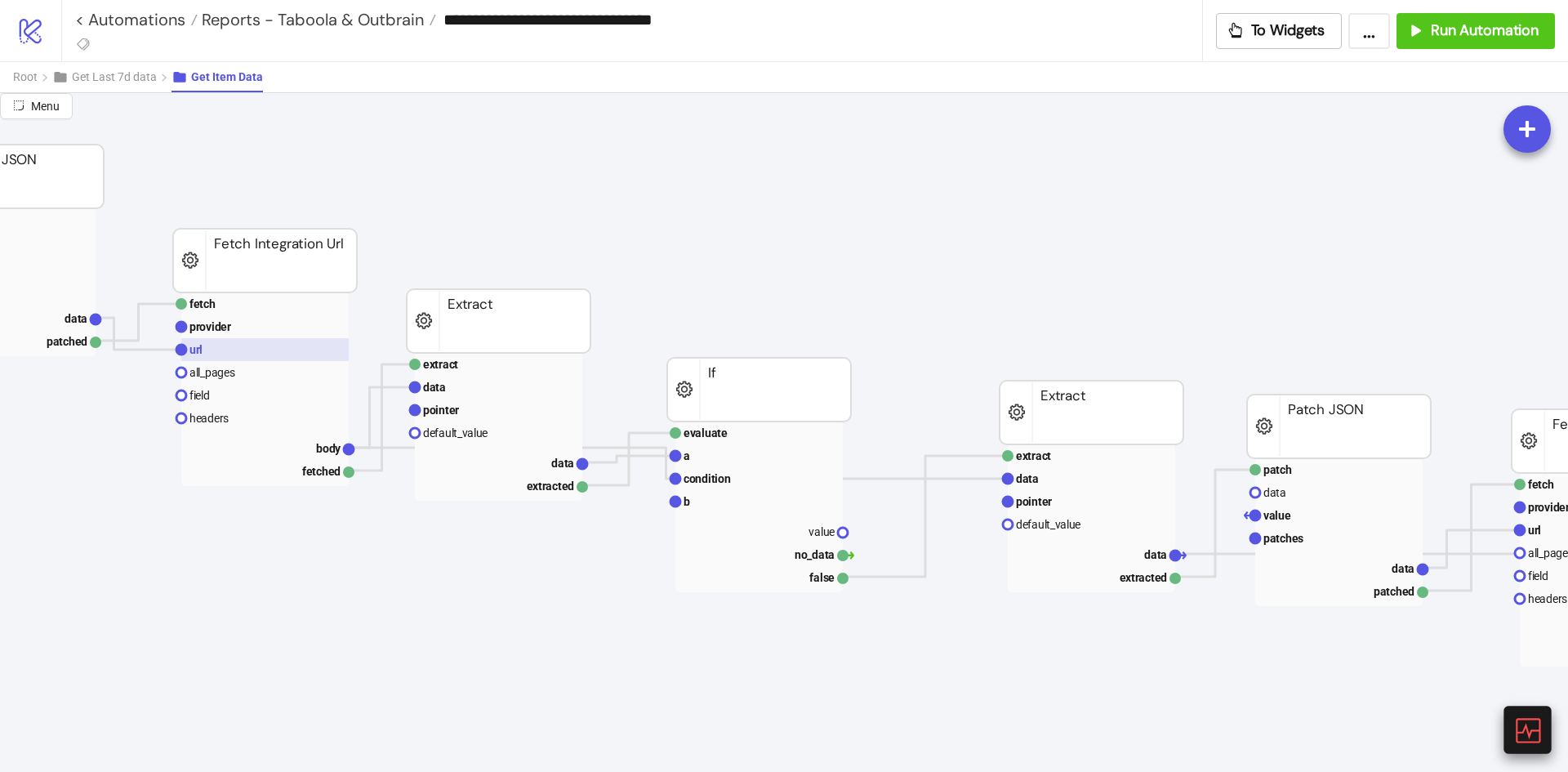
click at [246, 340] on rect at bounding box center [264, 349] width 167 height 23
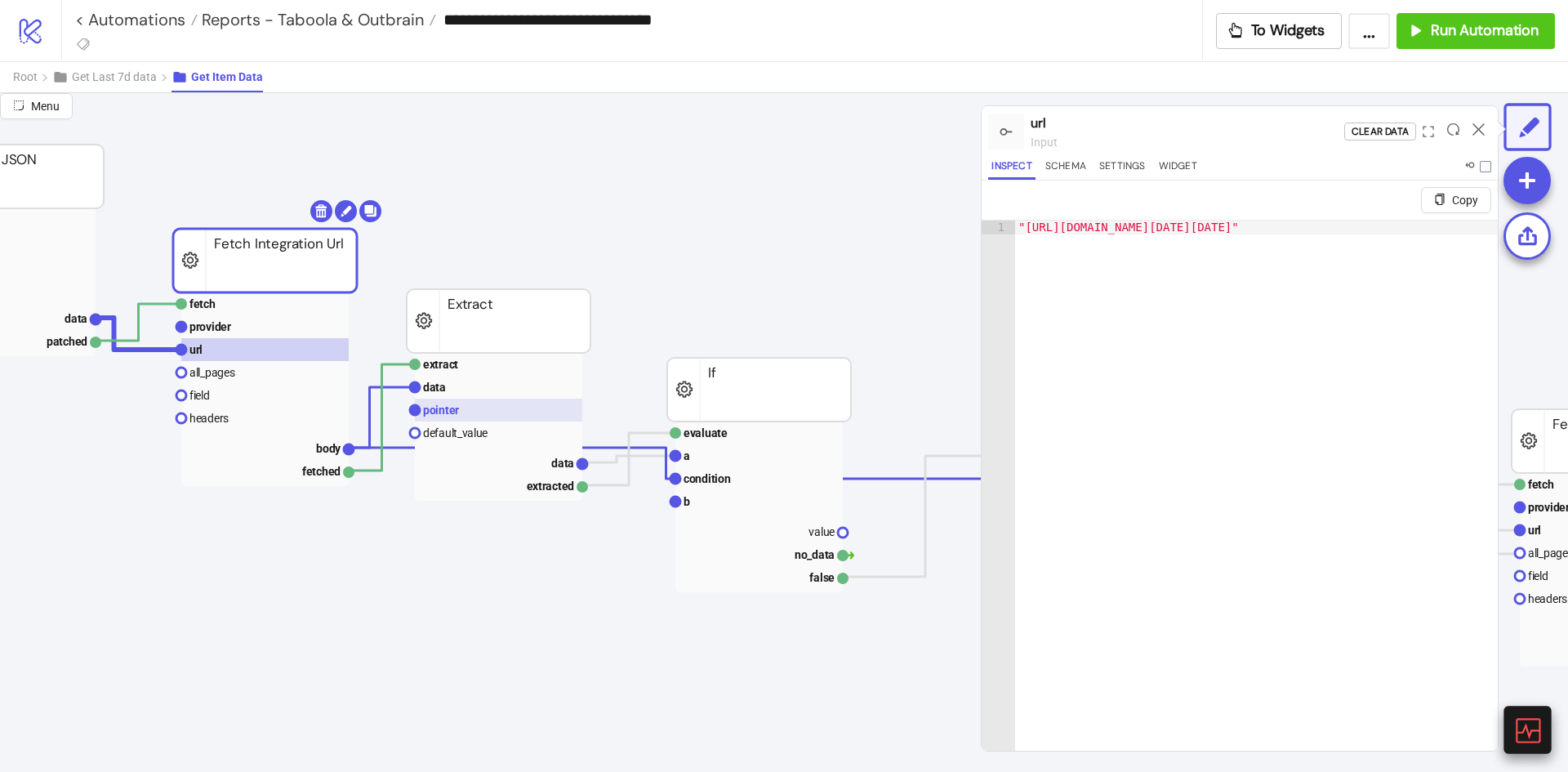
click at [467, 410] on rect at bounding box center [498, 409] width 167 height 23
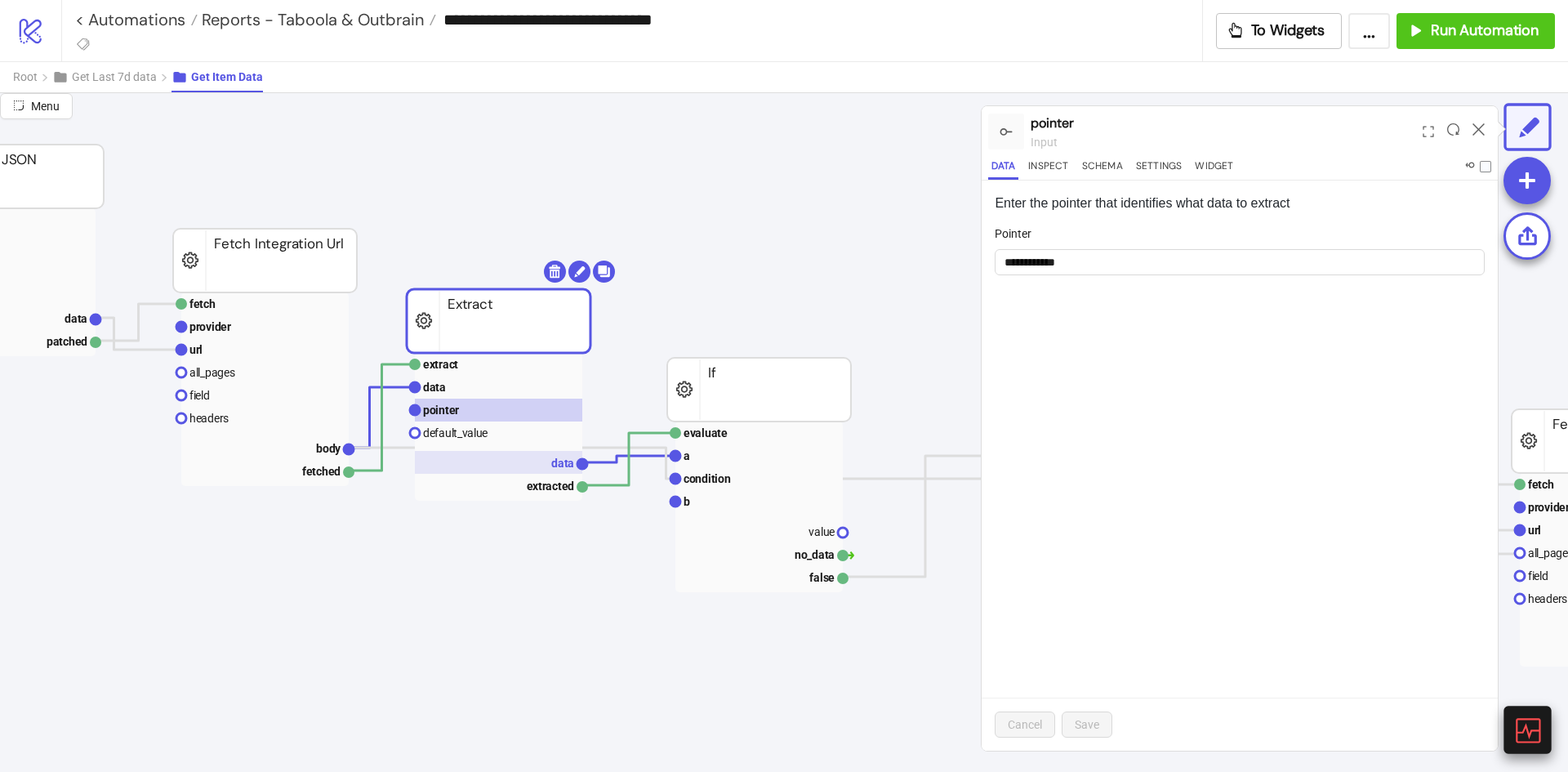
click at [538, 459] on rect at bounding box center [498, 462] width 167 height 23
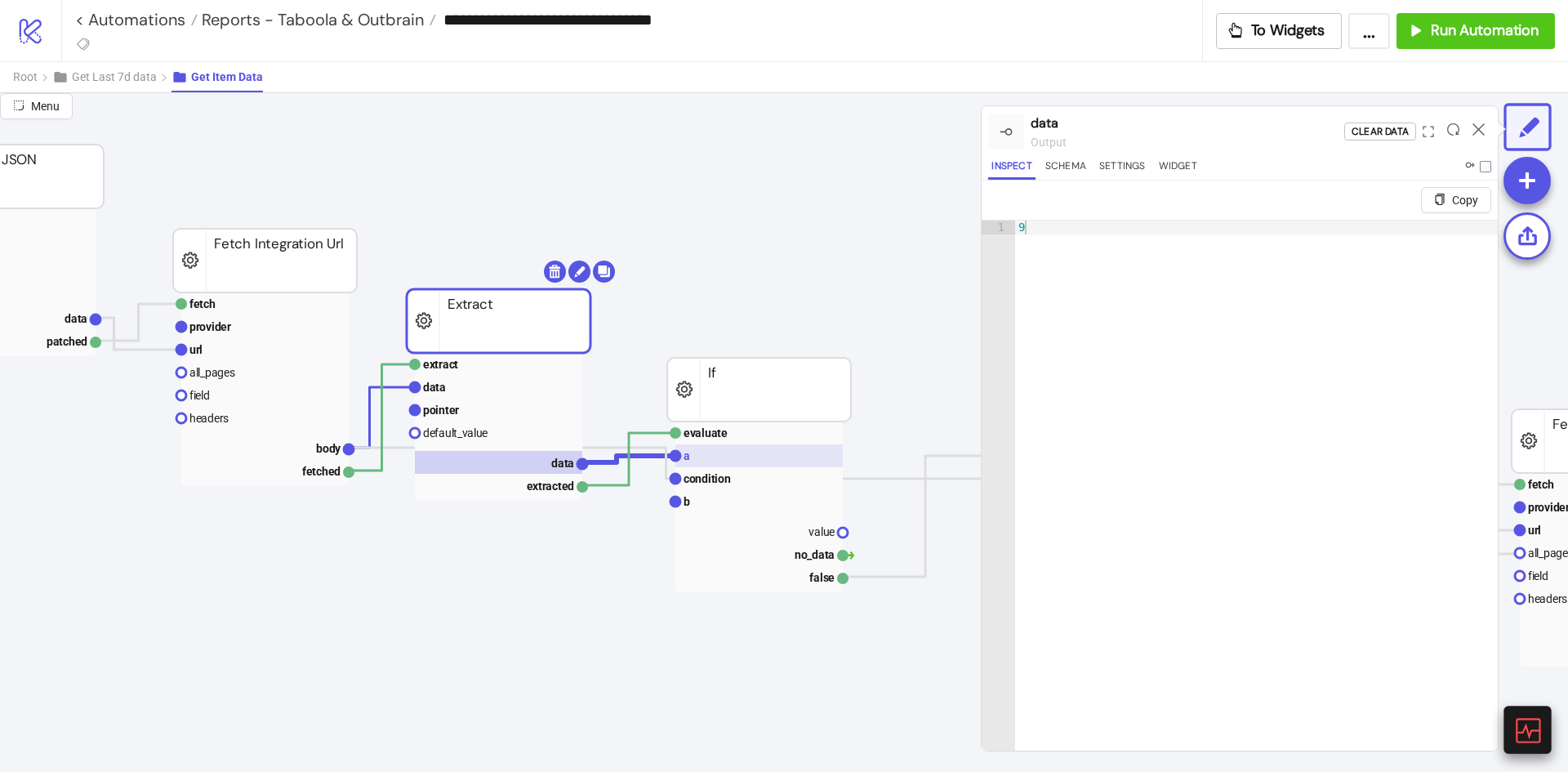
click at [773, 458] on rect at bounding box center [759, 455] width 167 height 23
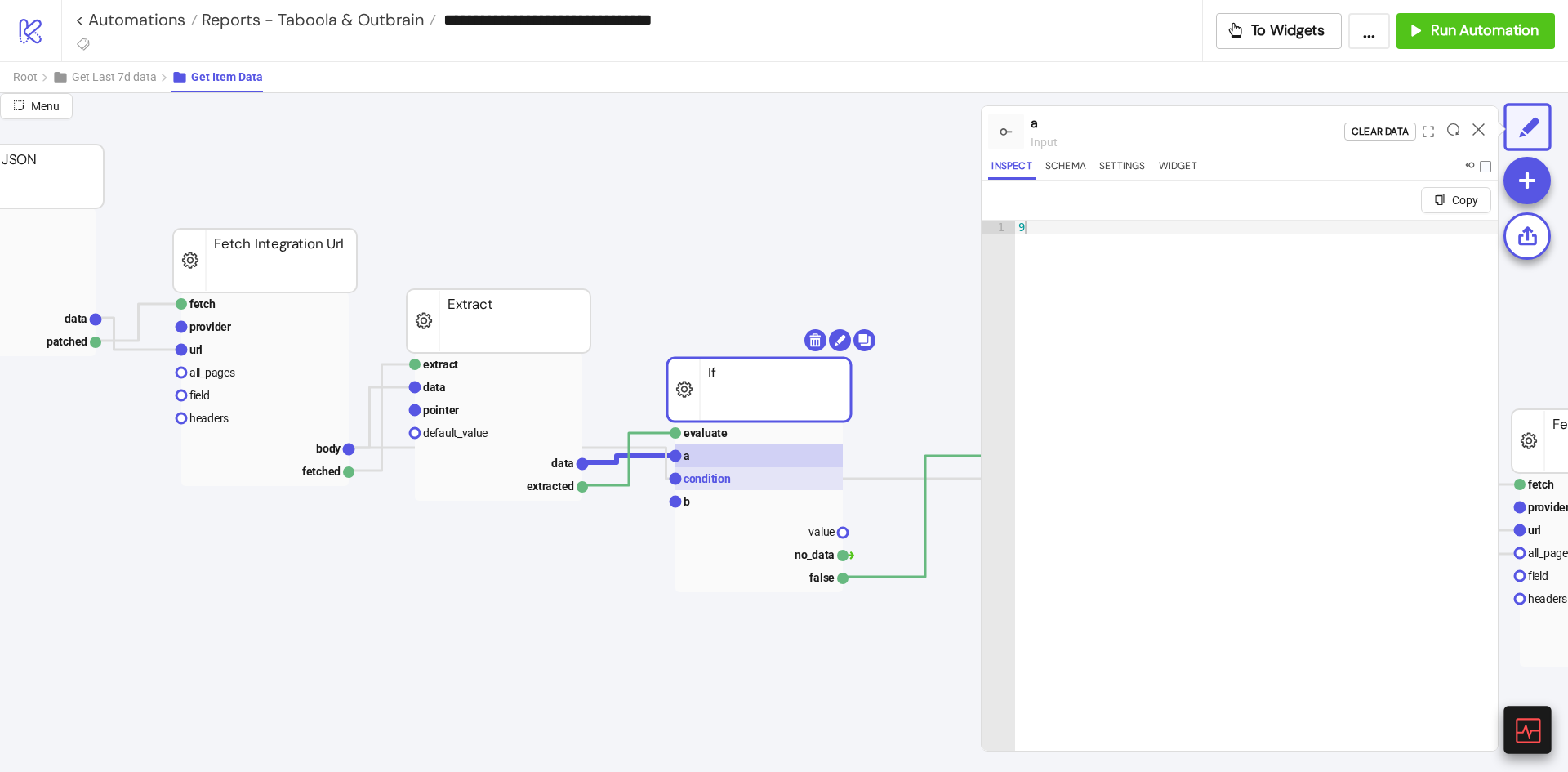
click at [755, 486] on rect at bounding box center [759, 478] width 167 height 23
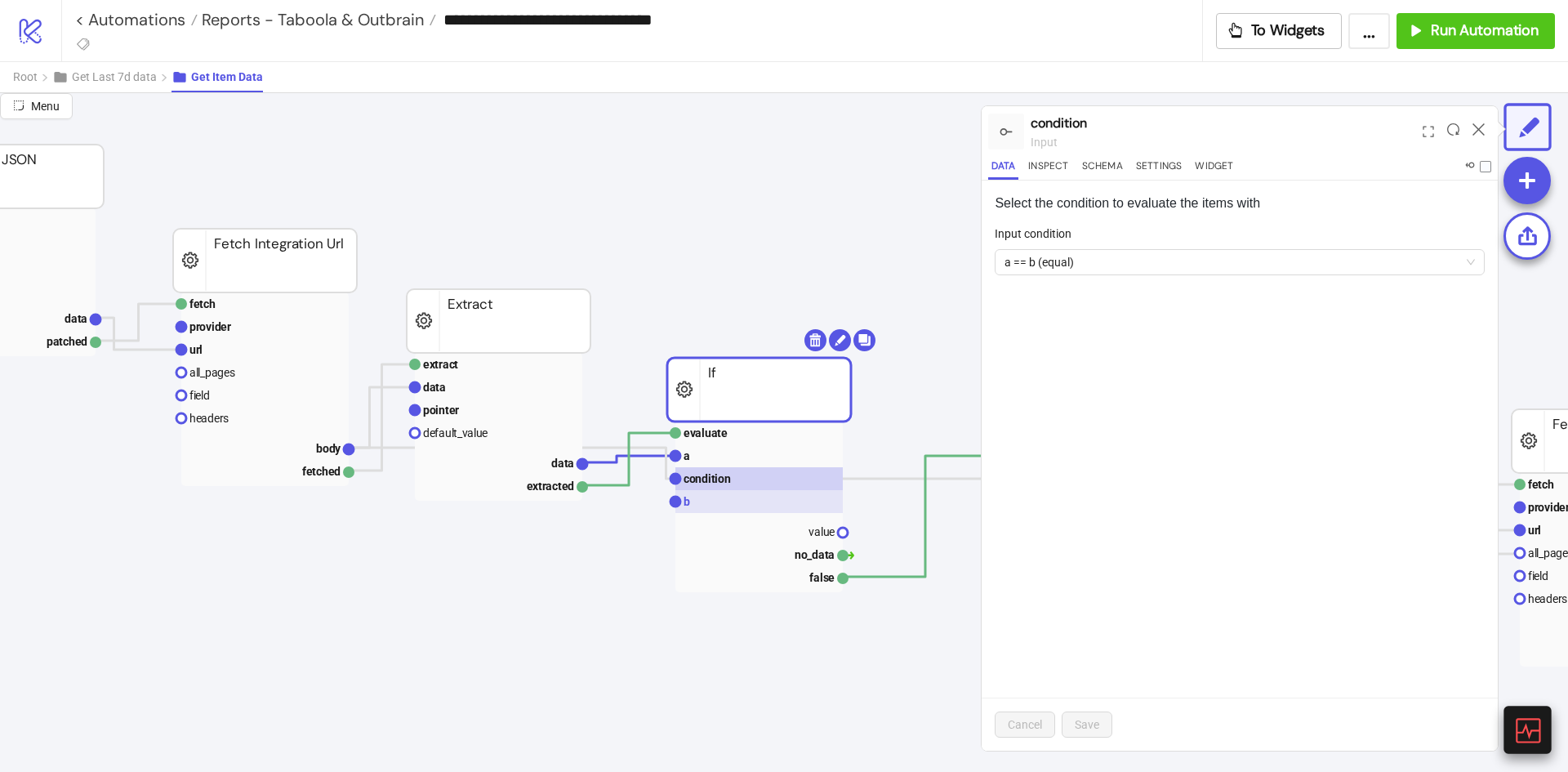
click at [743, 499] on rect at bounding box center [759, 501] width 167 height 23
drag, startPoint x: 774, startPoint y: 402, endPoint x: 741, endPoint y: 425, distance: 40.2
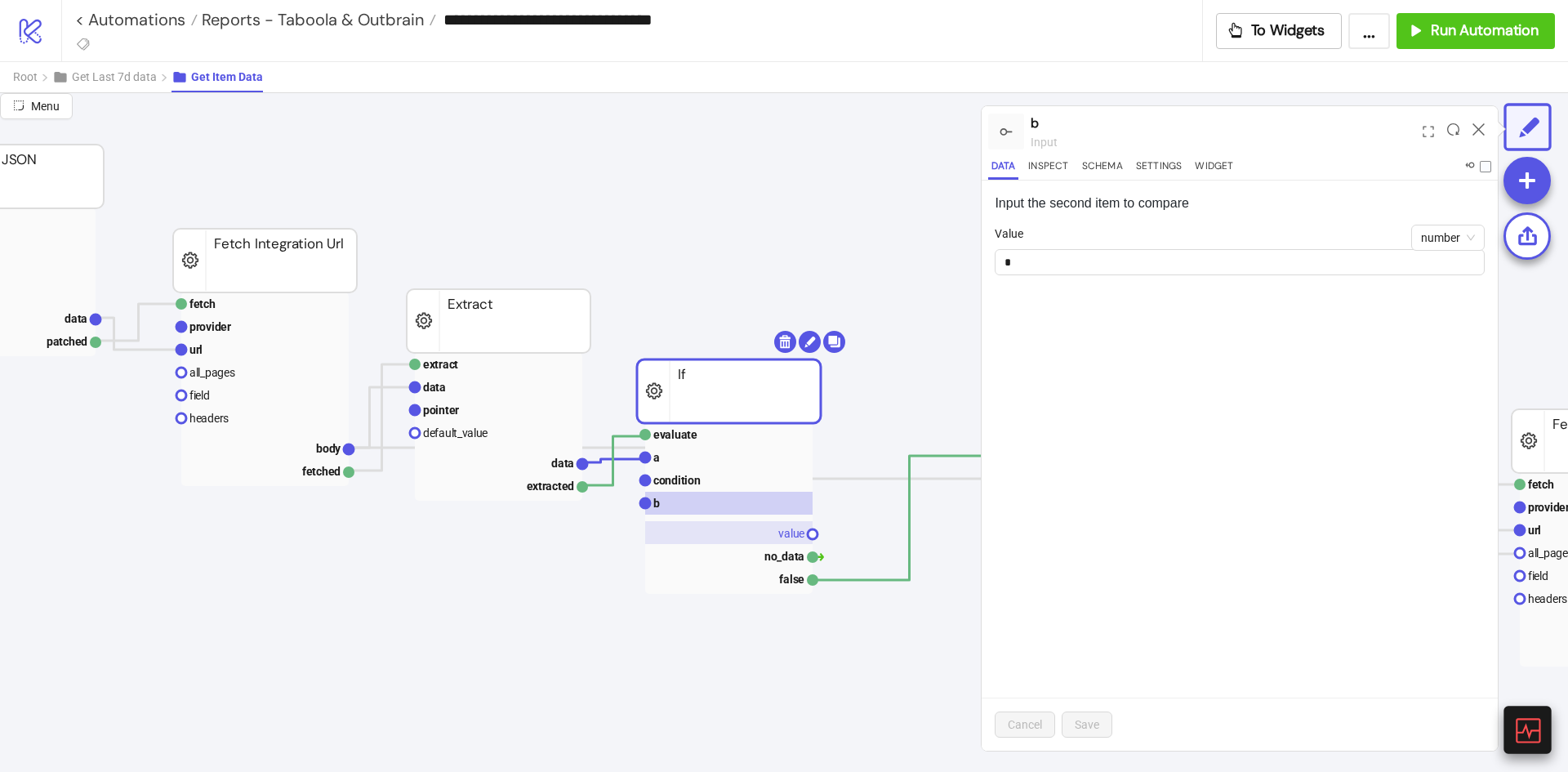
click at [767, 531] on rect at bounding box center [729, 532] width 167 height 23
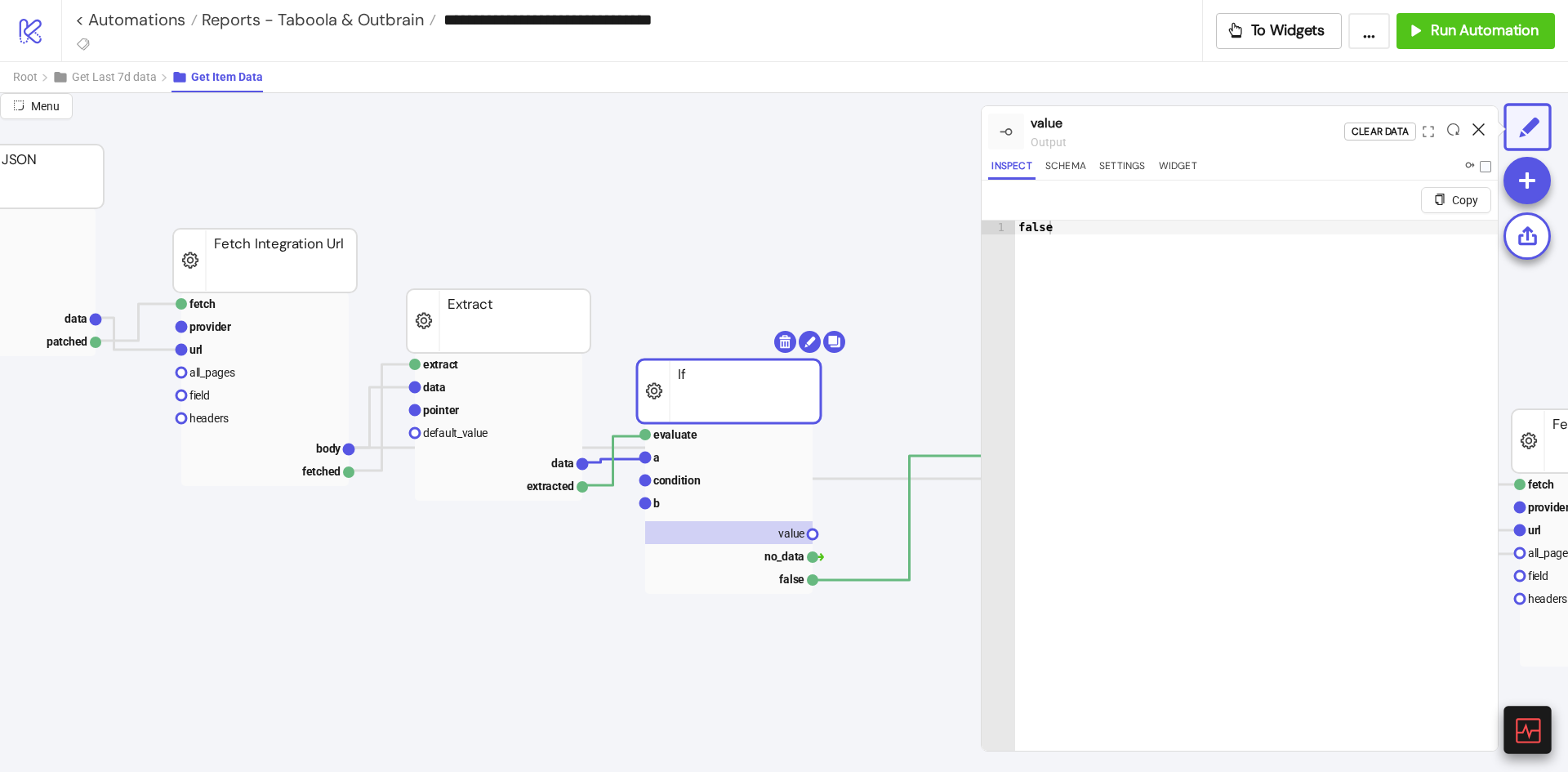
click at [1473, 127] on icon at bounding box center [1478, 129] width 12 height 12
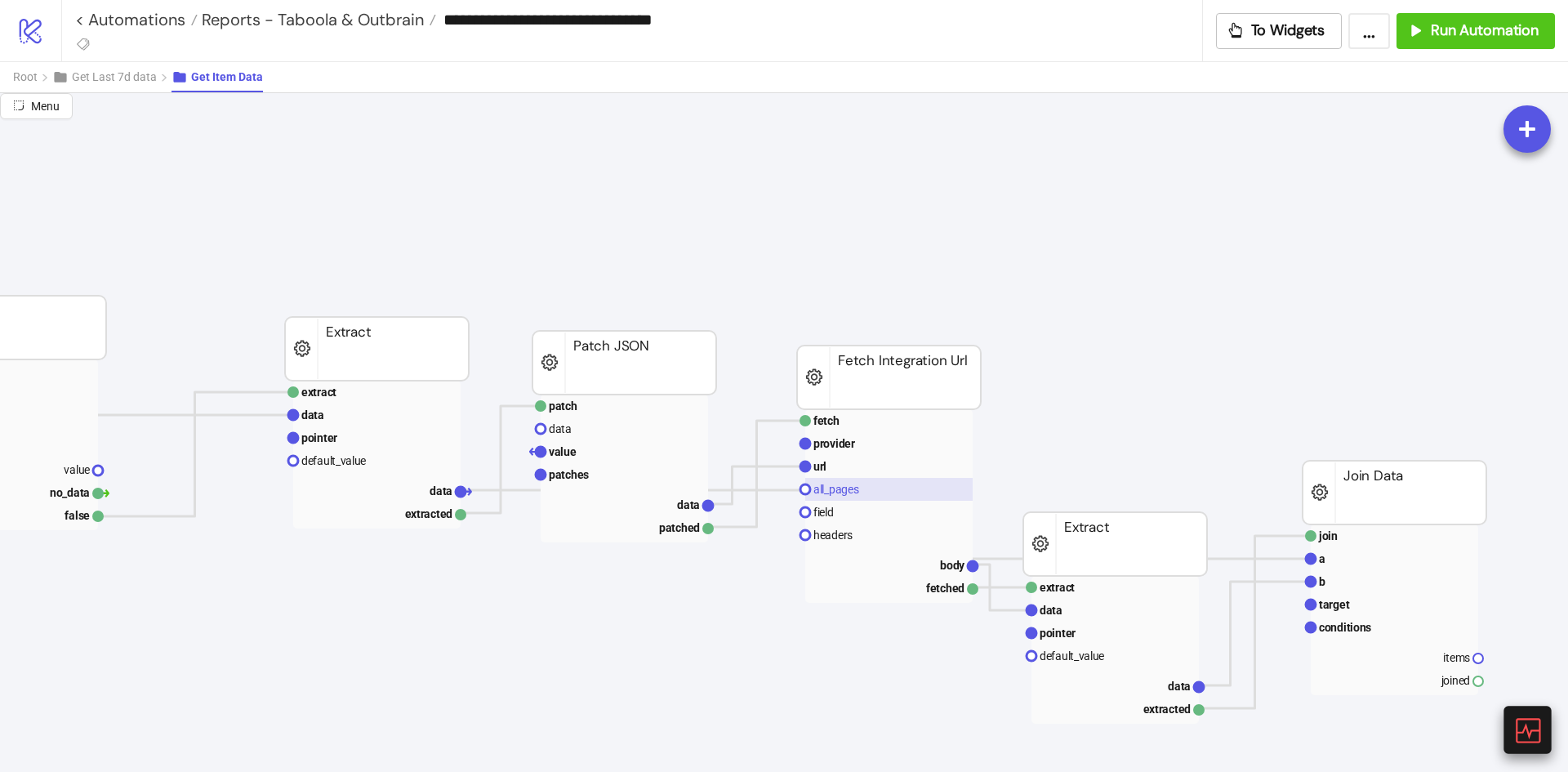
scroll to position [163, 839]
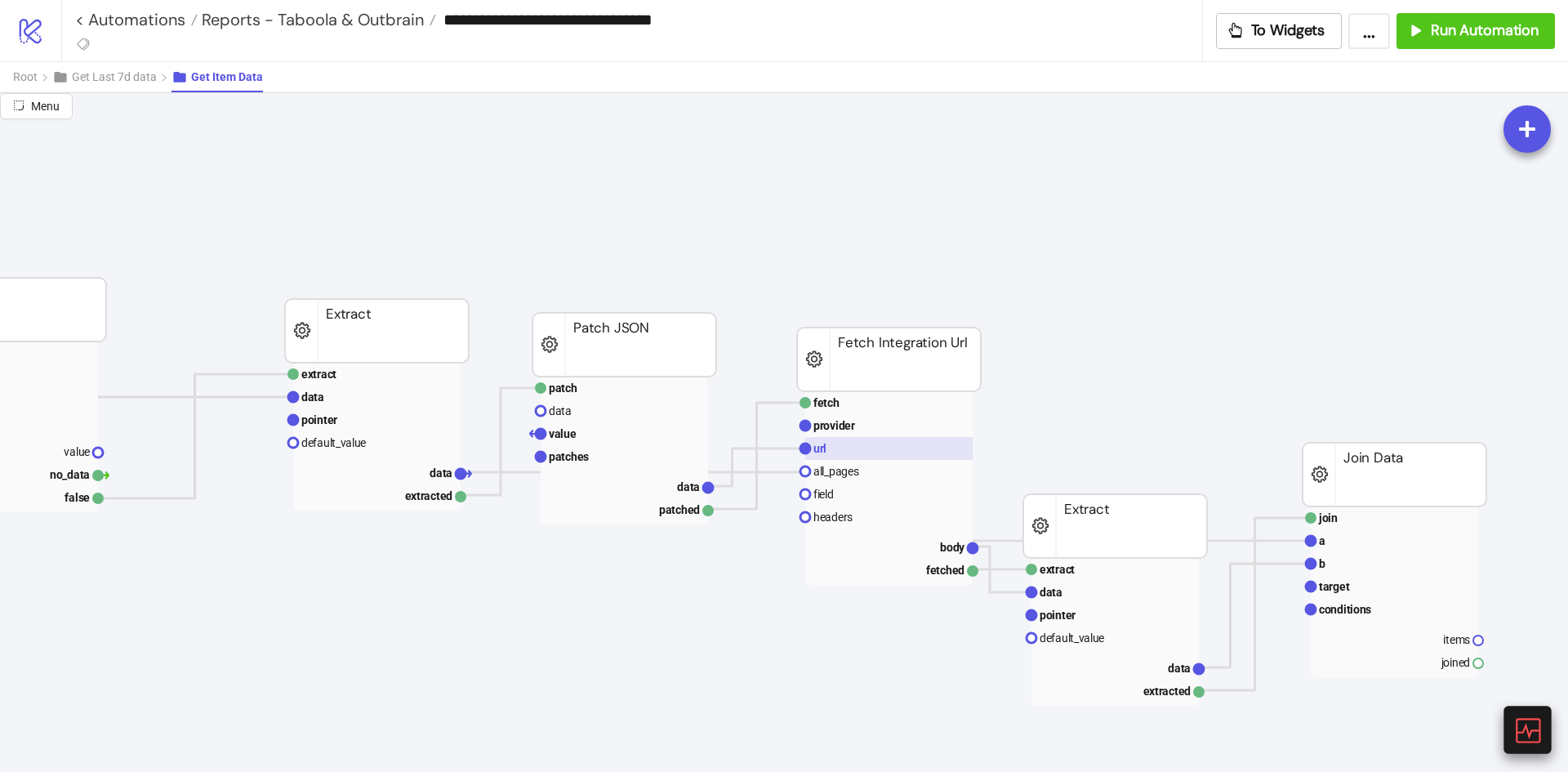
click at [867, 451] on rect at bounding box center [889, 448] width 167 height 23
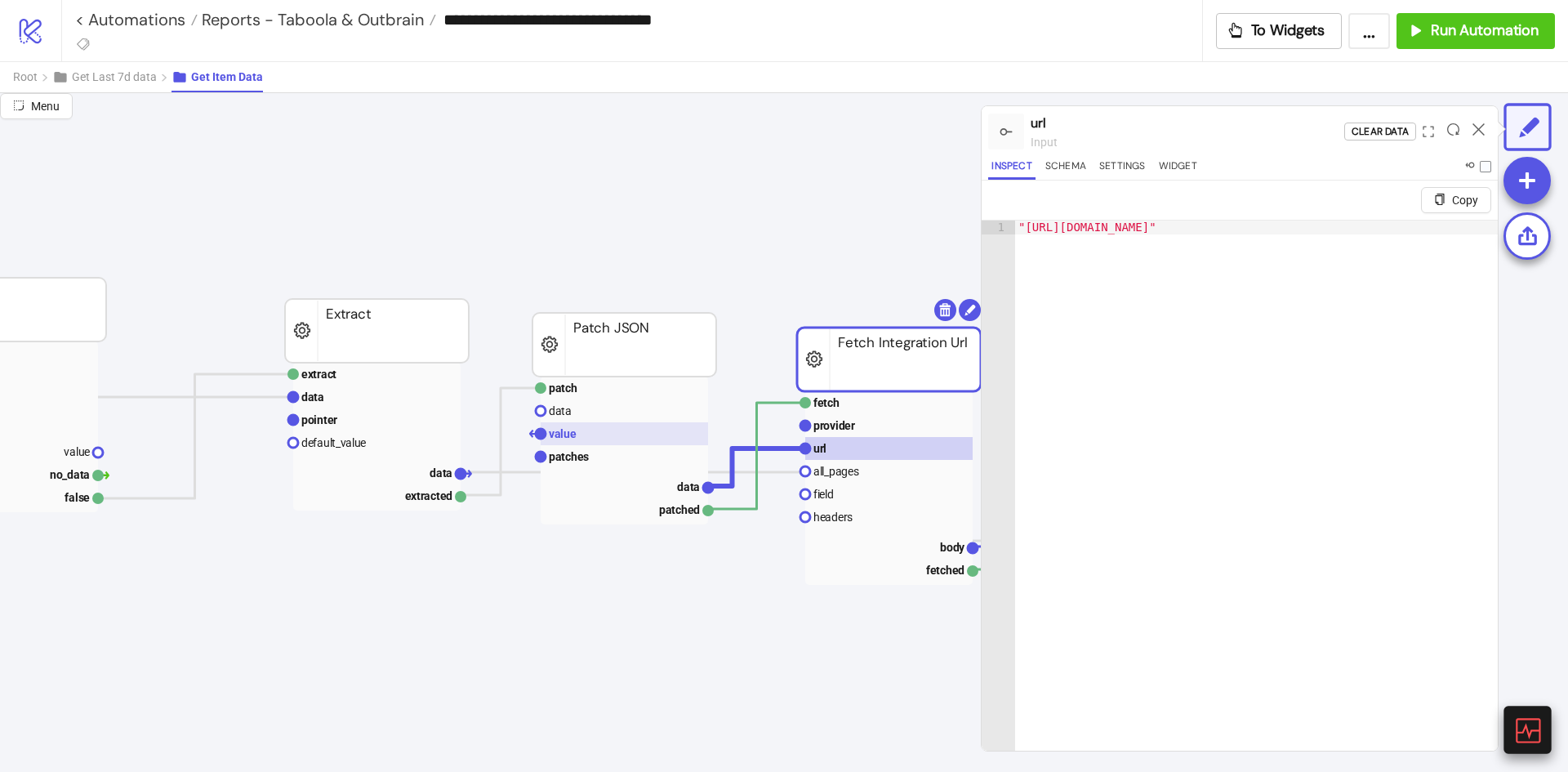
click at [573, 441] on text "value" at bounding box center [563, 433] width 28 height 13
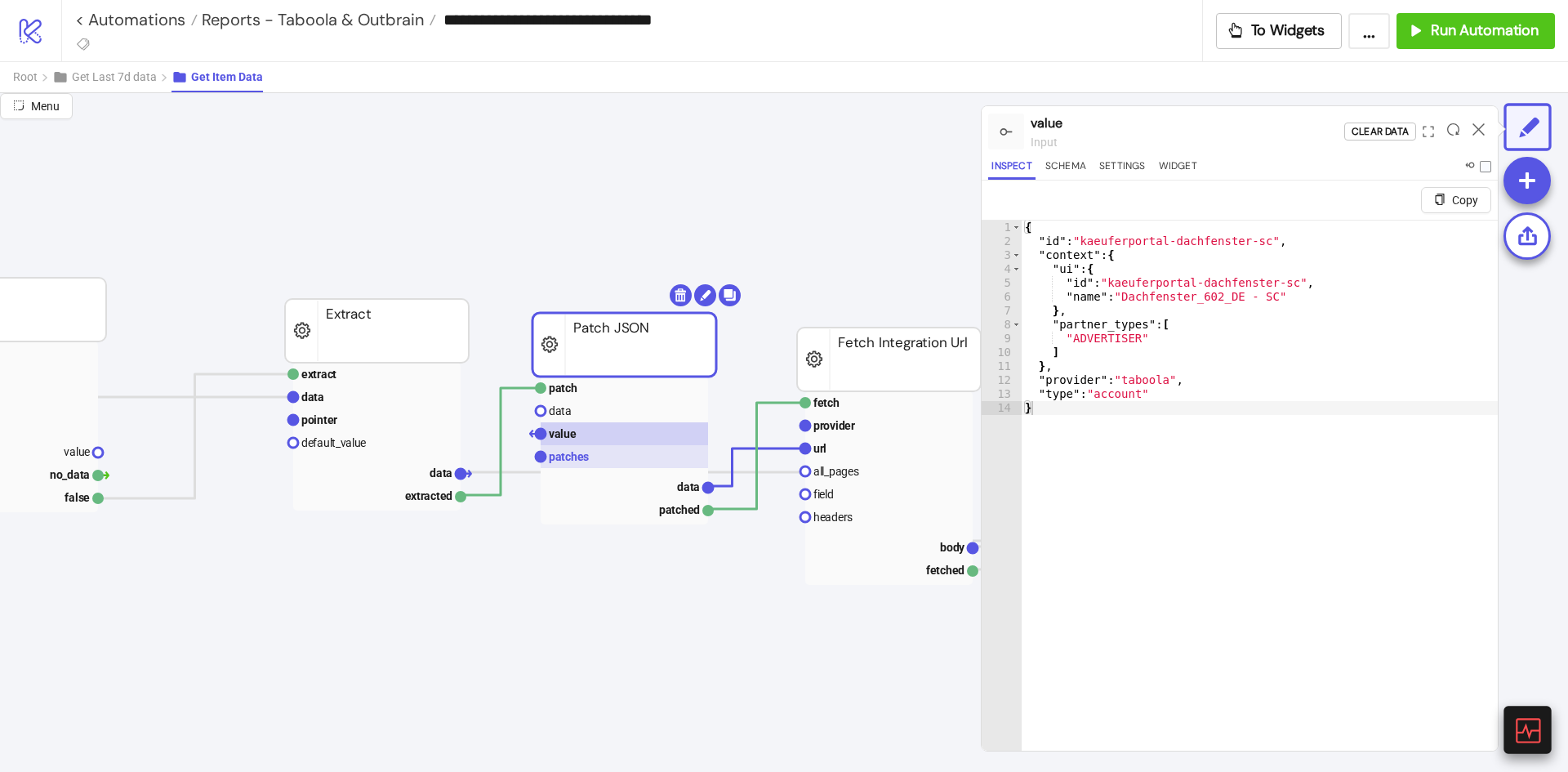
click at [576, 466] on rect at bounding box center [624, 456] width 167 height 23
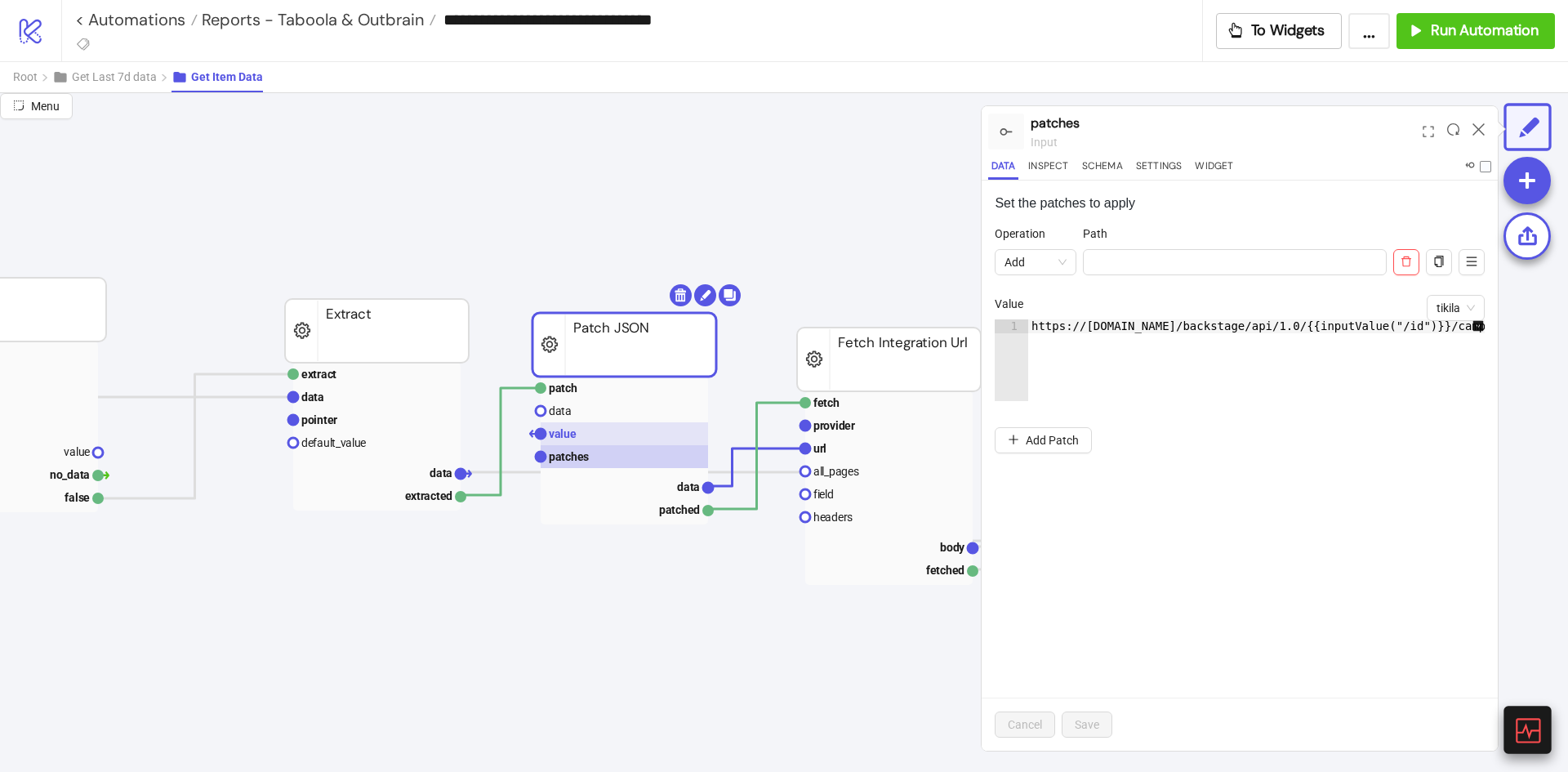
click at [586, 432] on rect at bounding box center [624, 433] width 167 height 23
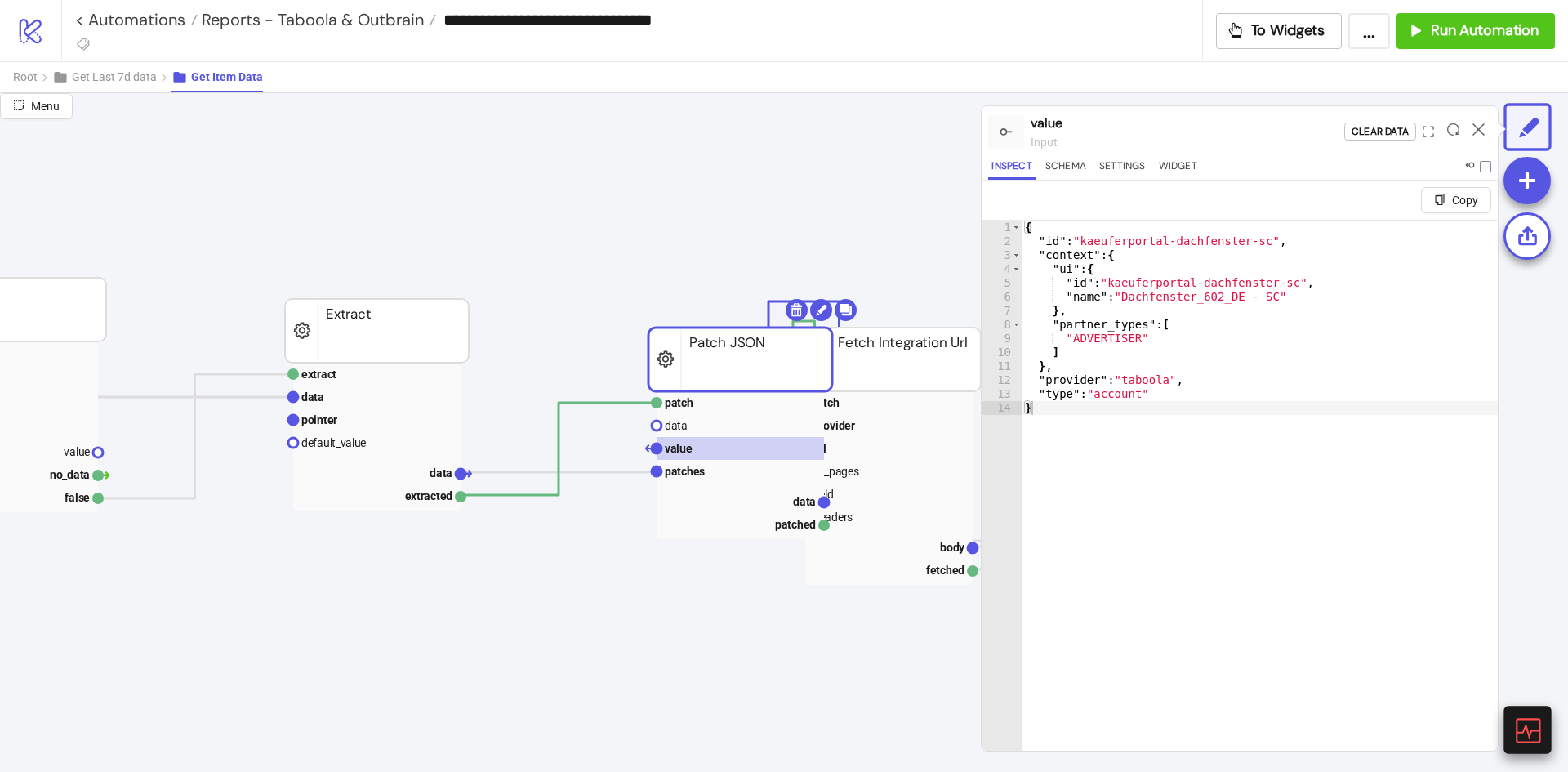
drag, startPoint x: 596, startPoint y: 366, endPoint x: 647, endPoint y: 356, distance: 52.0
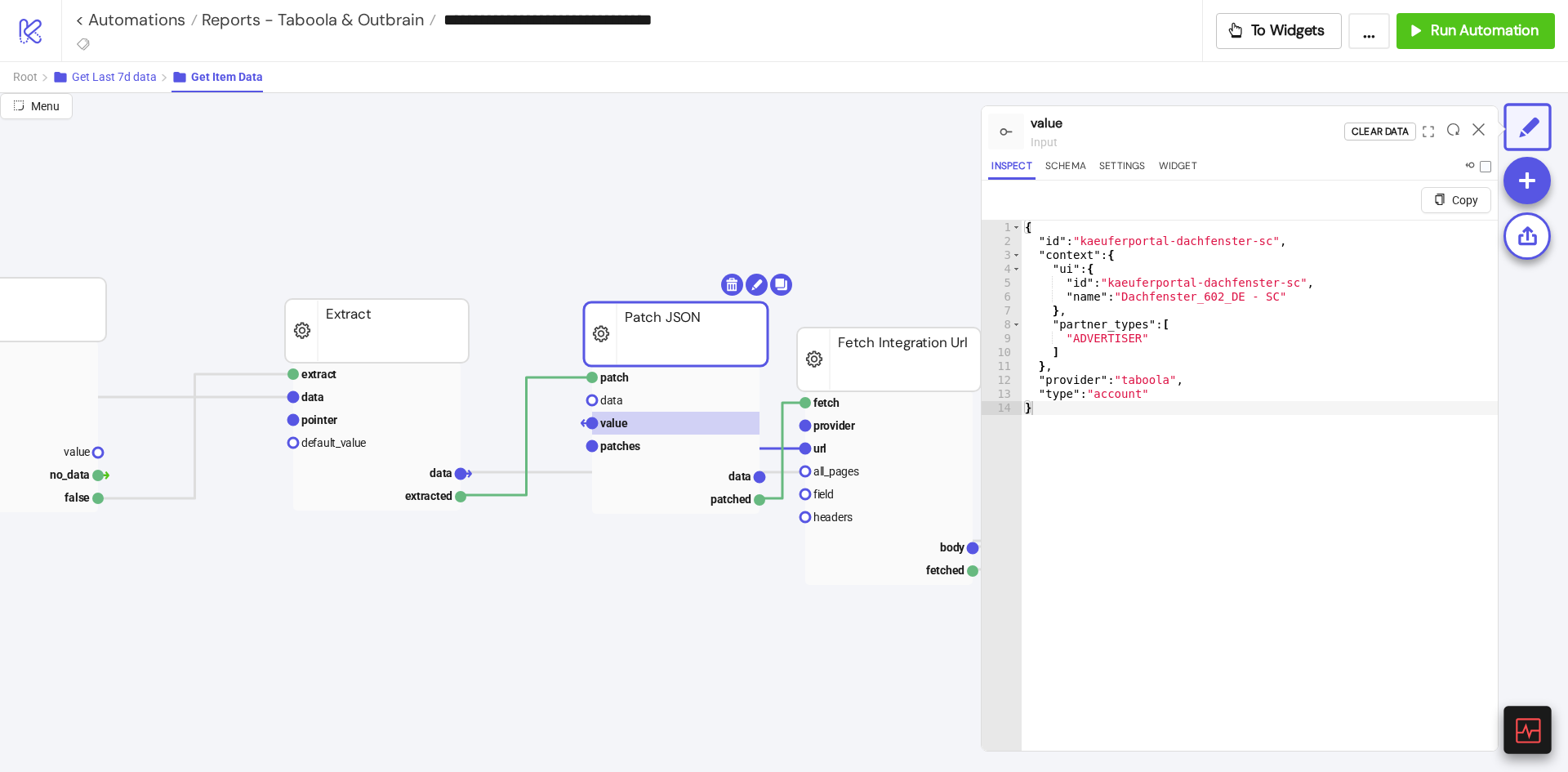
drag, startPoint x: 108, startPoint y: 74, endPoint x: 118, endPoint y: 78, distance: 10.8
click at [109, 74] on span "Get Last 7d data" at bounding box center [114, 77] width 85 height 13
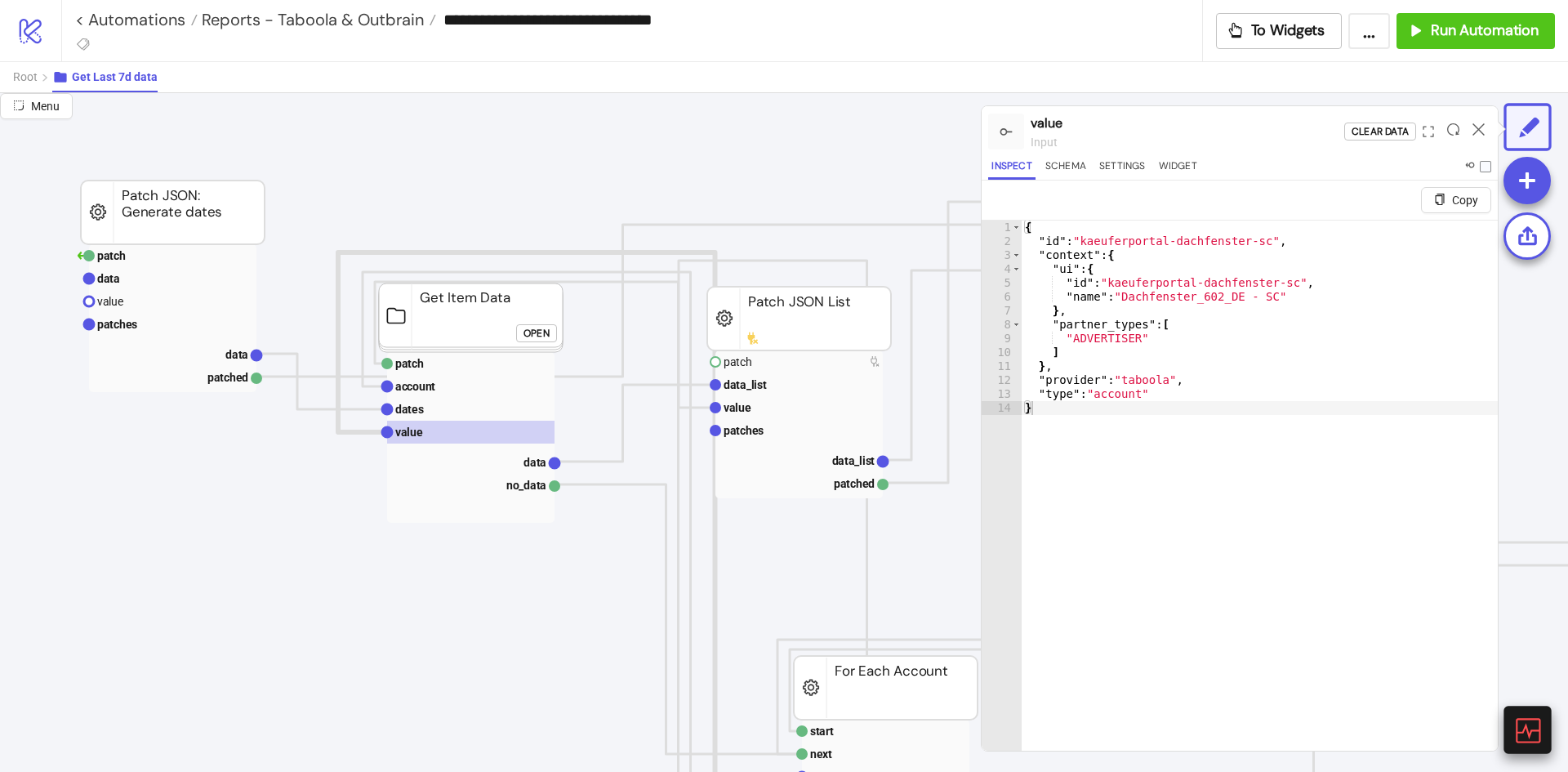
scroll to position [82, 78]
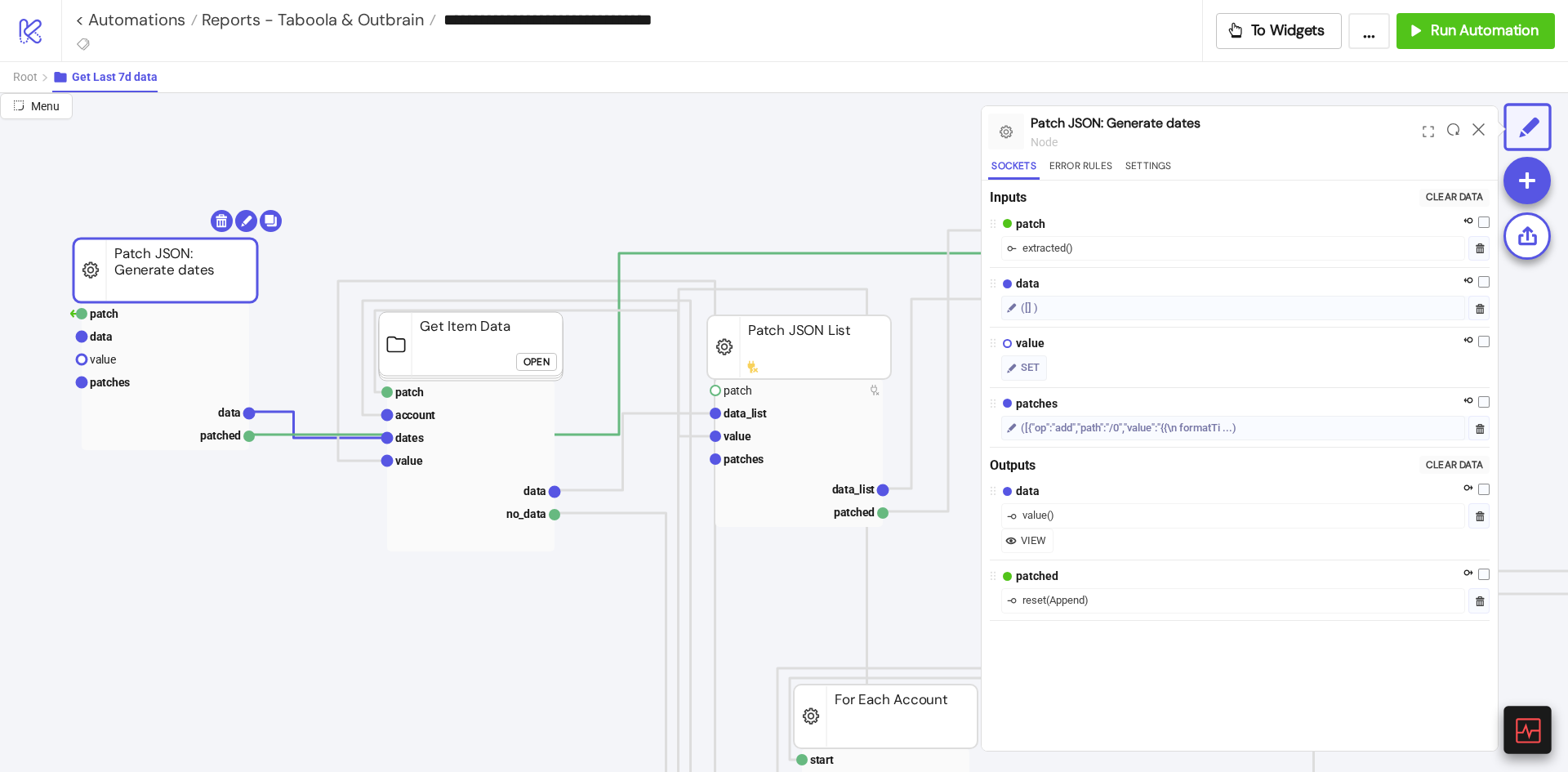
drag, startPoint x: 122, startPoint y: 234, endPoint x: 115, endPoint y: 254, distance: 21.2
click at [196, 421] on rect at bounding box center [162, 414] width 167 height 23
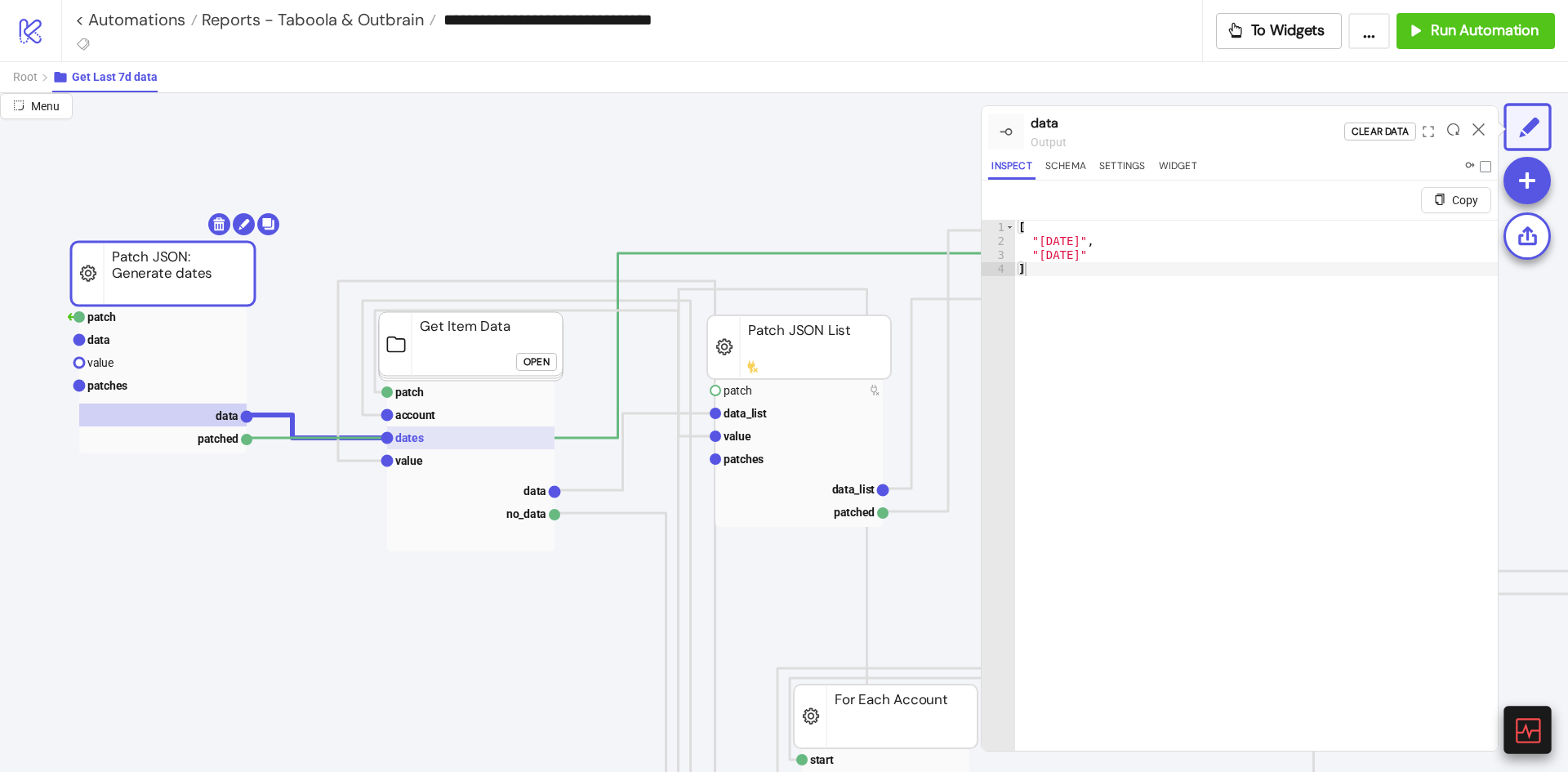
click at [433, 441] on rect at bounding box center [471, 437] width 167 height 23
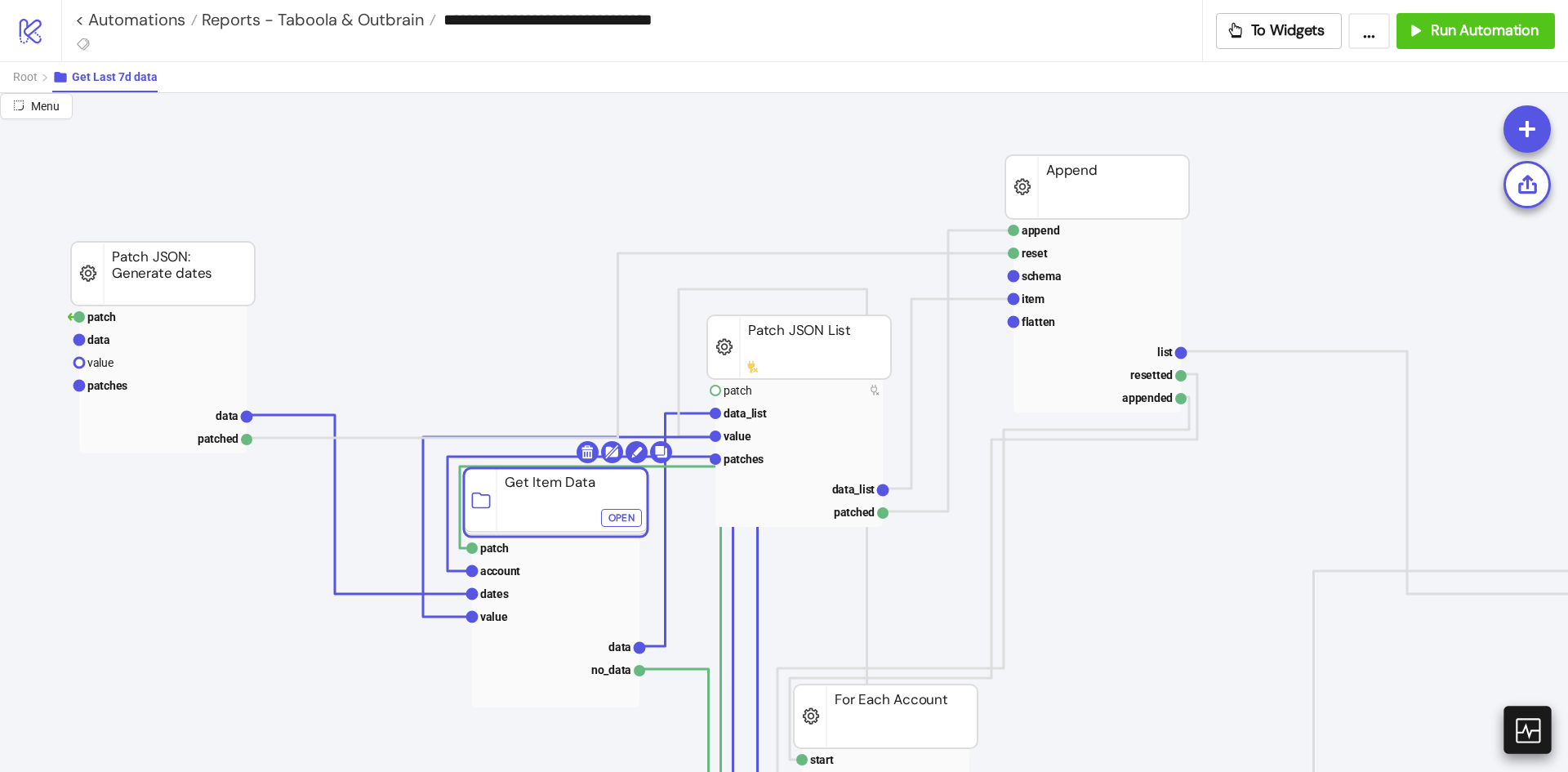
drag, startPoint x: 440, startPoint y: 334, endPoint x: 524, endPoint y: 490, distance: 177.2
click at [218, 410] on text "data" at bounding box center [227, 416] width 23 height 13
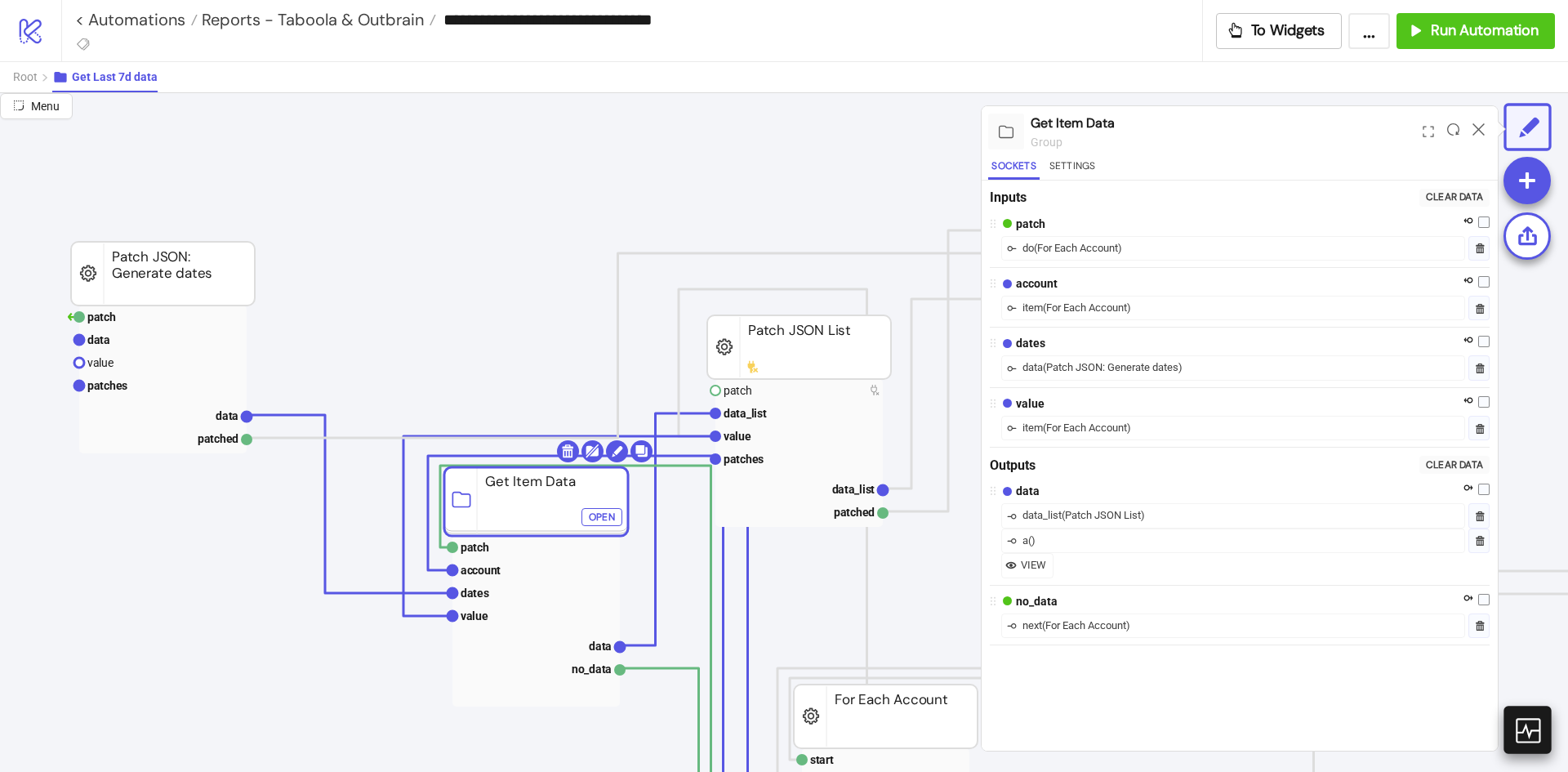
drag, startPoint x: 574, startPoint y: 480, endPoint x: 529, endPoint y: 479, distance: 45.0
click at [529, 479] on rect at bounding box center [536, 501] width 184 height 69
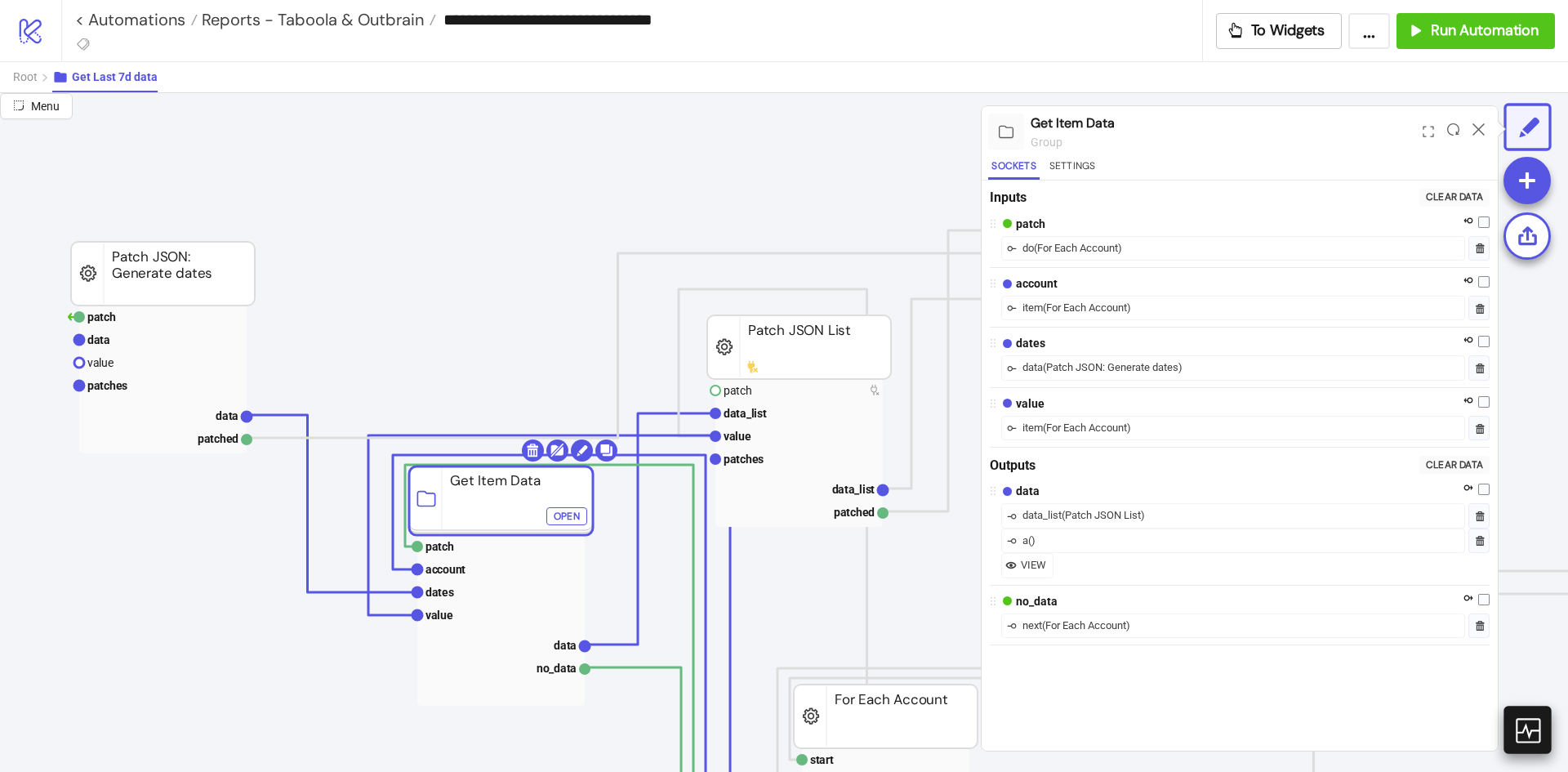
click at [565, 518] on div "Open" at bounding box center [566, 516] width 26 height 18
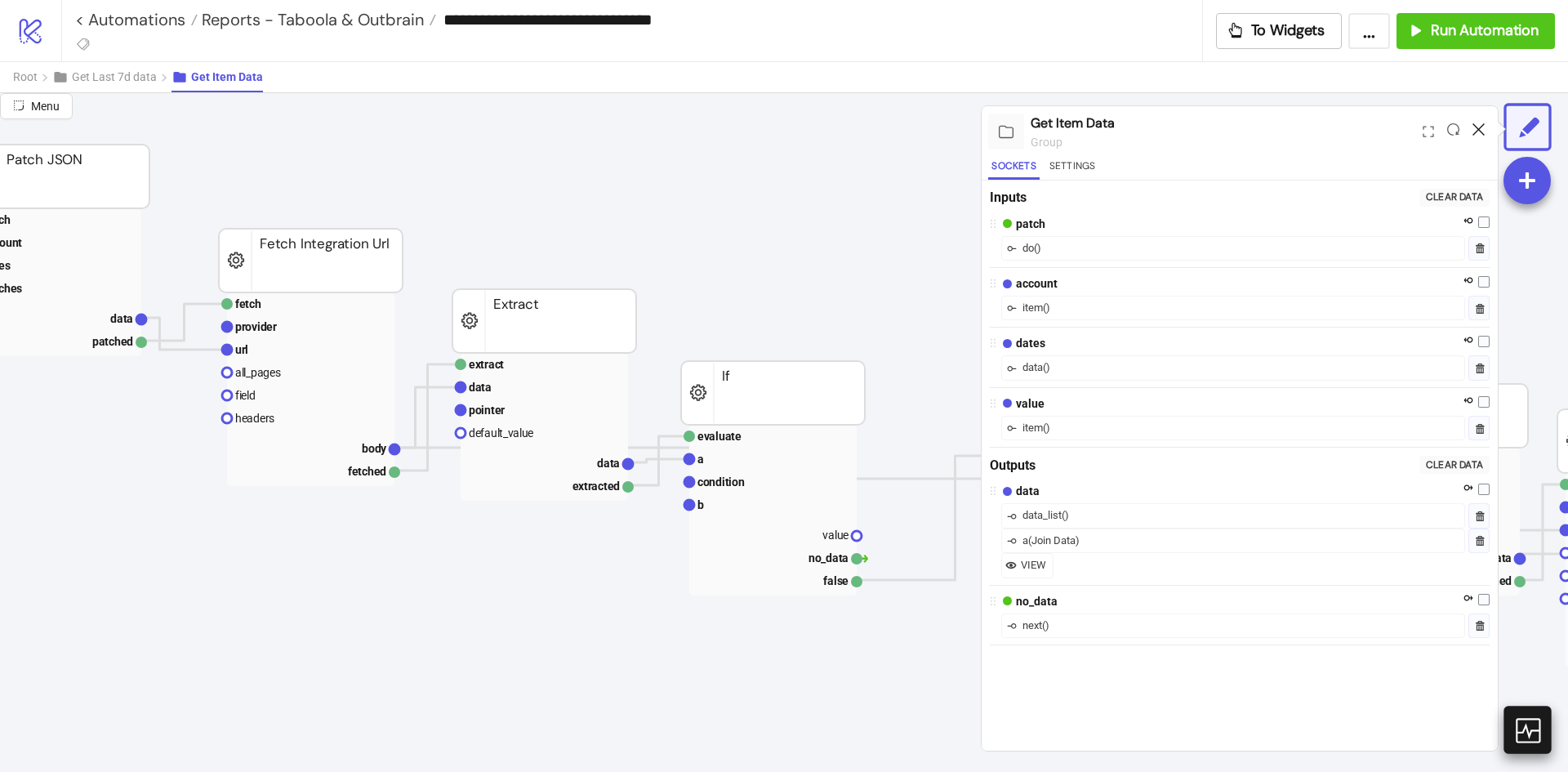
click at [1481, 134] on icon at bounding box center [1478, 129] width 12 height 12
